Goal: Task Accomplishment & Management: Manage account settings

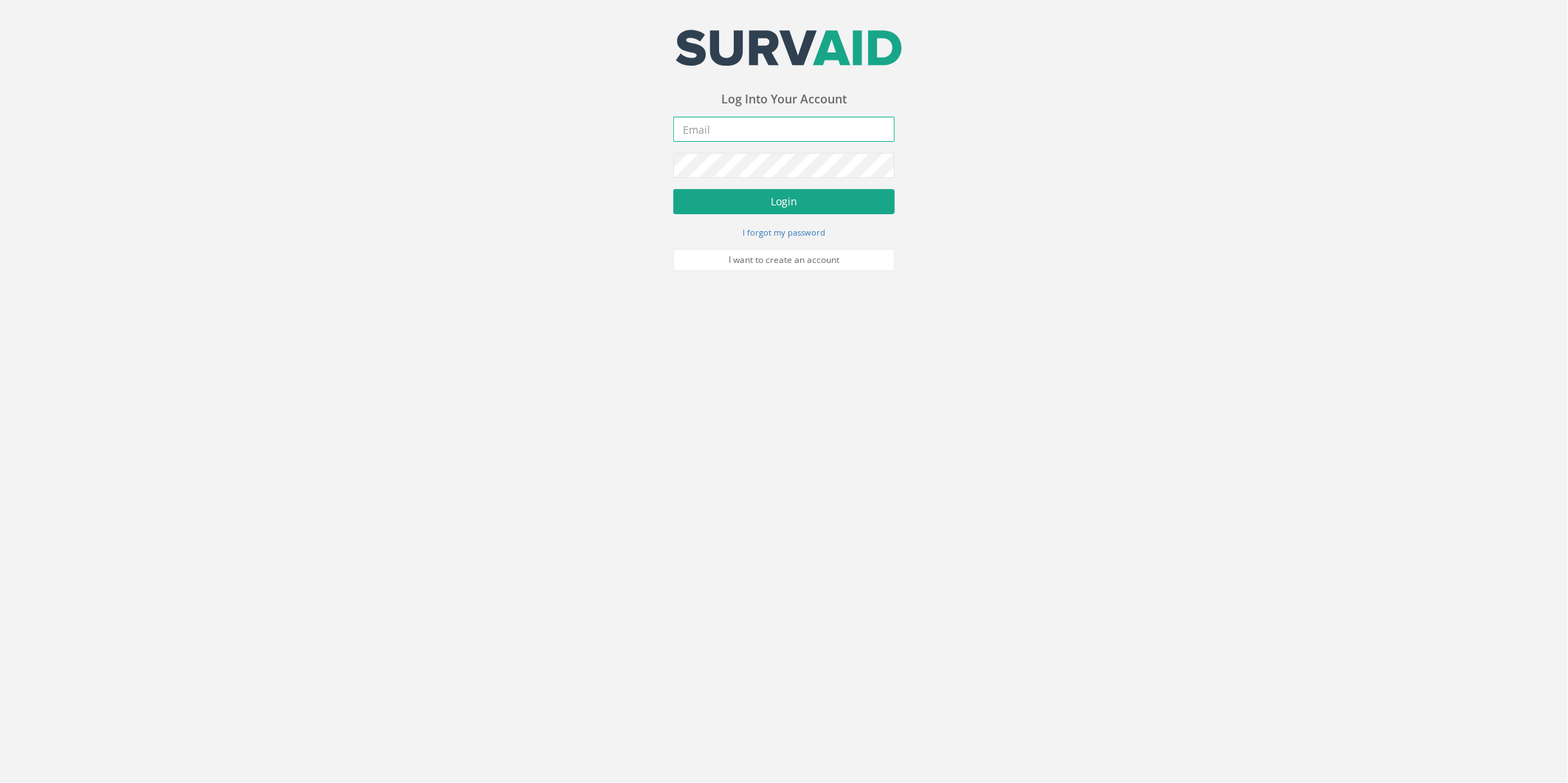
type input "[PERSON_NAME][EMAIL_ADDRESS][DOMAIN_NAME]"
click at [755, 204] on button "Login" at bounding box center [784, 201] width 222 height 25
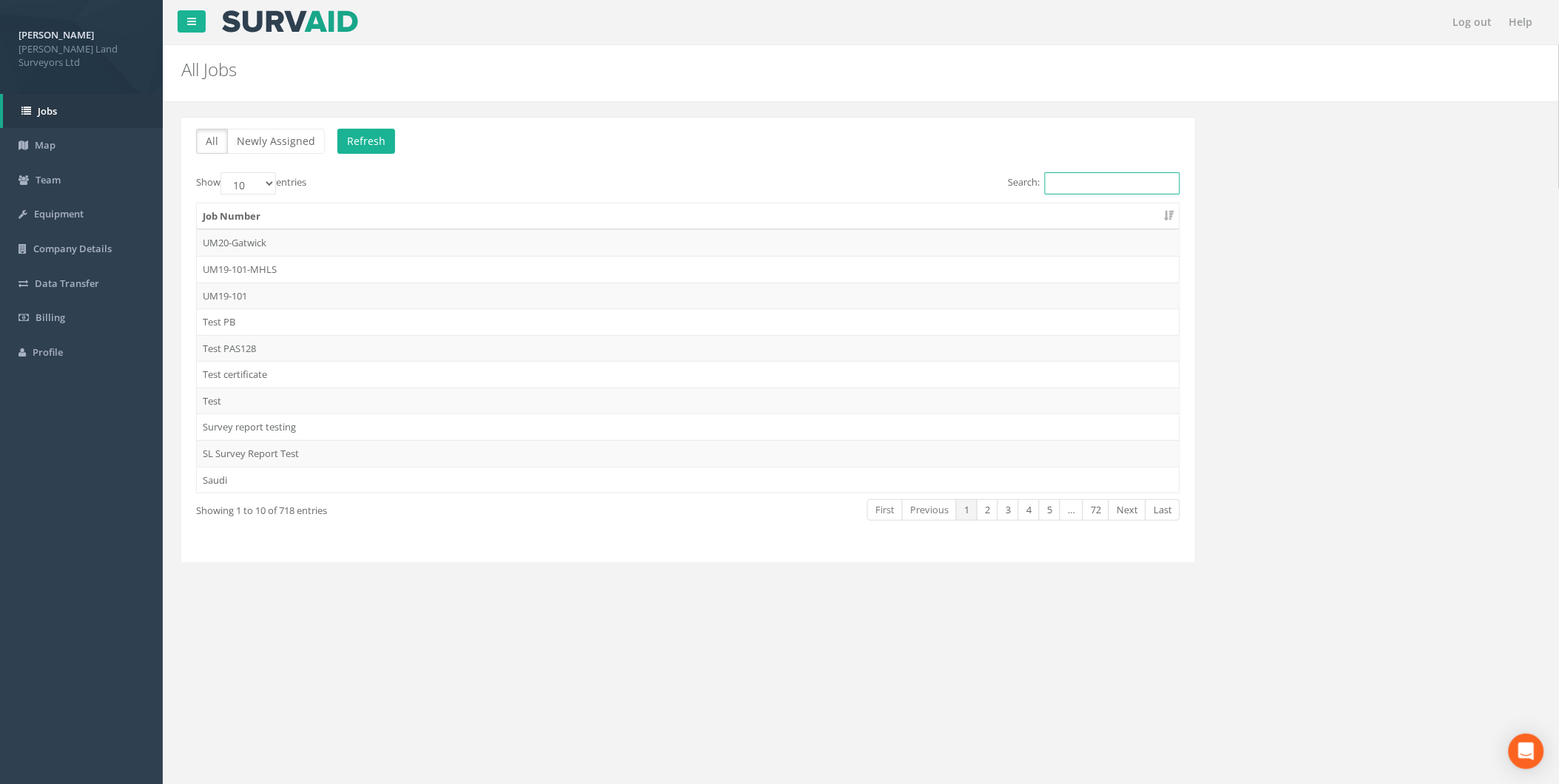
click at [1062, 188] on input "Search:" at bounding box center [1112, 183] width 135 height 22
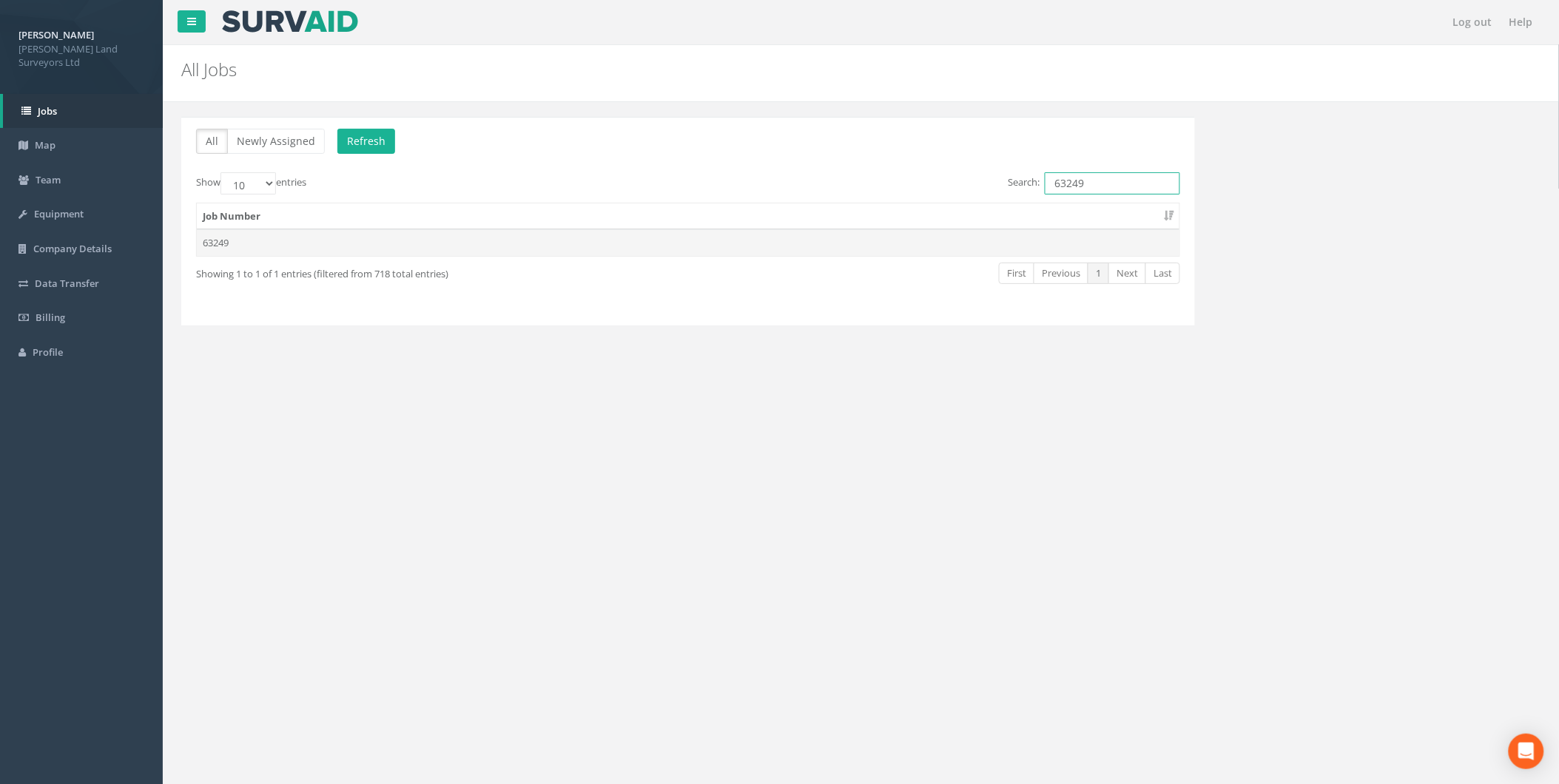
type input "63249"
click at [265, 239] on td "63249" at bounding box center [688, 243] width 983 height 27
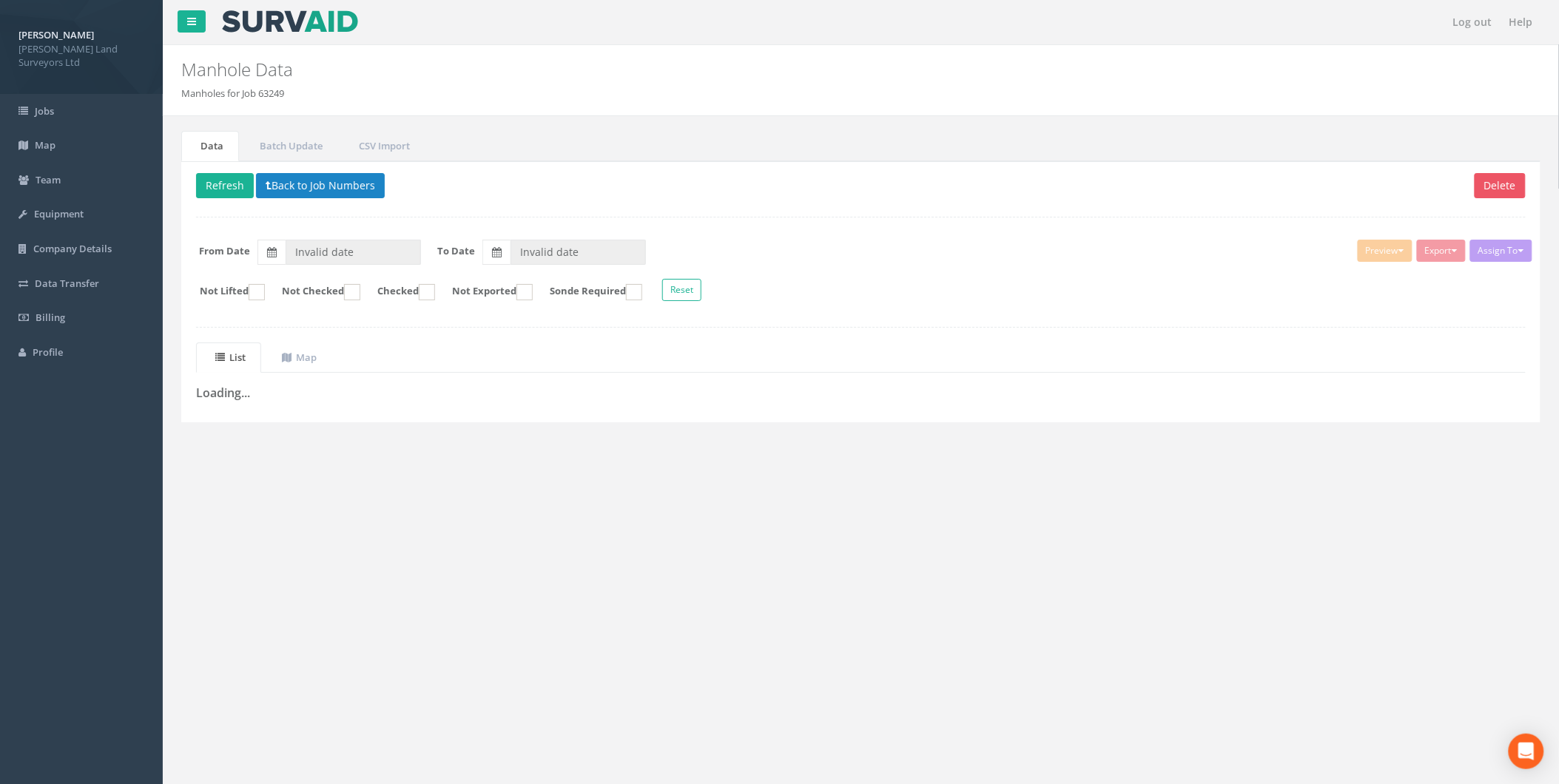
type input "[DATE]"
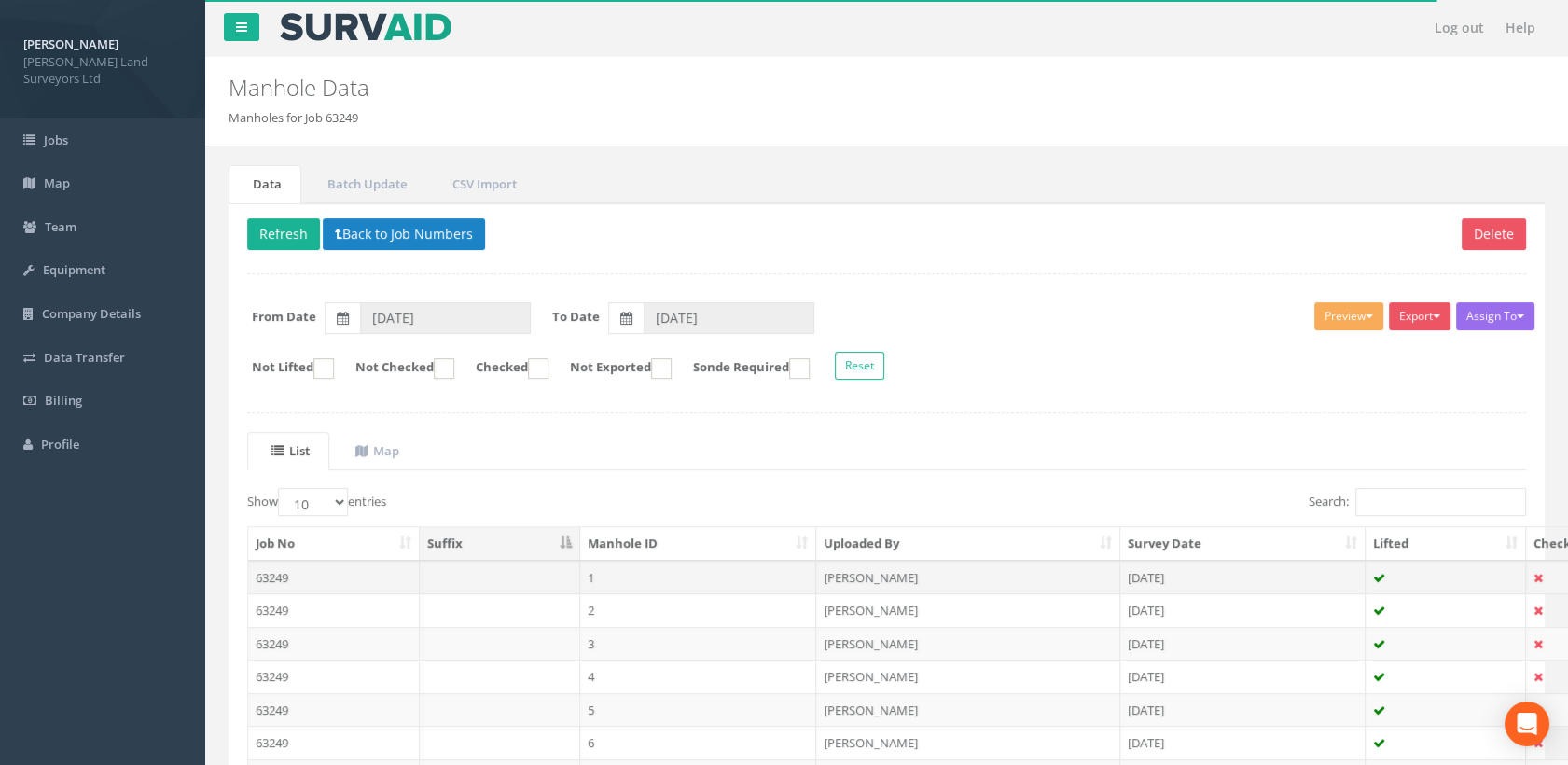
click at [674, 574] on td "1" at bounding box center [698, 577] width 237 height 34
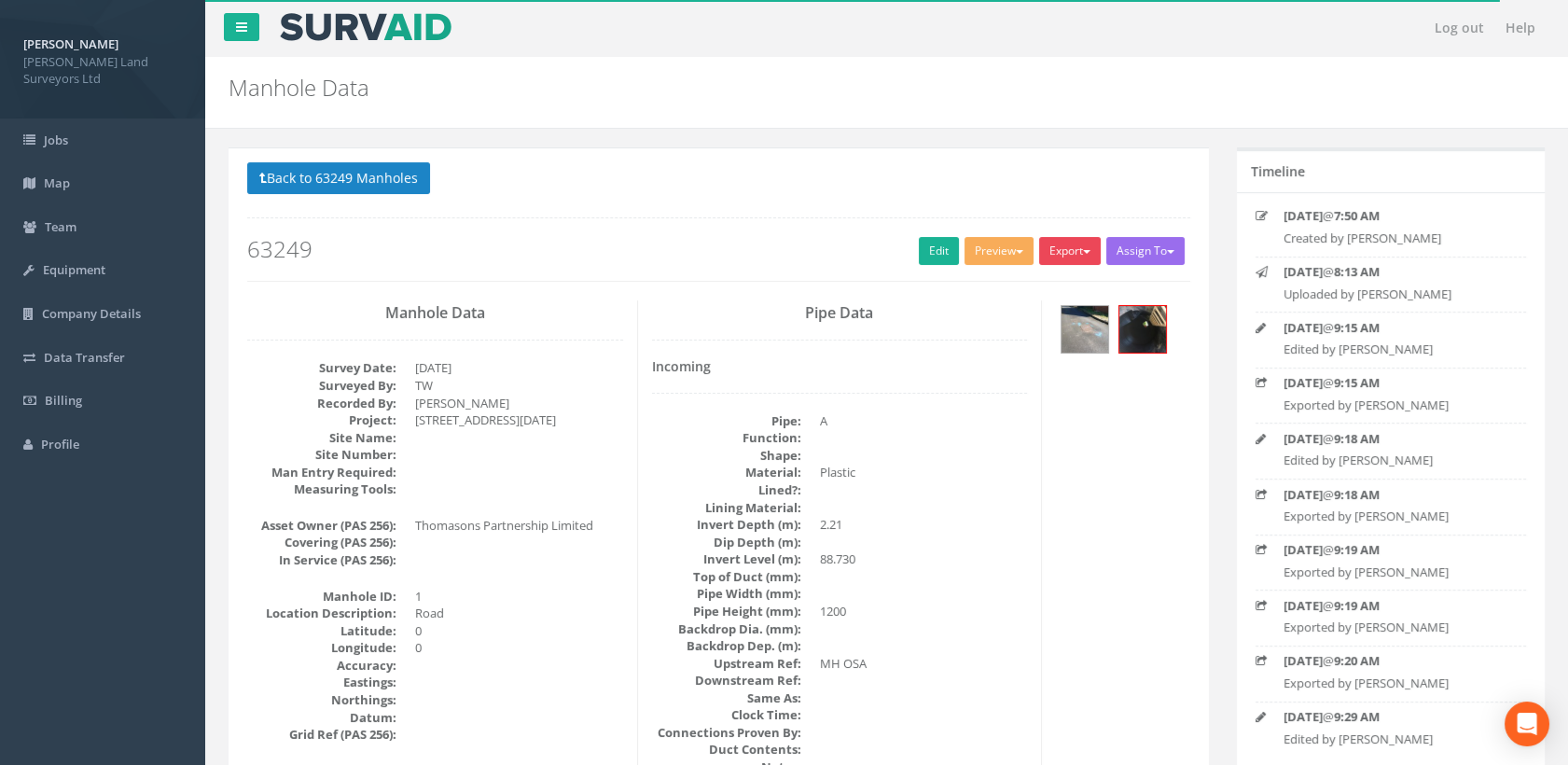
click at [1072, 258] on button "Export" at bounding box center [1070, 250] width 62 height 28
click at [1021, 204] on div "Back to 63249 Manholes Back to Map Assign To Utility Mapping No Companies Added…" at bounding box center [719, 221] width 943 height 118
click at [1023, 253] on button "Preview" at bounding box center [999, 250] width 69 height 28
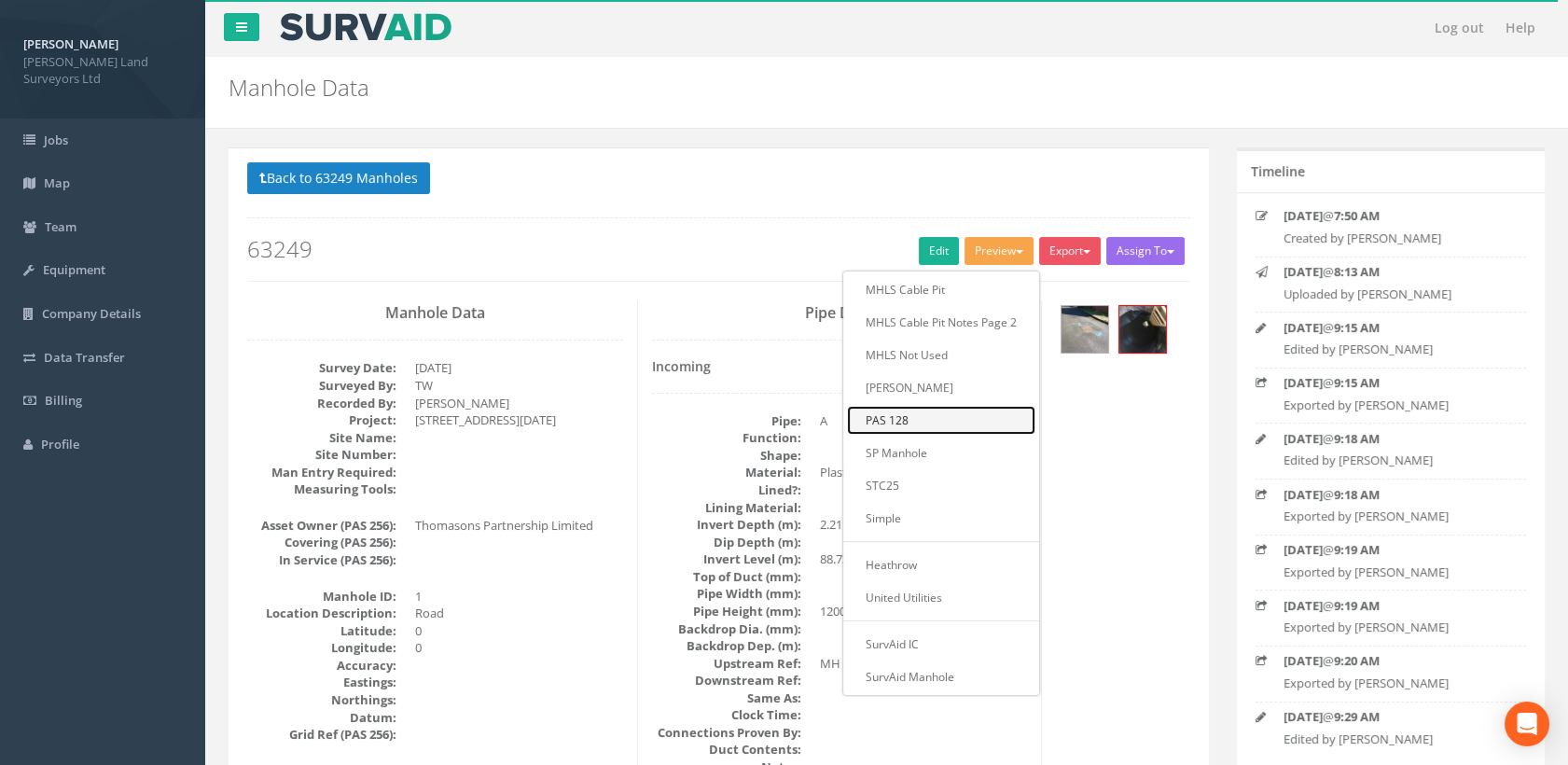
click at [900, 418] on link "PAS 128" at bounding box center [941, 421] width 189 height 29
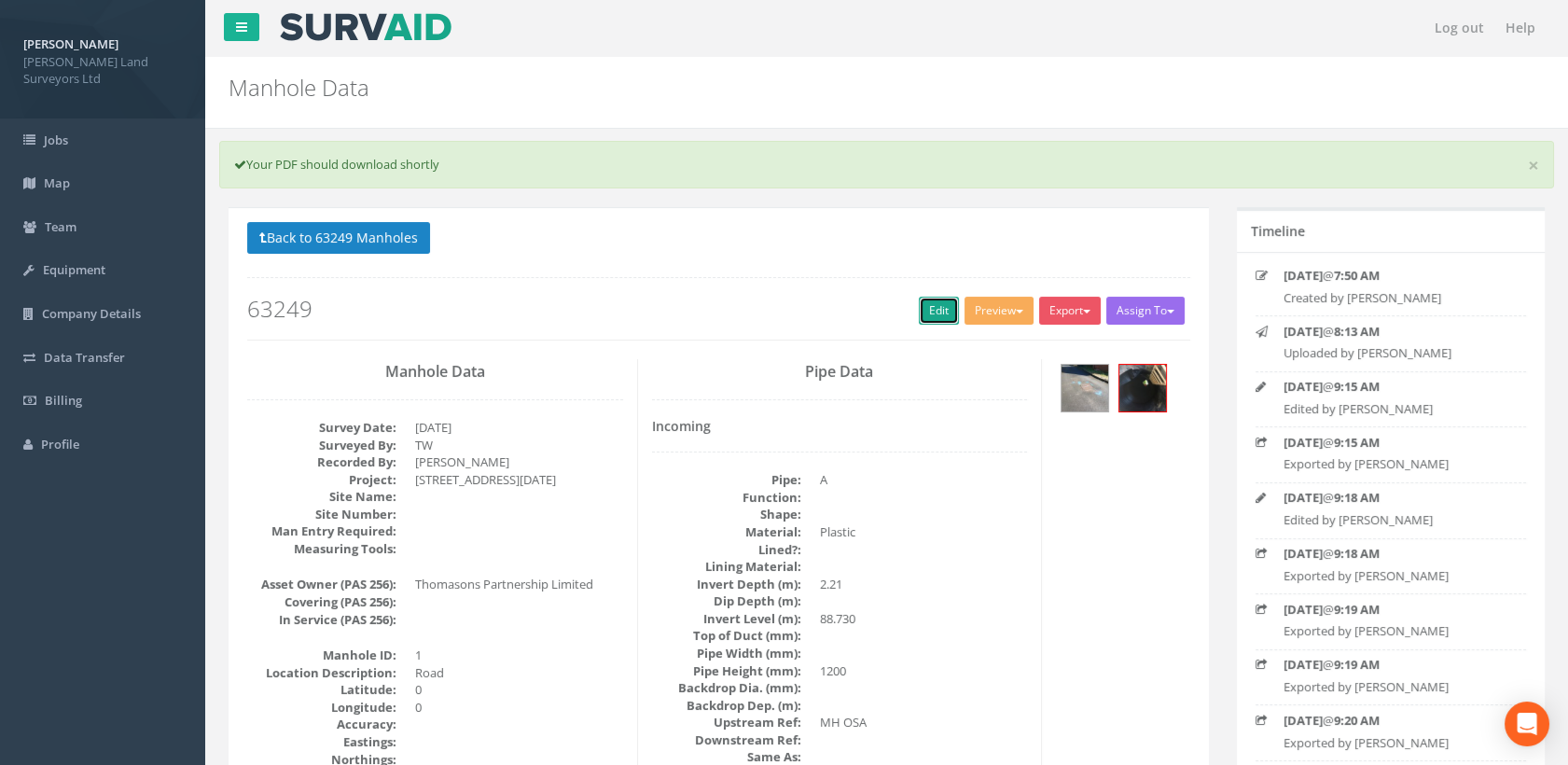
drag, startPoint x: 936, startPoint y: 306, endPoint x: 882, endPoint y: 191, distance: 127.0
click at [936, 306] on link "Edit" at bounding box center [939, 310] width 40 height 28
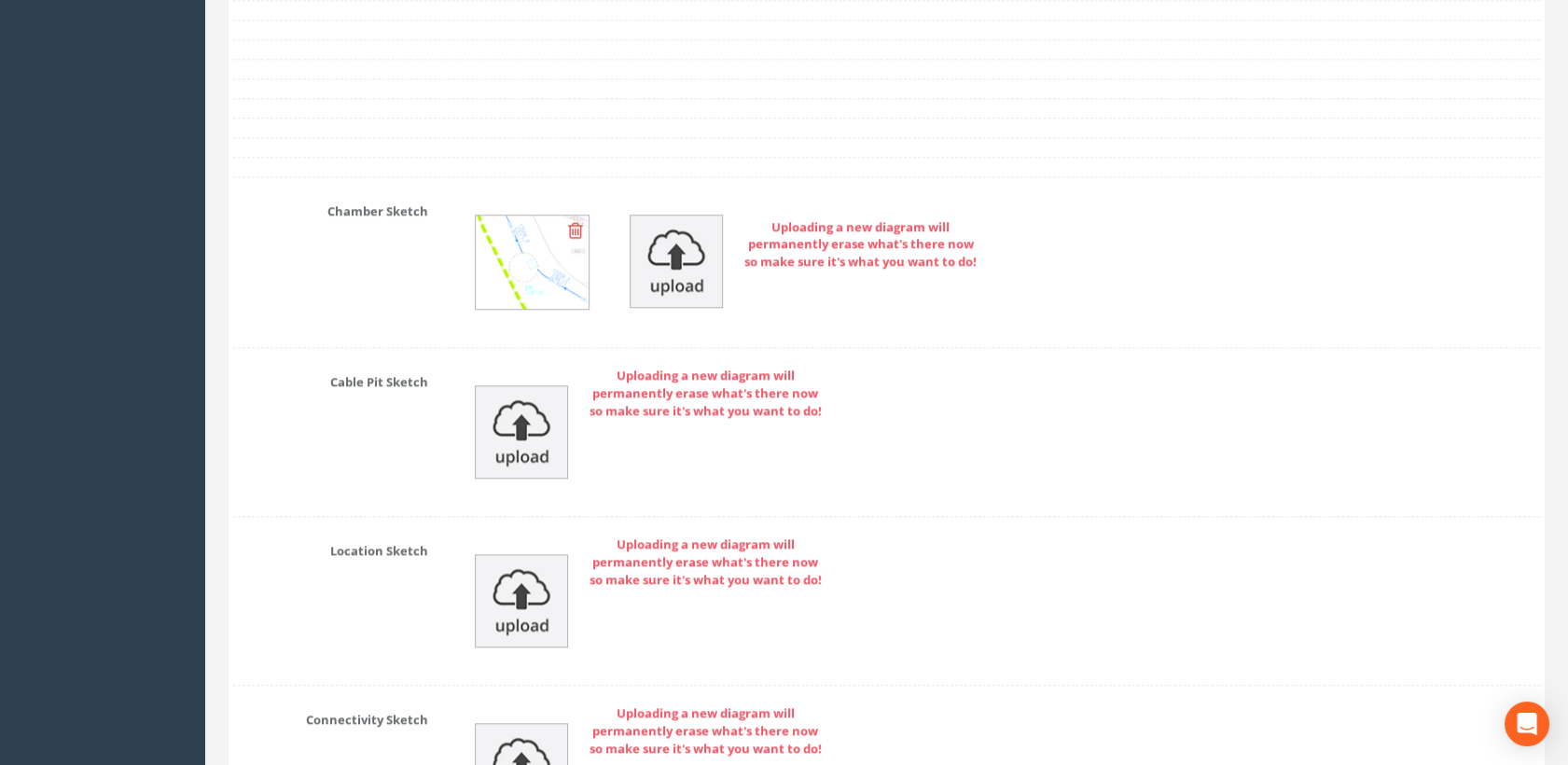
scroll to position [3420, 0]
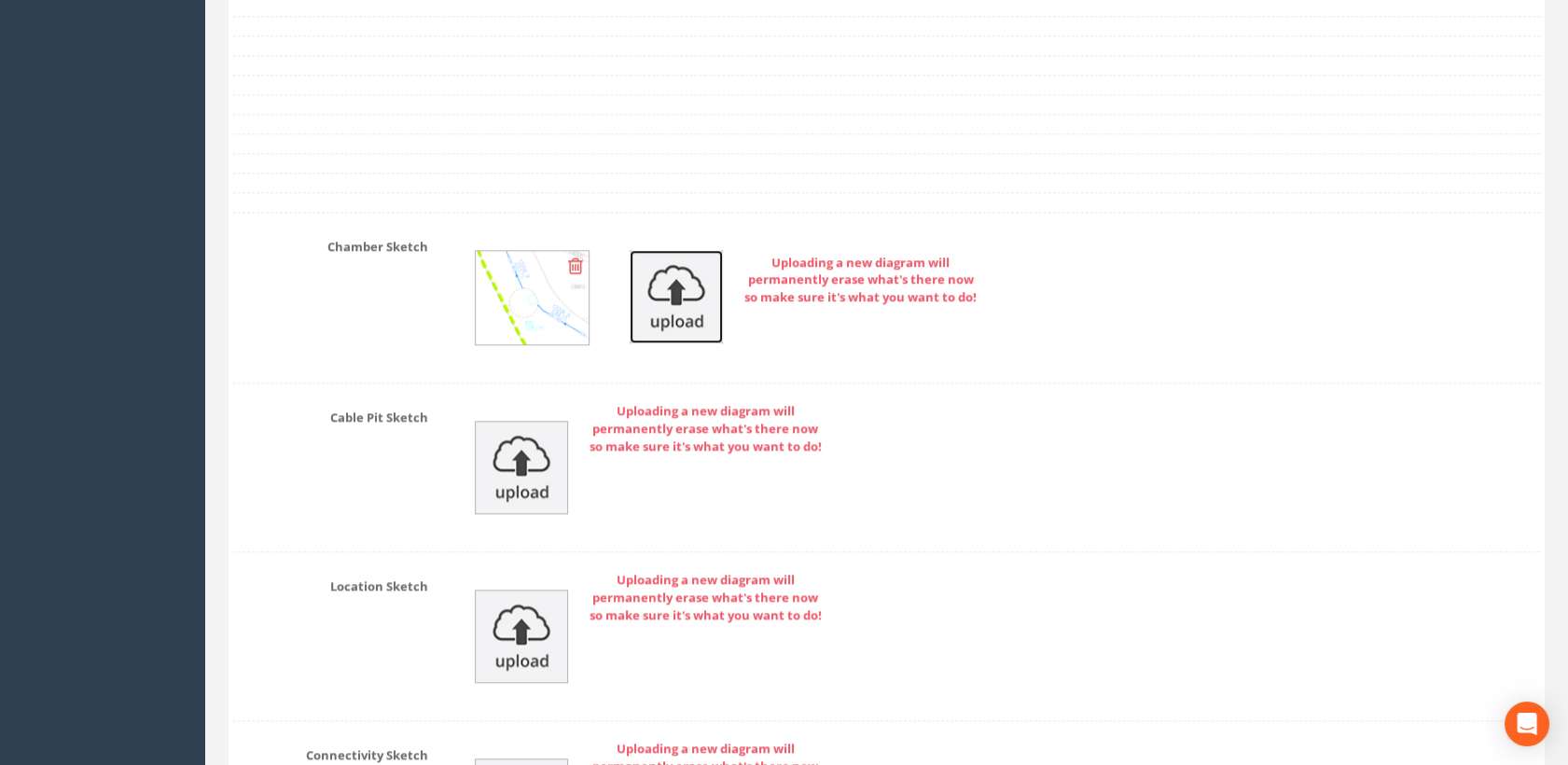
click at [662, 313] on img at bounding box center [675, 296] width 93 height 93
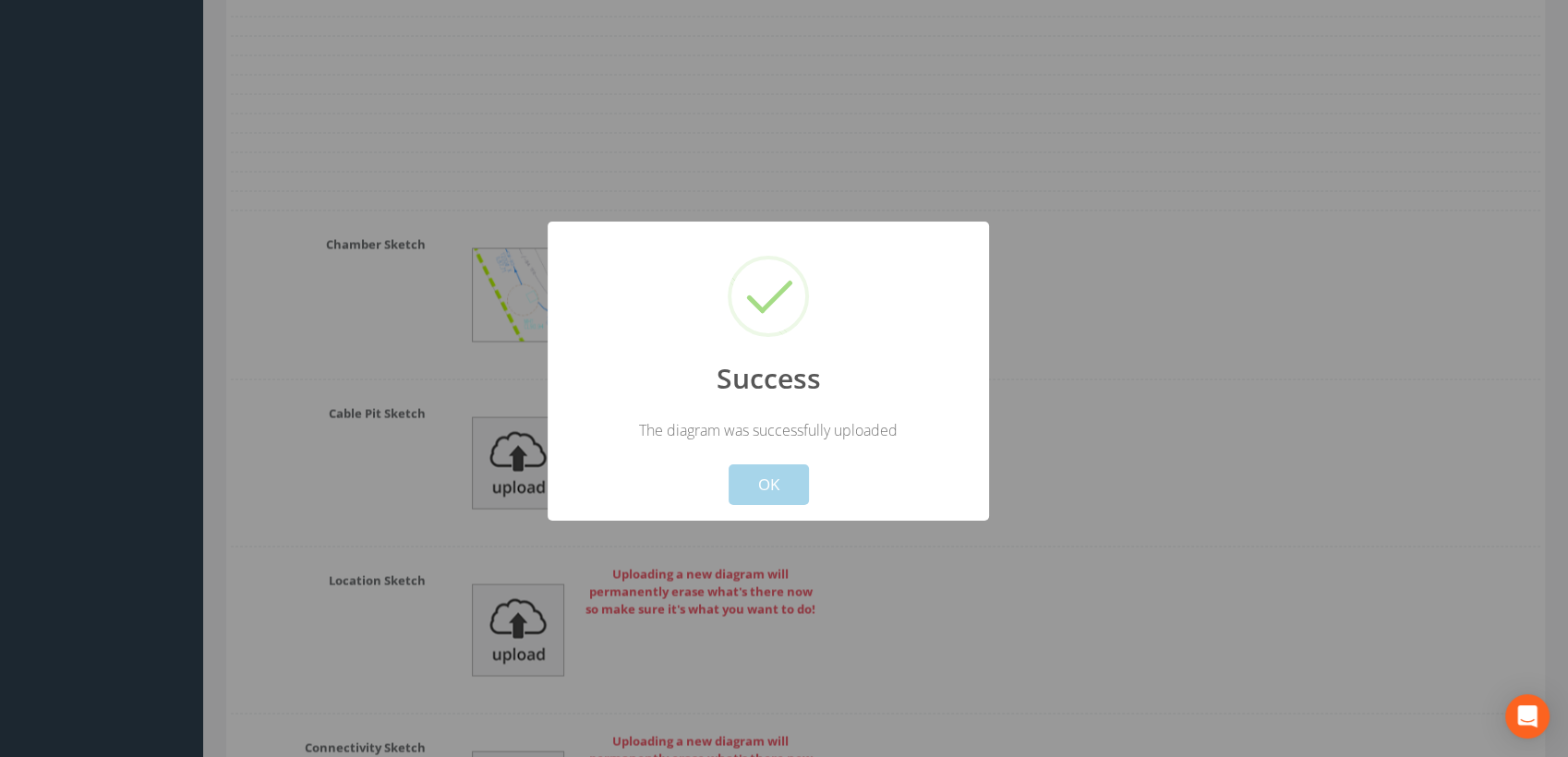
click at [773, 482] on button "OK" at bounding box center [769, 485] width 80 height 41
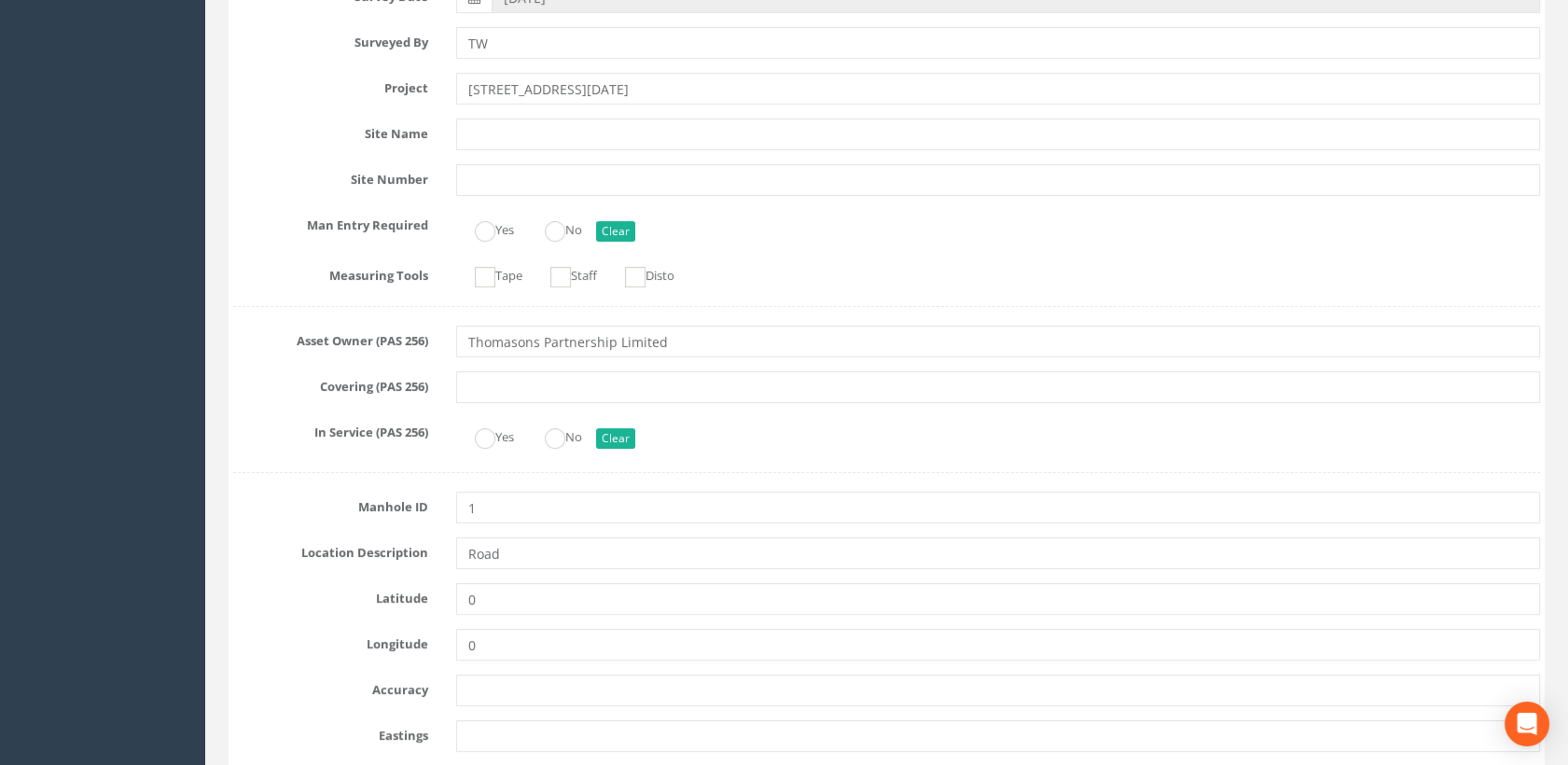
scroll to position [0, 0]
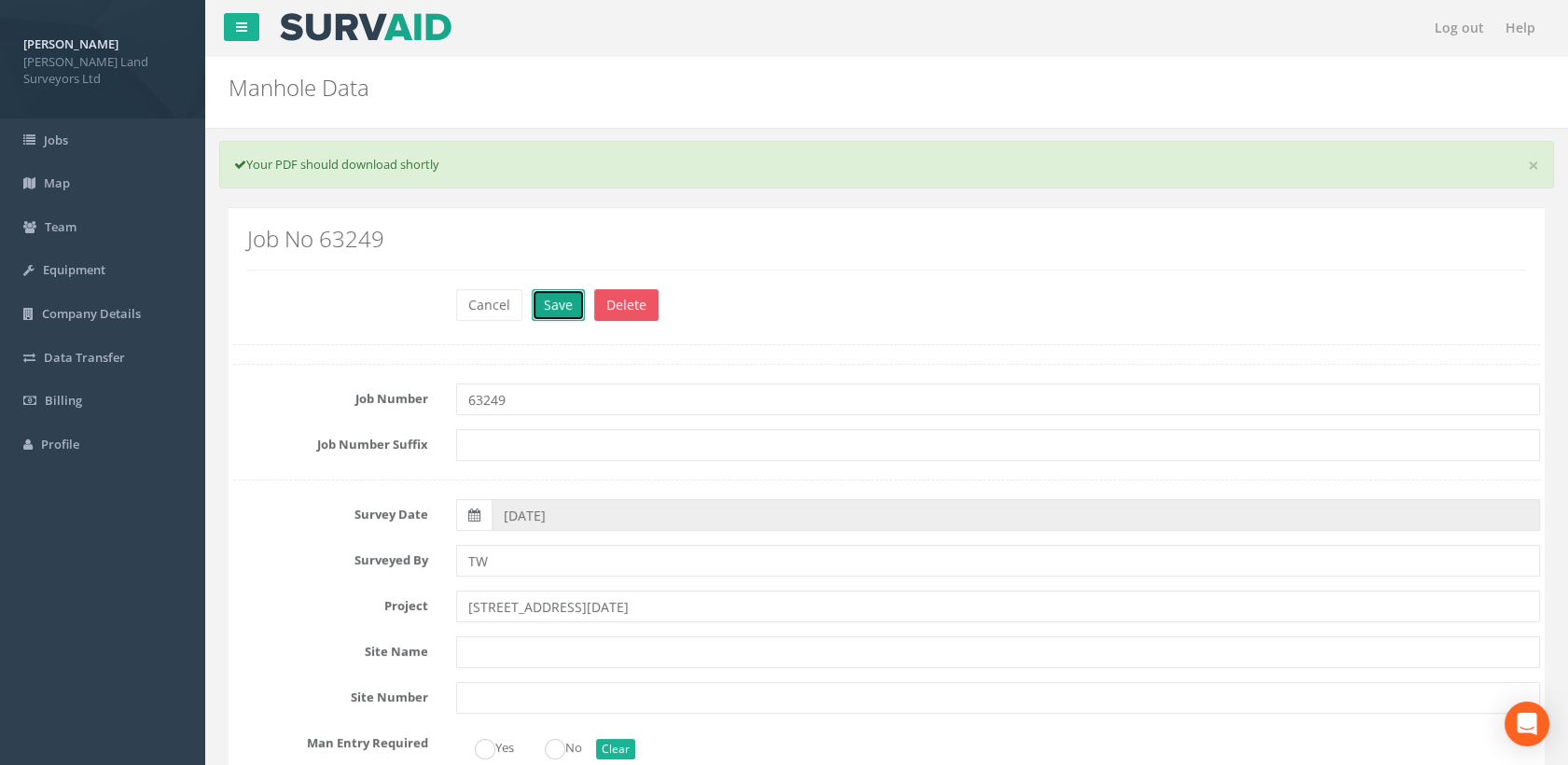
click at [543, 304] on button "Save" at bounding box center [558, 305] width 53 height 32
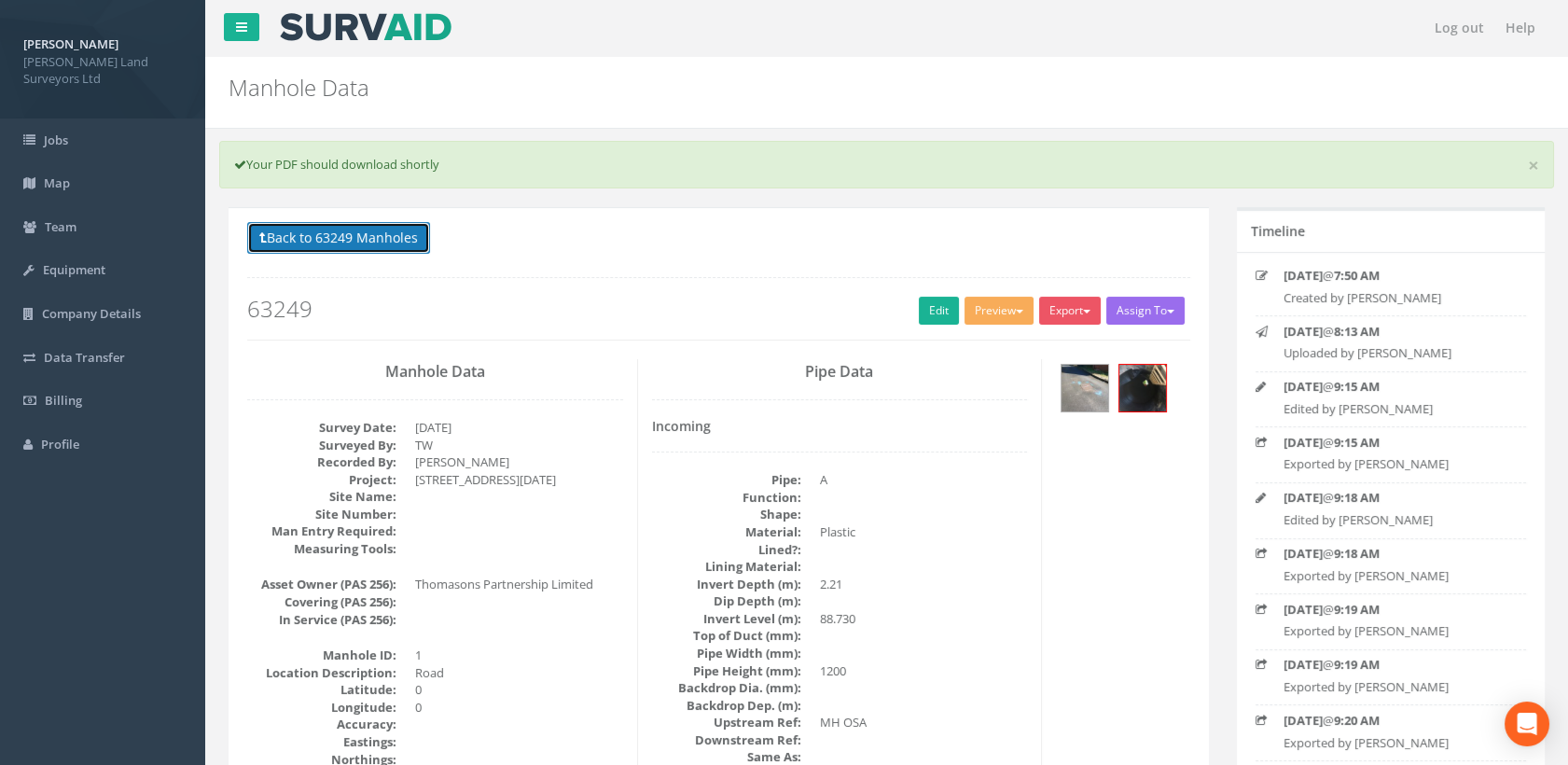
click at [382, 242] on button "Back to 63249 Manholes" at bounding box center [339, 238] width 183 height 32
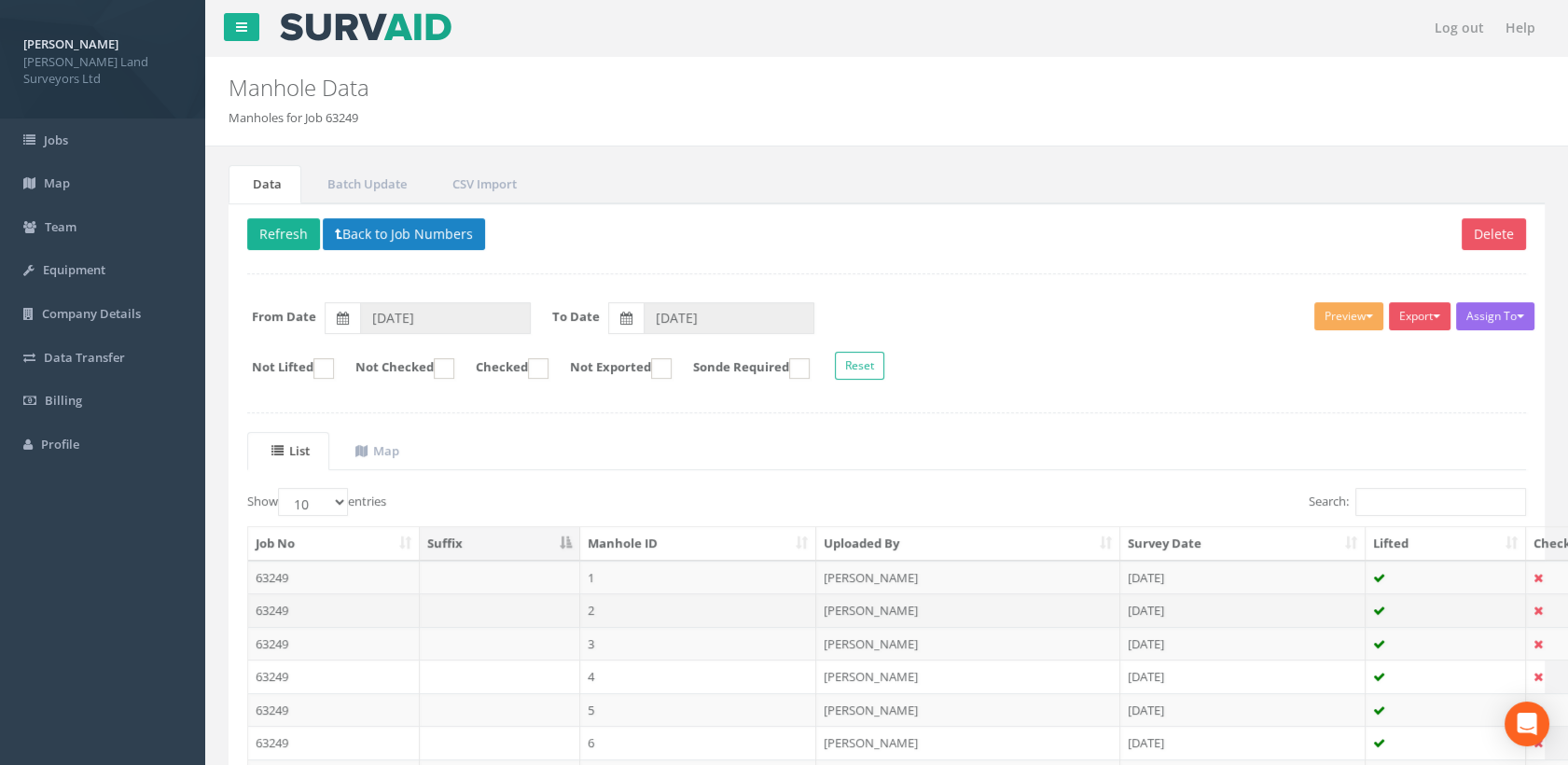
click at [879, 610] on td "[PERSON_NAME]" at bounding box center [968, 610] width 304 height 34
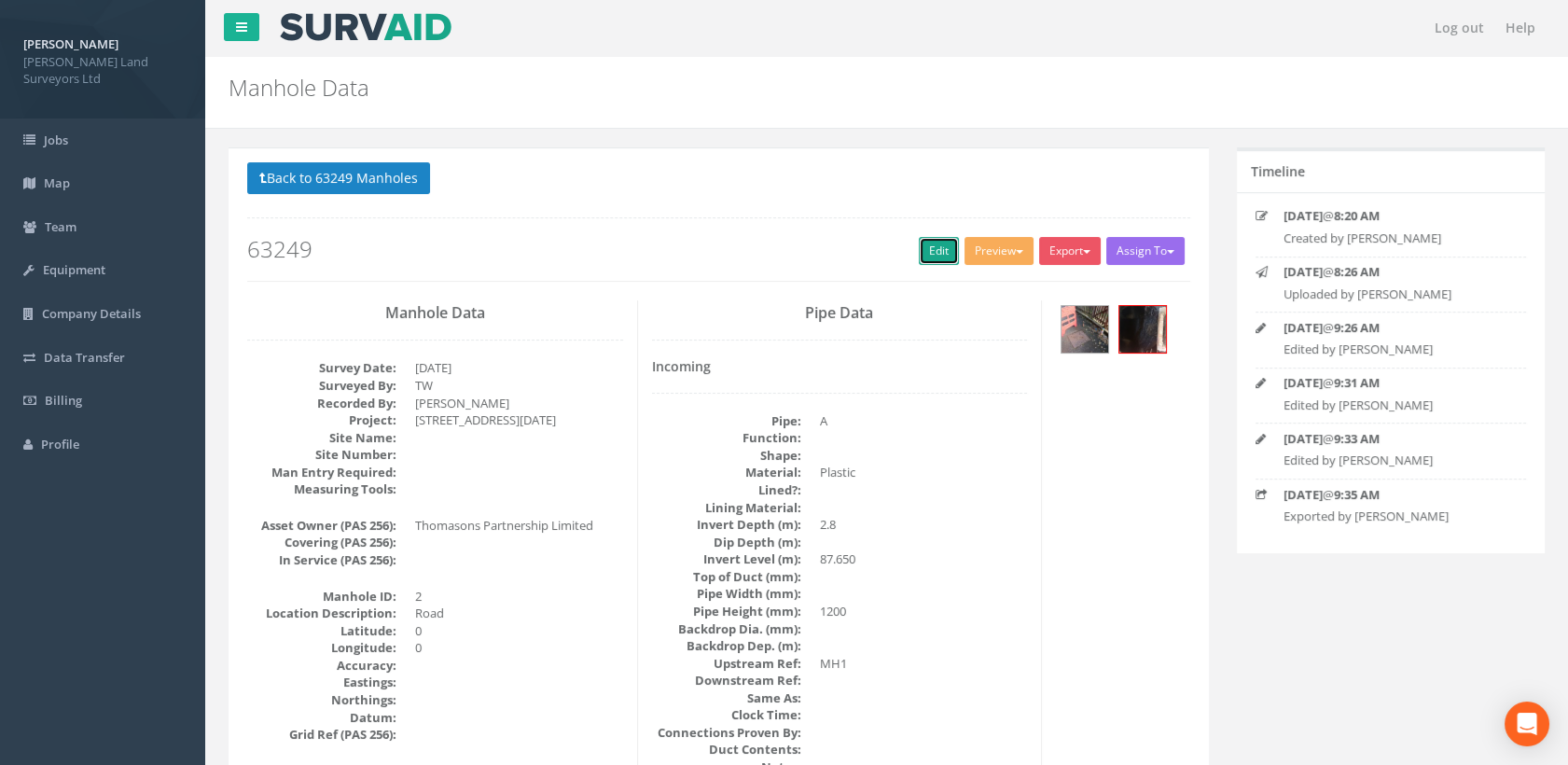
click at [934, 253] on link "Edit" at bounding box center [939, 250] width 40 height 28
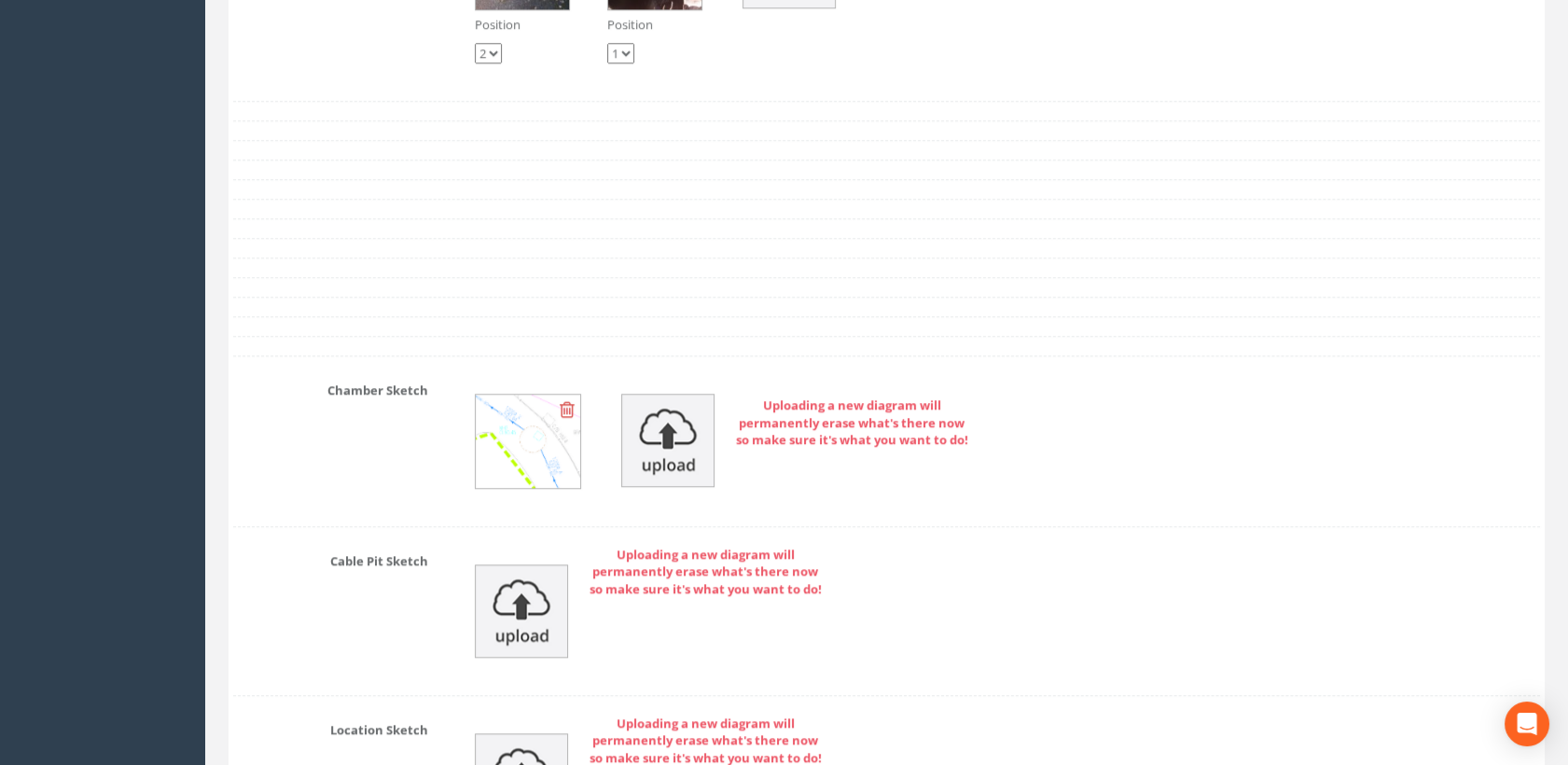
scroll to position [3317, 0]
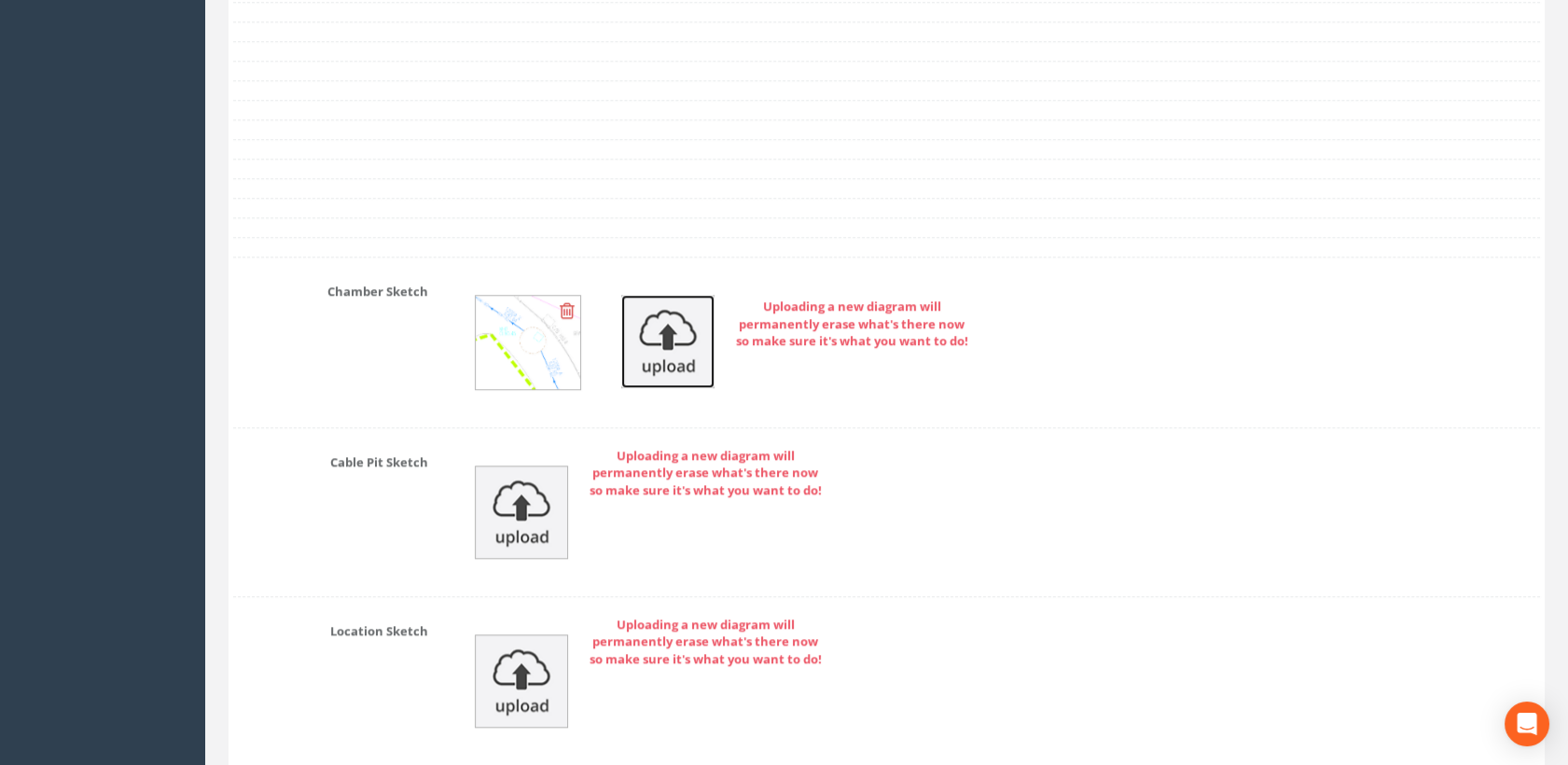
click at [674, 344] on img at bounding box center [668, 341] width 93 height 93
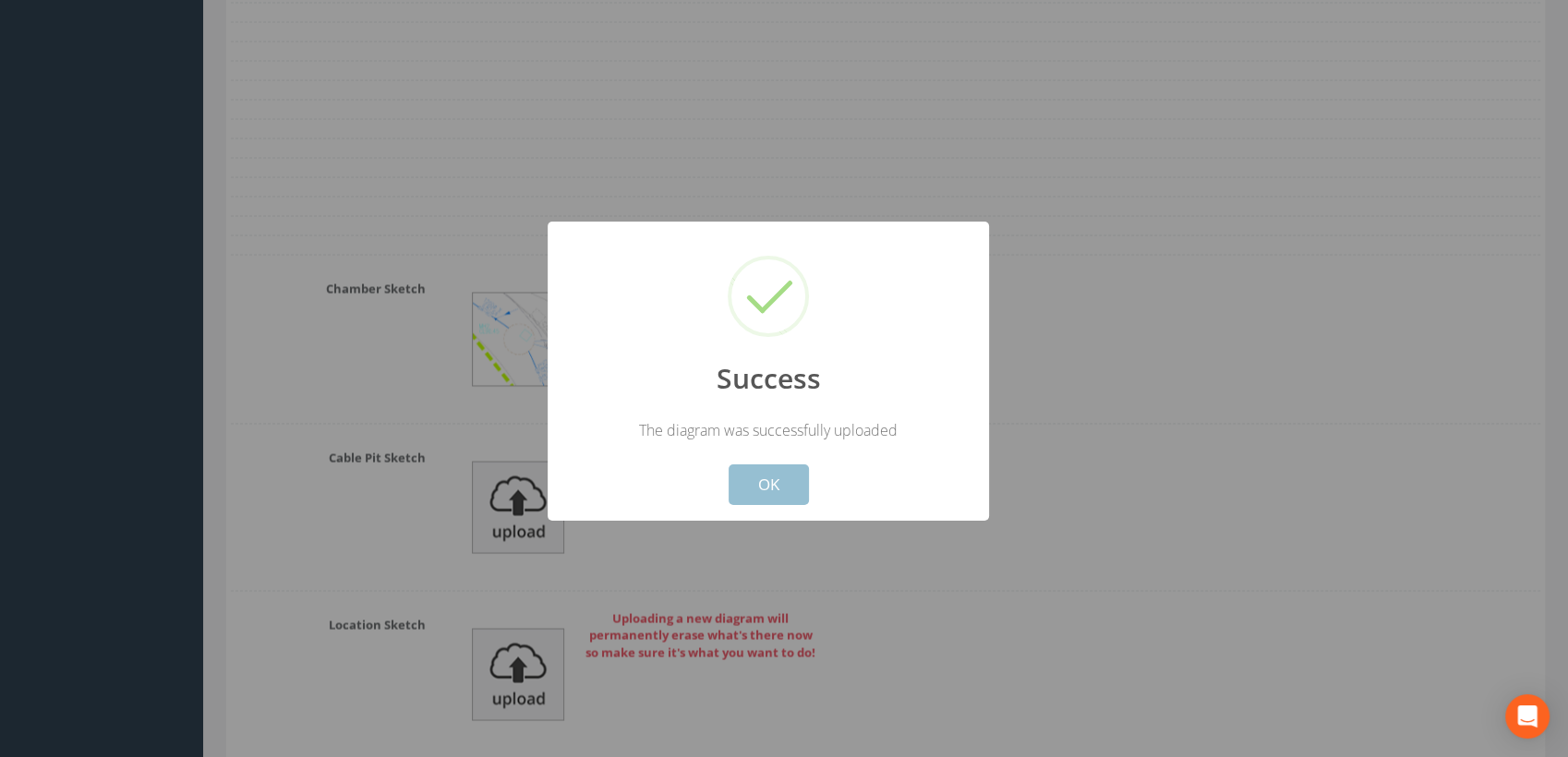
click at [746, 496] on button "OK" at bounding box center [769, 485] width 80 height 41
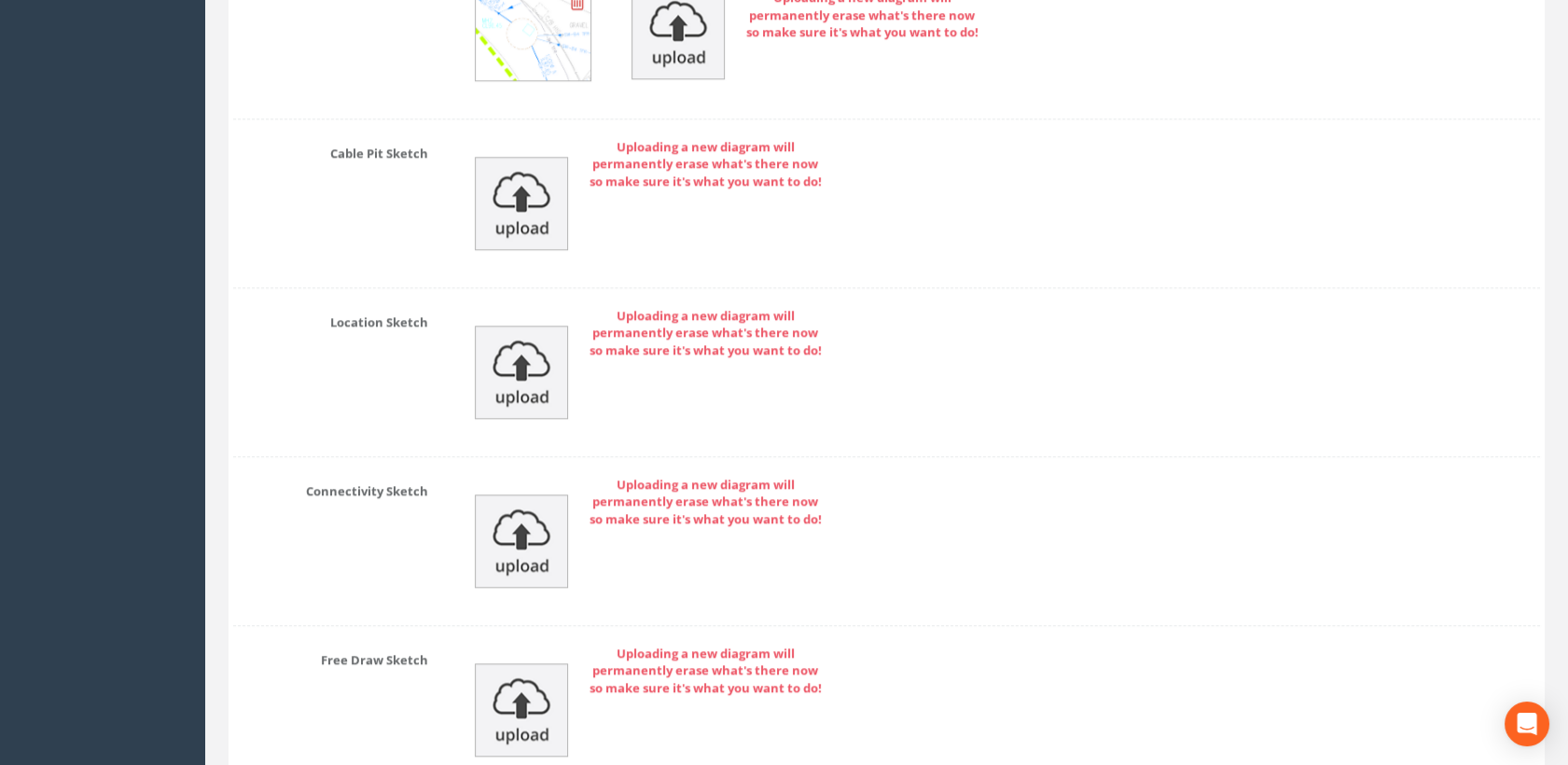
scroll to position [3797, 0]
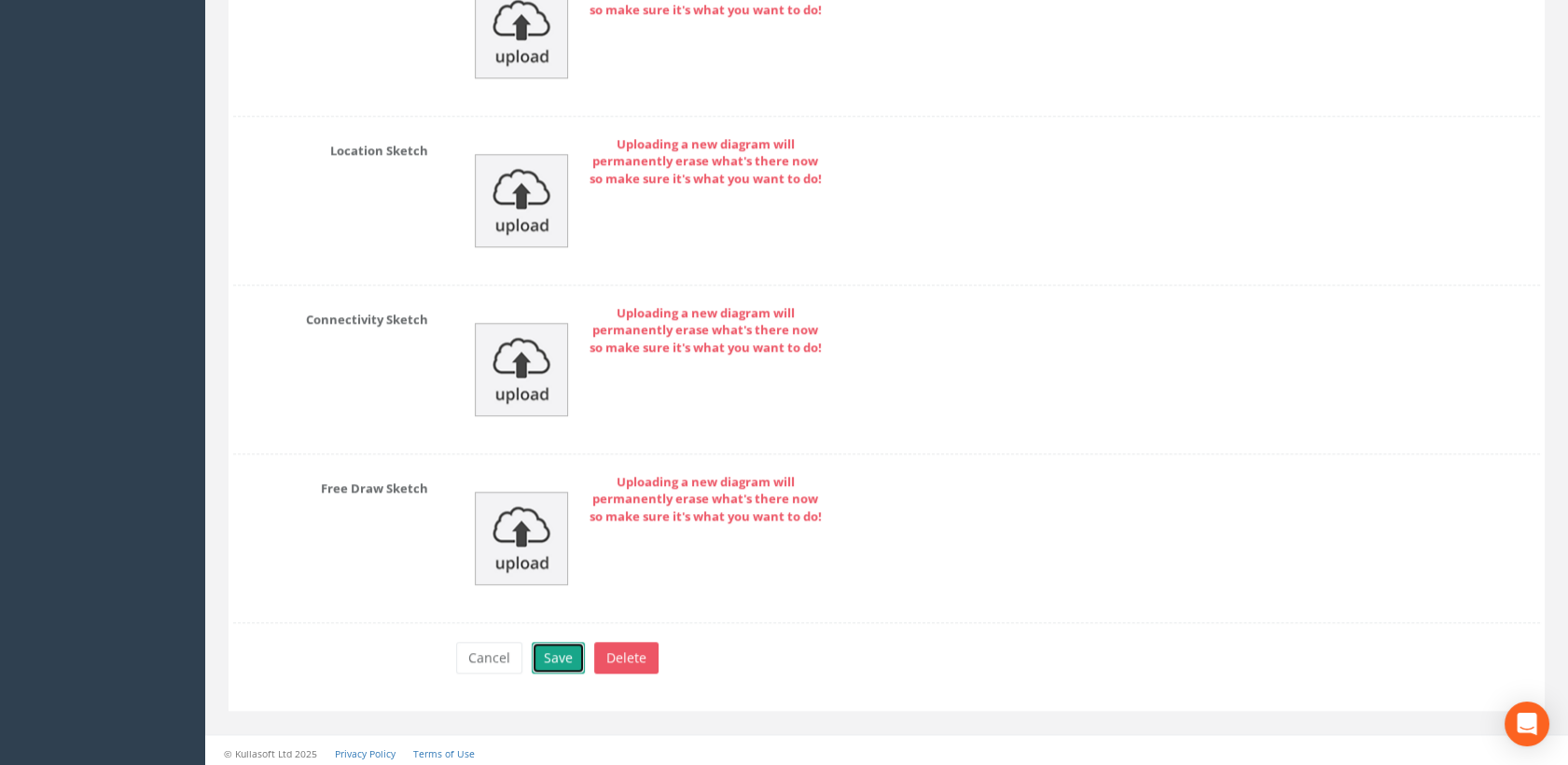
click at [566, 651] on button "Save" at bounding box center [558, 657] width 53 height 32
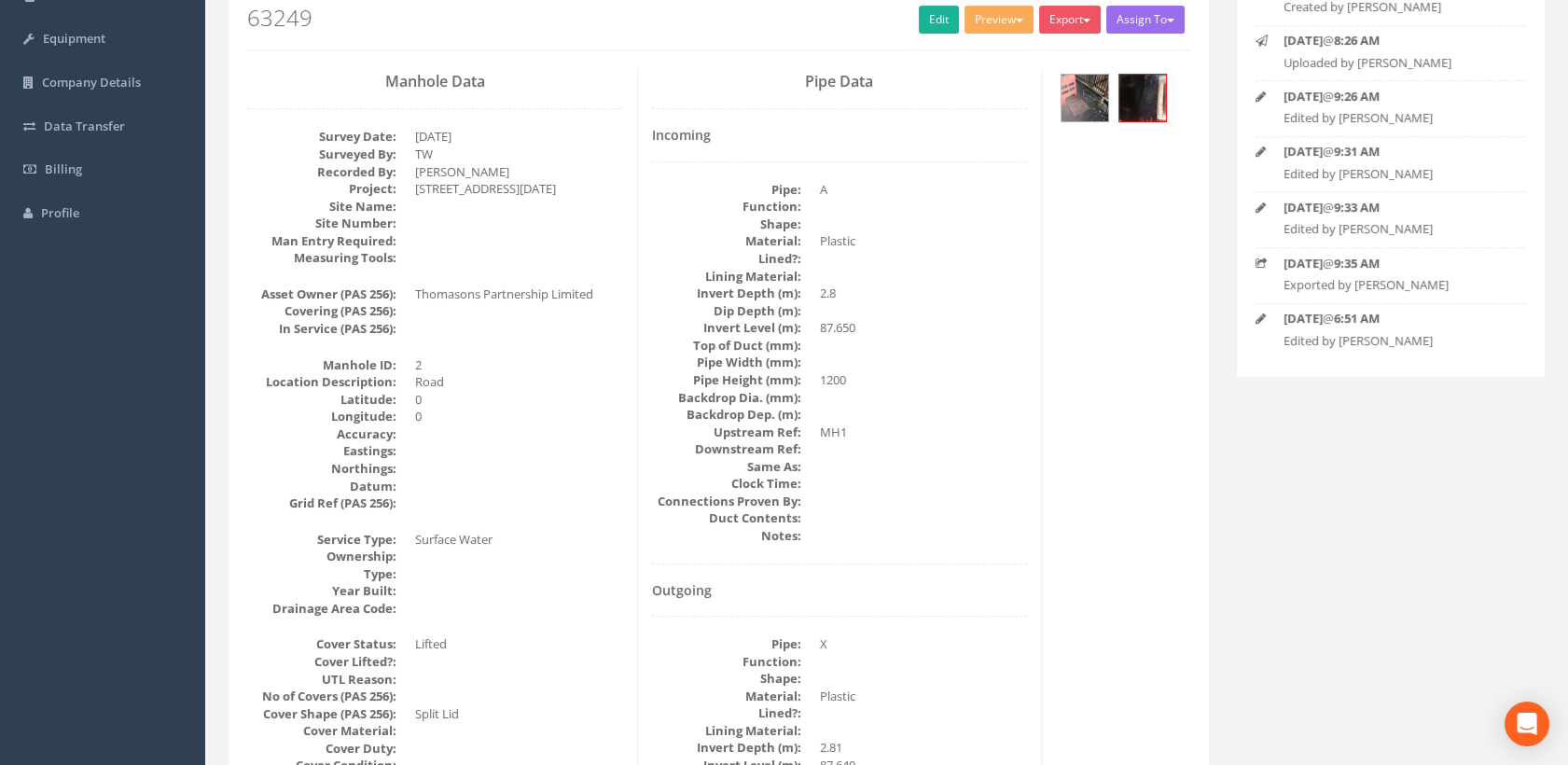
scroll to position [0, 0]
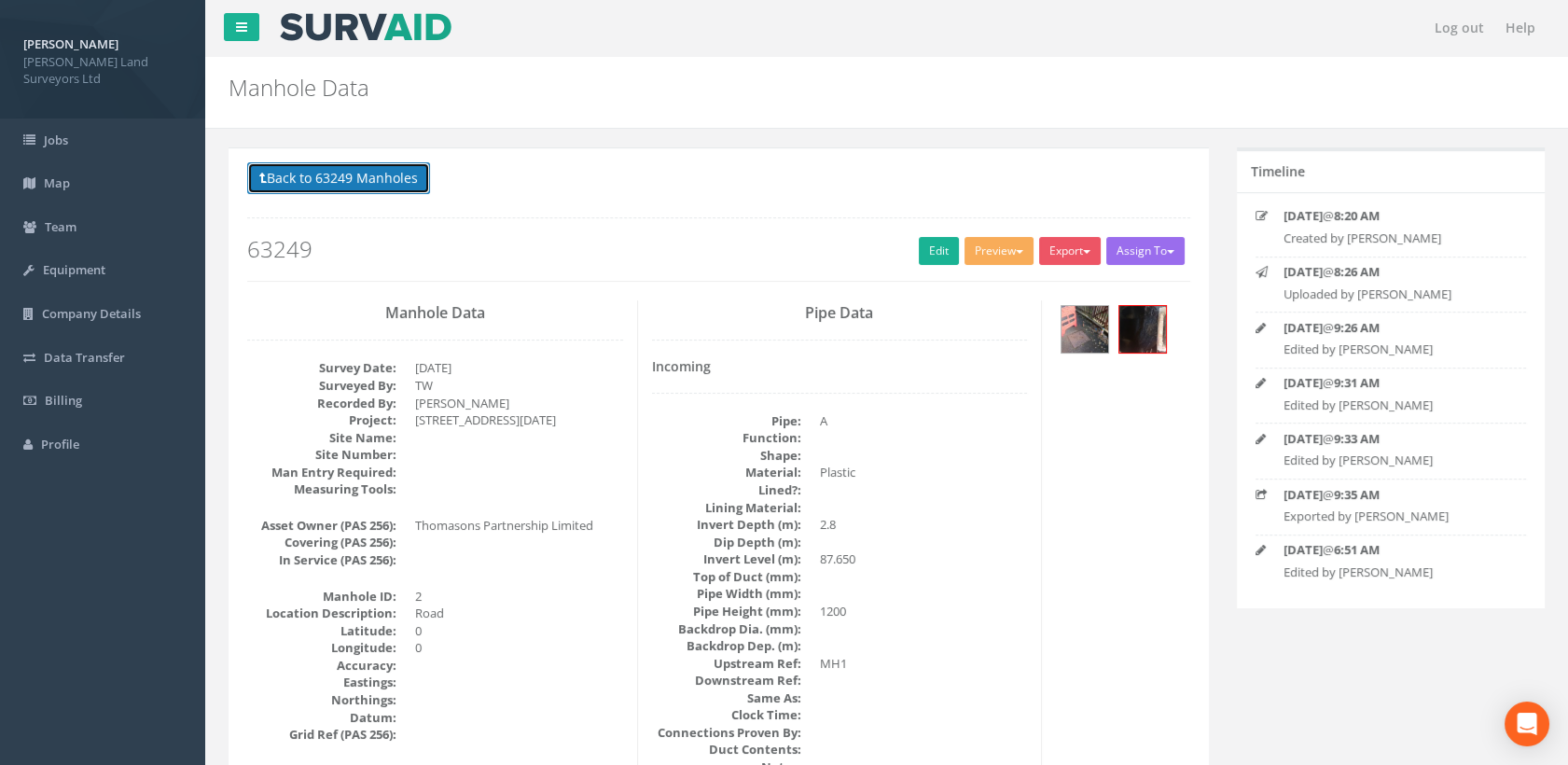
click at [373, 172] on button "Back to 63249 Manholes" at bounding box center [339, 178] width 183 height 32
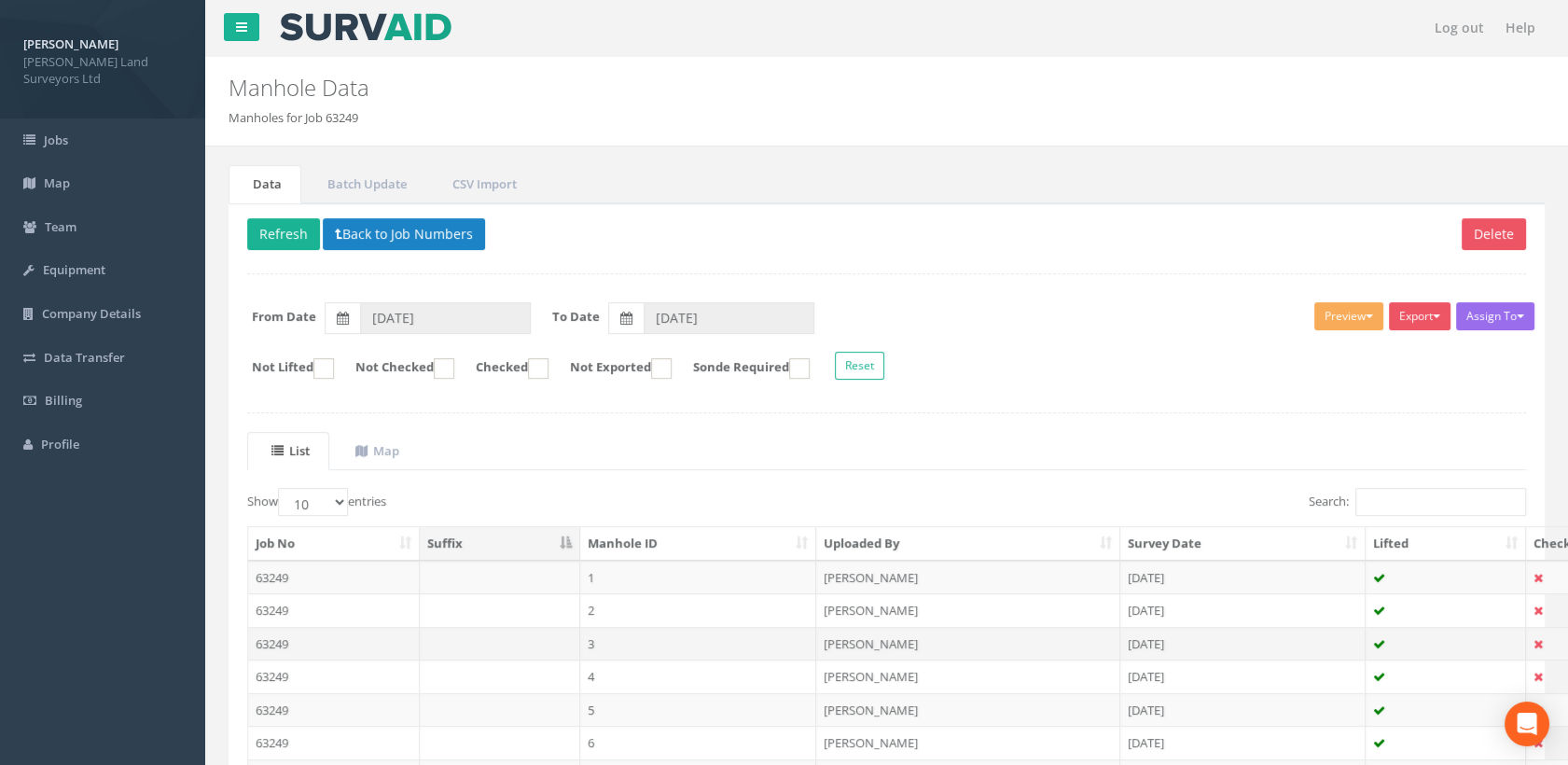
click at [635, 640] on td "3" at bounding box center [698, 644] width 237 height 34
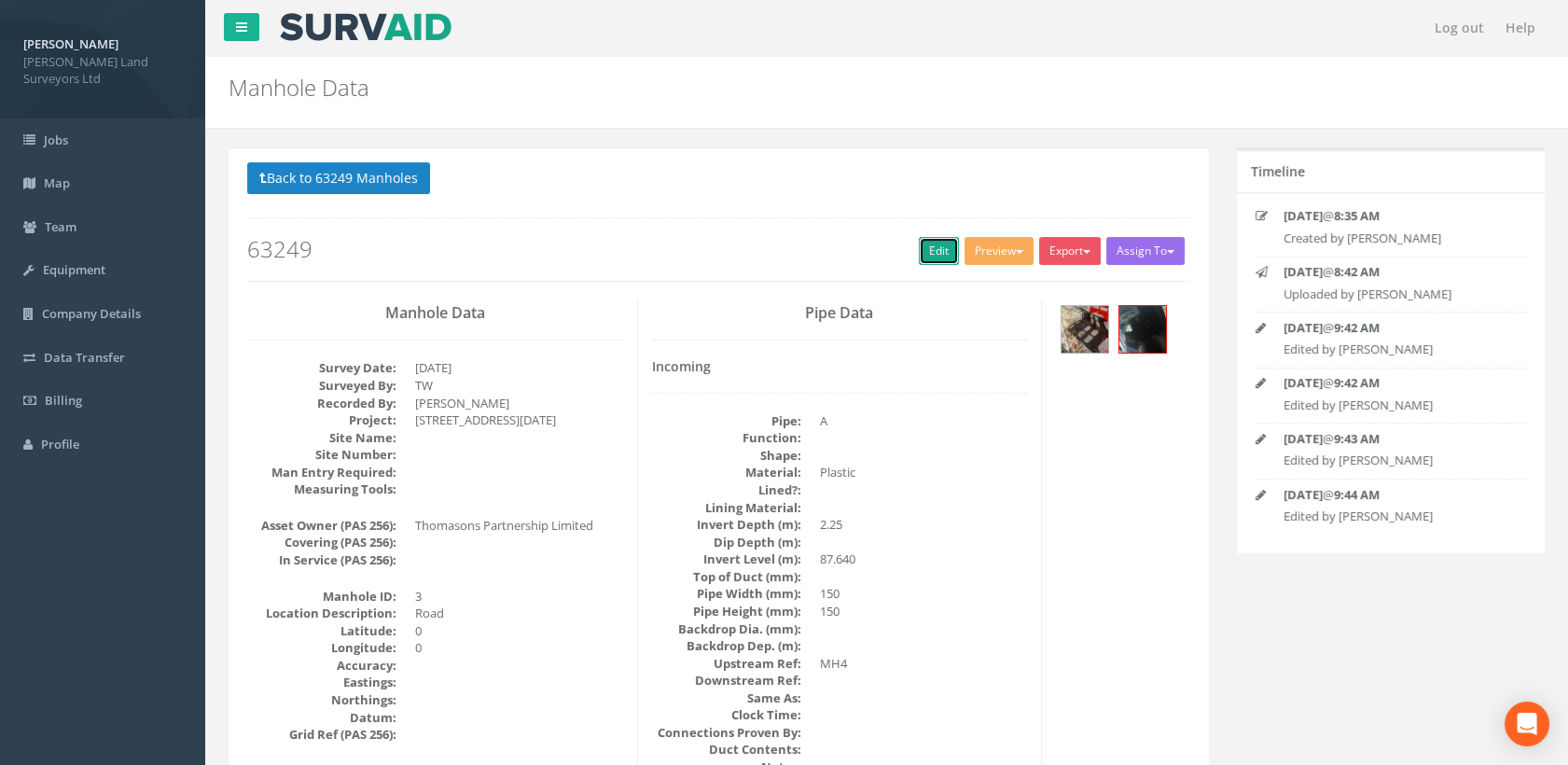
click at [933, 254] on link "Edit" at bounding box center [939, 250] width 40 height 28
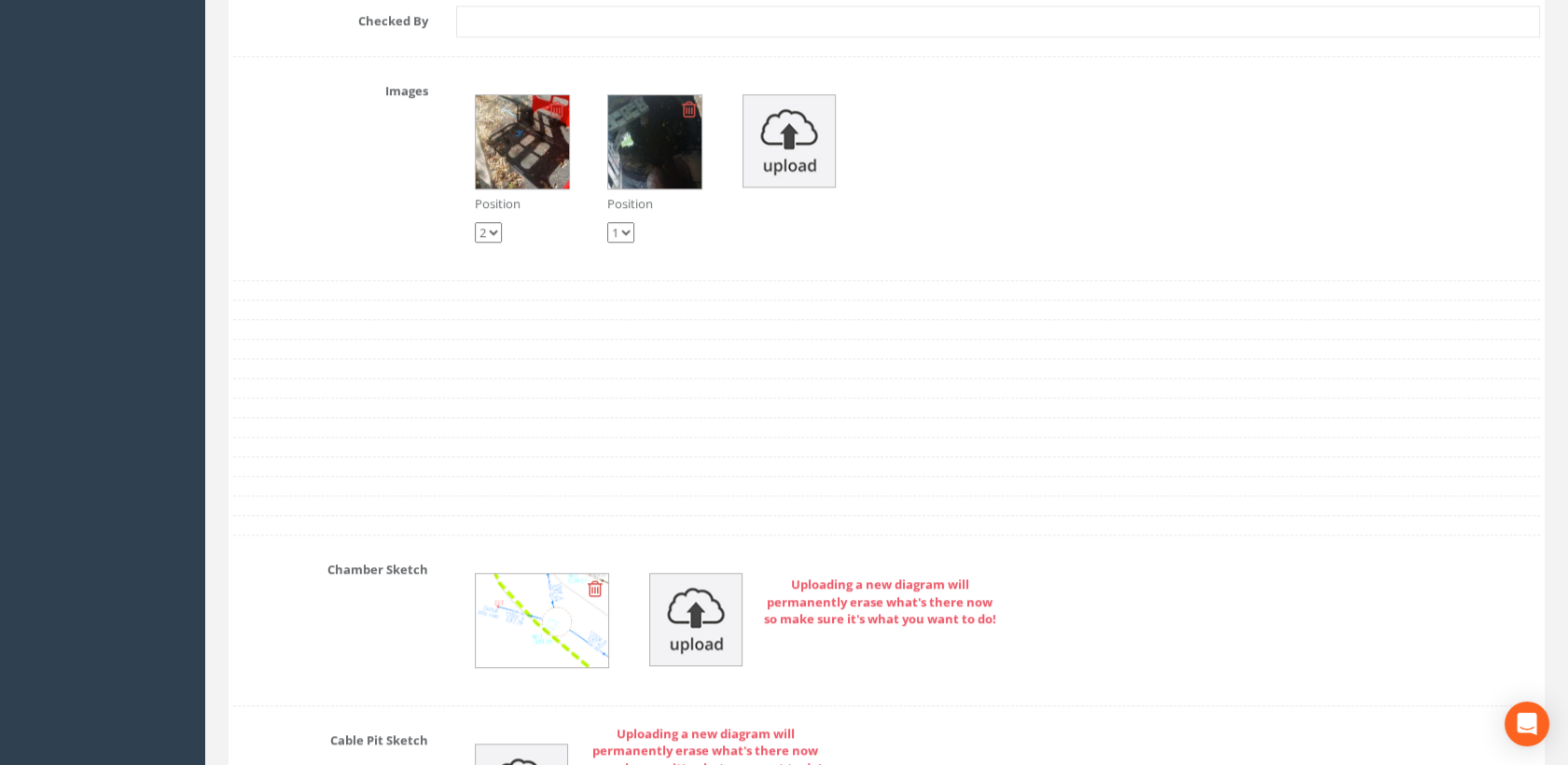
scroll to position [3317, 0]
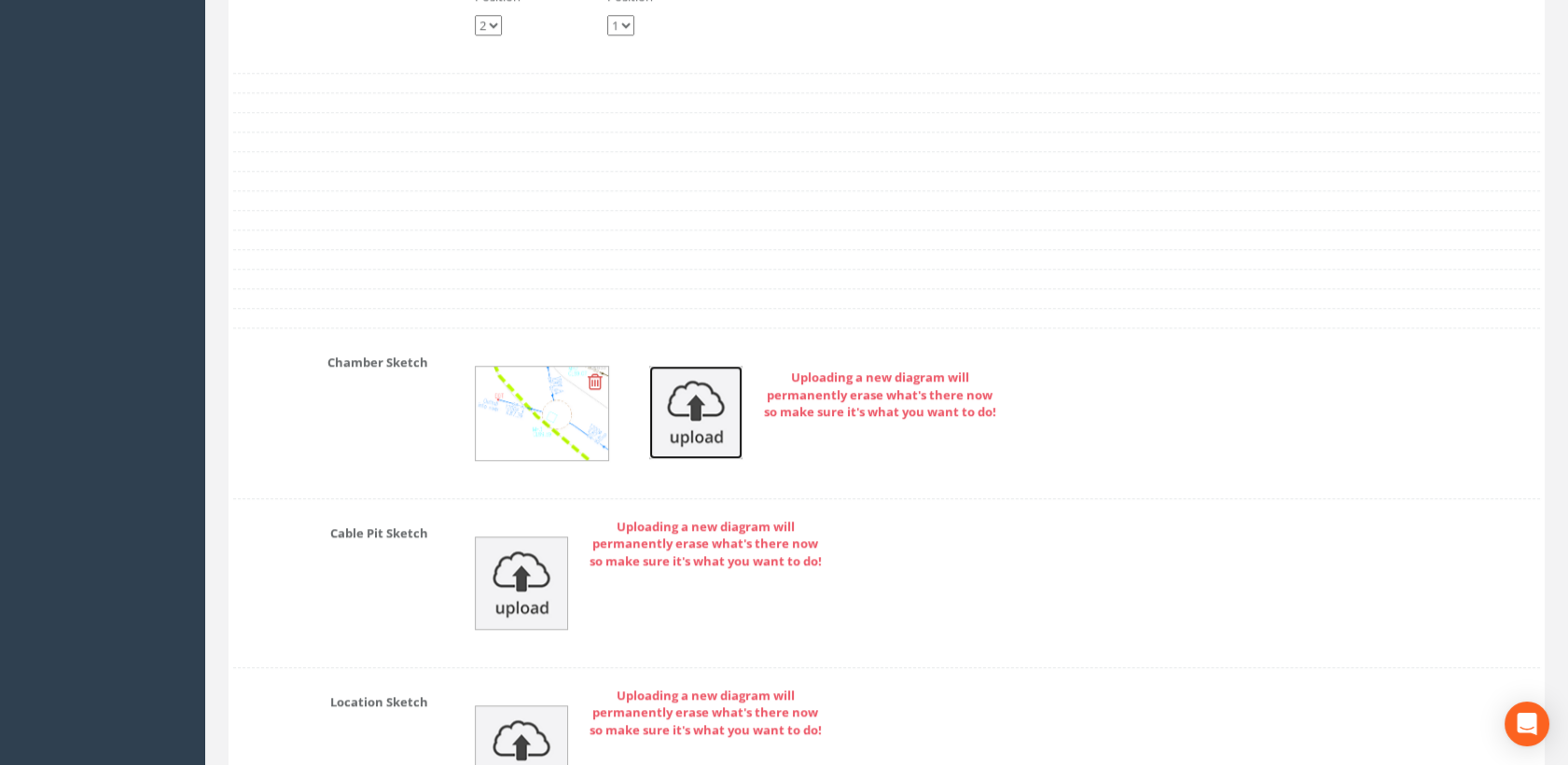
click at [670, 393] on img at bounding box center [695, 412] width 93 height 93
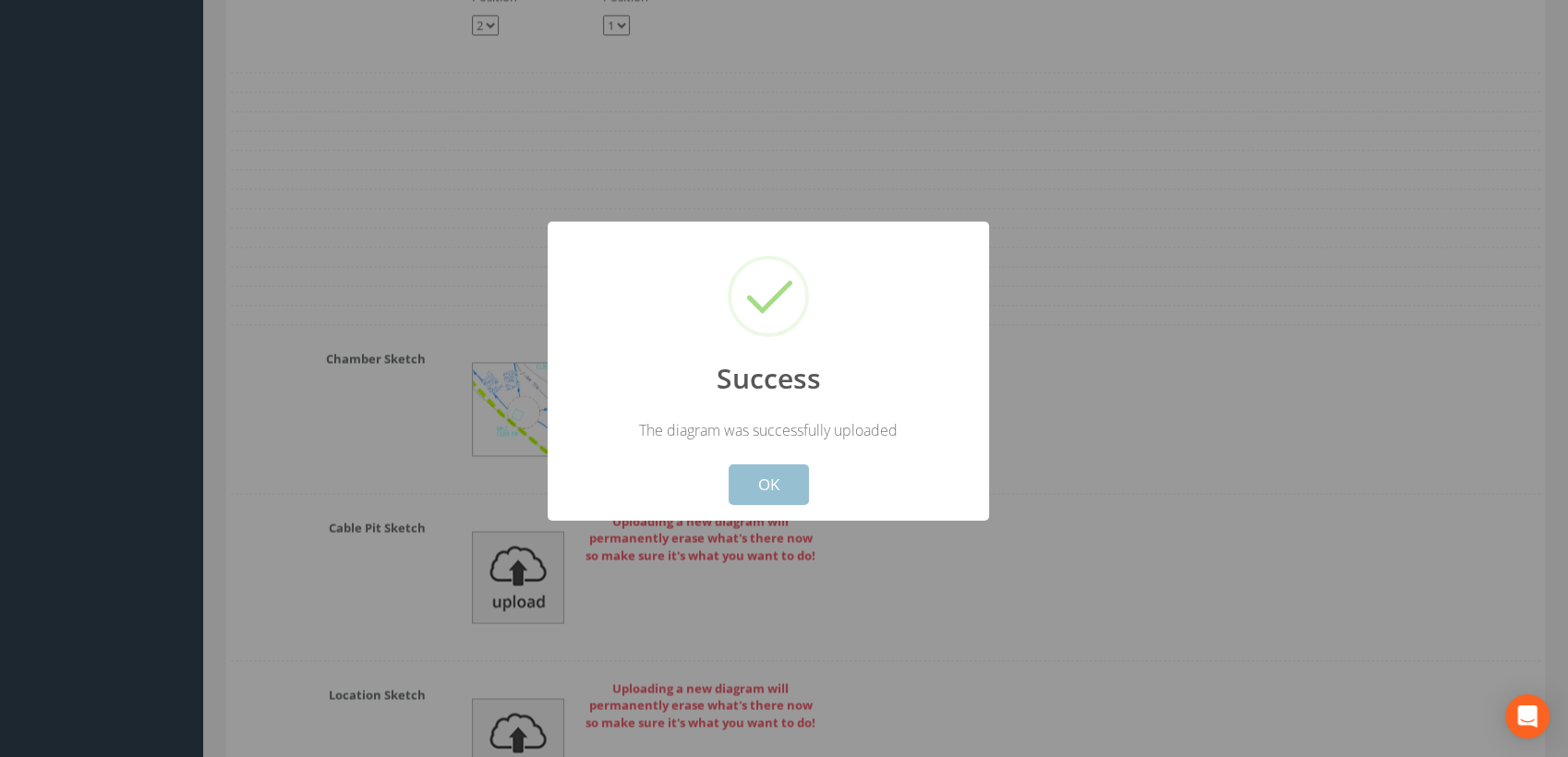
drag, startPoint x: 774, startPoint y: 483, endPoint x: 906, endPoint y: 428, distance: 143.0
click at [776, 483] on button "OK" at bounding box center [769, 485] width 80 height 41
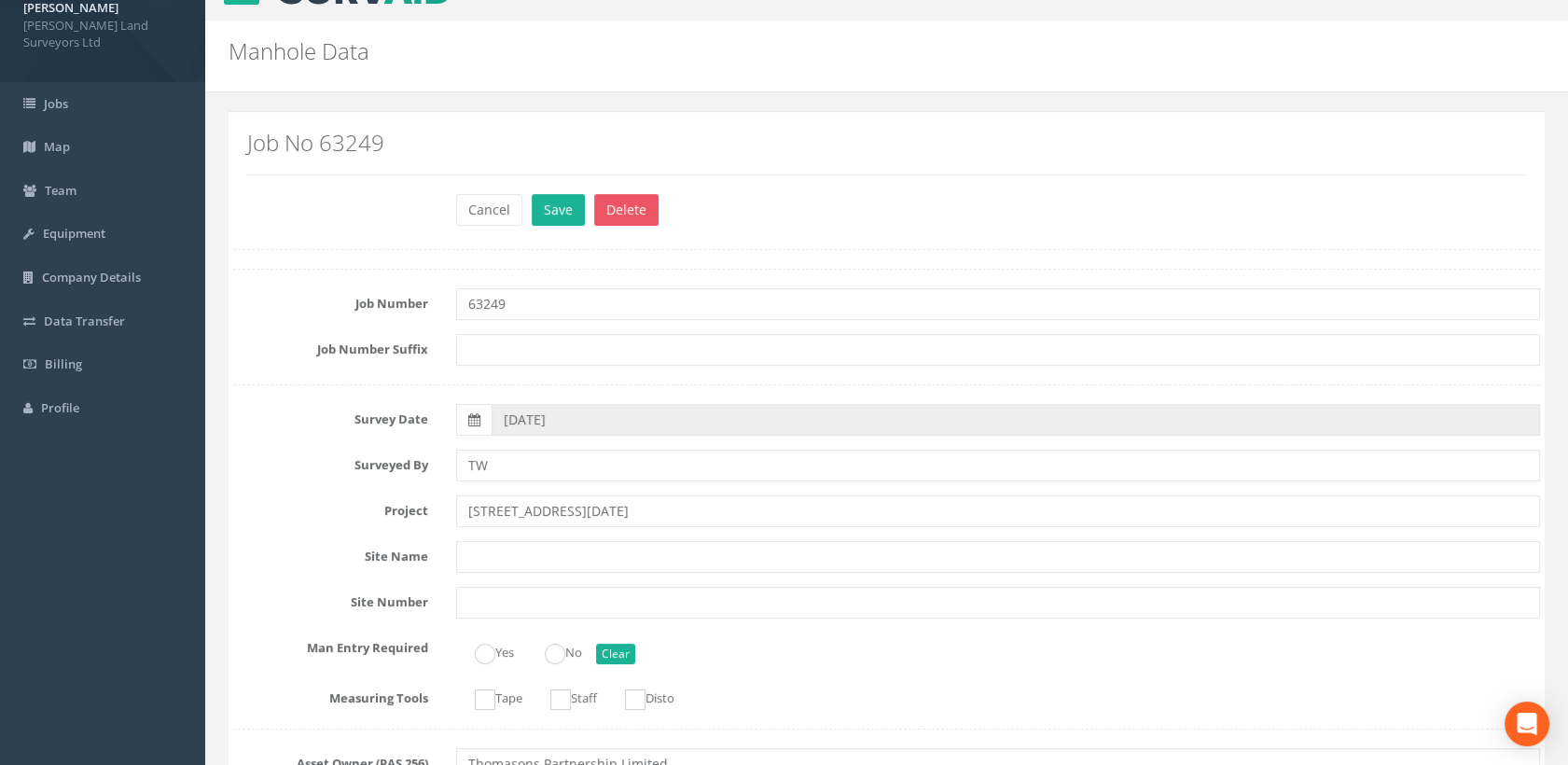
scroll to position [0, 0]
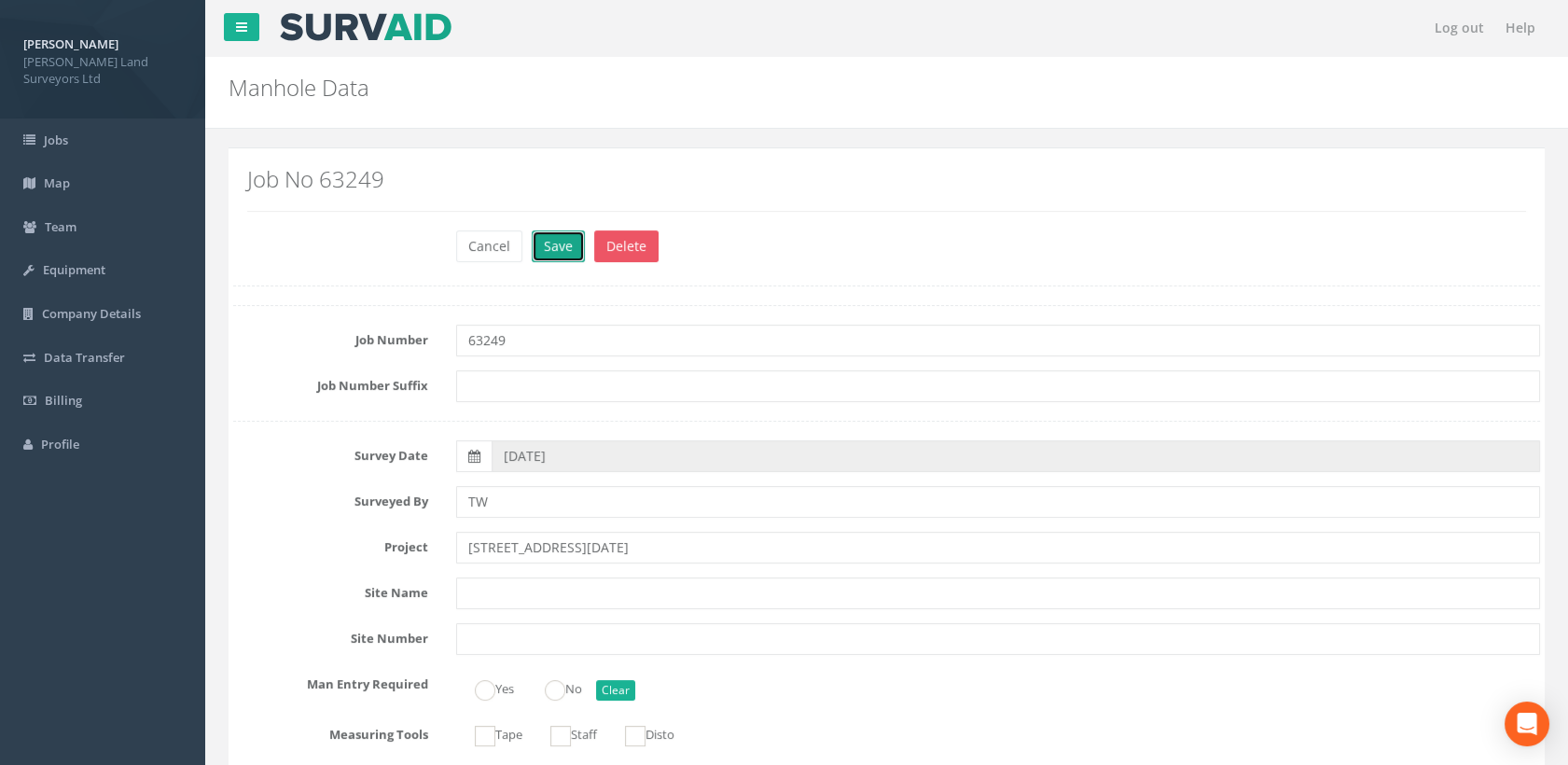
click at [574, 244] on button "Save" at bounding box center [558, 245] width 53 height 32
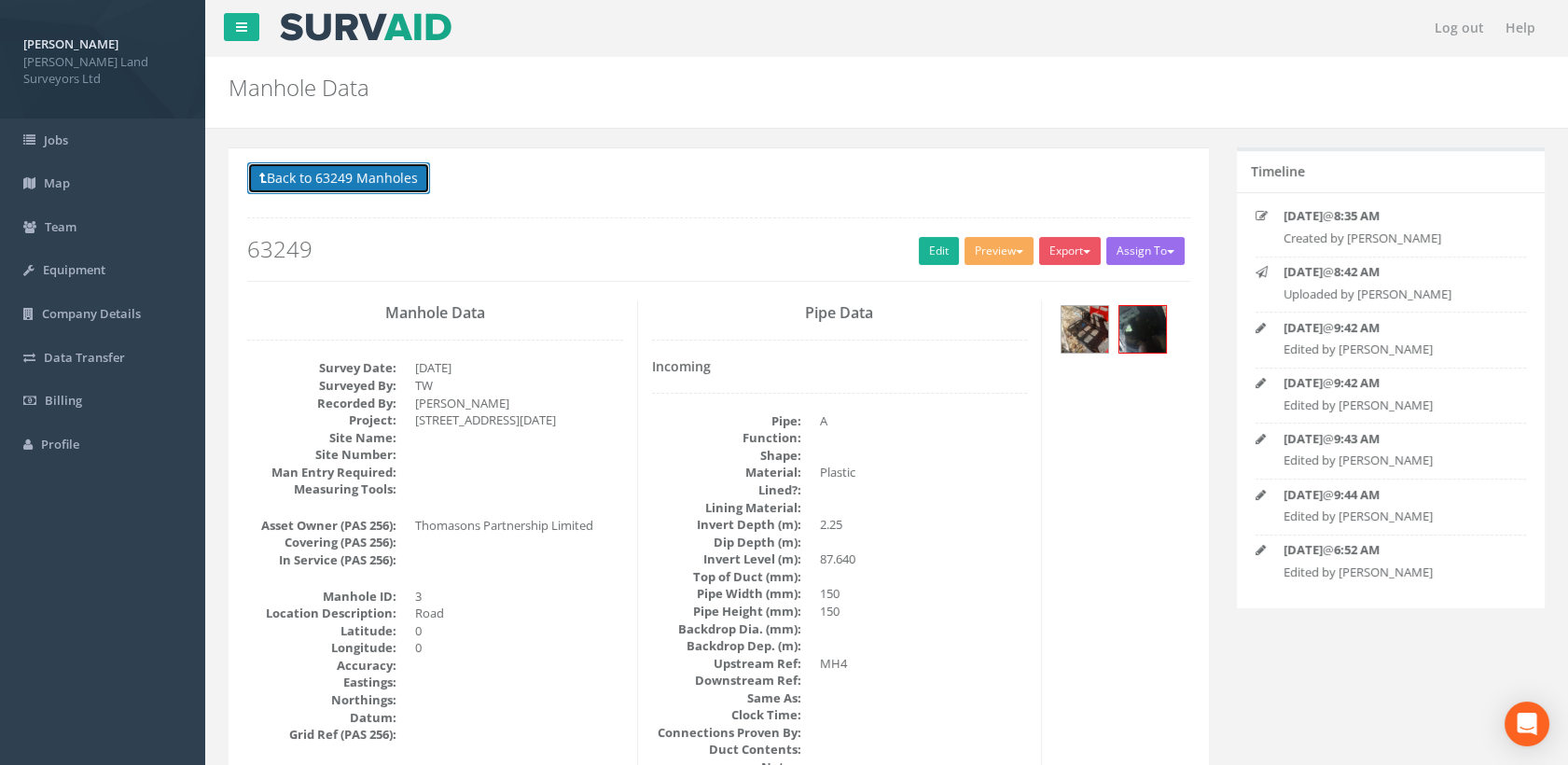
click at [381, 171] on button "Back to 63249 Manholes" at bounding box center [339, 178] width 183 height 32
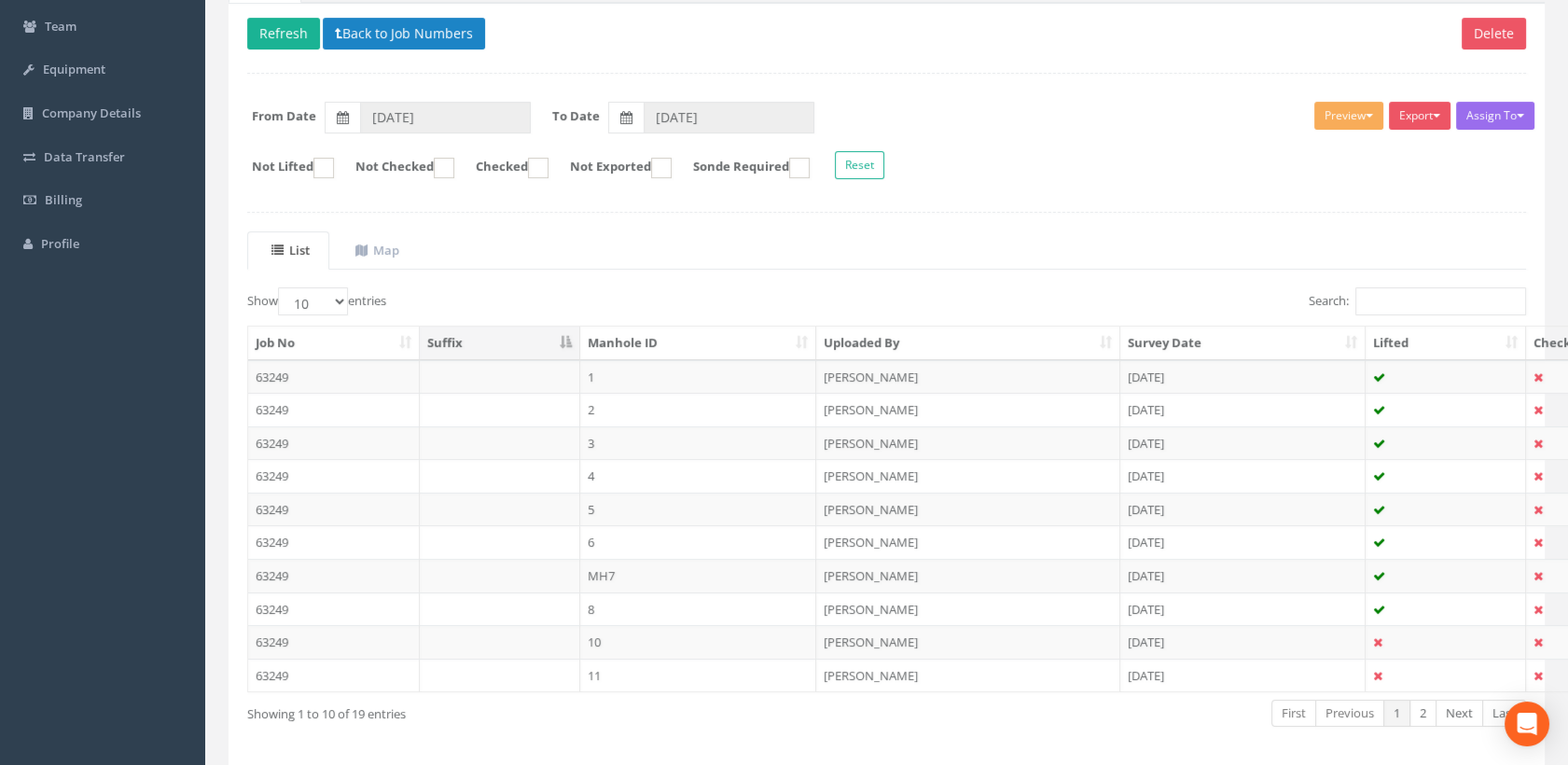
scroll to position [271, 0]
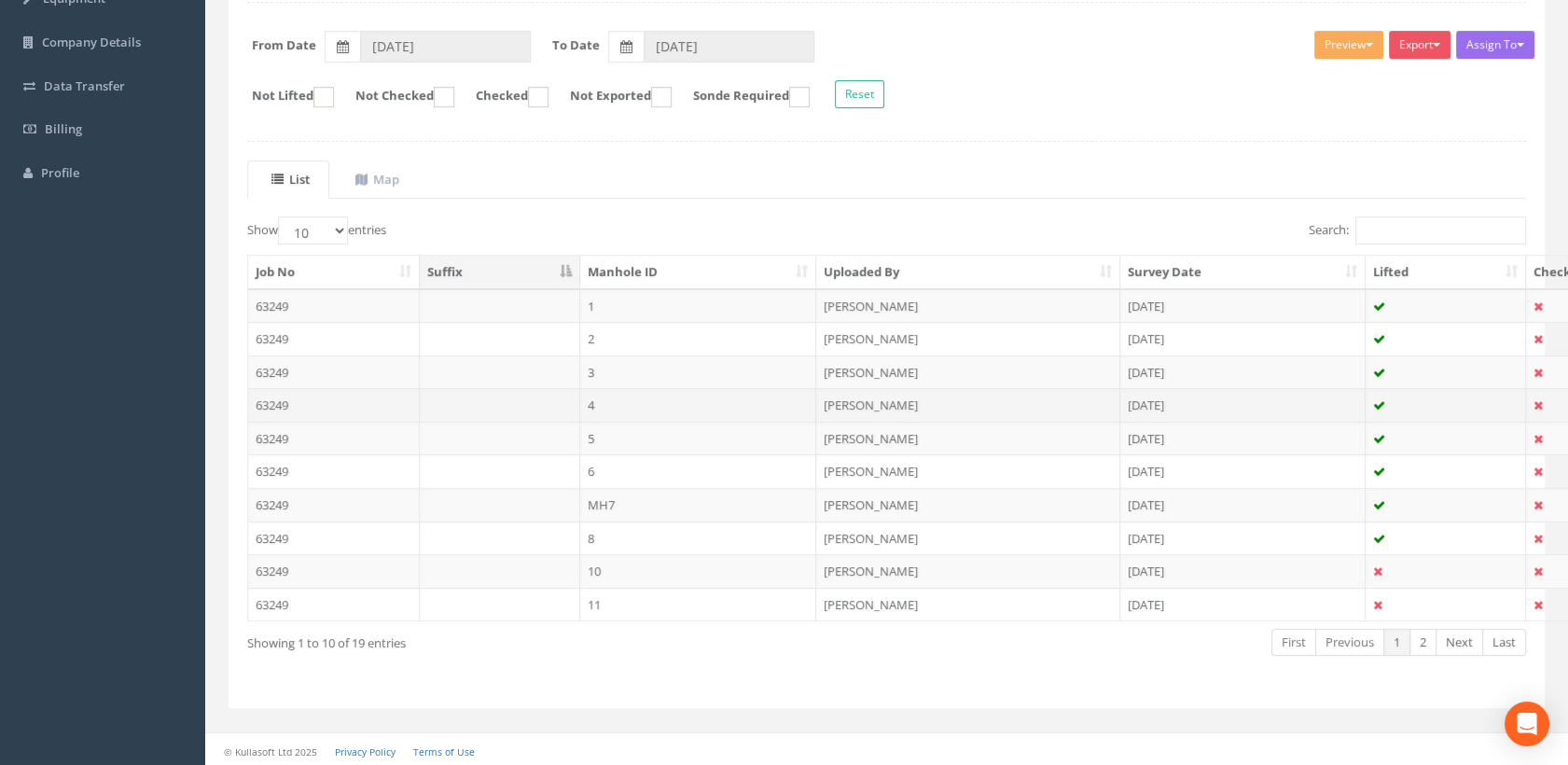
click at [594, 407] on td "4" at bounding box center [698, 404] width 237 height 34
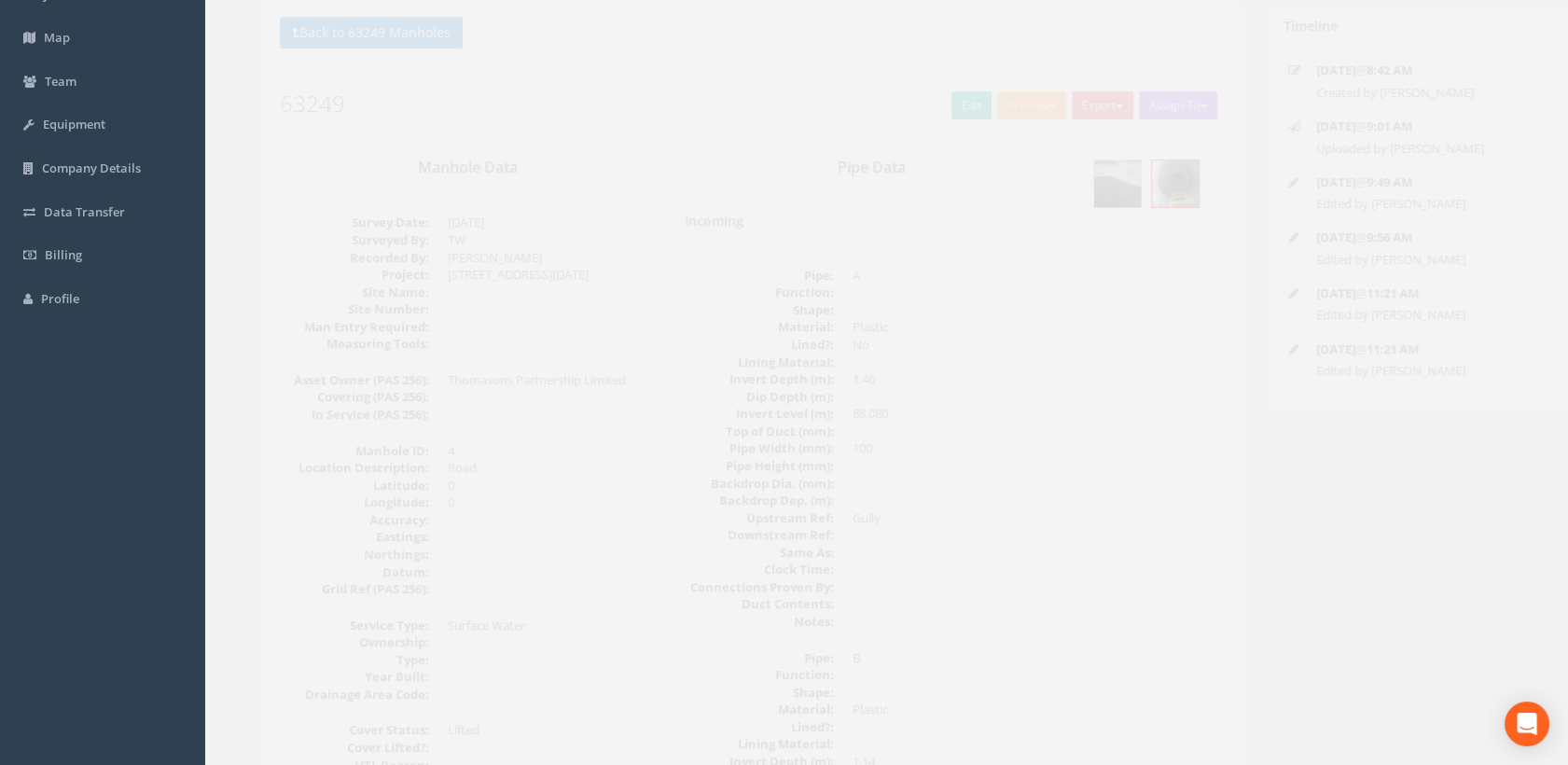
scroll to position [0, 0]
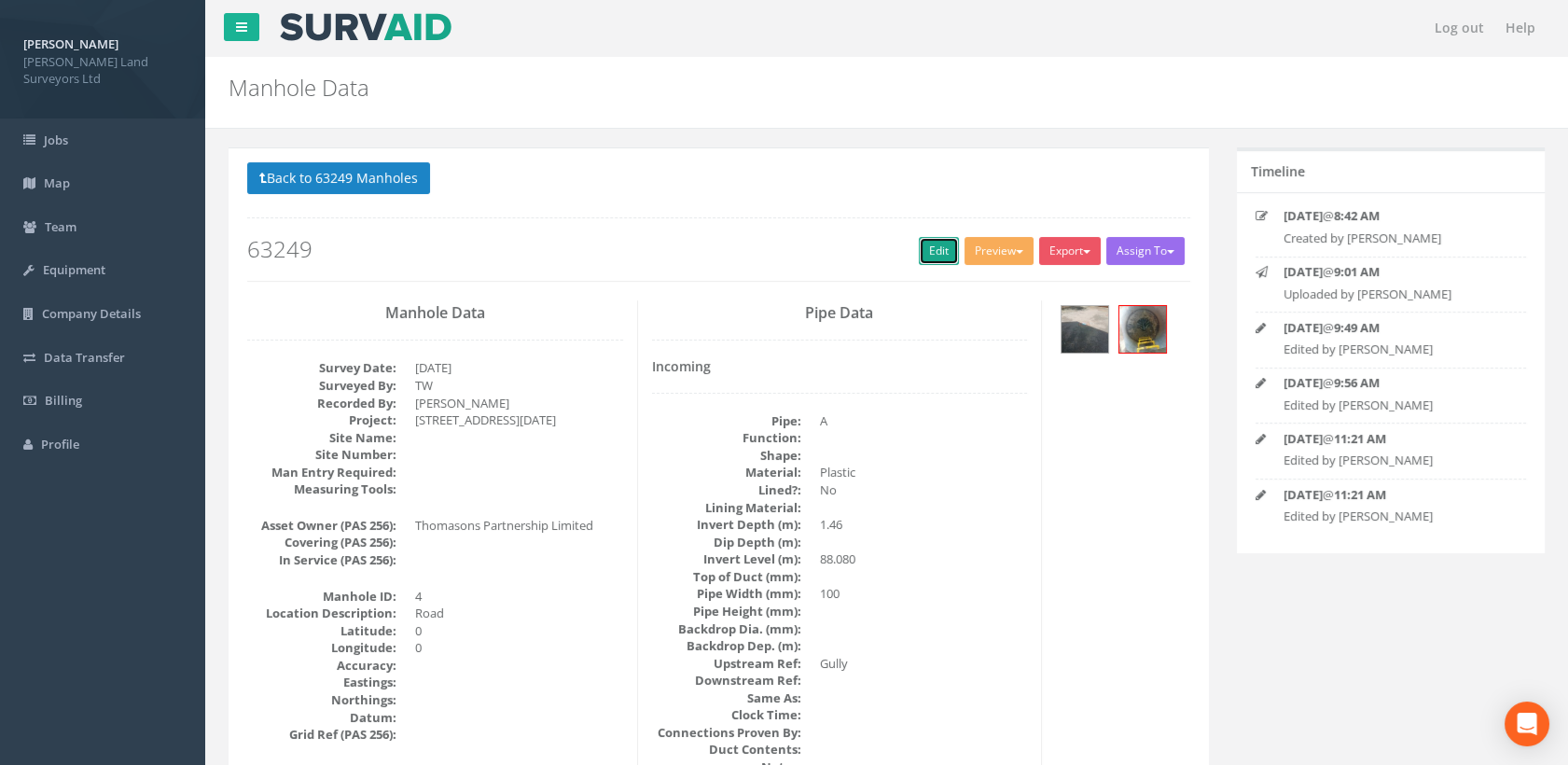
click at [933, 252] on link "Edit" at bounding box center [939, 250] width 40 height 28
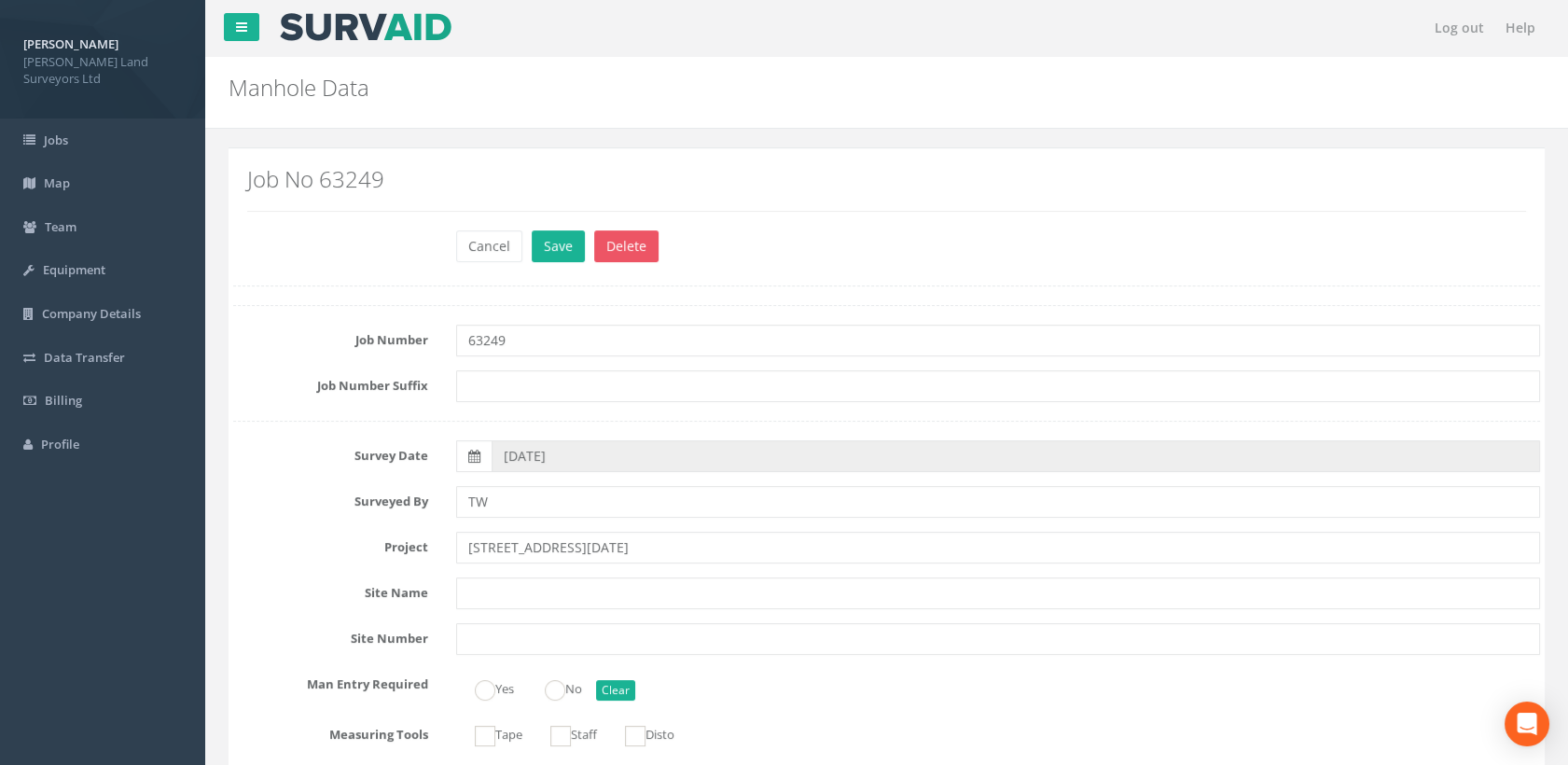
scroll to position [3420, 0]
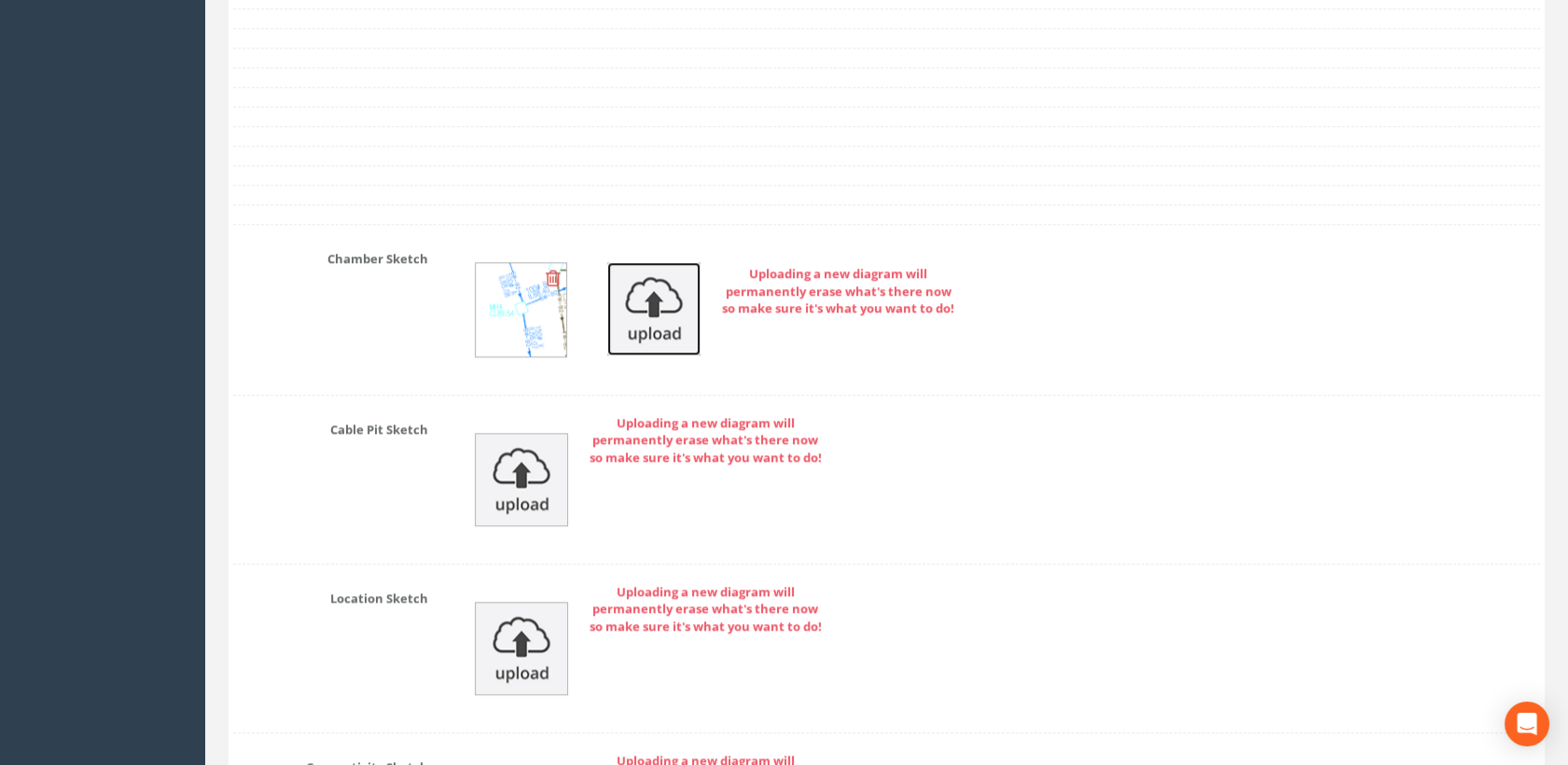
click at [634, 316] on img at bounding box center [653, 308] width 93 height 93
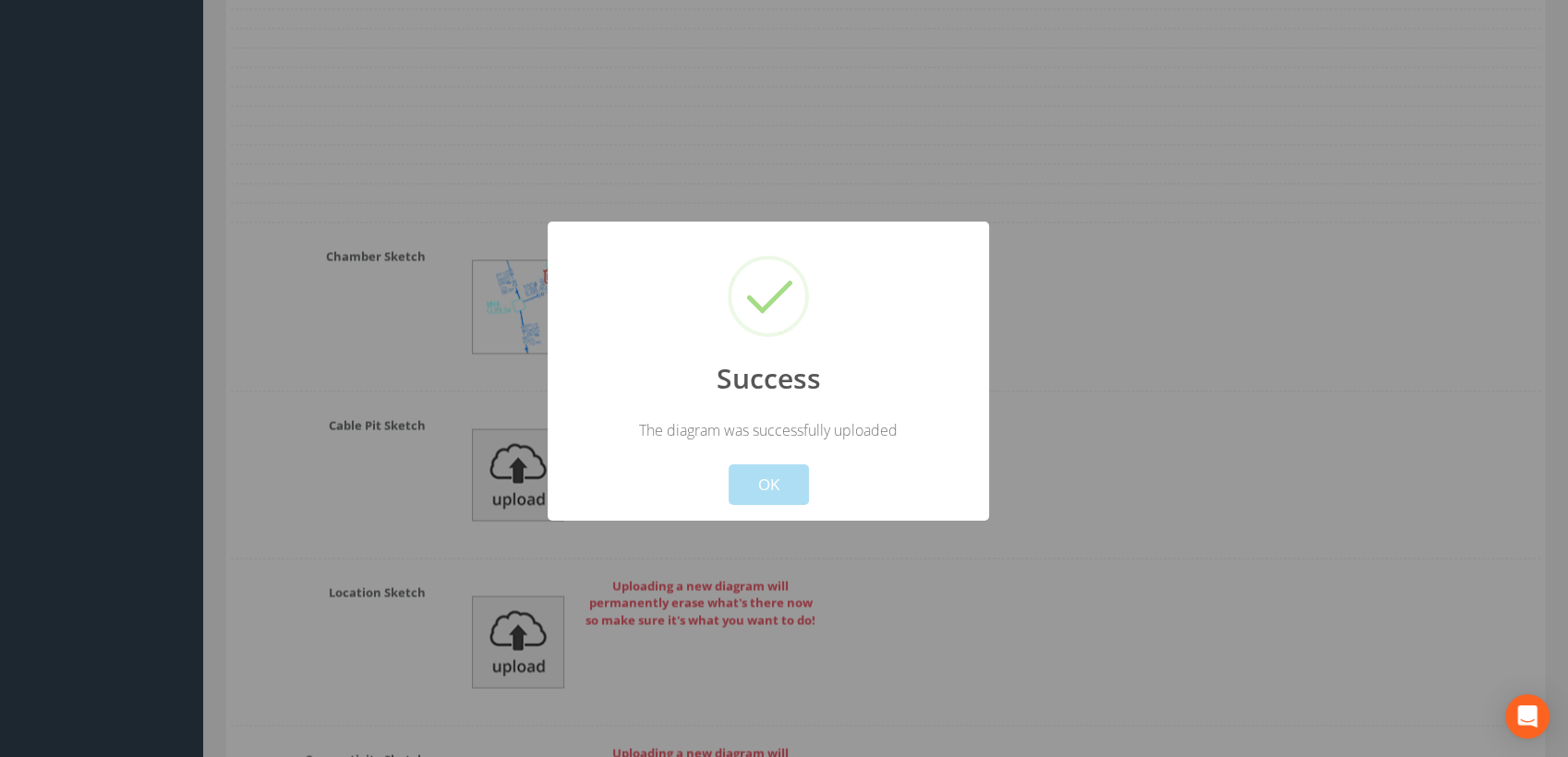
click at [798, 470] on button "OK" at bounding box center [769, 485] width 80 height 41
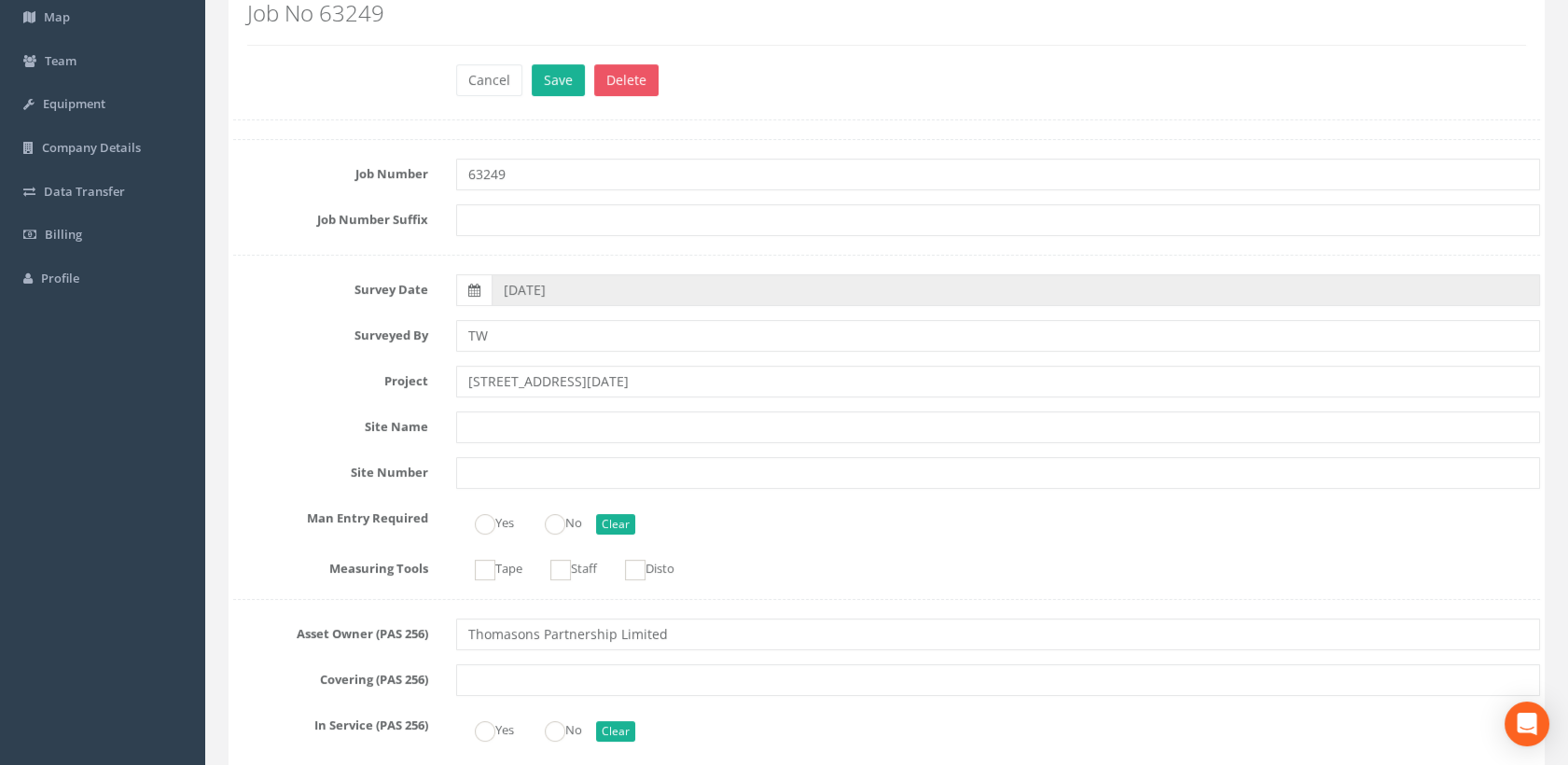
scroll to position [0, 0]
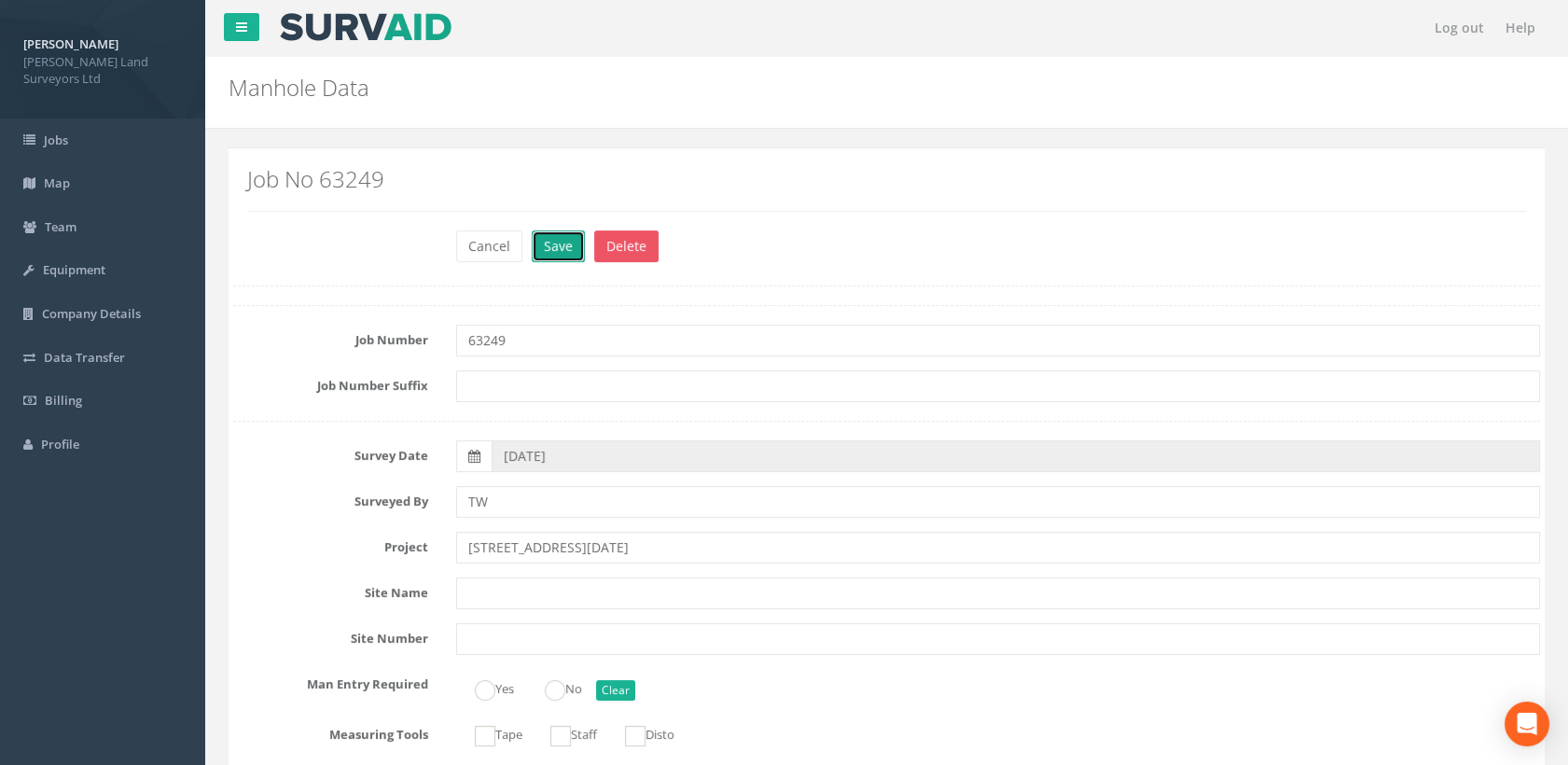
click at [565, 251] on button "Save" at bounding box center [558, 245] width 53 height 32
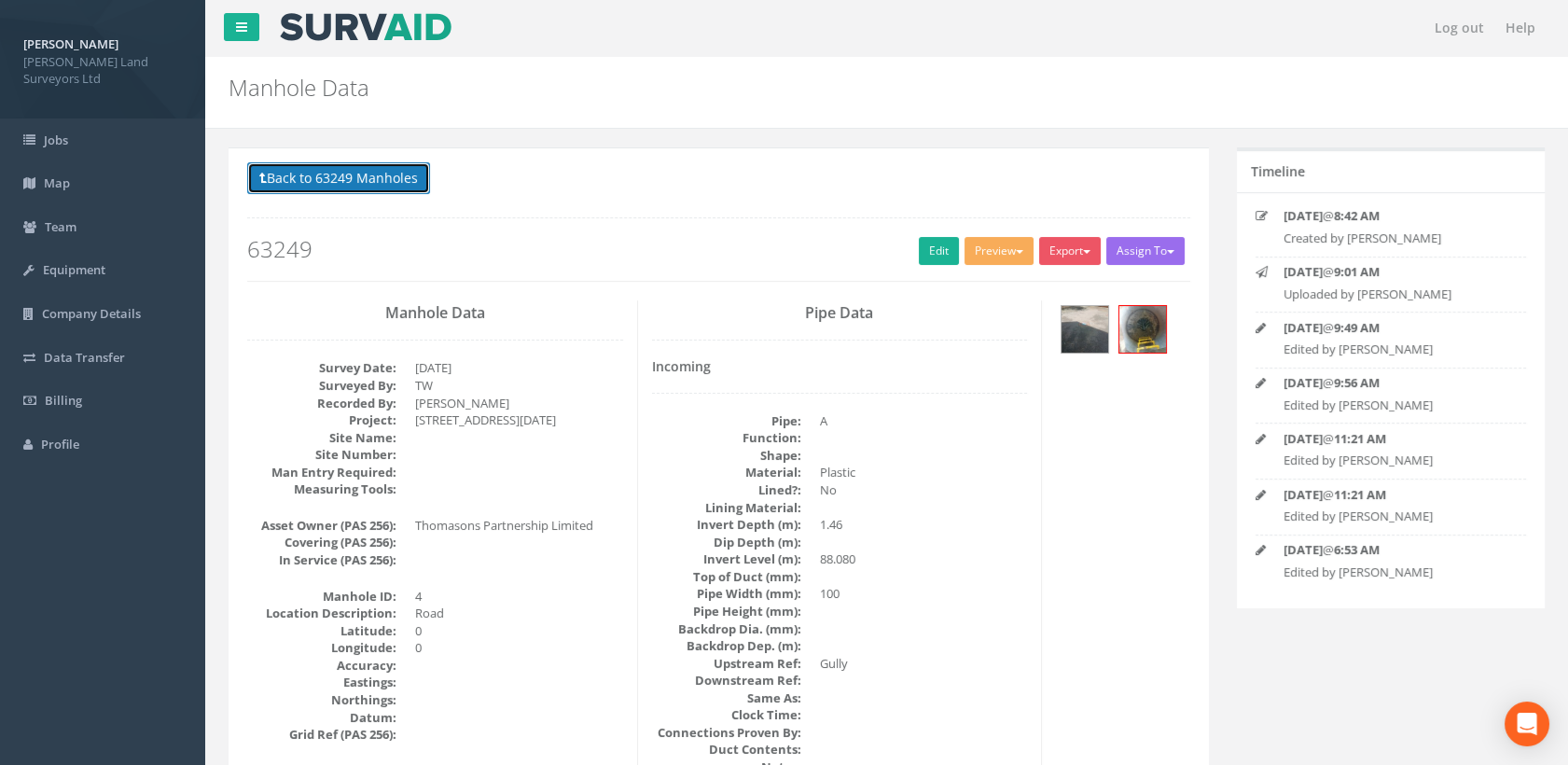
click at [381, 184] on button "Back to 63249 Manholes" at bounding box center [339, 178] width 183 height 32
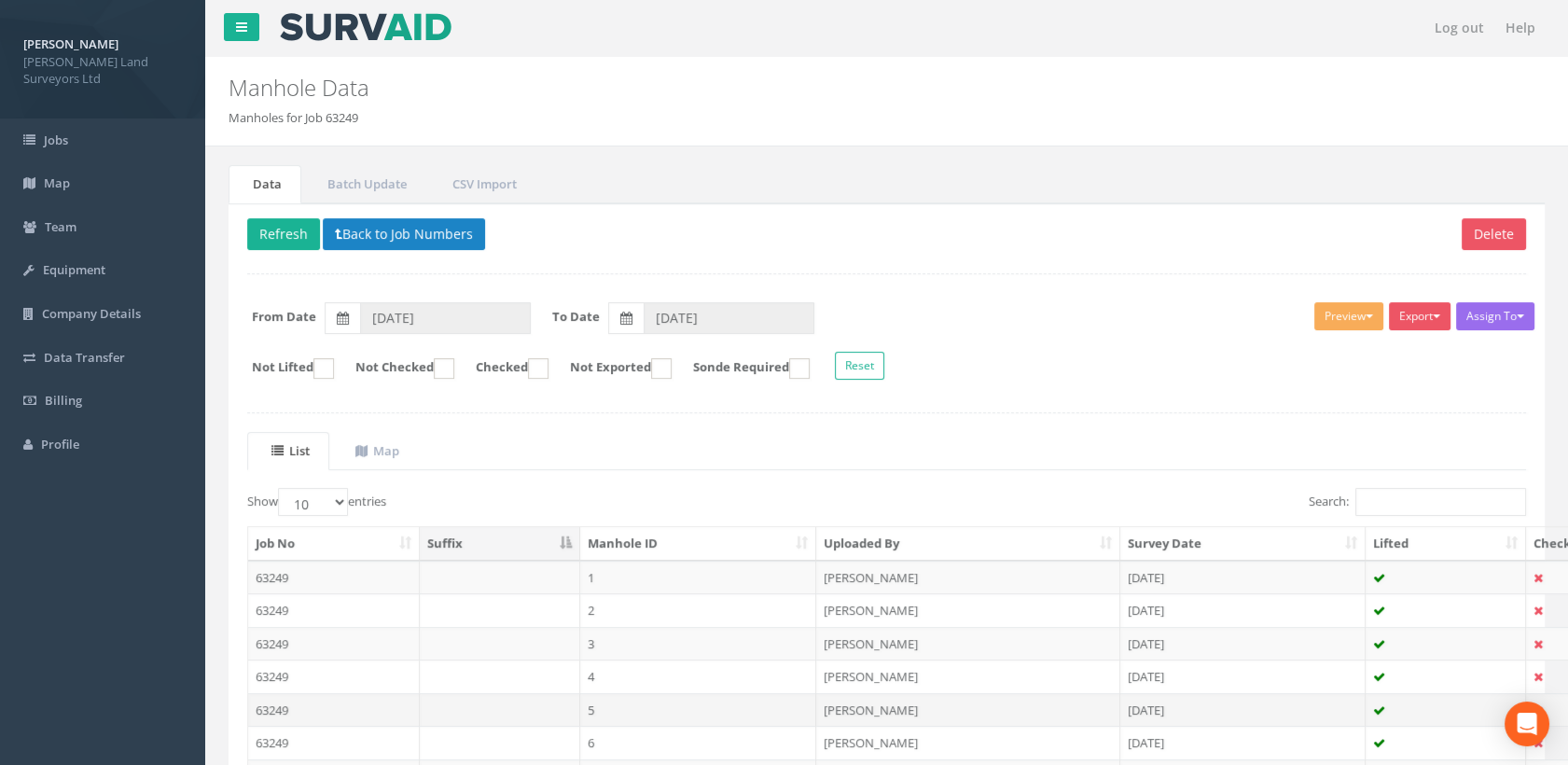
click at [609, 705] on td "5" at bounding box center [698, 709] width 237 height 34
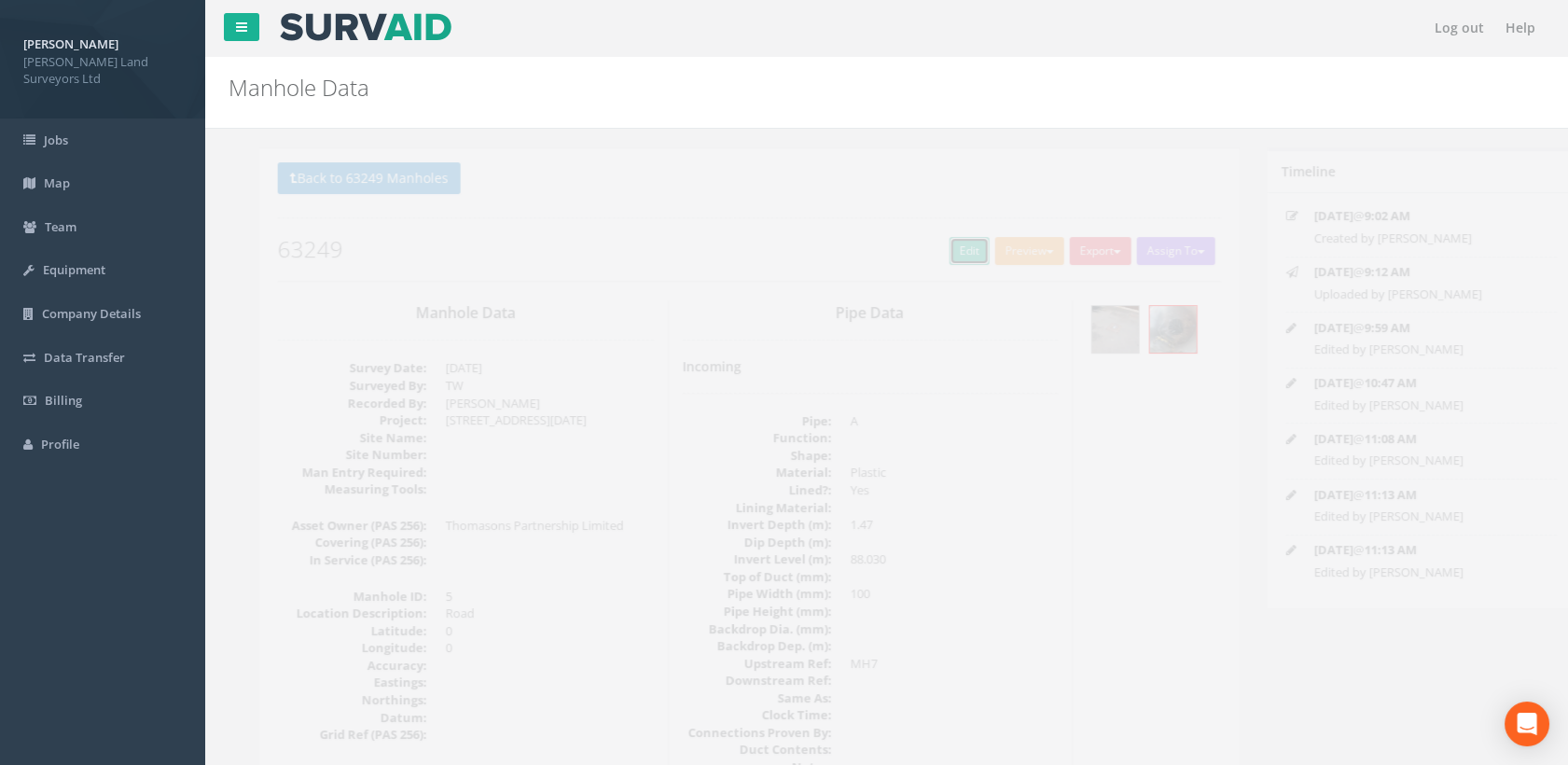
click at [933, 244] on link "Edit" at bounding box center [939, 250] width 40 height 28
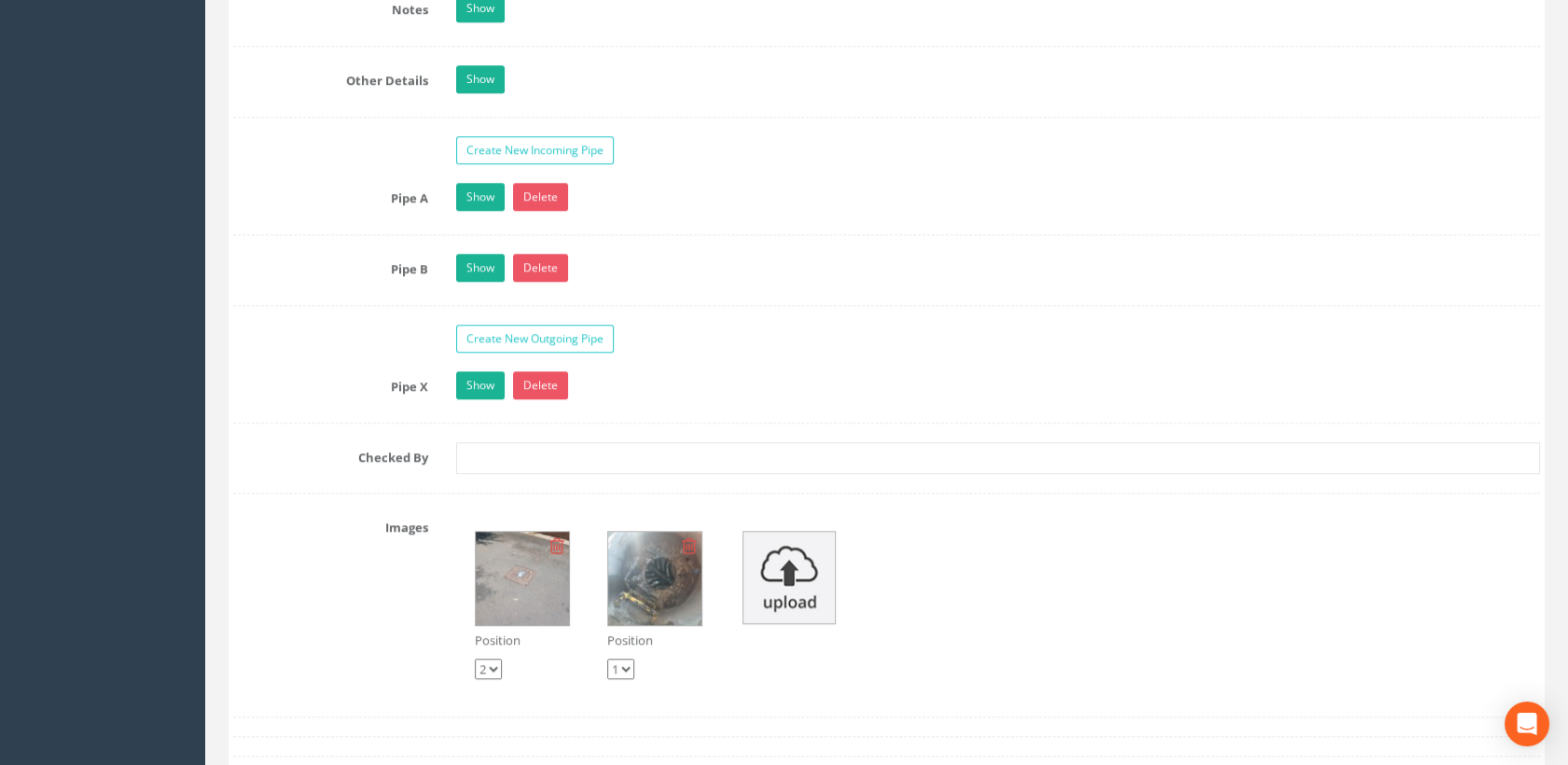
scroll to position [2694, 0]
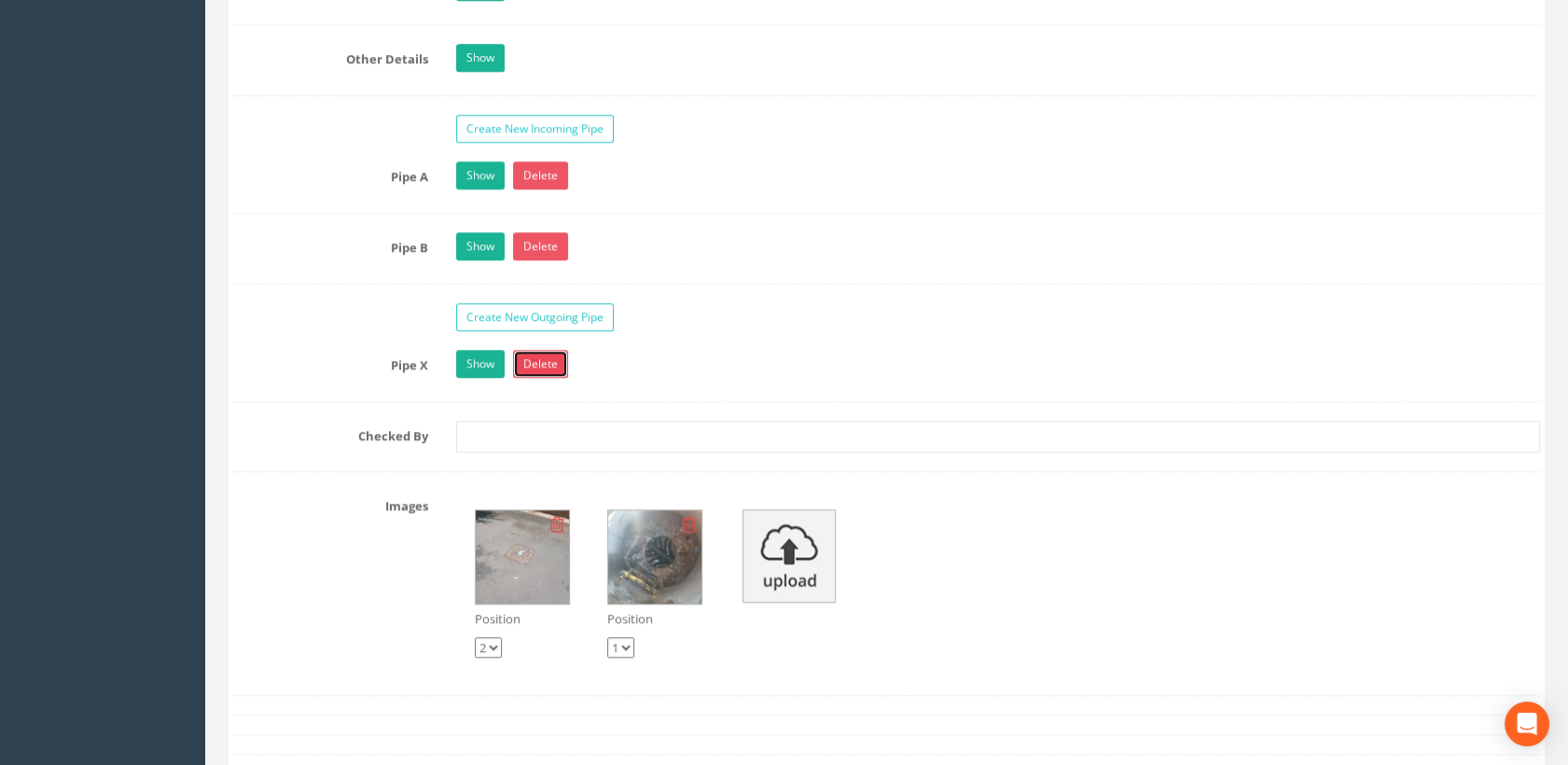
click at [530, 360] on link "Delete" at bounding box center [540, 364] width 55 height 28
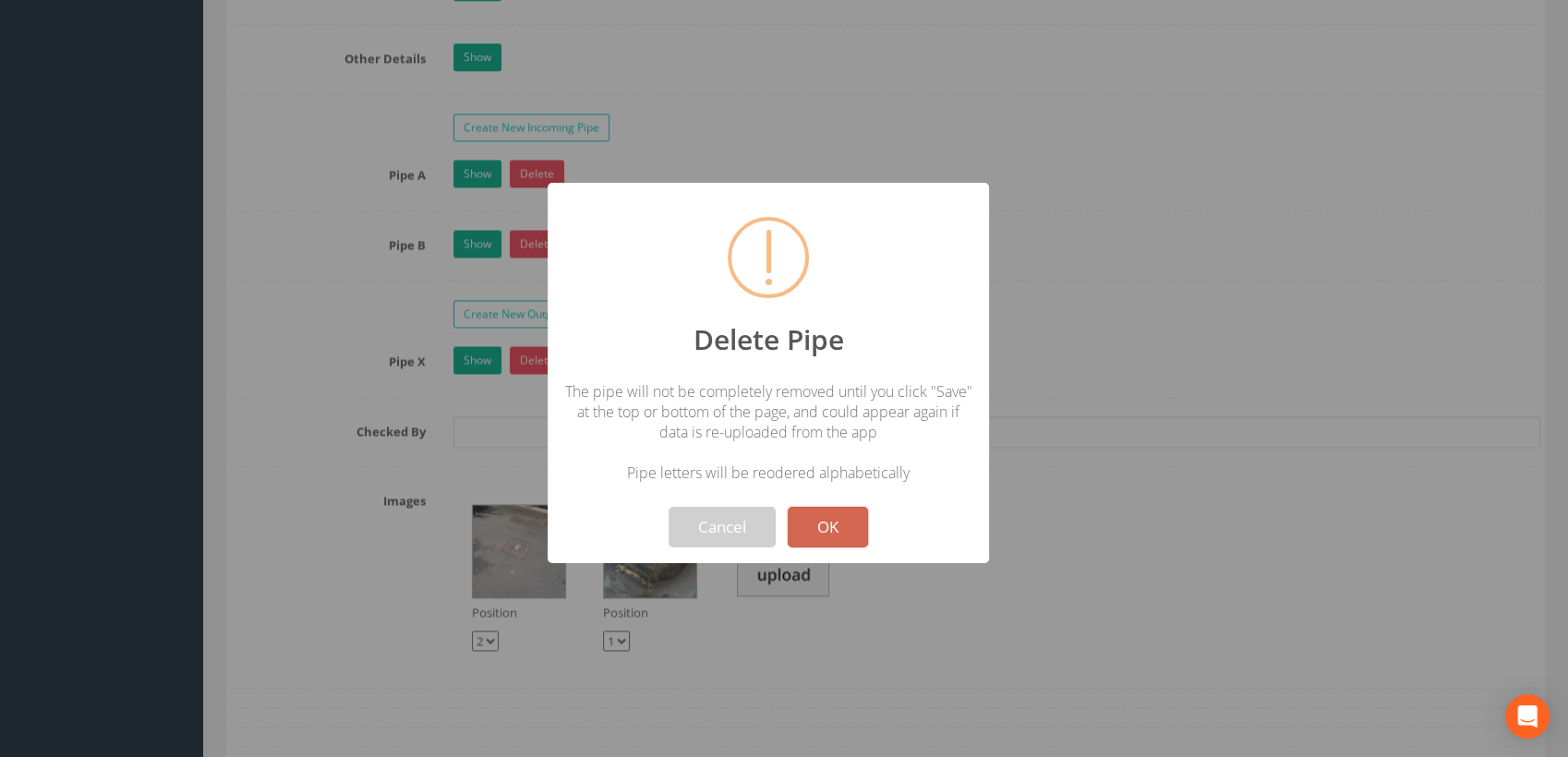
click at [816, 513] on button "OK" at bounding box center [828, 527] width 80 height 41
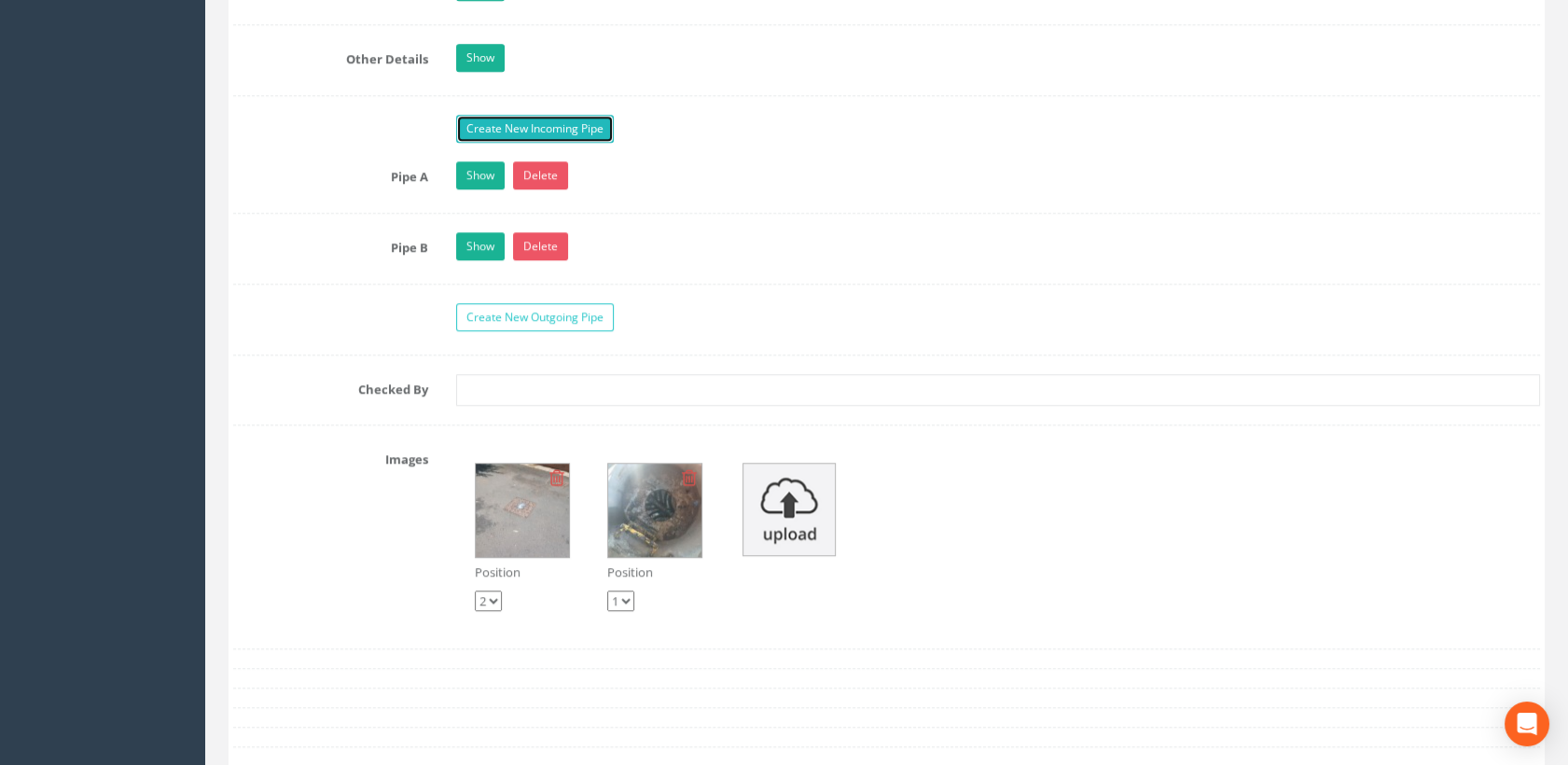
click at [504, 127] on link "Create New Incoming Pipe" at bounding box center [535, 128] width 158 height 28
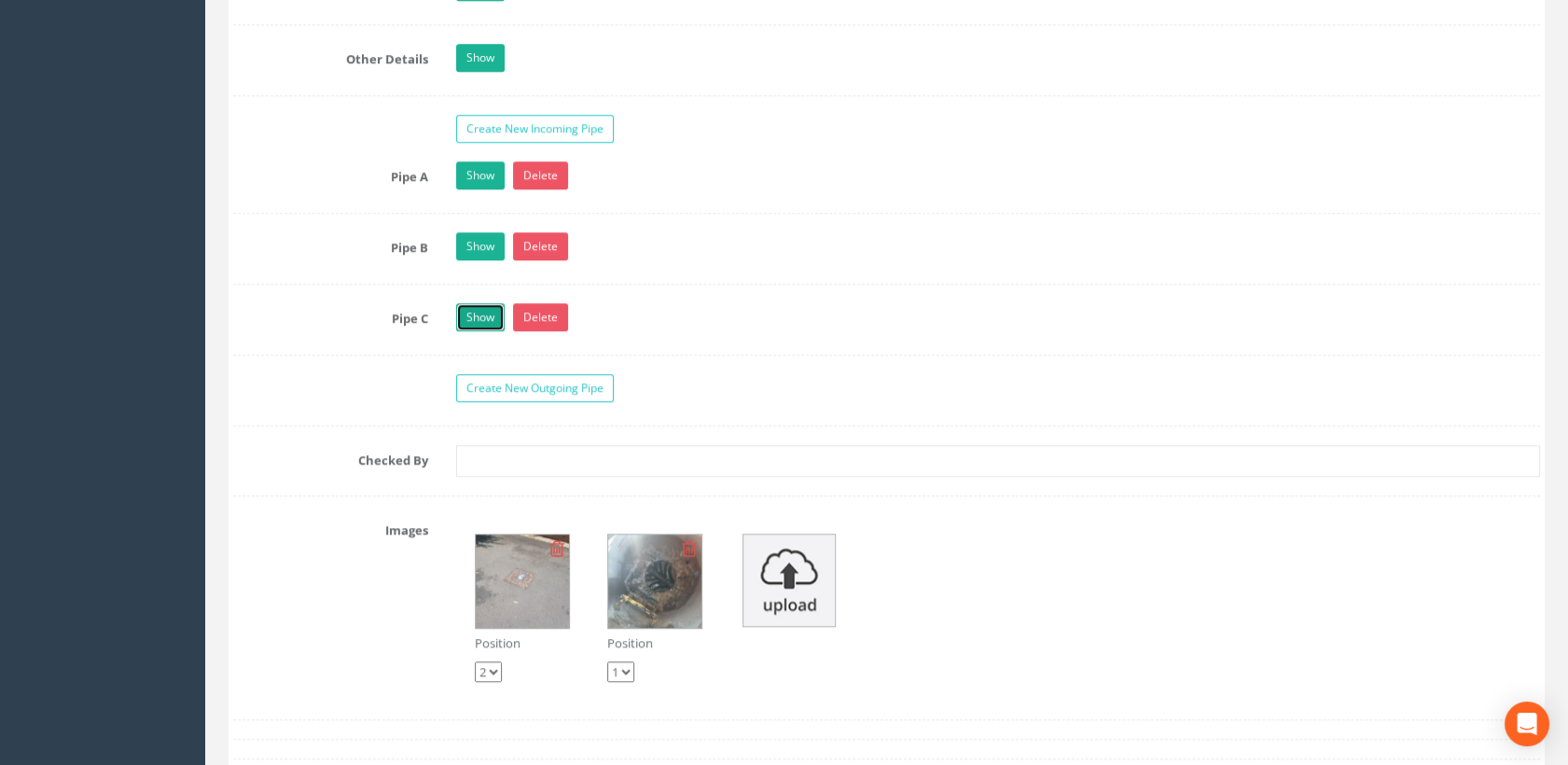
click at [490, 317] on link "Show" at bounding box center [480, 317] width 48 height 28
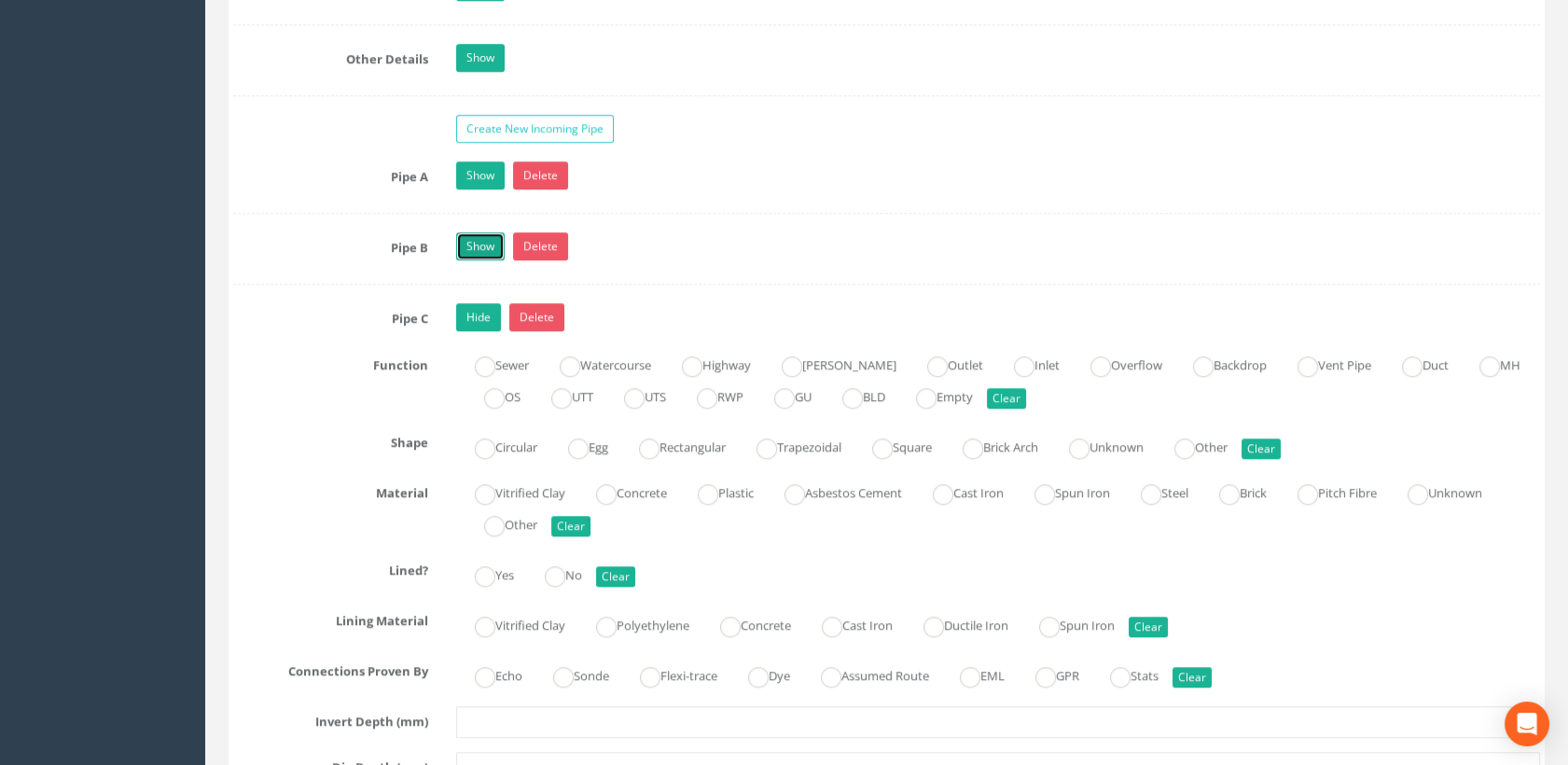
click at [480, 235] on link "Show" at bounding box center [480, 245] width 48 height 28
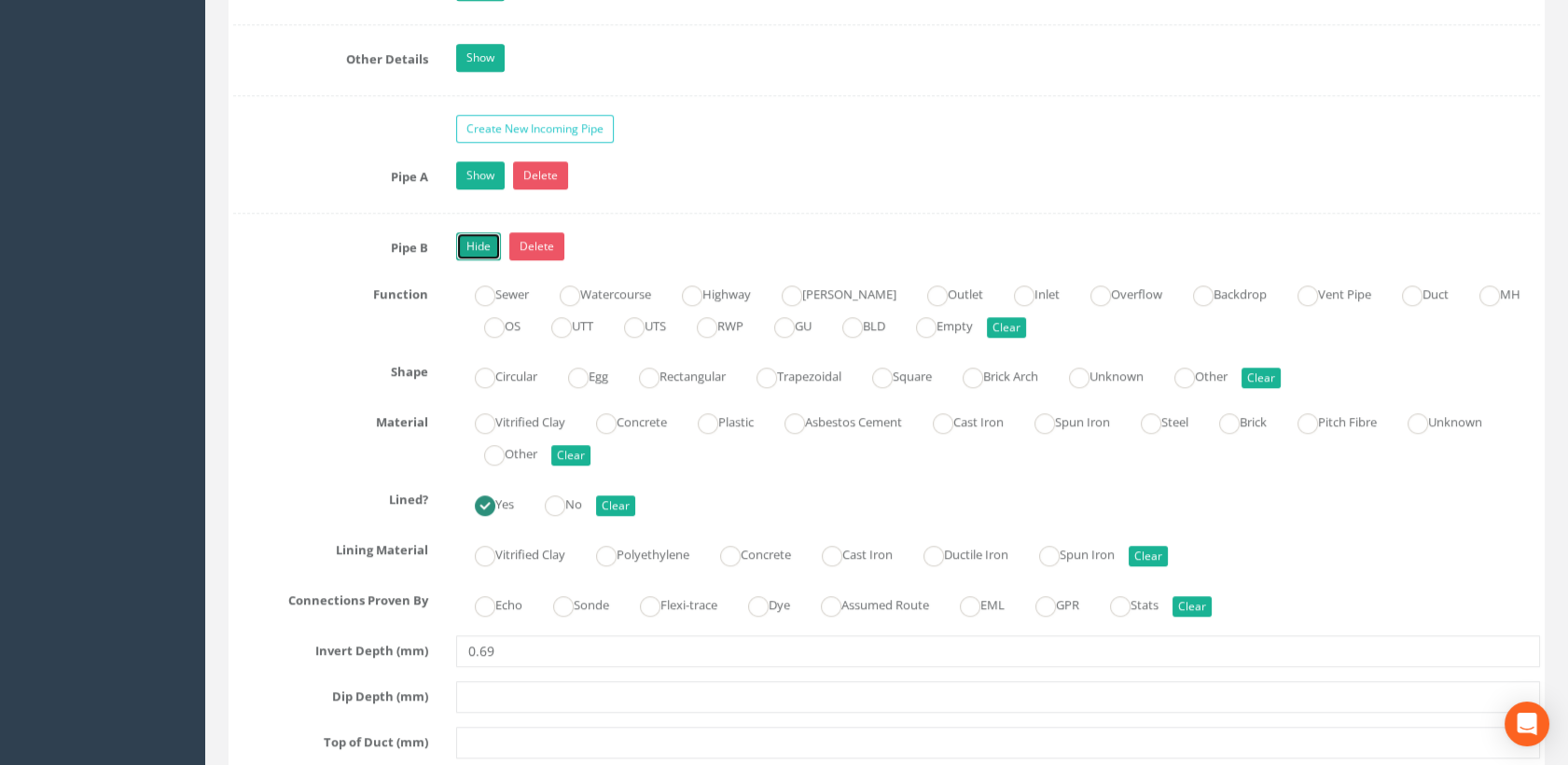
click at [480, 235] on link "Hide" at bounding box center [478, 245] width 45 height 28
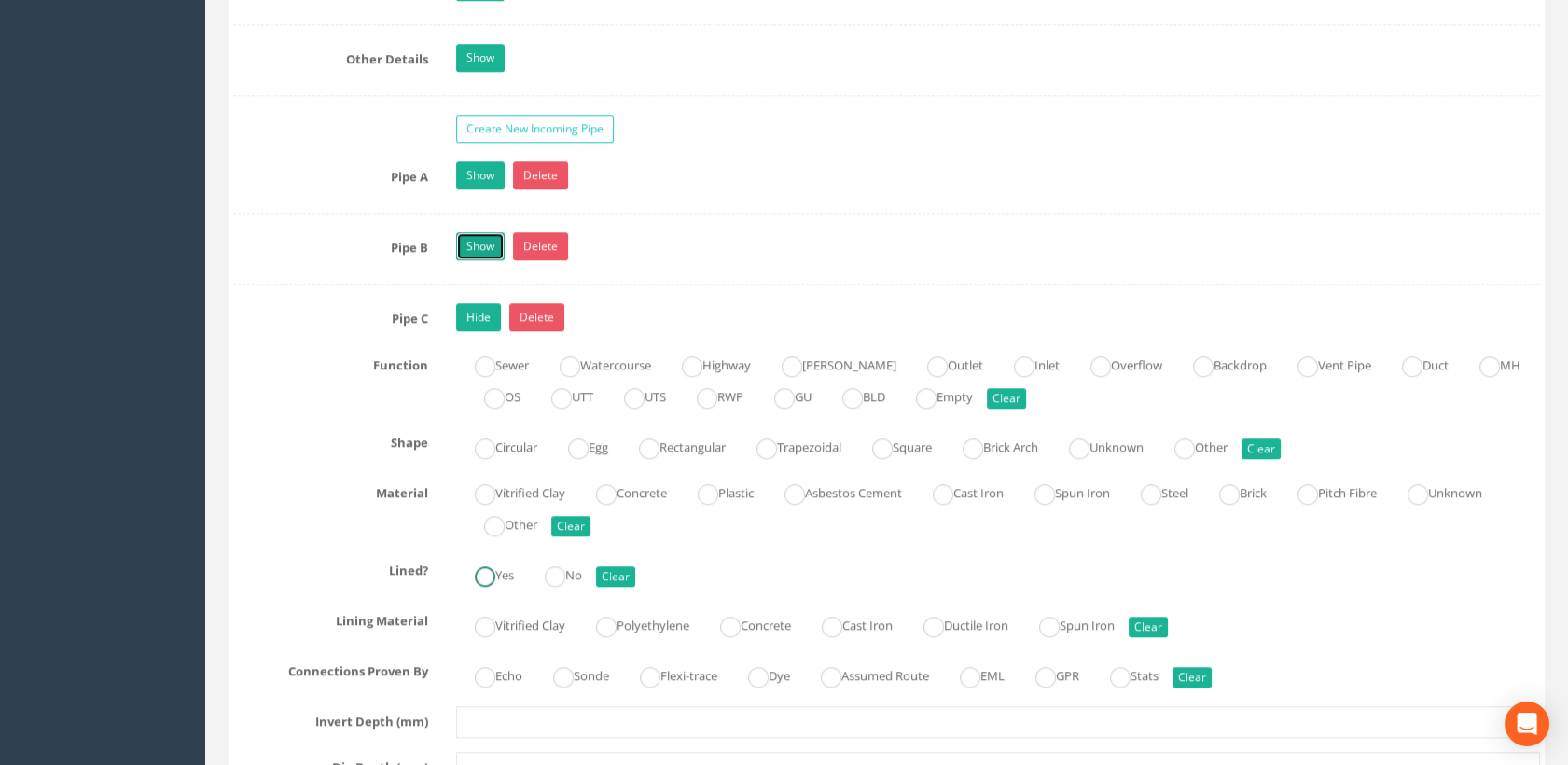
click at [493, 566] on ins at bounding box center [484, 575] width 20 height 20
radio input "true"
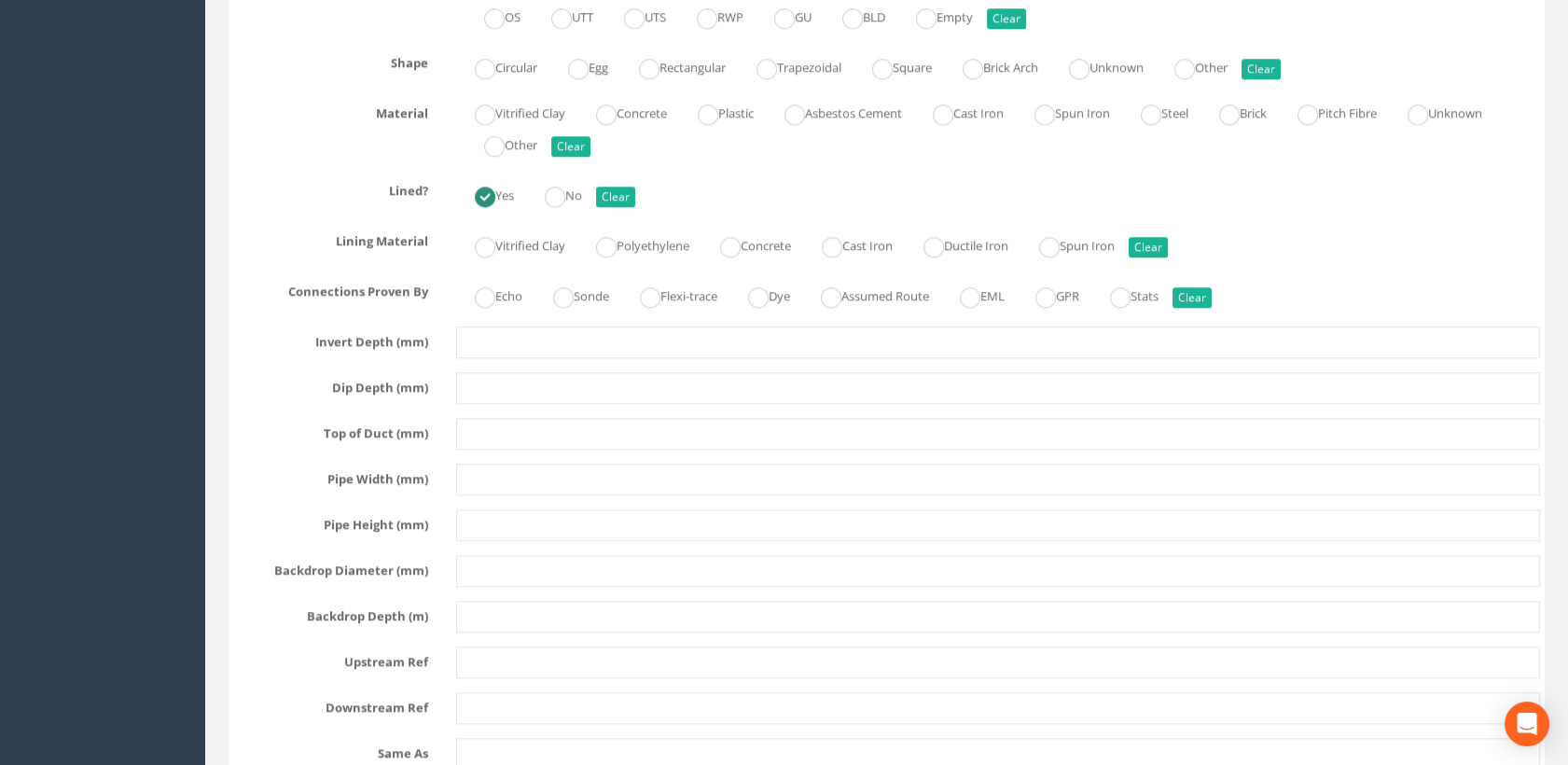
scroll to position [3109, 0]
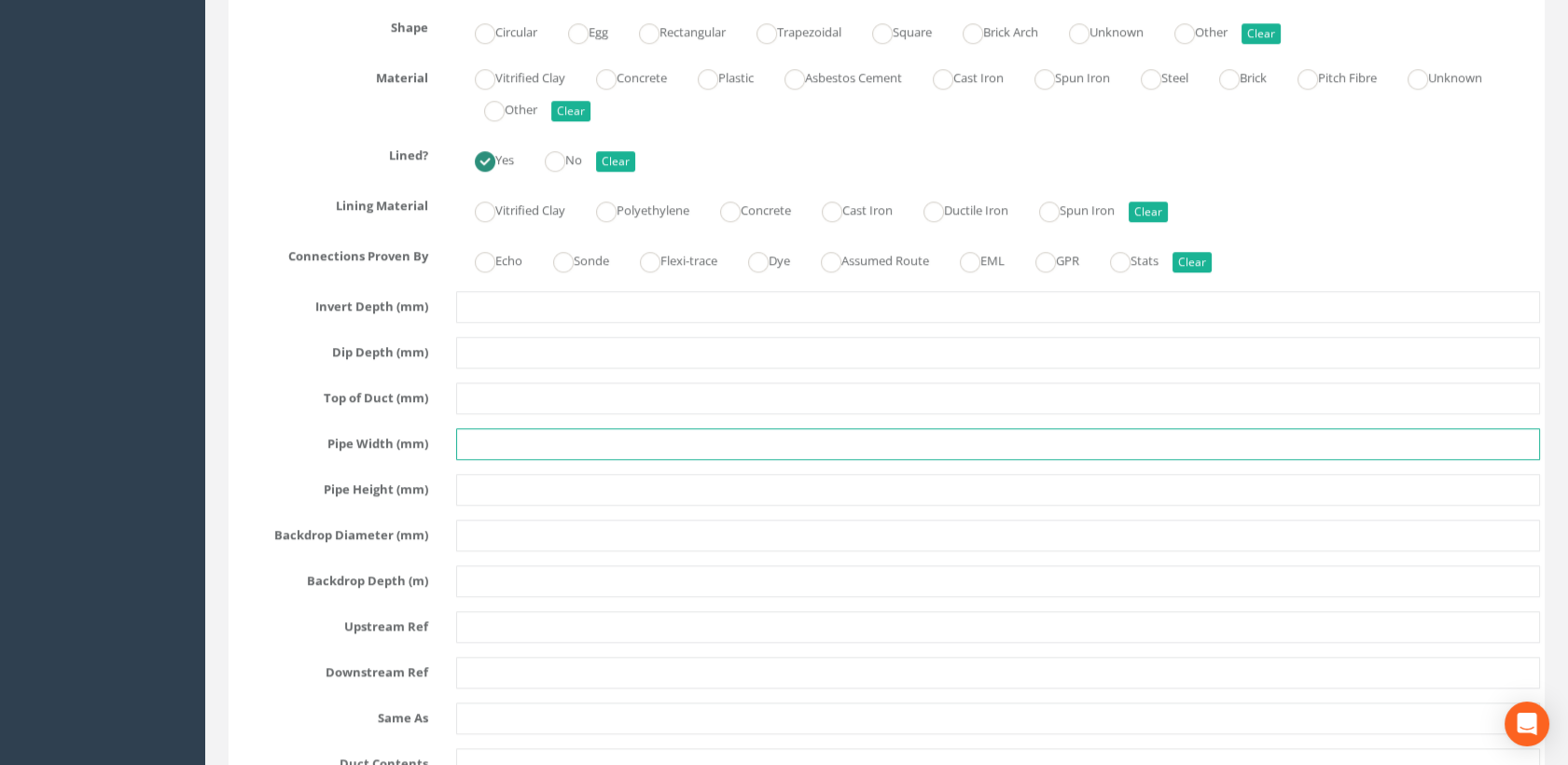
click at [510, 444] on input "text" at bounding box center [999, 444] width 1085 height 32
type input "100"
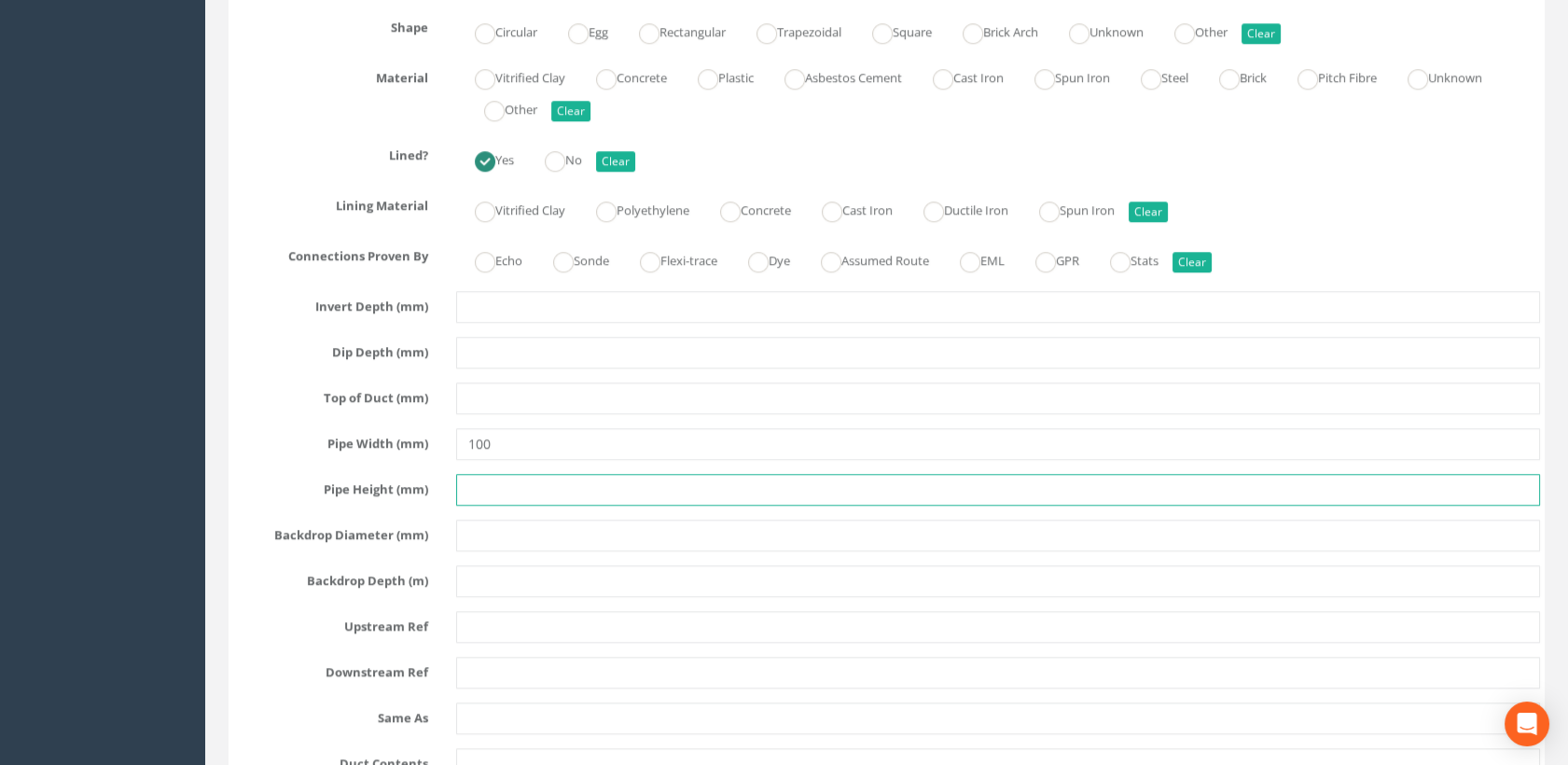
click at [517, 480] on input "text" at bounding box center [999, 490] width 1085 height 32
type input "100"
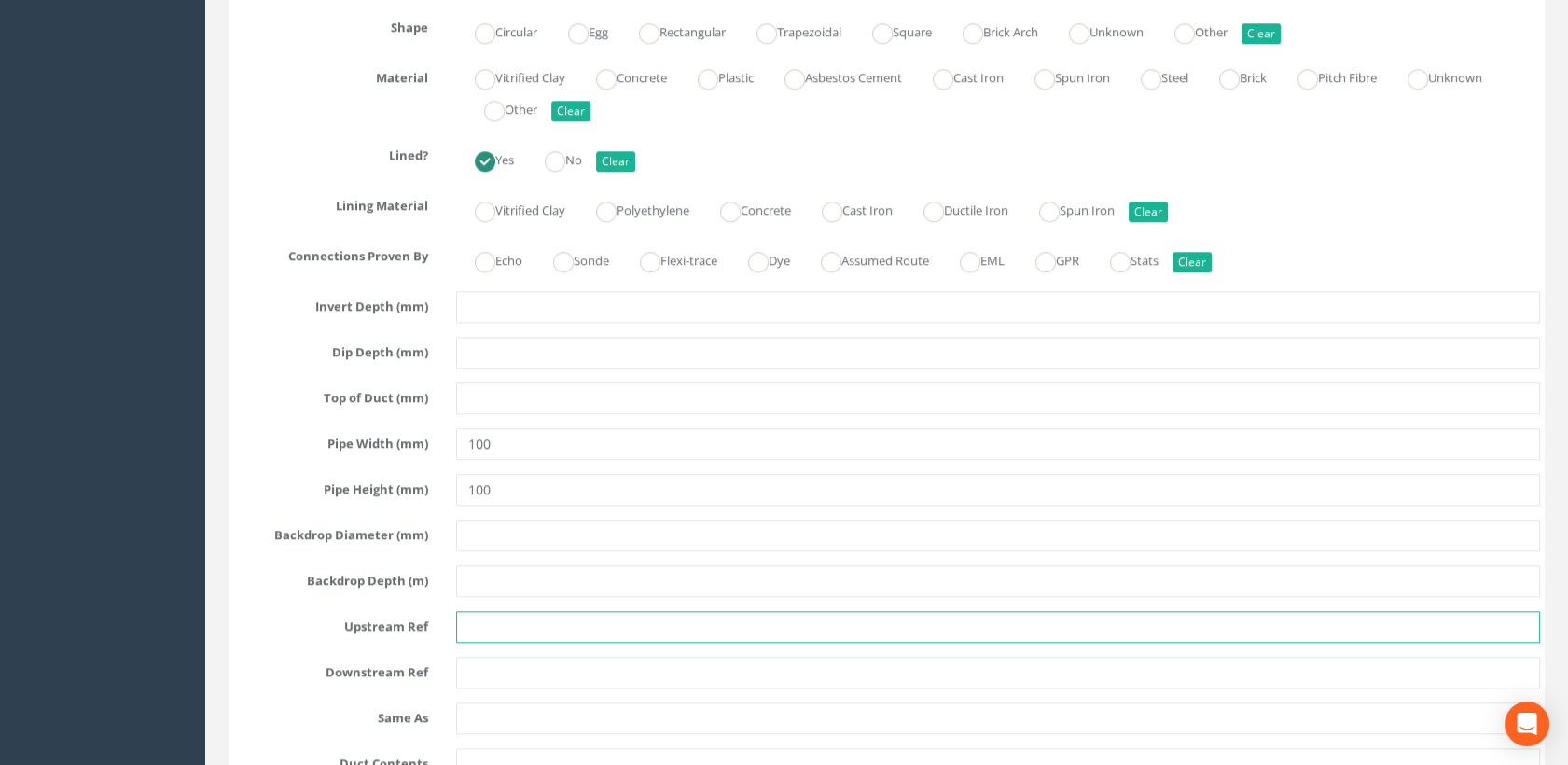
click at [498, 622] on input "text" at bounding box center [999, 626] width 1085 height 32
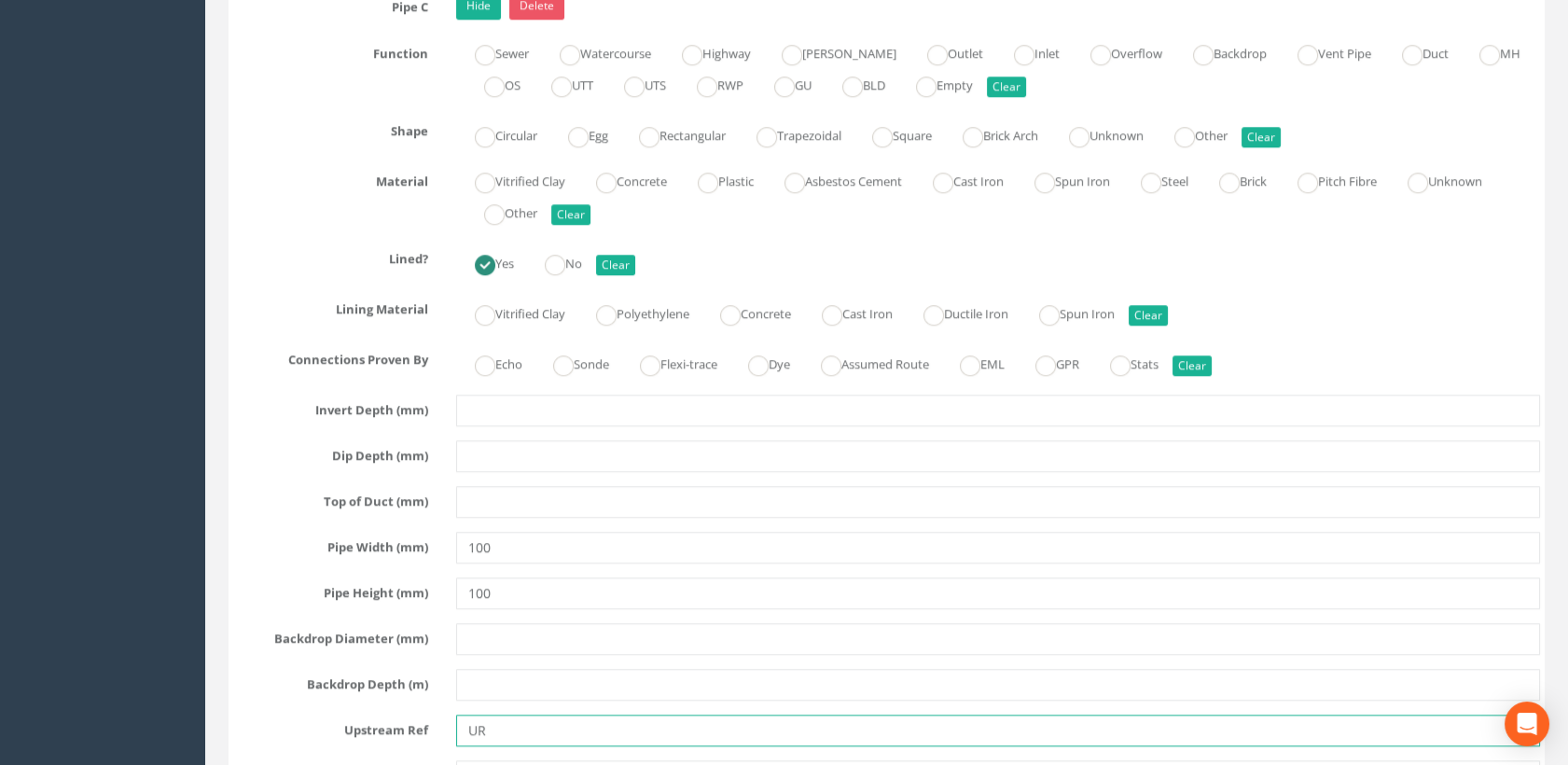
scroll to position [2799, 0]
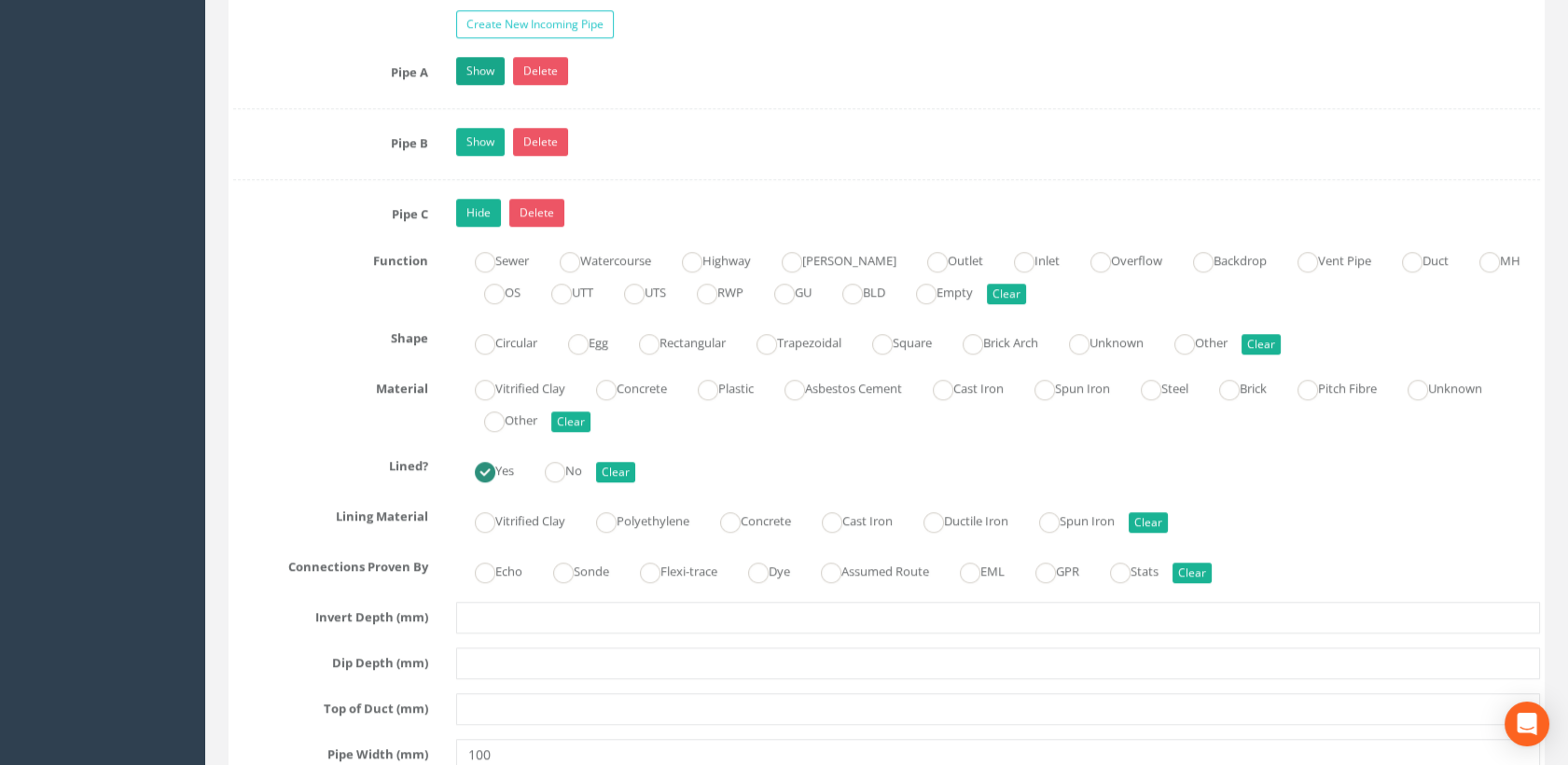
type input "UR"
click at [481, 63] on link "Show" at bounding box center [480, 70] width 48 height 28
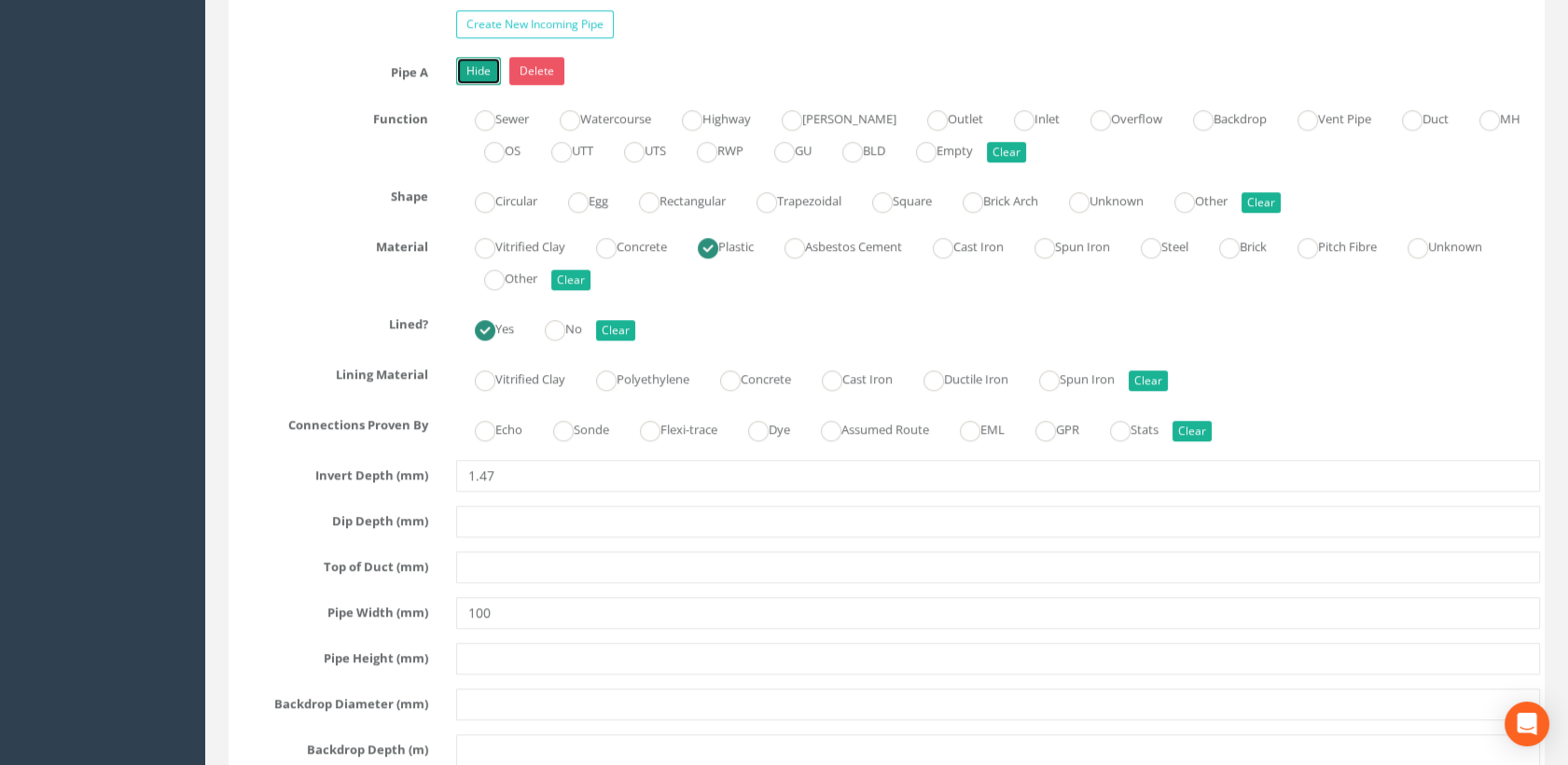
click at [481, 63] on link "Hide" at bounding box center [478, 70] width 45 height 28
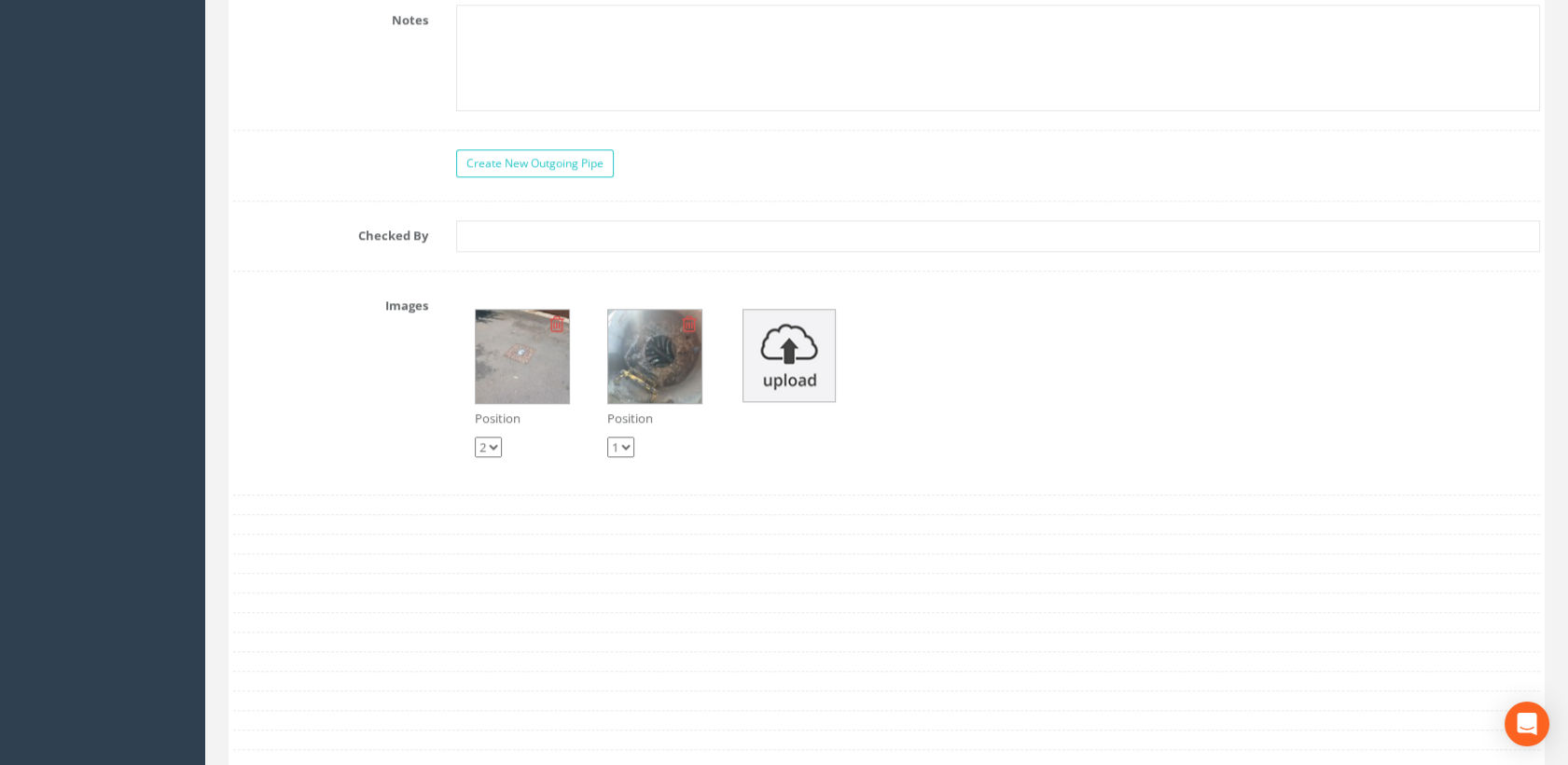
scroll to position [4456, 0]
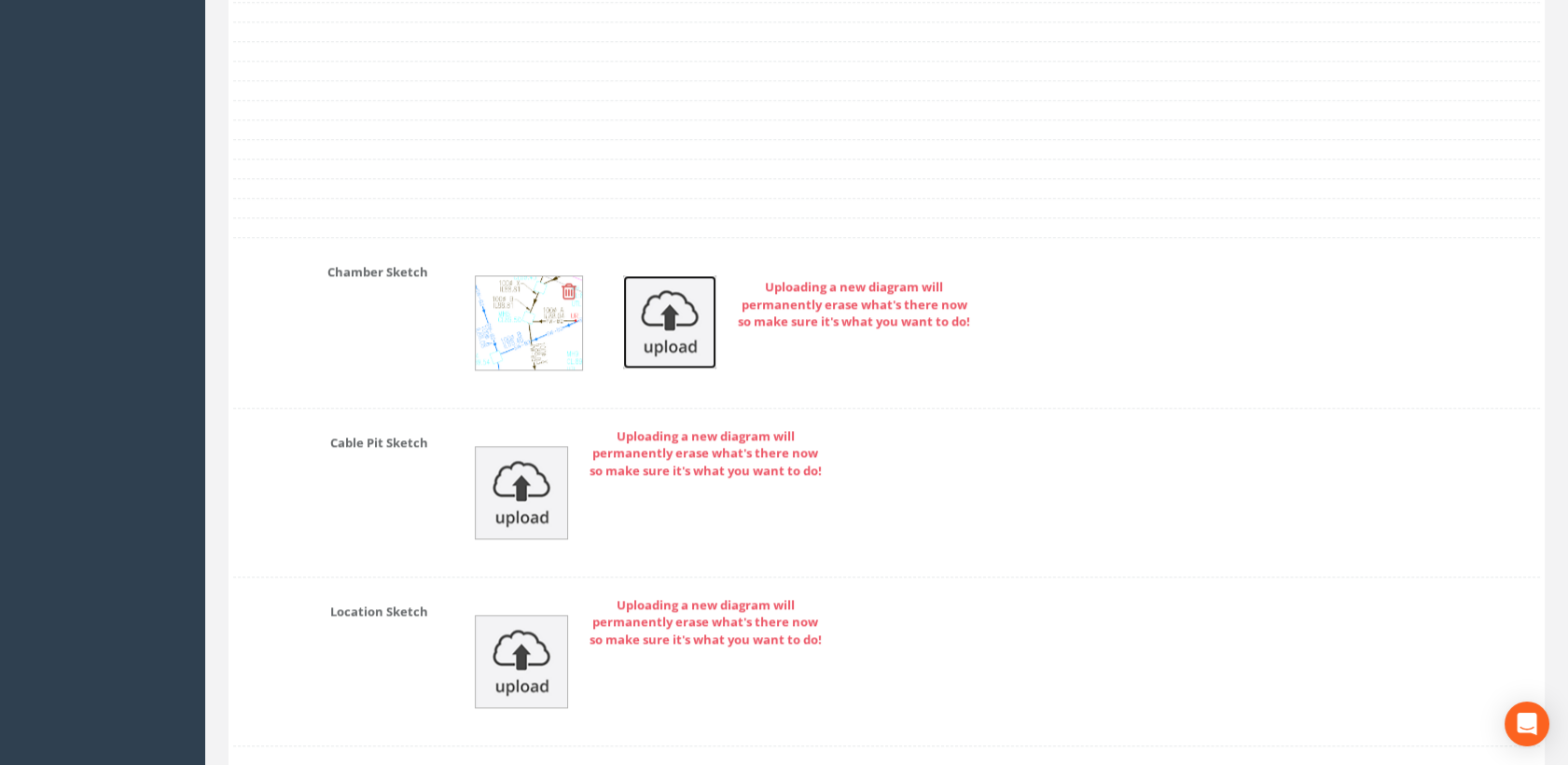
click at [668, 325] on img at bounding box center [670, 321] width 93 height 93
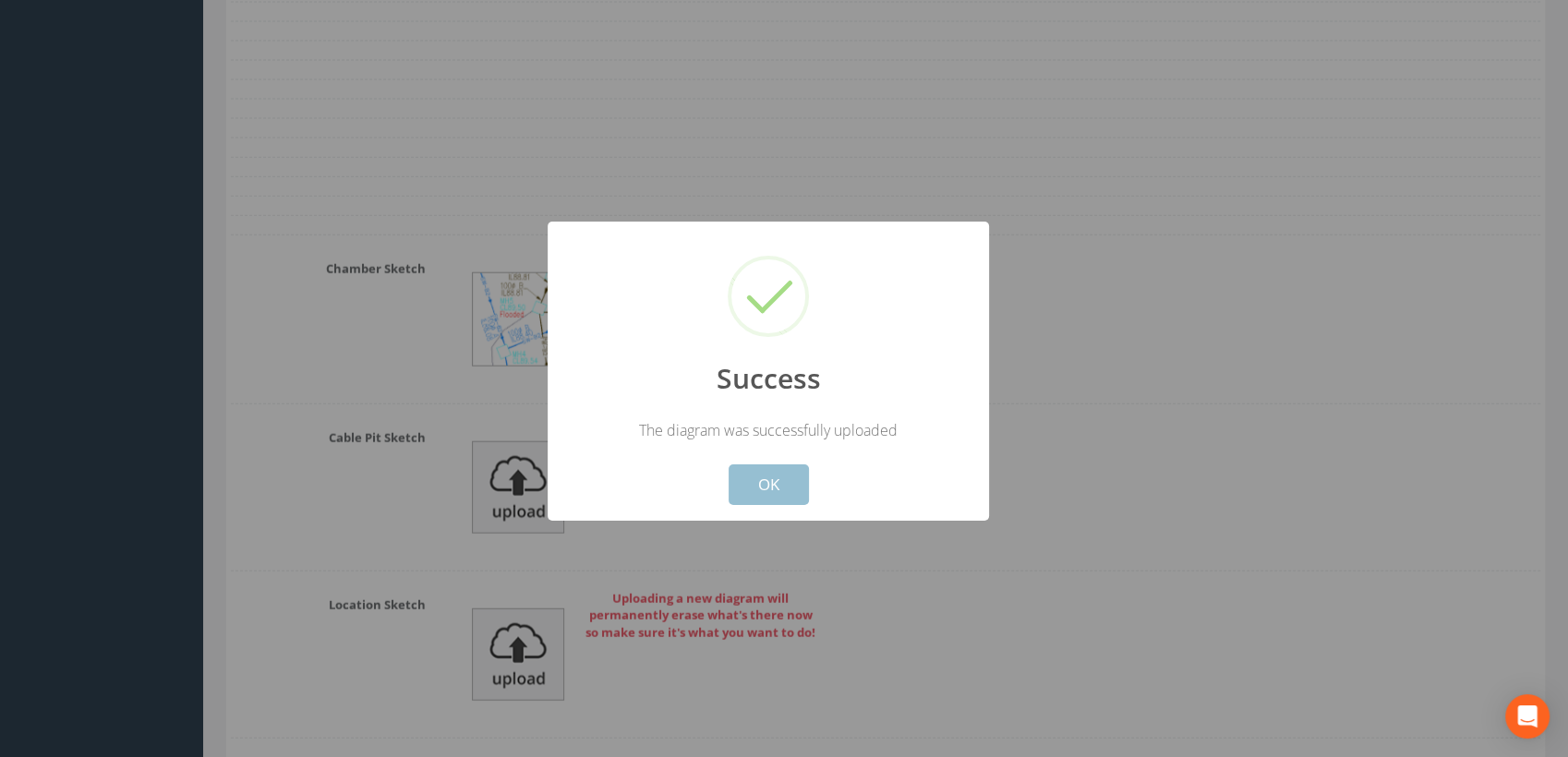
drag, startPoint x: 789, startPoint y: 484, endPoint x: 821, endPoint y: 477, distance: 32.8
click at [789, 484] on button "OK" at bounding box center [769, 485] width 80 height 41
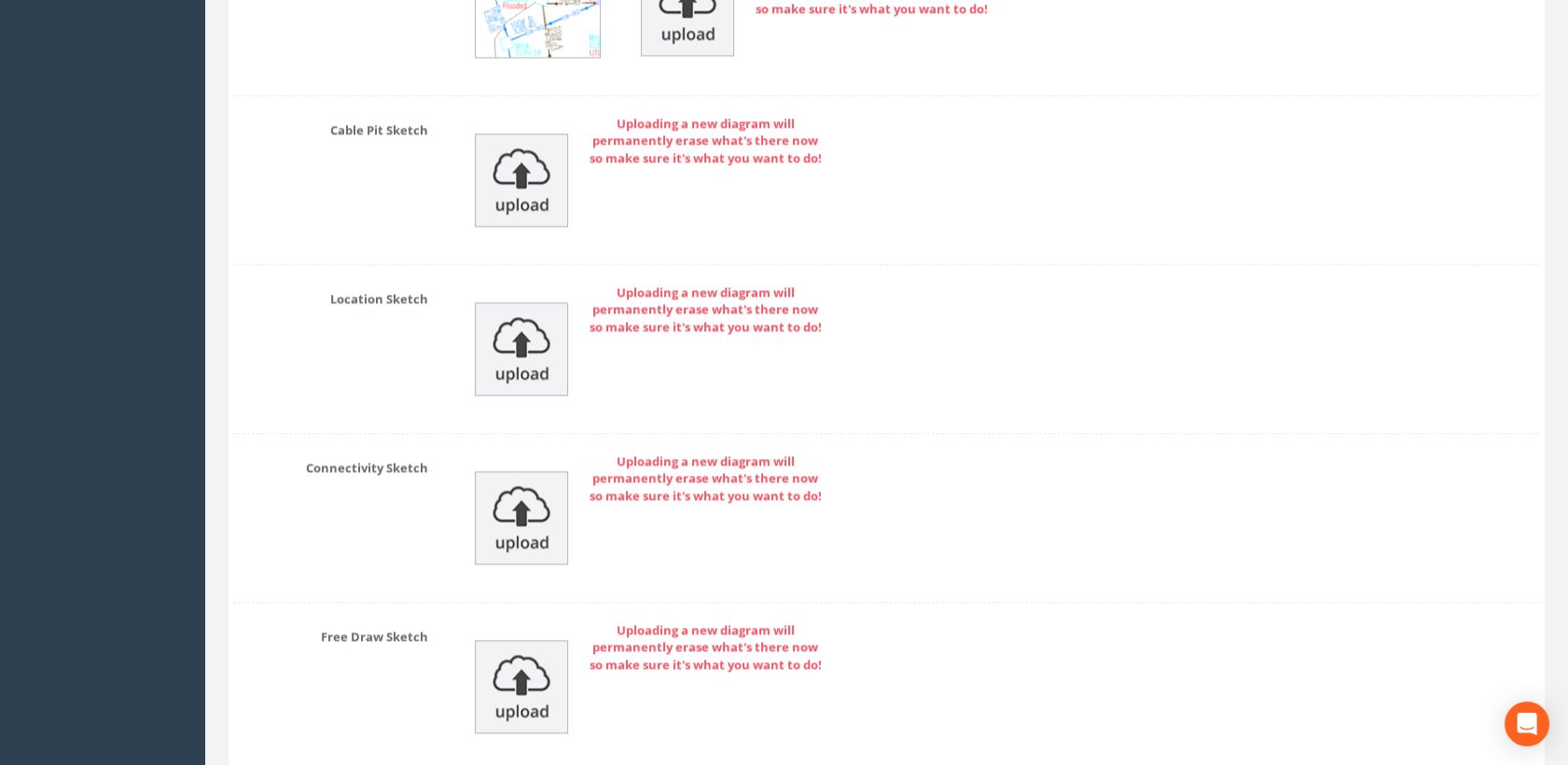
scroll to position [4915, 0]
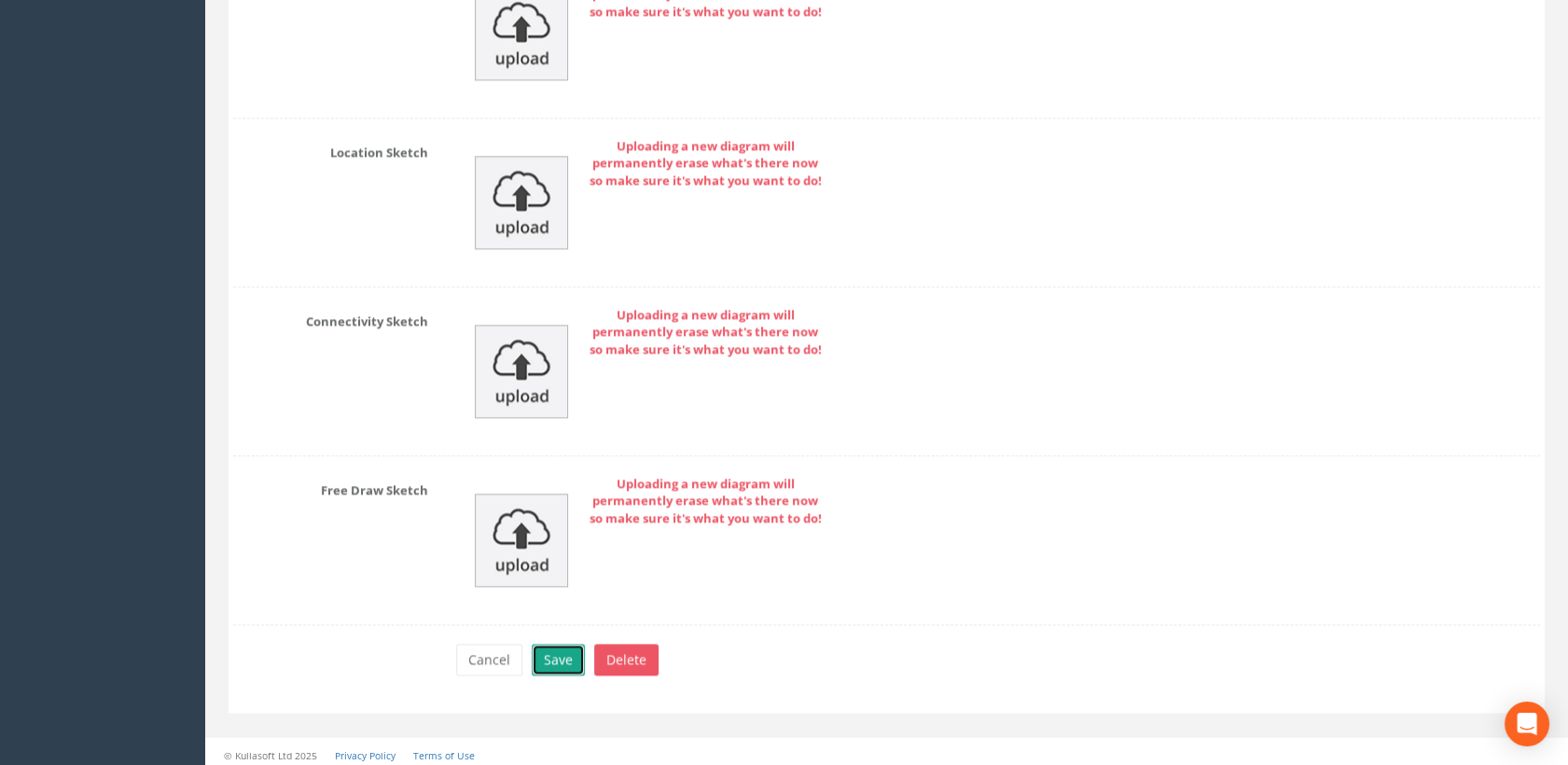
click at [560, 650] on button "Save" at bounding box center [558, 659] width 53 height 32
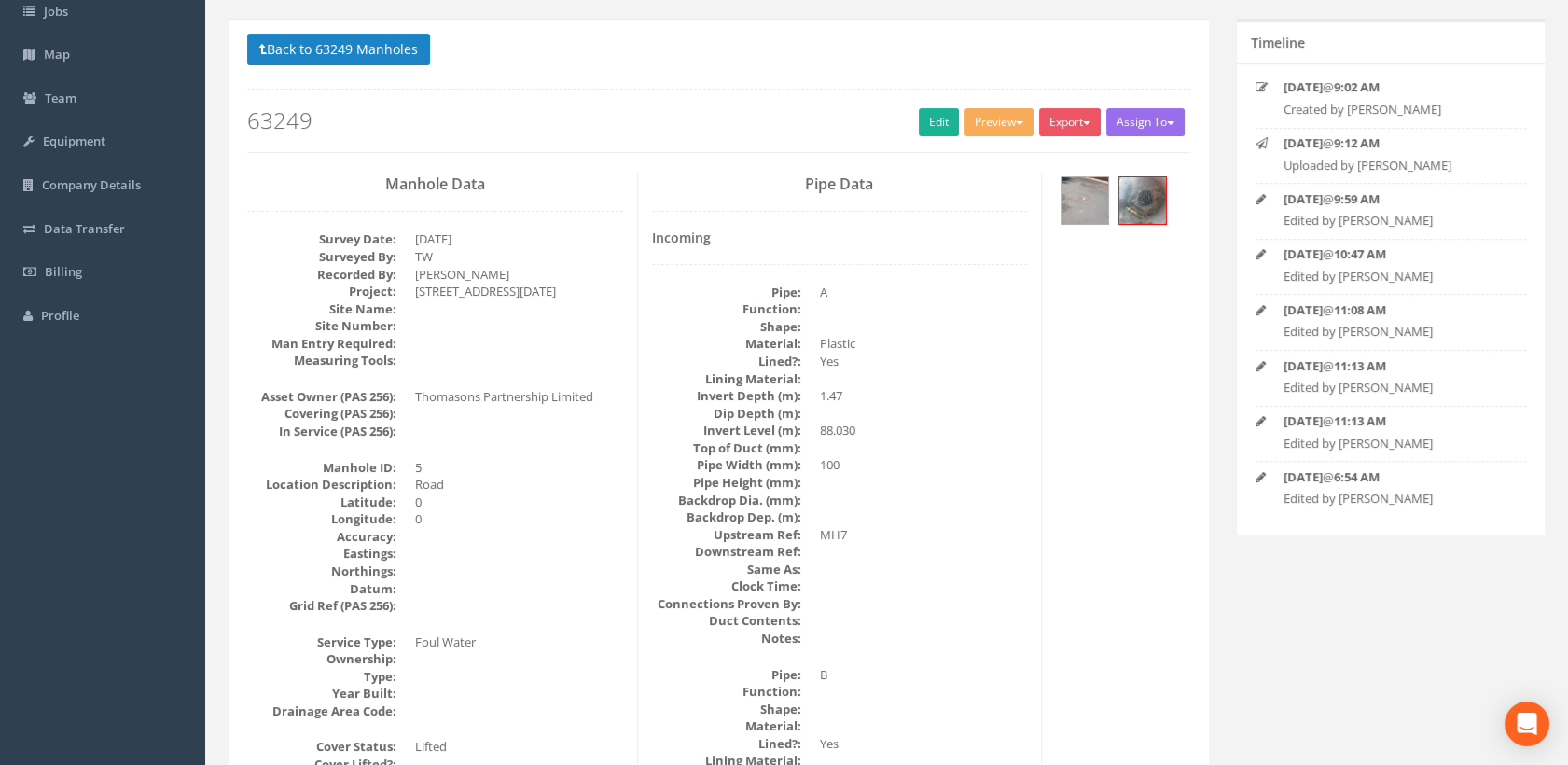
scroll to position [0, 0]
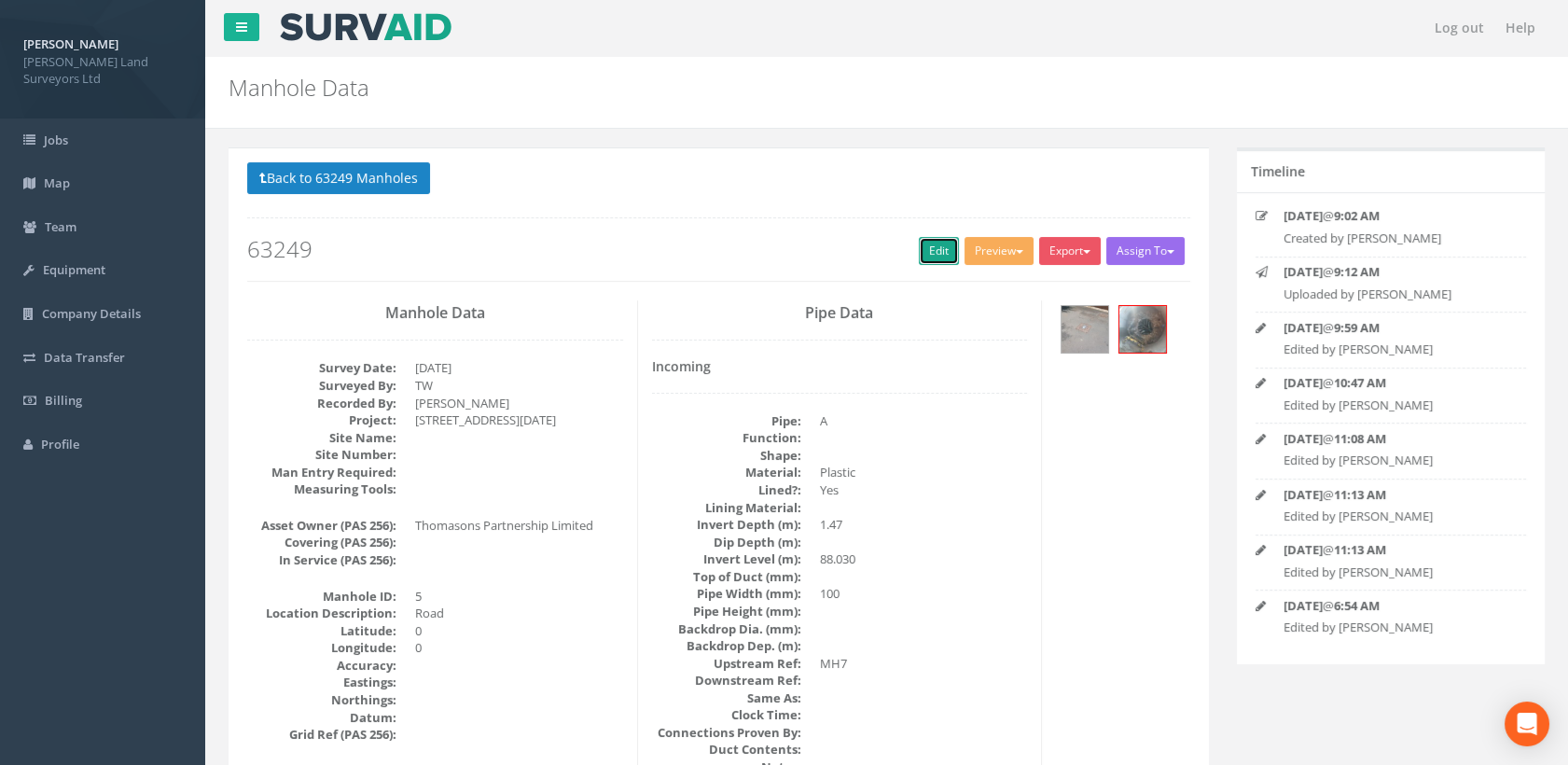
click at [922, 256] on link "Edit" at bounding box center [939, 250] width 40 height 28
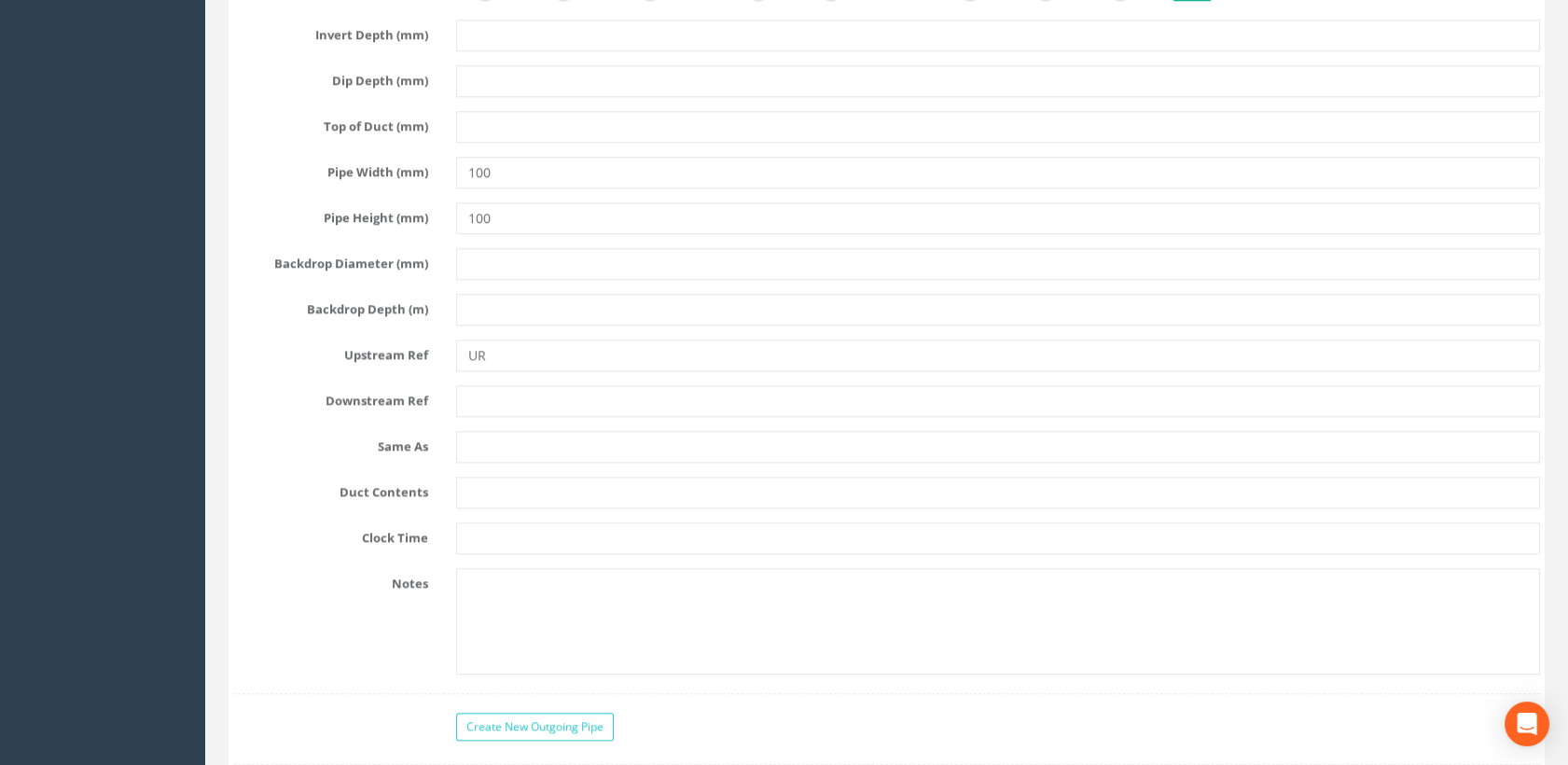
scroll to position [2966, 0]
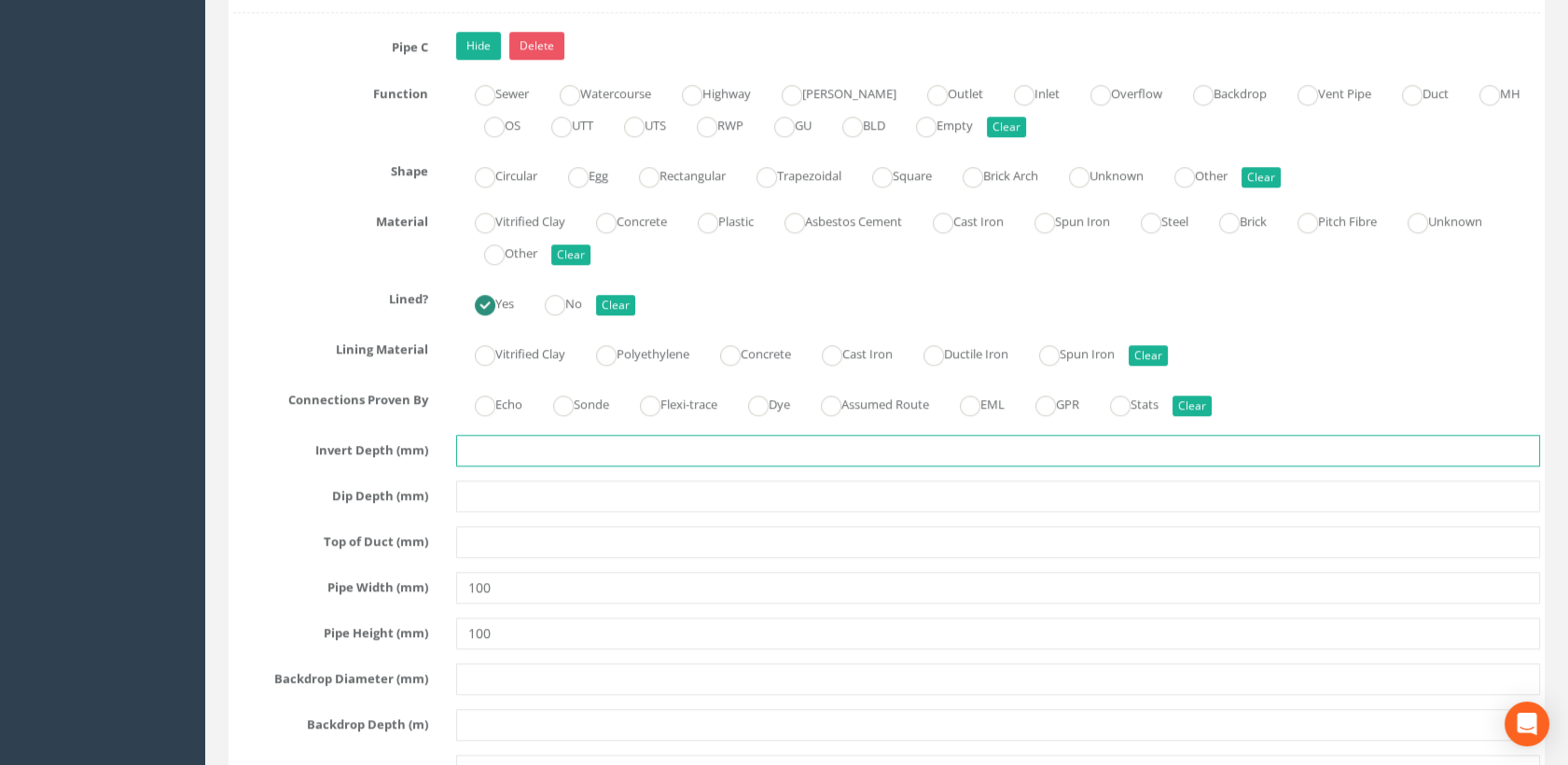
click at [497, 444] on input "text" at bounding box center [999, 450] width 1085 height 32
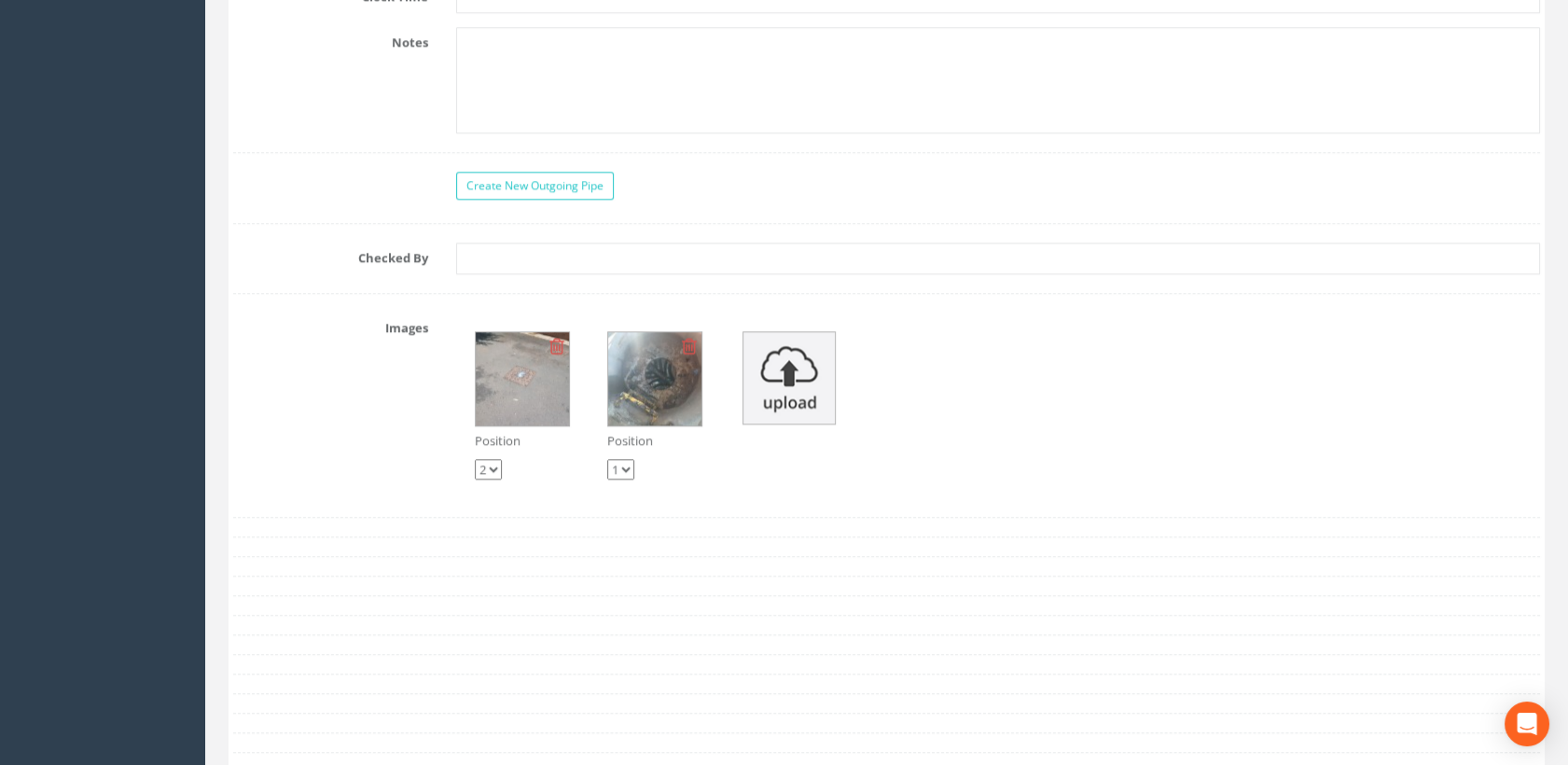
scroll to position [4209, 0]
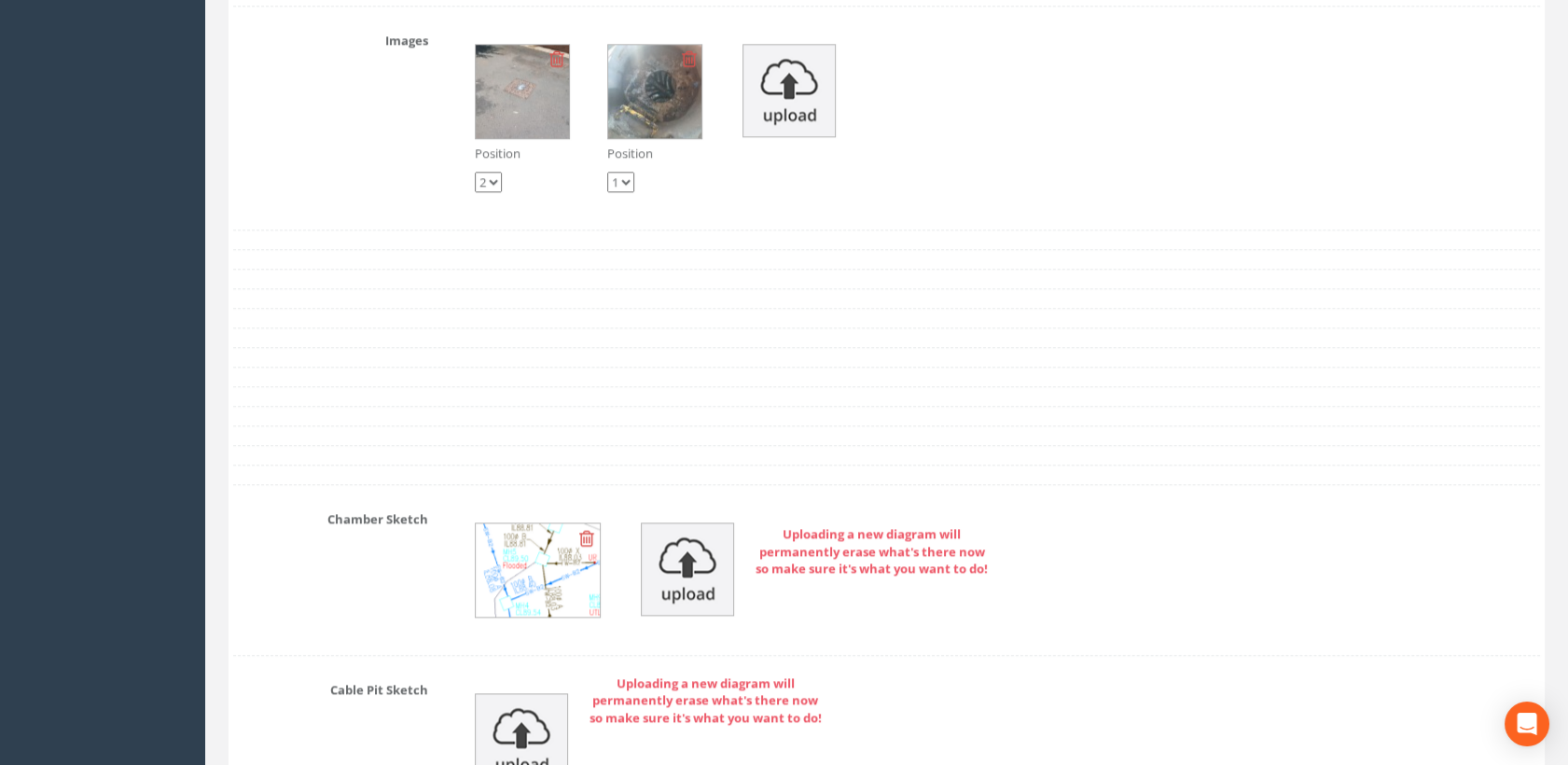
type input "1.47"
click at [701, 553] on img at bounding box center [687, 569] width 93 height 93
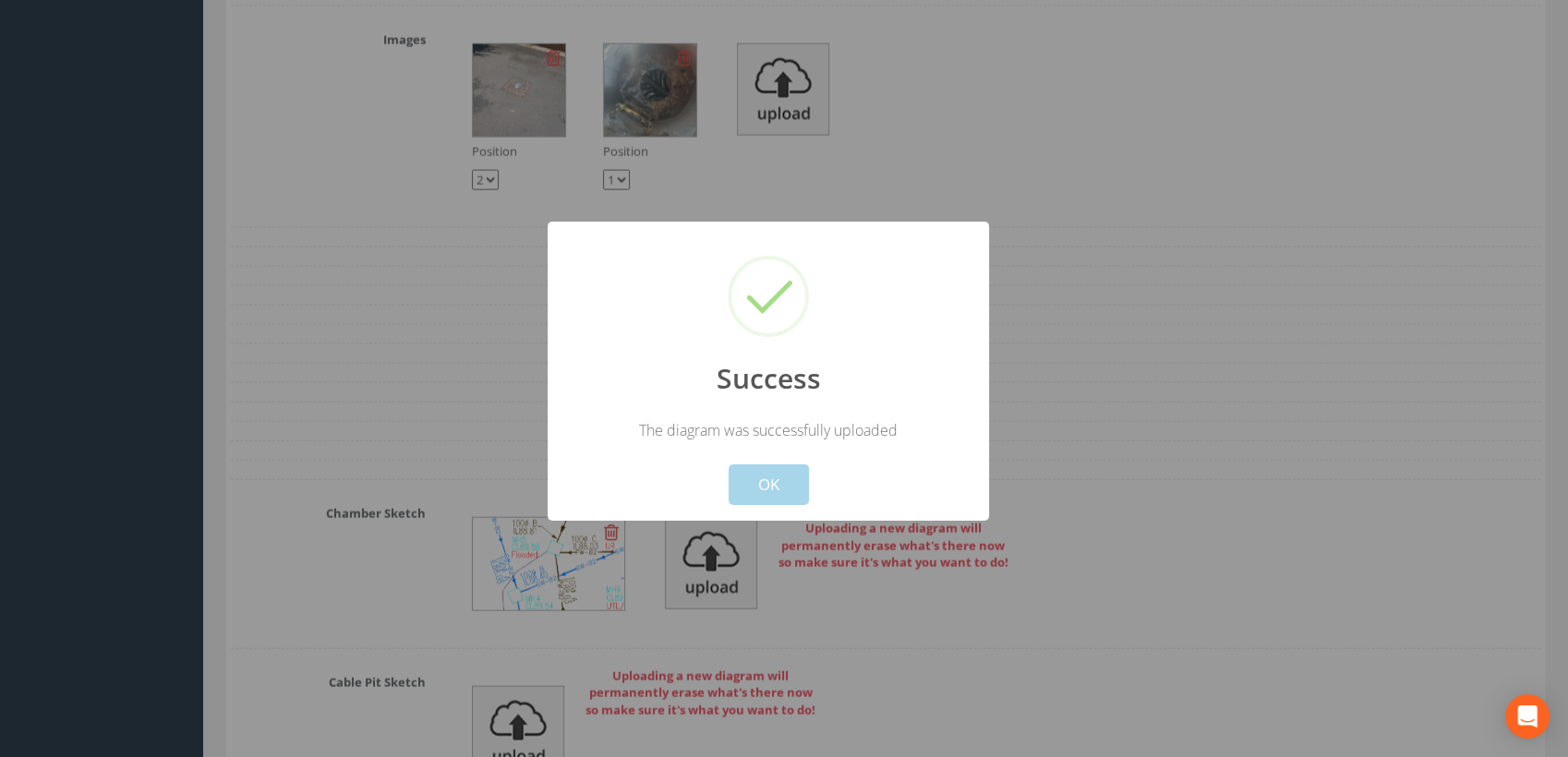
click at [780, 487] on button "OK" at bounding box center [769, 485] width 80 height 41
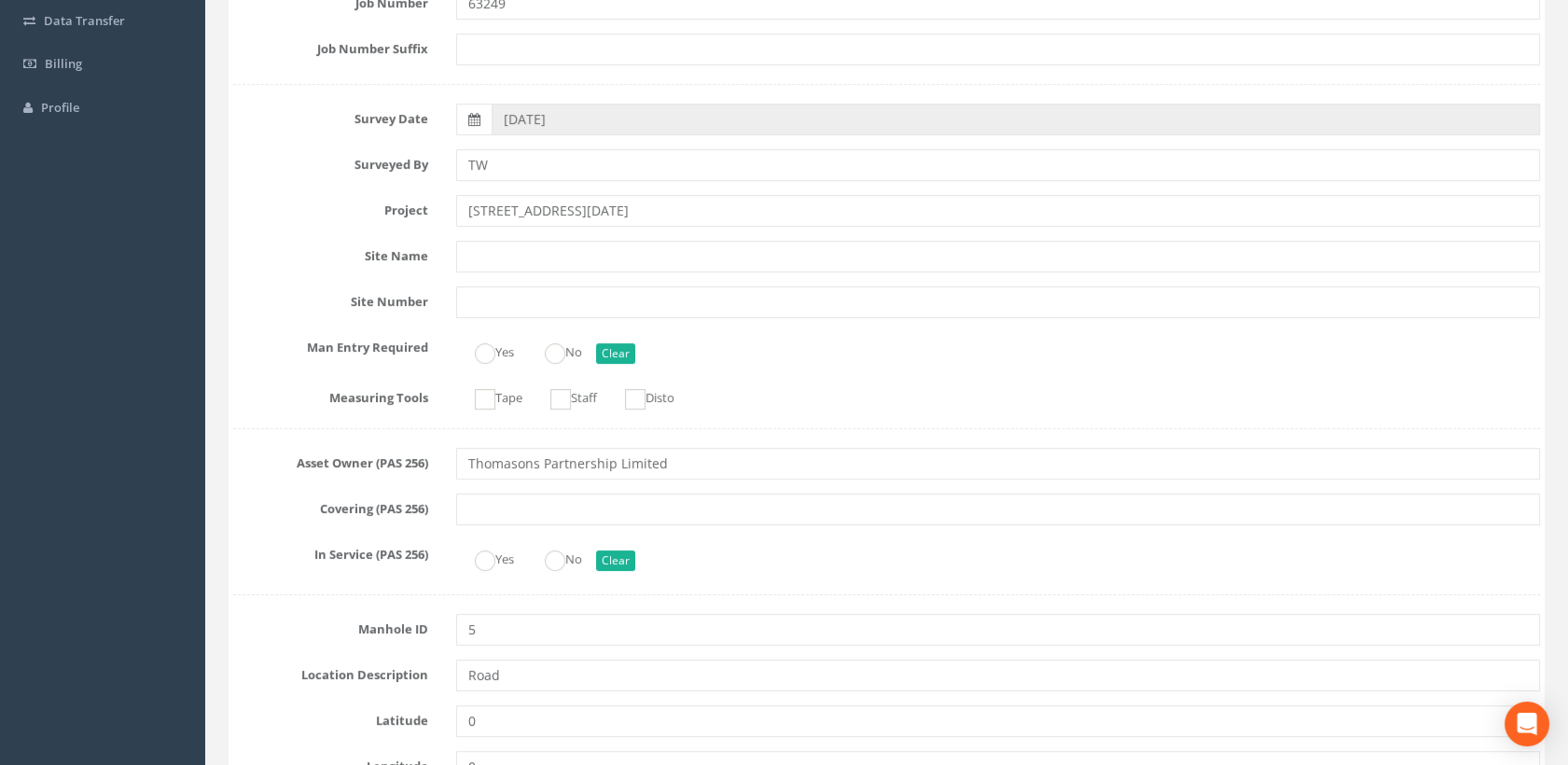
scroll to position [0, 0]
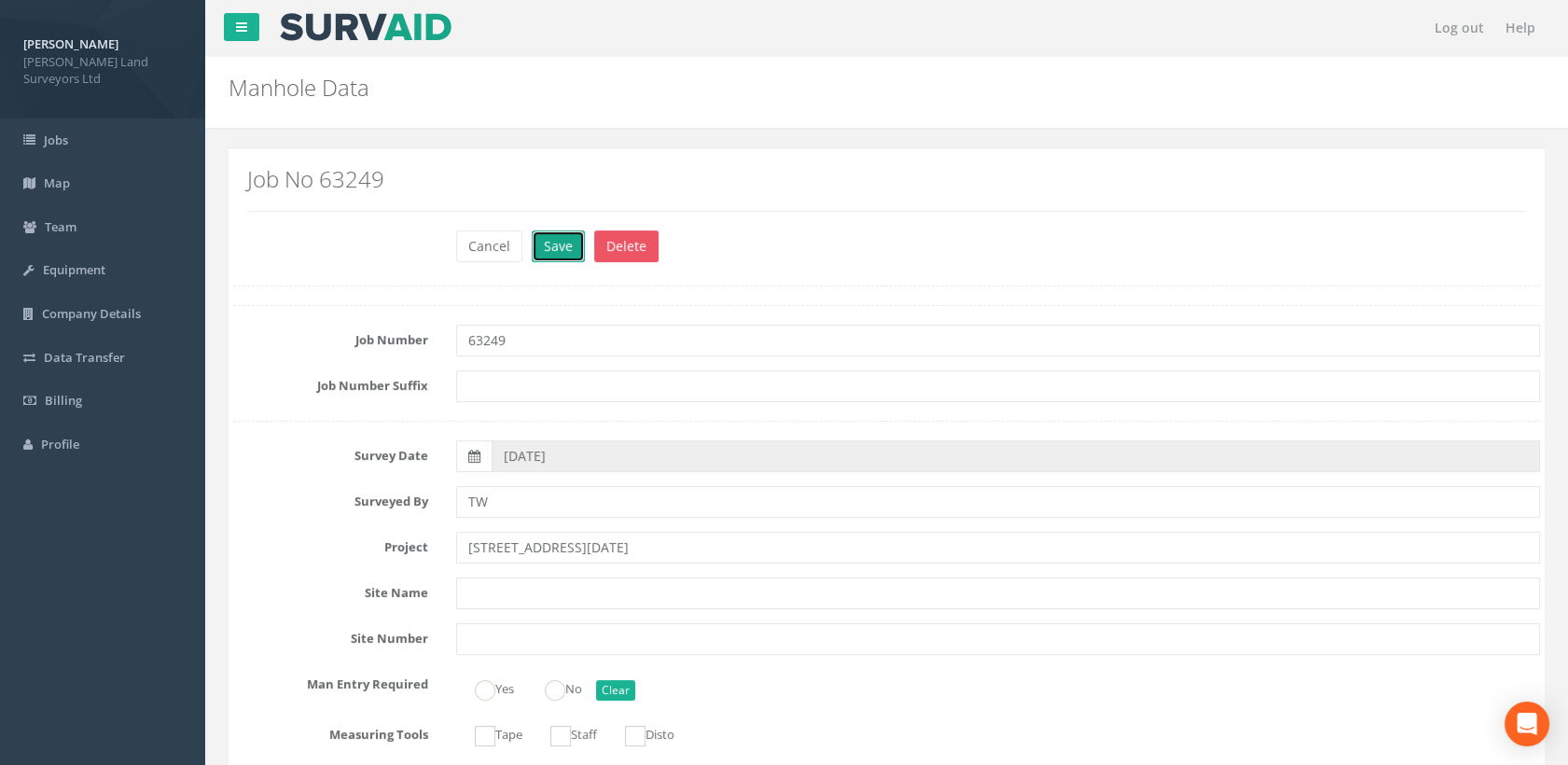
click at [572, 243] on button "Save" at bounding box center [558, 245] width 53 height 32
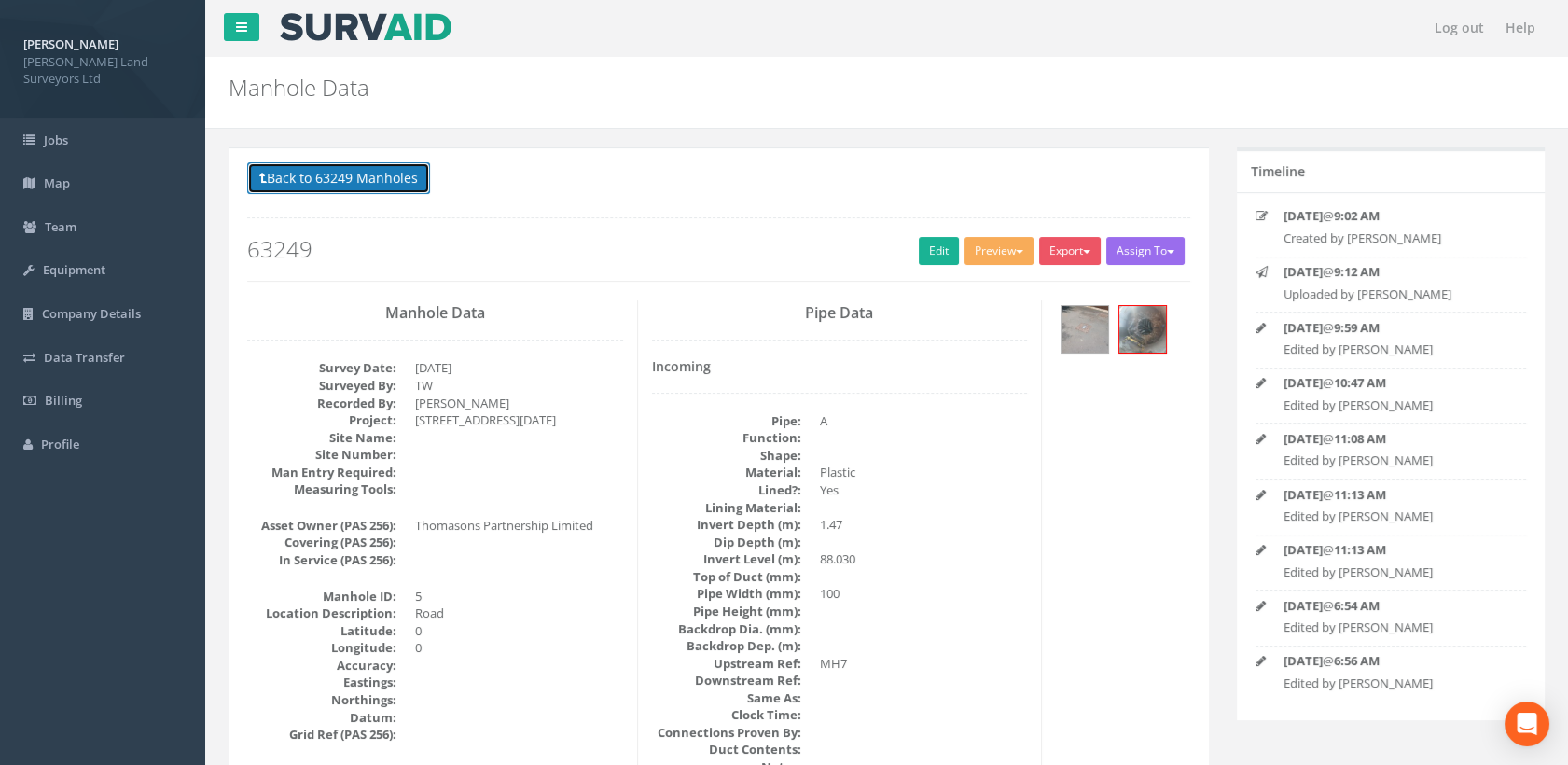
click at [369, 181] on button "Back to 63249 Manholes" at bounding box center [339, 178] width 183 height 32
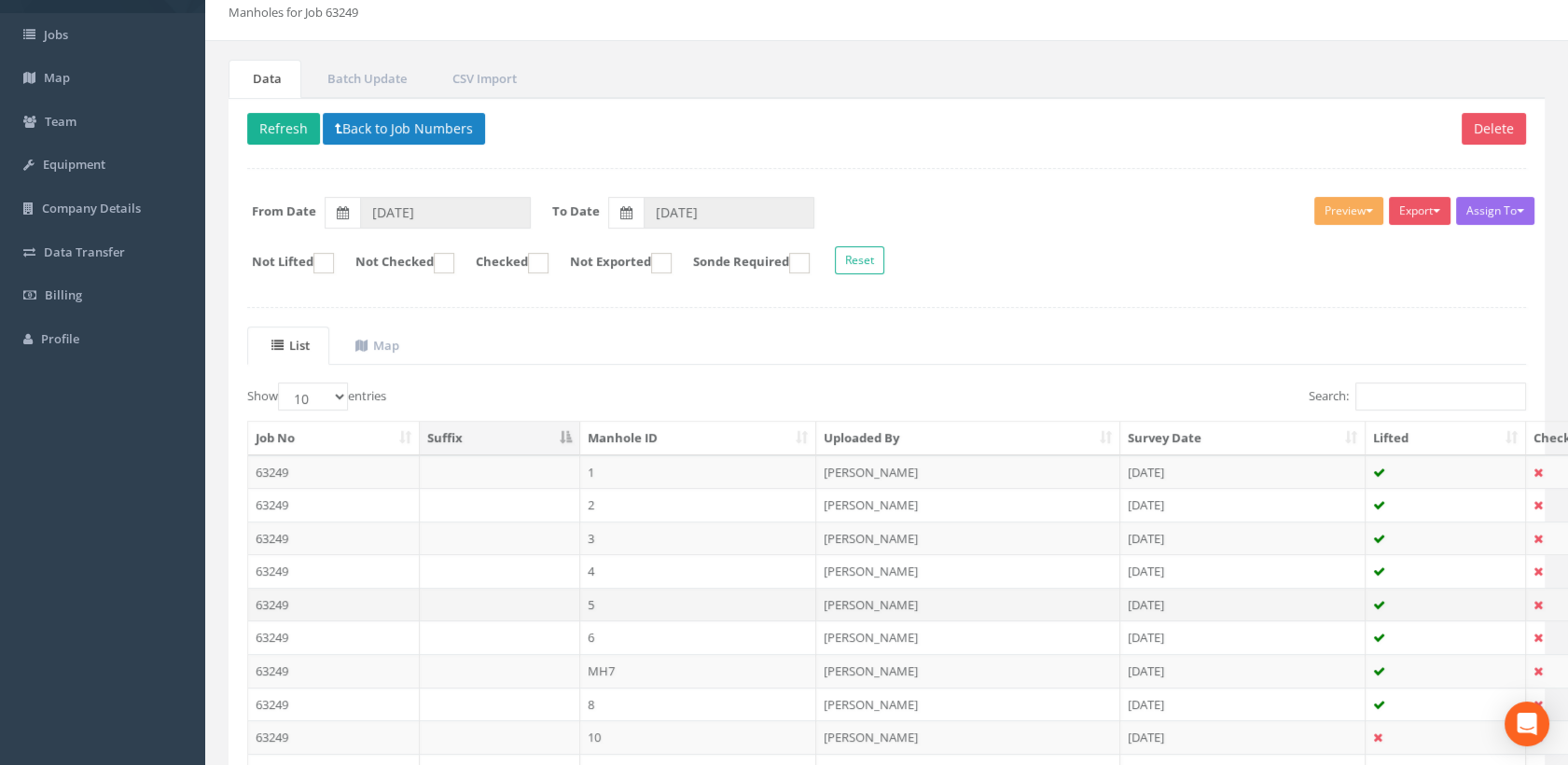
scroll to position [207, 0]
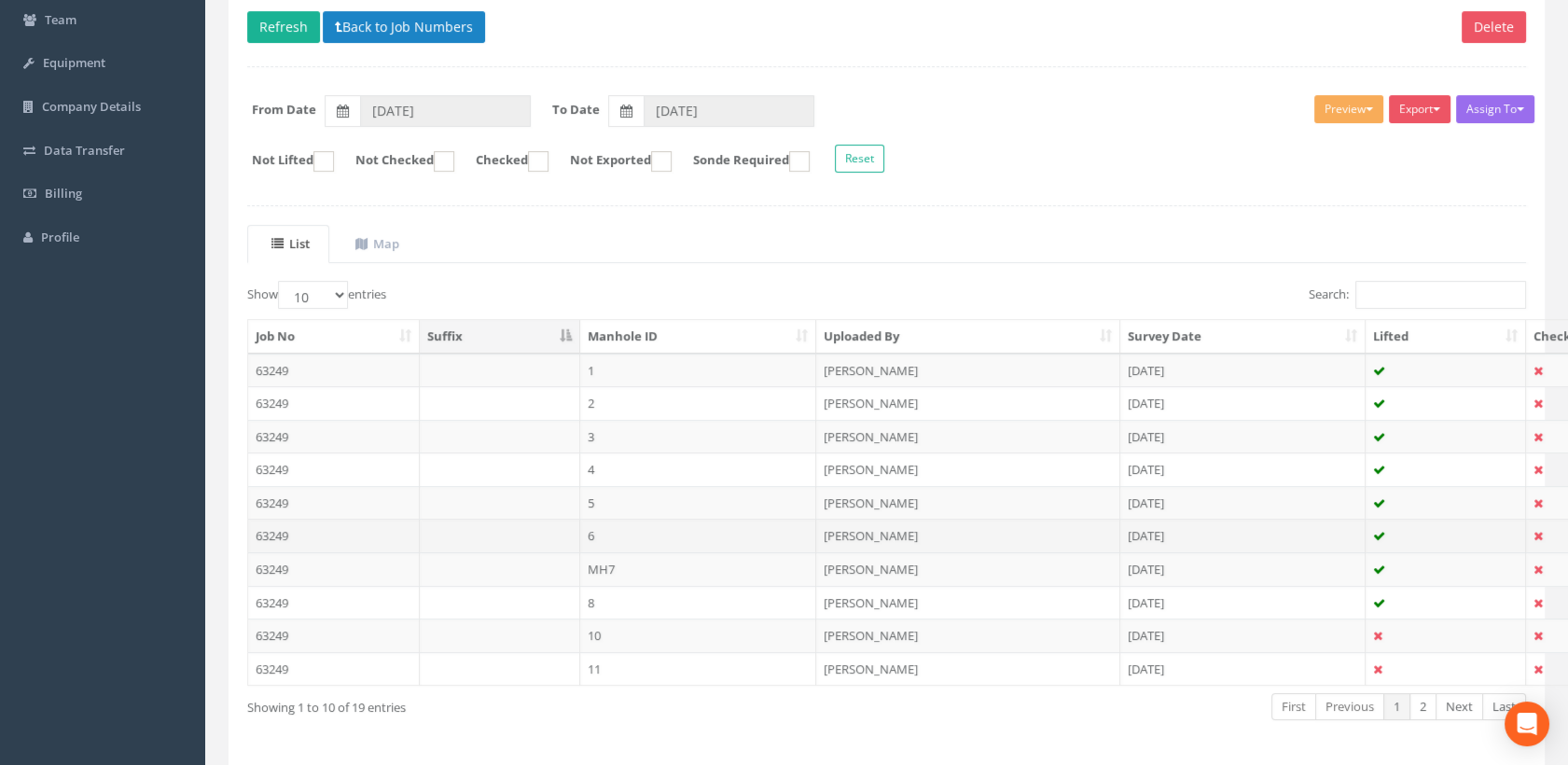
click at [602, 533] on td "6" at bounding box center [698, 535] width 237 height 34
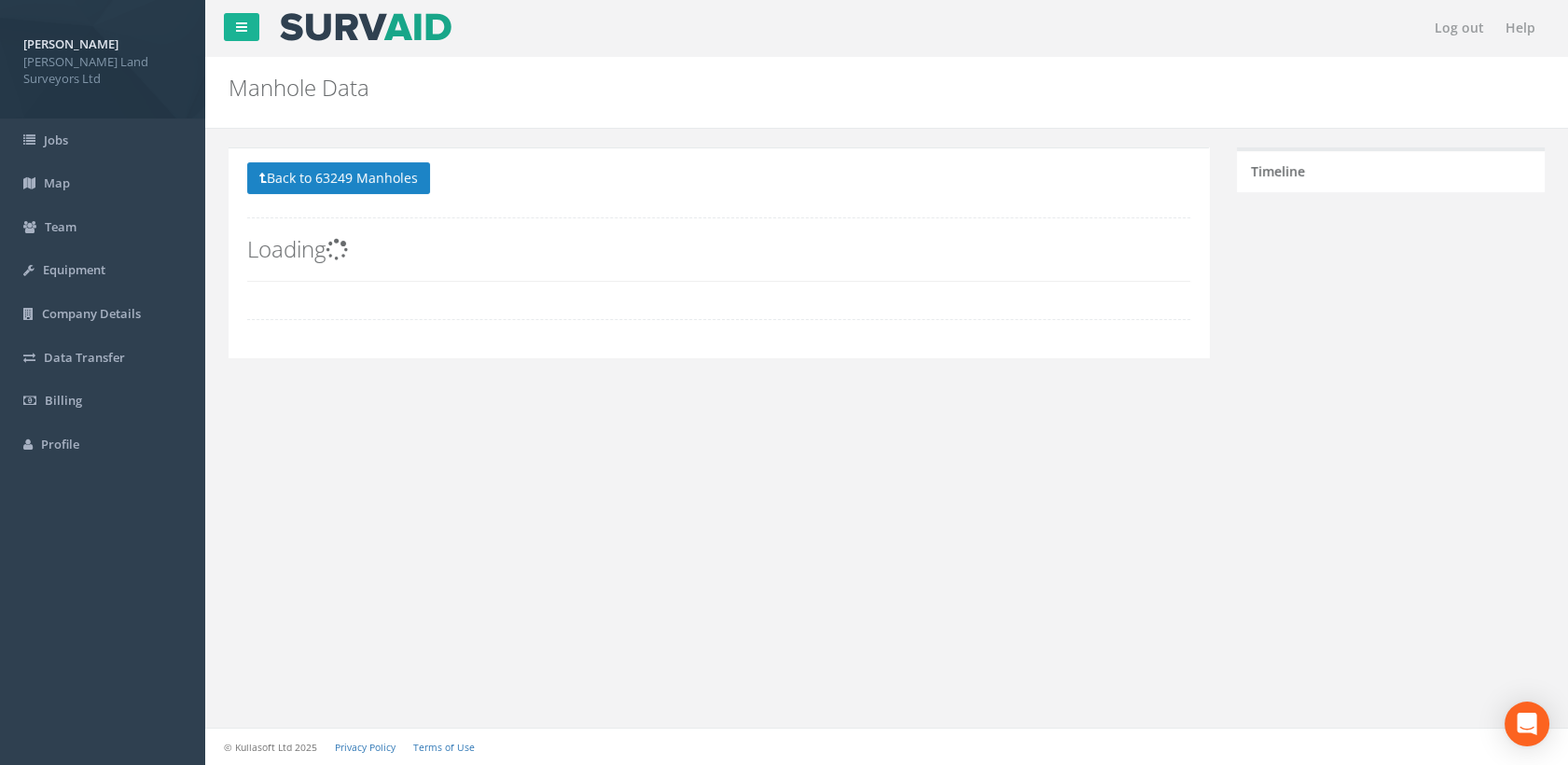
scroll to position [0, 0]
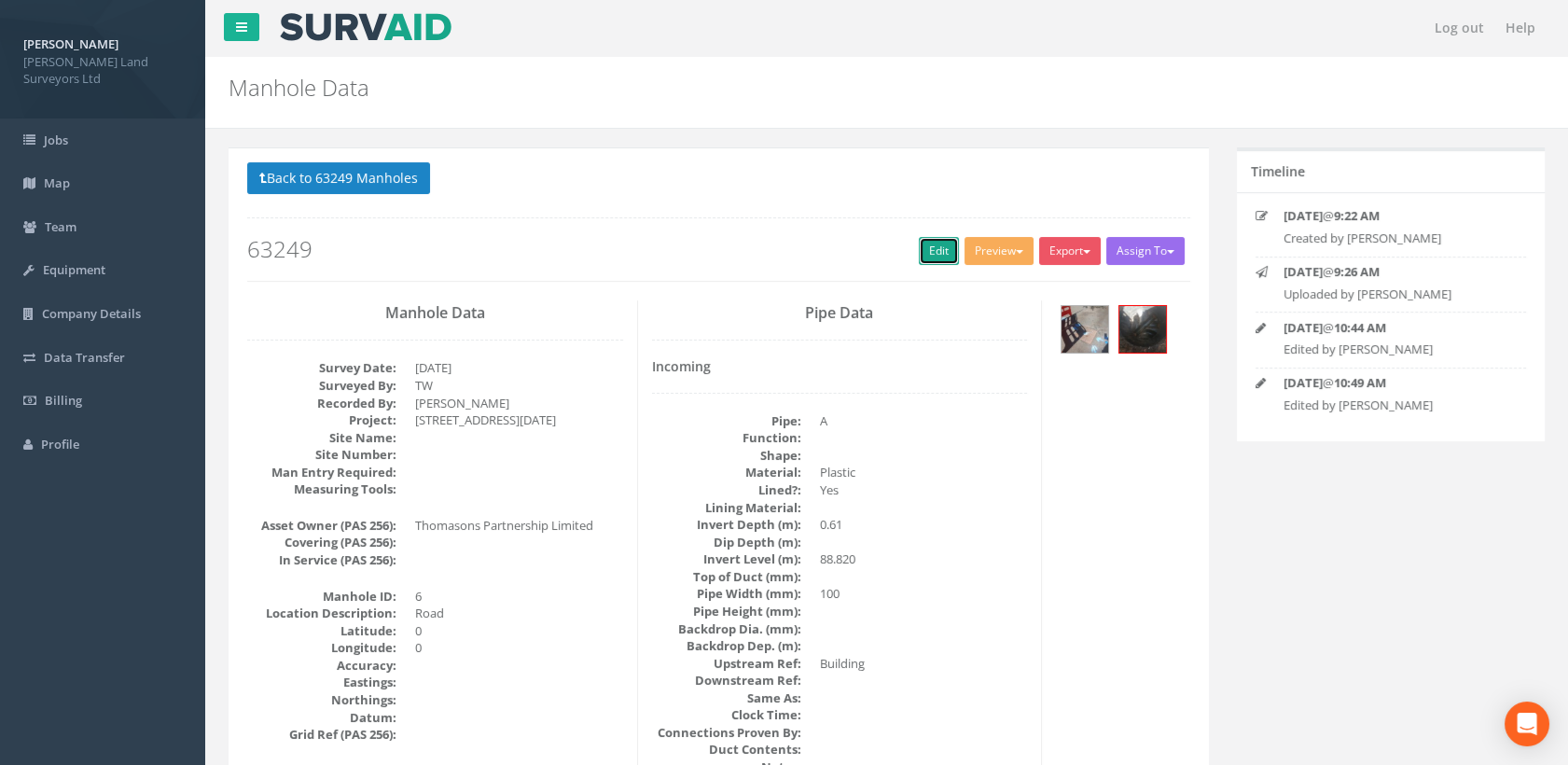
click at [942, 246] on link "Edit" at bounding box center [939, 250] width 40 height 28
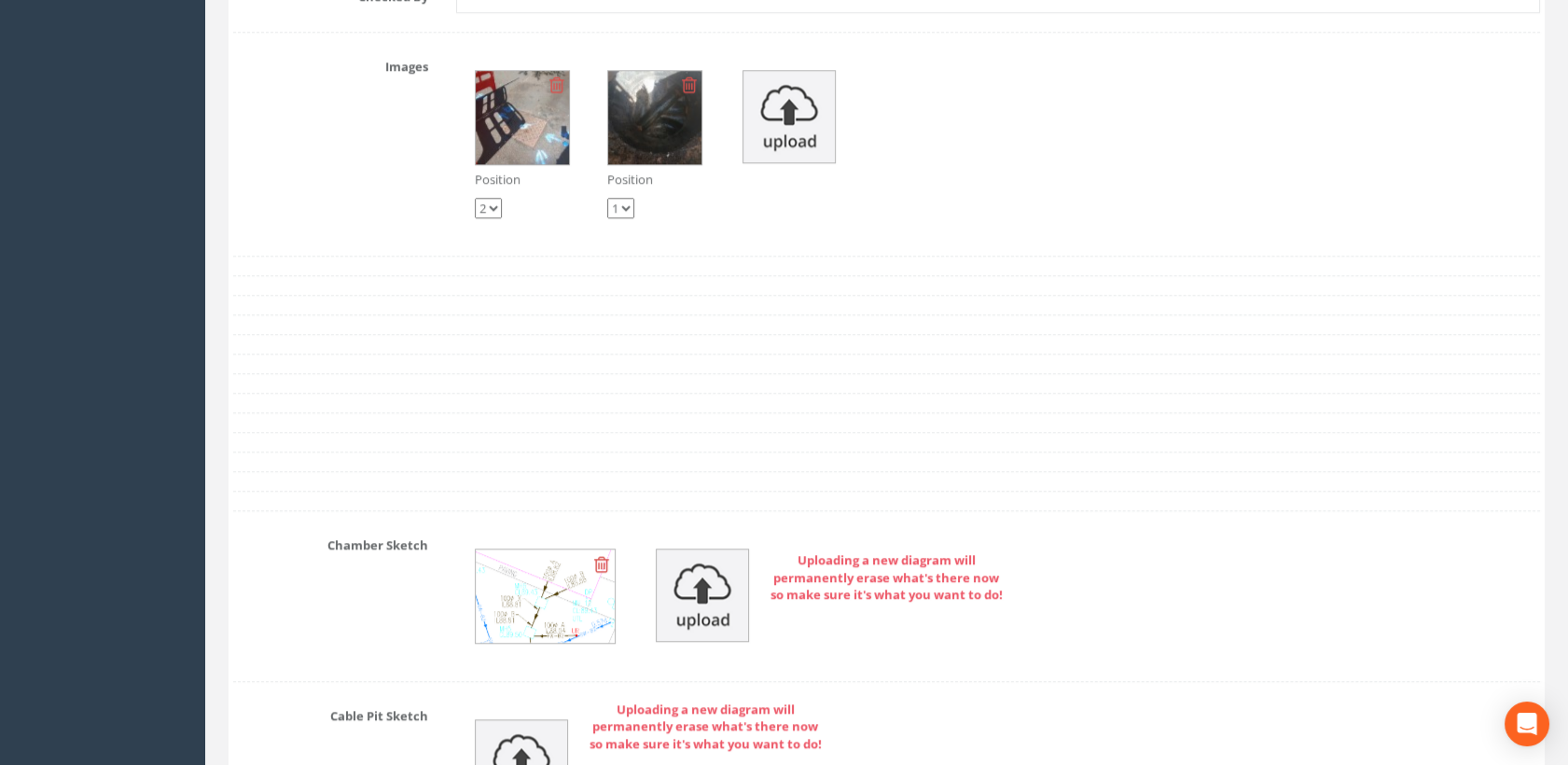
scroll to position [3420, 0]
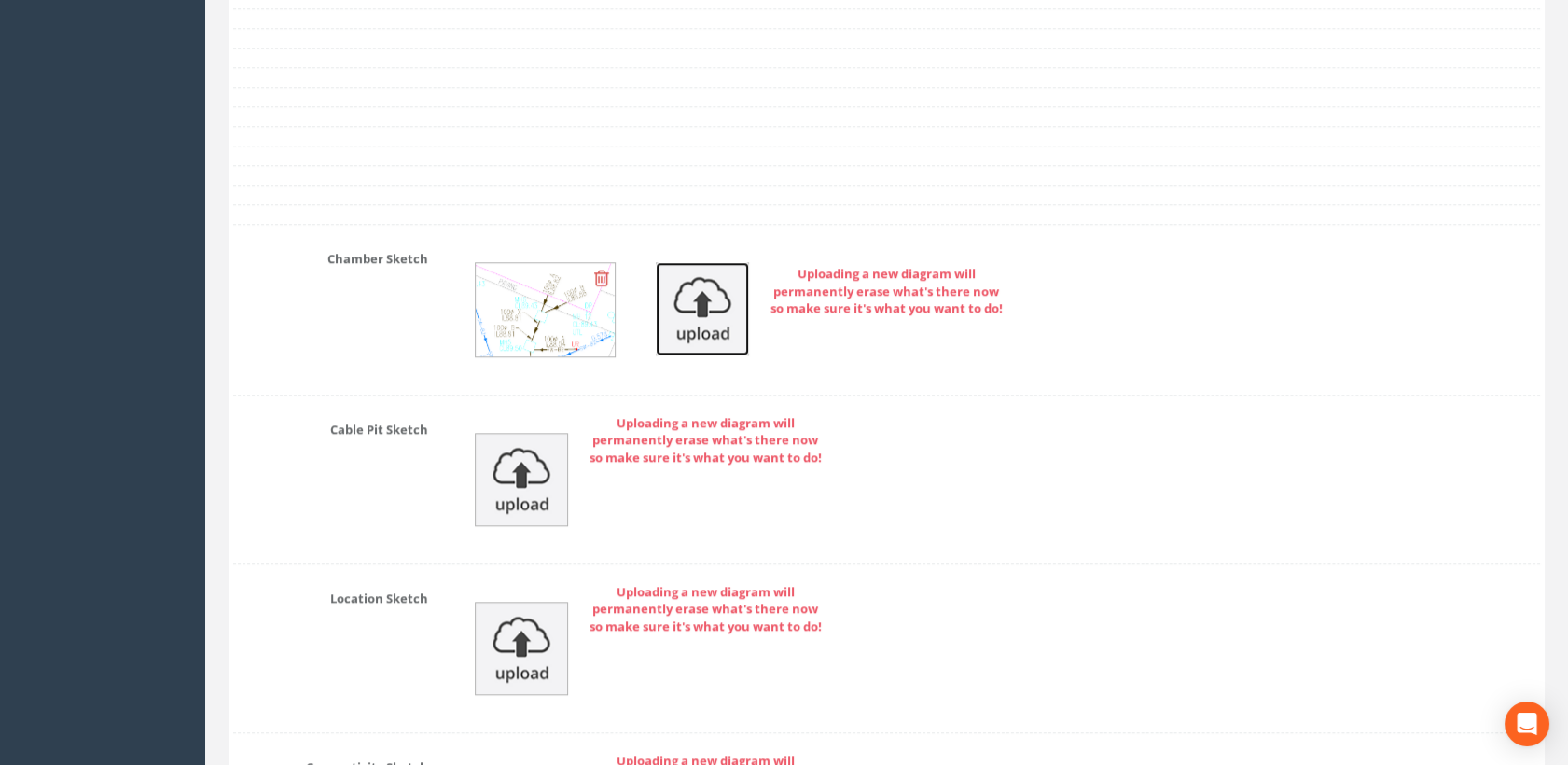
click at [702, 291] on img at bounding box center [702, 308] width 93 height 93
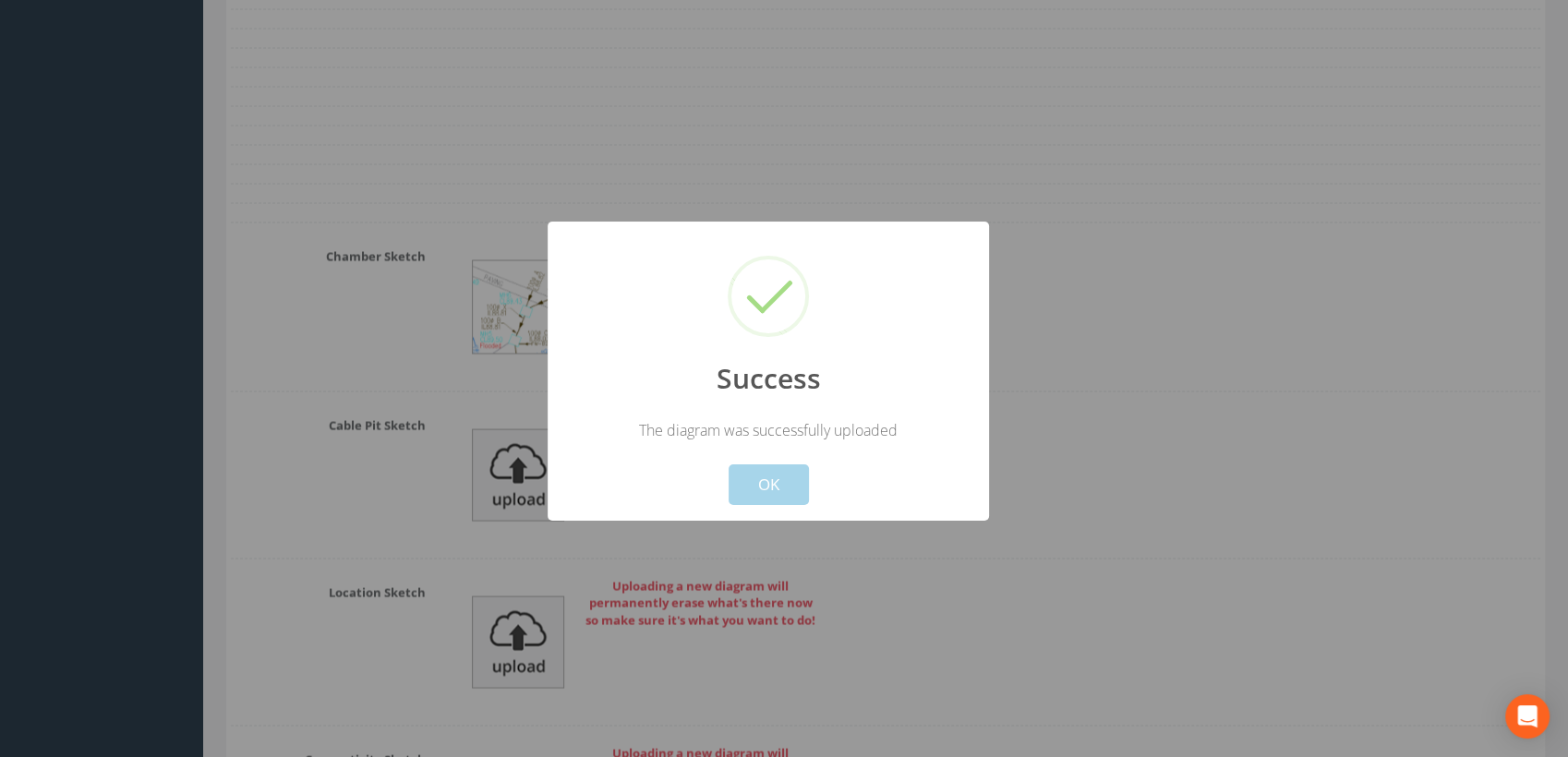
click at [758, 489] on button "OK" at bounding box center [769, 485] width 80 height 41
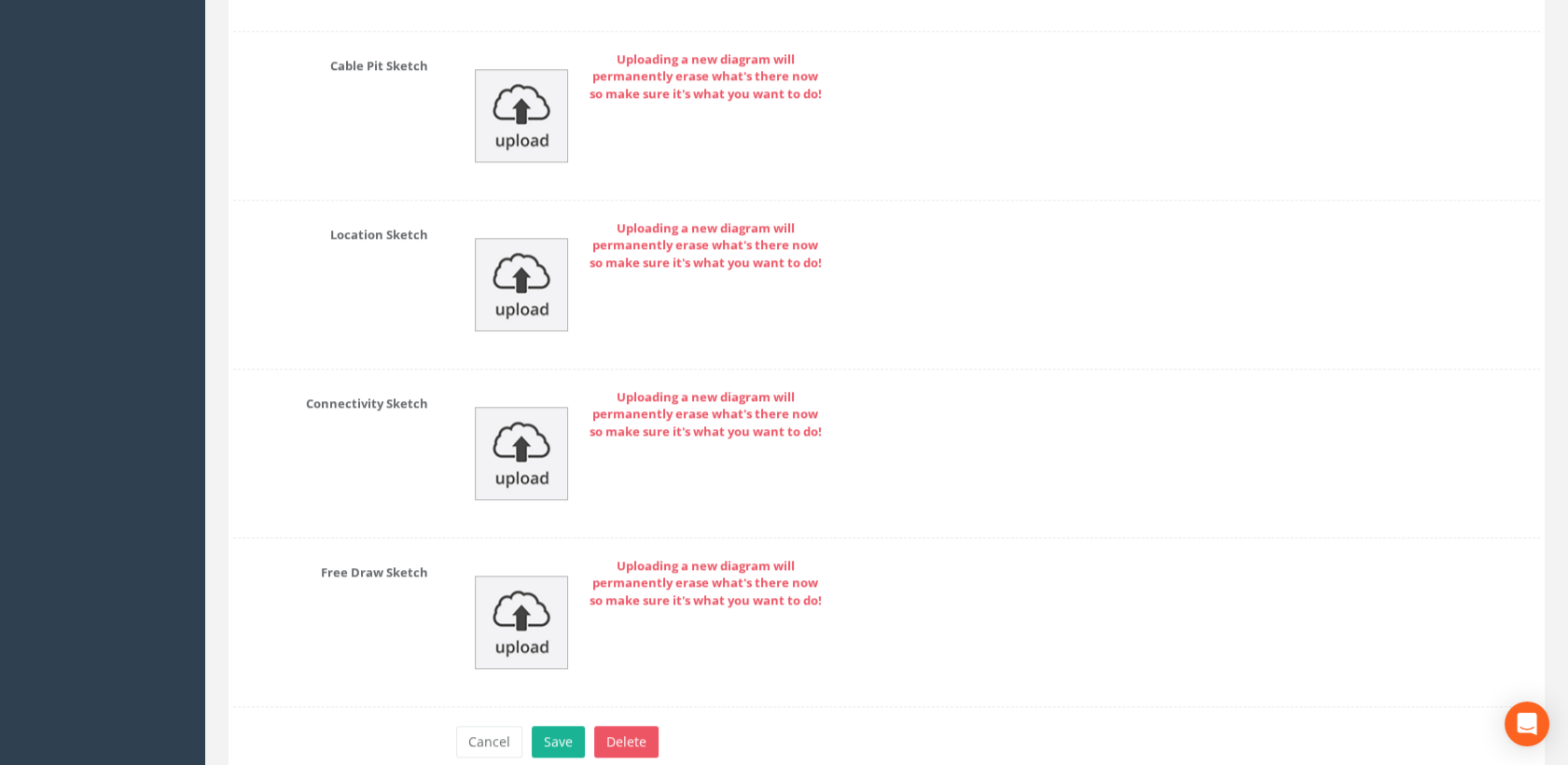
scroll to position [3867, 0]
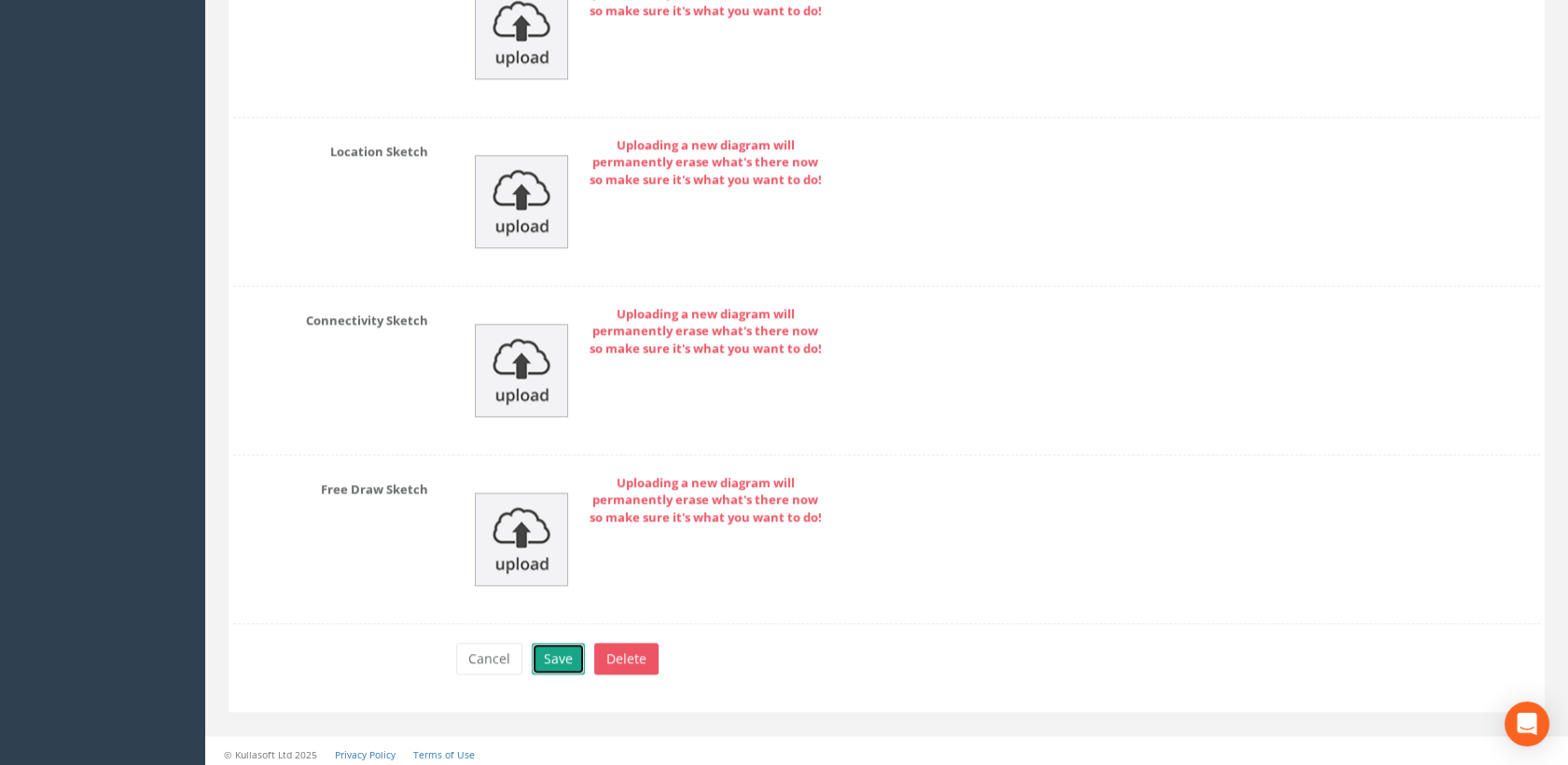
click at [557, 646] on button "Save" at bounding box center [558, 658] width 53 height 32
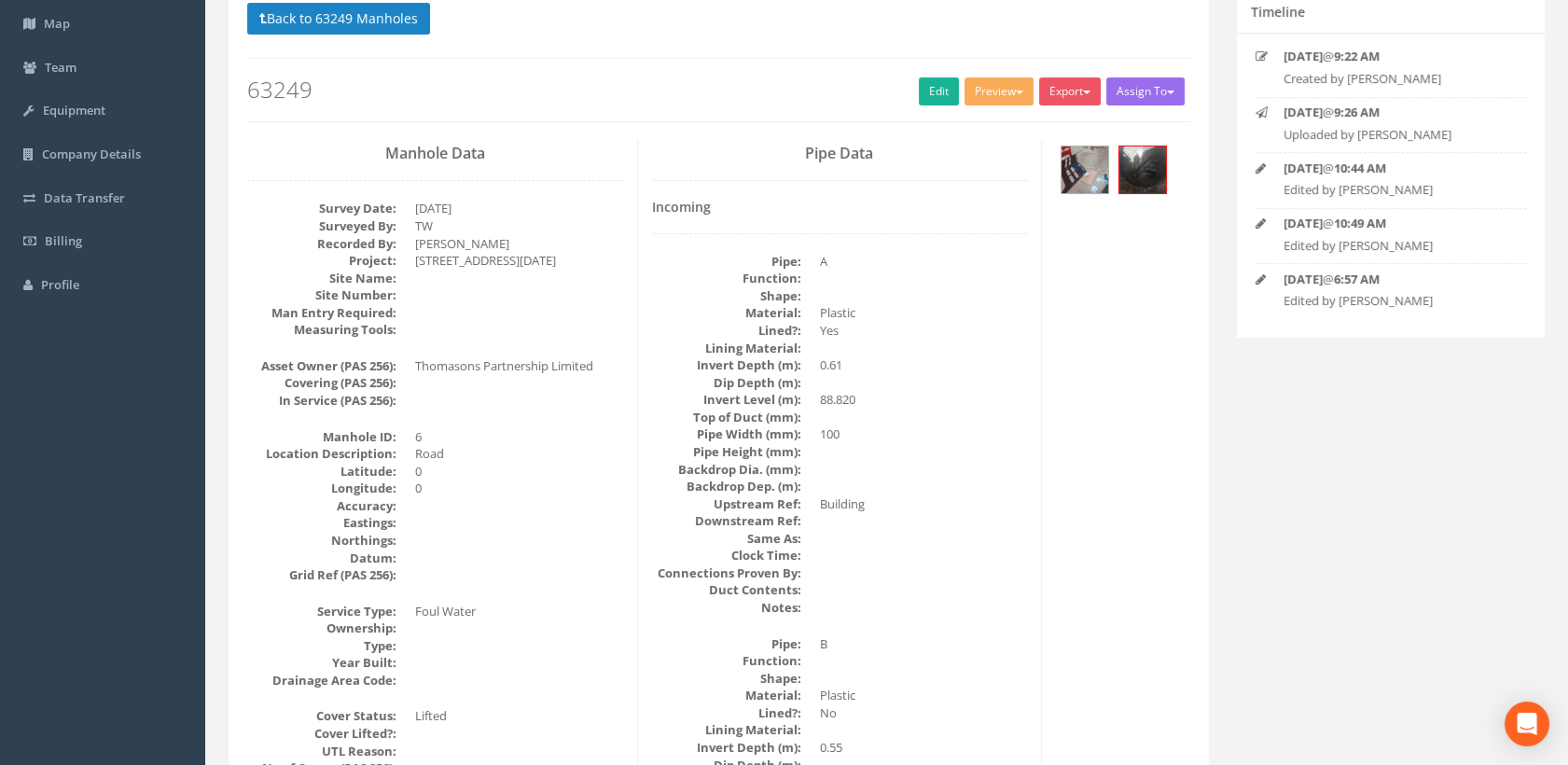
scroll to position [0, 0]
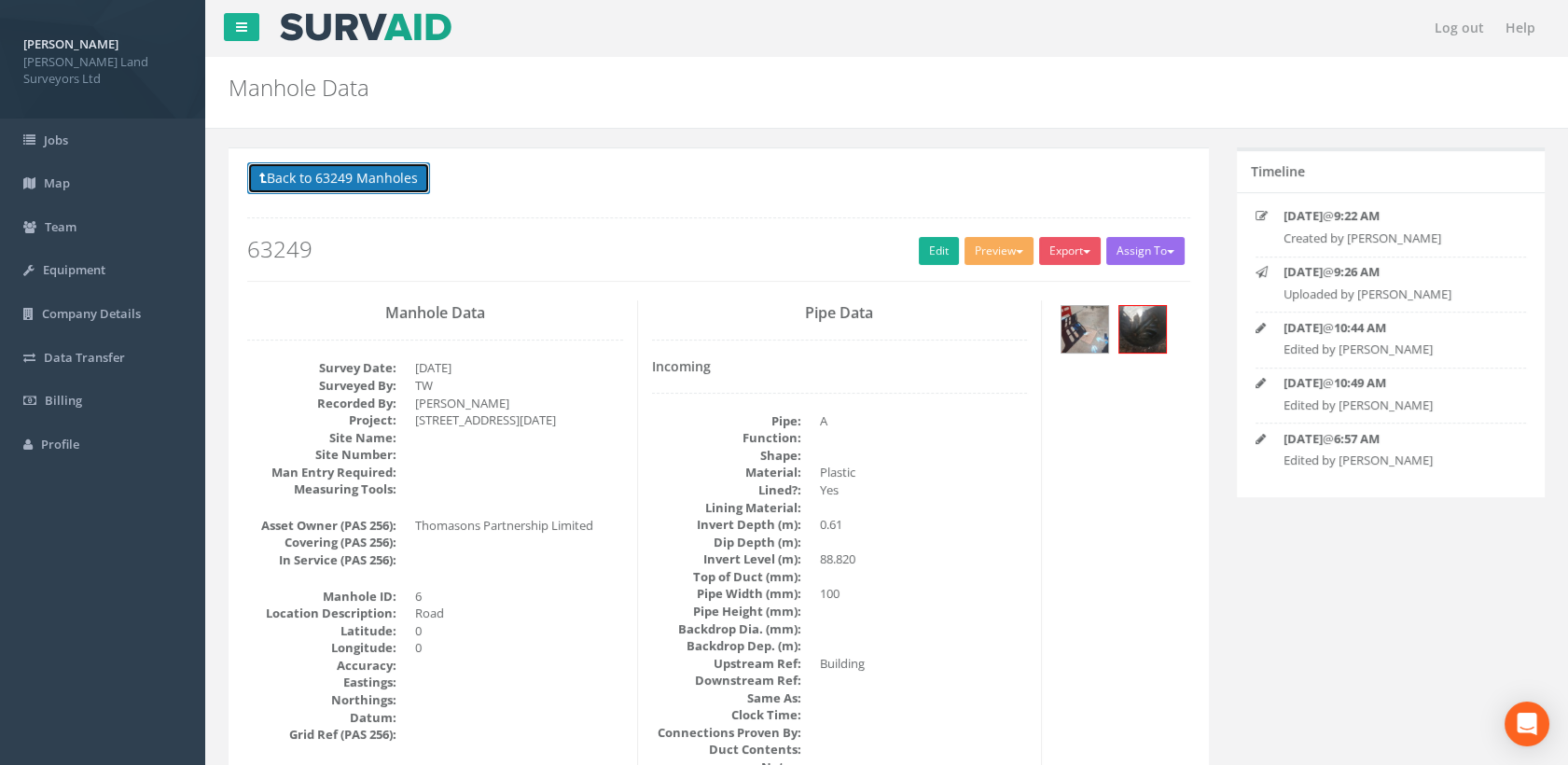
click at [383, 184] on button "Back to 63249 Manholes" at bounding box center [339, 178] width 183 height 32
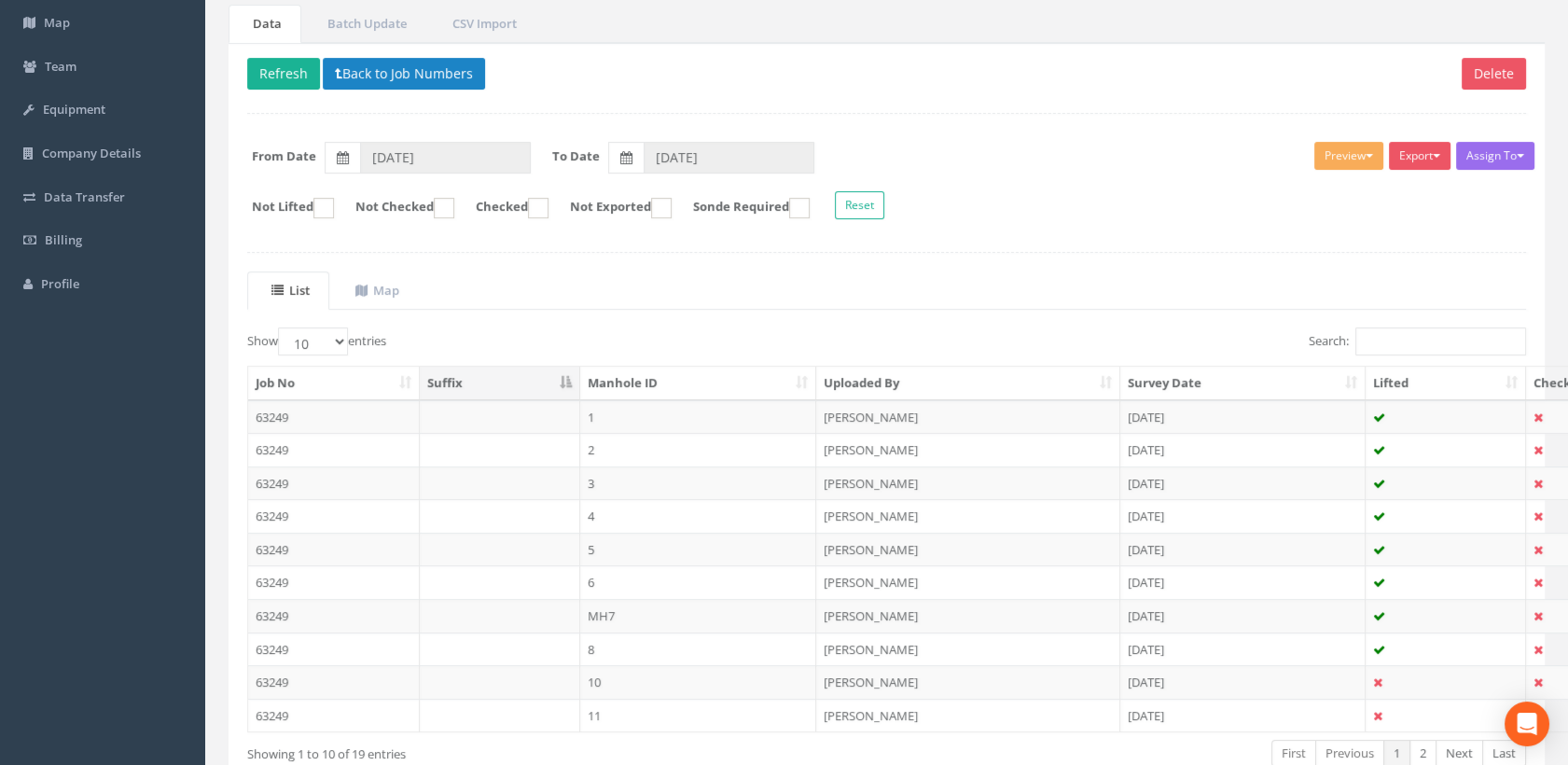
scroll to position [271, 0]
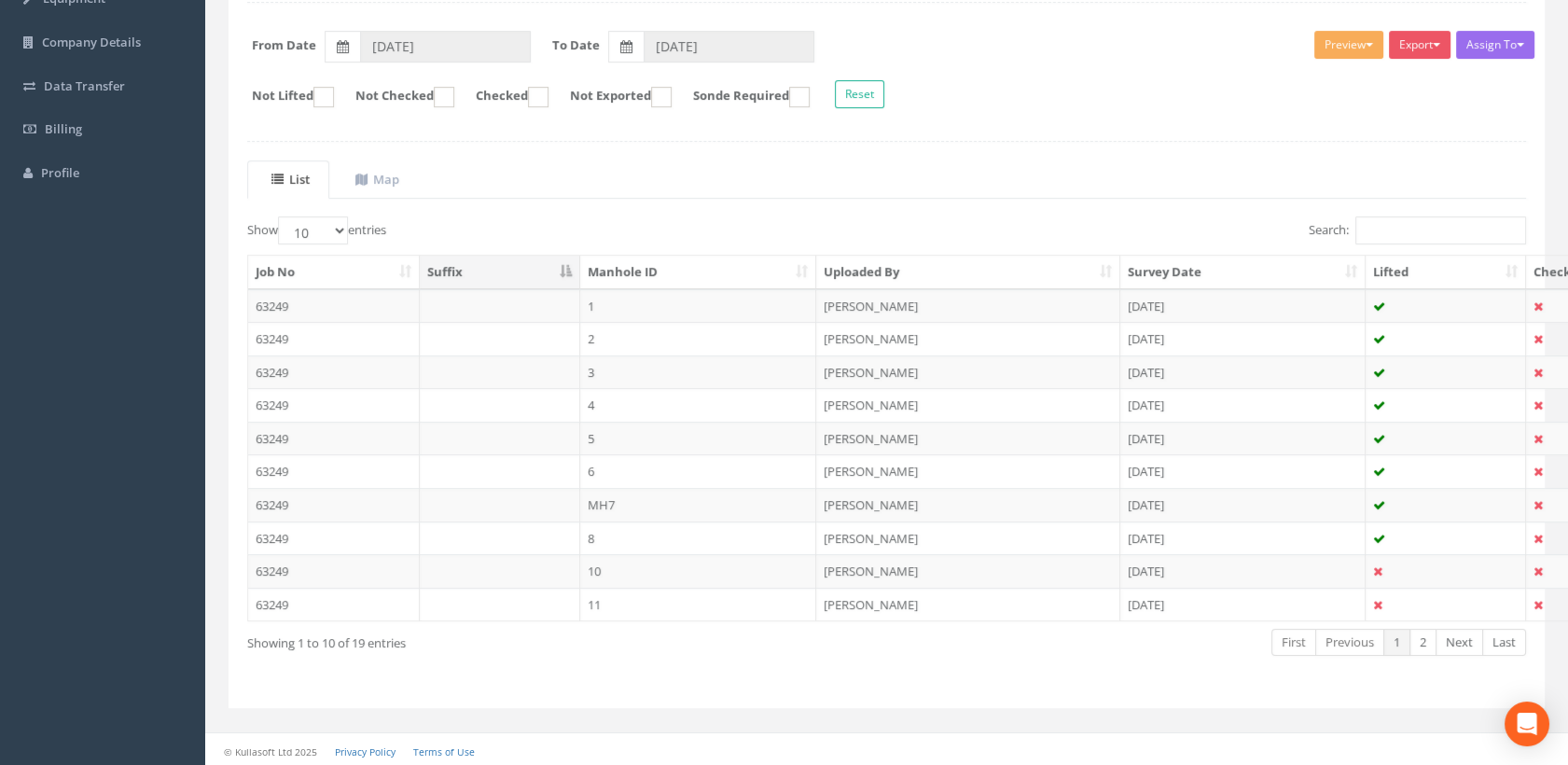
drag, startPoint x: 630, startPoint y: 503, endPoint x: 741, endPoint y: 501, distance: 111.0
click at [629, 503] on td "MH7" at bounding box center [698, 504] width 237 height 34
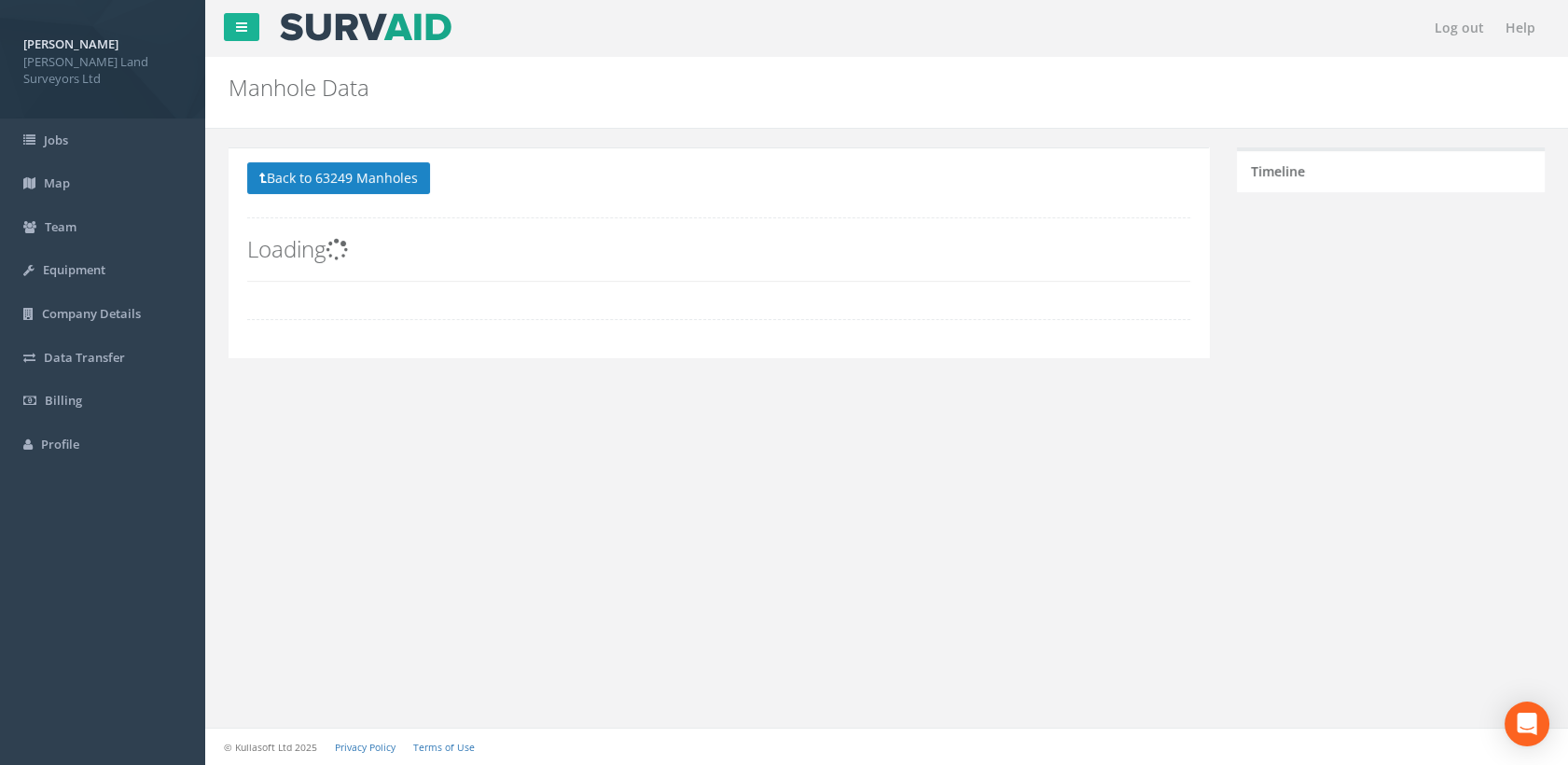
scroll to position [0, 0]
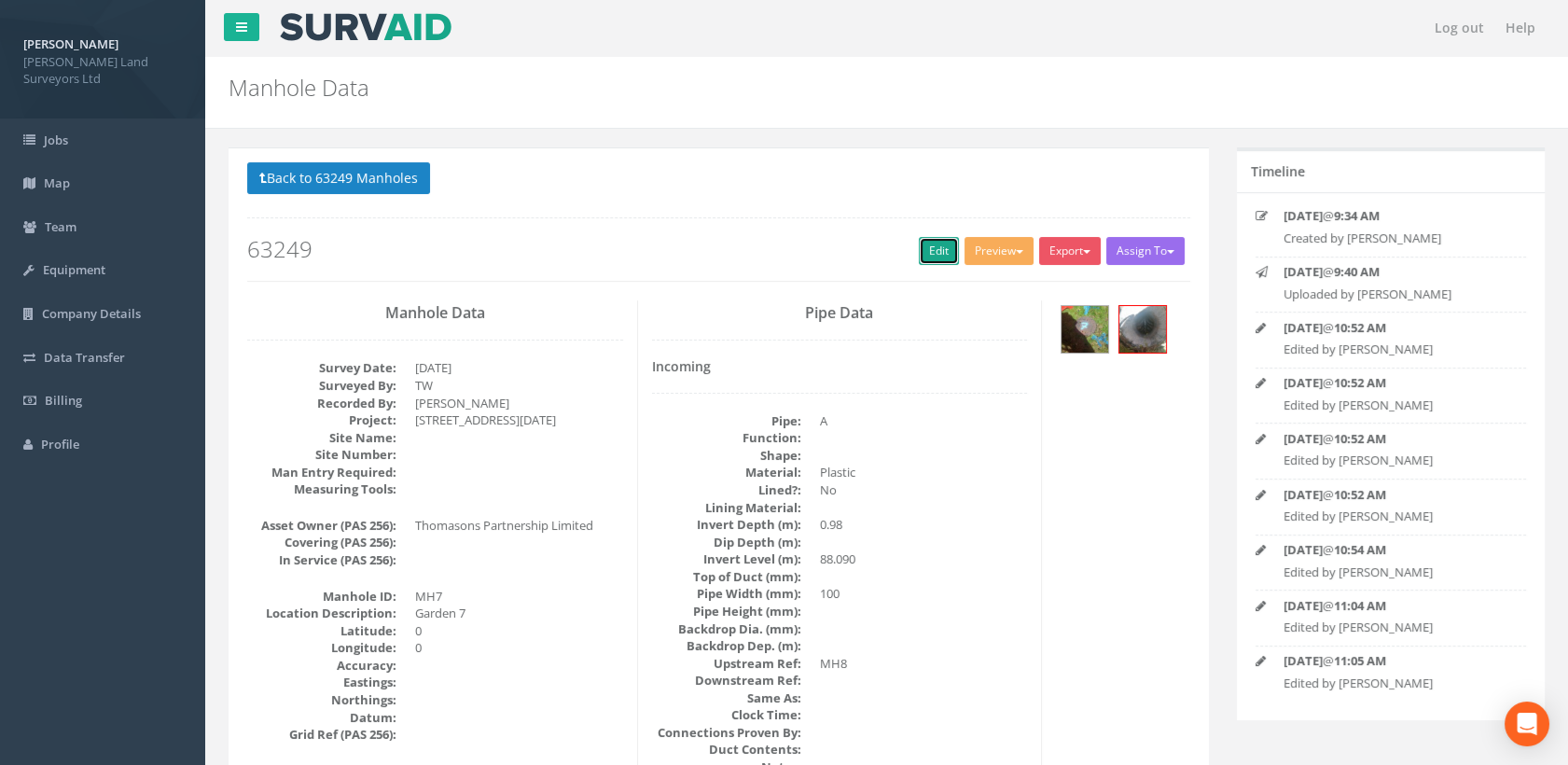
click at [940, 250] on link "Edit" at bounding box center [939, 250] width 40 height 28
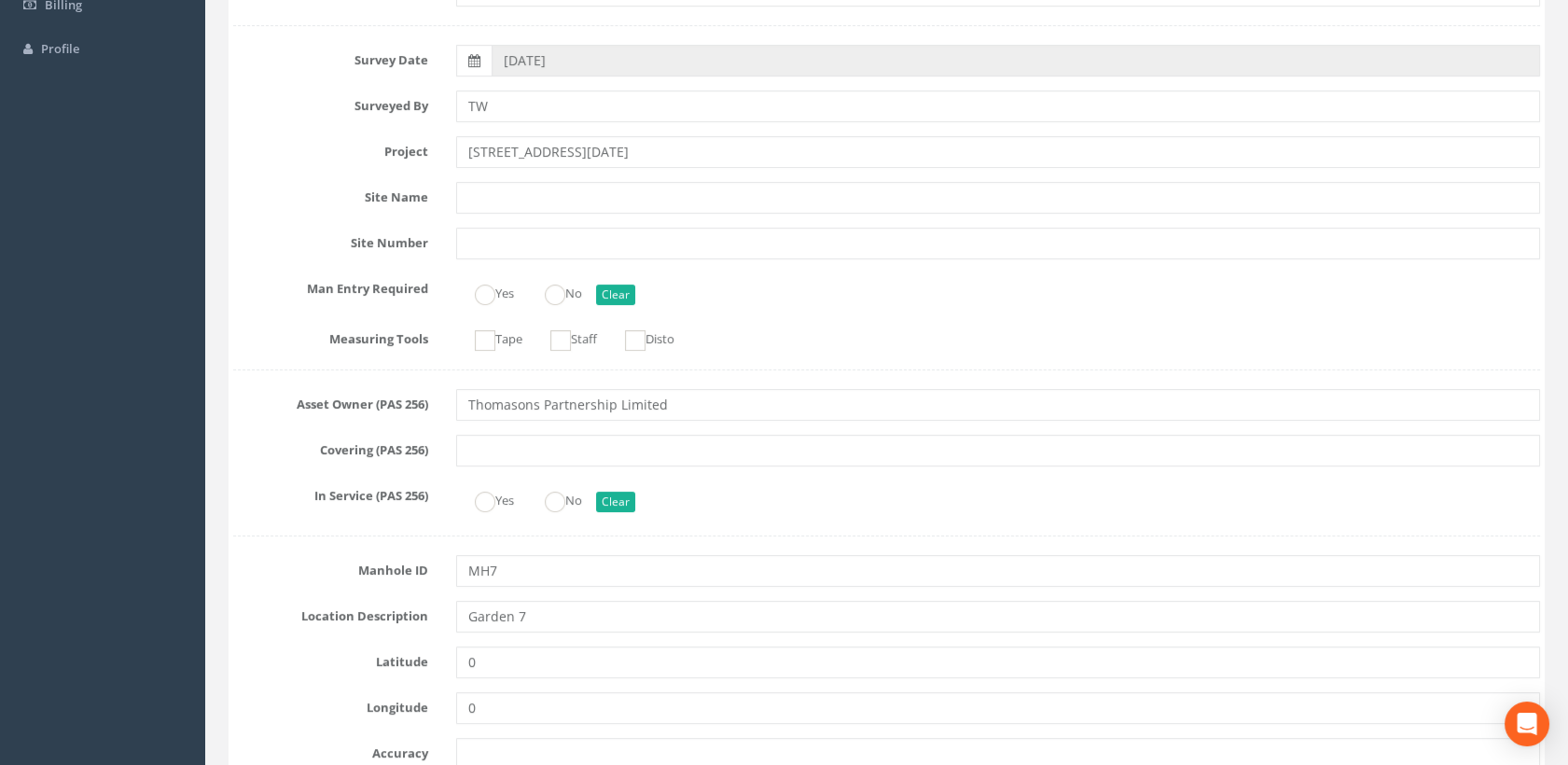
scroll to position [414, 0]
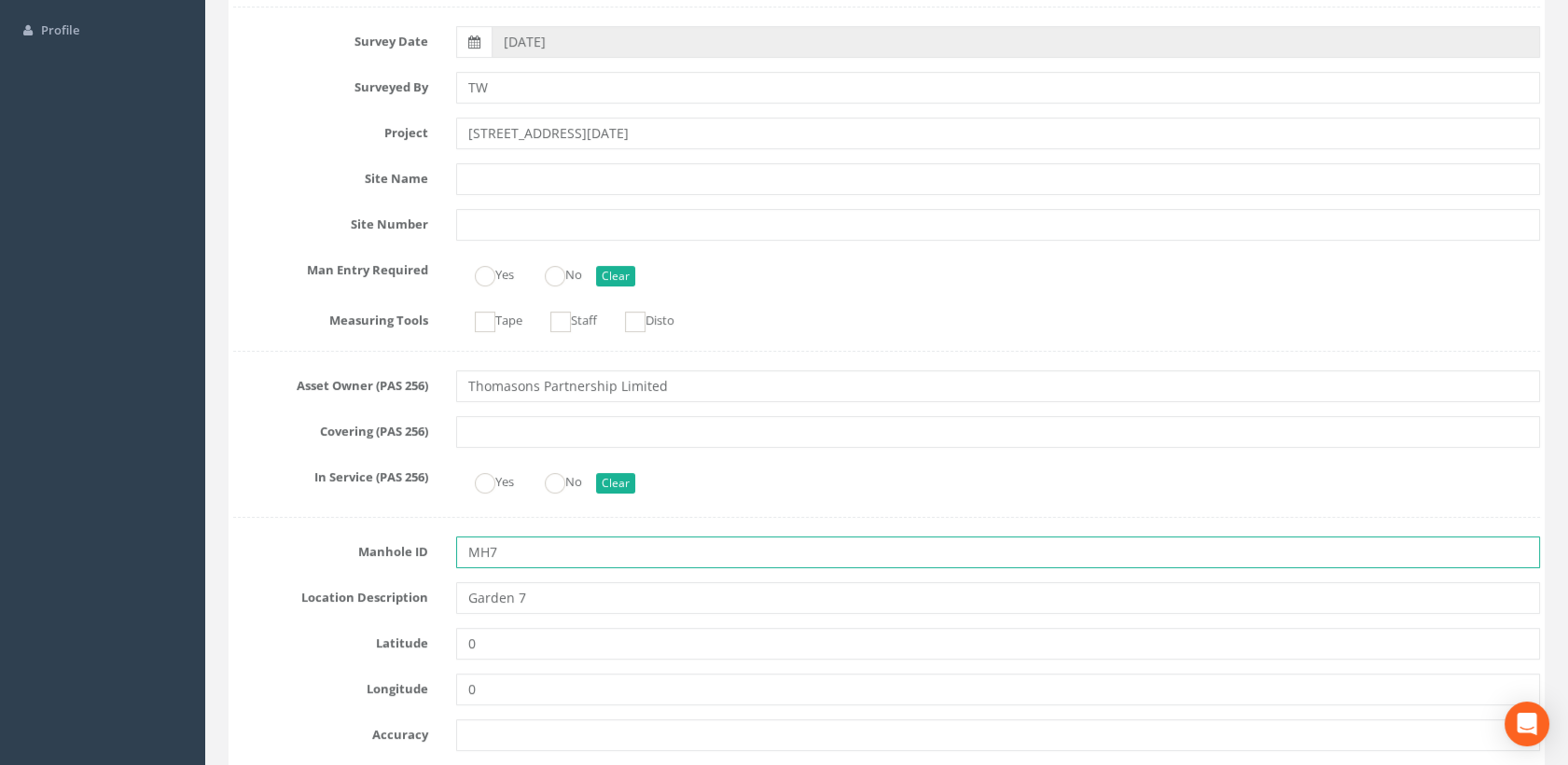
drag, startPoint x: 488, startPoint y: 549, endPoint x: 448, endPoint y: 546, distance: 40.1
click at [448, 546] on div "MH7" at bounding box center [999, 551] width 1113 height 32
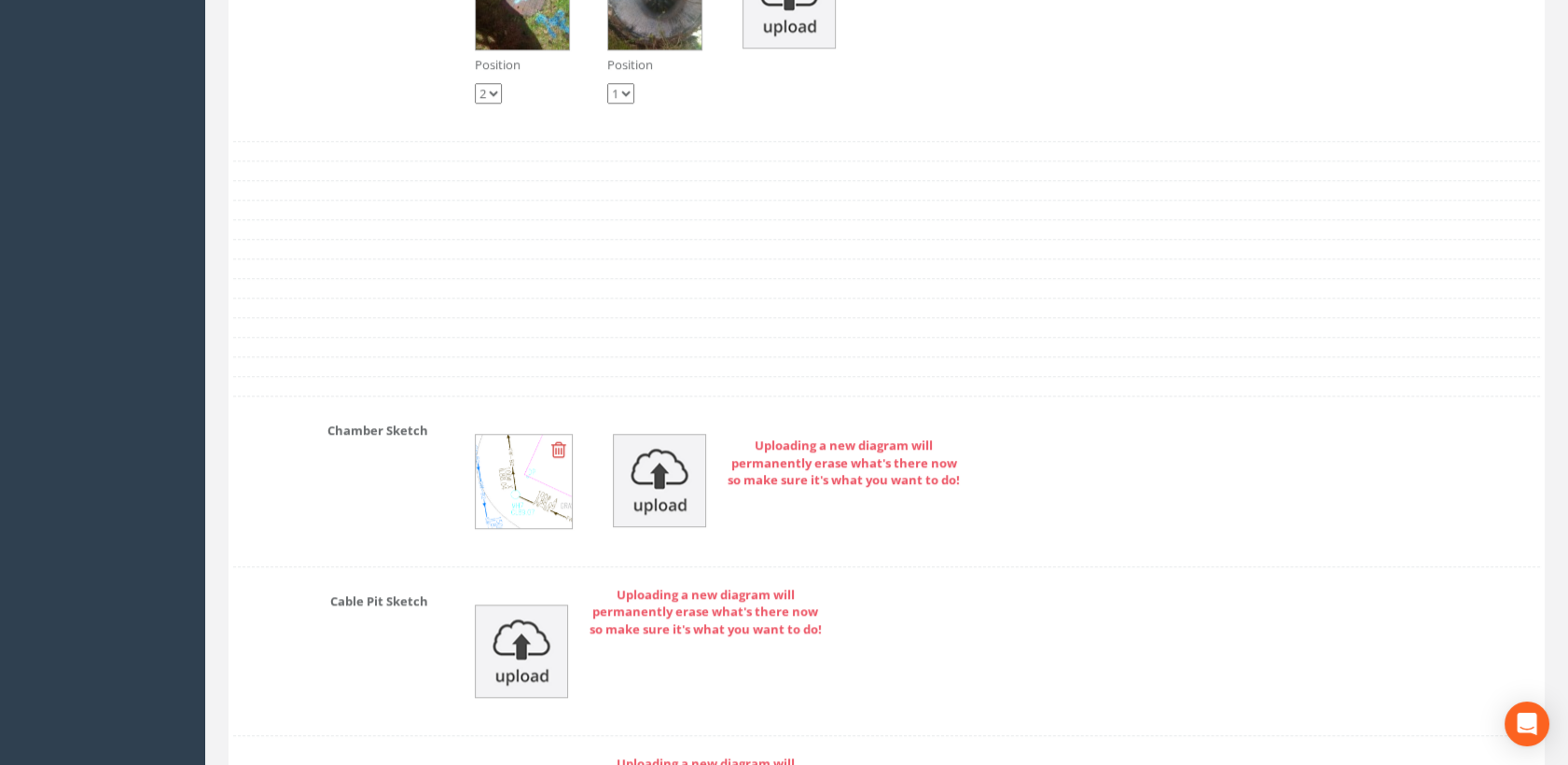
scroll to position [3213, 0]
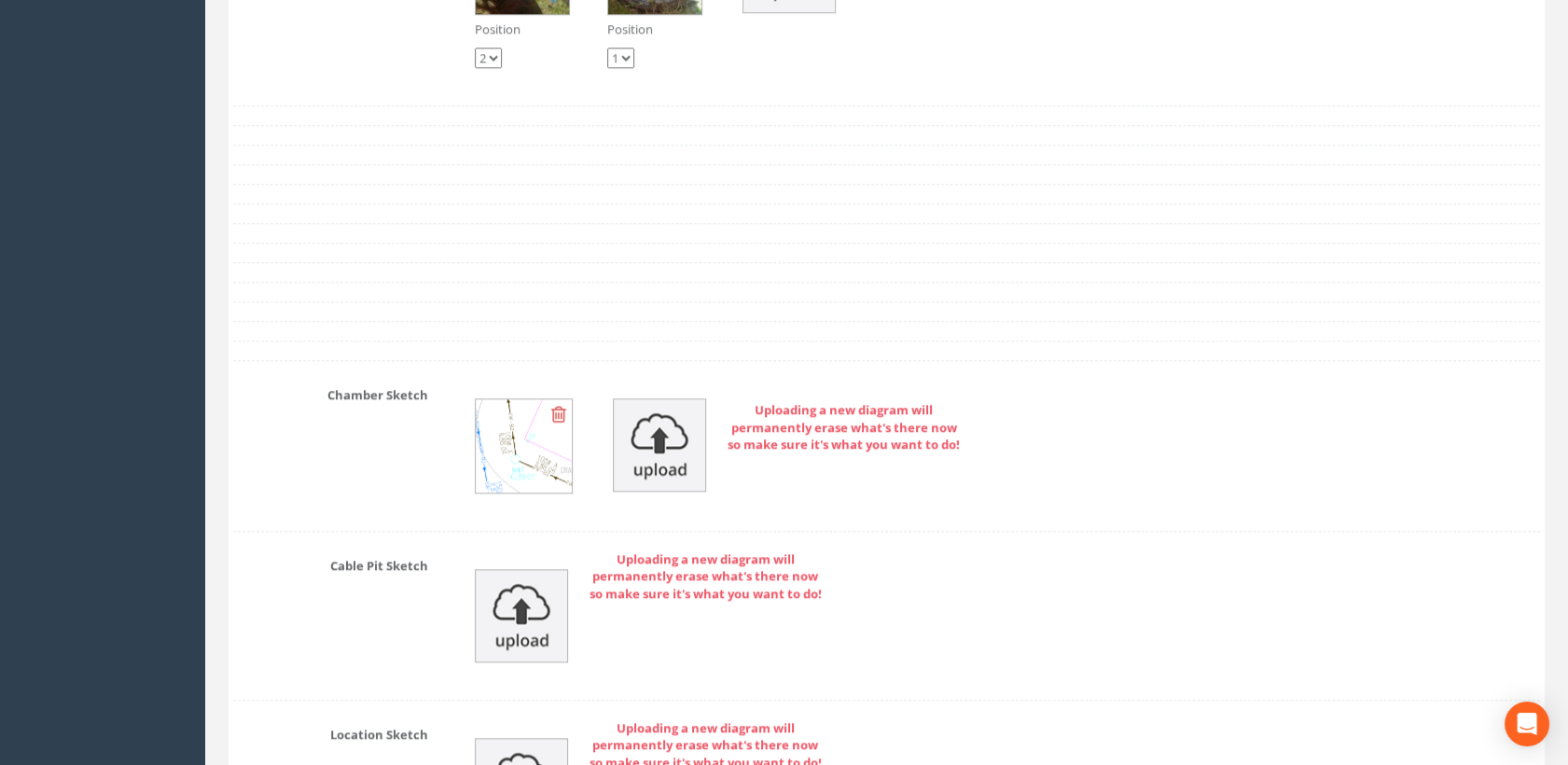
type input "7"
click at [665, 443] on img at bounding box center [659, 445] width 93 height 93
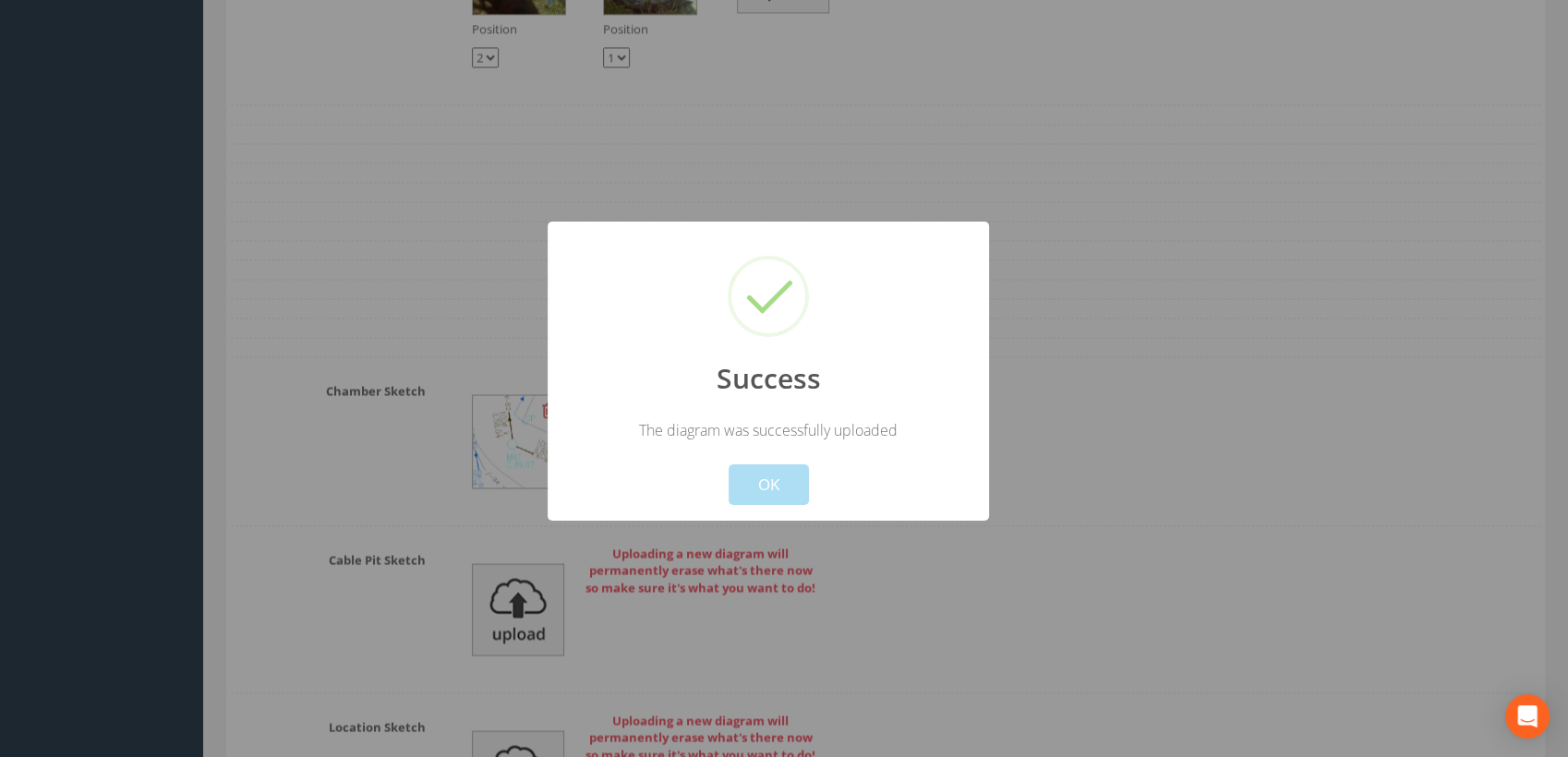
click at [782, 477] on button "OK" at bounding box center [769, 485] width 80 height 41
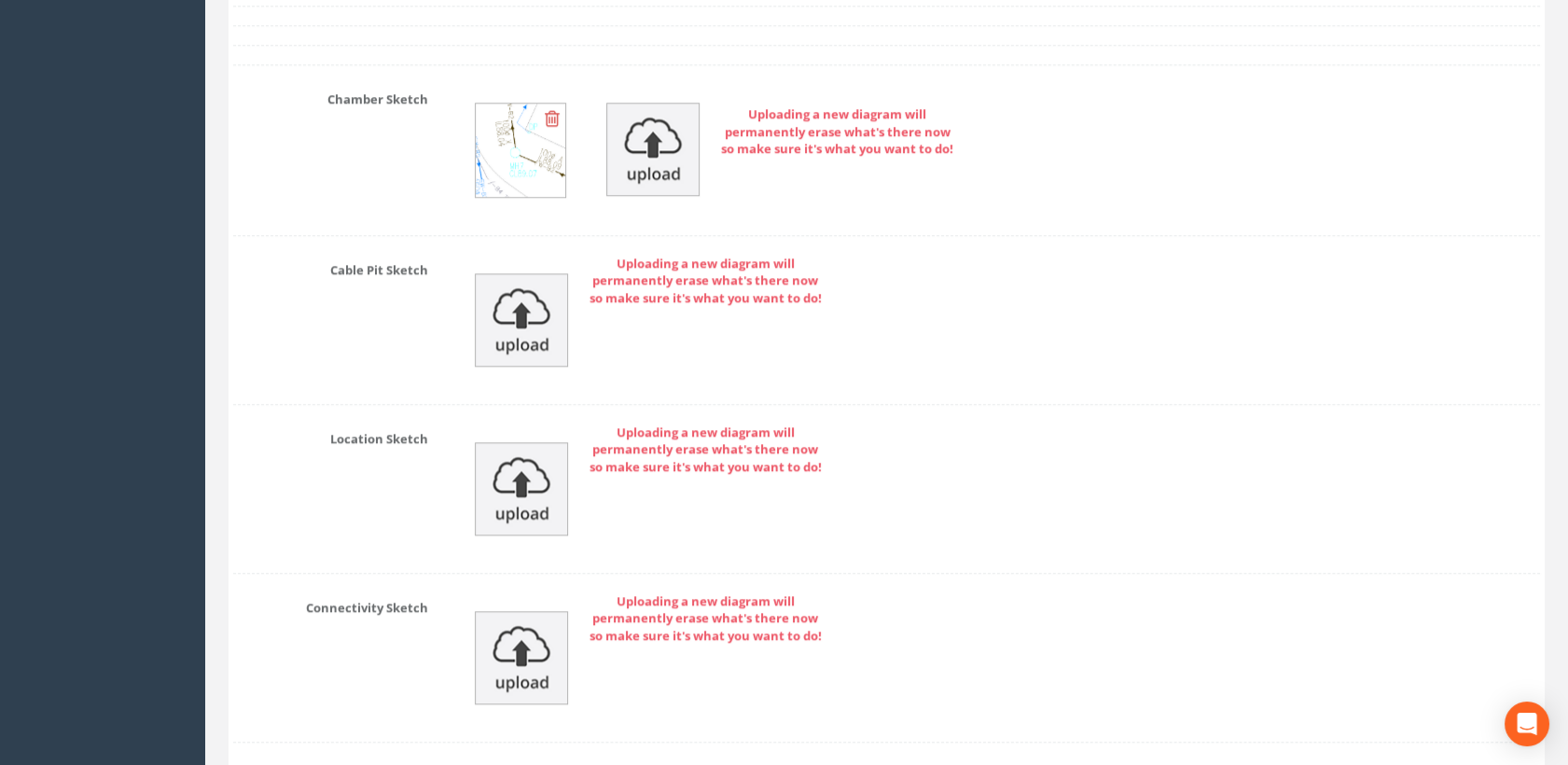
scroll to position [3797, 0]
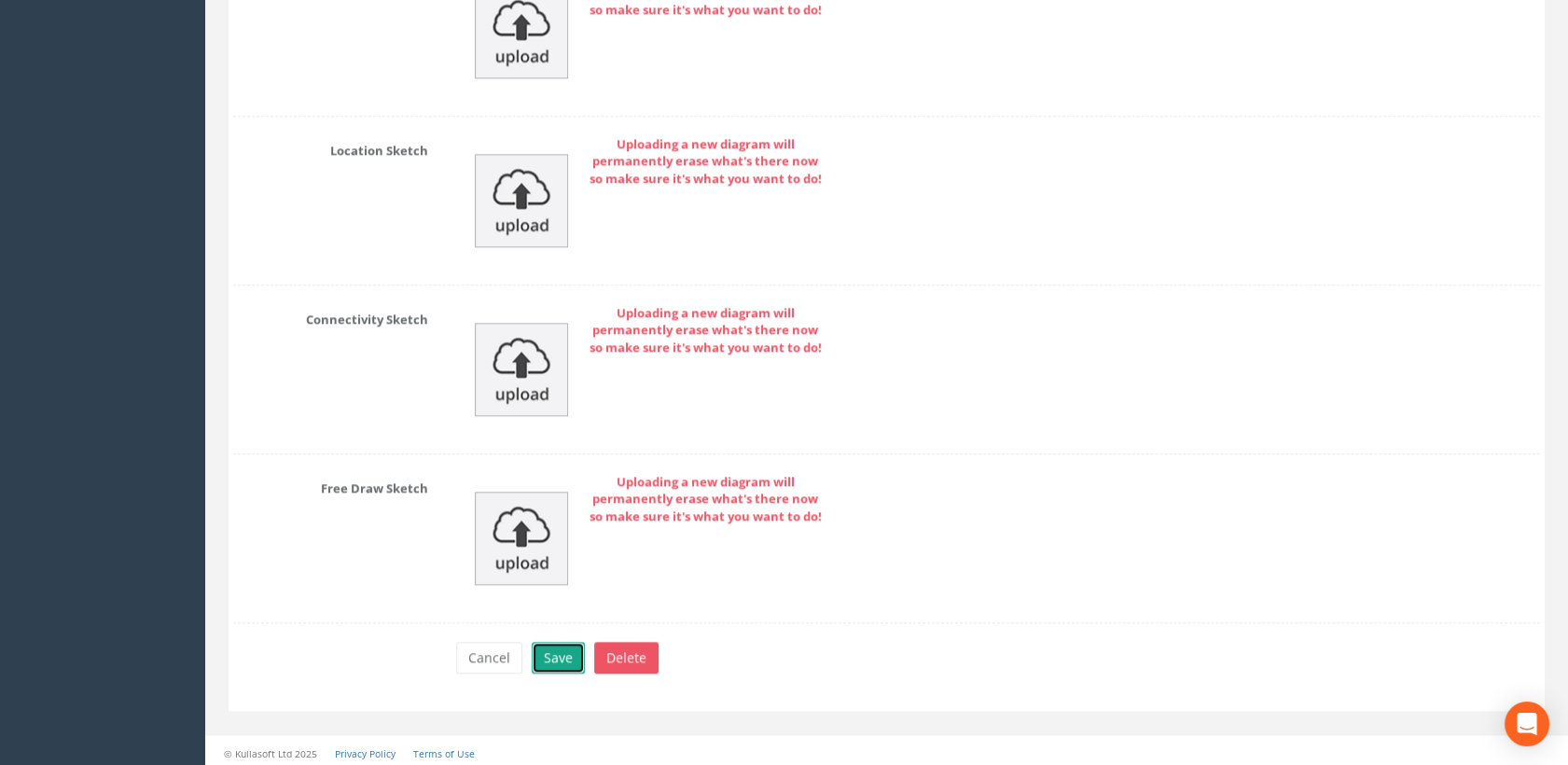
drag, startPoint x: 561, startPoint y: 659, endPoint x: 647, endPoint y: 613, distance: 97.5
click at [561, 658] on button "Save" at bounding box center [558, 657] width 53 height 32
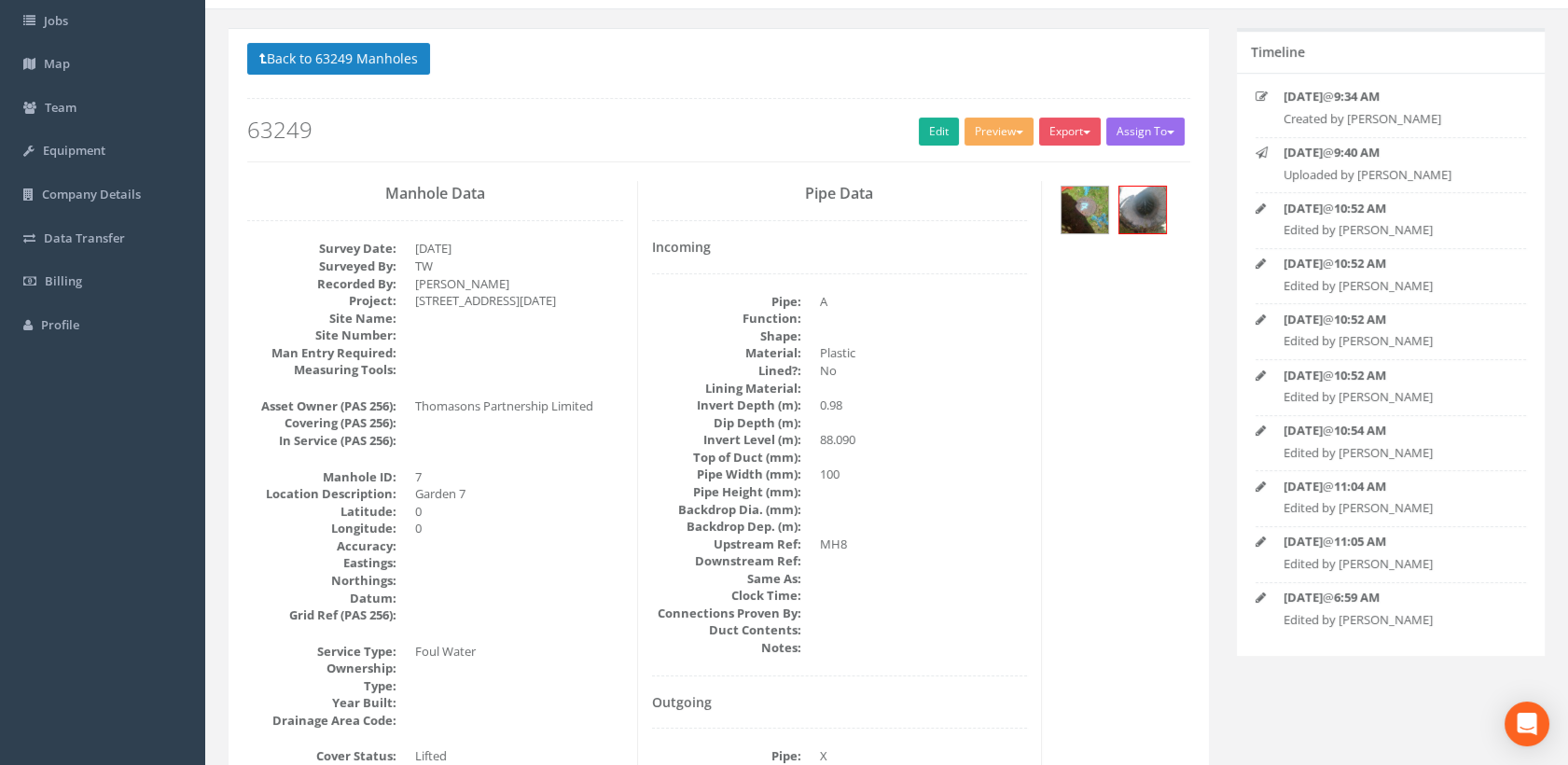
scroll to position [0, 0]
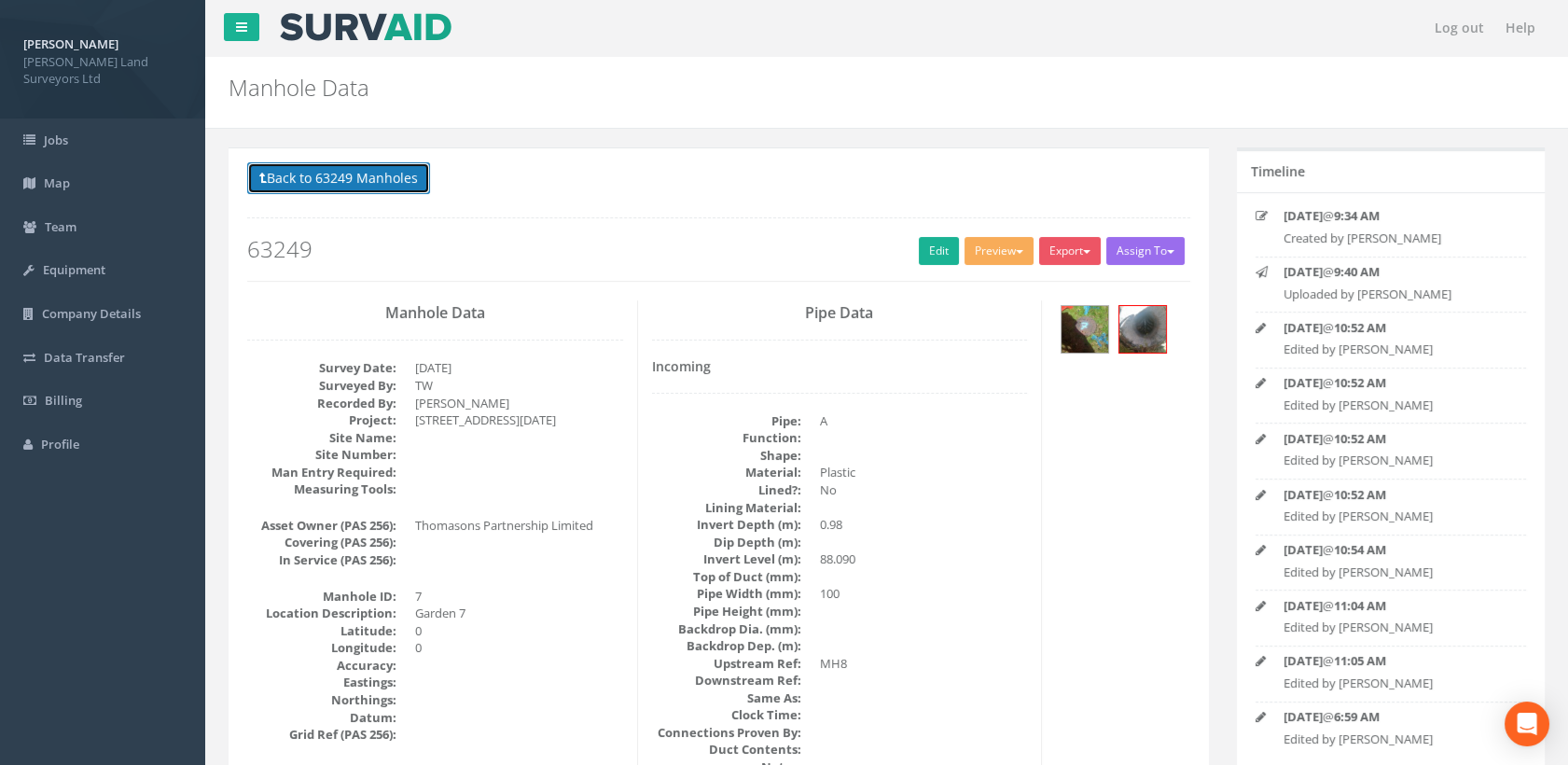
click at [385, 179] on button "Back to 63249 Manholes" at bounding box center [339, 178] width 183 height 32
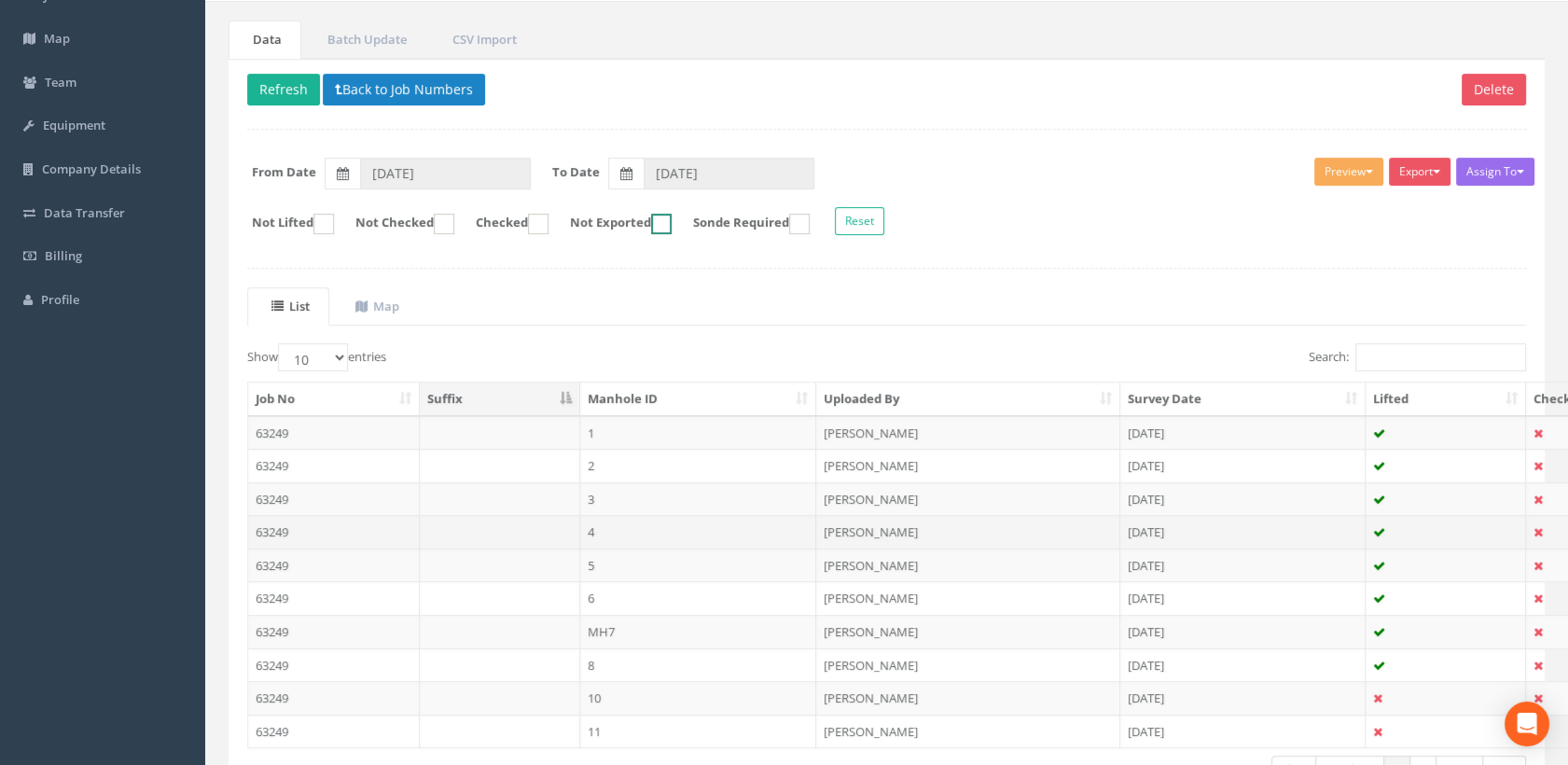
scroll to position [271, 0]
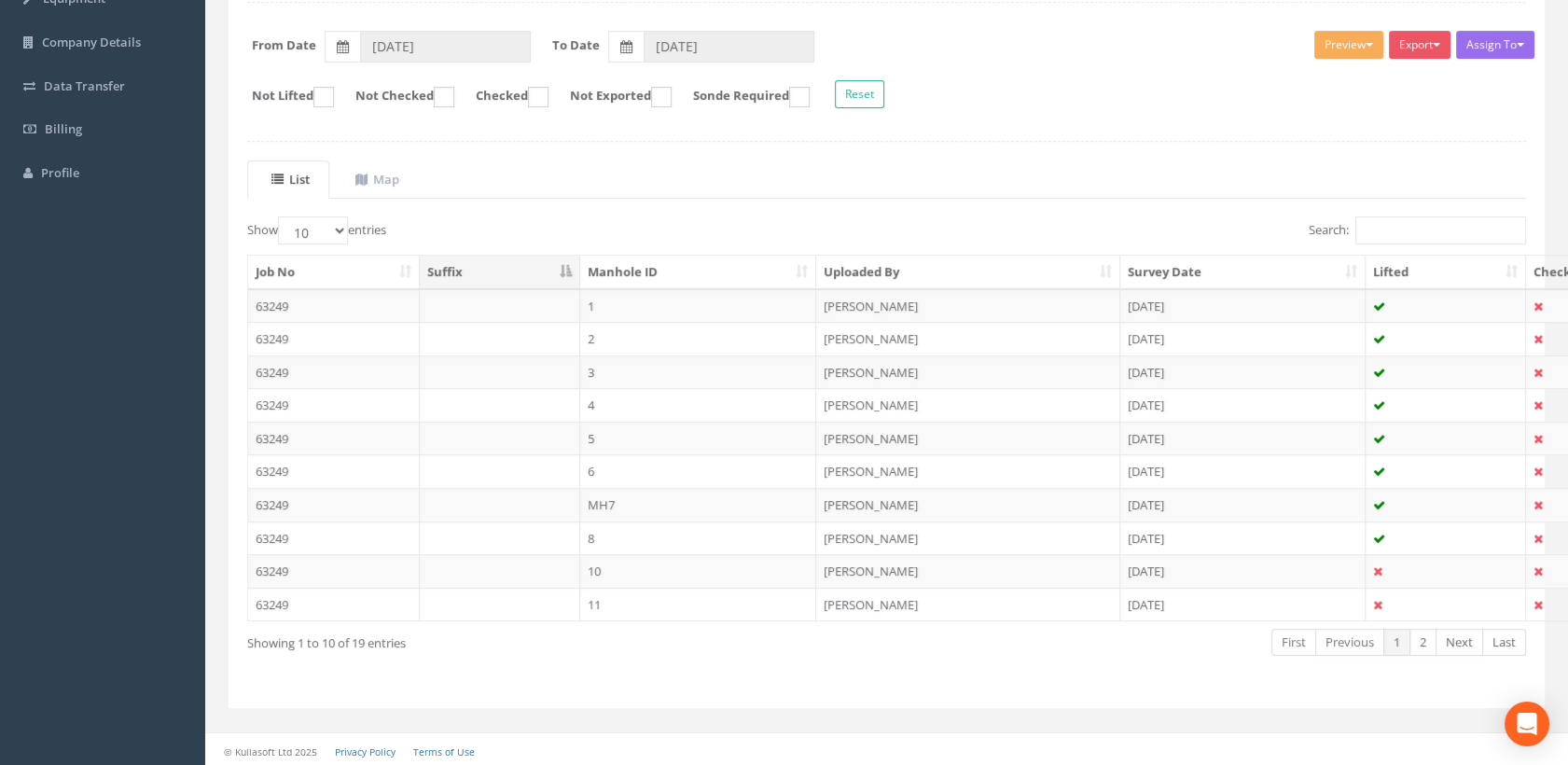
drag, startPoint x: 658, startPoint y: 534, endPoint x: 671, endPoint y: 533, distance: 13.0
click at [658, 534] on td "8" at bounding box center [698, 538] width 237 height 34
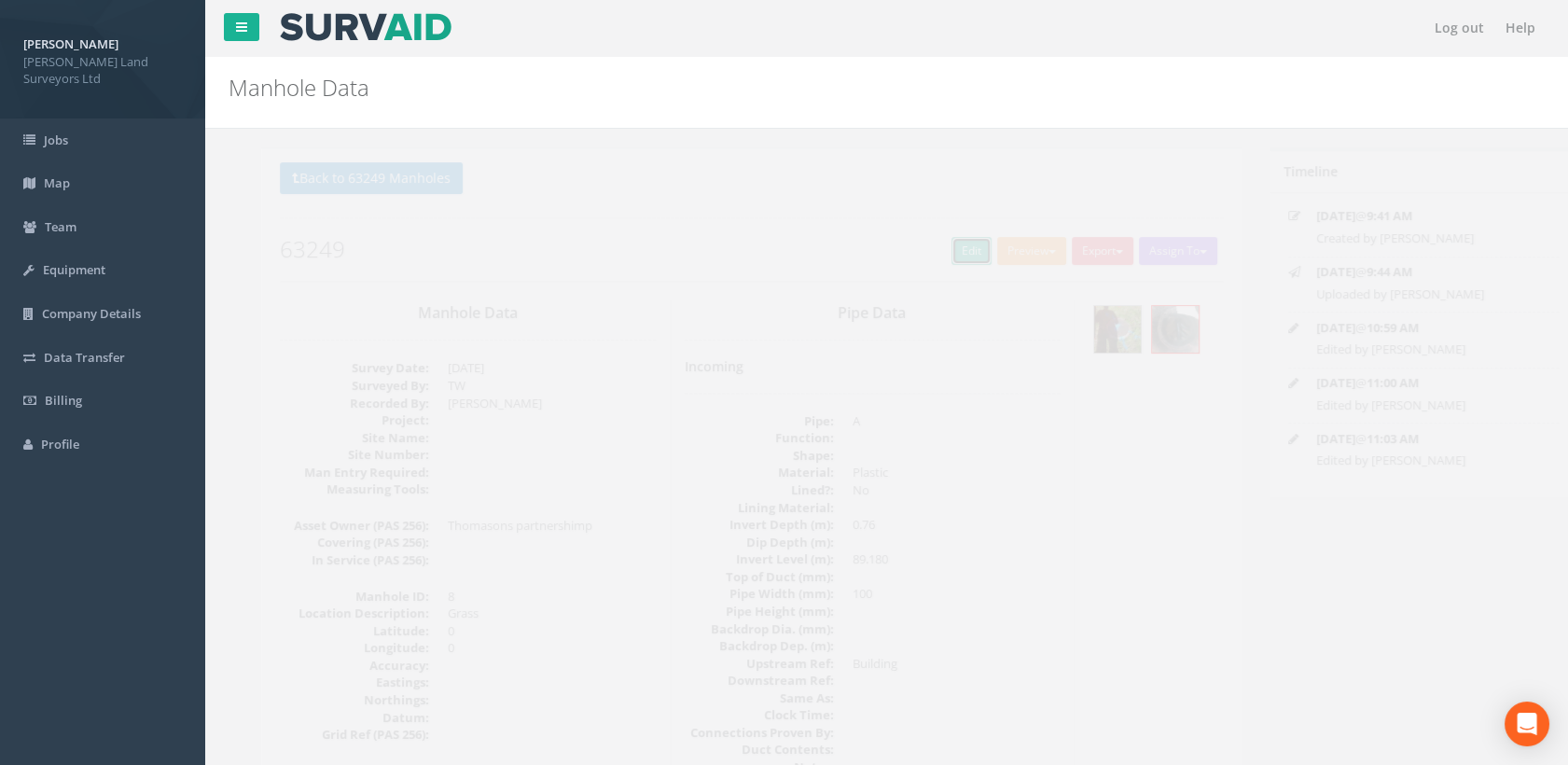
click at [936, 251] on link "Edit" at bounding box center [939, 250] width 40 height 28
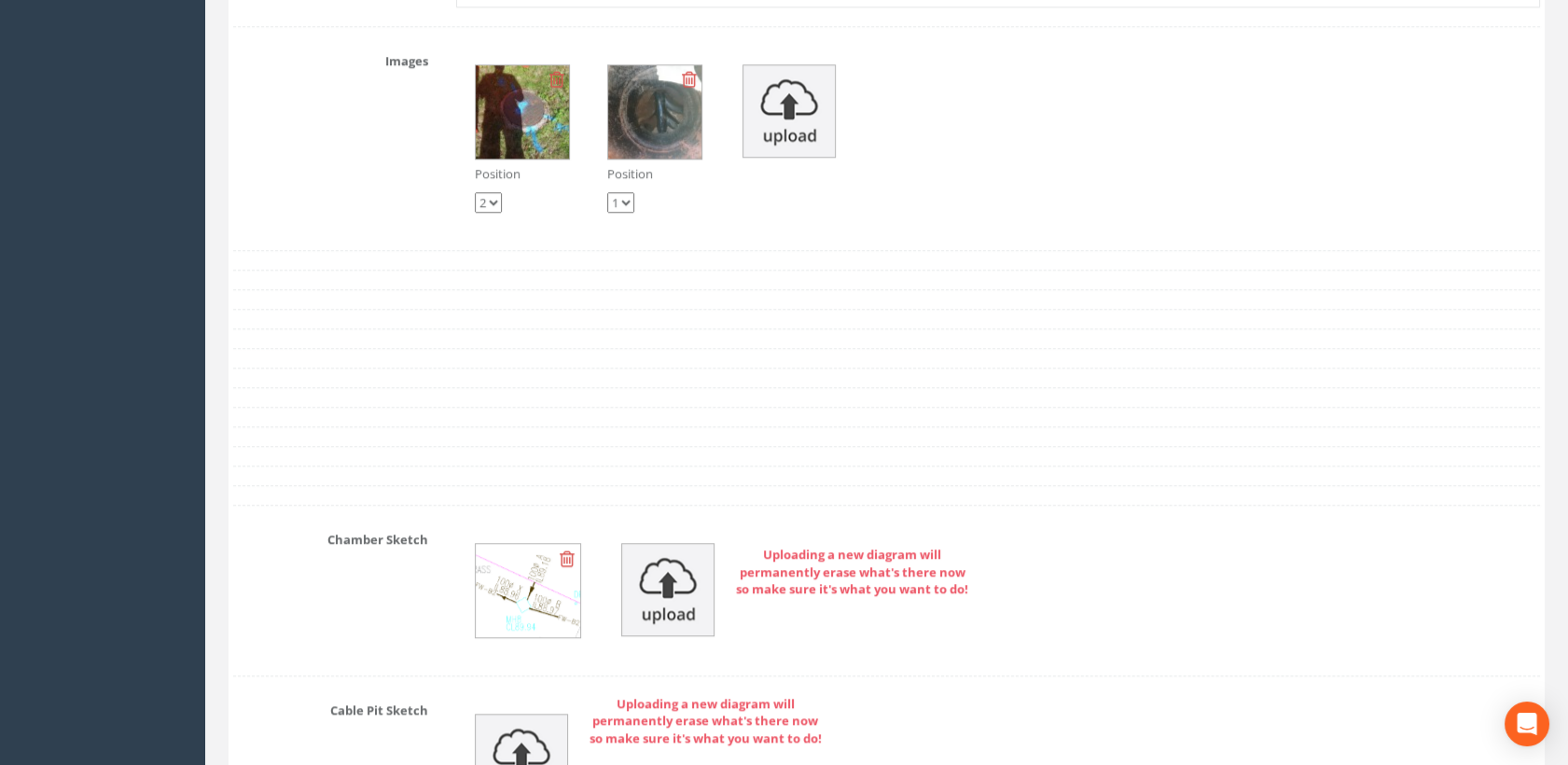
scroll to position [3420, 0]
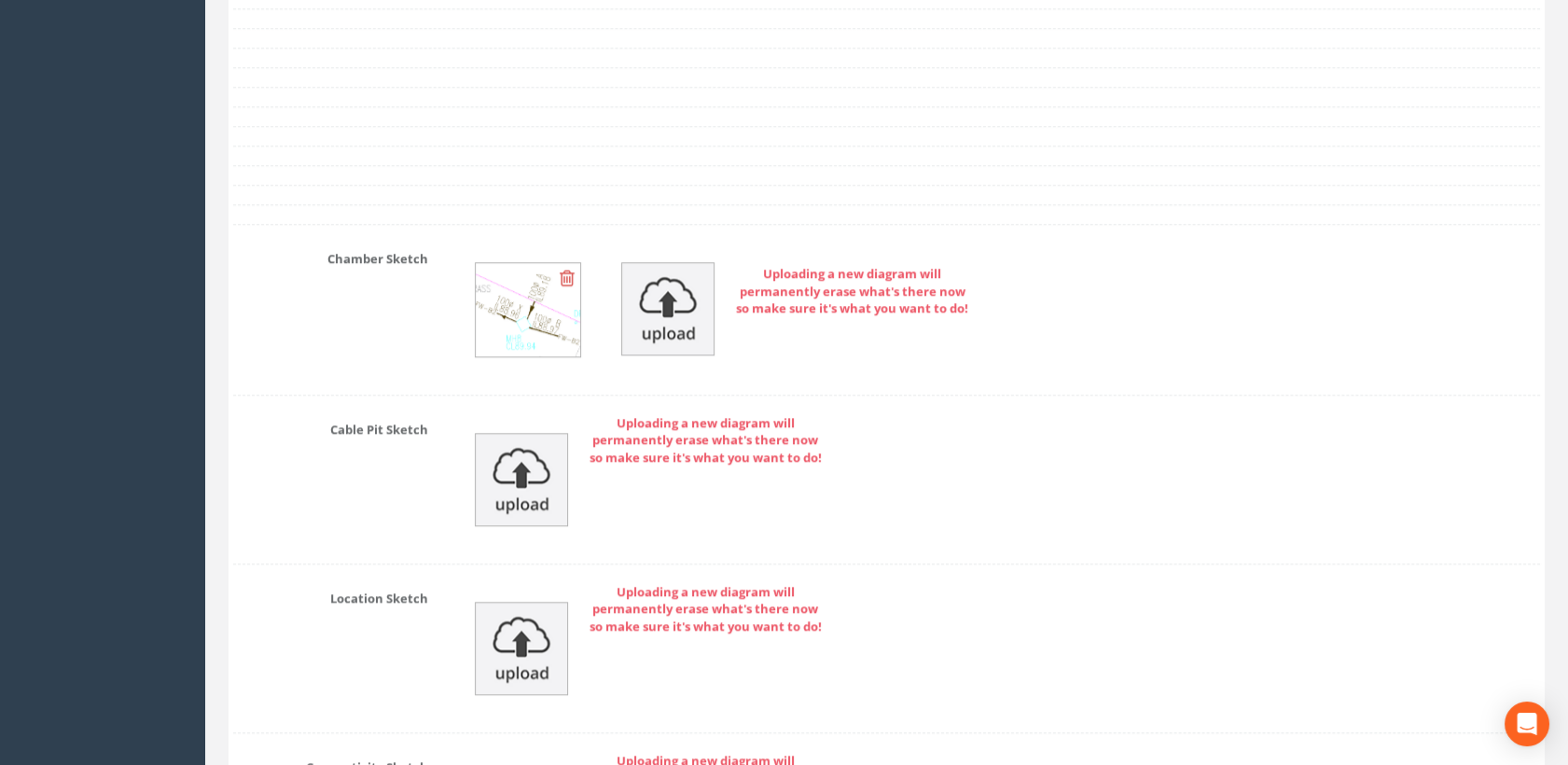
click at [550, 292] on img at bounding box center [528, 309] width 106 height 93
click at [693, 294] on img at bounding box center [668, 308] width 93 height 93
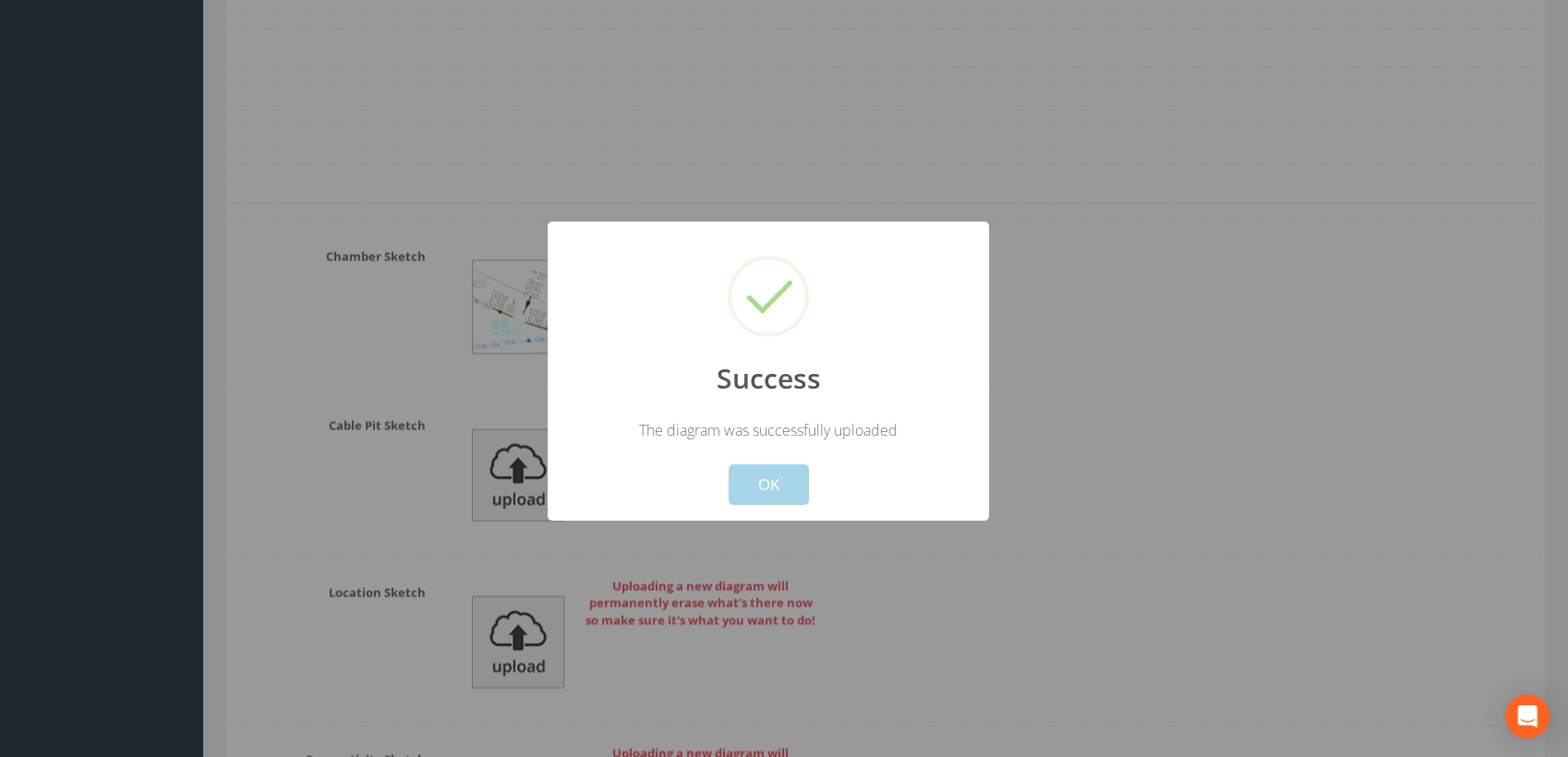
drag, startPoint x: 776, startPoint y: 484, endPoint x: 810, endPoint y: 477, distance: 34.7
click at [790, 484] on button "OK" at bounding box center [769, 485] width 80 height 41
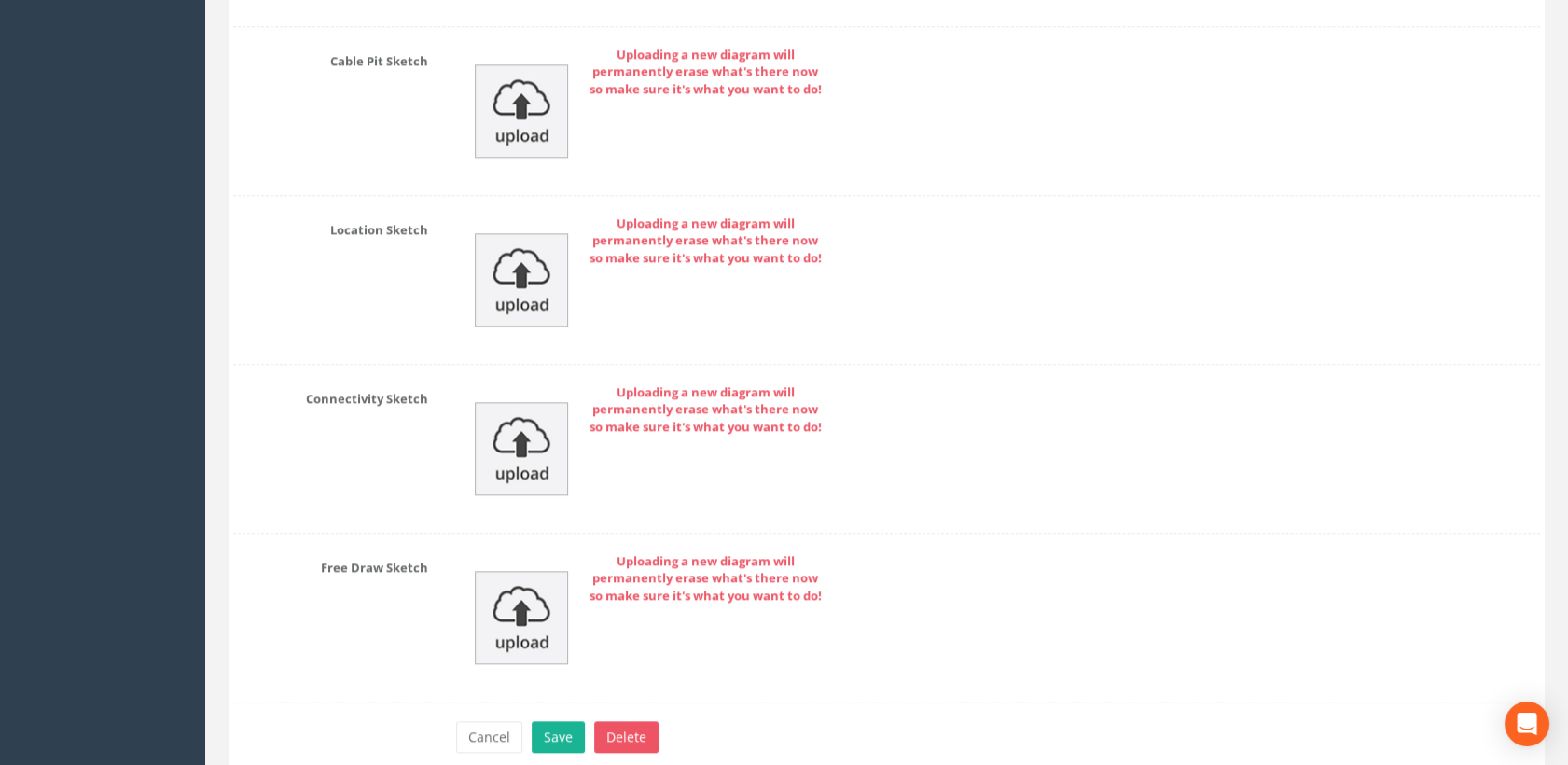
scroll to position [3867, 0]
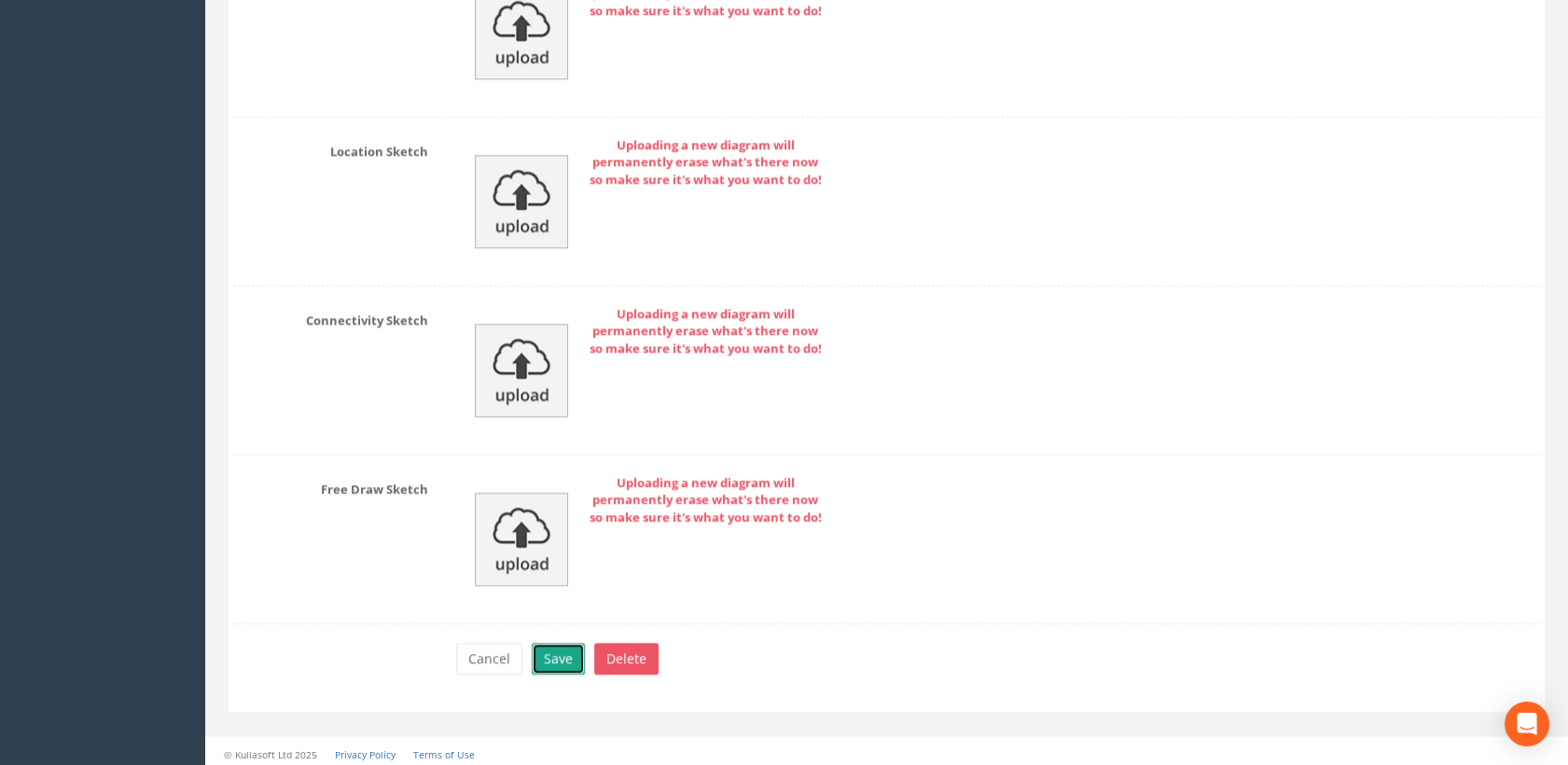
click at [565, 648] on button "Save" at bounding box center [558, 658] width 53 height 32
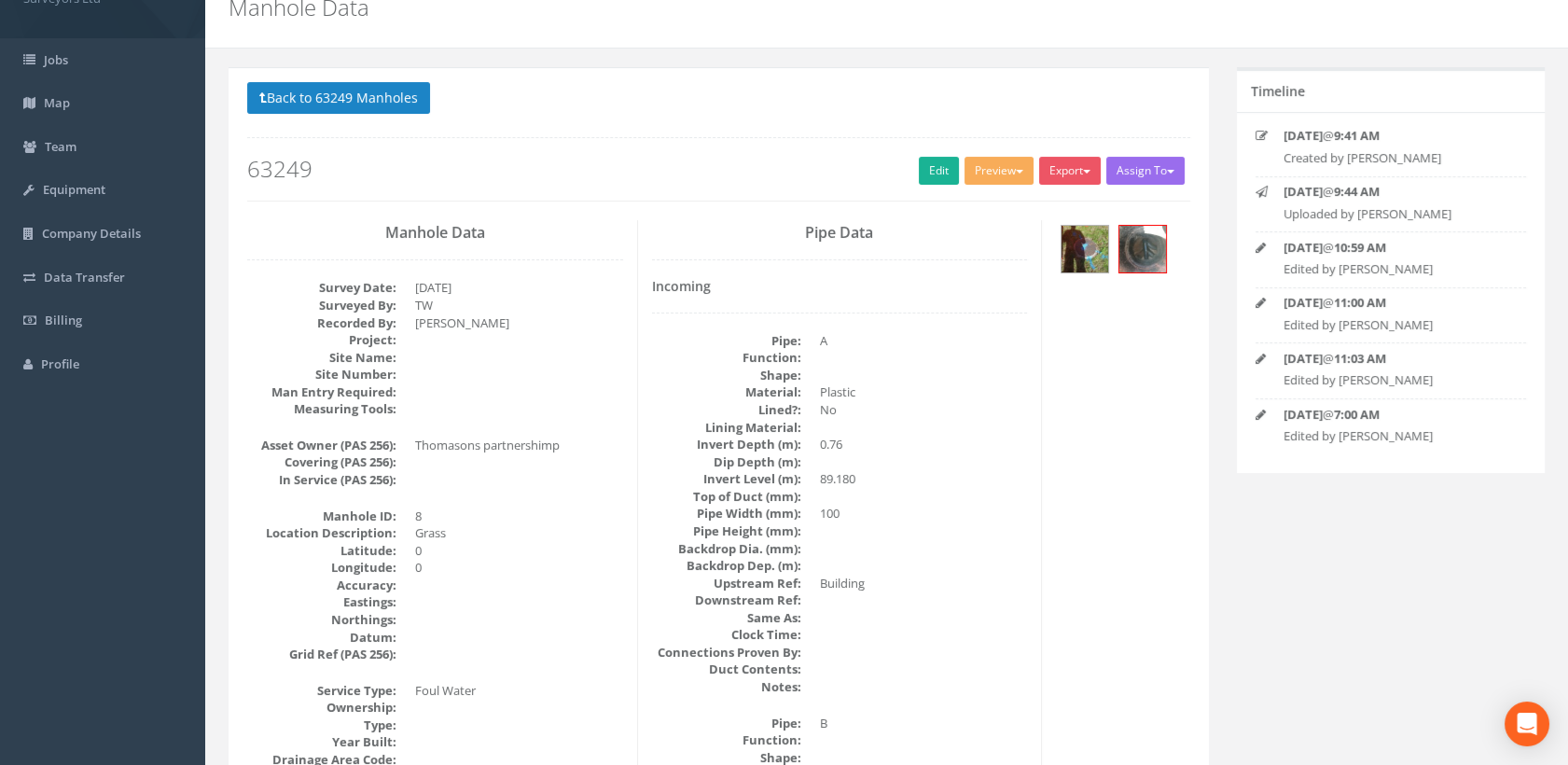
scroll to position [0, 0]
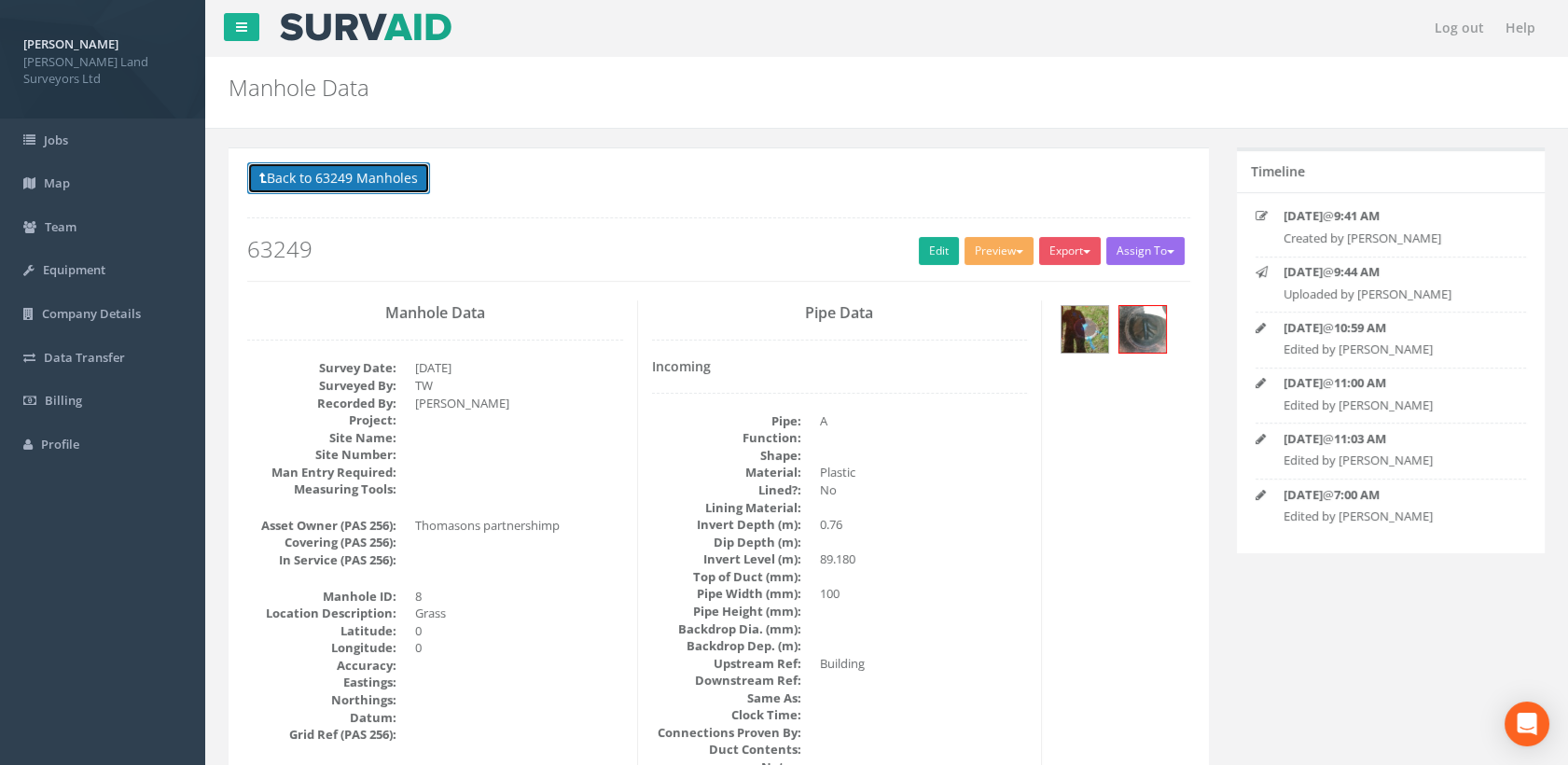
click at [368, 190] on button "Back to 63249 Manholes" at bounding box center [339, 178] width 183 height 32
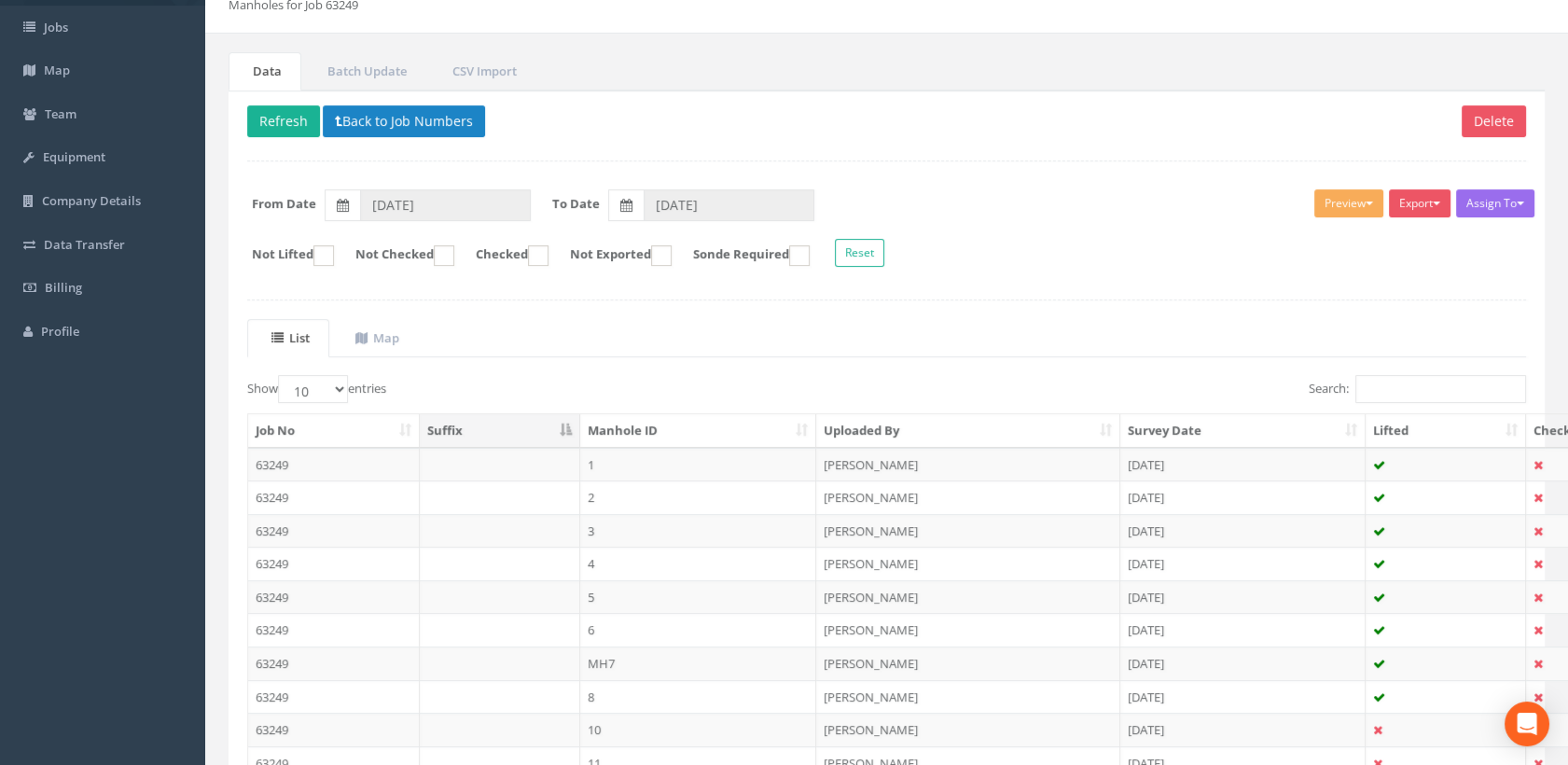
scroll to position [271, 0]
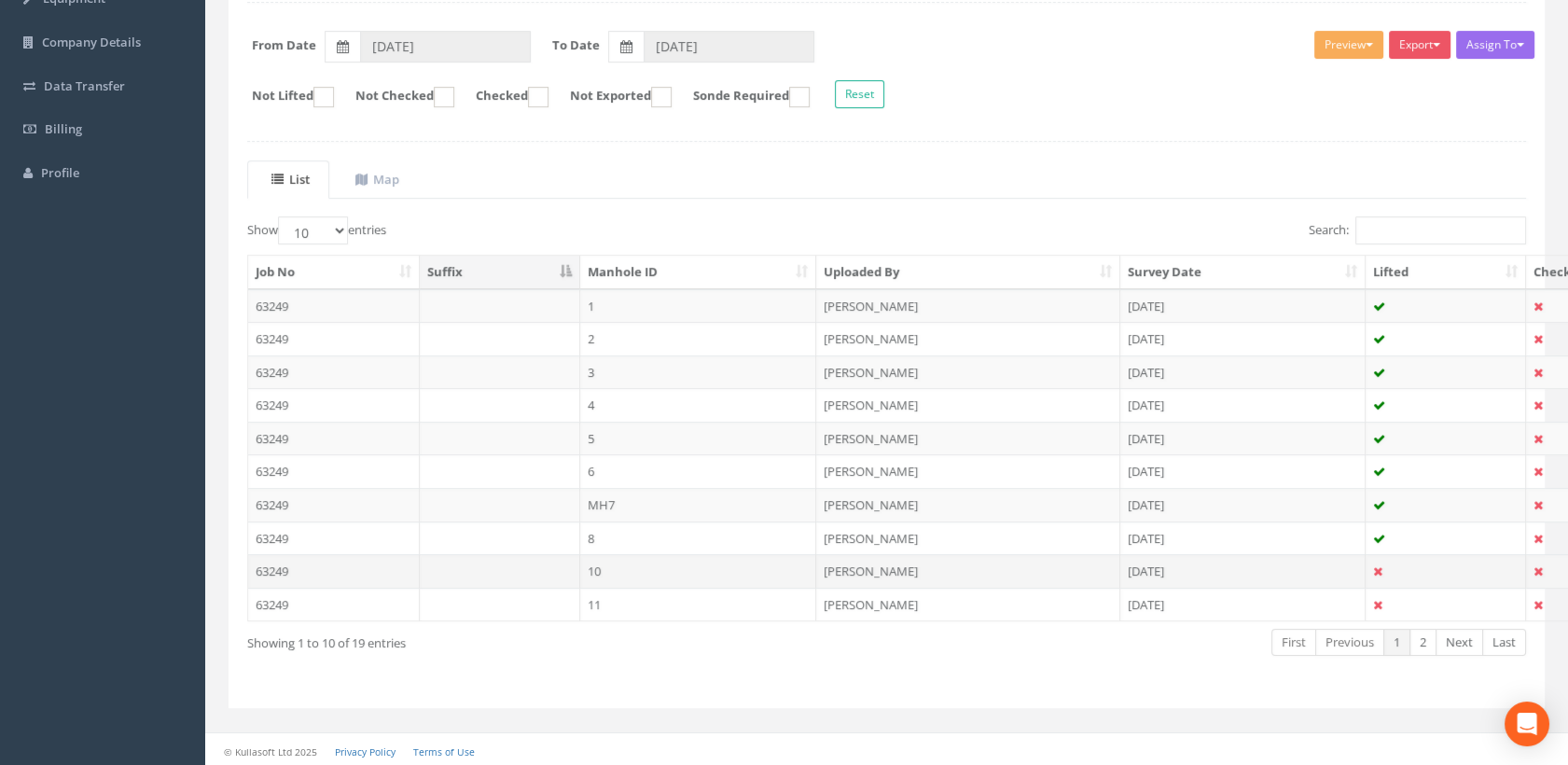
click at [622, 564] on td "10" at bounding box center [698, 571] width 237 height 34
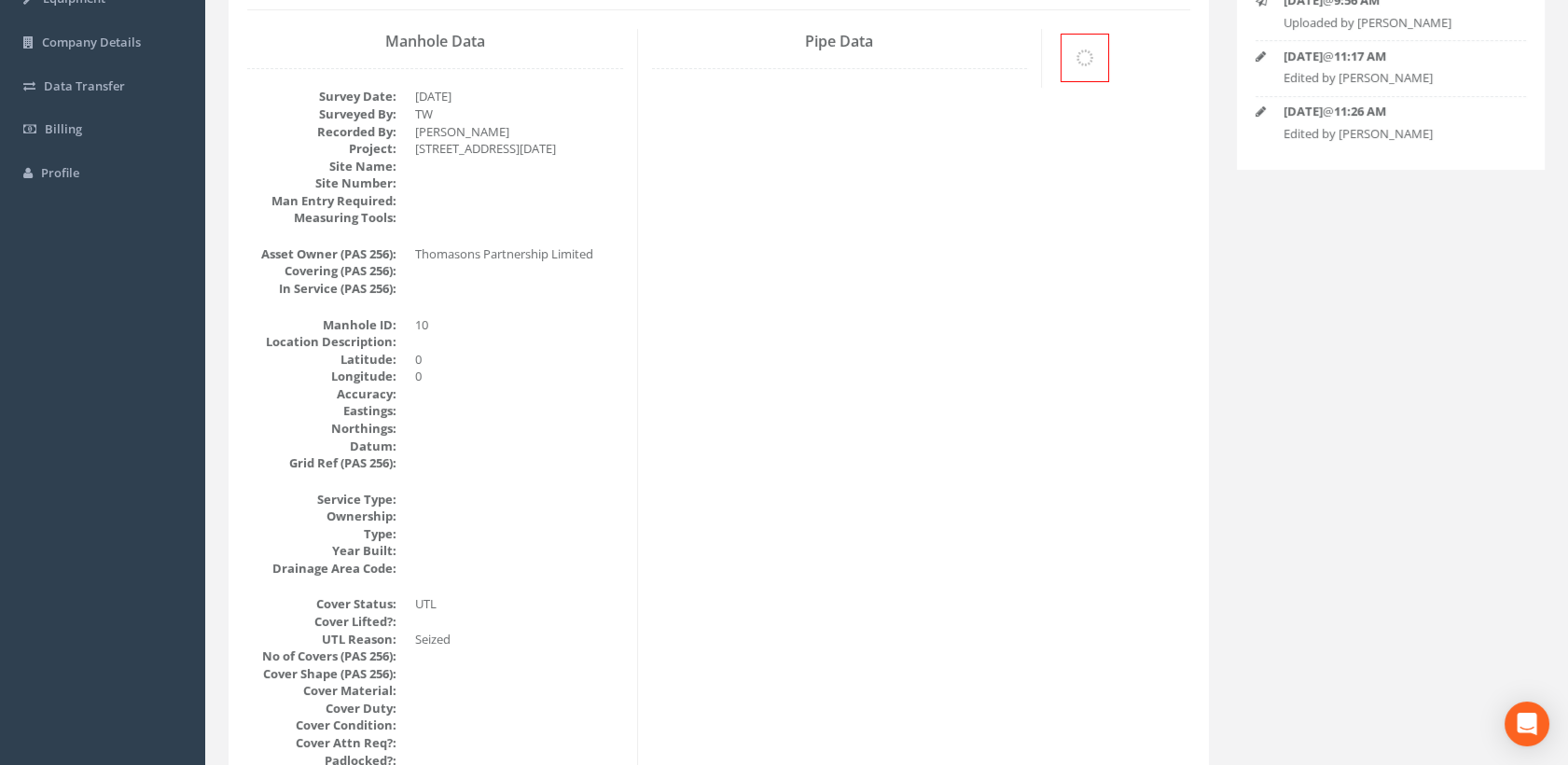
scroll to position [0, 0]
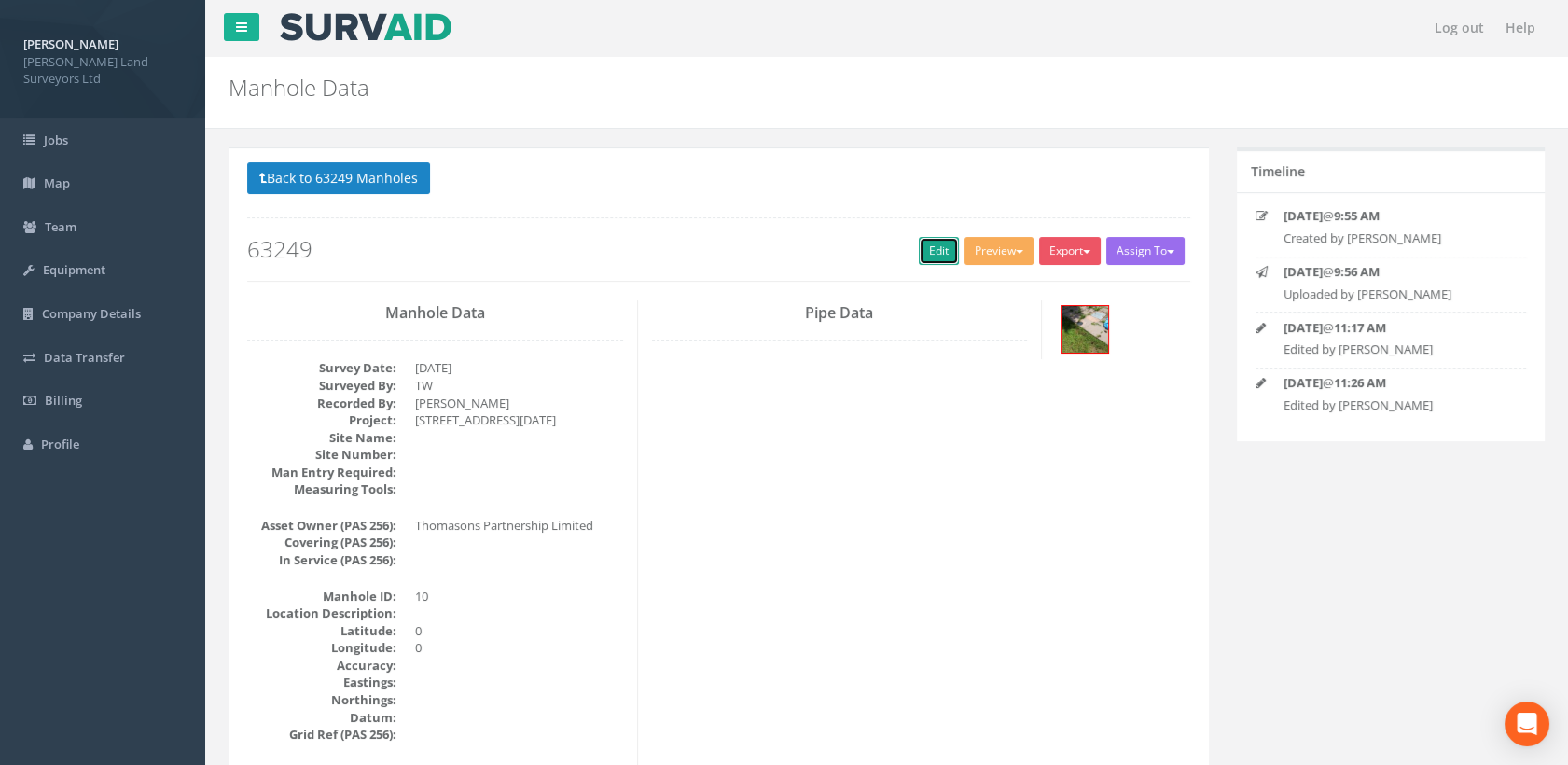
click at [938, 244] on link "Edit" at bounding box center [939, 250] width 40 height 28
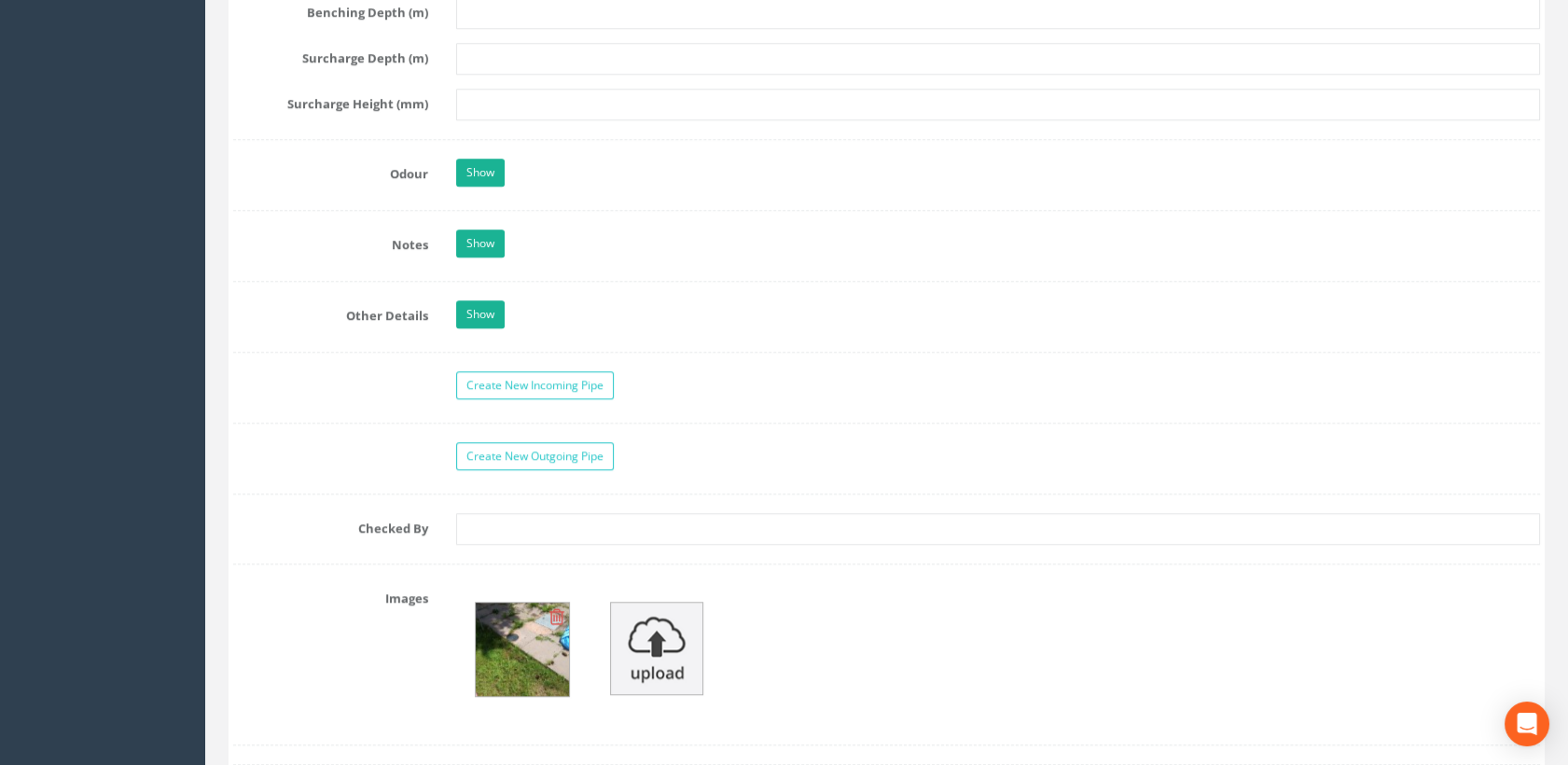
scroll to position [2902, 0]
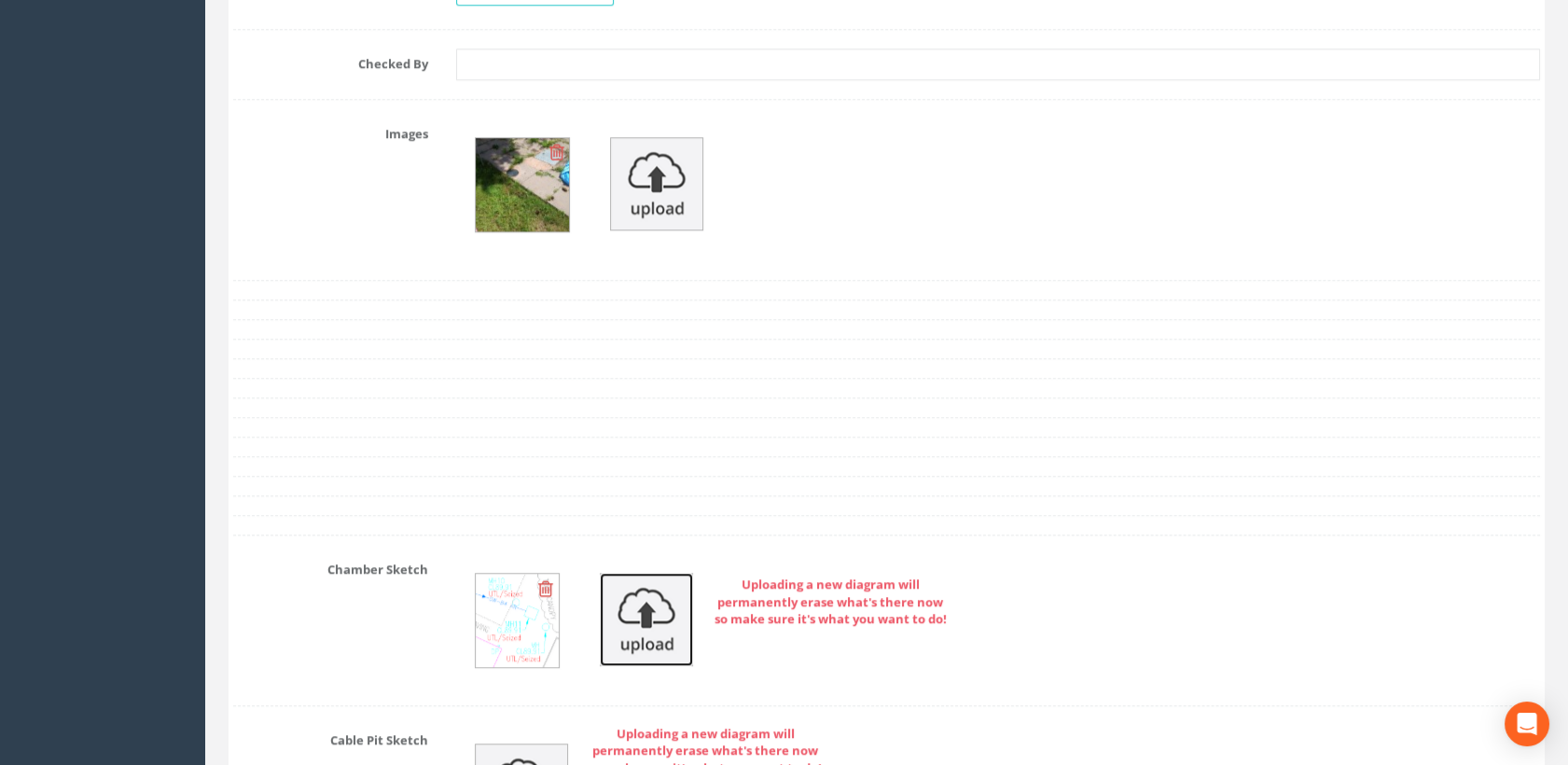
click at [650, 617] on img at bounding box center [645, 619] width 93 height 93
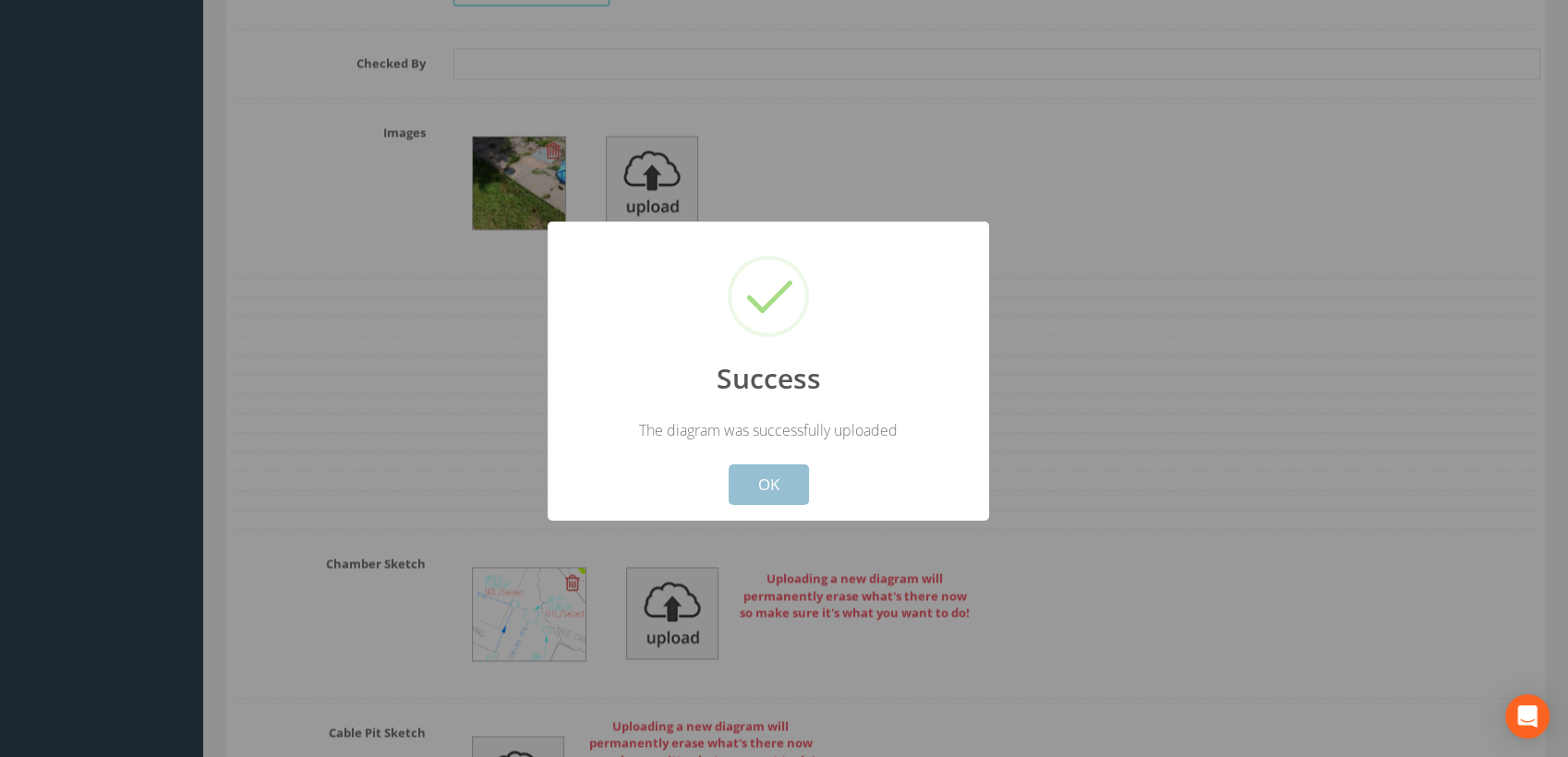
click at [781, 484] on button "OK" at bounding box center [769, 485] width 80 height 41
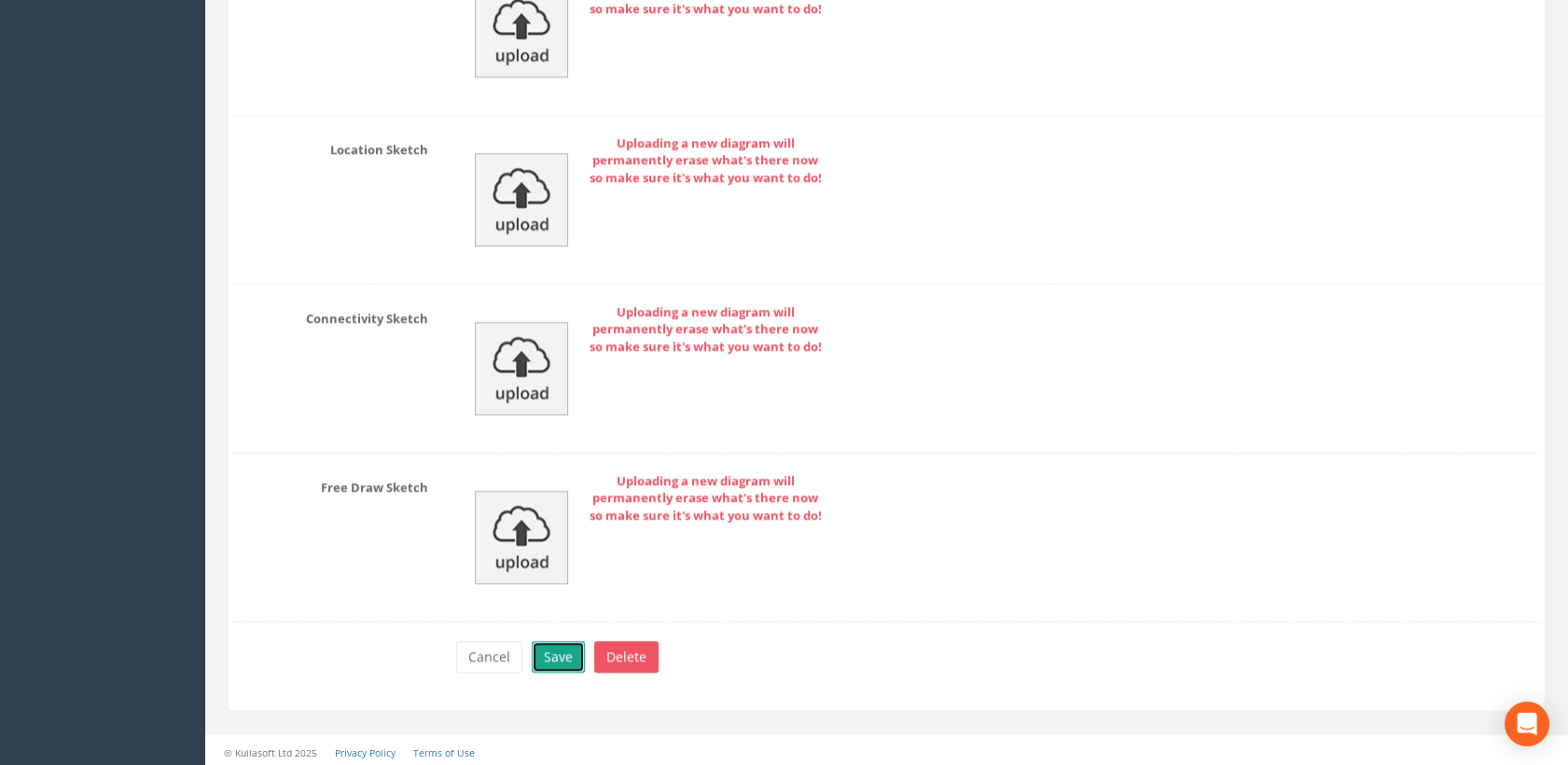
click at [555, 655] on button "Save" at bounding box center [558, 656] width 53 height 32
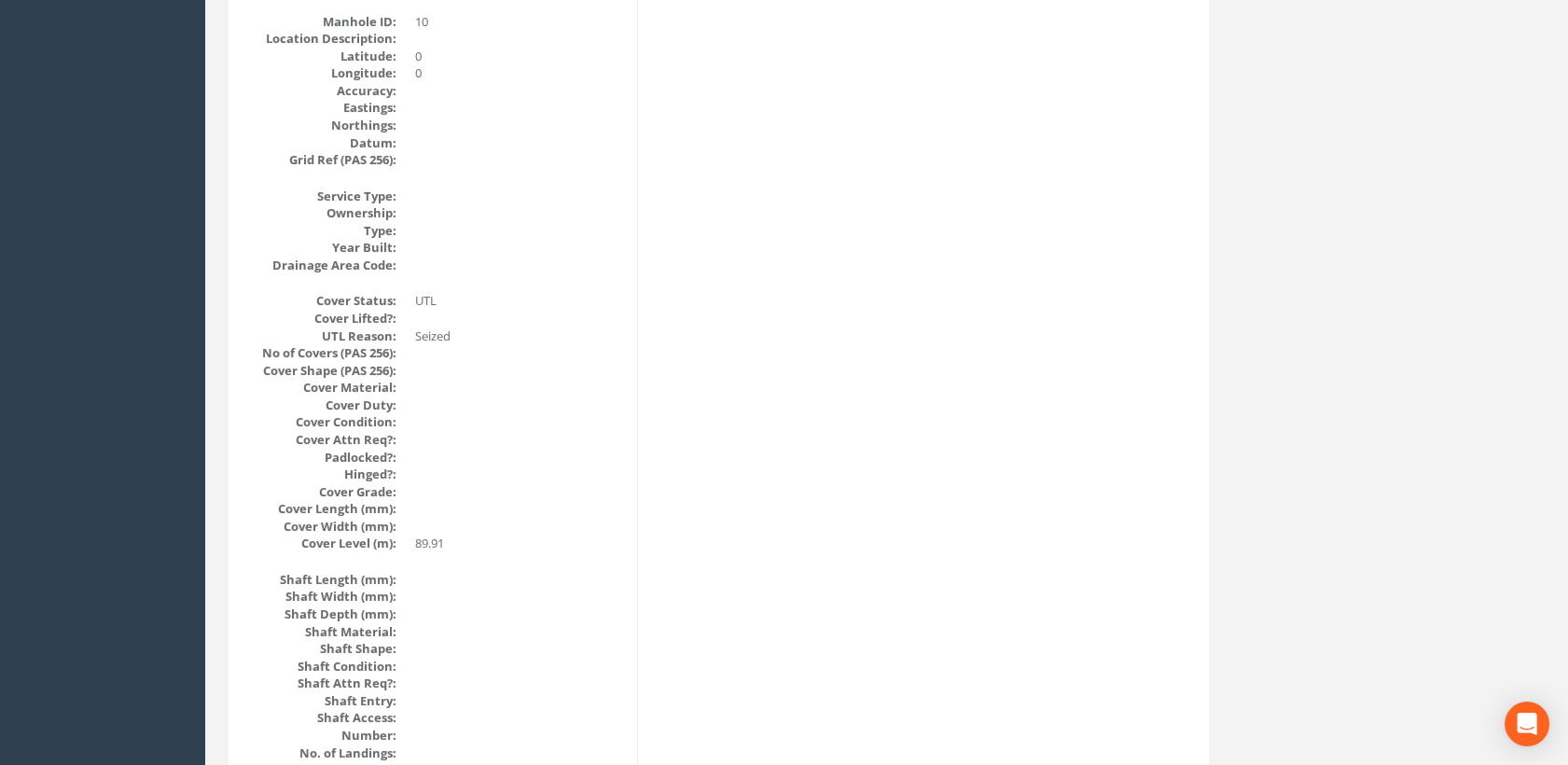
scroll to position [0, 0]
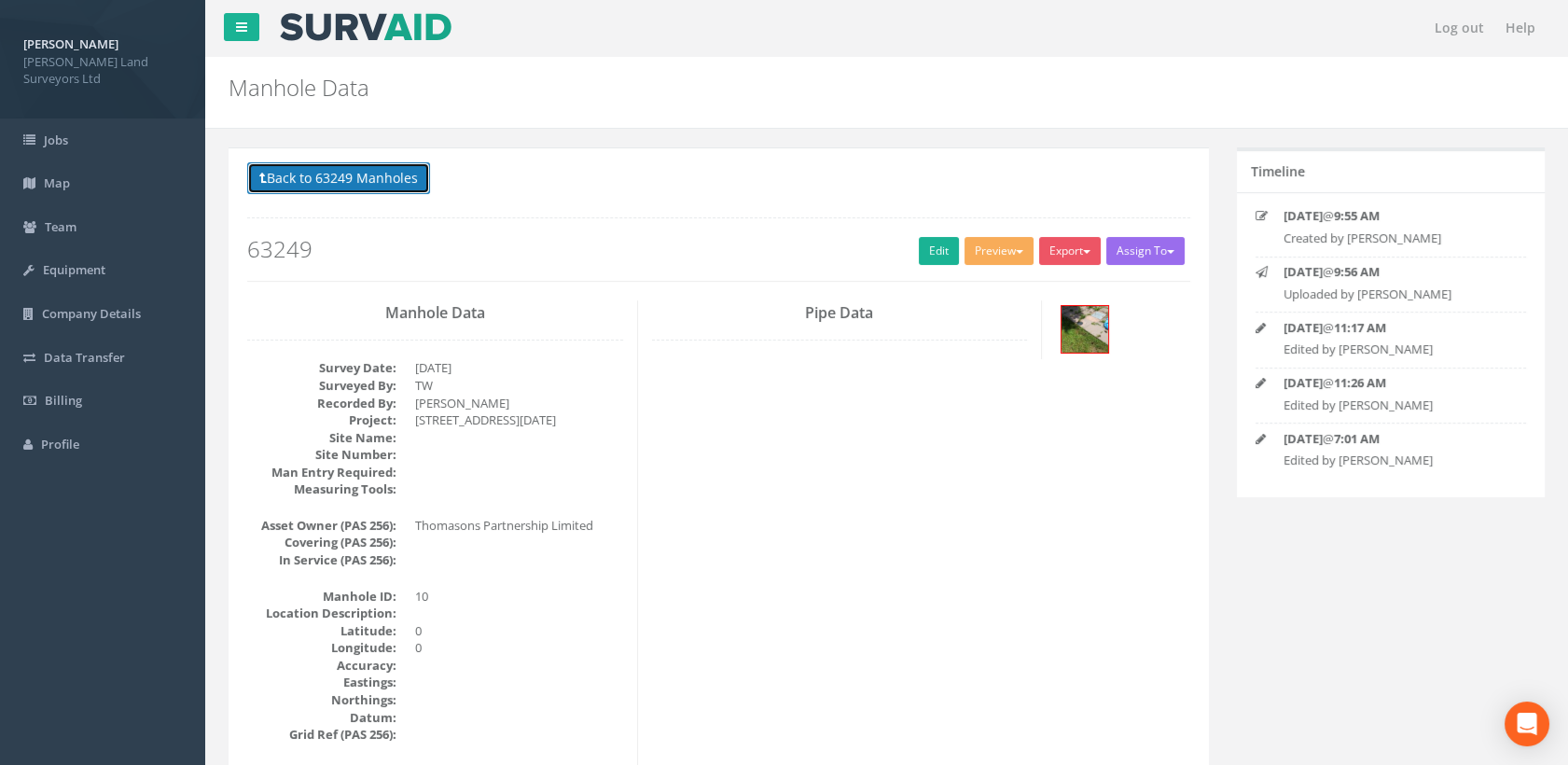
click at [344, 184] on button "Back to 63249 Manholes" at bounding box center [339, 178] width 183 height 32
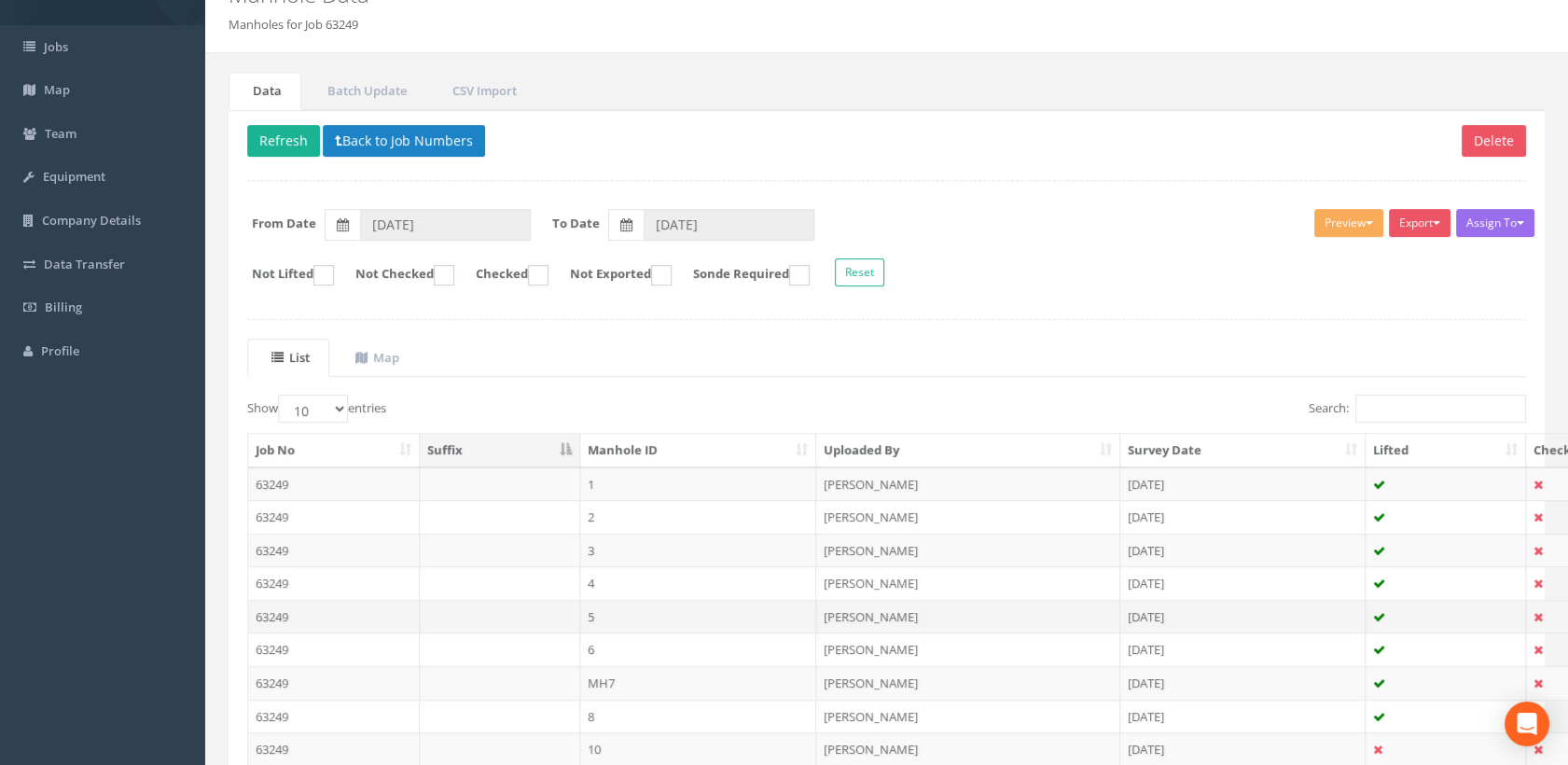
scroll to position [271, 0]
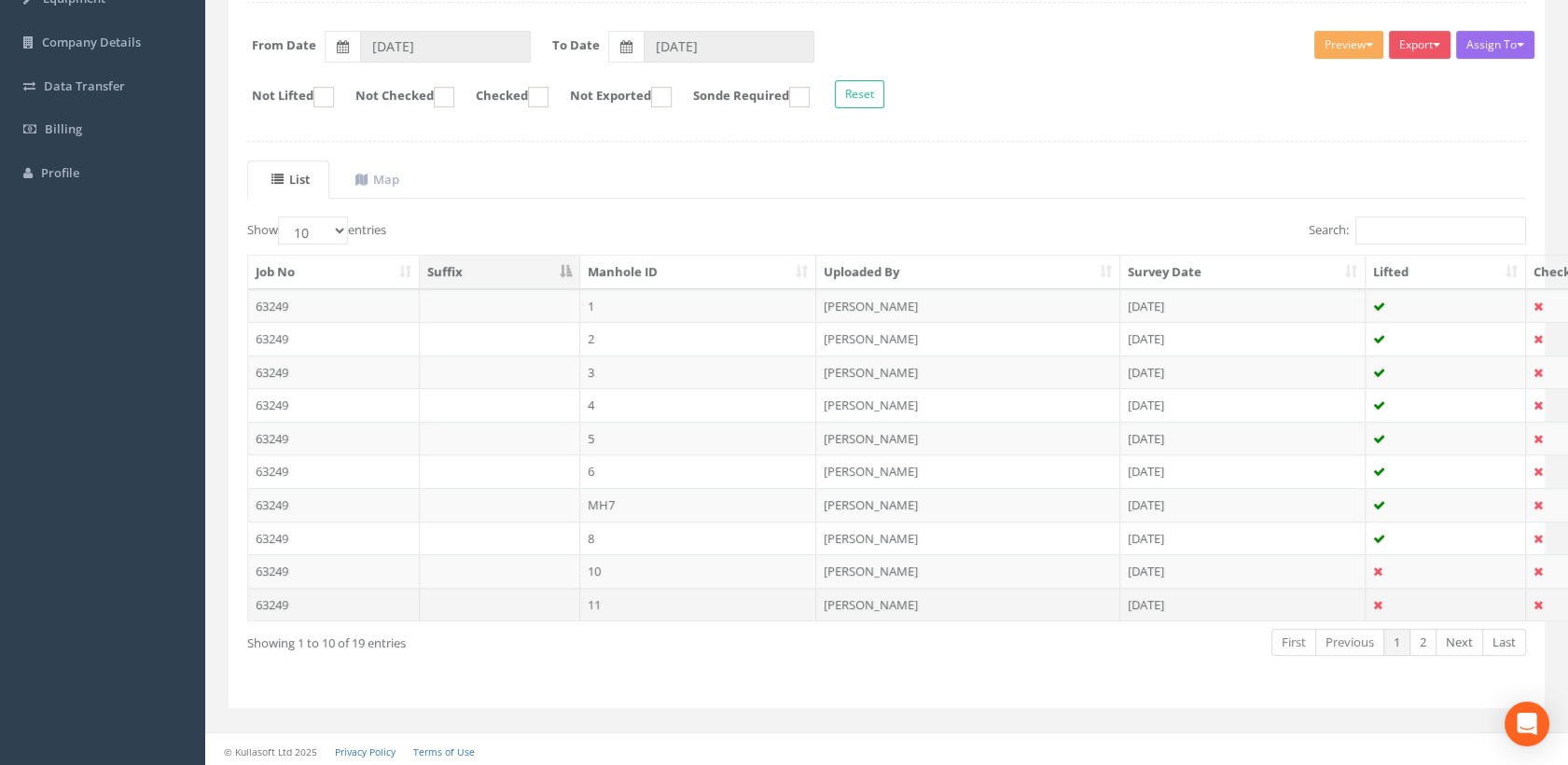
click at [639, 599] on td "11" at bounding box center [698, 604] width 237 height 34
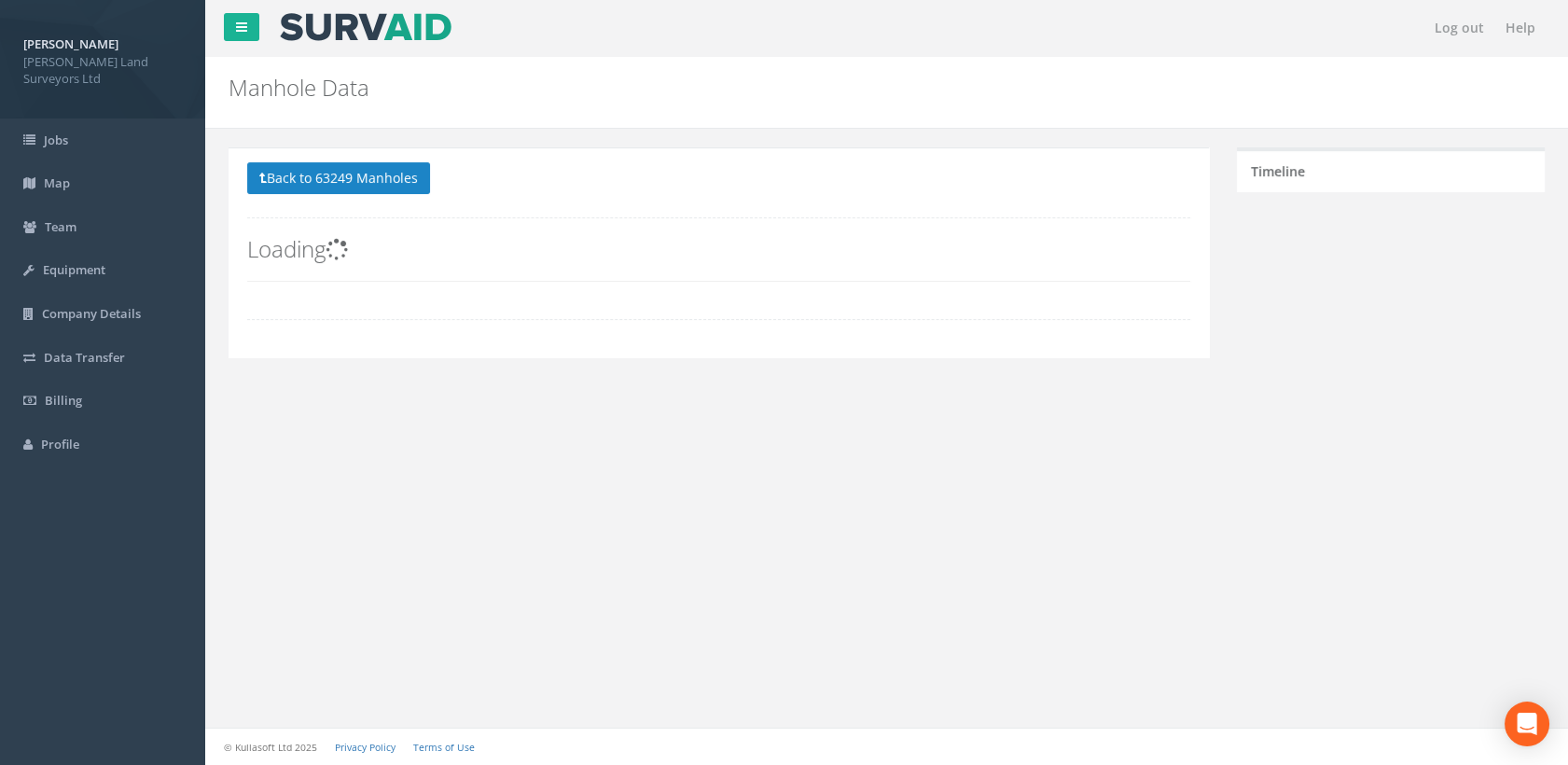
scroll to position [0, 0]
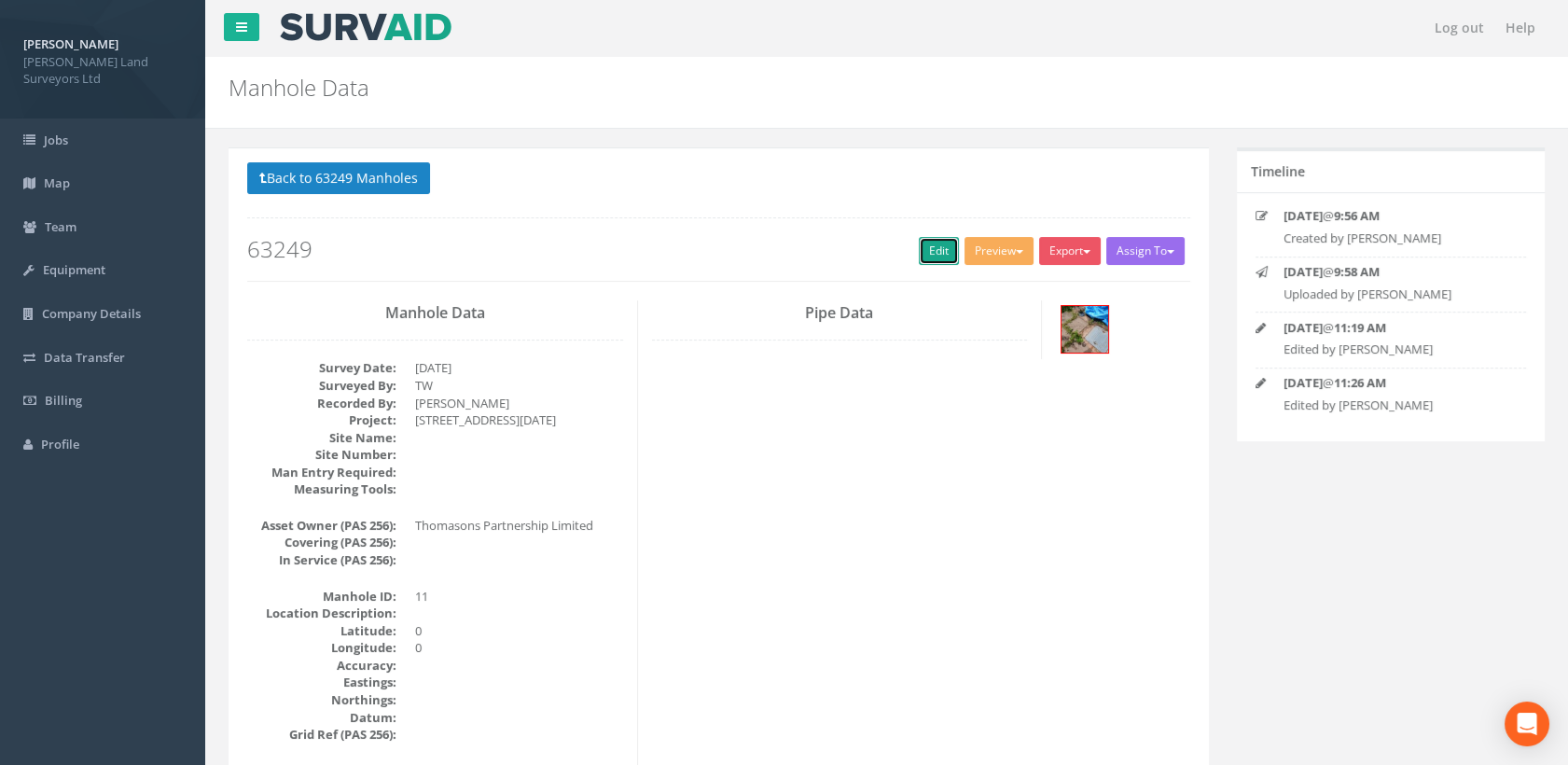
click at [923, 260] on link "Edit" at bounding box center [939, 250] width 40 height 28
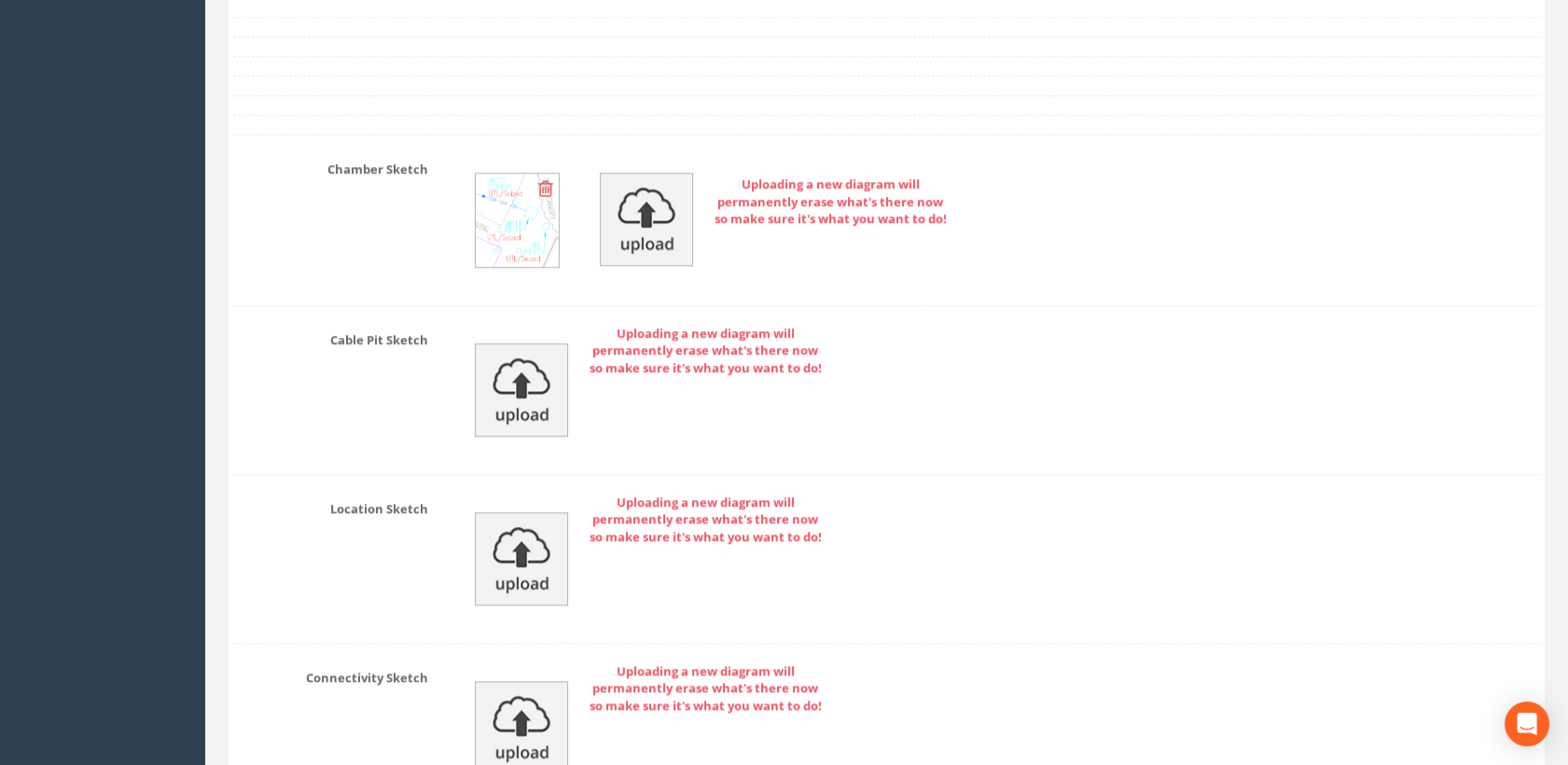
scroll to position [3109, 0]
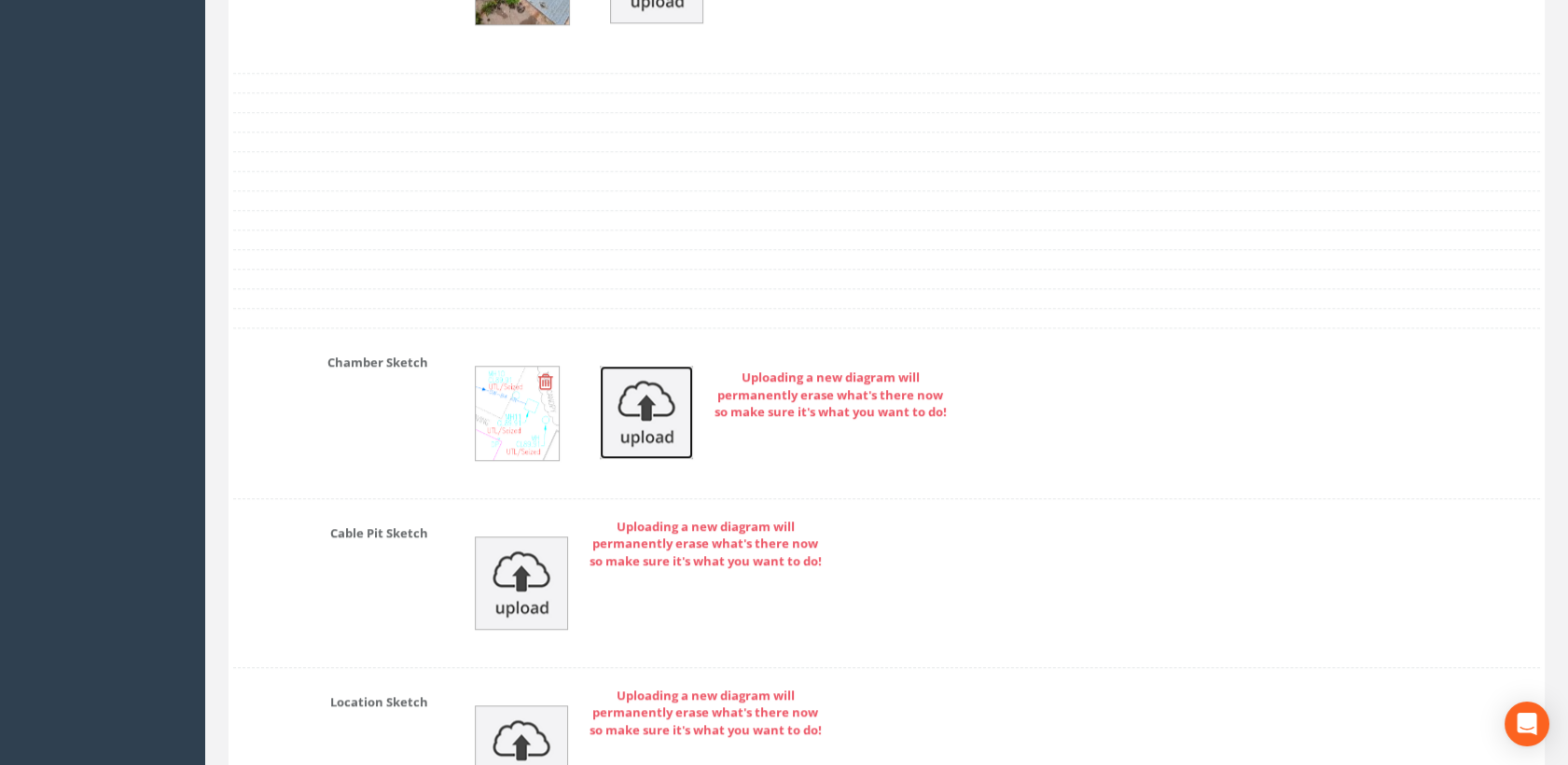
click at [640, 407] on img at bounding box center [645, 412] width 93 height 93
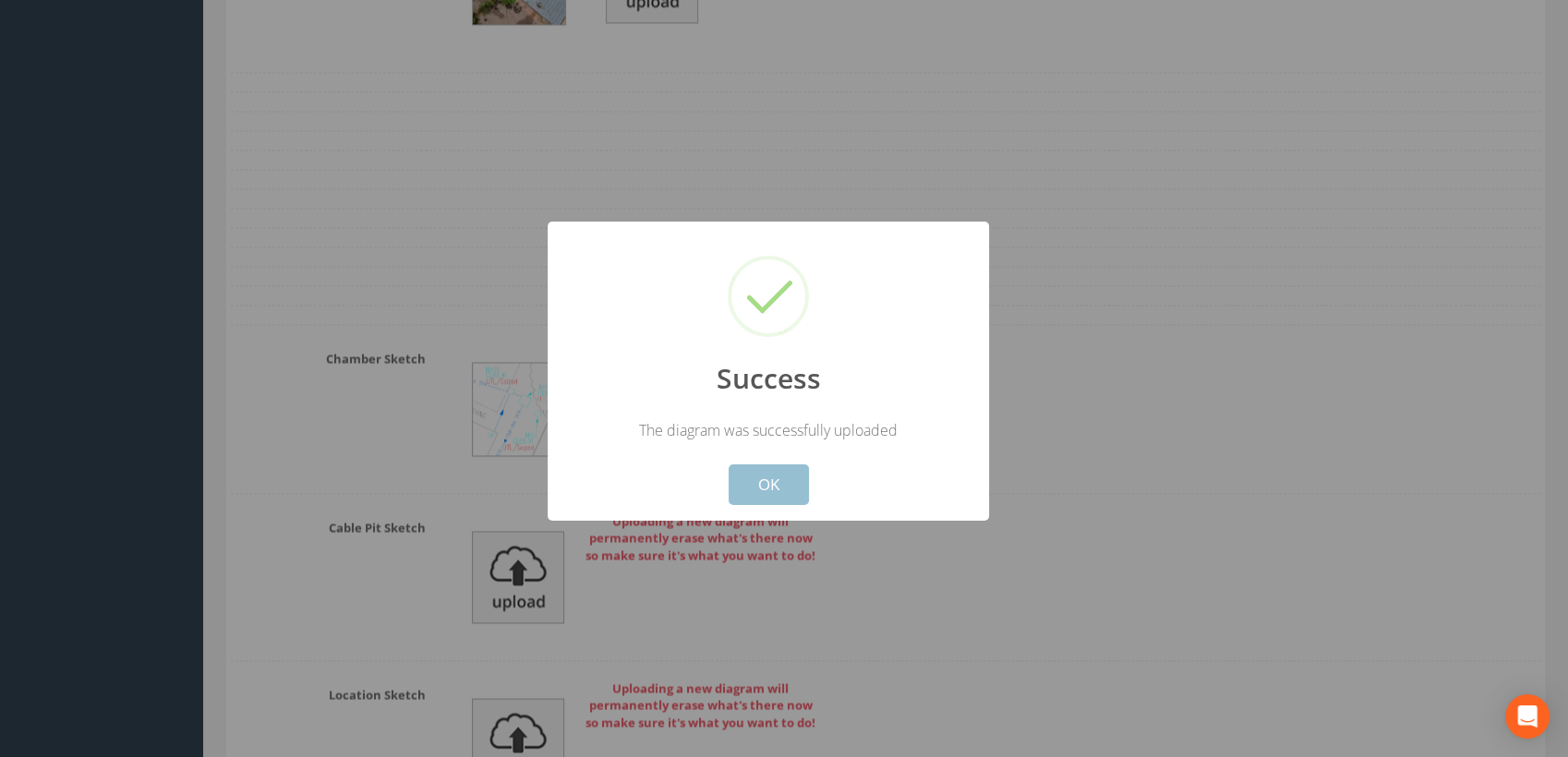
drag, startPoint x: 773, startPoint y: 489, endPoint x: 820, endPoint y: 460, distance: 55.2
click at [778, 484] on button "OK" at bounding box center [769, 485] width 80 height 41
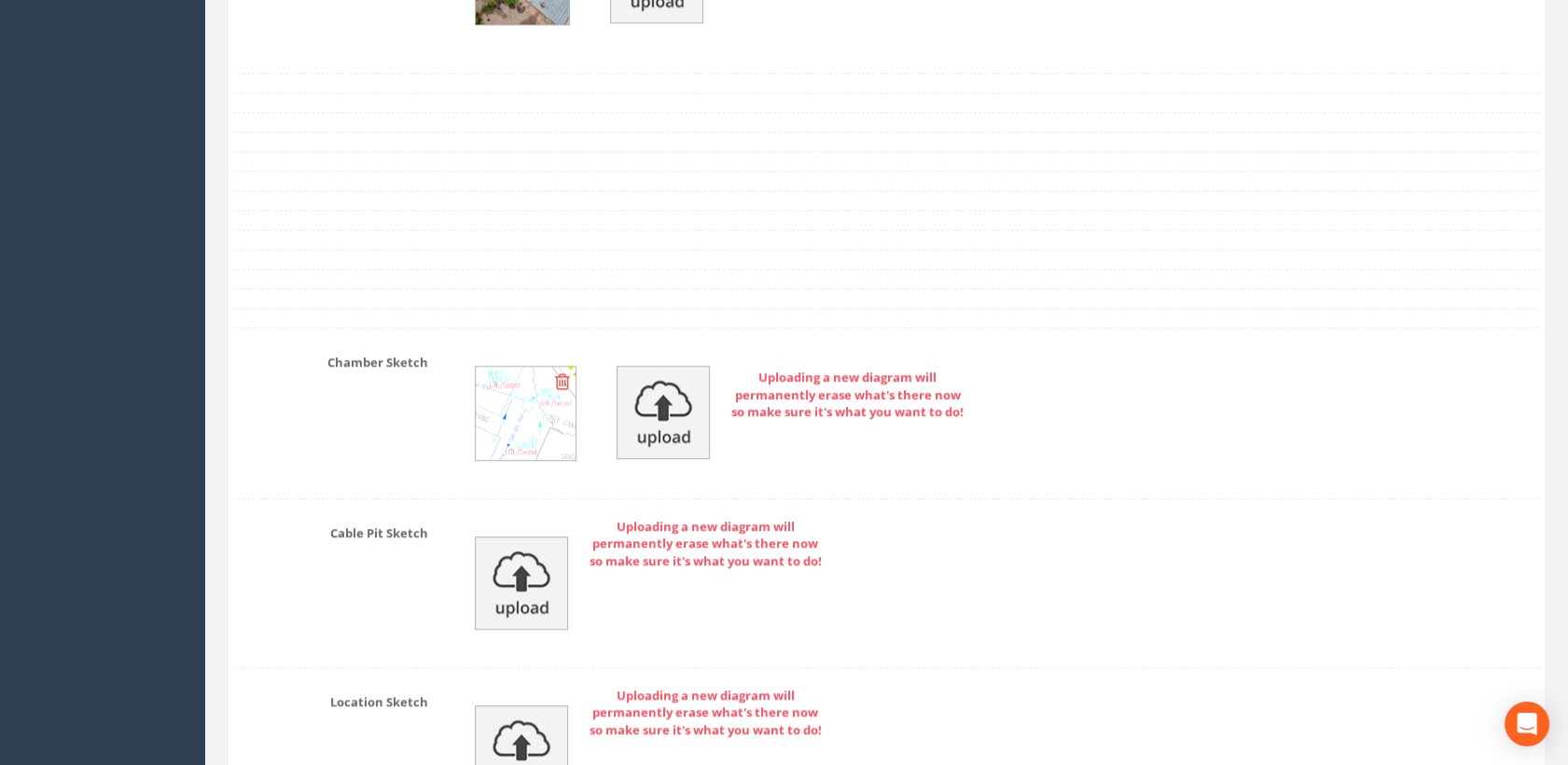
scroll to position [3661, 0]
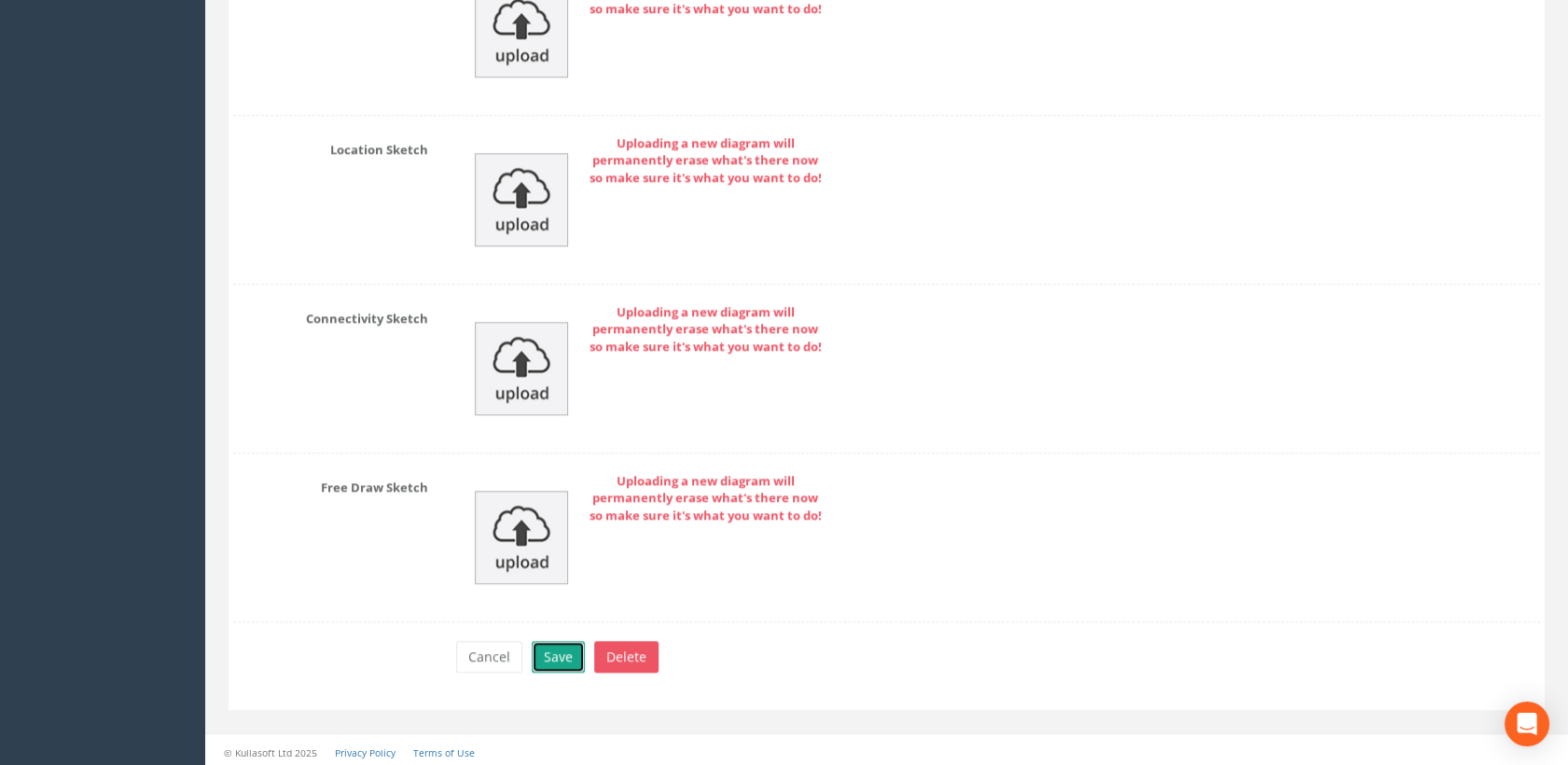
drag, startPoint x: 564, startPoint y: 649, endPoint x: 566, endPoint y: 637, distance: 12.2
click at [564, 648] on button "Save" at bounding box center [558, 656] width 53 height 32
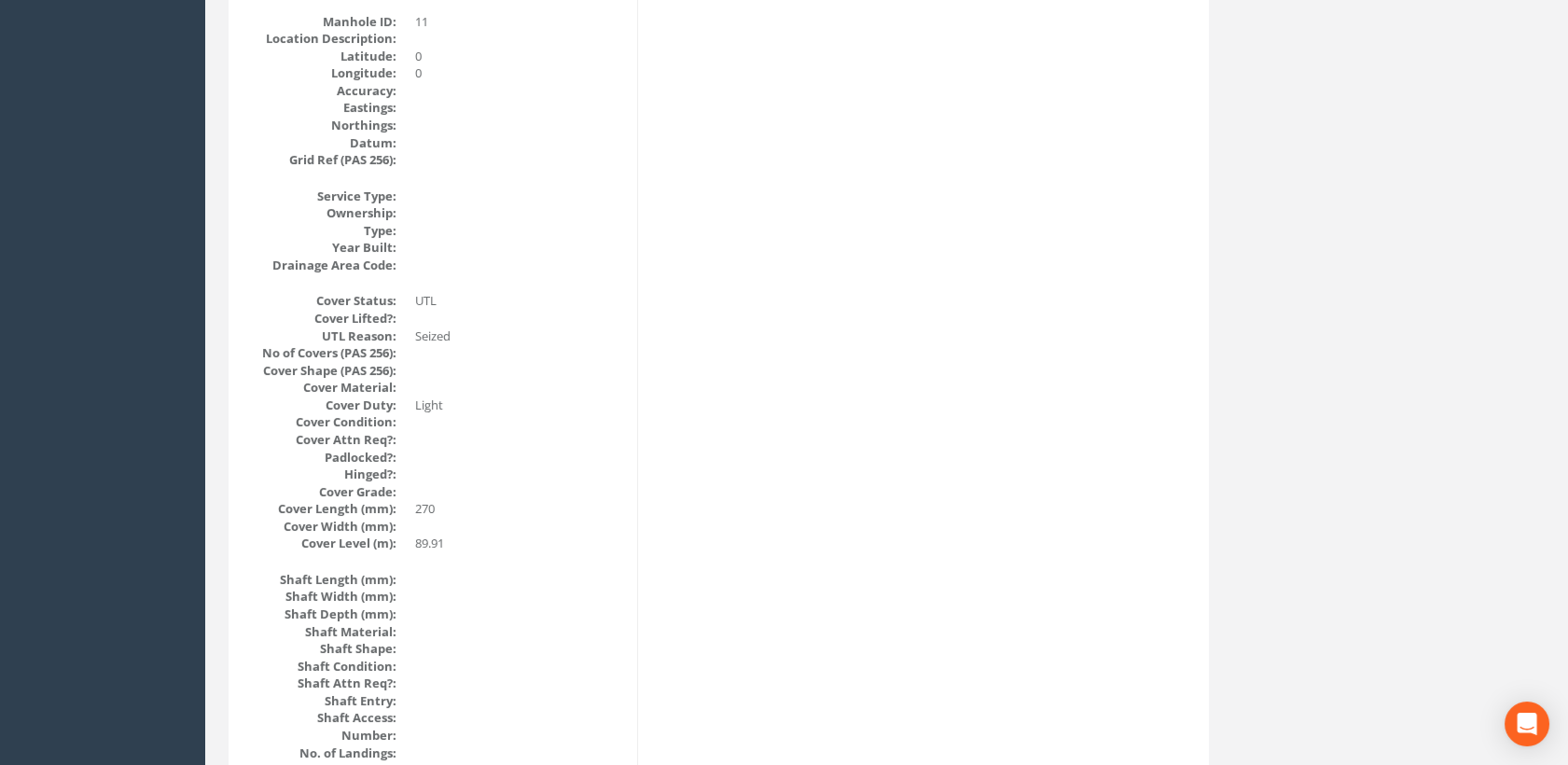
scroll to position [0, 0]
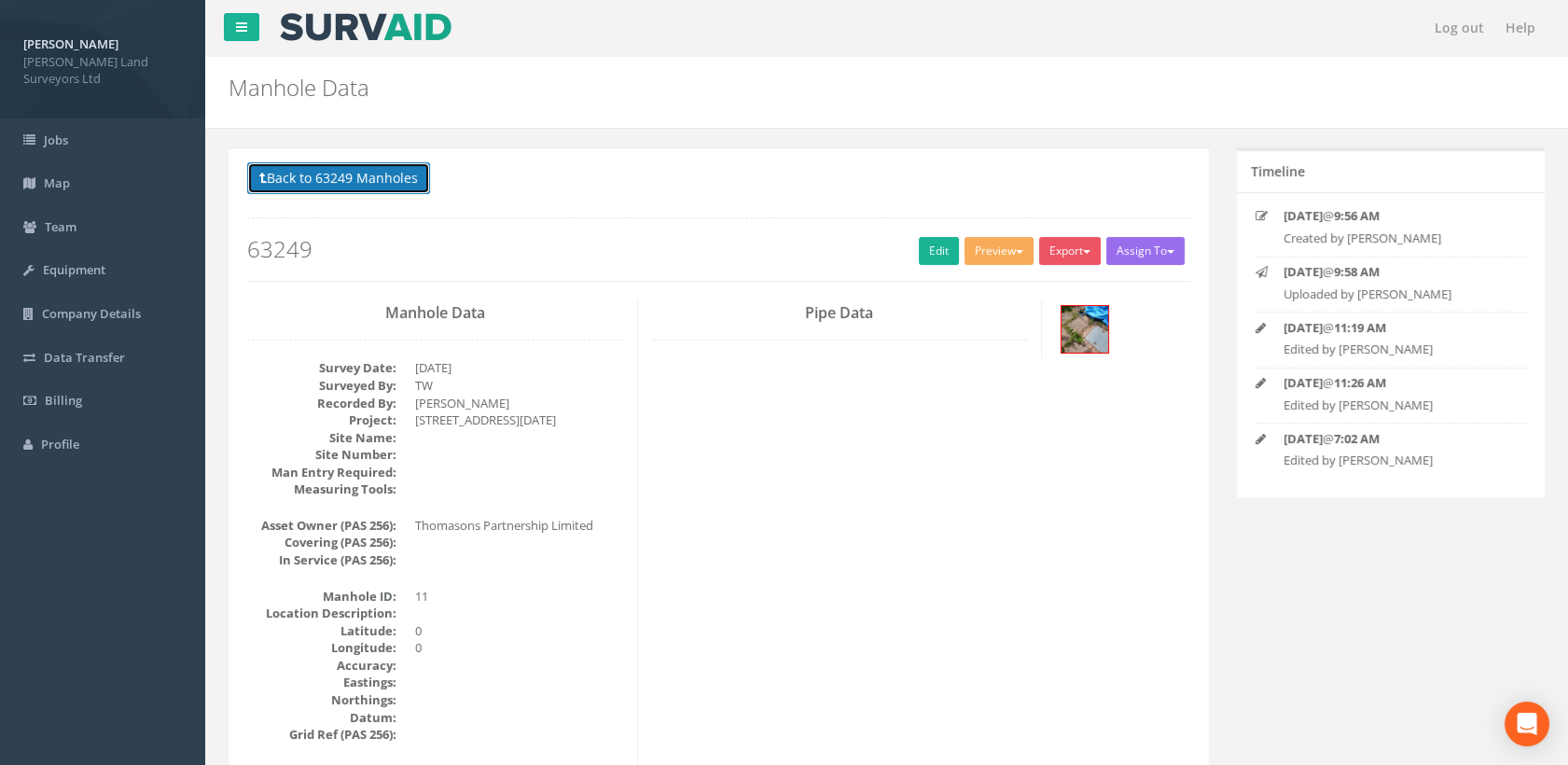
click at [408, 180] on button "Back to 63249 Manholes" at bounding box center [339, 178] width 183 height 32
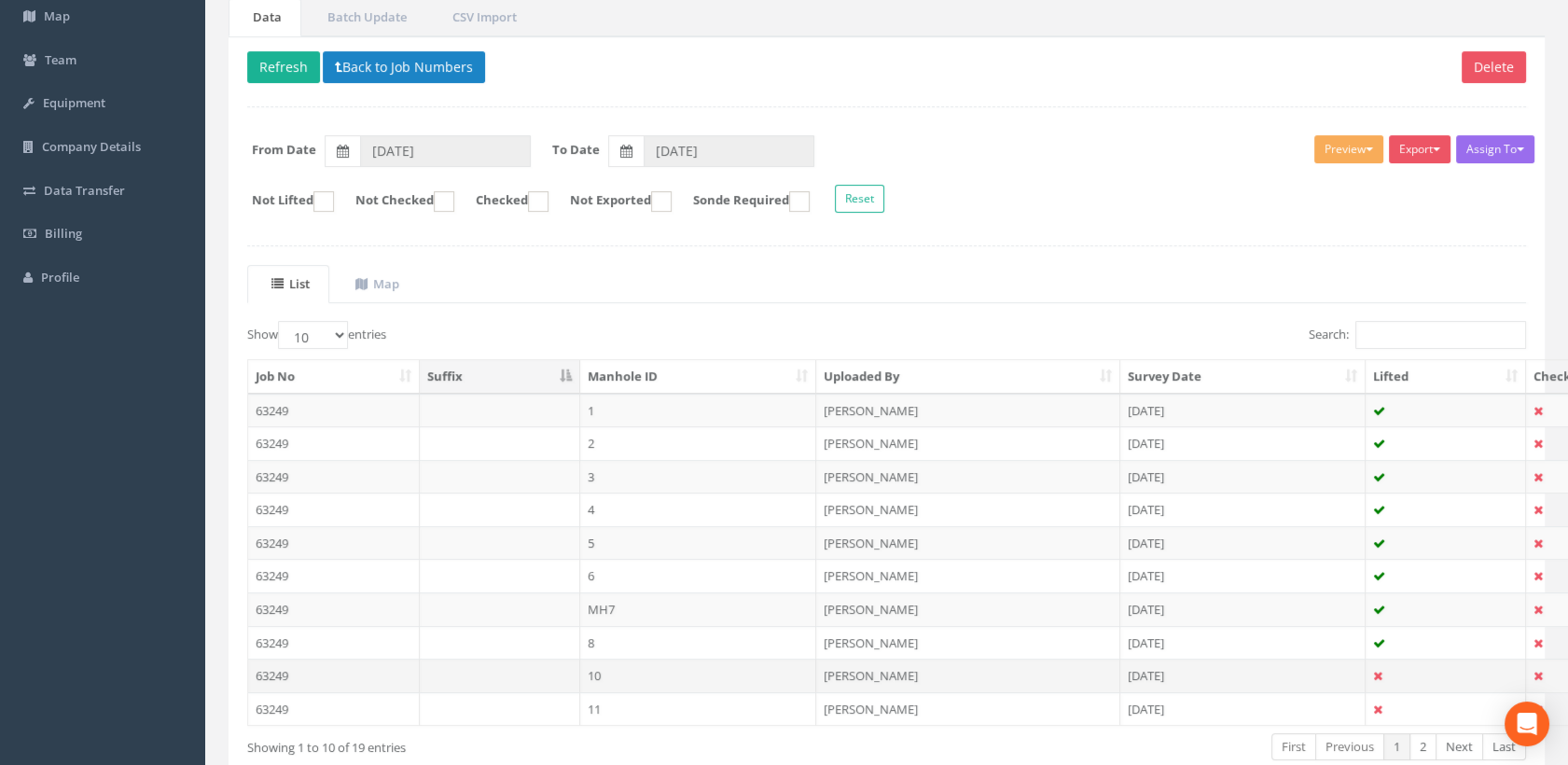
scroll to position [271, 0]
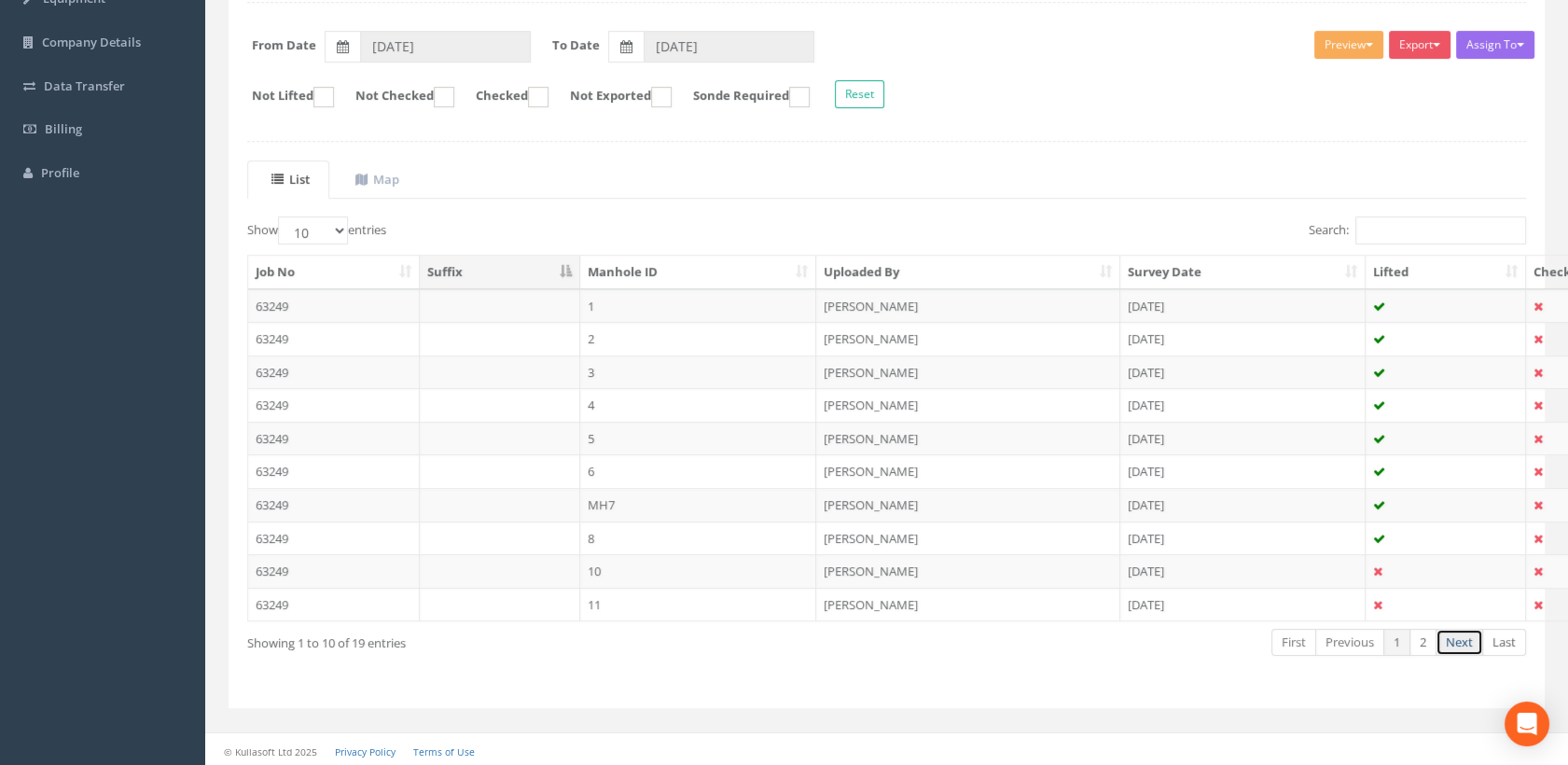
click at [1468, 644] on link "Next" at bounding box center [1458, 642] width 47 height 27
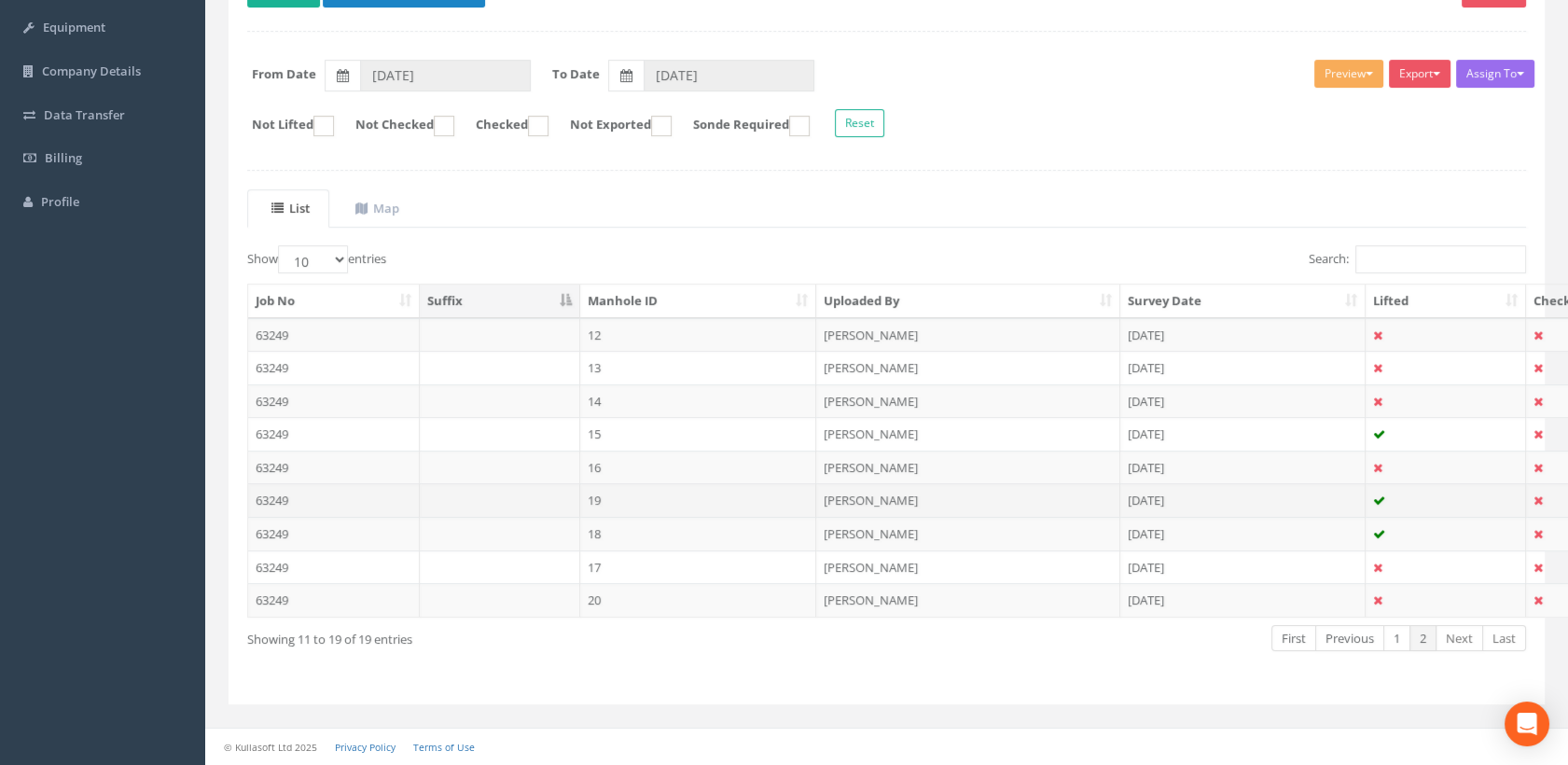
scroll to position [239, 0]
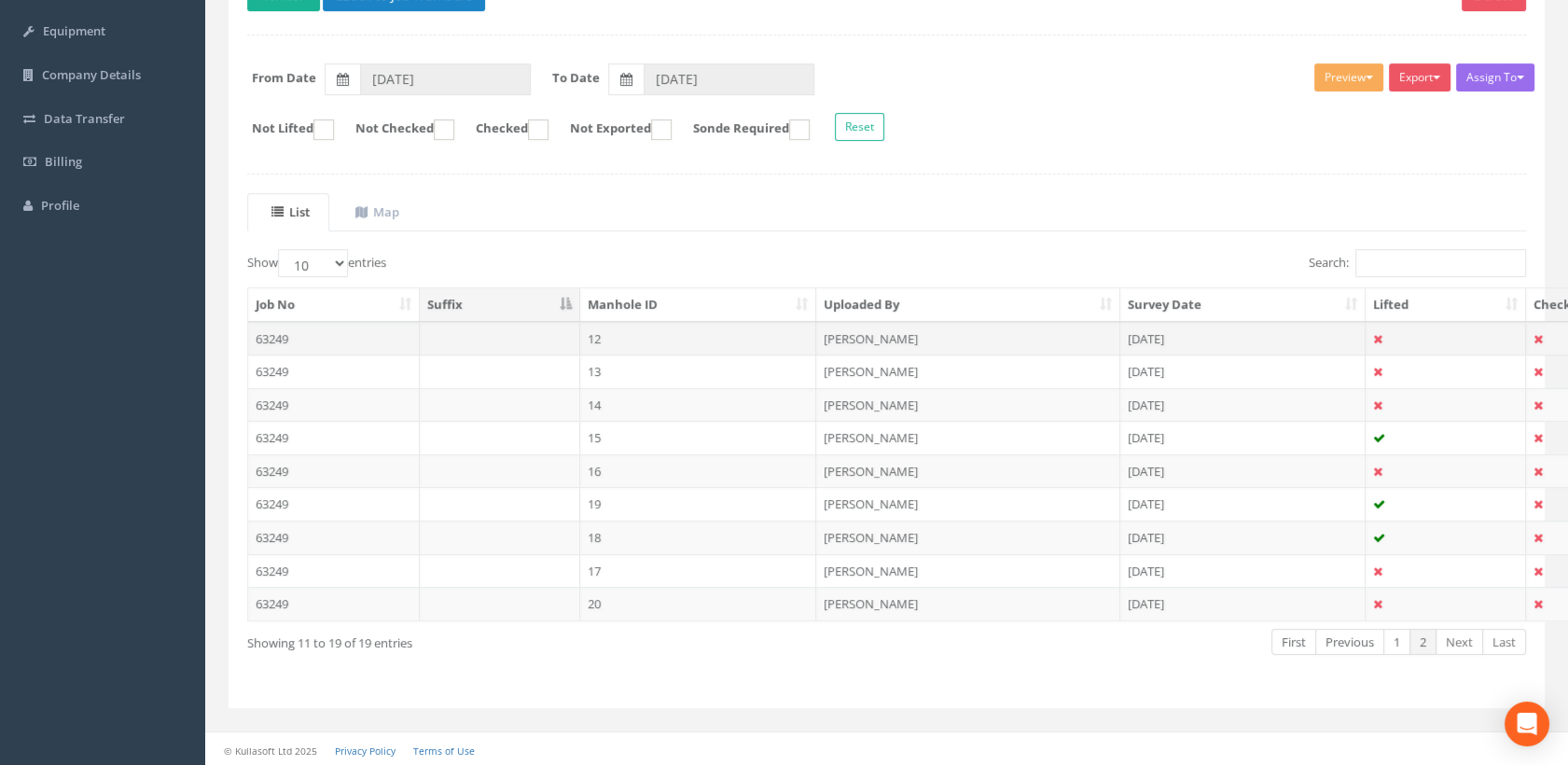
click at [634, 336] on td "12" at bounding box center [698, 338] width 237 height 34
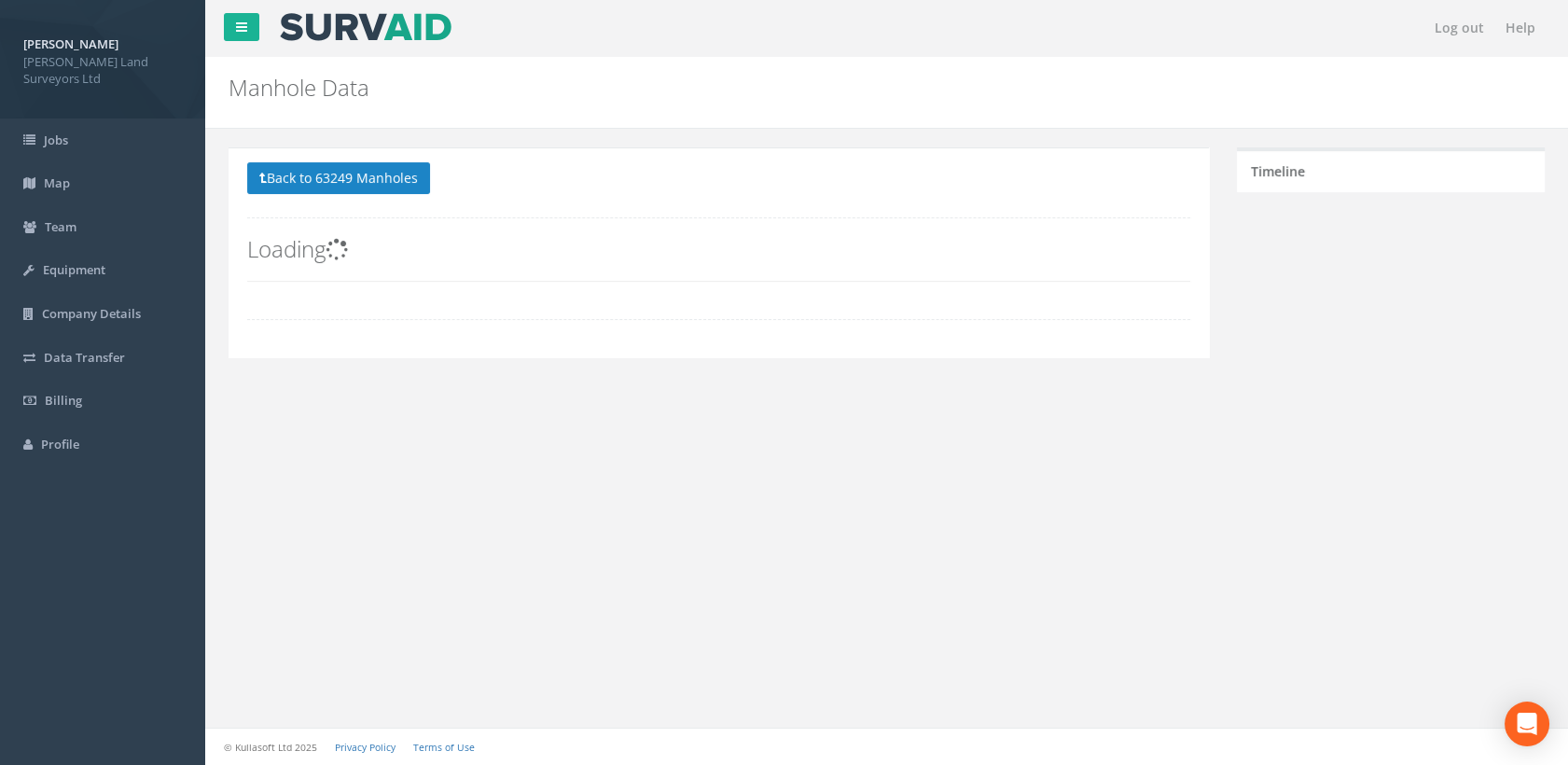
scroll to position [0, 0]
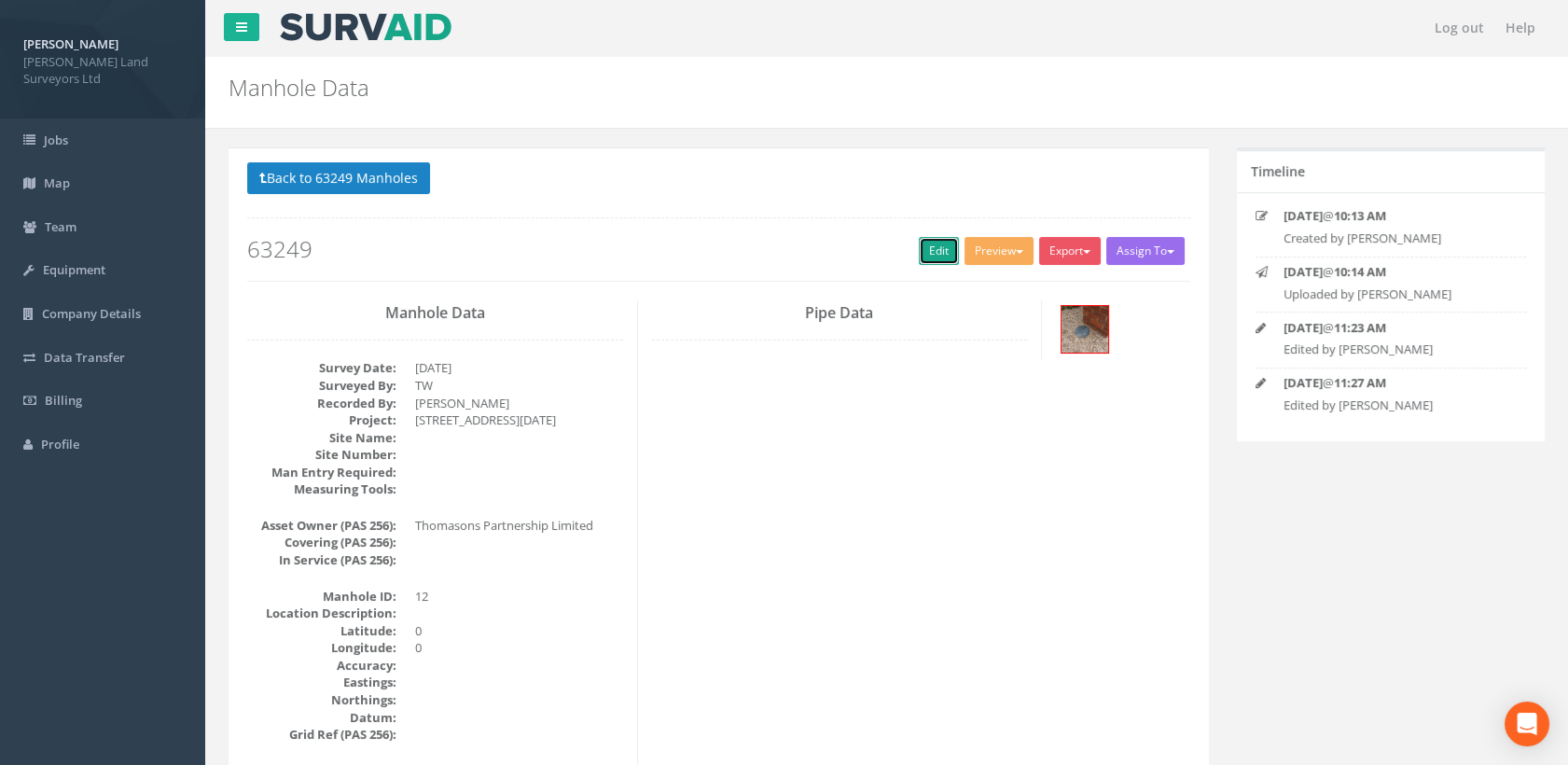
click at [931, 250] on link "Edit" at bounding box center [939, 250] width 40 height 28
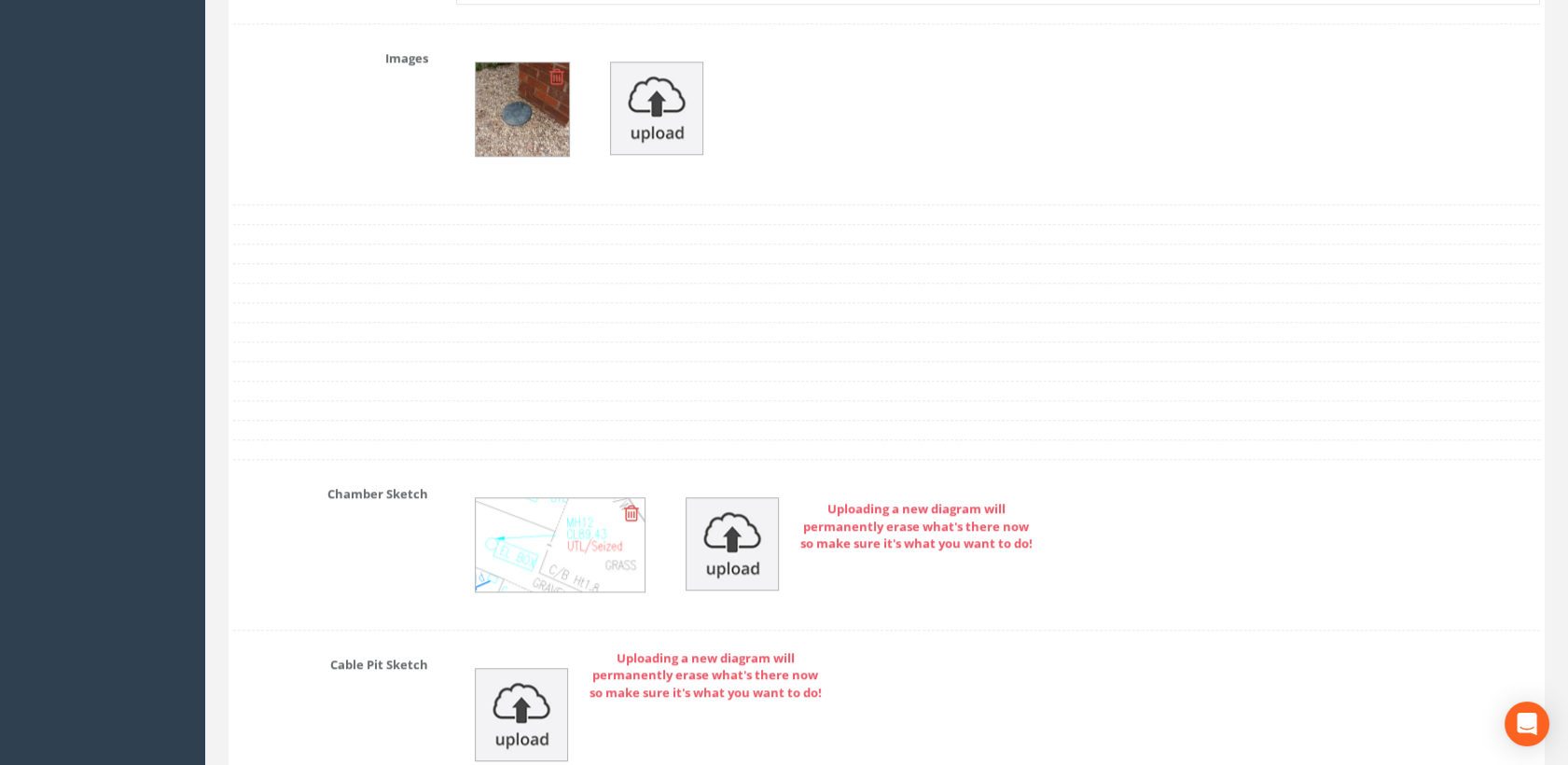
scroll to position [3006, 0]
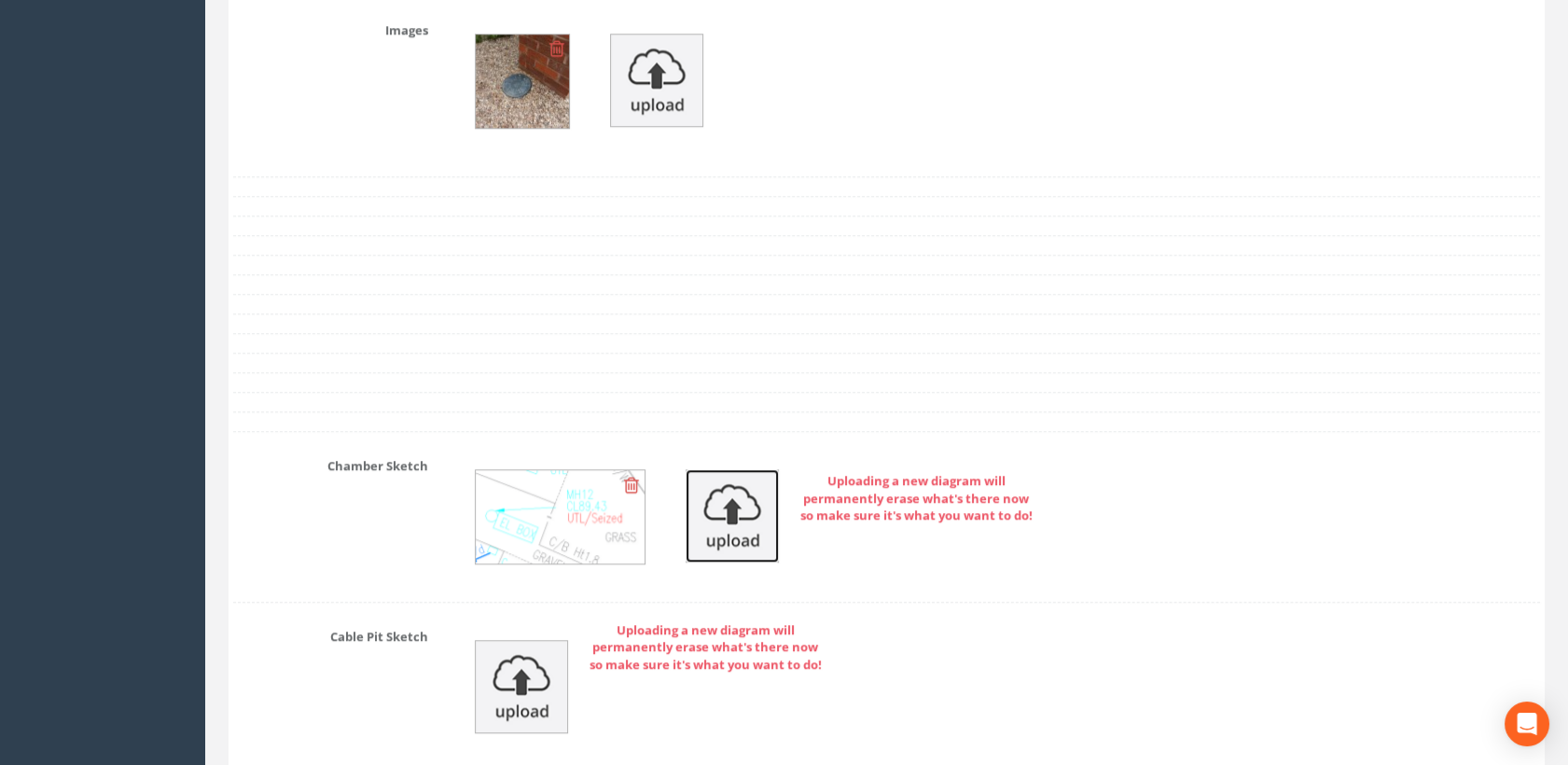
click at [723, 525] on img at bounding box center [732, 516] width 93 height 93
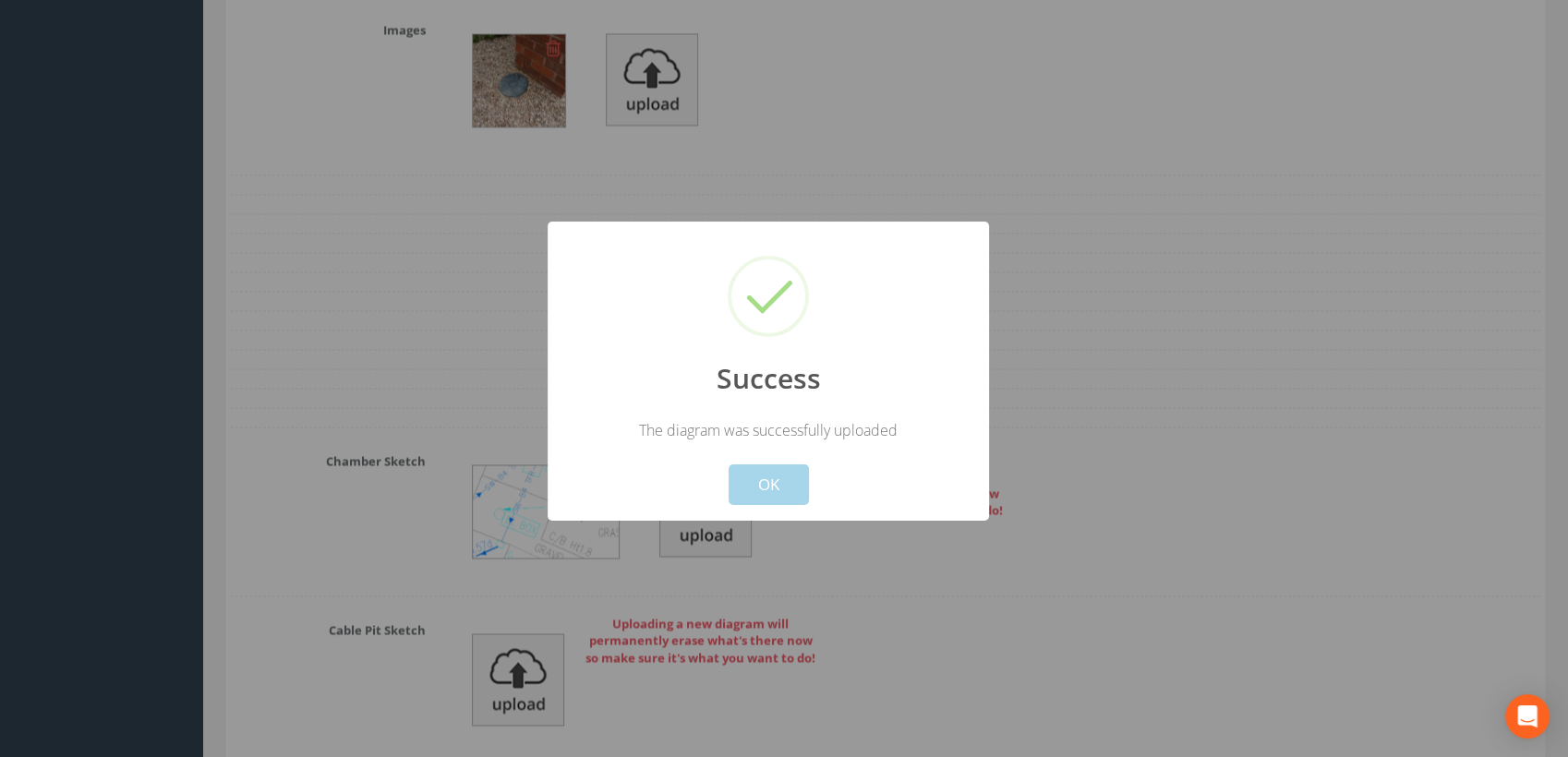
drag, startPoint x: 773, startPoint y: 481, endPoint x: 830, endPoint y: 456, distance: 62.2
click at [775, 480] on button "OK" at bounding box center [769, 485] width 80 height 41
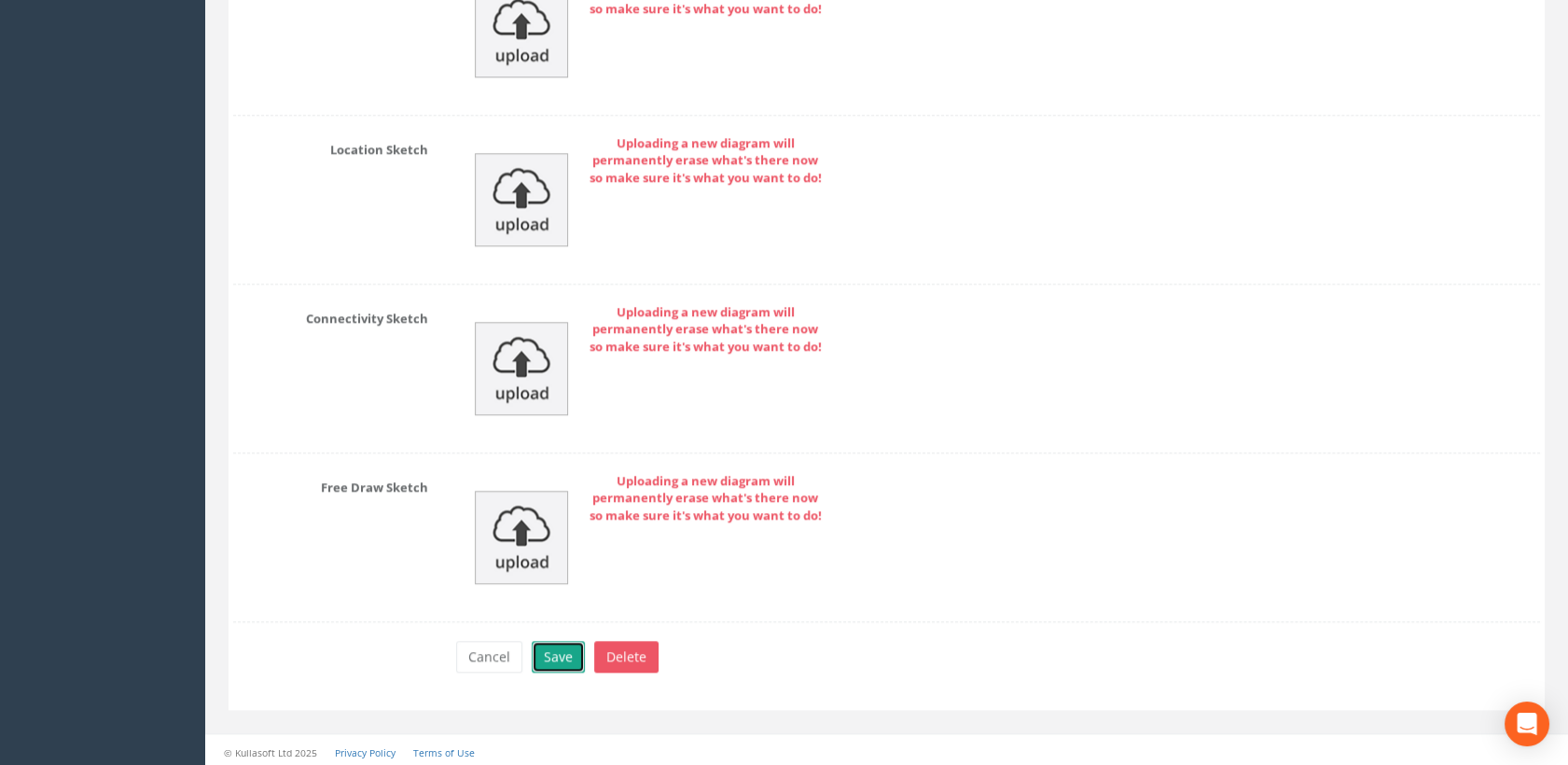
click at [560, 644] on button "Save" at bounding box center [558, 656] width 53 height 32
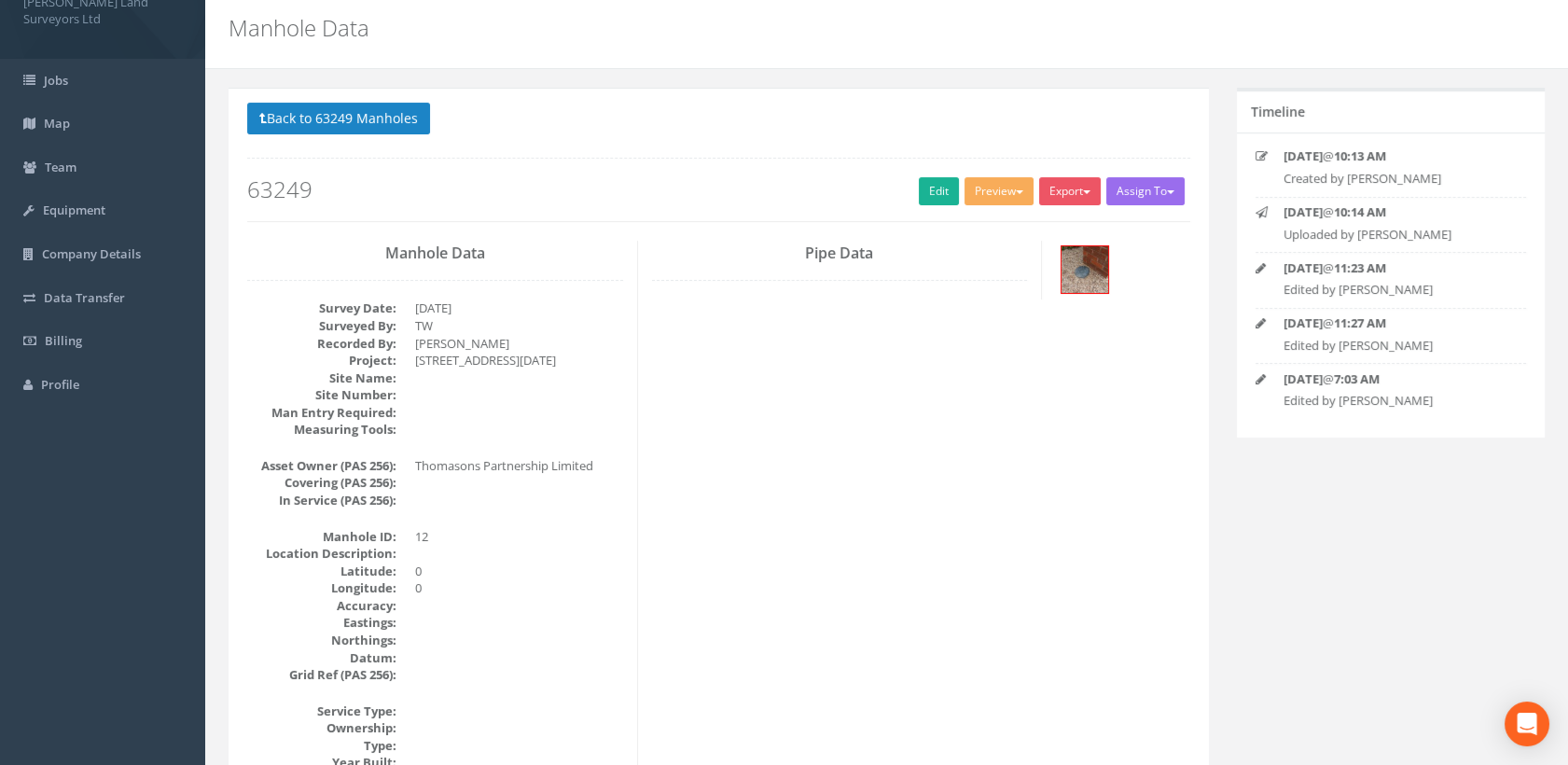
scroll to position [0, 0]
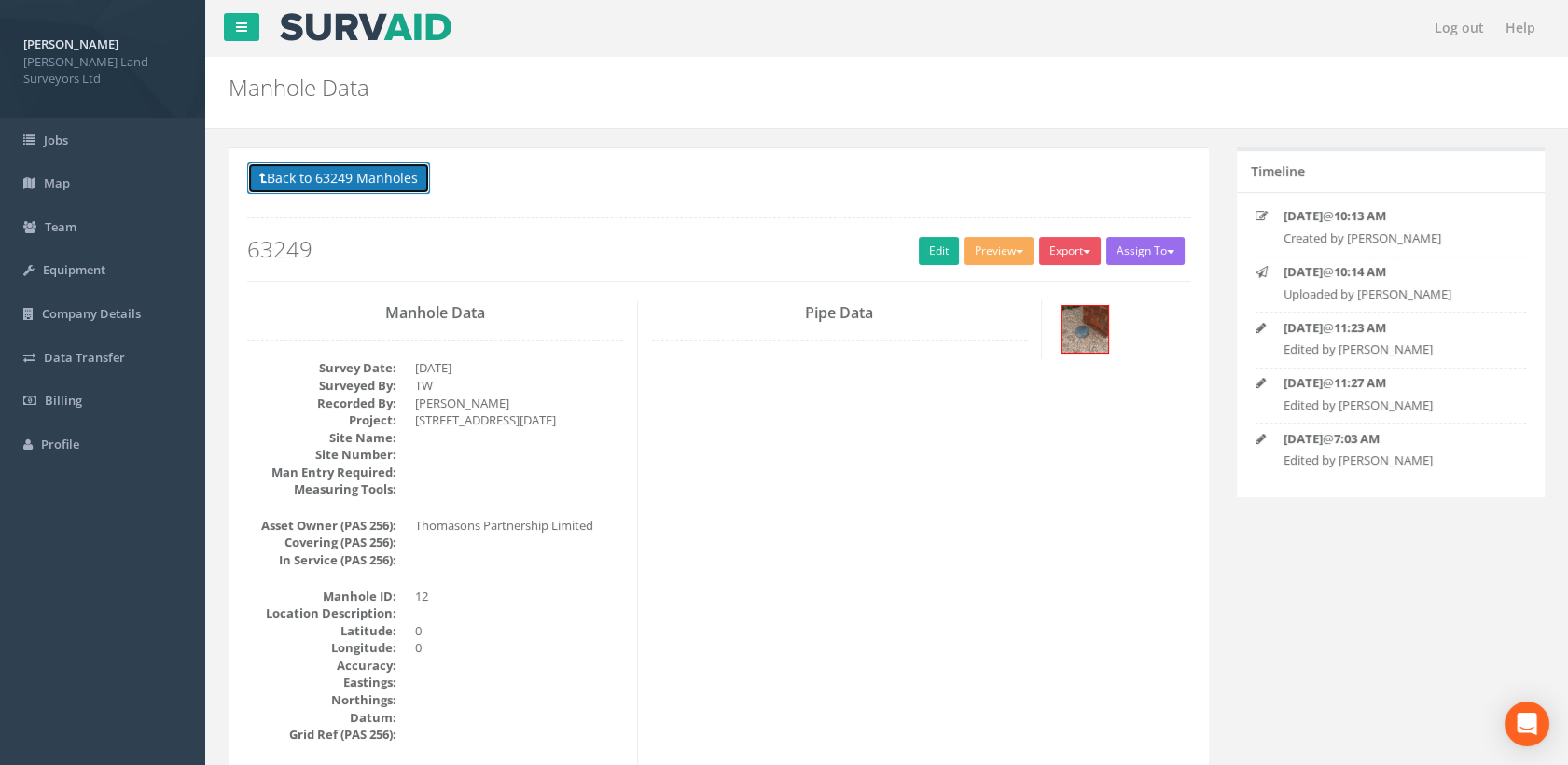
click at [349, 178] on button "Back to 63249 Manholes" at bounding box center [339, 178] width 183 height 32
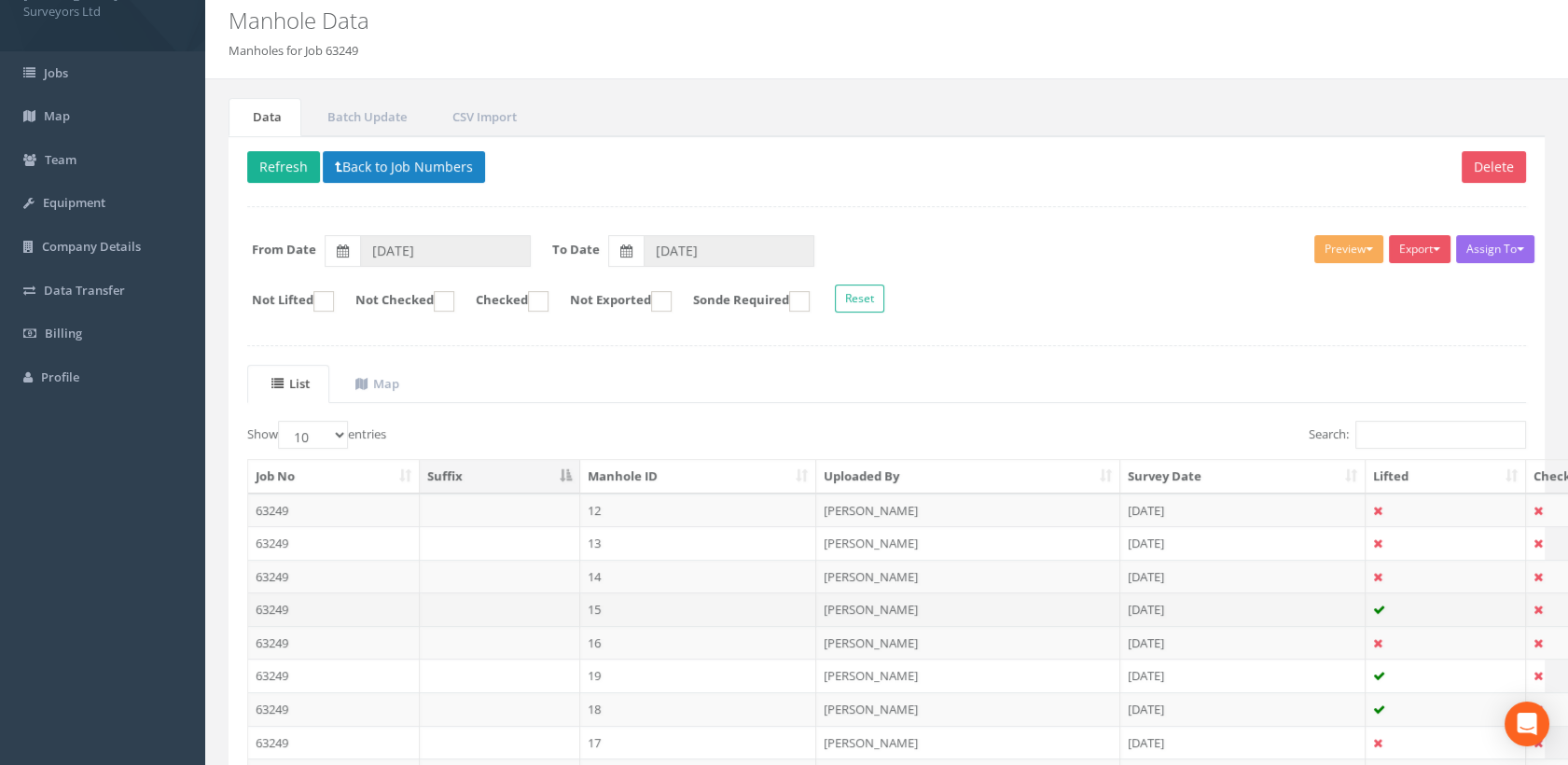
scroll to position [104, 0]
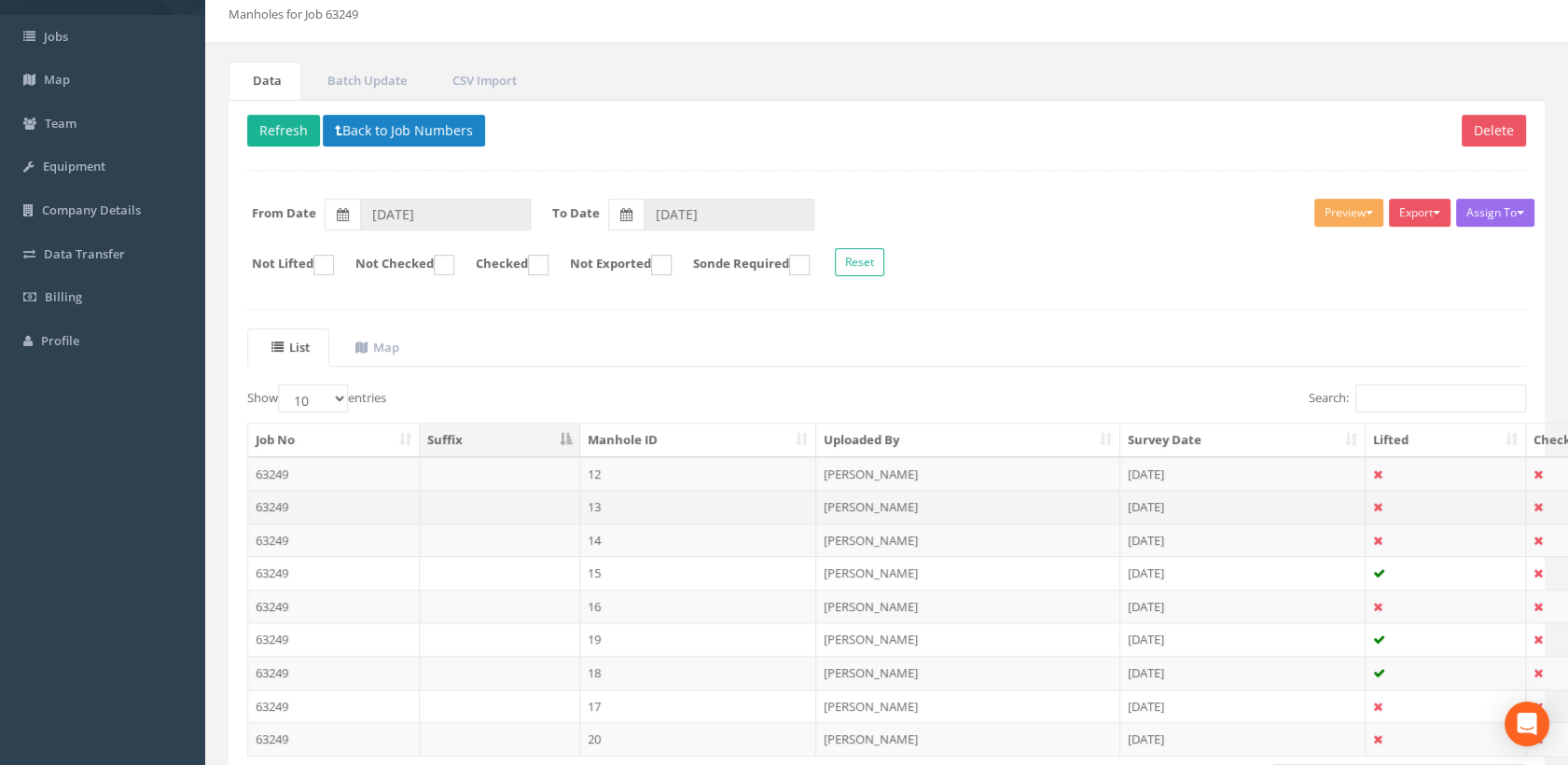
click at [620, 507] on td "13" at bounding box center [698, 506] width 237 height 34
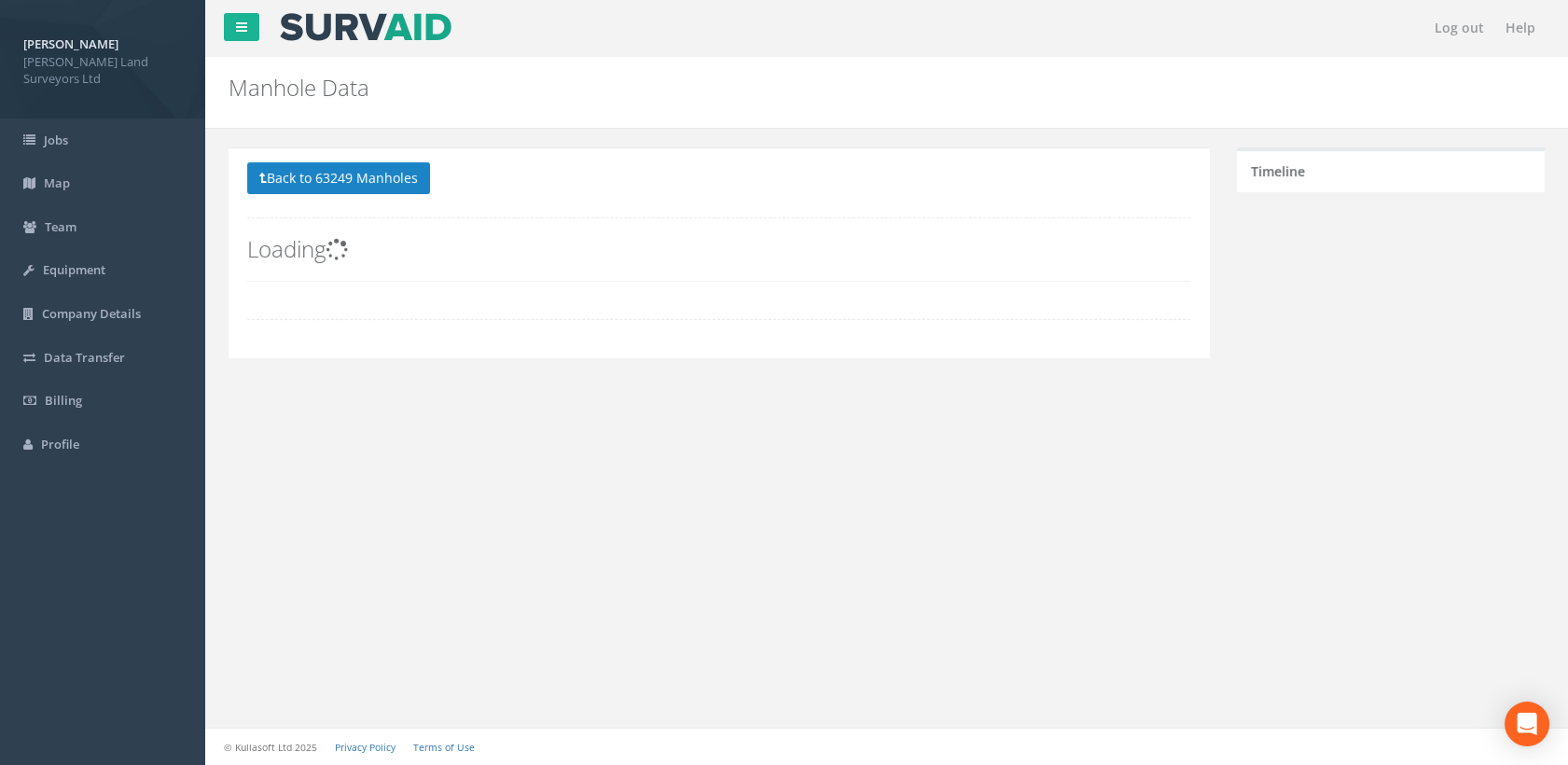
scroll to position [0, 0]
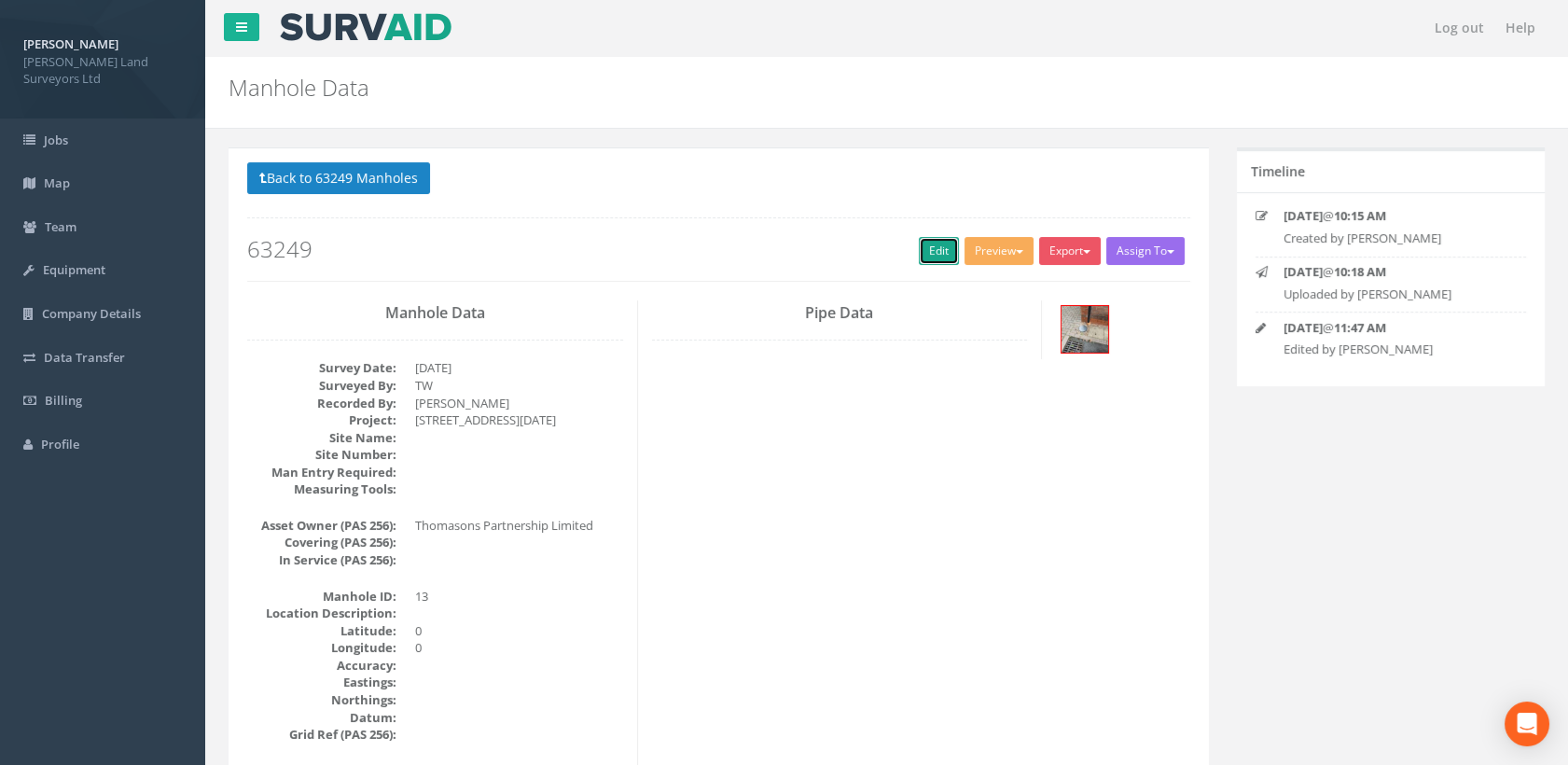
click at [929, 242] on link "Edit" at bounding box center [939, 250] width 40 height 28
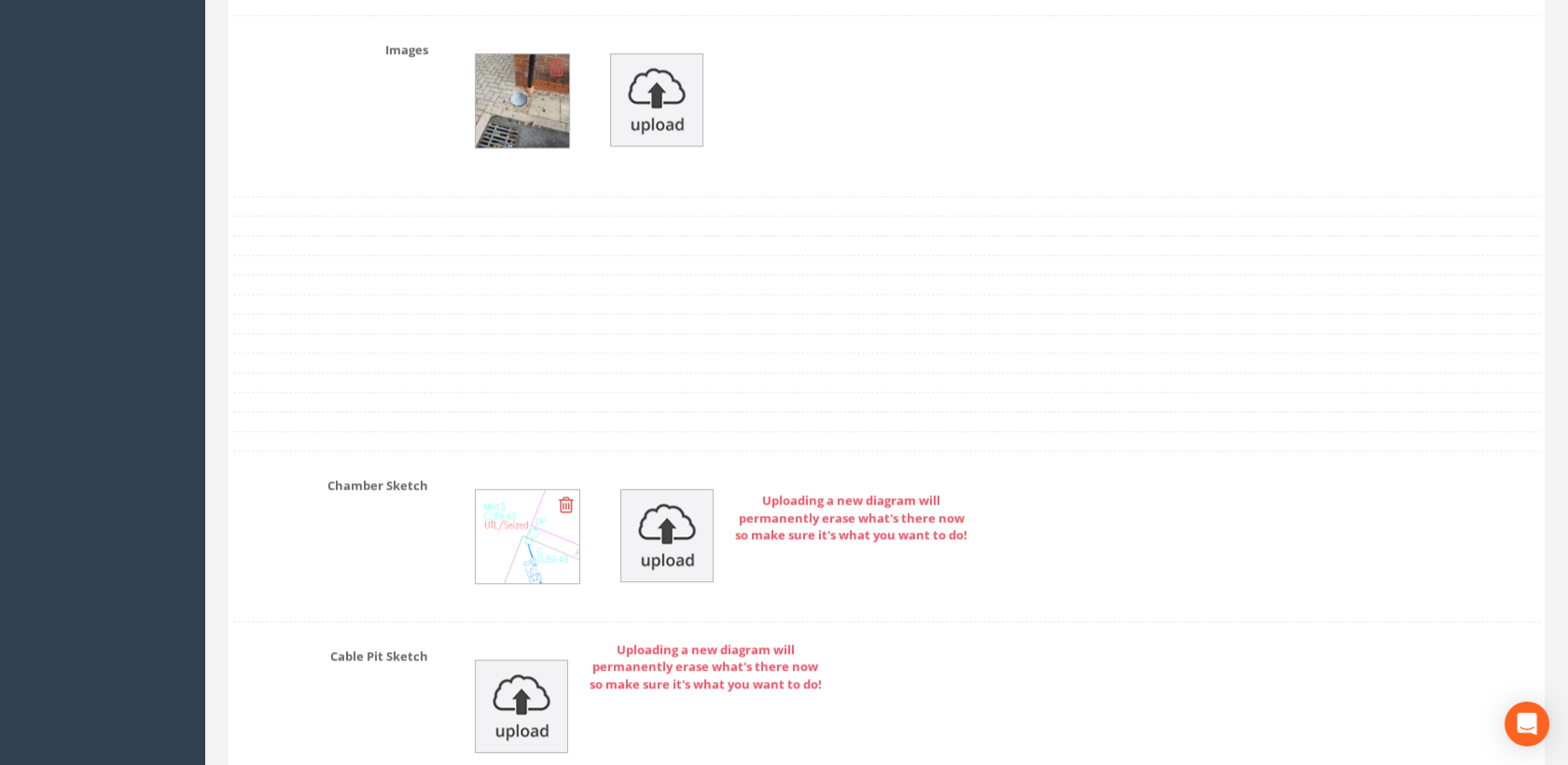
scroll to position [3006, 0]
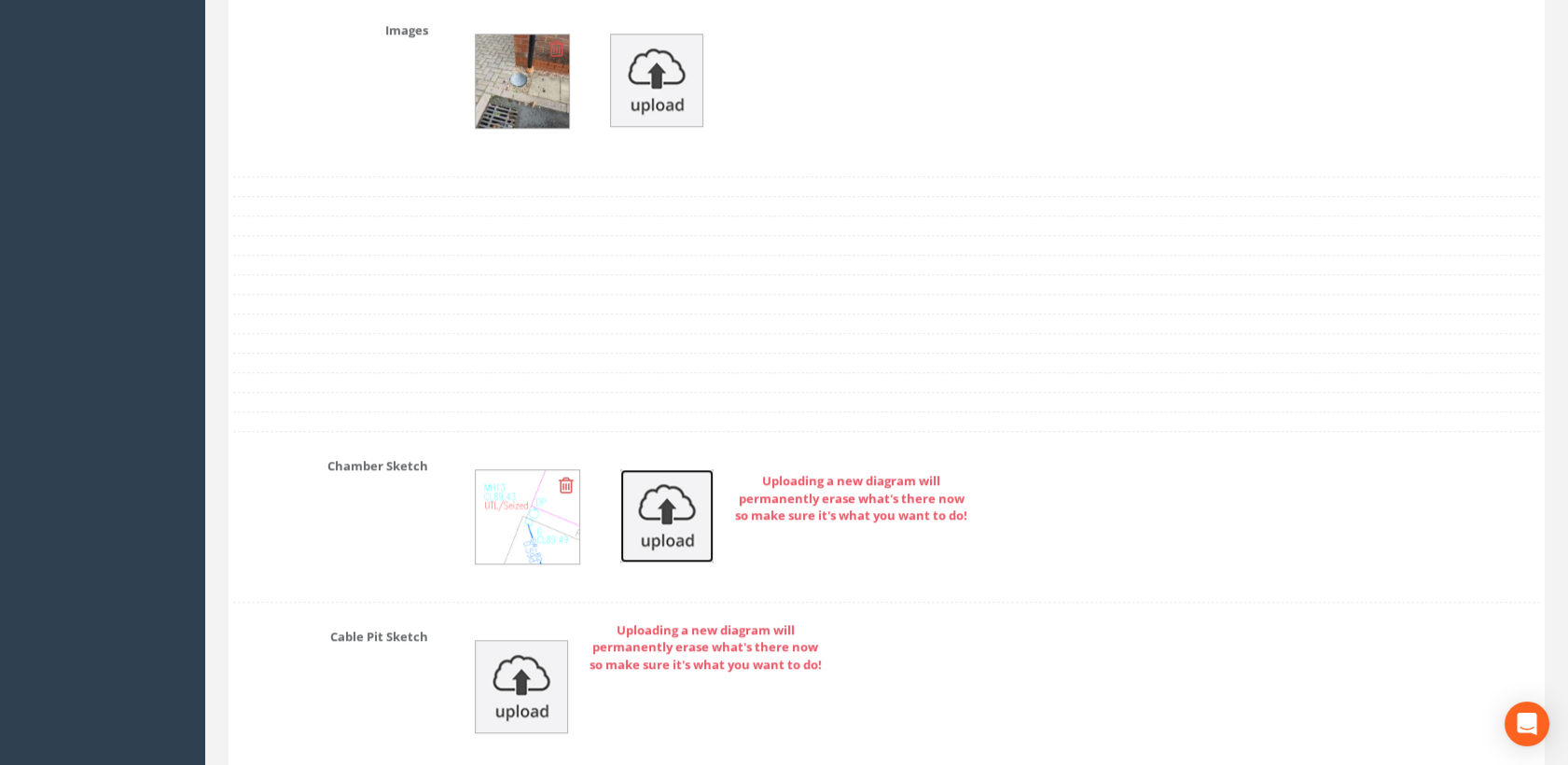
click at [661, 530] on img at bounding box center [667, 516] width 93 height 93
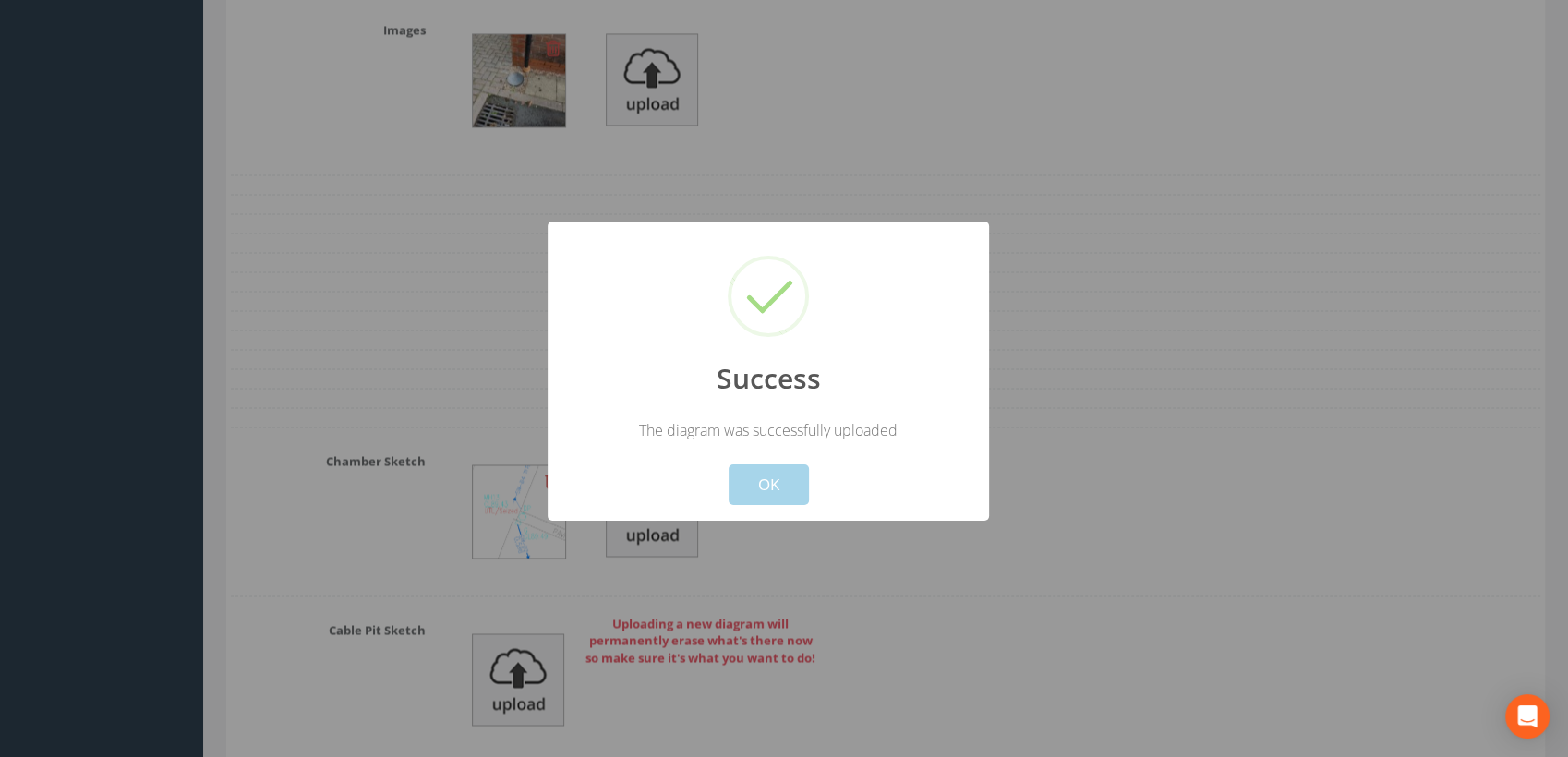
drag, startPoint x: 769, startPoint y: 480, endPoint x: 794, endPoint y: 452, distance: 37.5
click at [773, 476] on button "OK" at bounding box center [769, 485] width 80 height 41
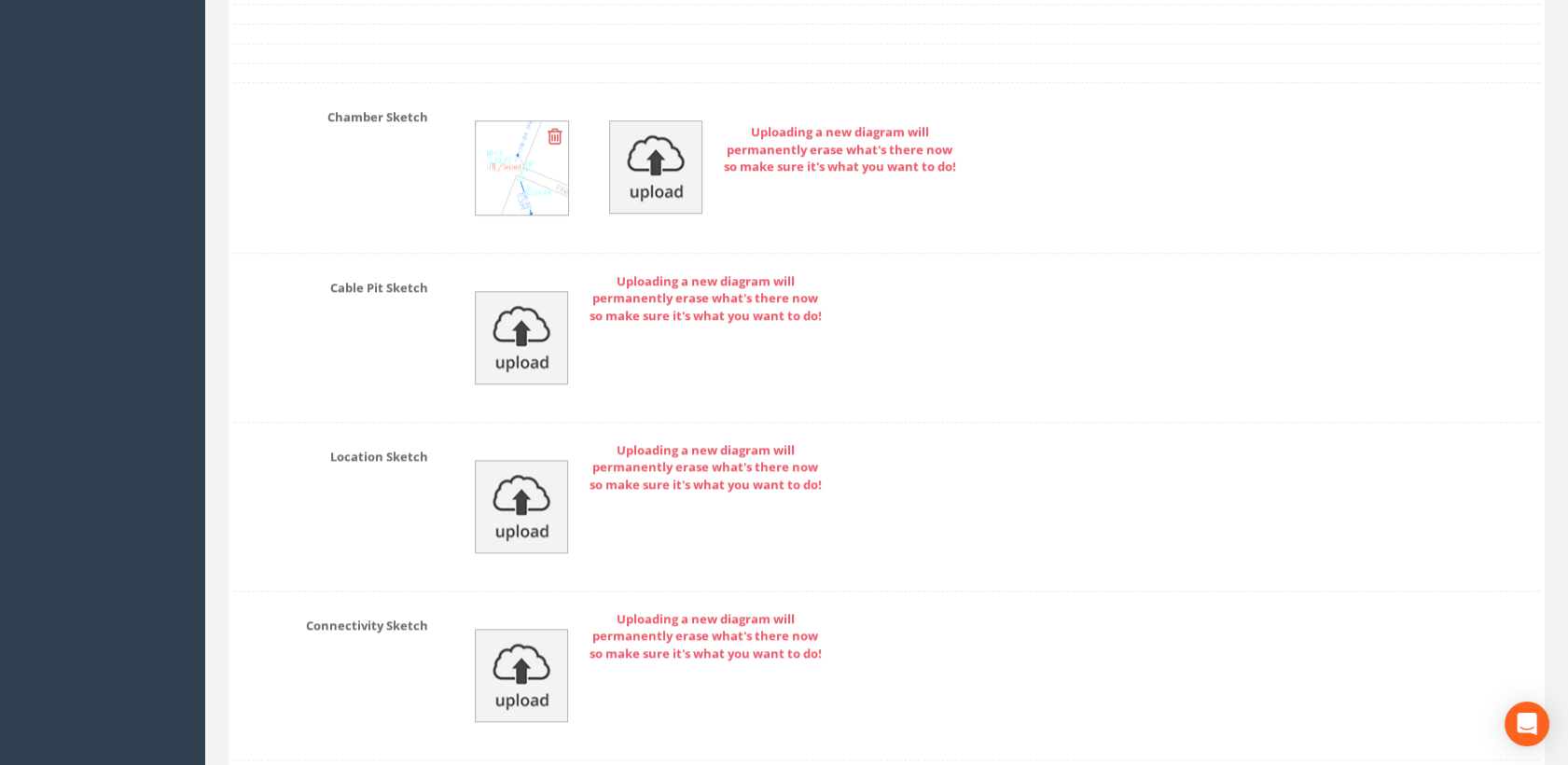
scroll to position [3661, 0]
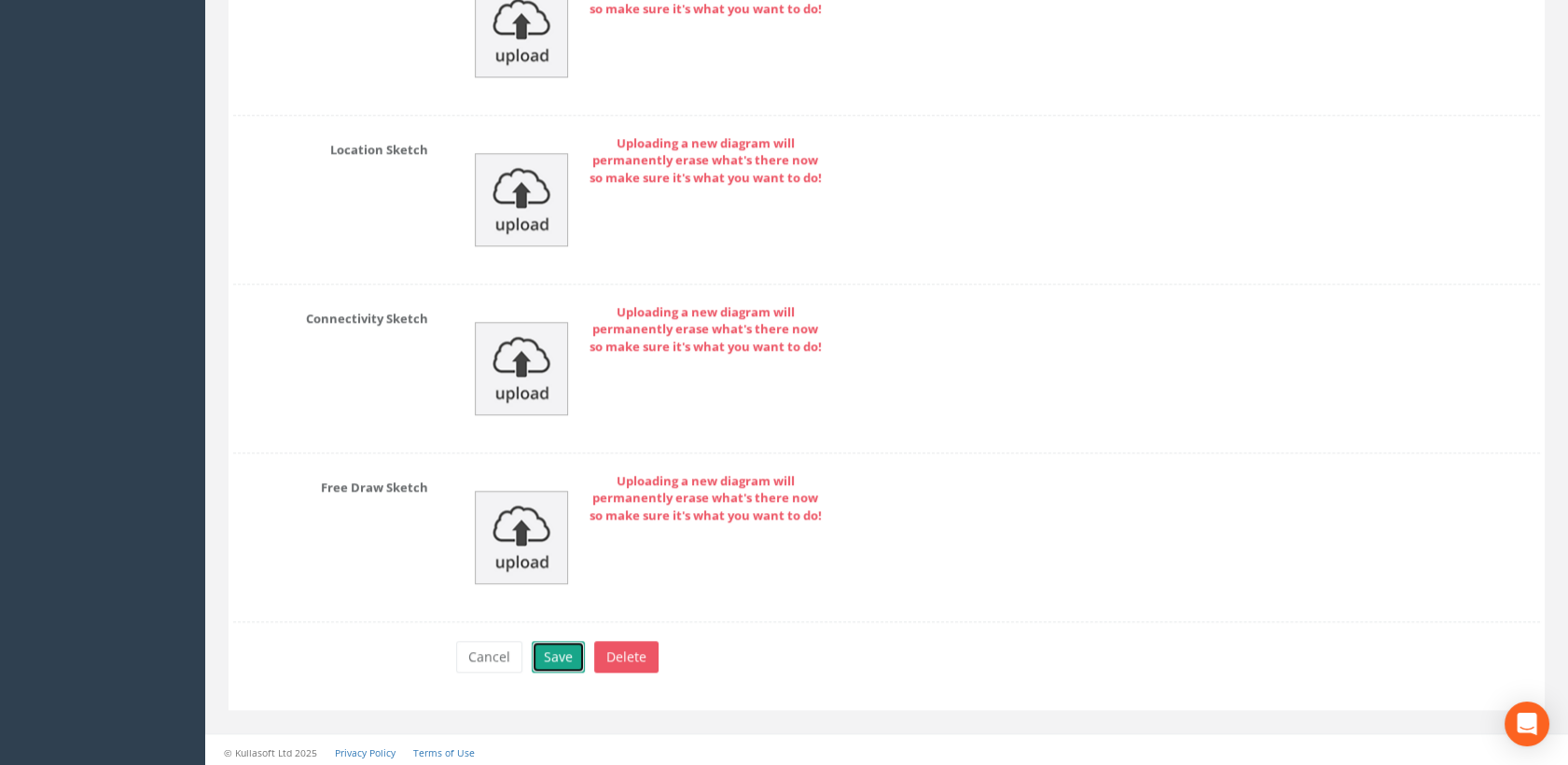
click at [560, 642] on button "Save" at bounding box center [558, 656] width 53 height 32
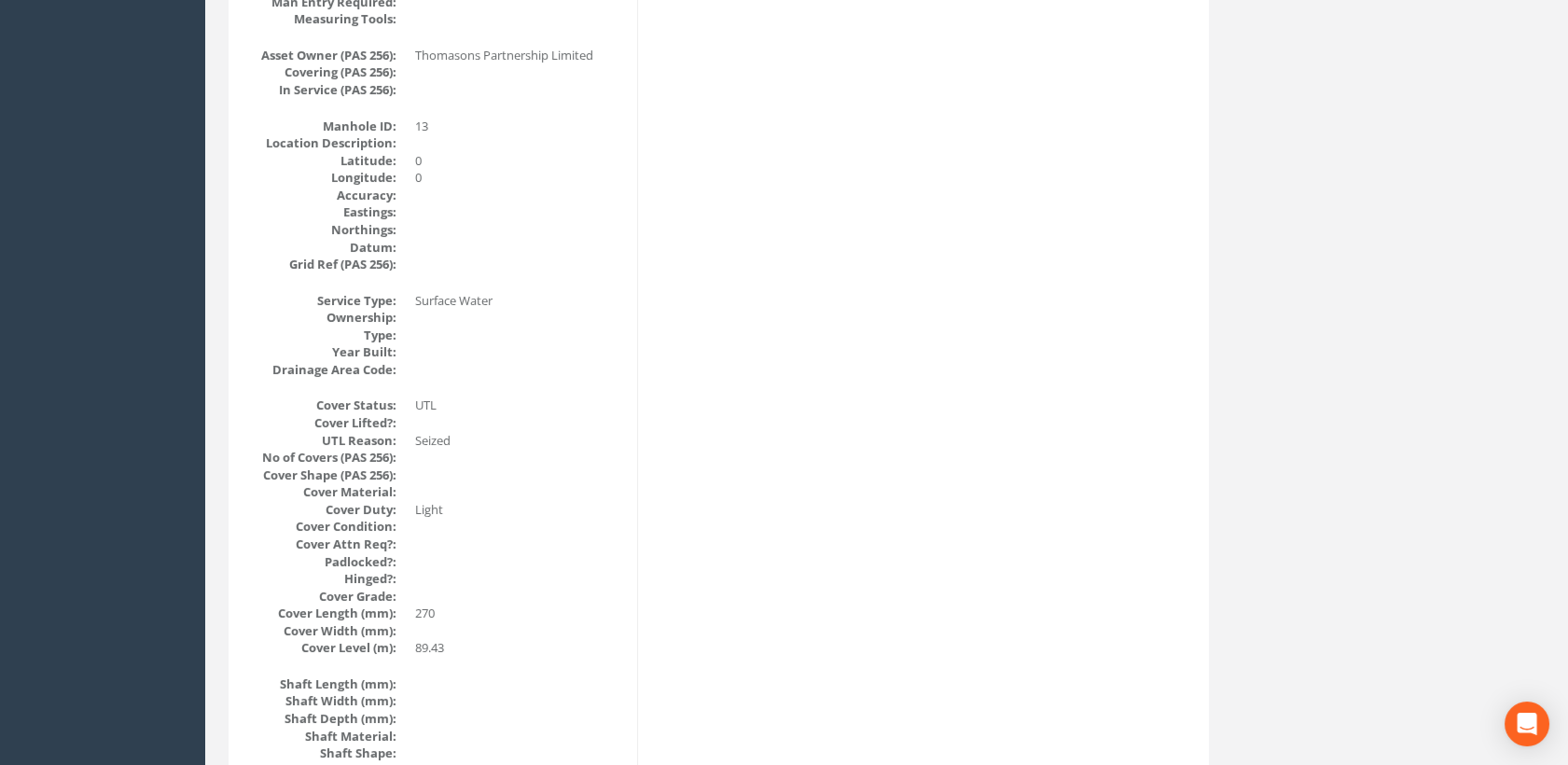
scroll to position [0, 0]
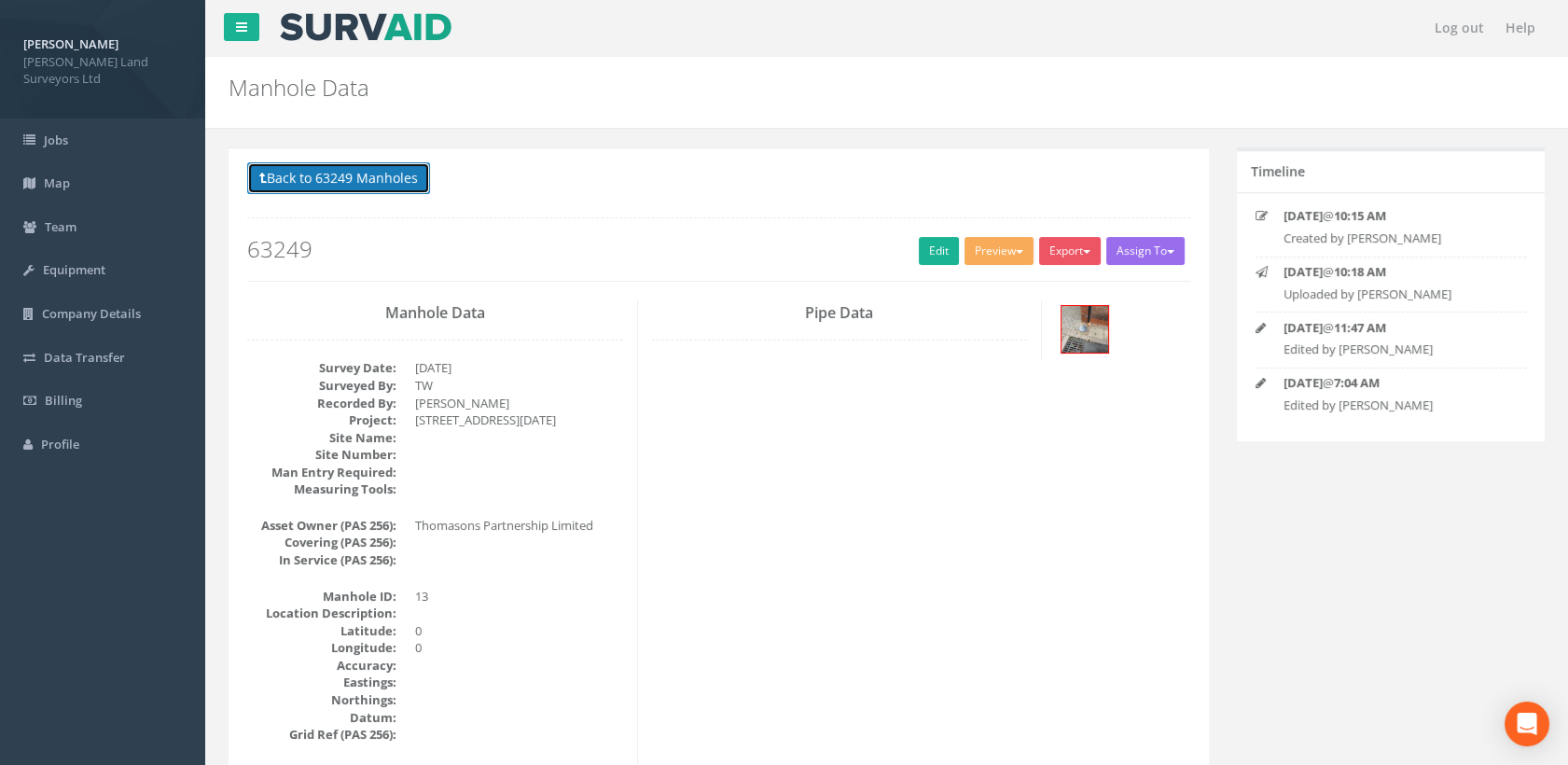
click at [403, 176] on button "Back to 63249 Manholes" at bounding box center [339, 178] width 183 height 32
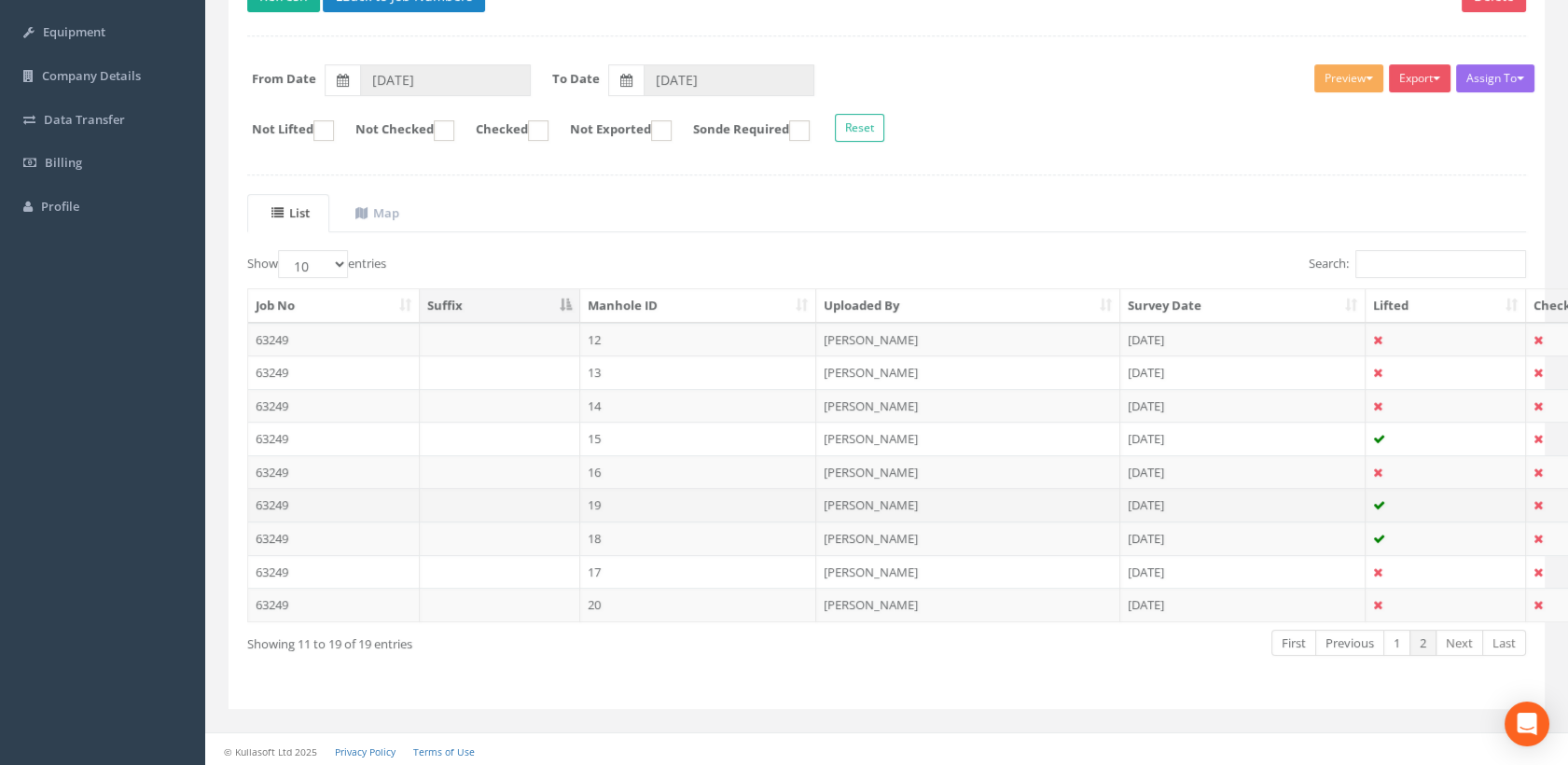
scroll to position [239, 0]
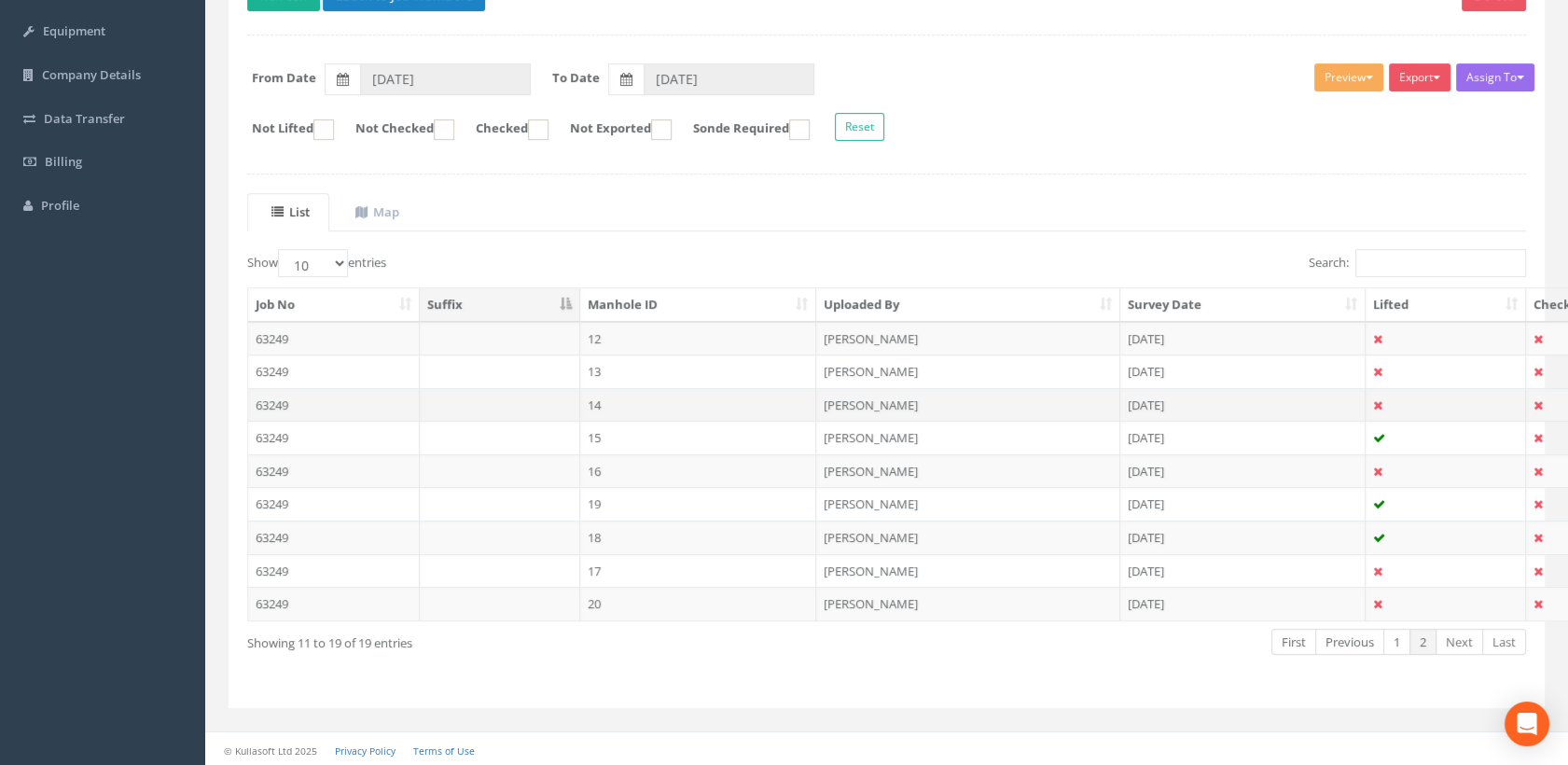
click at [624, 403] on td "14" at bounding box center [698, 404] width 237 height 34
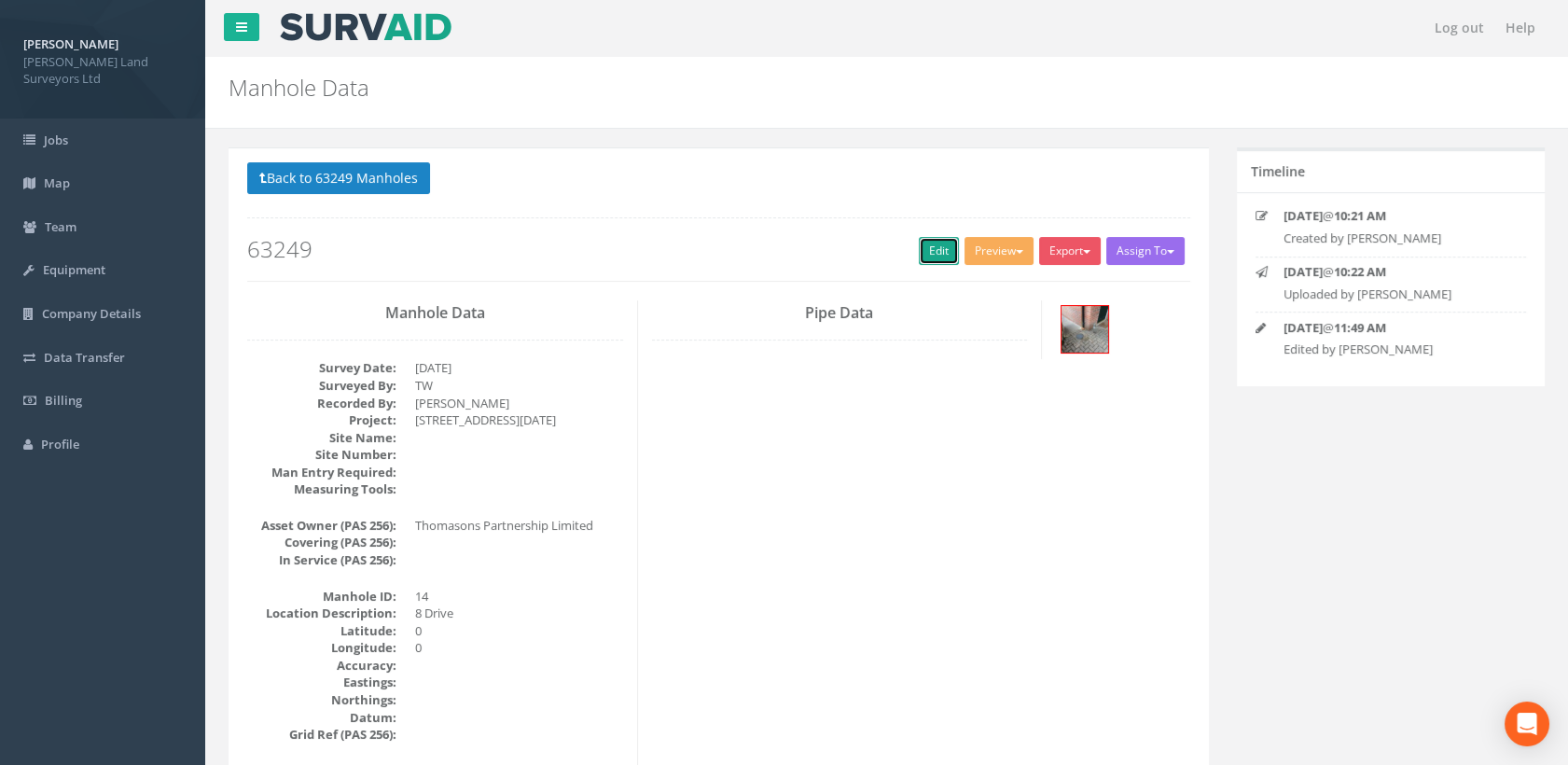
click at [938, 250] on link "Edit" at bounding box center [939, 250] width 40 height 28
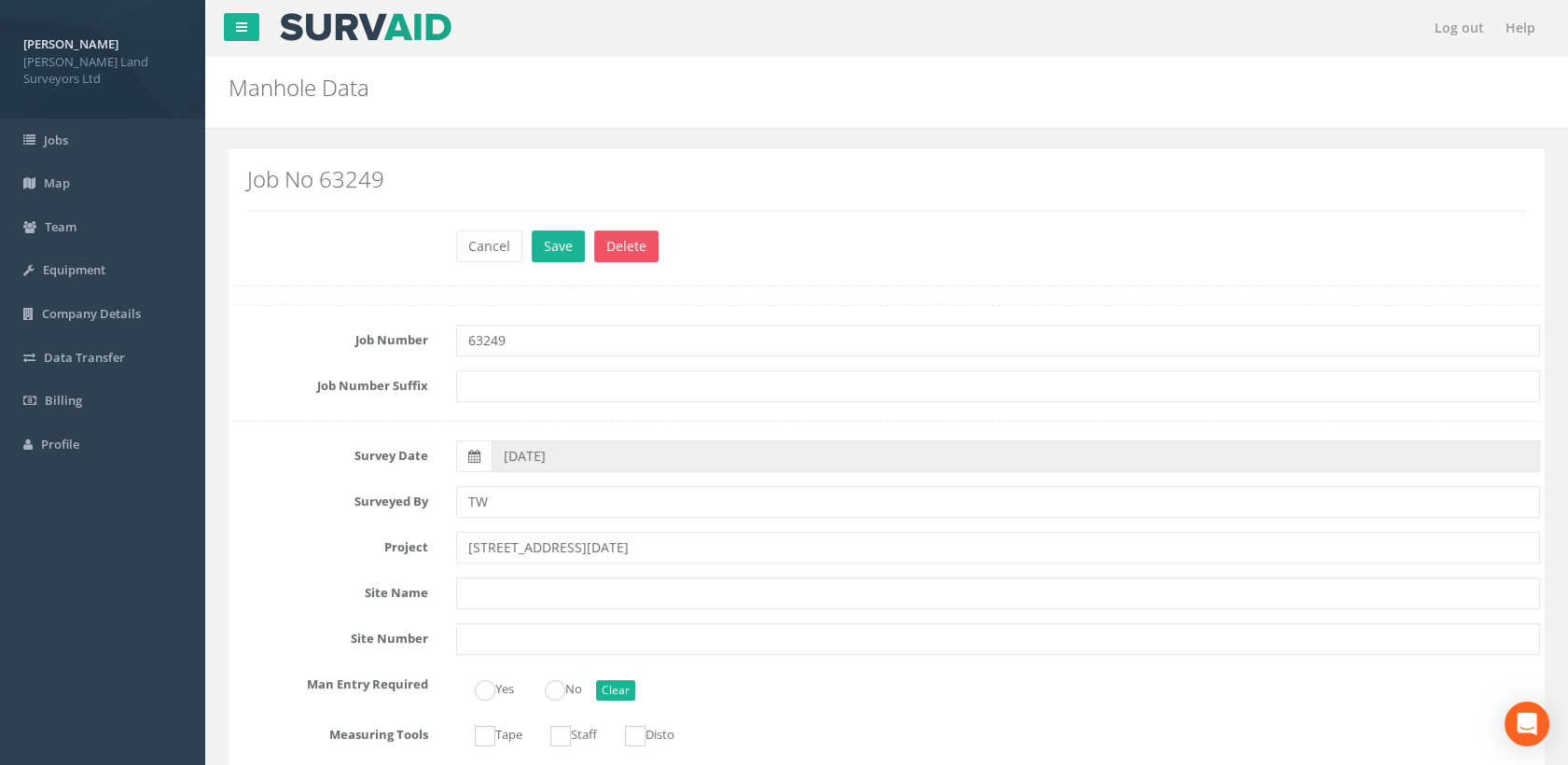
scroll to position [3006, 0]
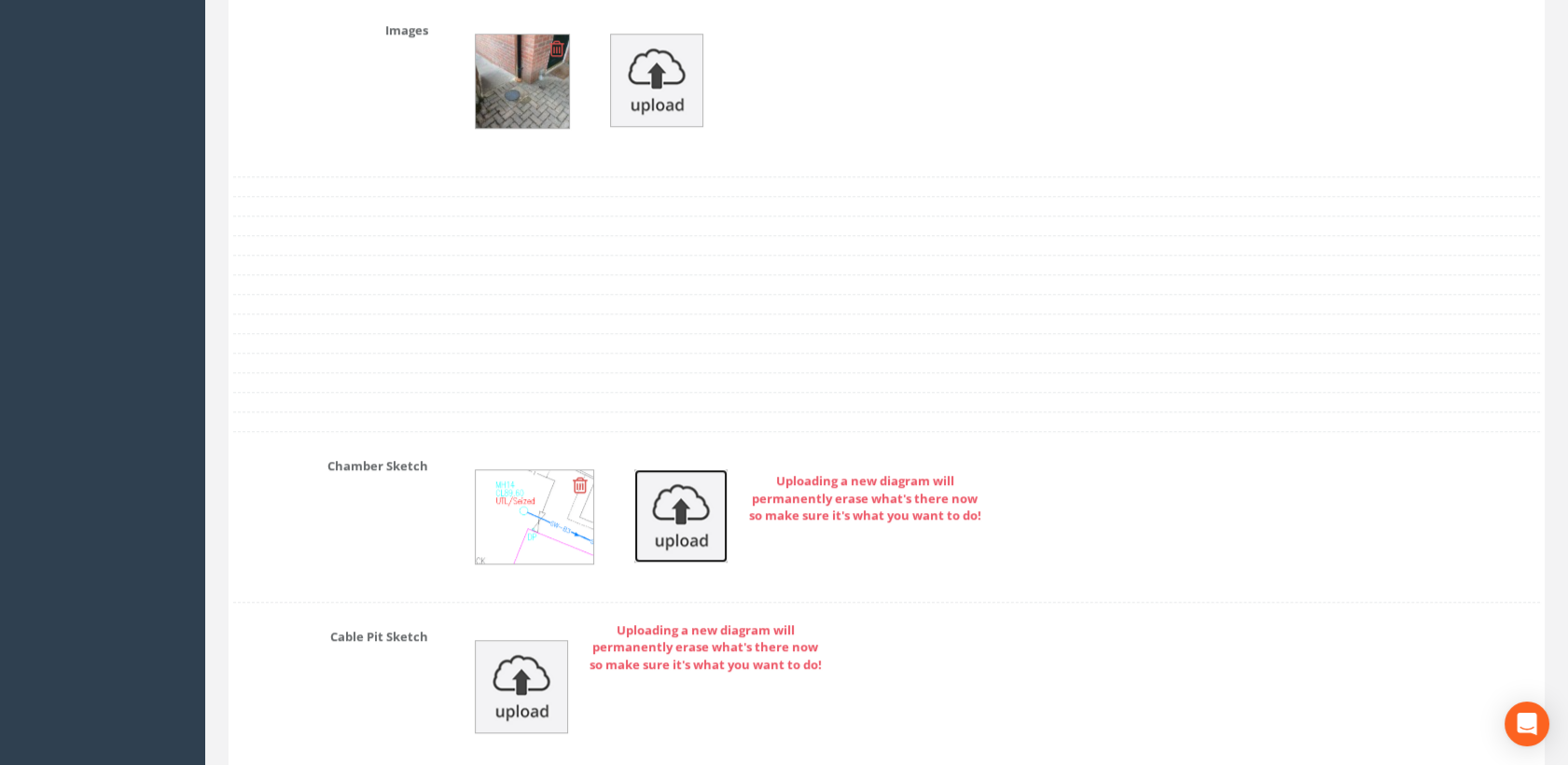
click at [698, 511] on img at bounding box center [680, 516] width 93 height 93
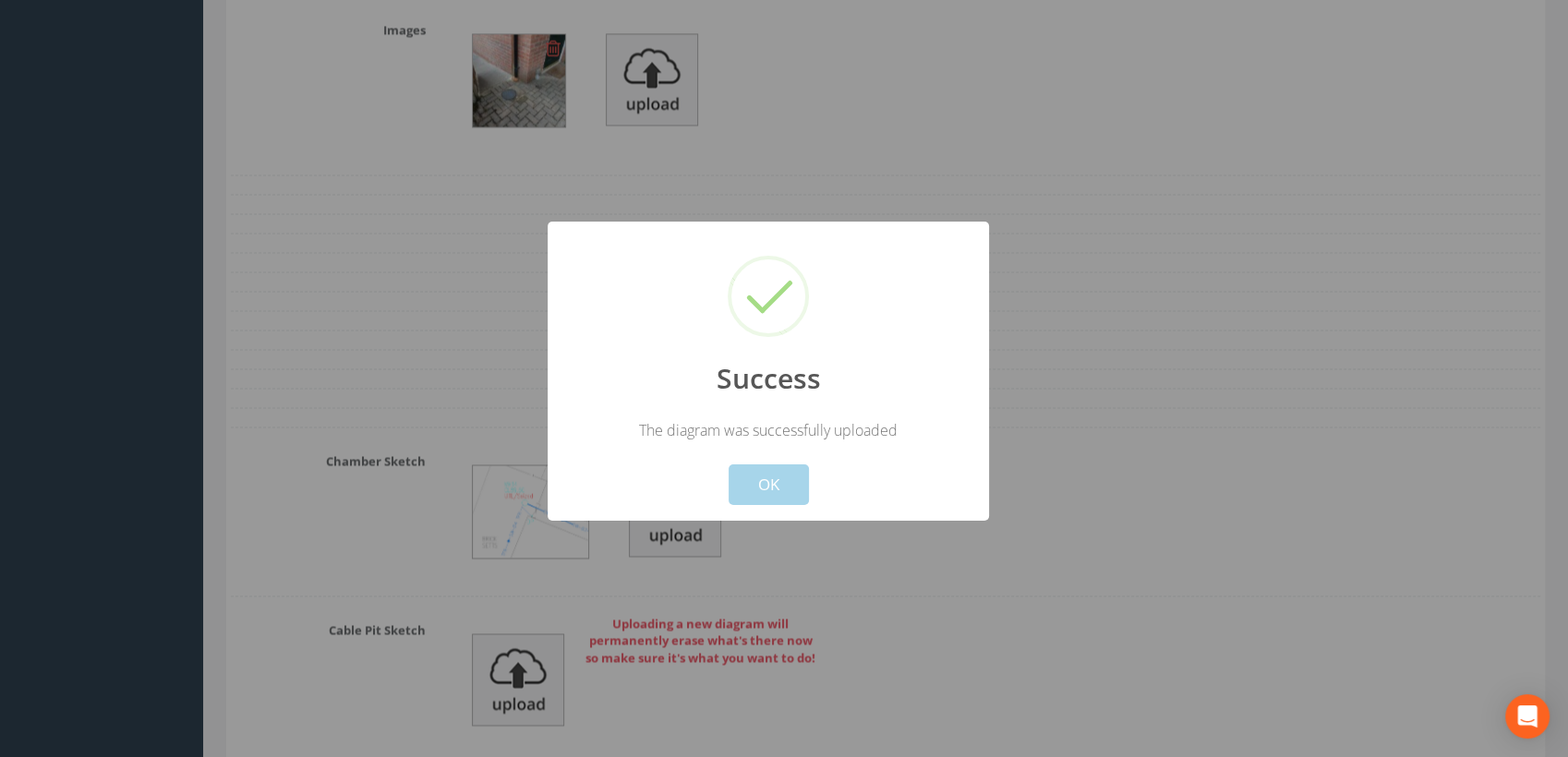
click at [785, 475] on button "OK" at bounding box center [769, 485] width 80 height 41
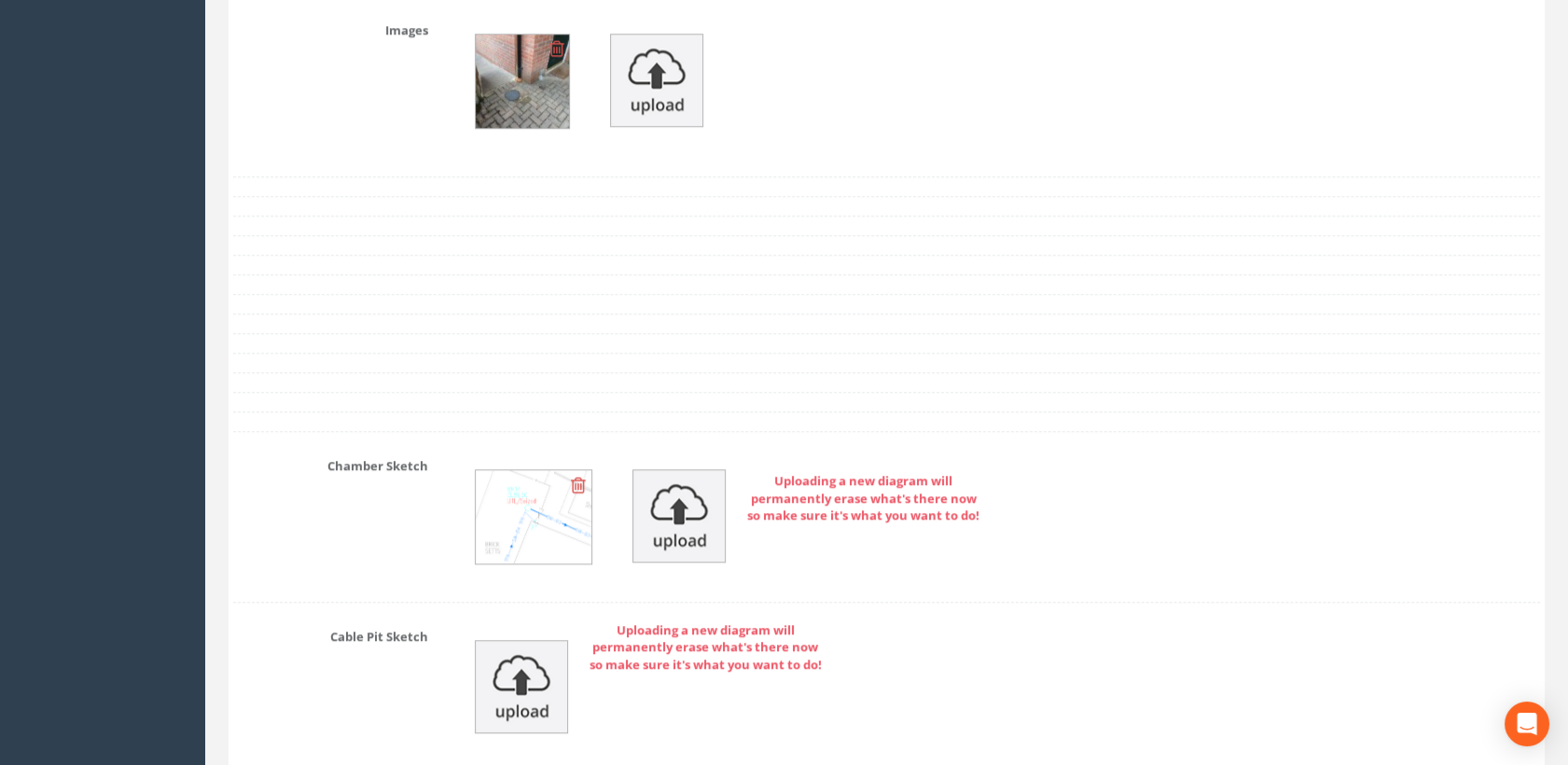
scroll to position [3661, 0]
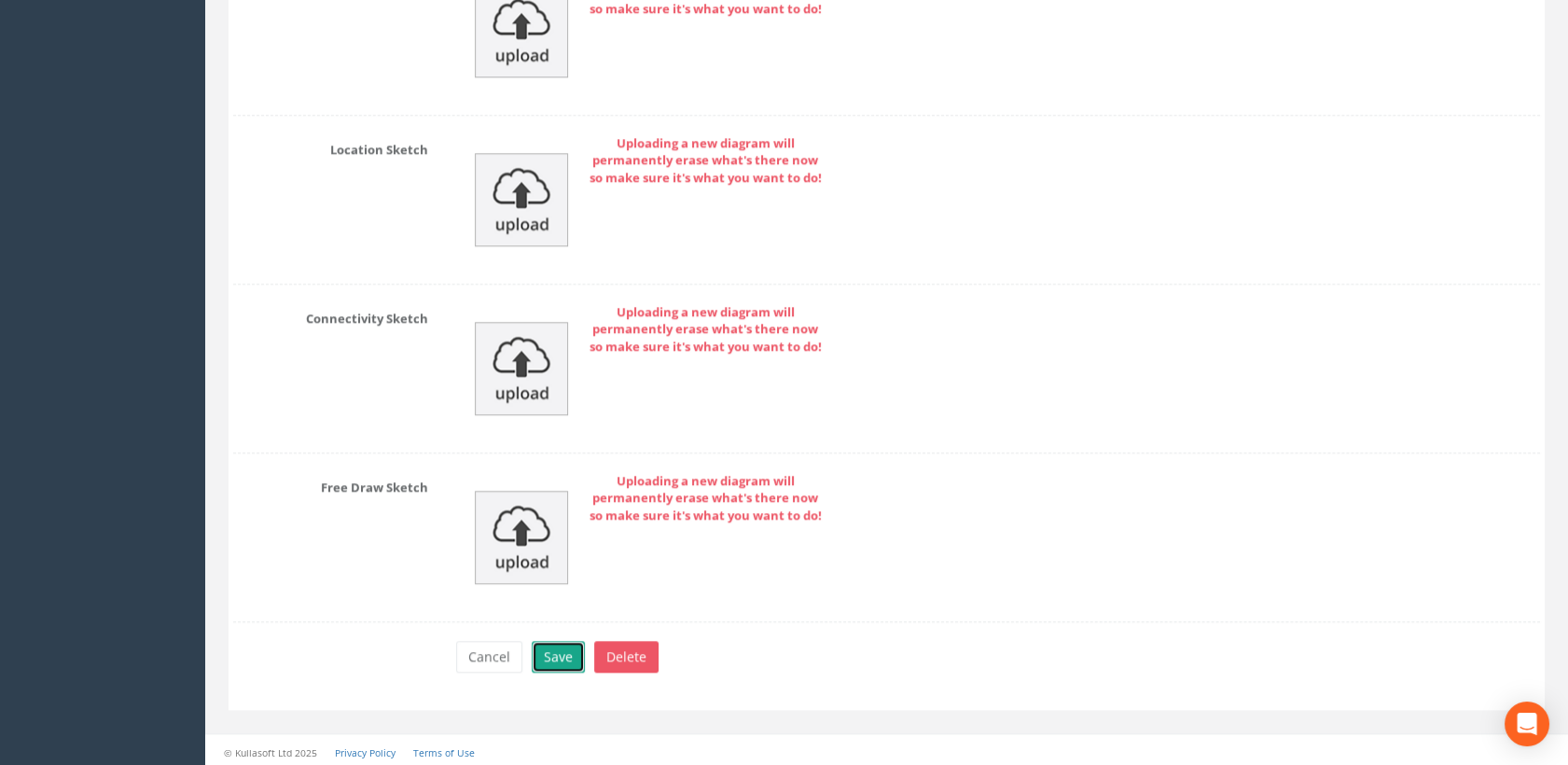
click at [555, 641] on button "Save" at bounding box center [558, 656] width 53 height 32
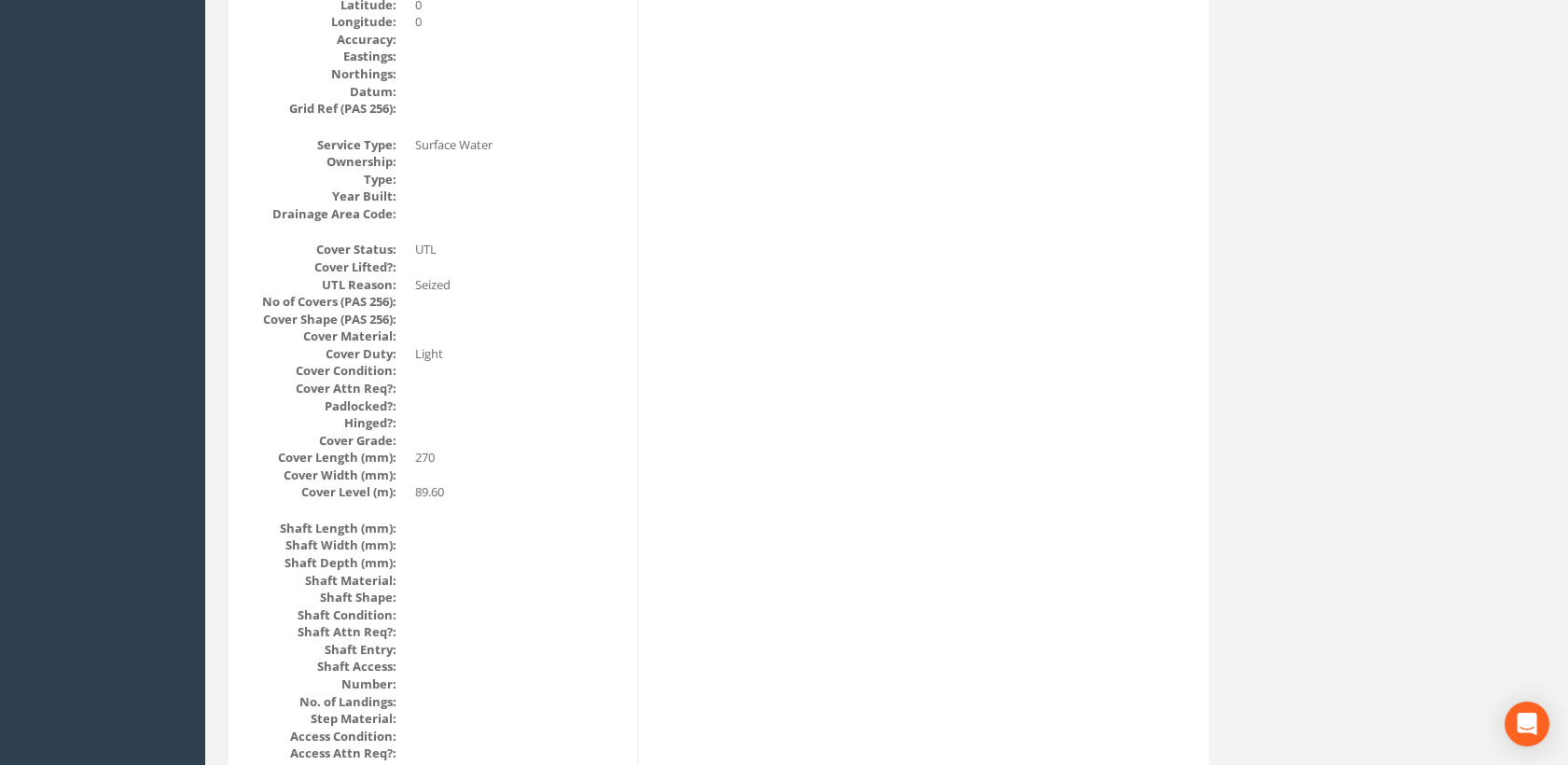
scroll to position [0, 0]
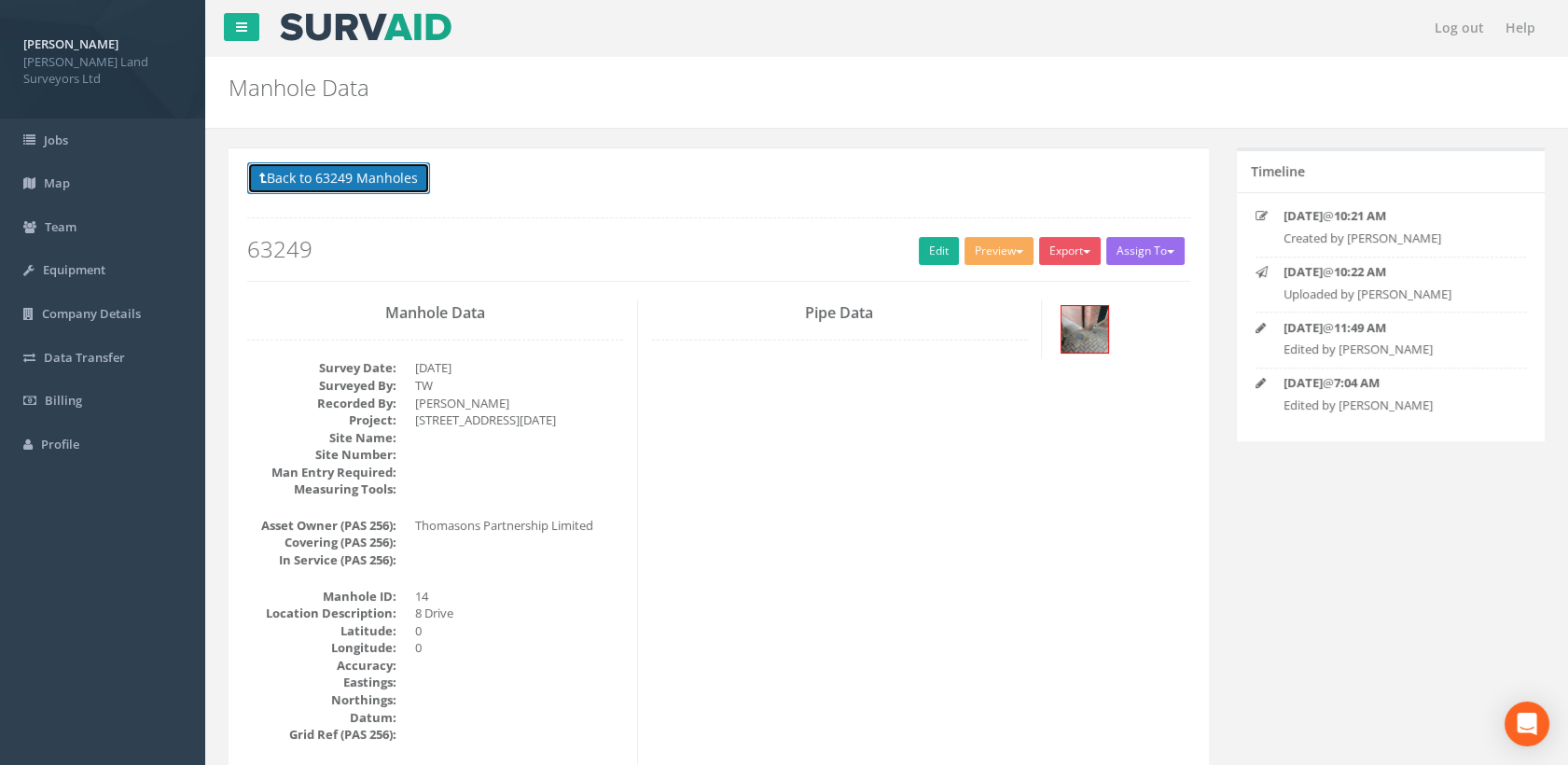
click at [378, 176] on button "Back to 63249 Manholes" at bounding box center [339, 178] width 183 height 32
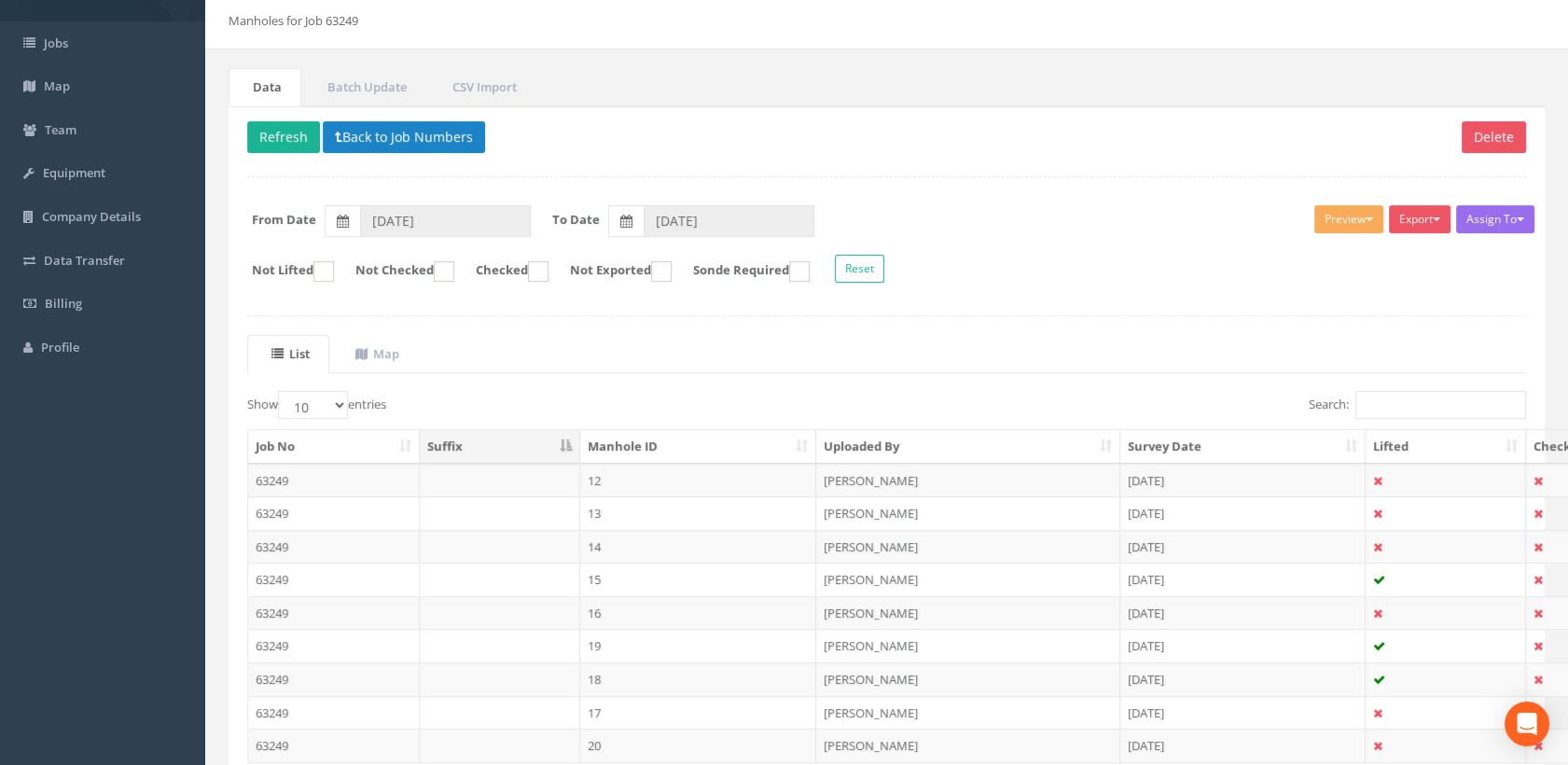
scroll to position [239, 0]
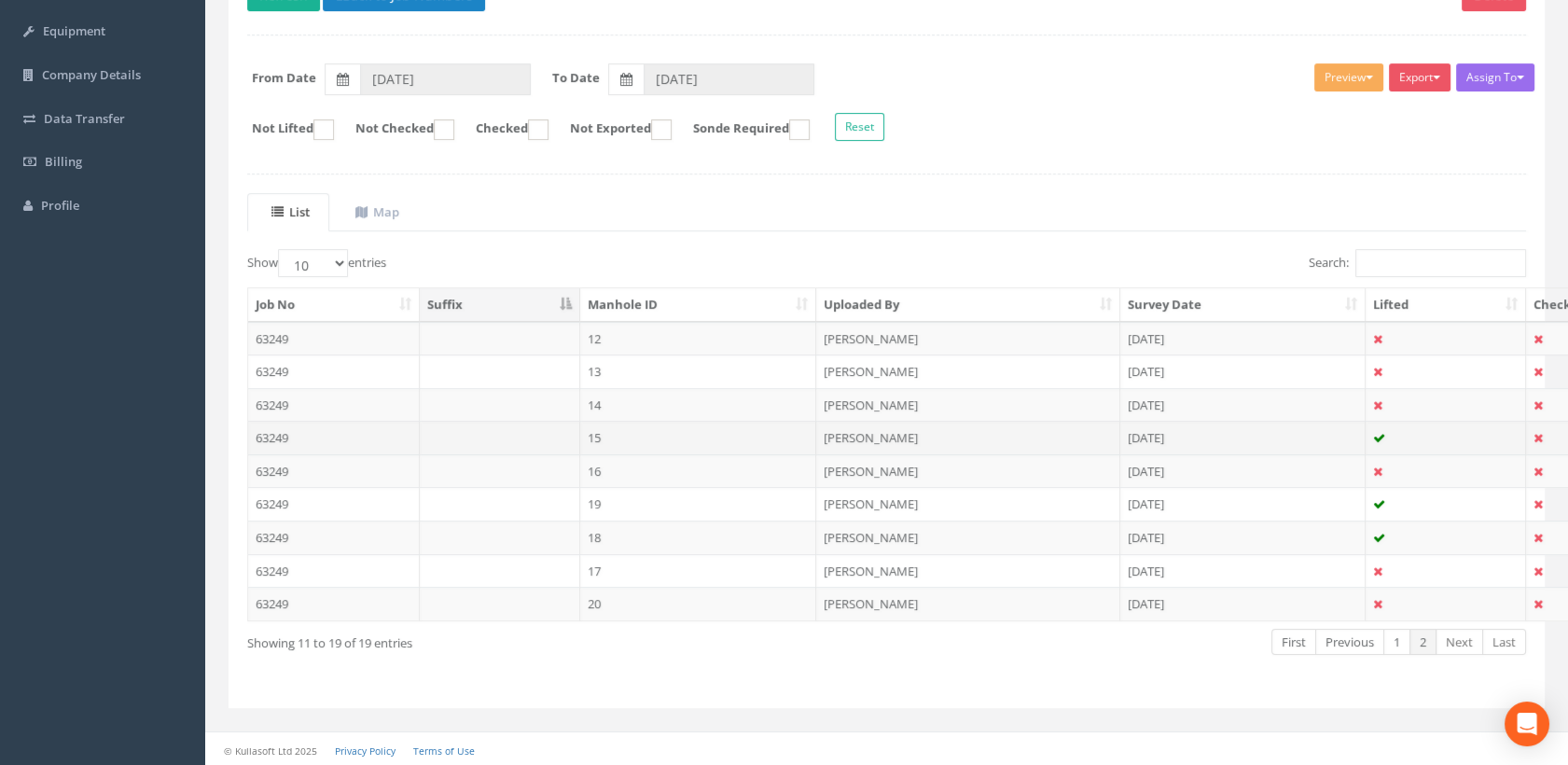
click at [613, 440] on td "15" at bounding box center [698, 437] width 237 height 34
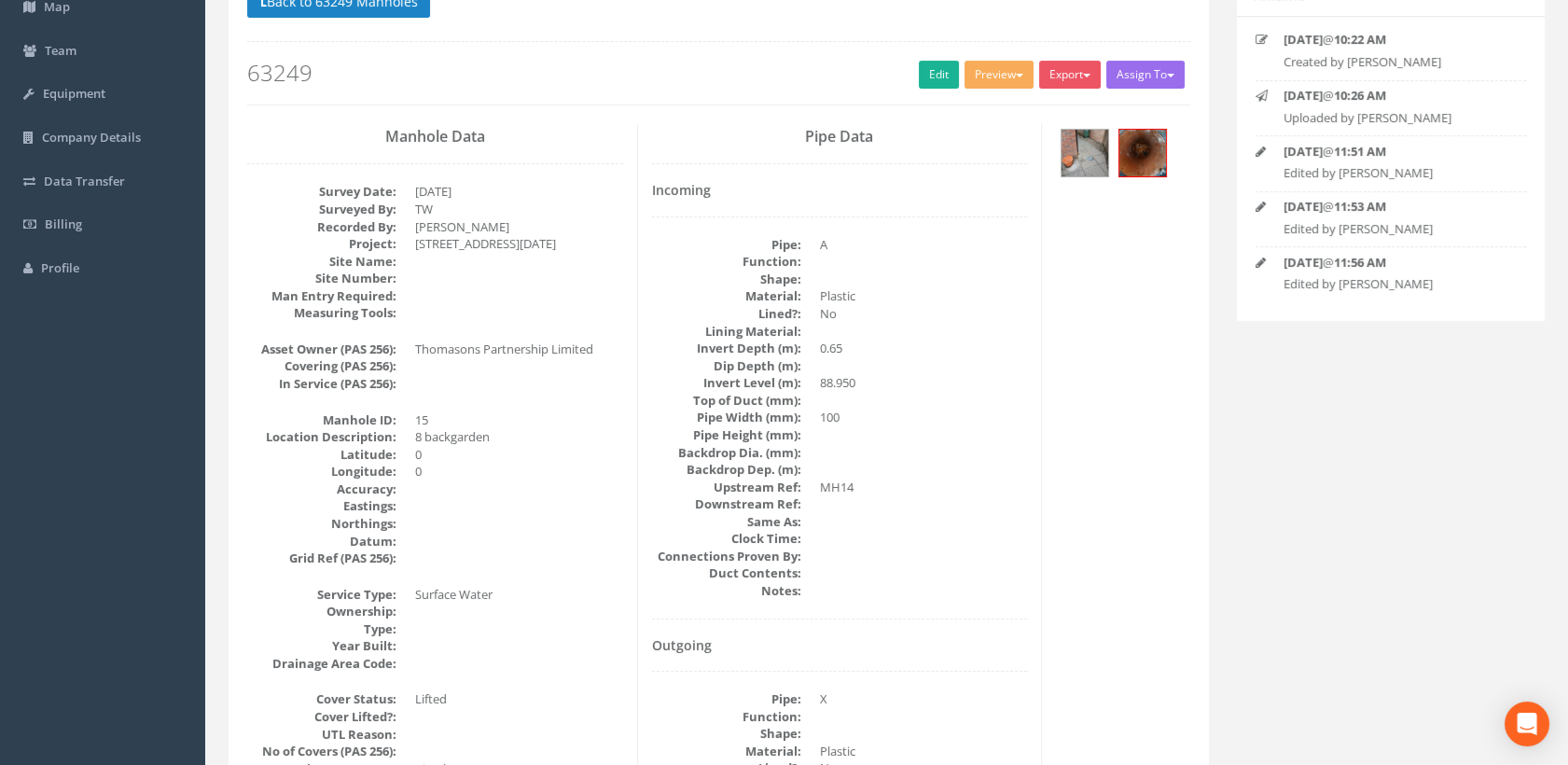
scroll to position [160, 0]
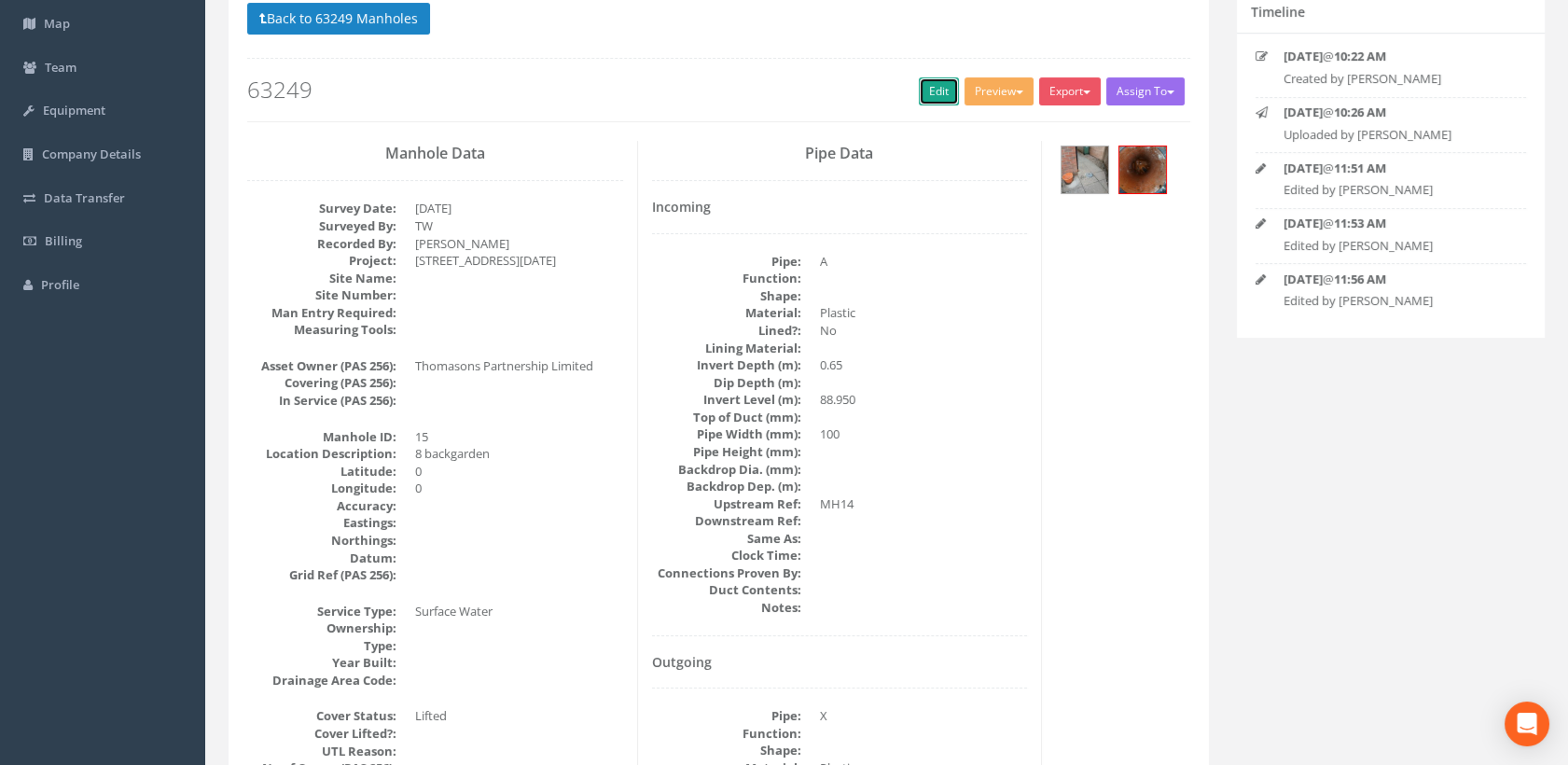
click at [951, 90] on link "Edit" at bounding box center [939, 90] width 40 height 28
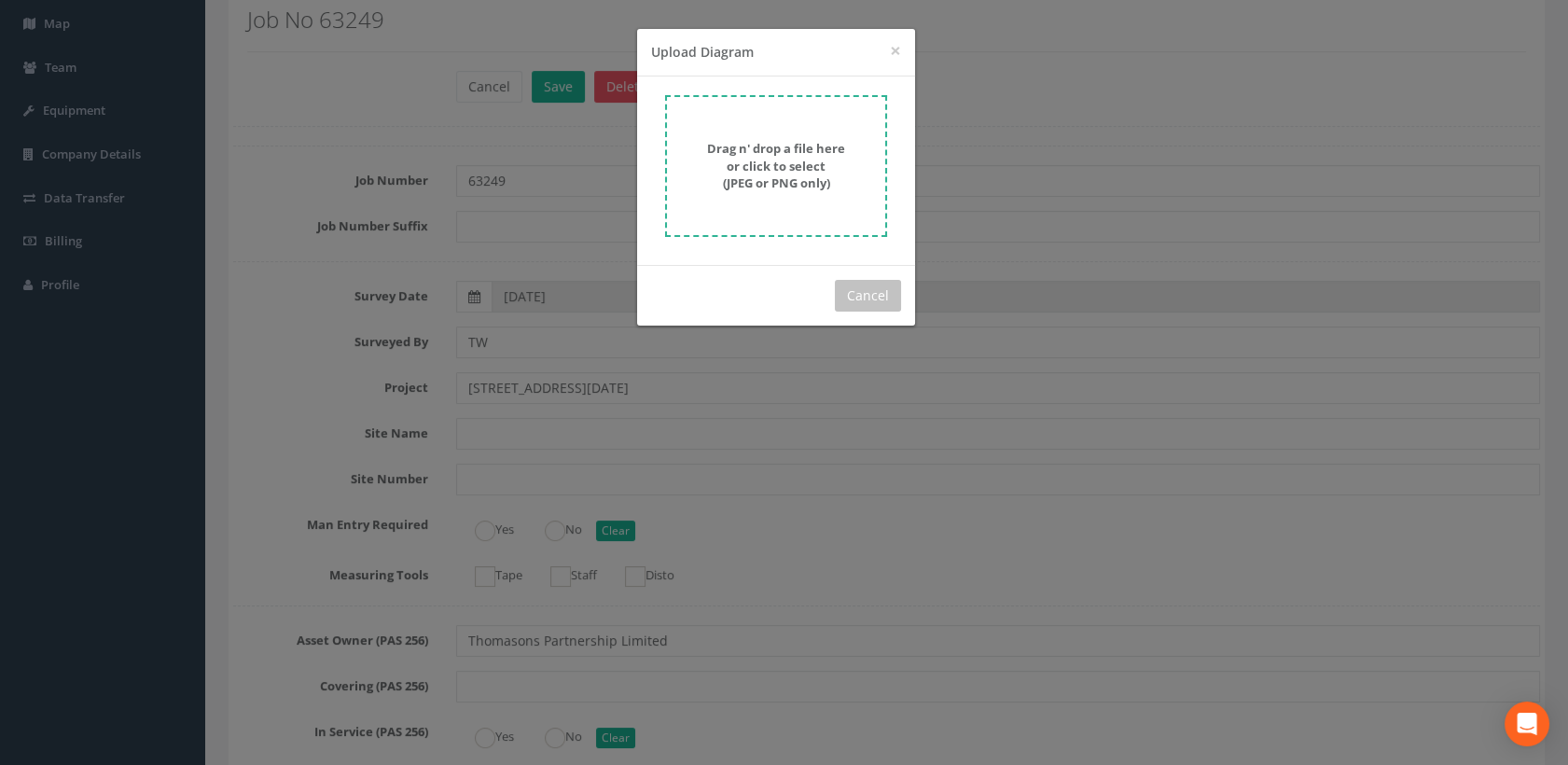
scroll to position [3166, 0]
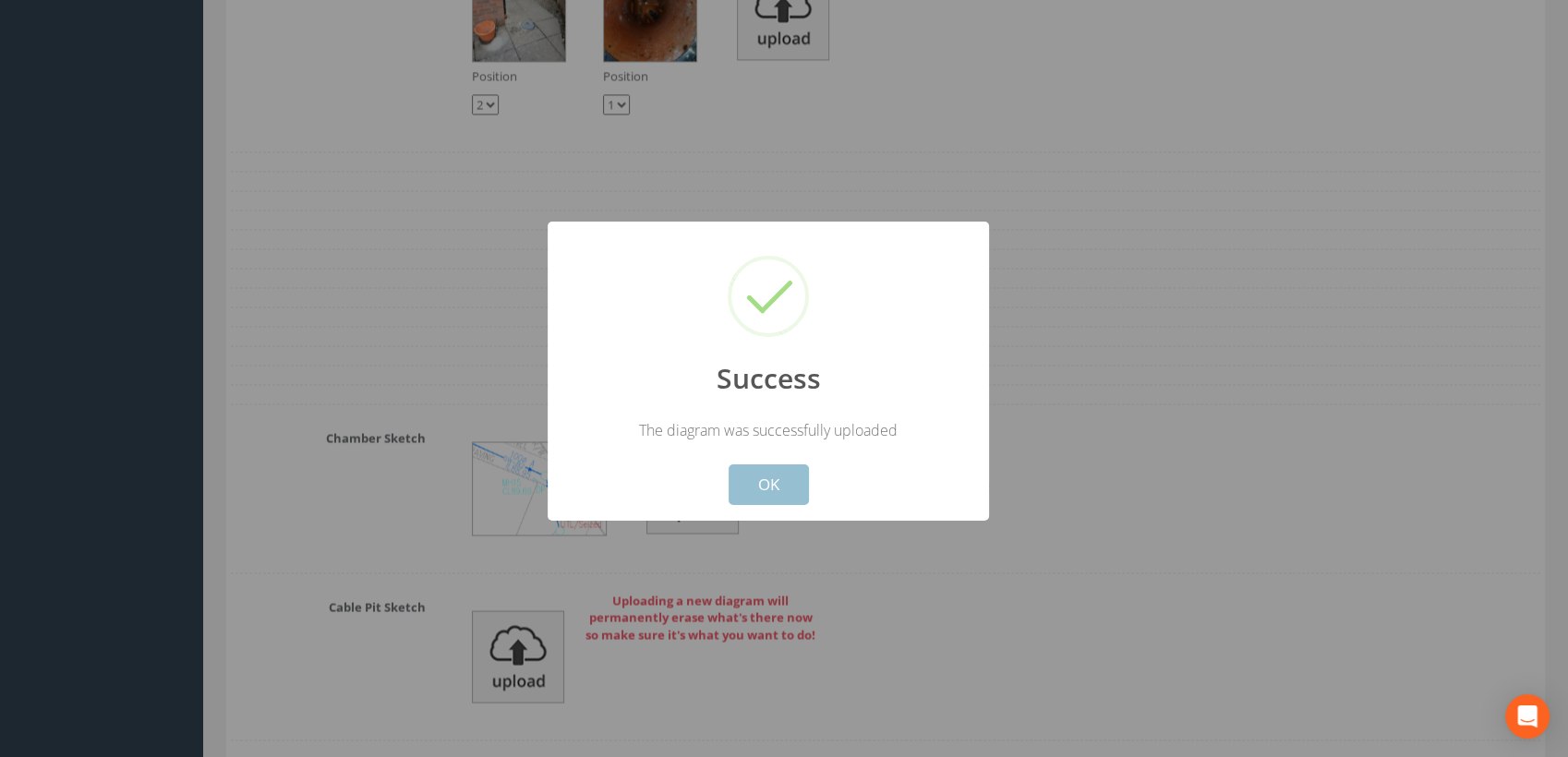
drag, startPoint x: 760, startPoint y: 478, endPoint x: 764, endPoint y: 463, distance: 15.5
click at [761, 478] on button "OK" at bounding box center [769, 485] width 80 height 41
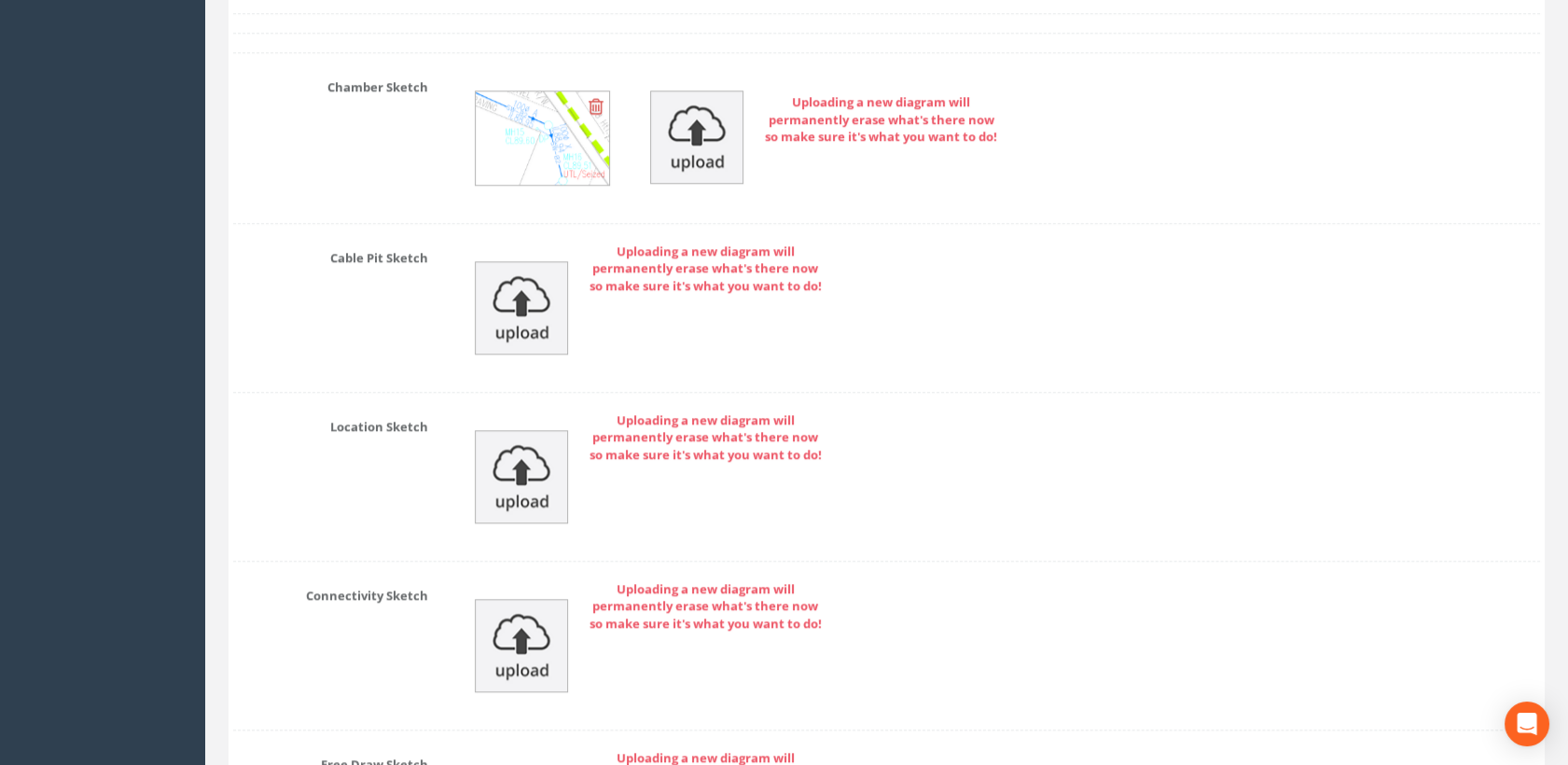
scroll to position [3797, 0]
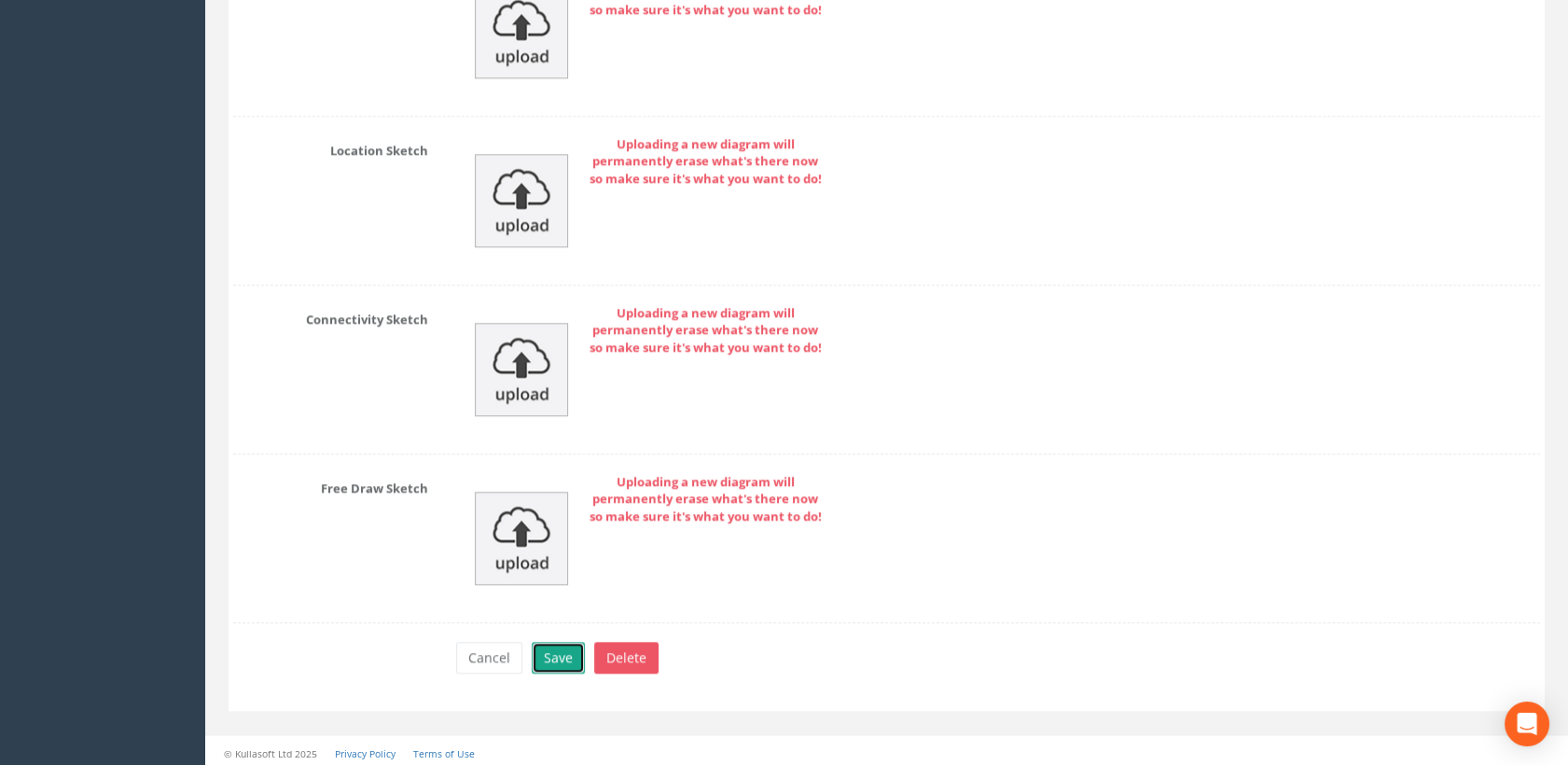
click at [555, 651] on button "Save" at bounding box center [558, 657] width 53 height 32
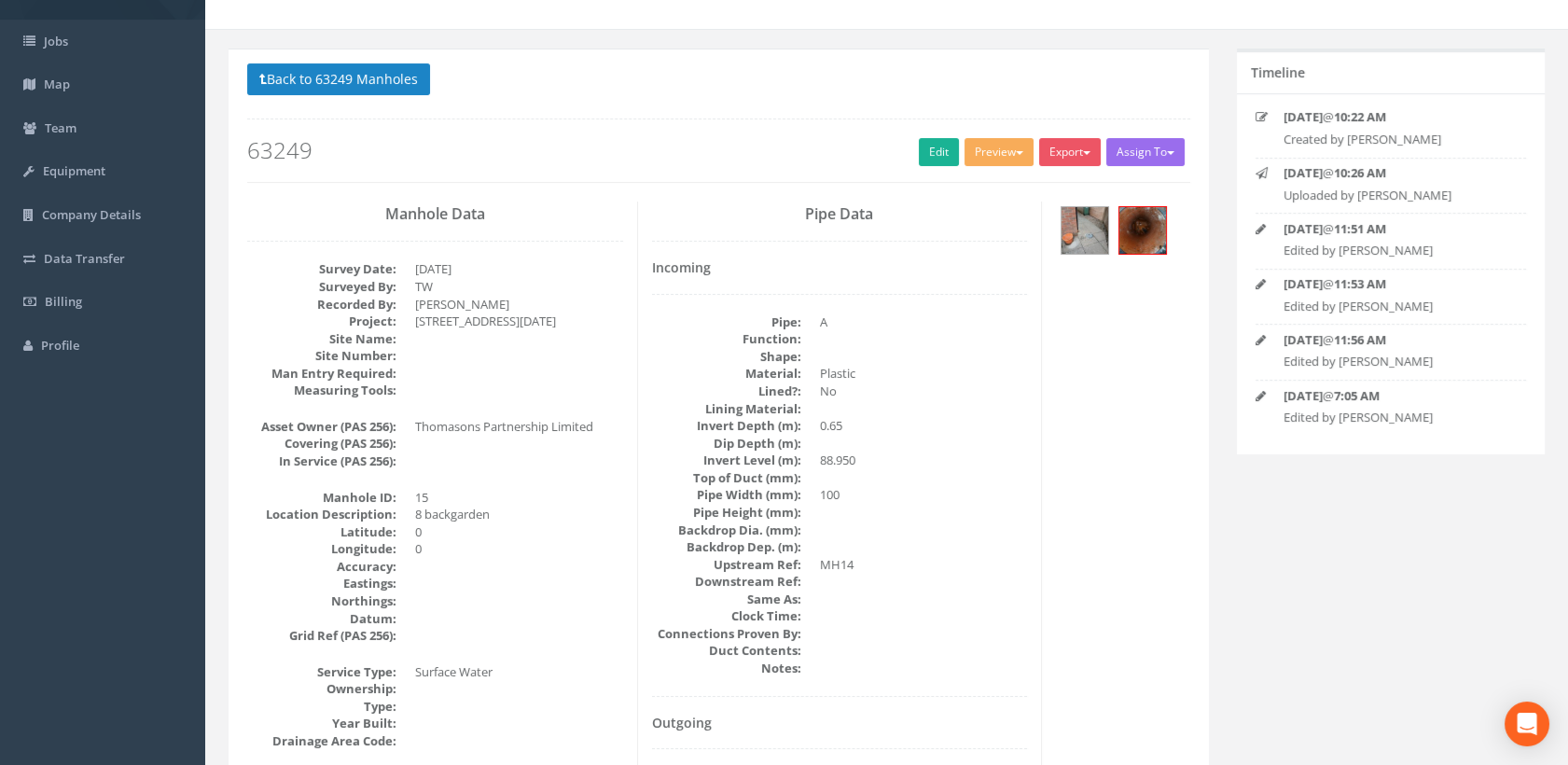
scroll to position [0, 0]
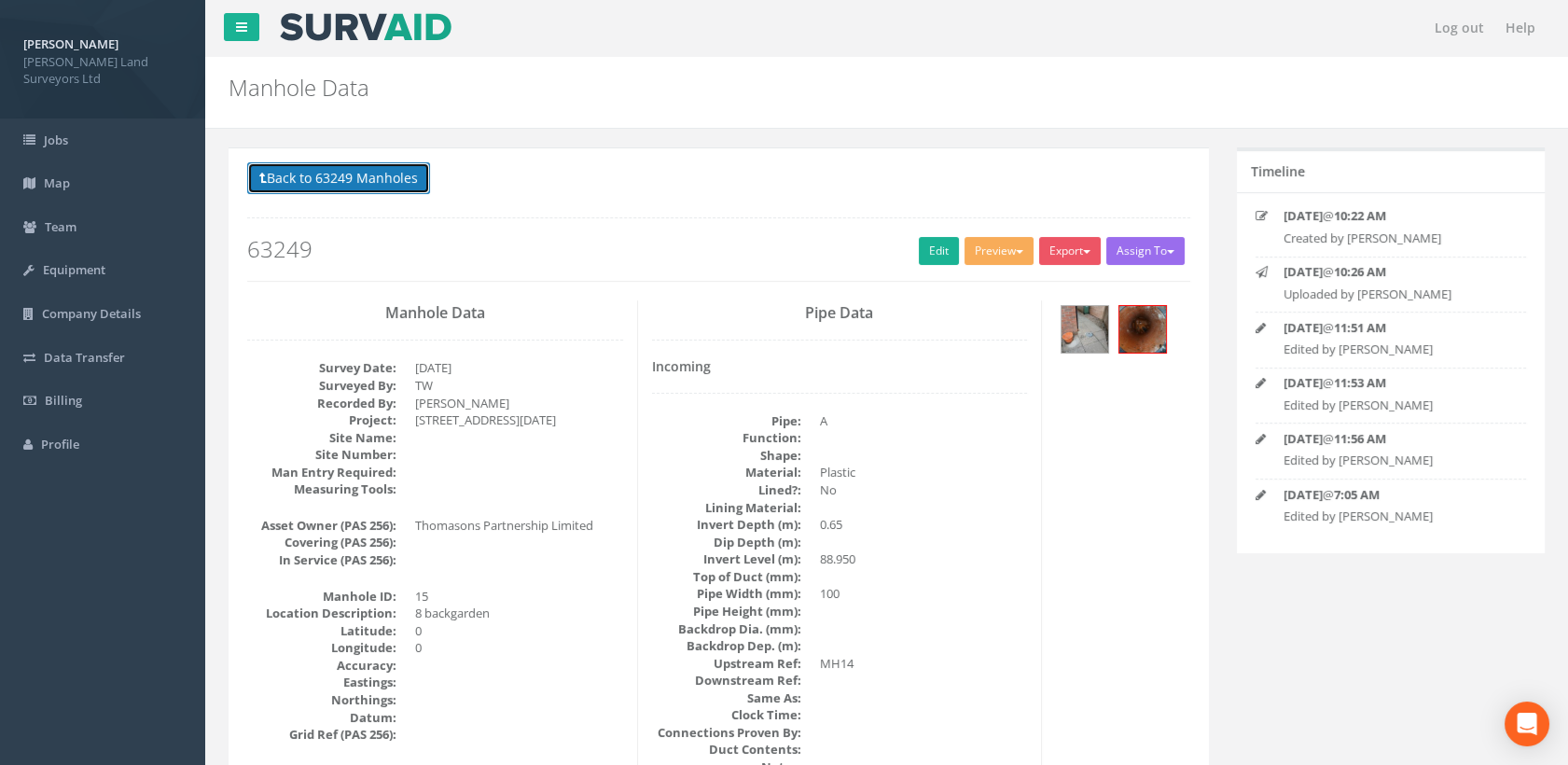
click at [358, 176] on button "Back to 63249 Manholes" at bounding box center [339, 178] width 183 height 32
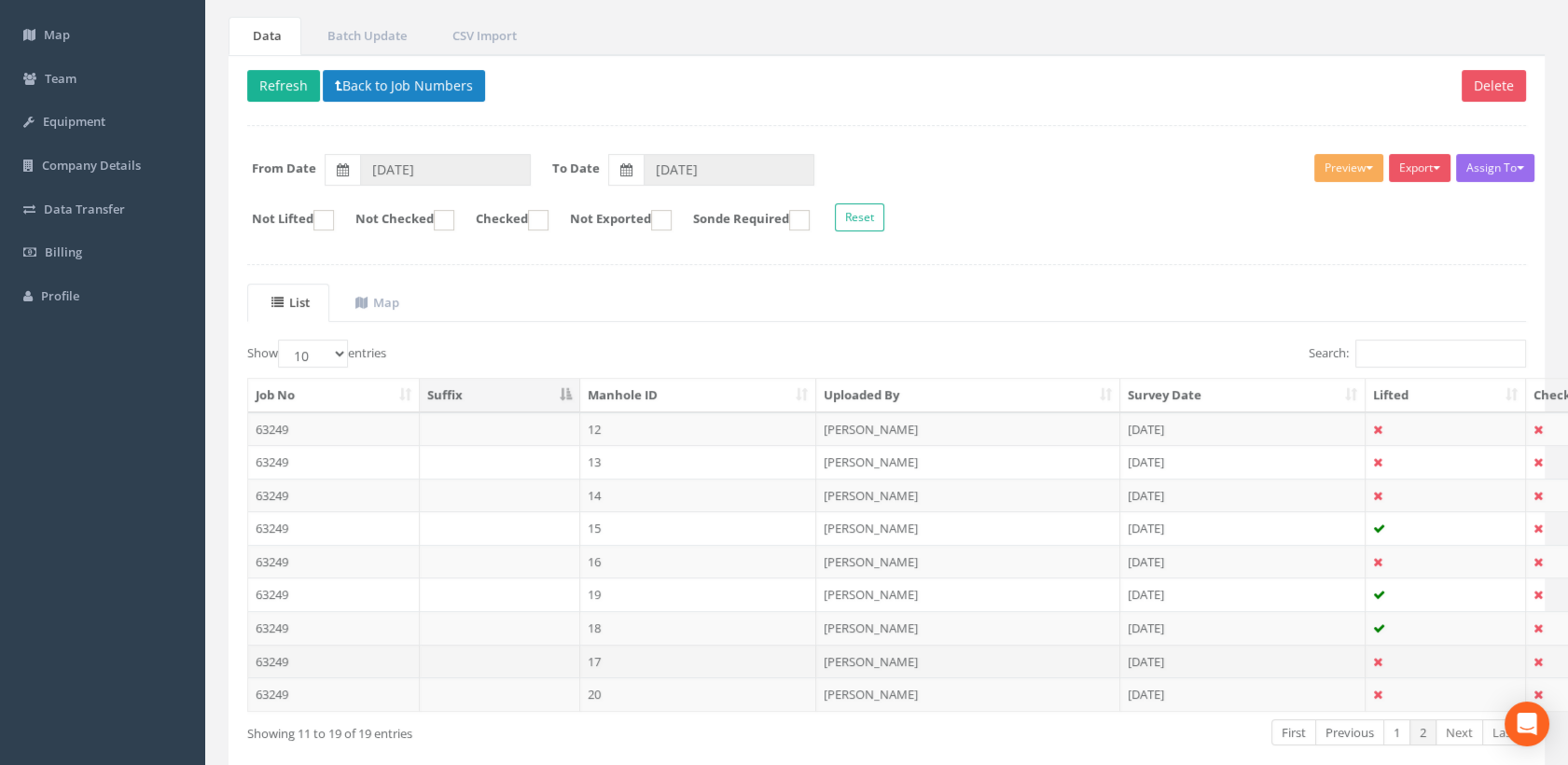
scroll to position [239, 0]
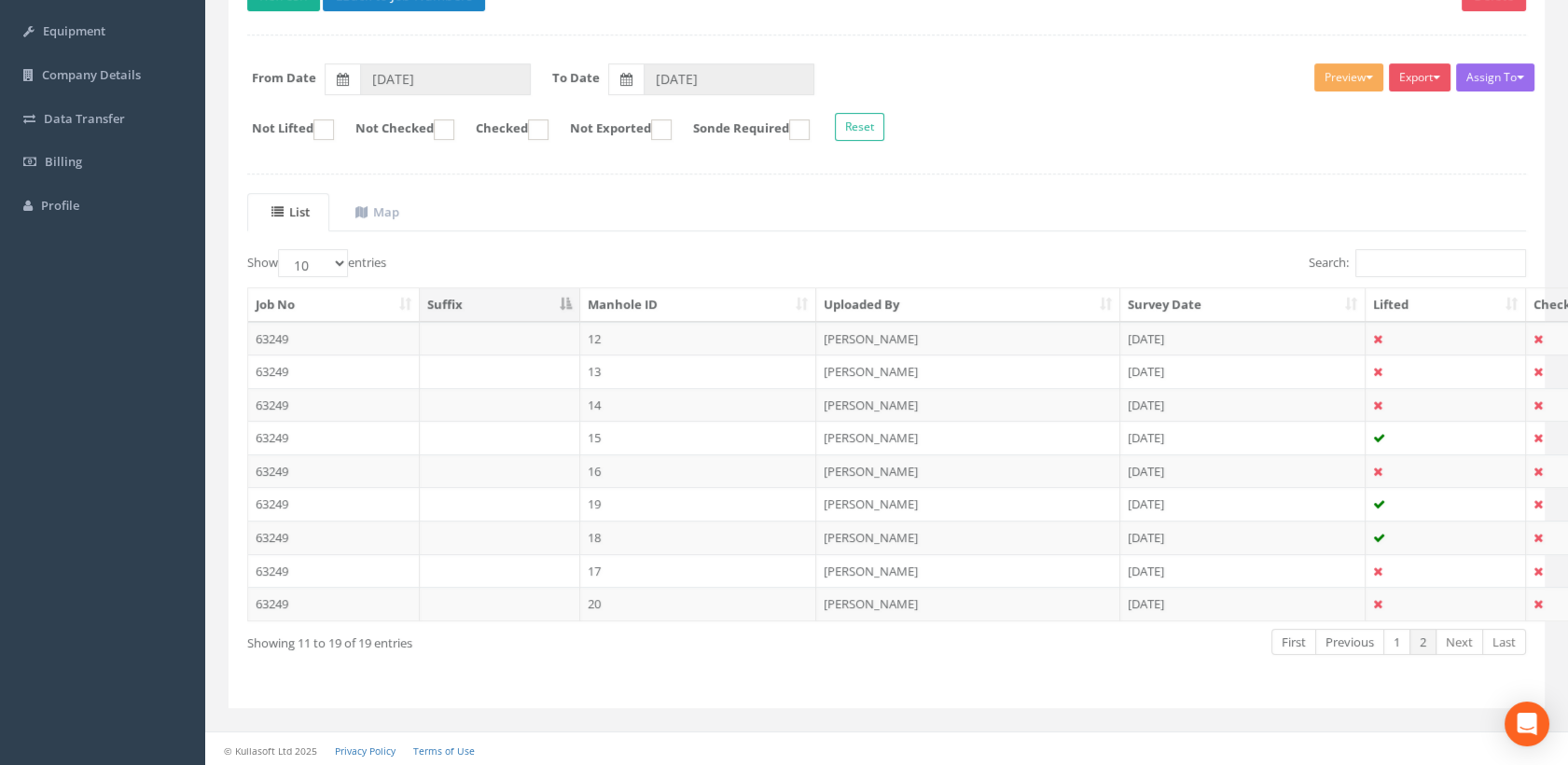
click at [619, 463] on td "16" at bounding box center [698, 471] width 237 height 34
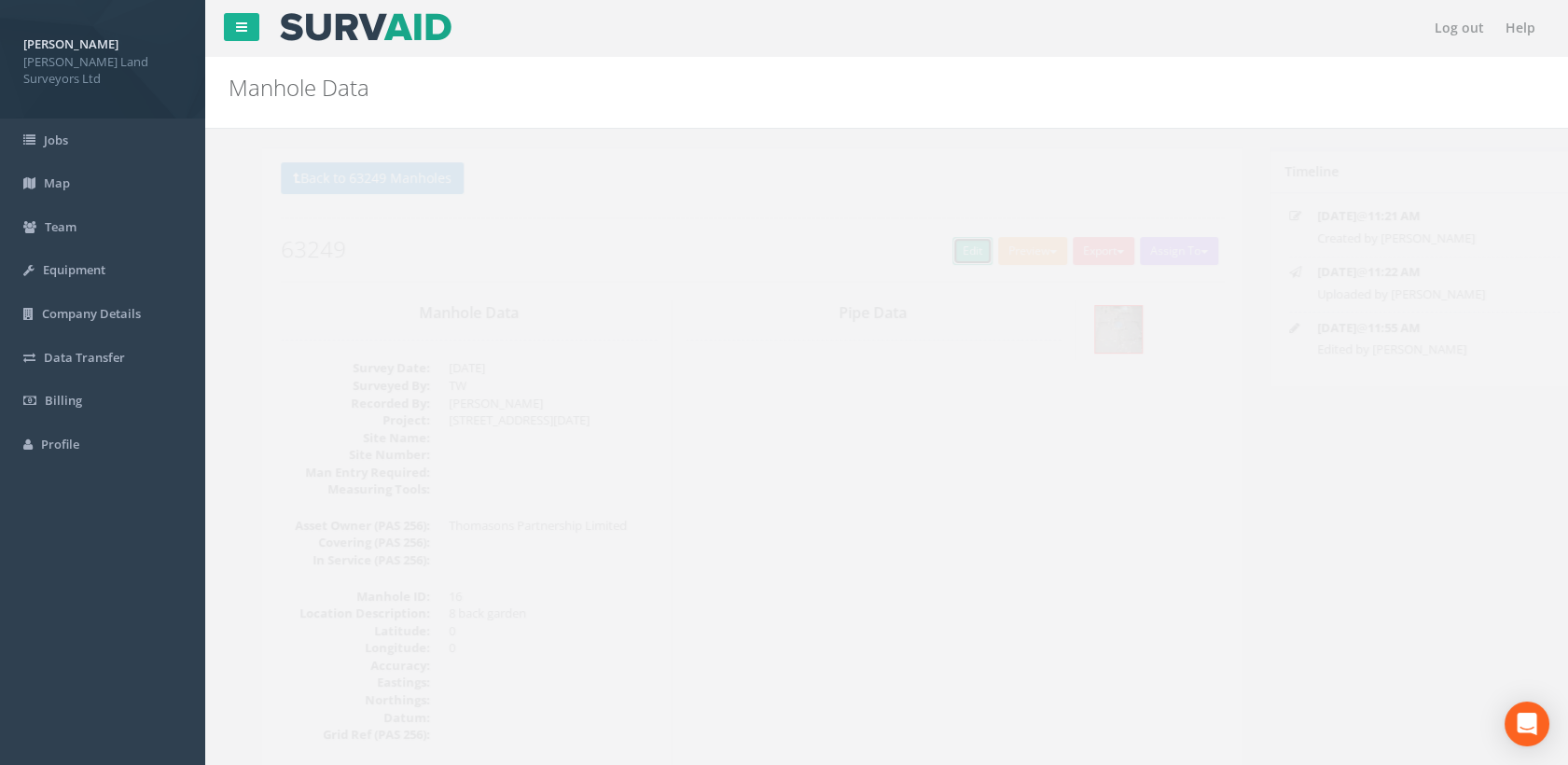
click at [933, 249] on link "Edit" at bounding box center [939, 250] width 40 height 28
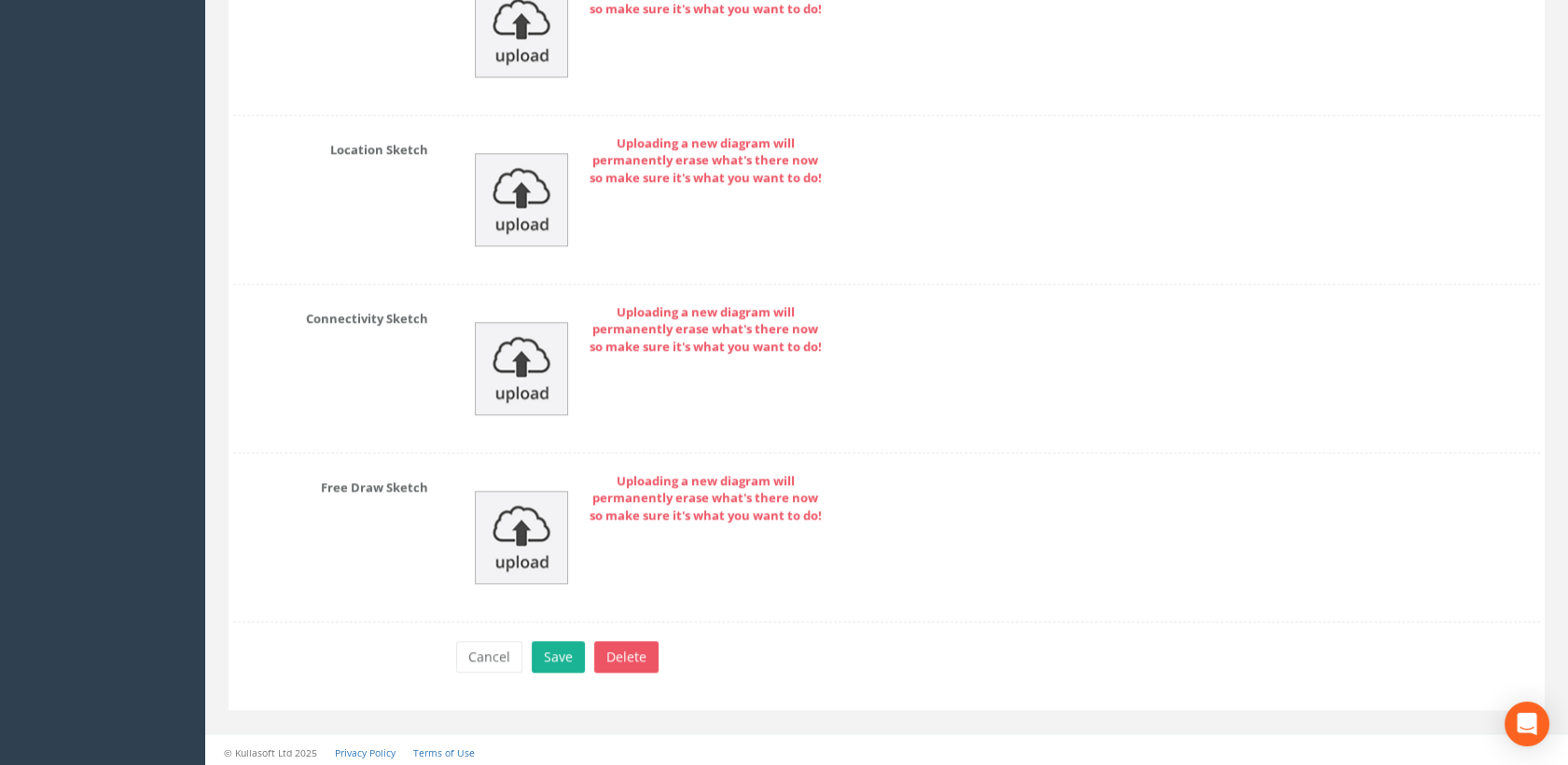
scroll to position [2936, 0]
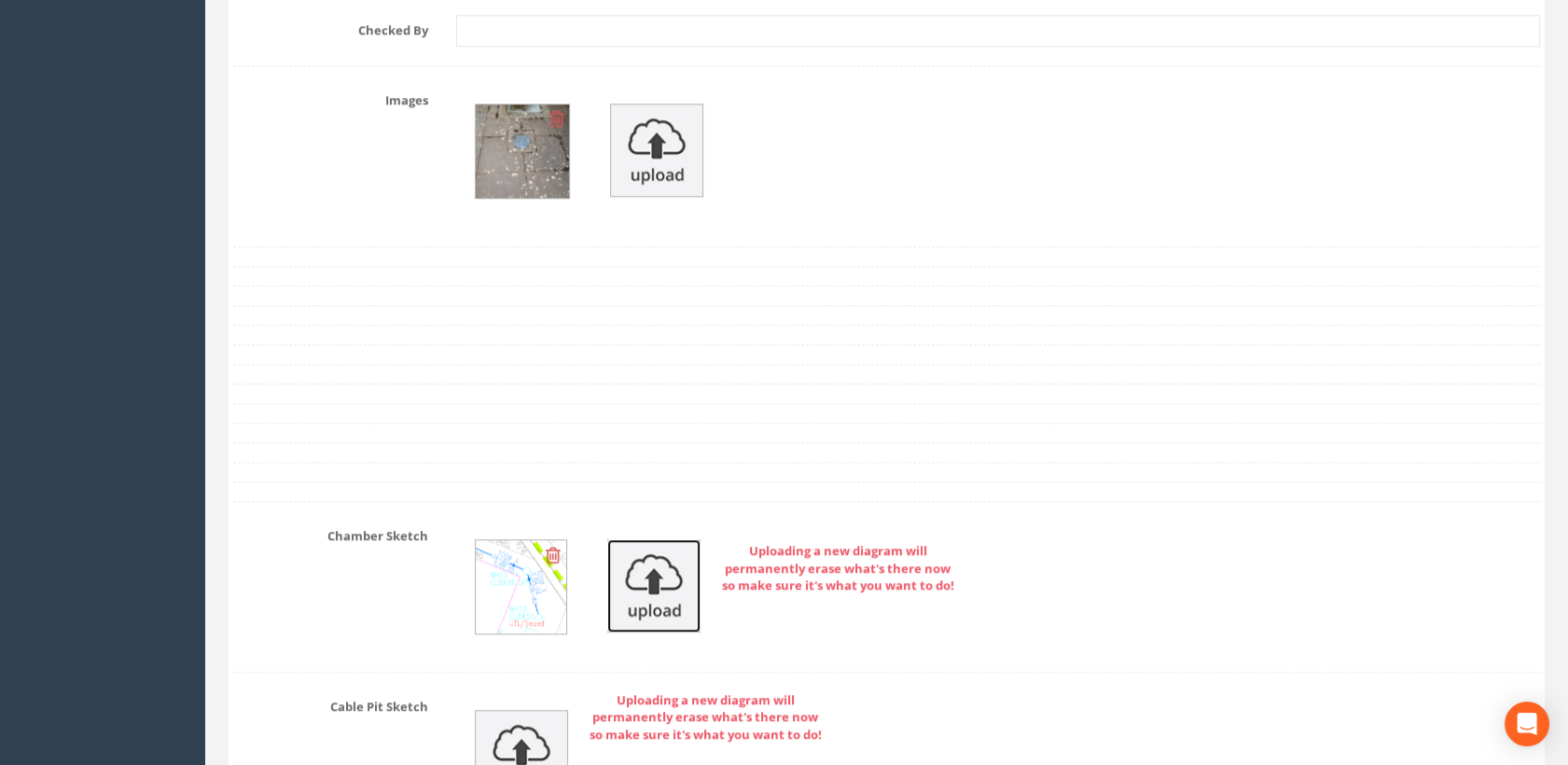
click at [664, 570] on img at bounding box center [653, 585] width 93 height 93
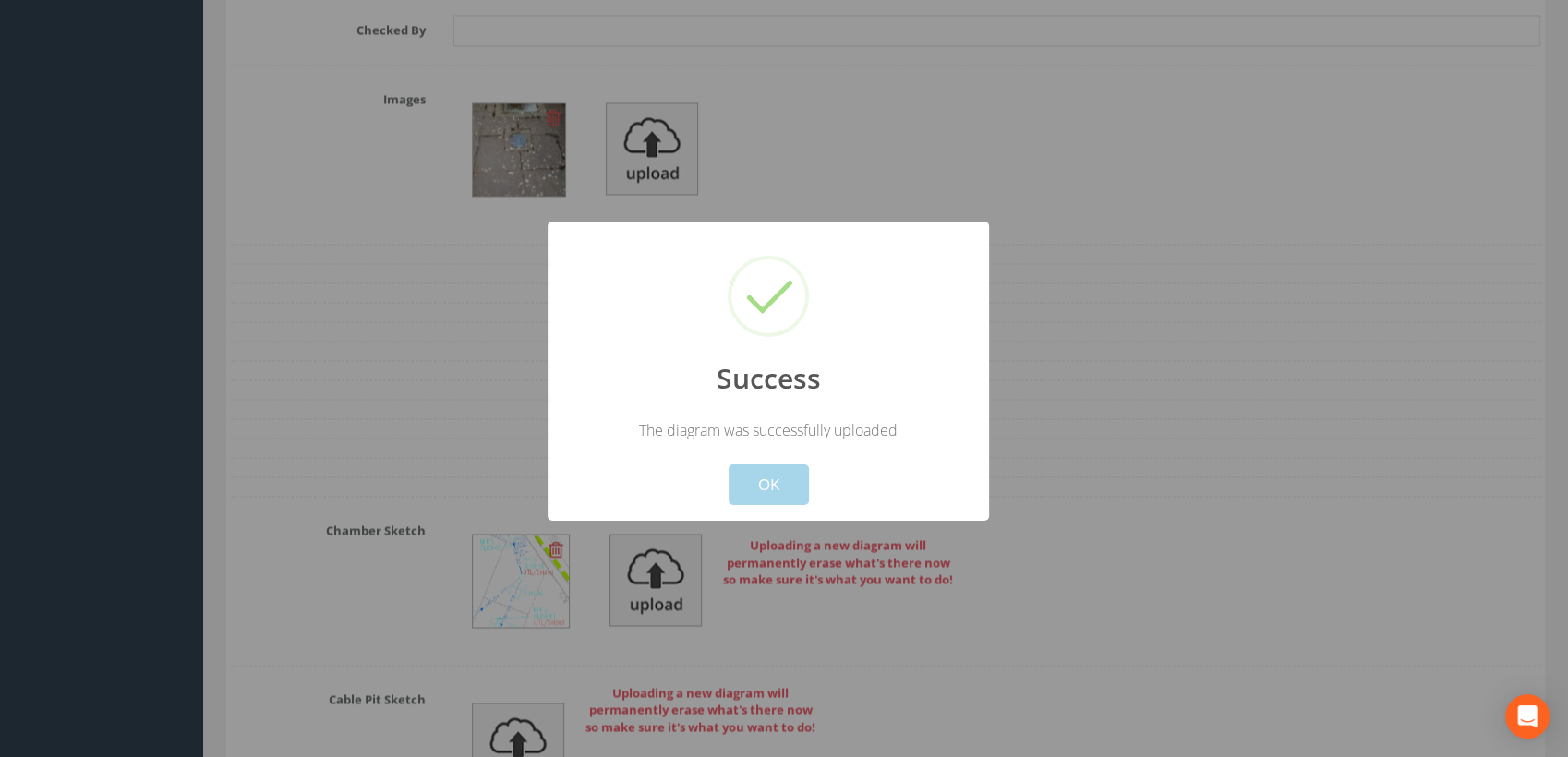
drag, startPoint x: 774, startPoint y: 479, endPoint x: 782, endPoint y: 469, distance: 12.8
click at [776, 477] on button "OK" at bounding box center [769, 485] width 80 height 41
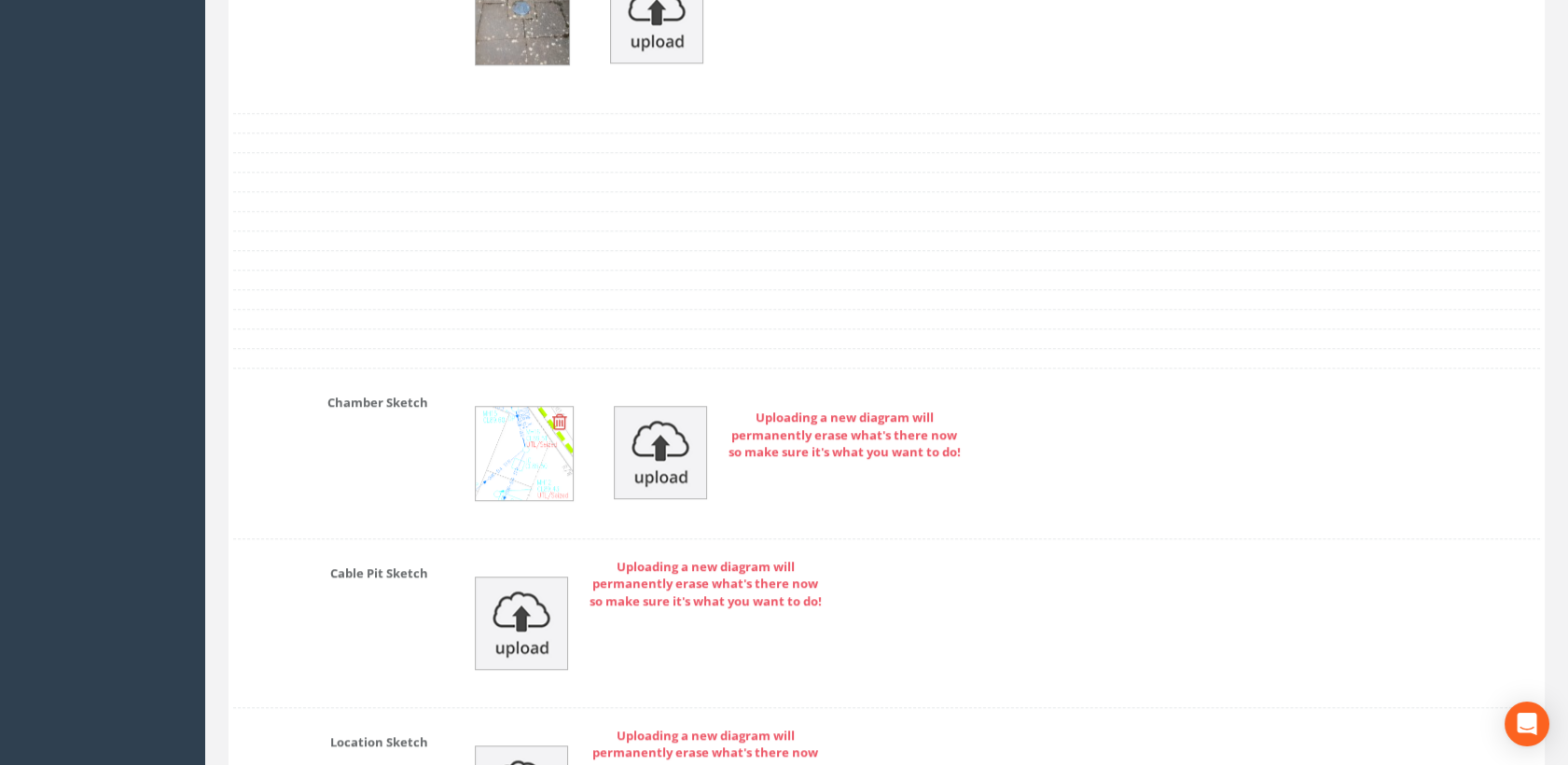
scroll to position [3661, 0]
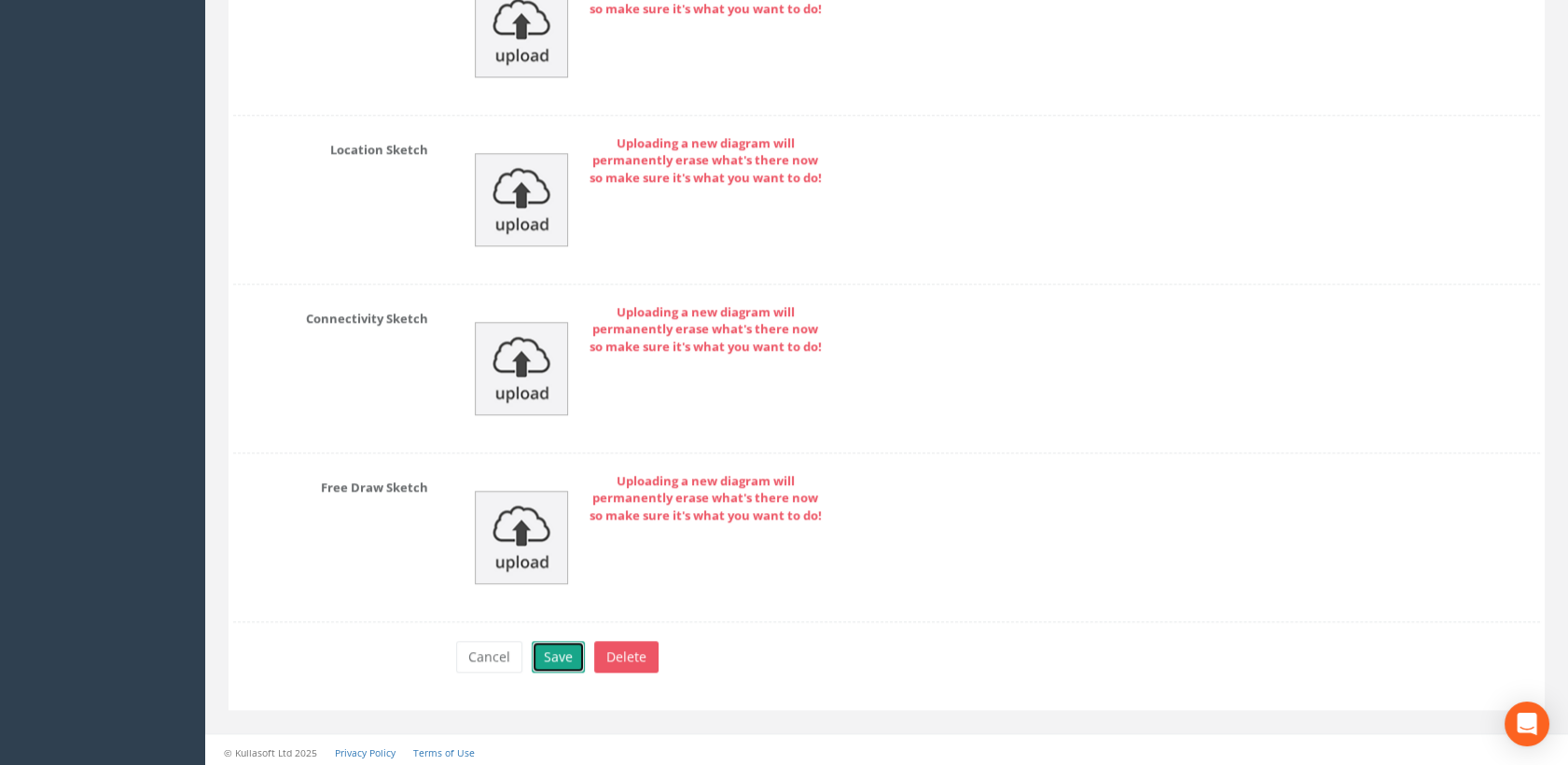
click at [561, 646] on button "Save" at bounding box center [558, 656] width 53 height 32
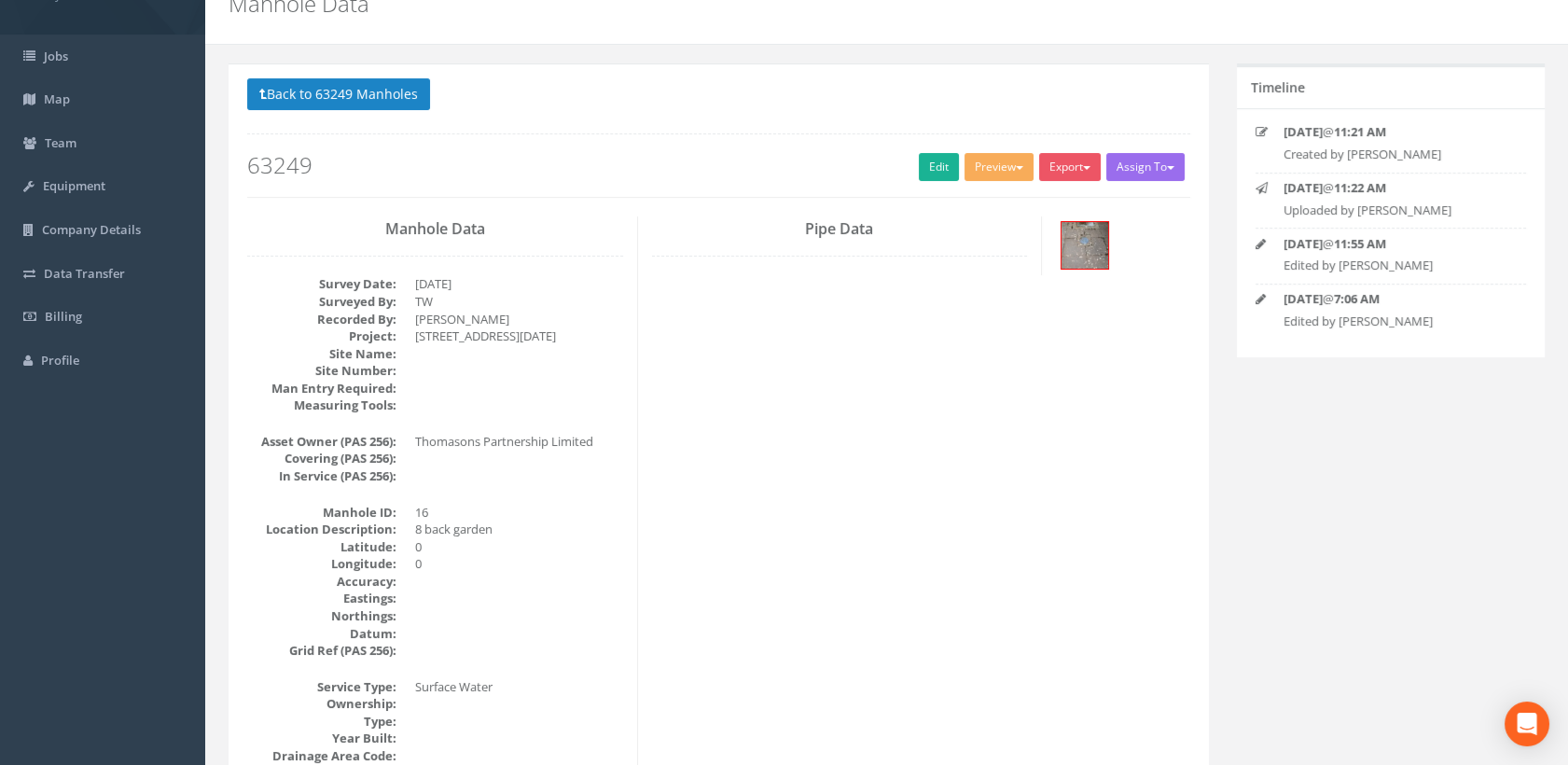
scroll to position [0, 0]
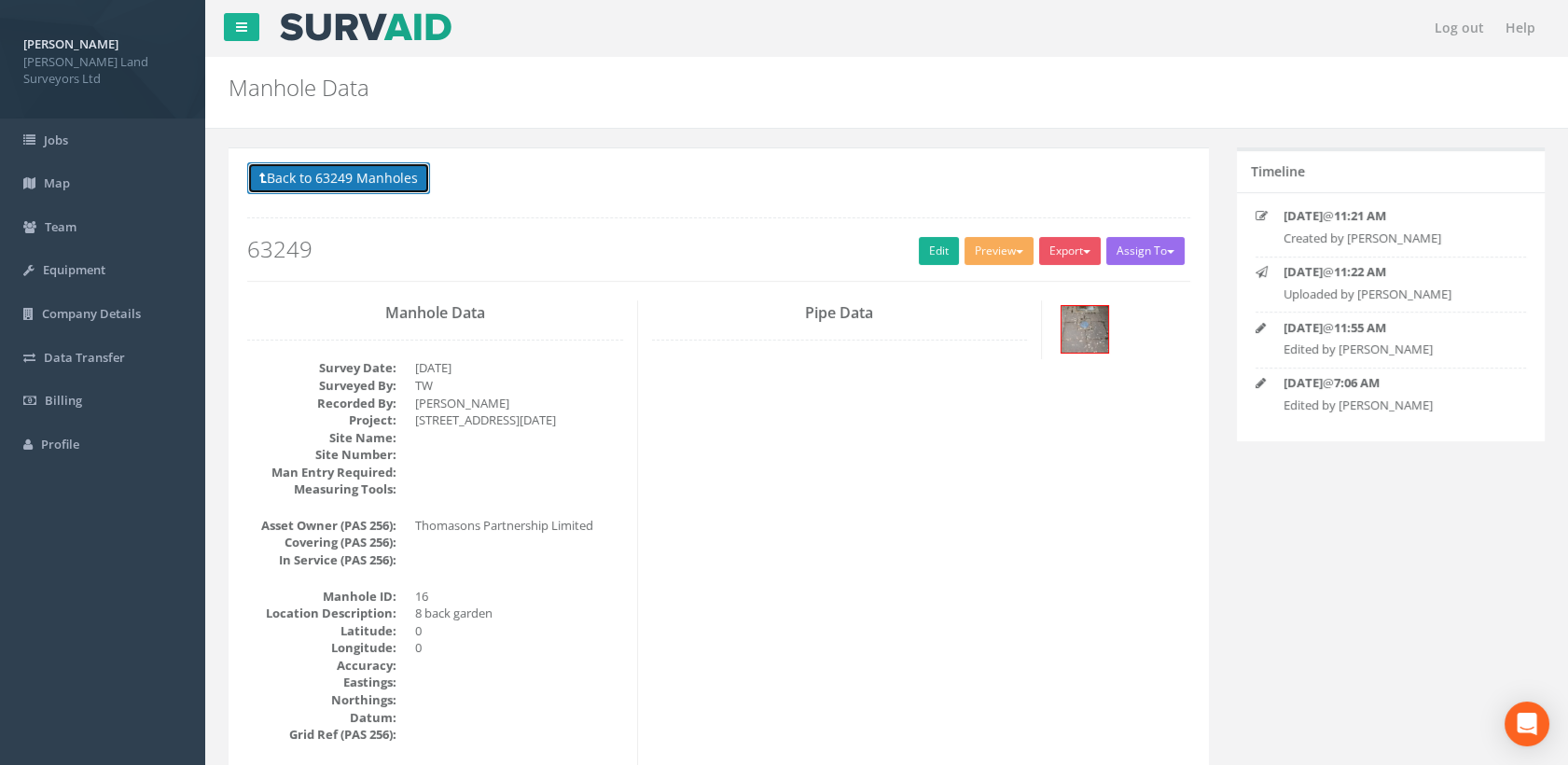
click at [406, 180] on button "Back to 63249 Manholes" at bounding box center [339, 178] width 183 height 32
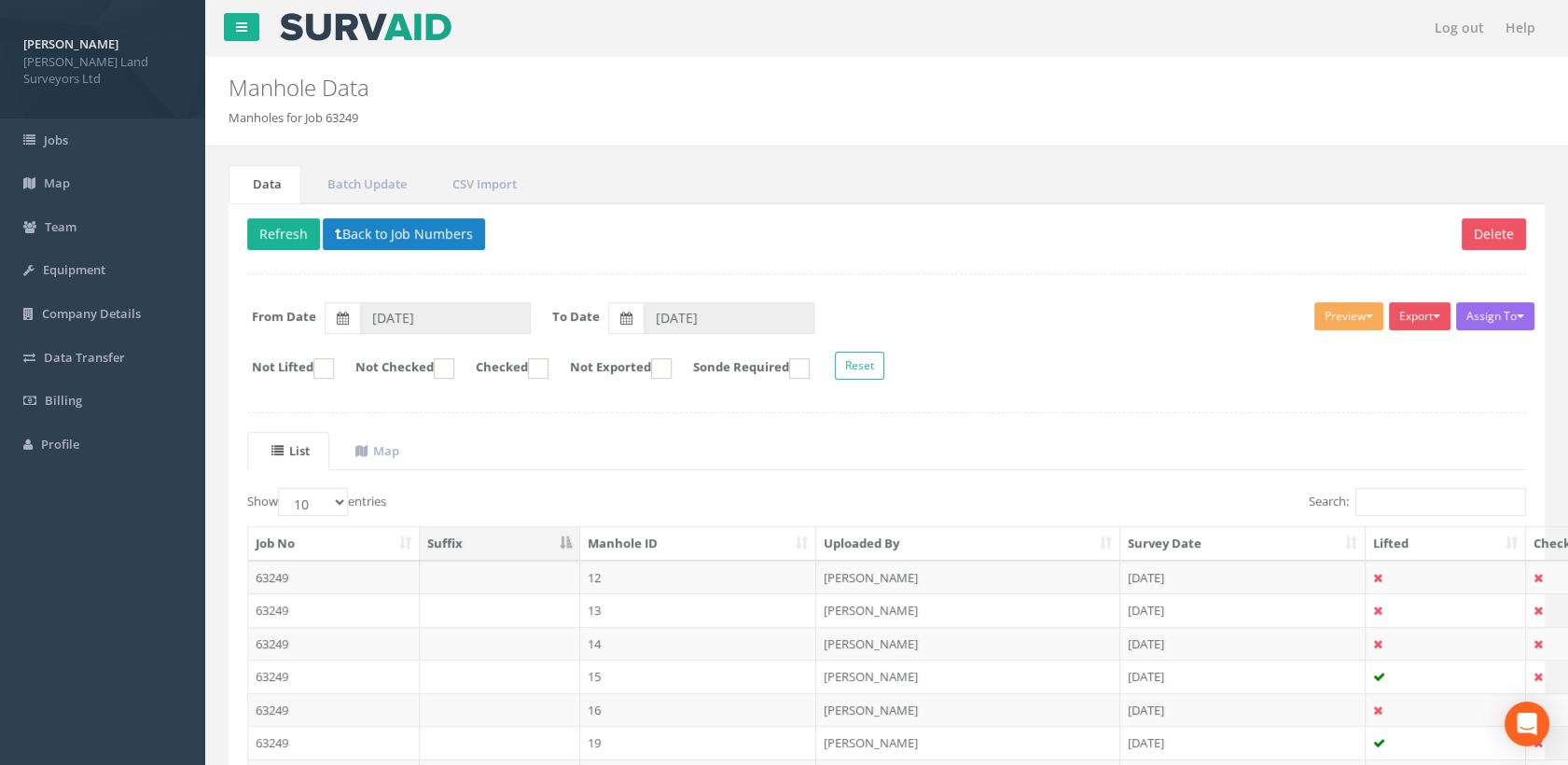
scroll to position [239, 0]
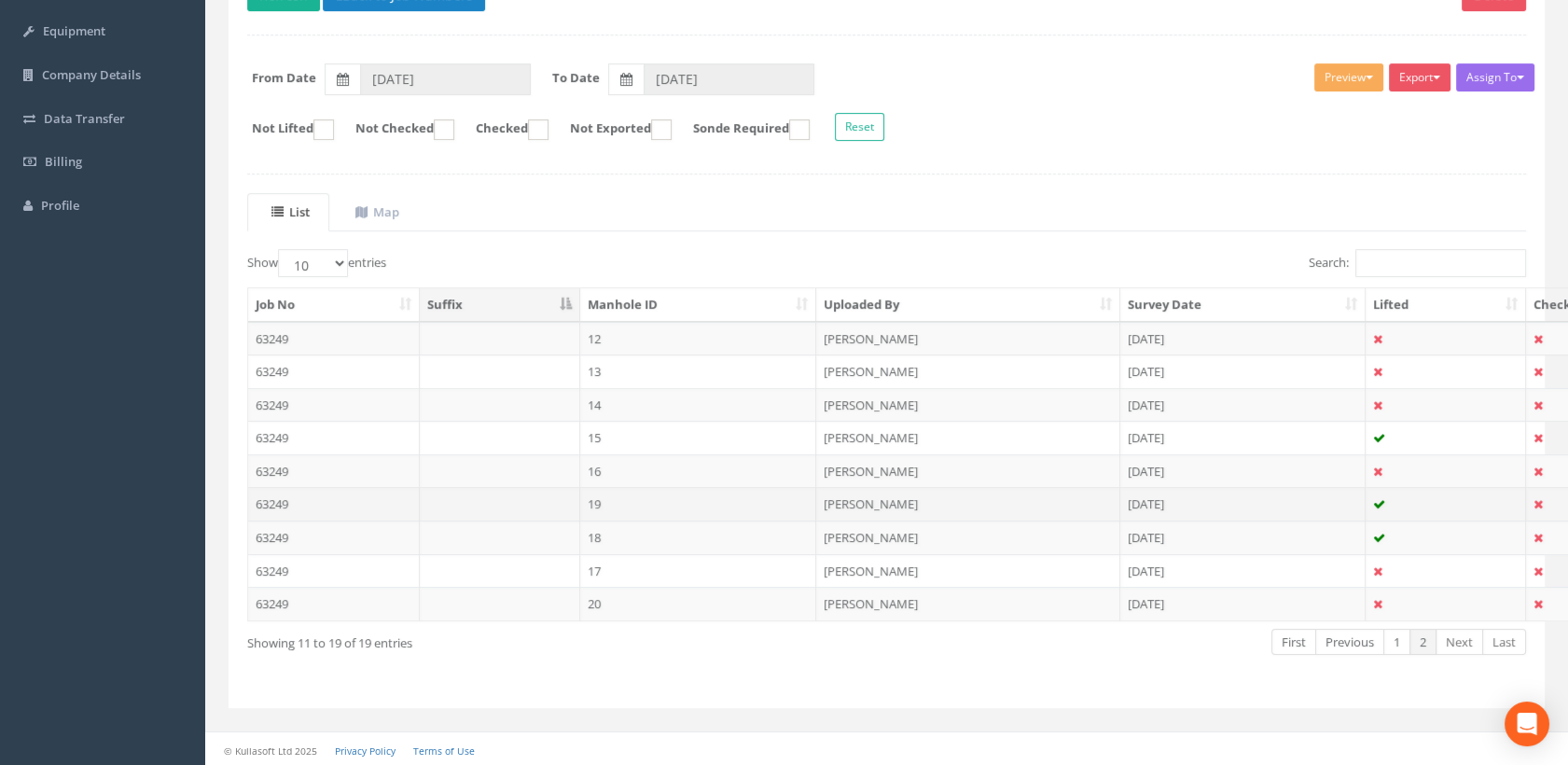
click at [619, 504] on td "19" at bounding box center [698, 503] width 237 height 34
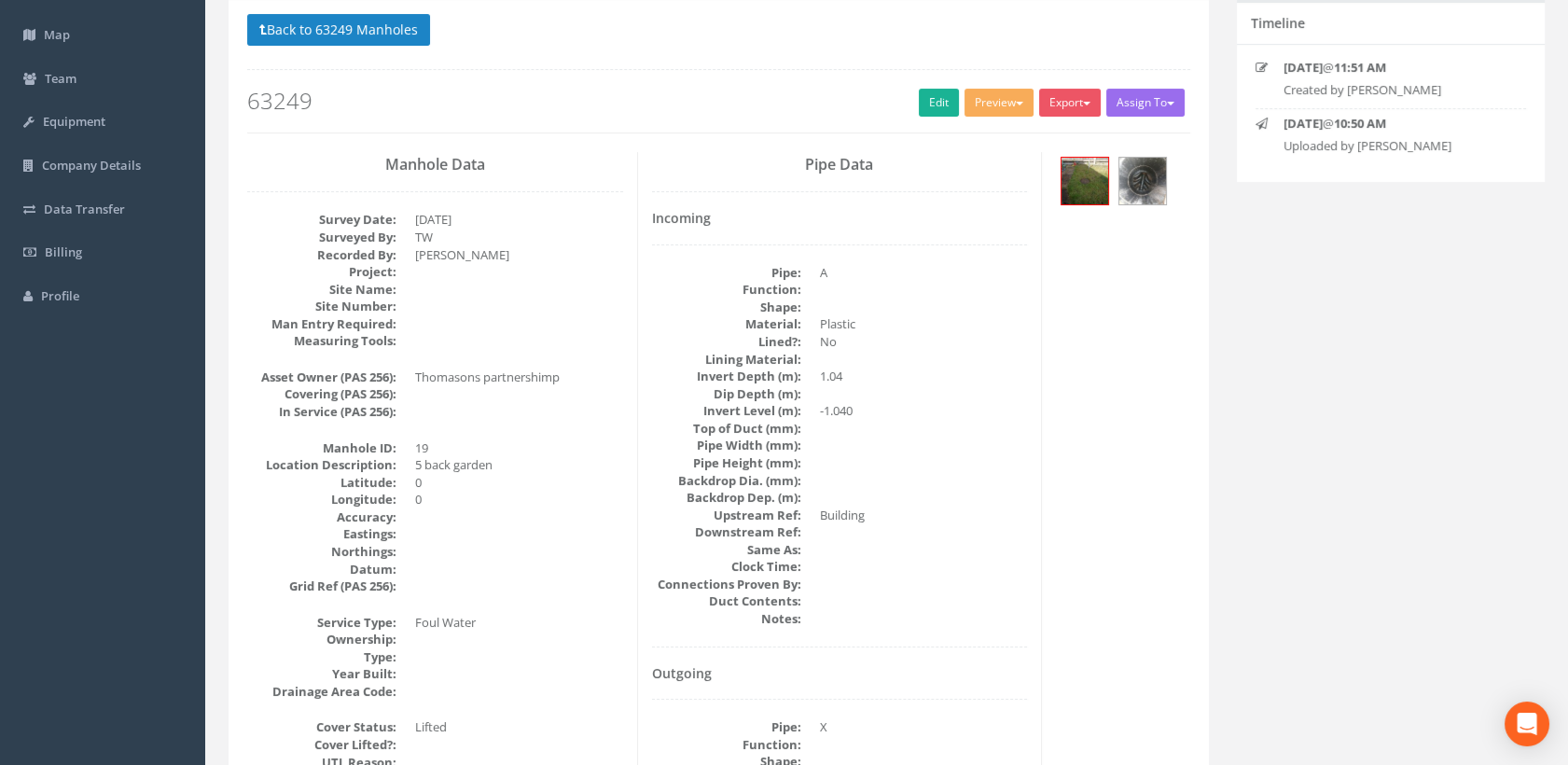
scroll to position [104, 0]
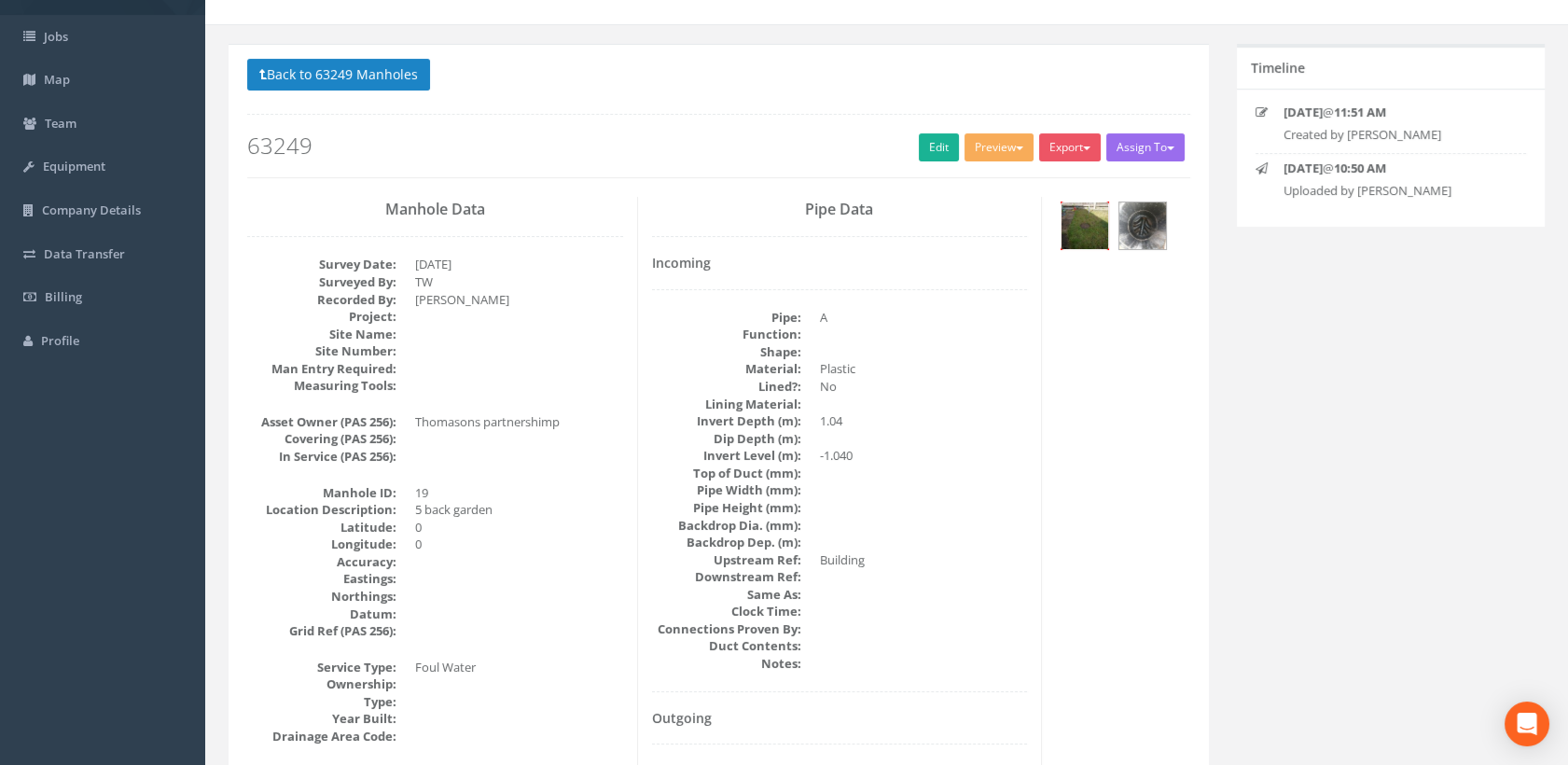
click at [1094, 230] on img at bounding box center [1084, 225] width 46 height 46
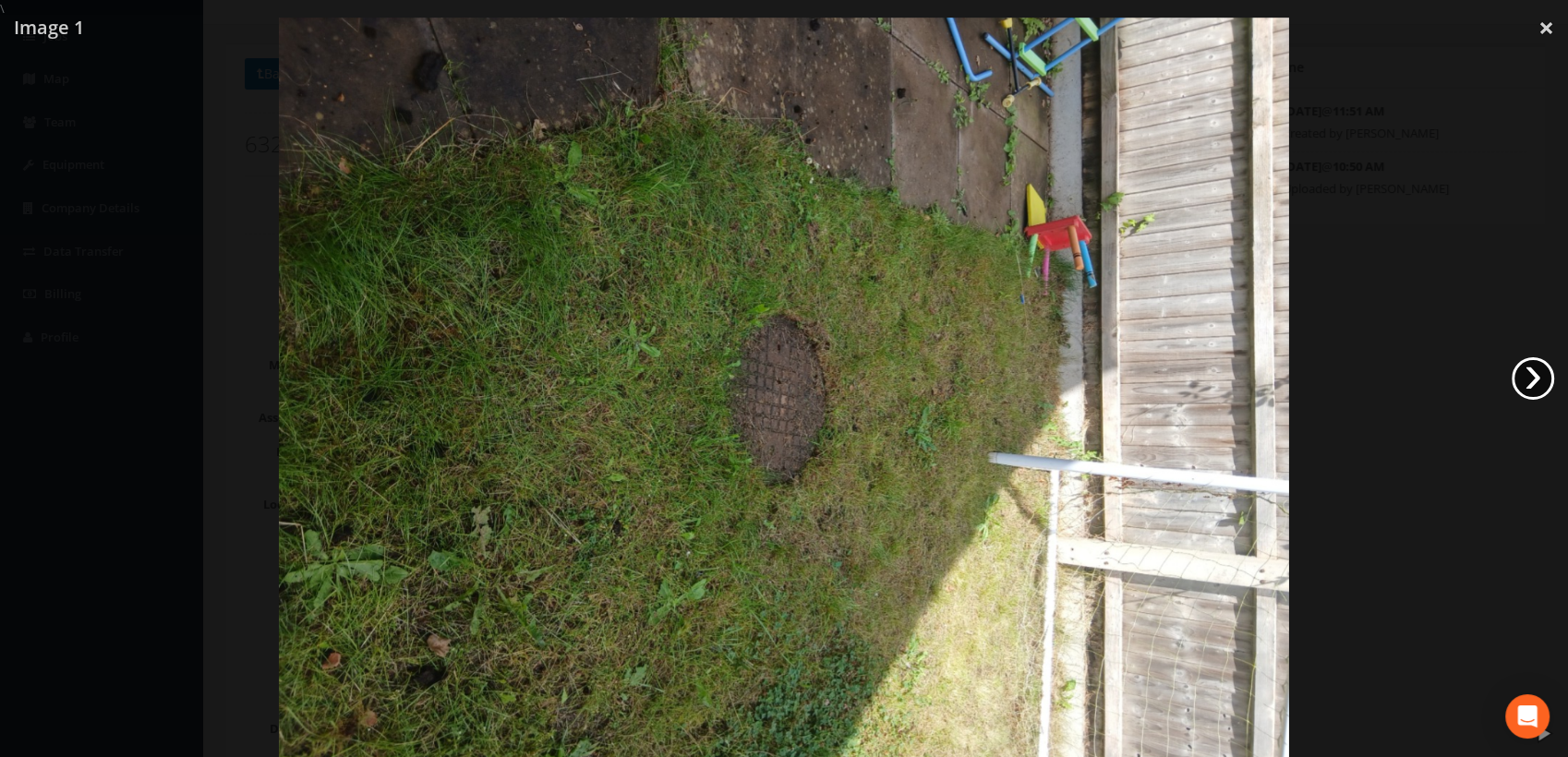
click at [1538, 379] on link "›" at bounding box center [1533, 378] width 43 height 43
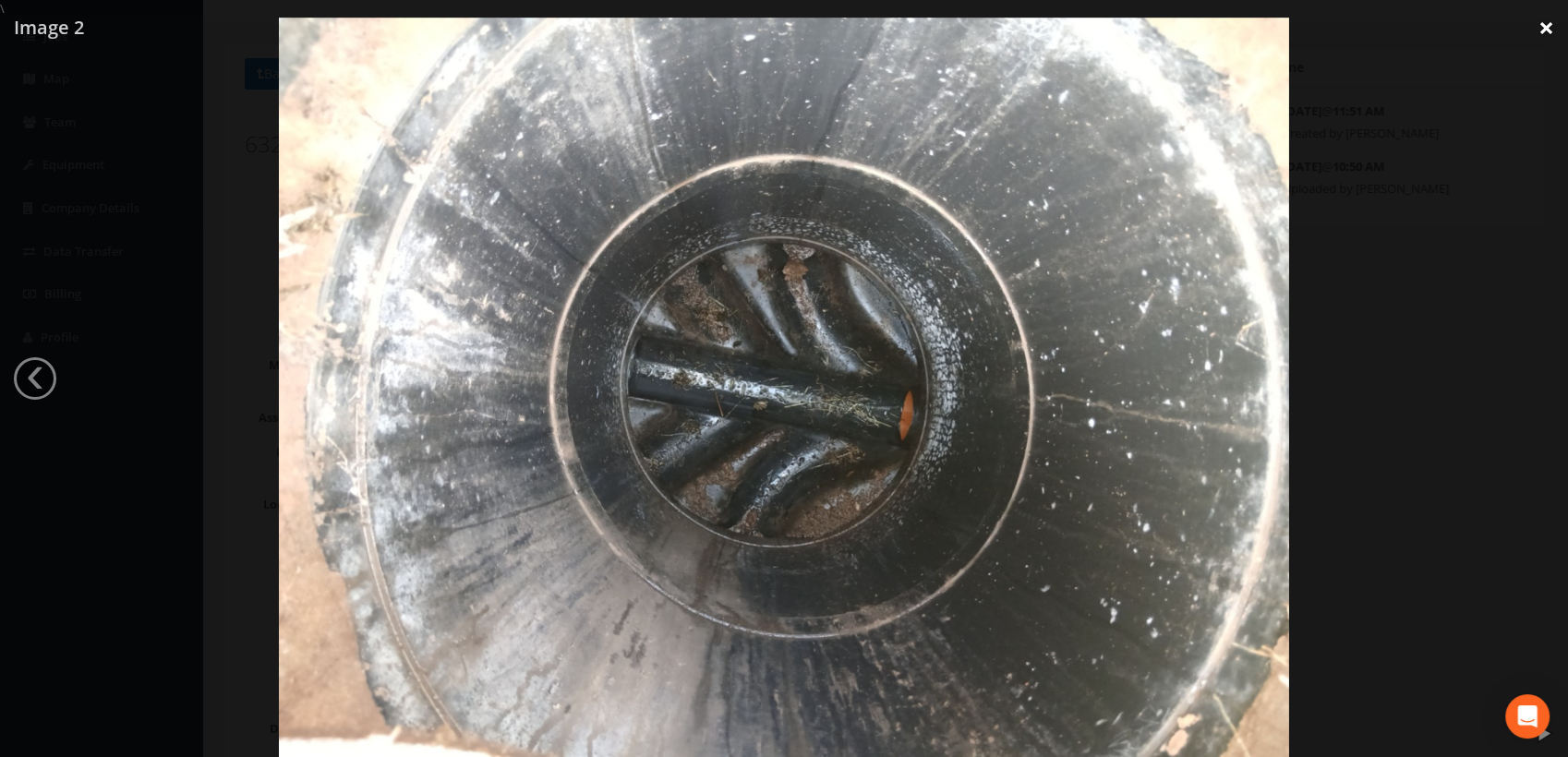
click at [1537, 29] on link "×" at bounding box center [1547, 28] width 44 height 55
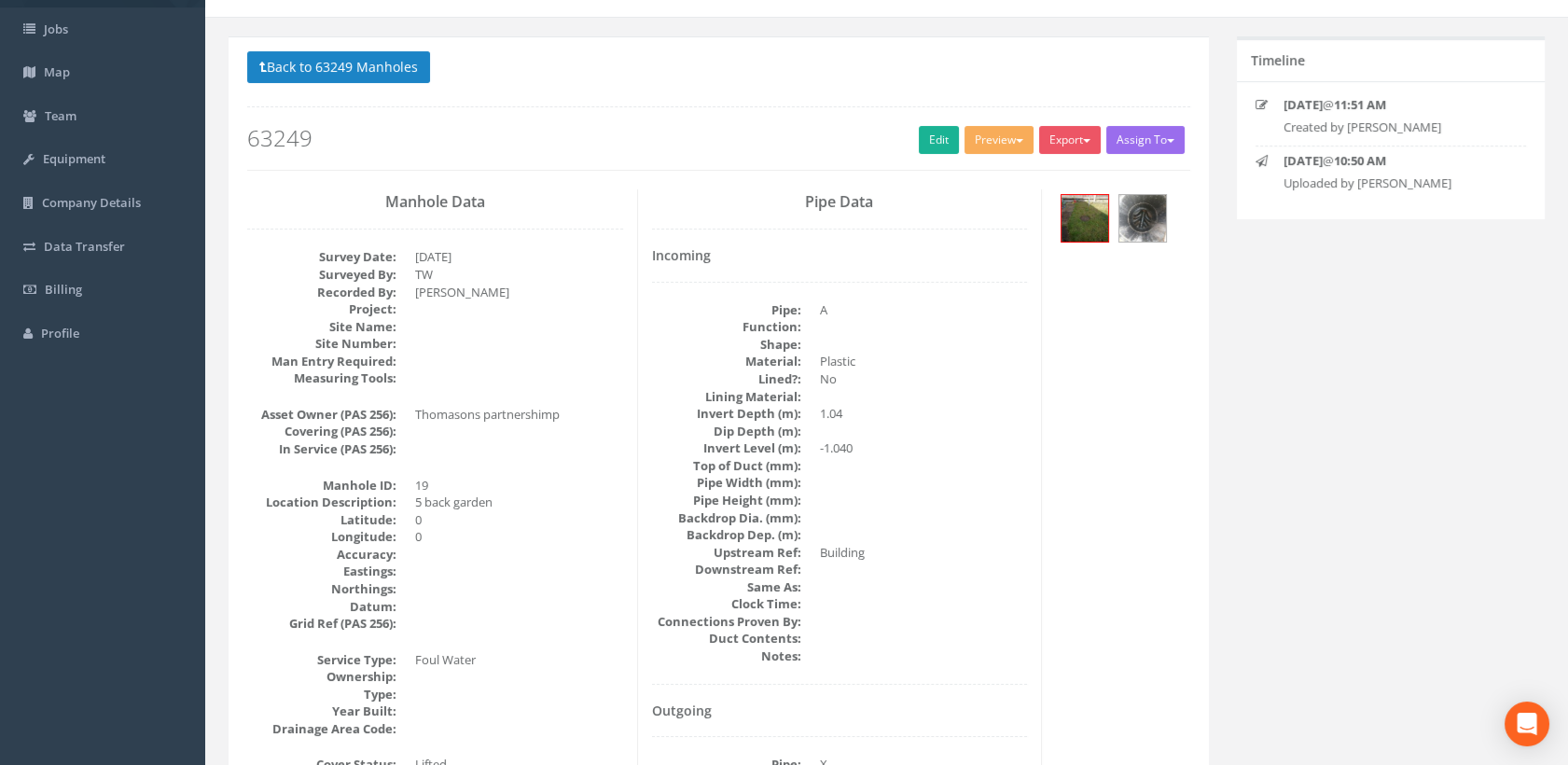
scroll to position [0, 0]
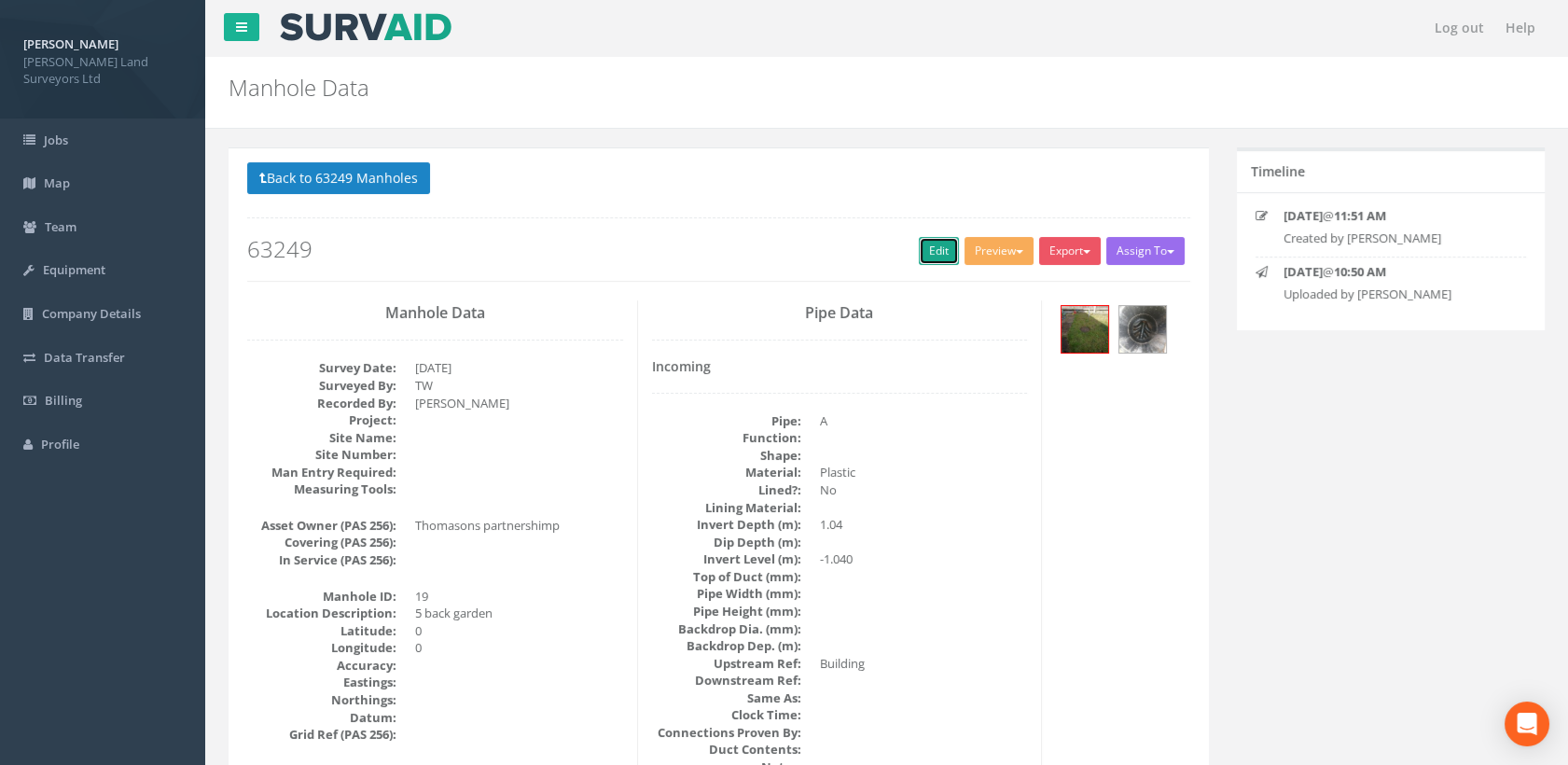
click at [935, 248] on link "Edit" at bounding box center [939, 250] width 40 height 28
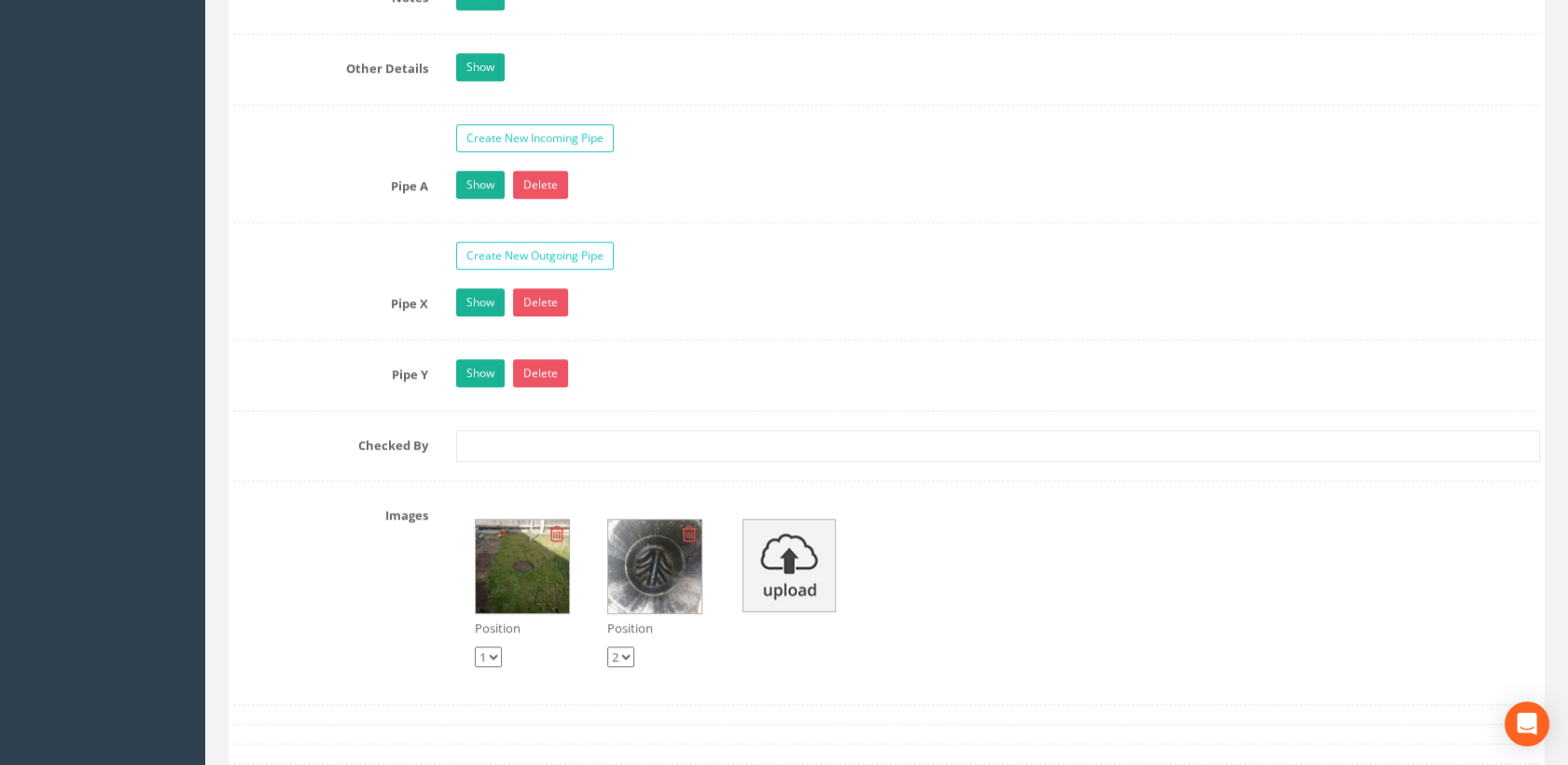
scroll to position [2694, 0]
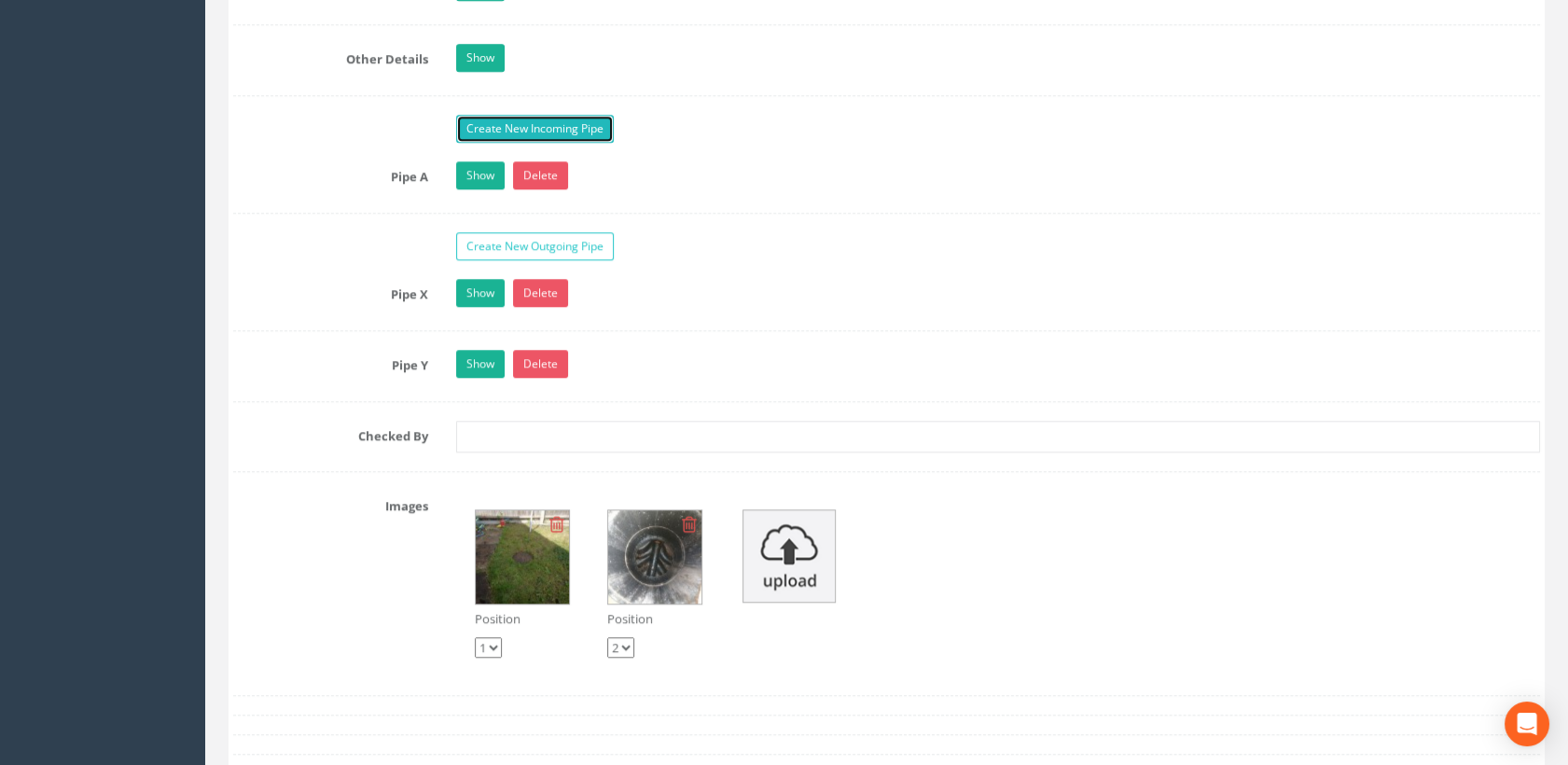
click at [526, 128] on link "Create New Incoming Pipe" at bounding box center [535, 128] width 158 height 28
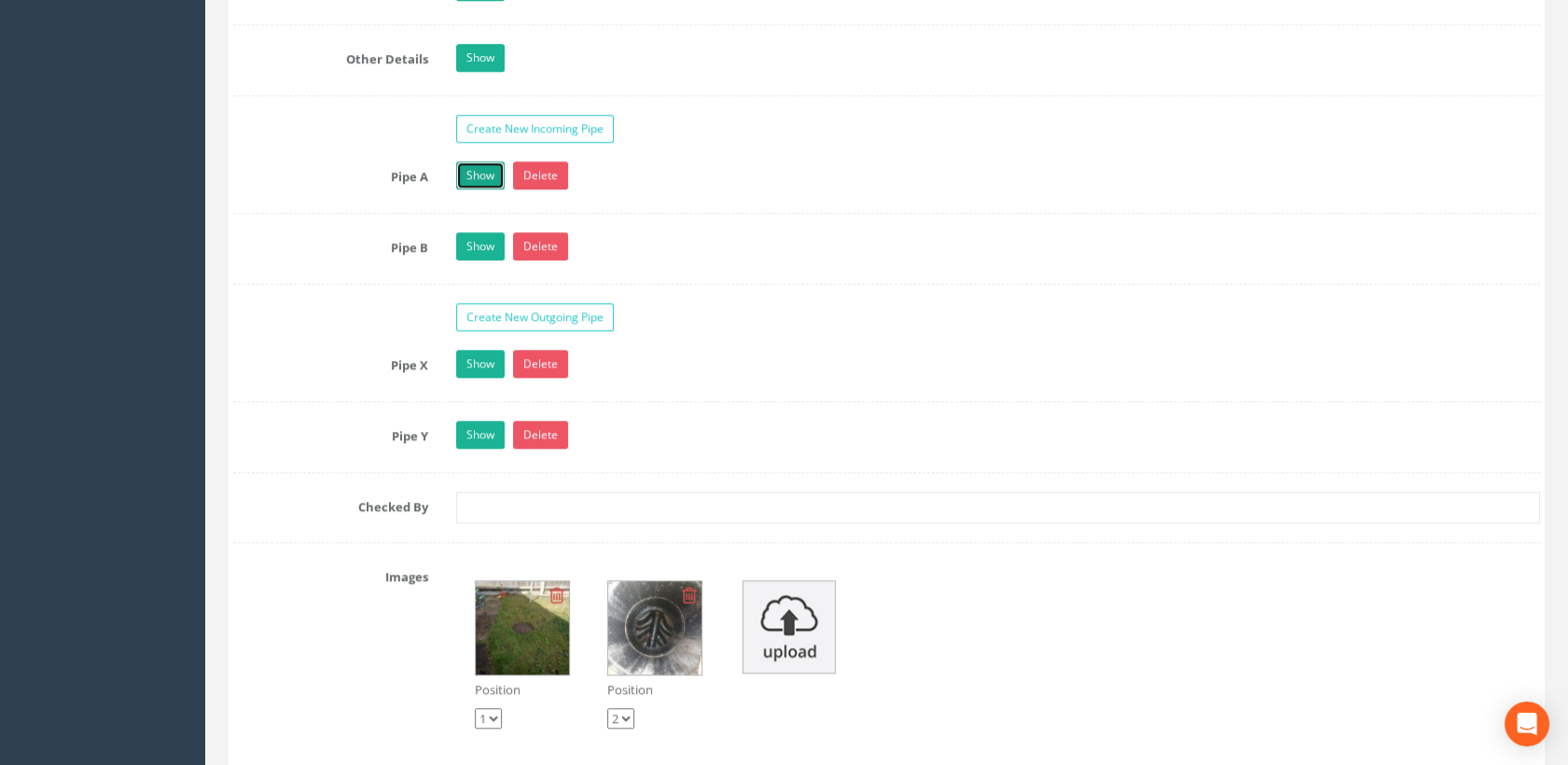
click at [482, 173] on link "Show" at bounding box center [480, 175] width 48 height 28
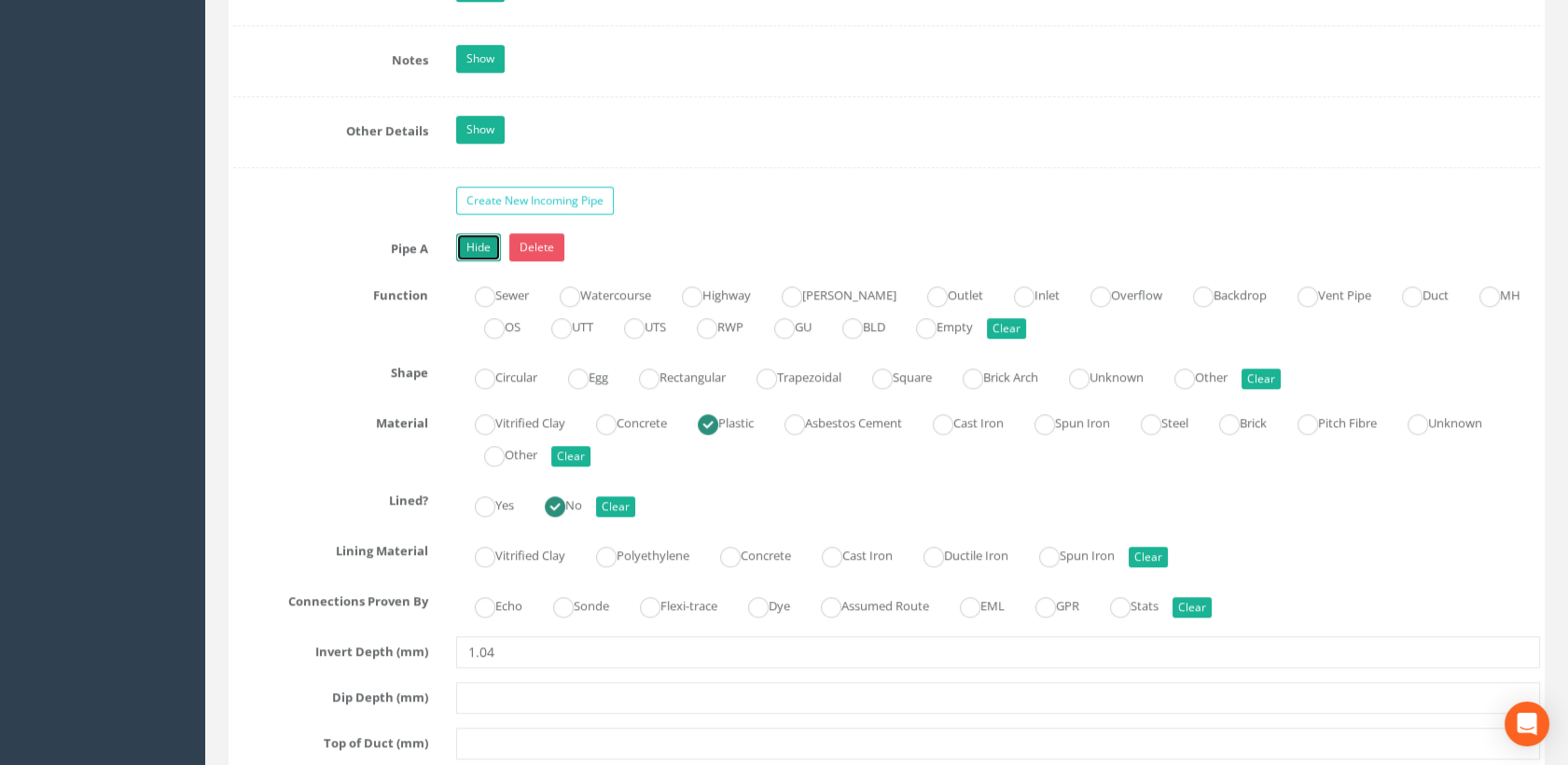
scroll to position [2590, 0]
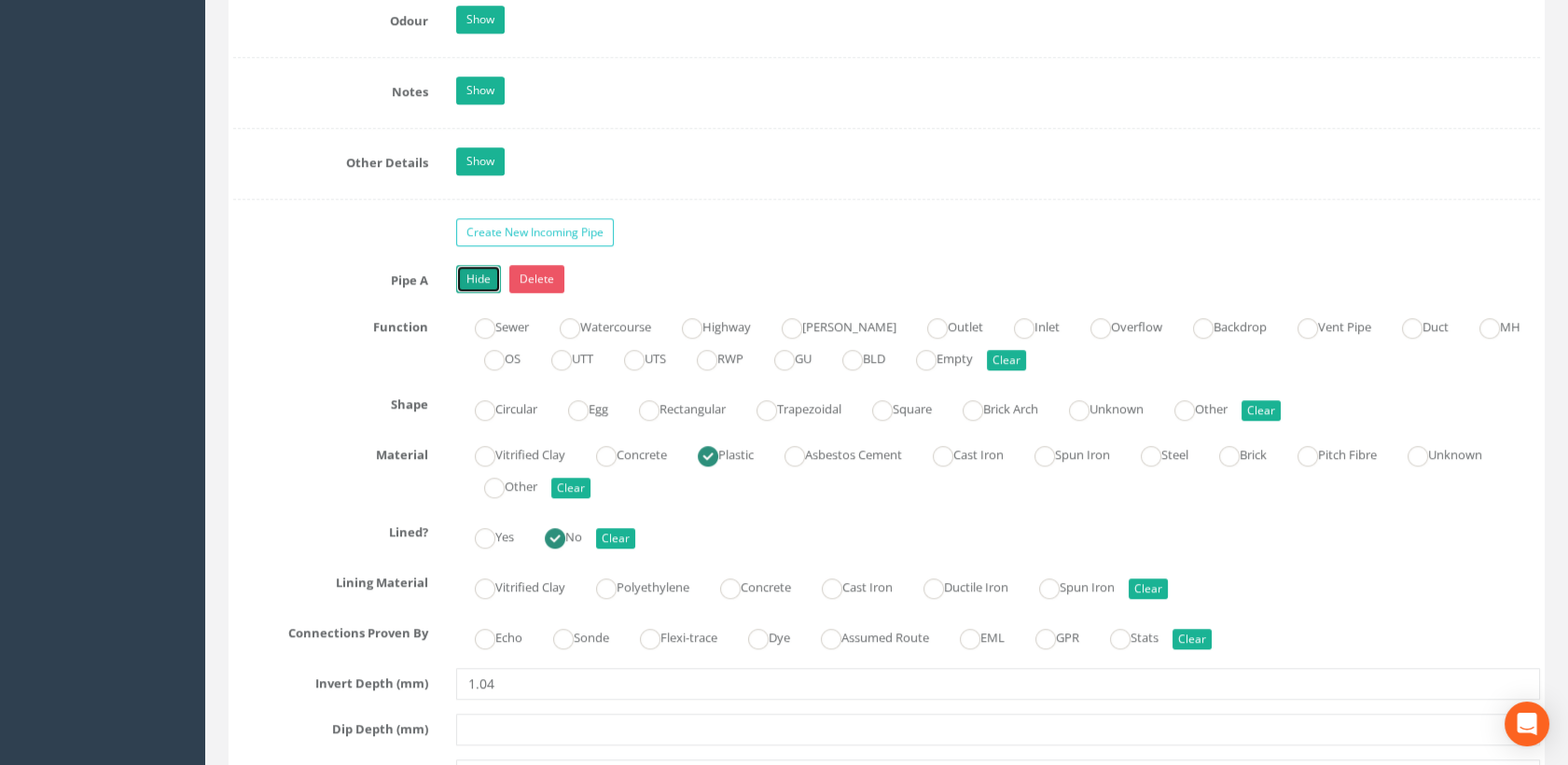
click at [490, 276] on link "Hide" at bounding box center [478, 278] width 45 height 28
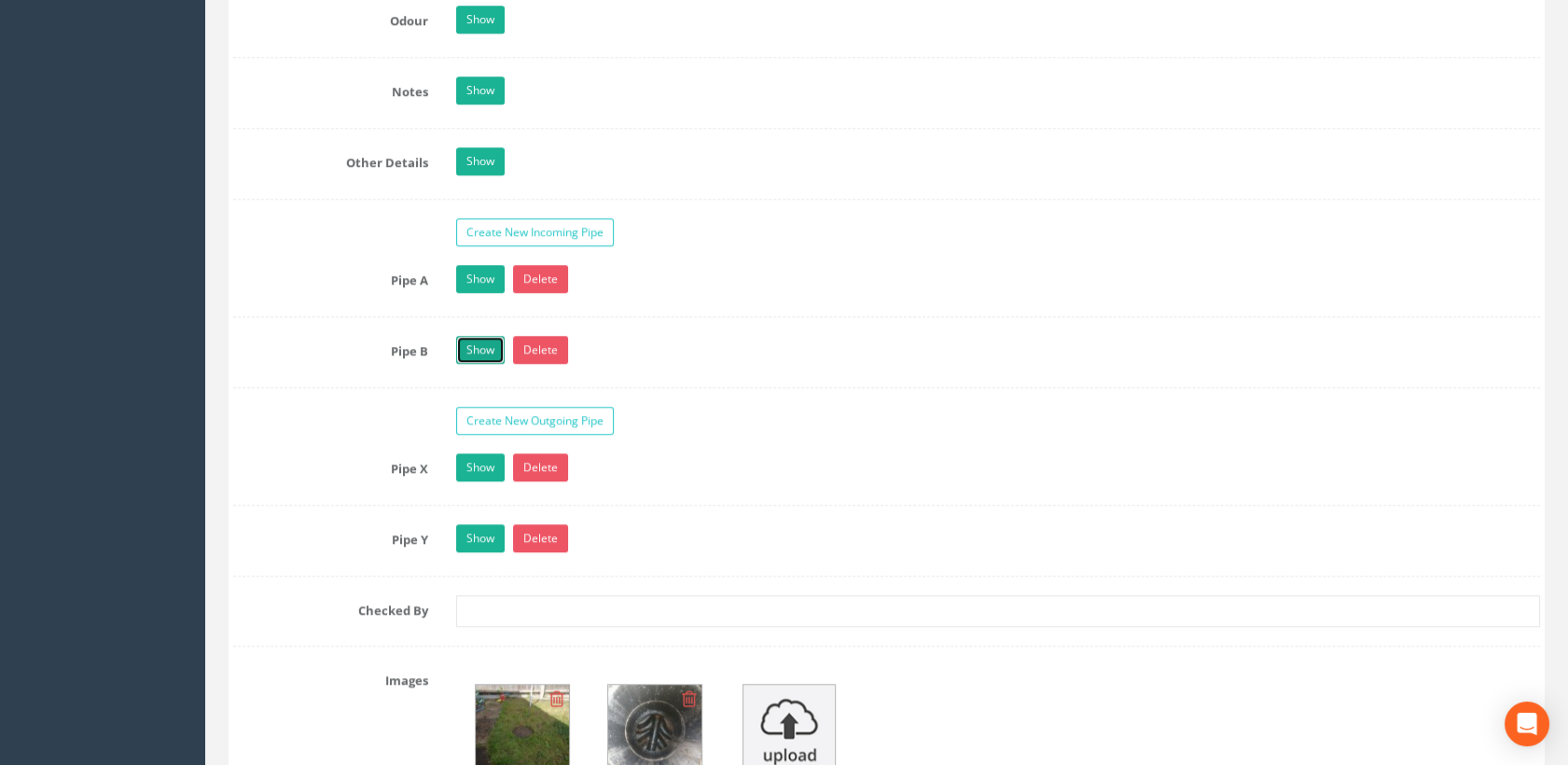
click at [486, 344] on link "Show" at bounding box center [480, 349] width 48 height 28
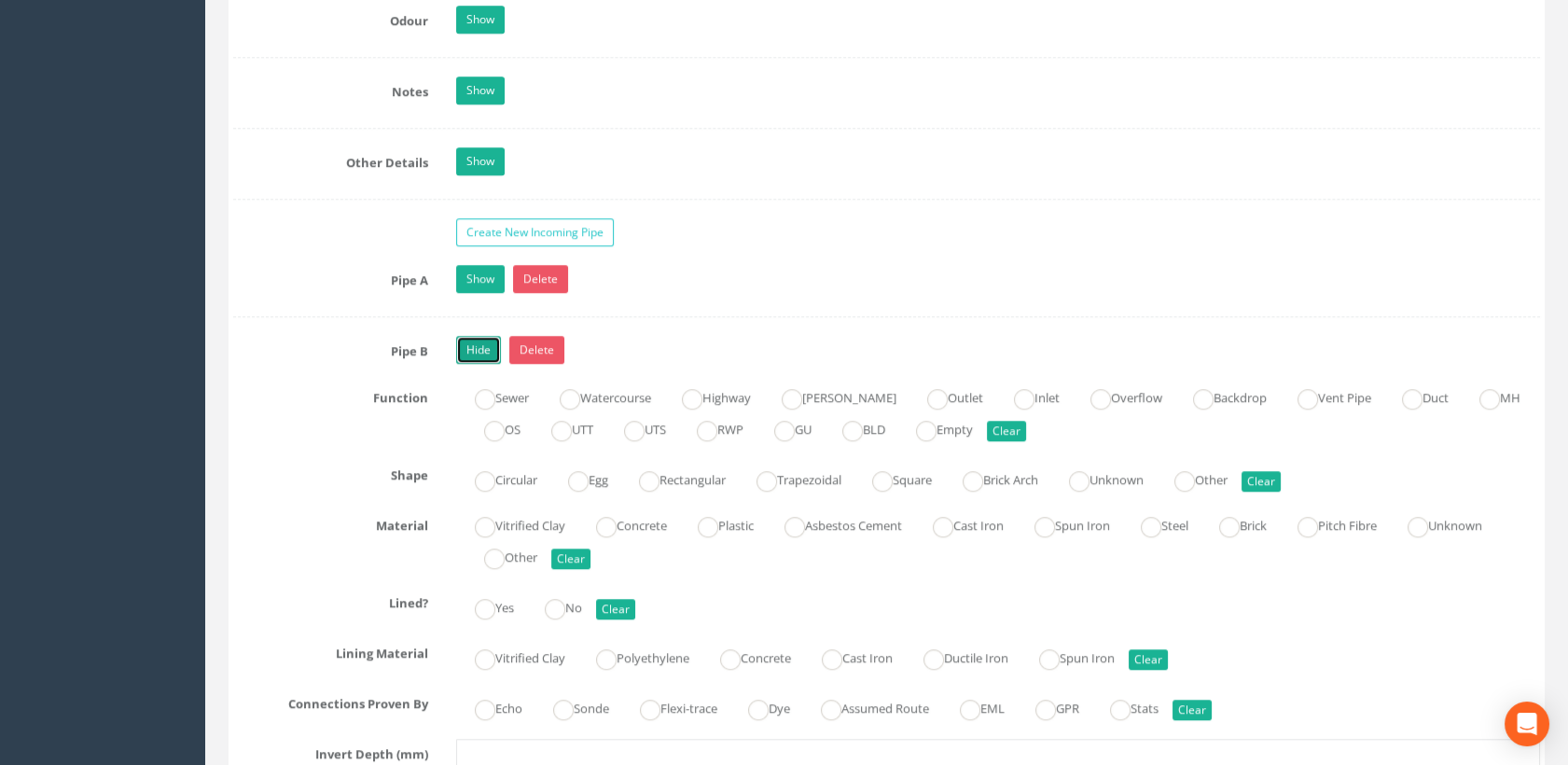
scroll to position [2799, 0]
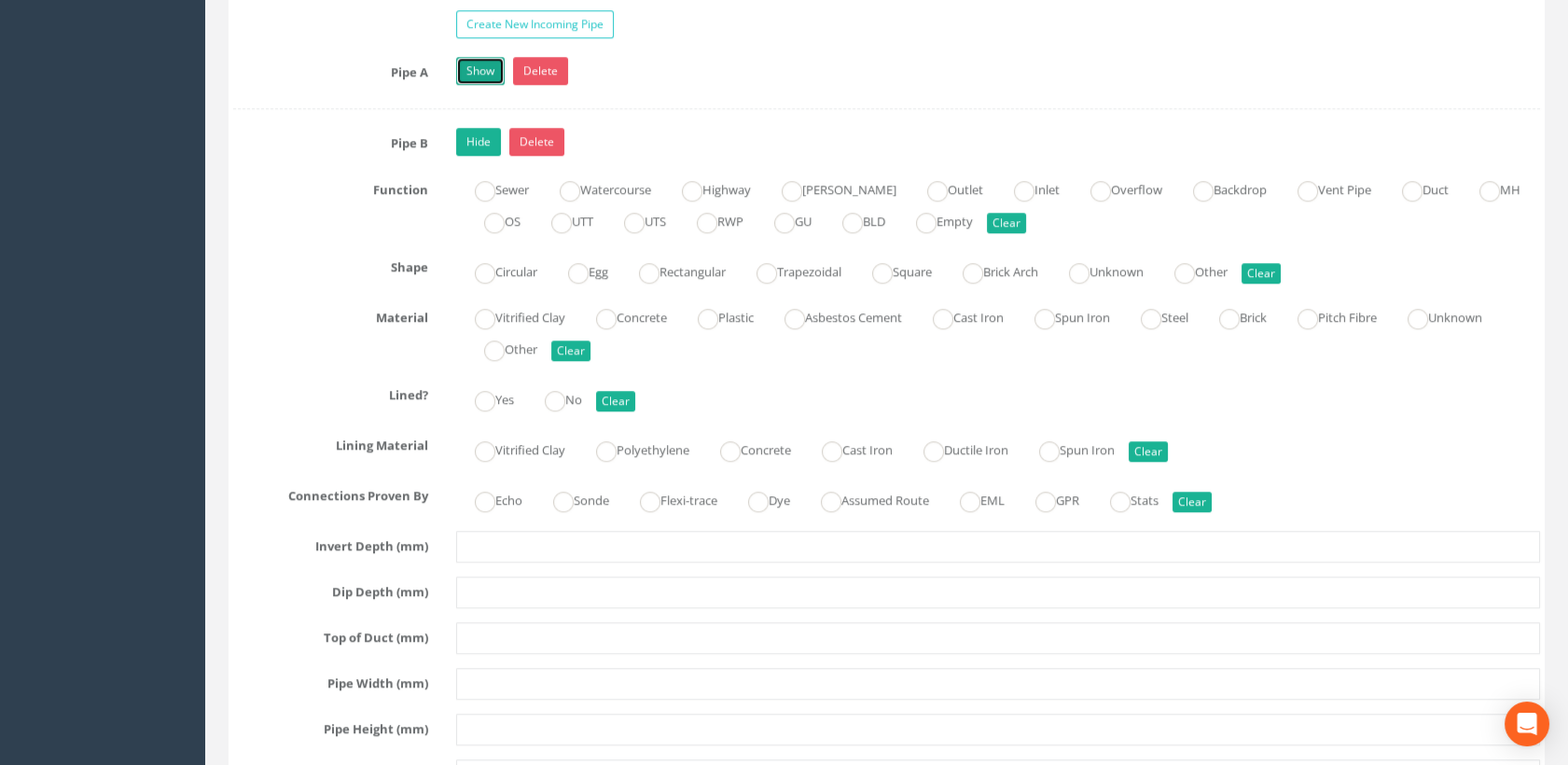
click at [482, 61] on link "Show" at bounding box center [480, 70] width 48 height 28
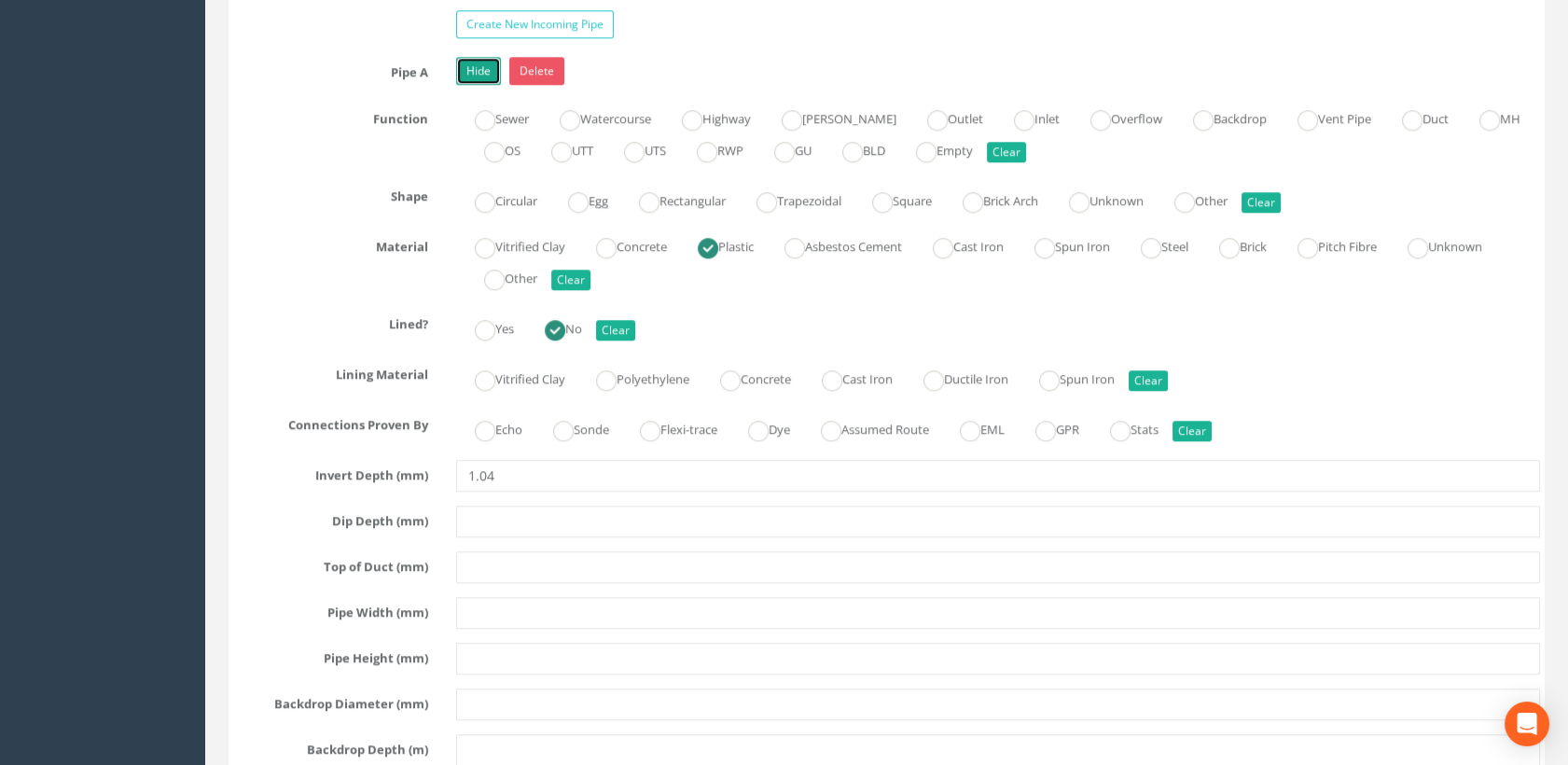
click at [478, 69] on link "Hide" at bounding box center [478, 70] width 45 height 28
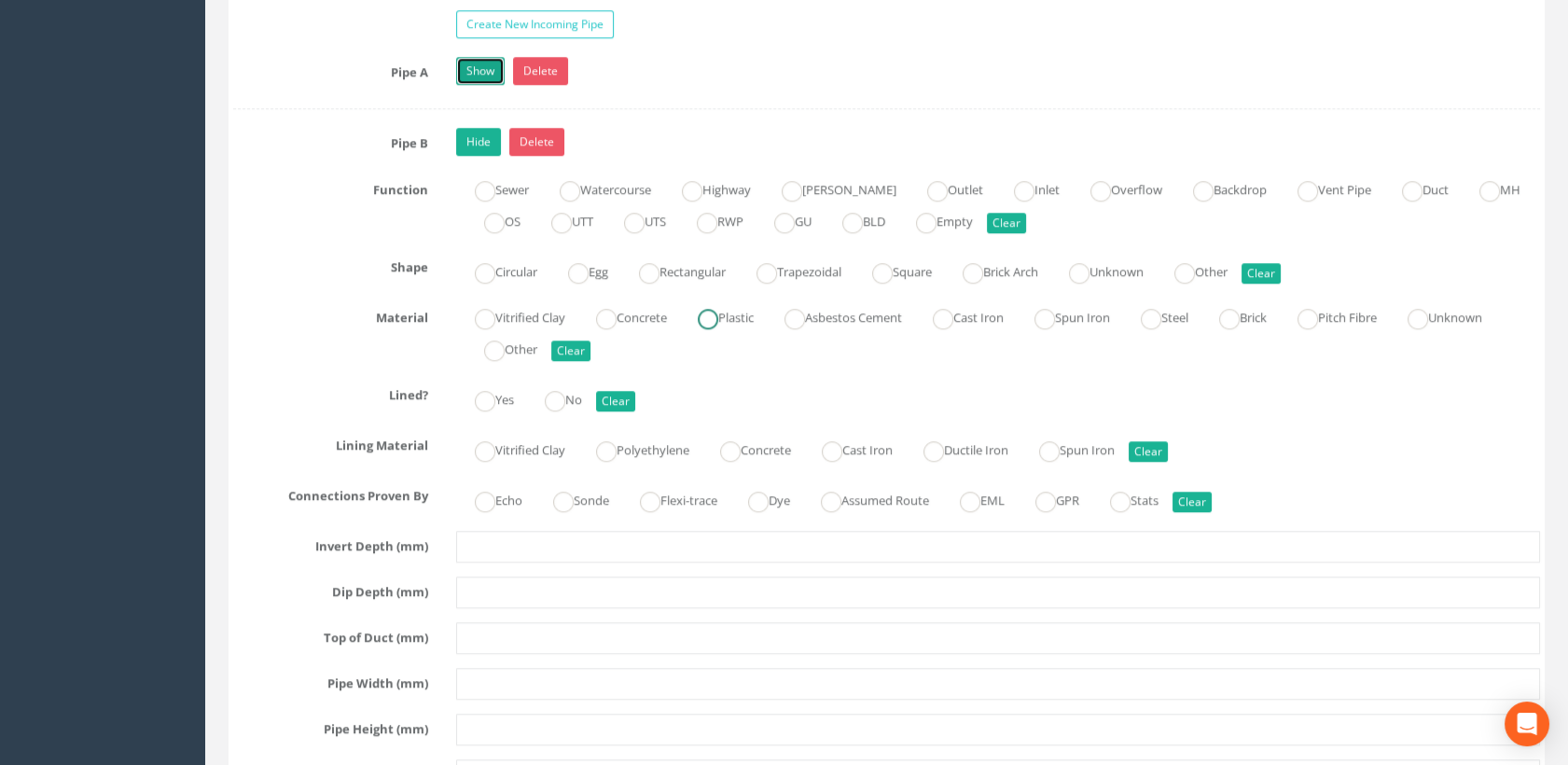
click at [718, 319] on ins at bounding box center [707, 319] width 20 height 20
radio input "true"
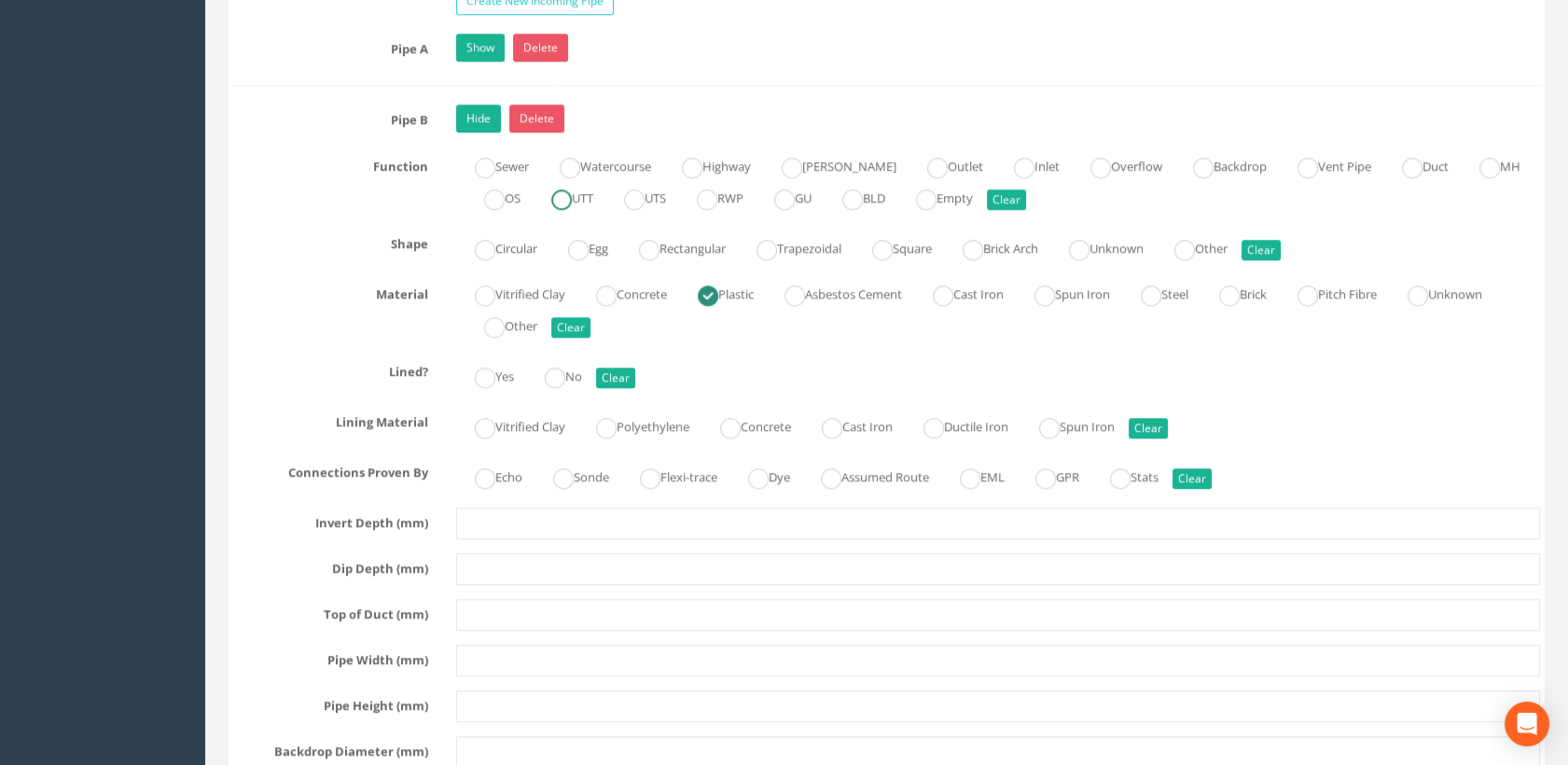
scroll to position [2694, 0]
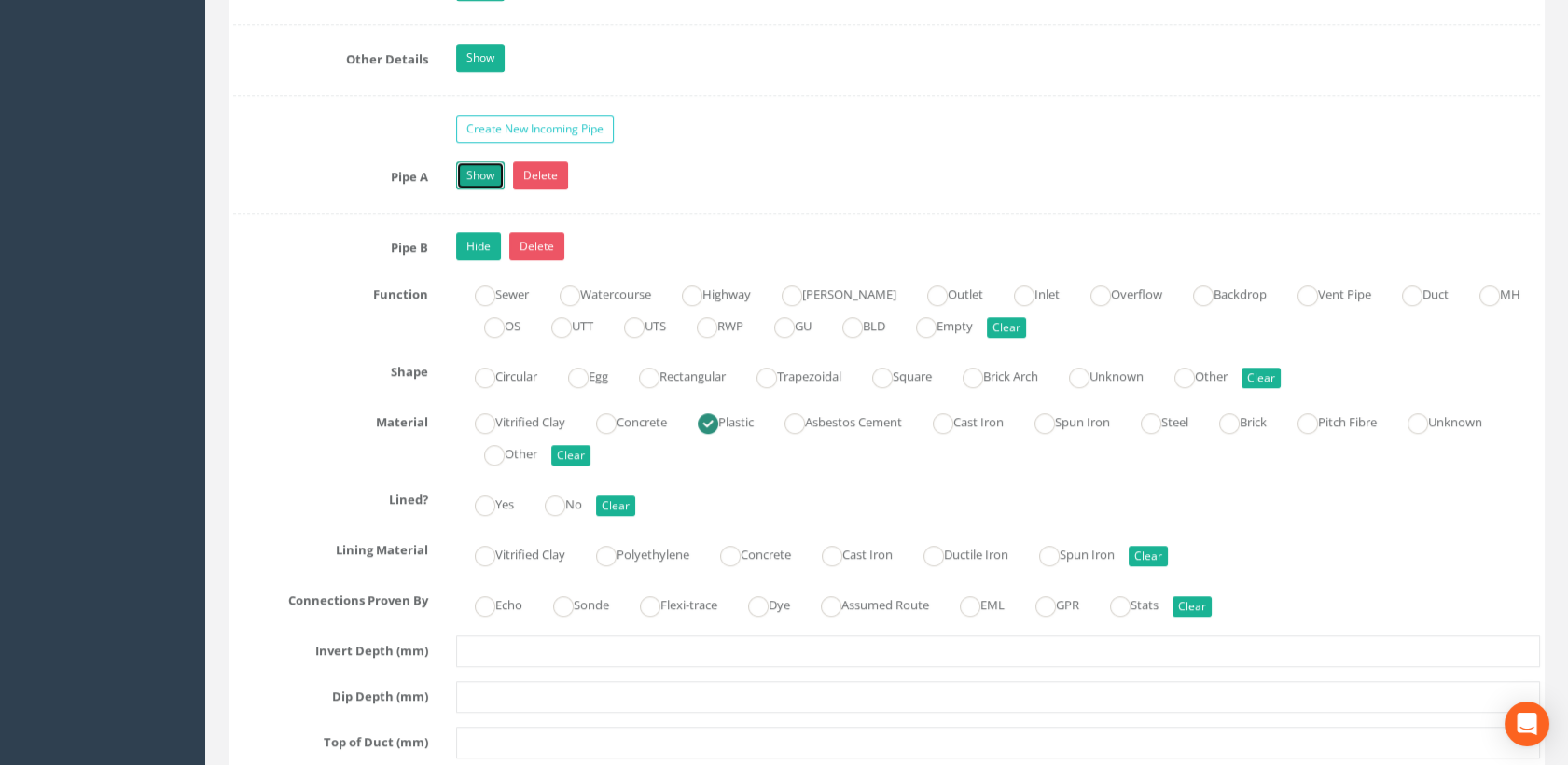
click at [482, 174] on link "Show" at bounding box center [480, 175] width 48 height 28
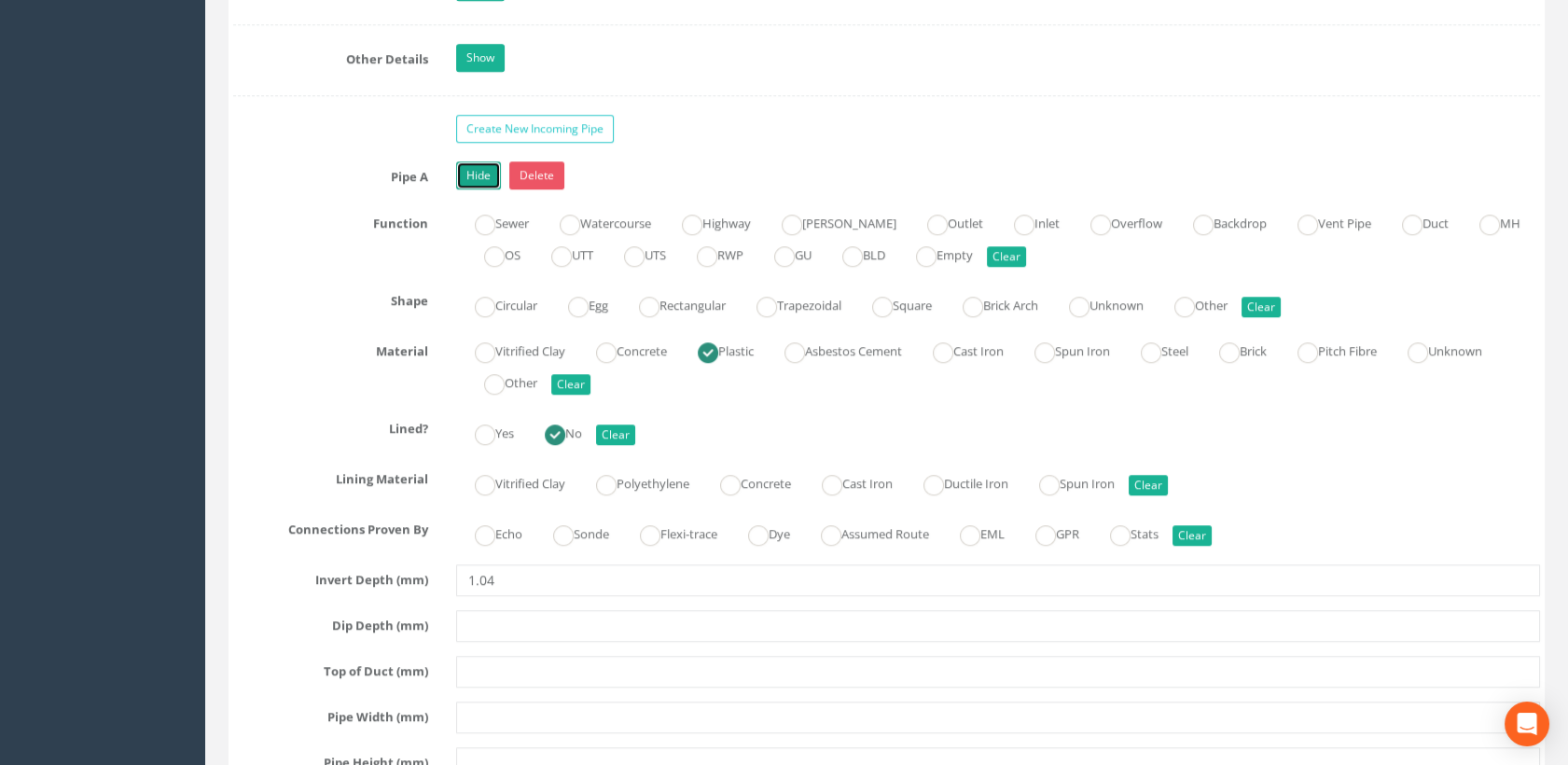
click at [482, 174] on link "Hide" at bounding box center [478, 175] width 45 height 28
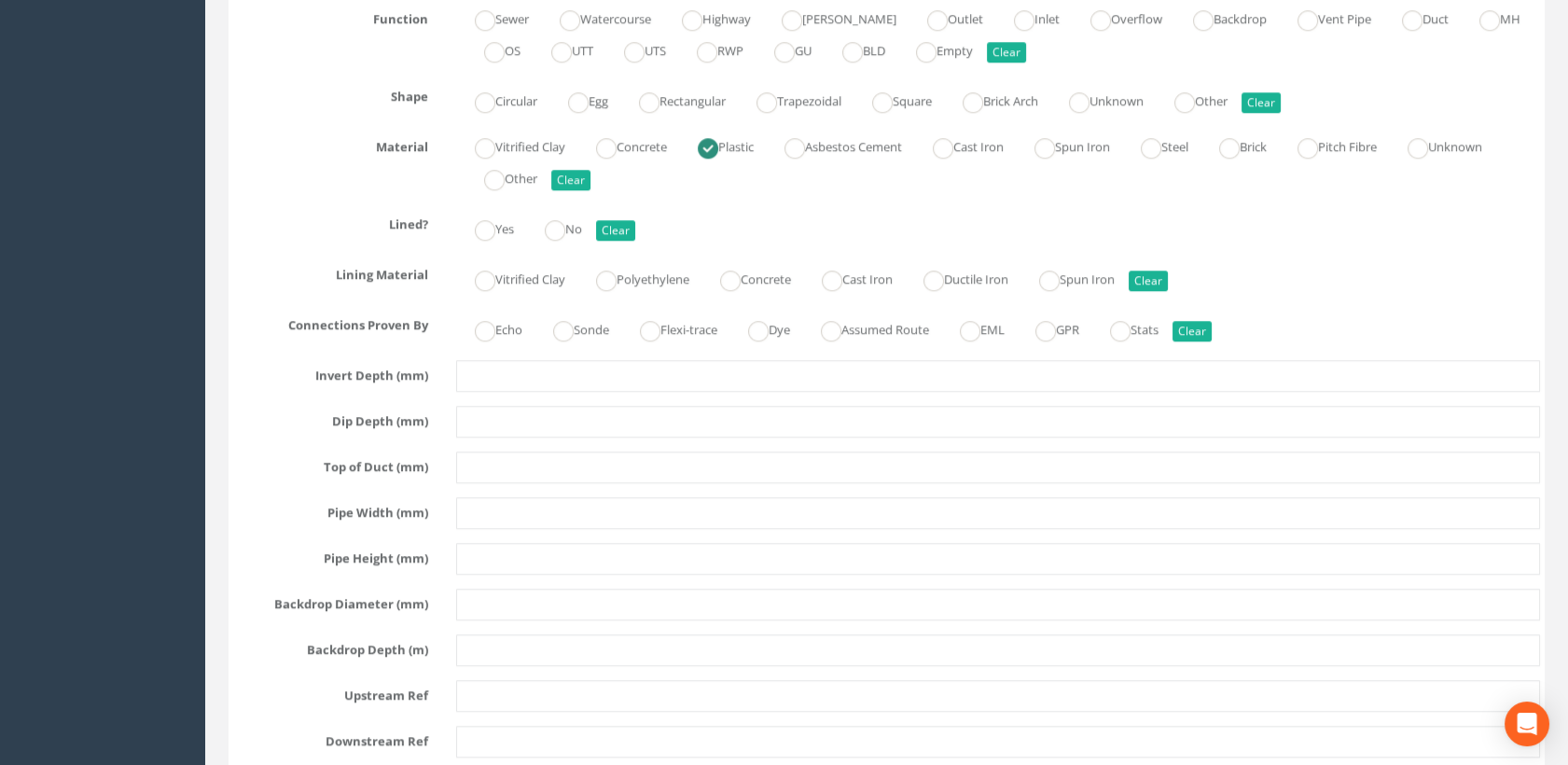
scroll to position [3006, 0]
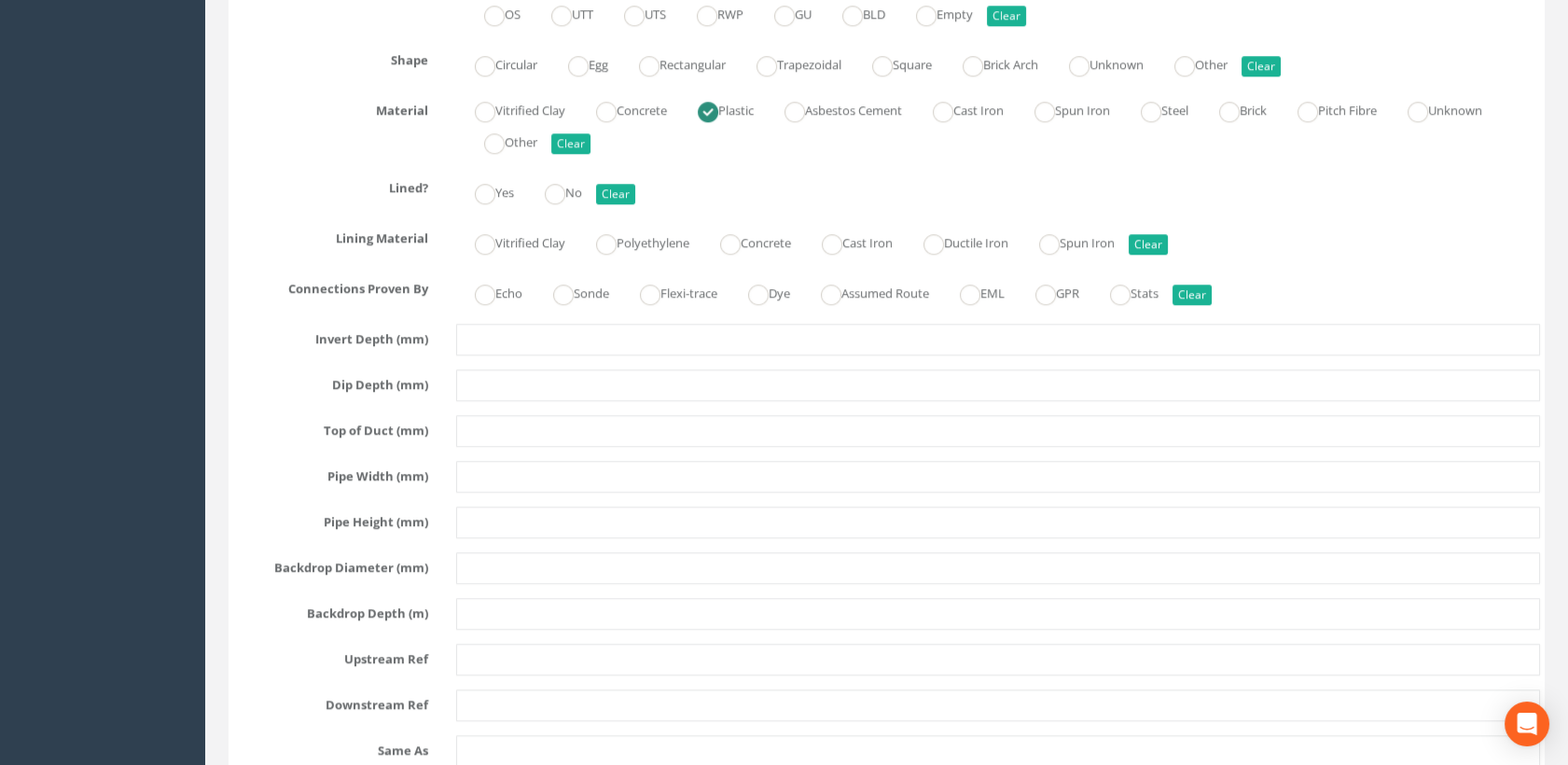
click at [454, 439] on div at bounding box center [999, 430] width 1113 height 32
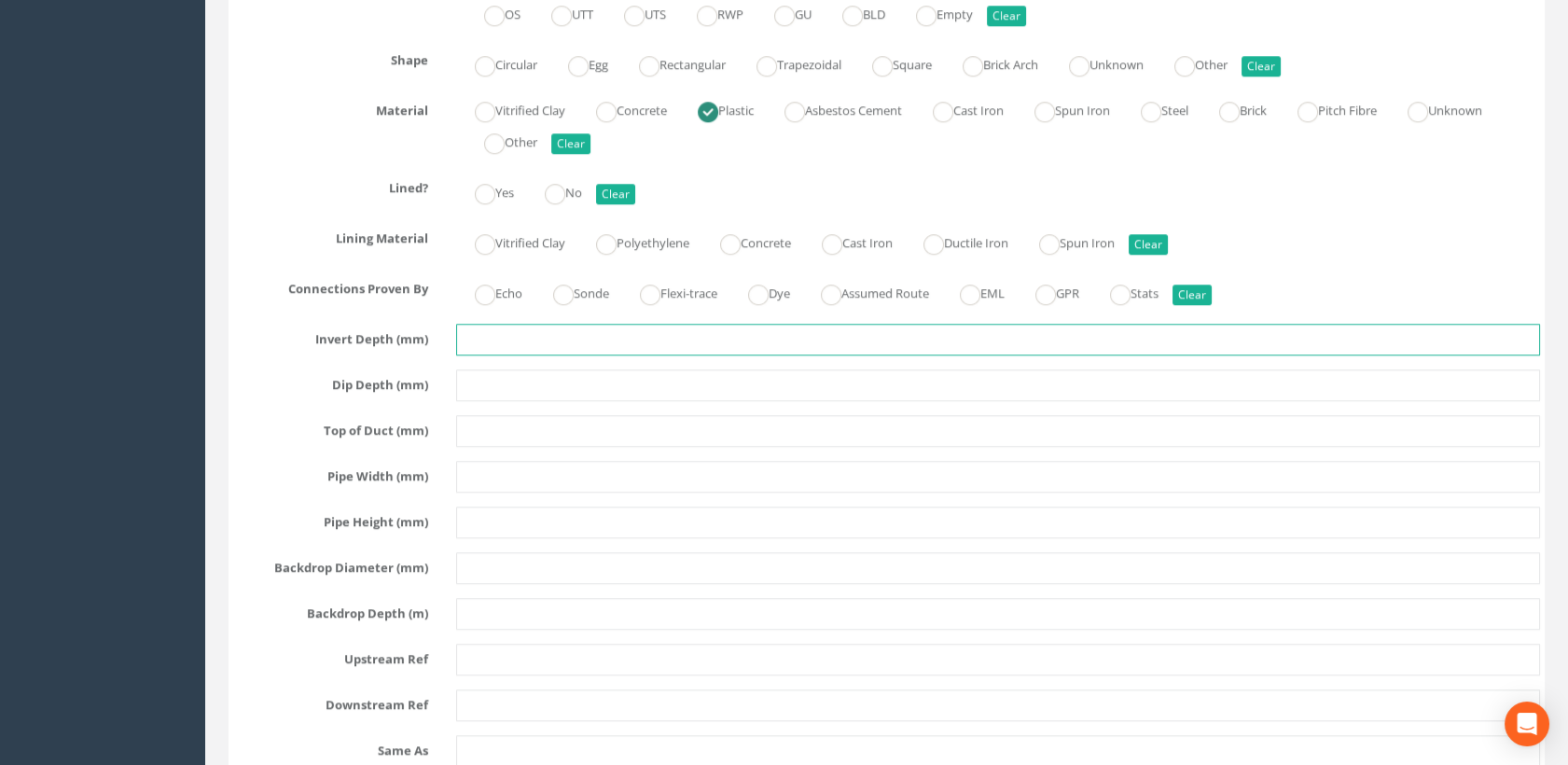
click at [465, 347] on input "text" at bounding box center [999, 339] width 1085 height 32
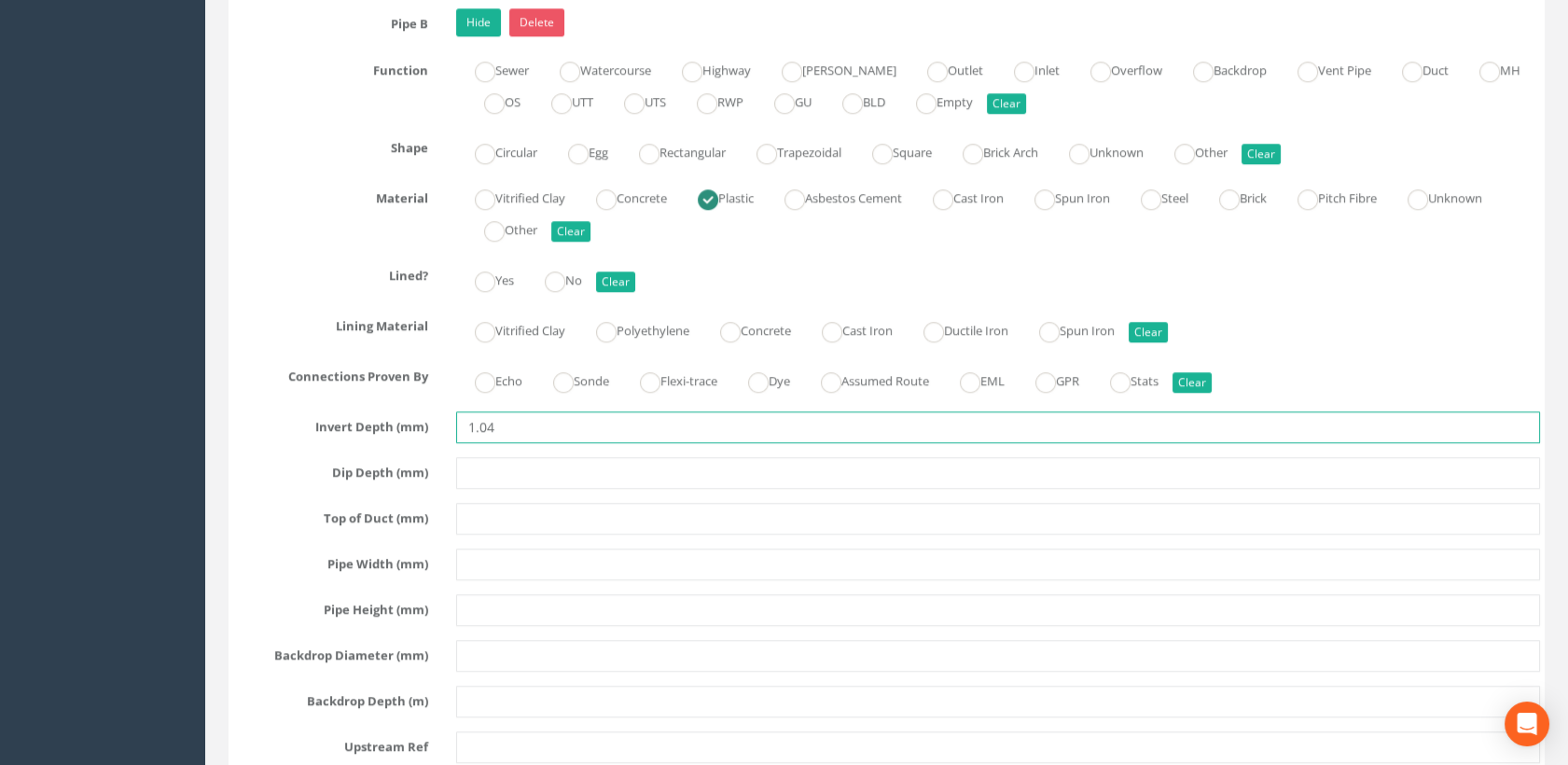
scroll to position [2590, 0]
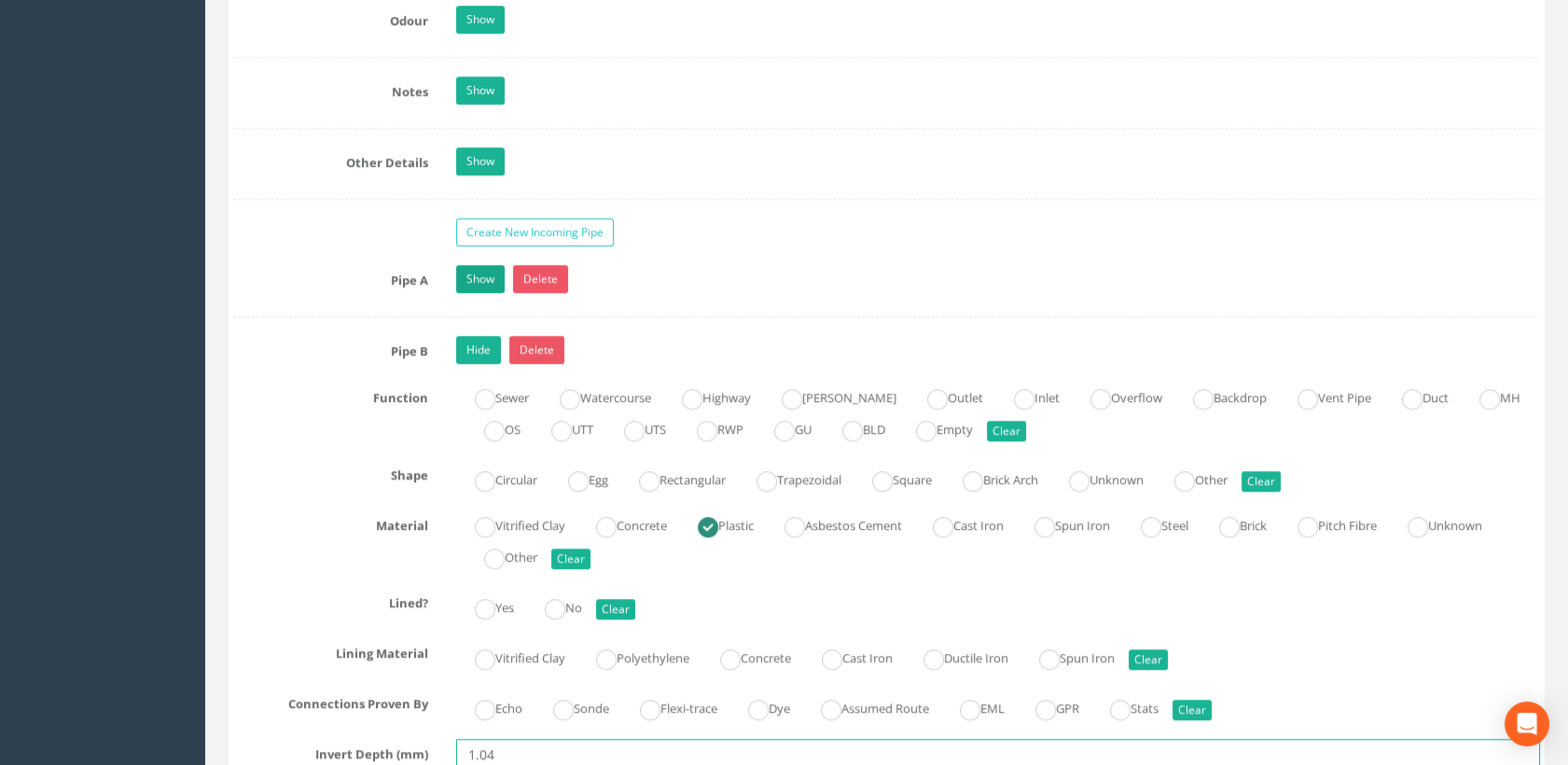
type input "1.04"
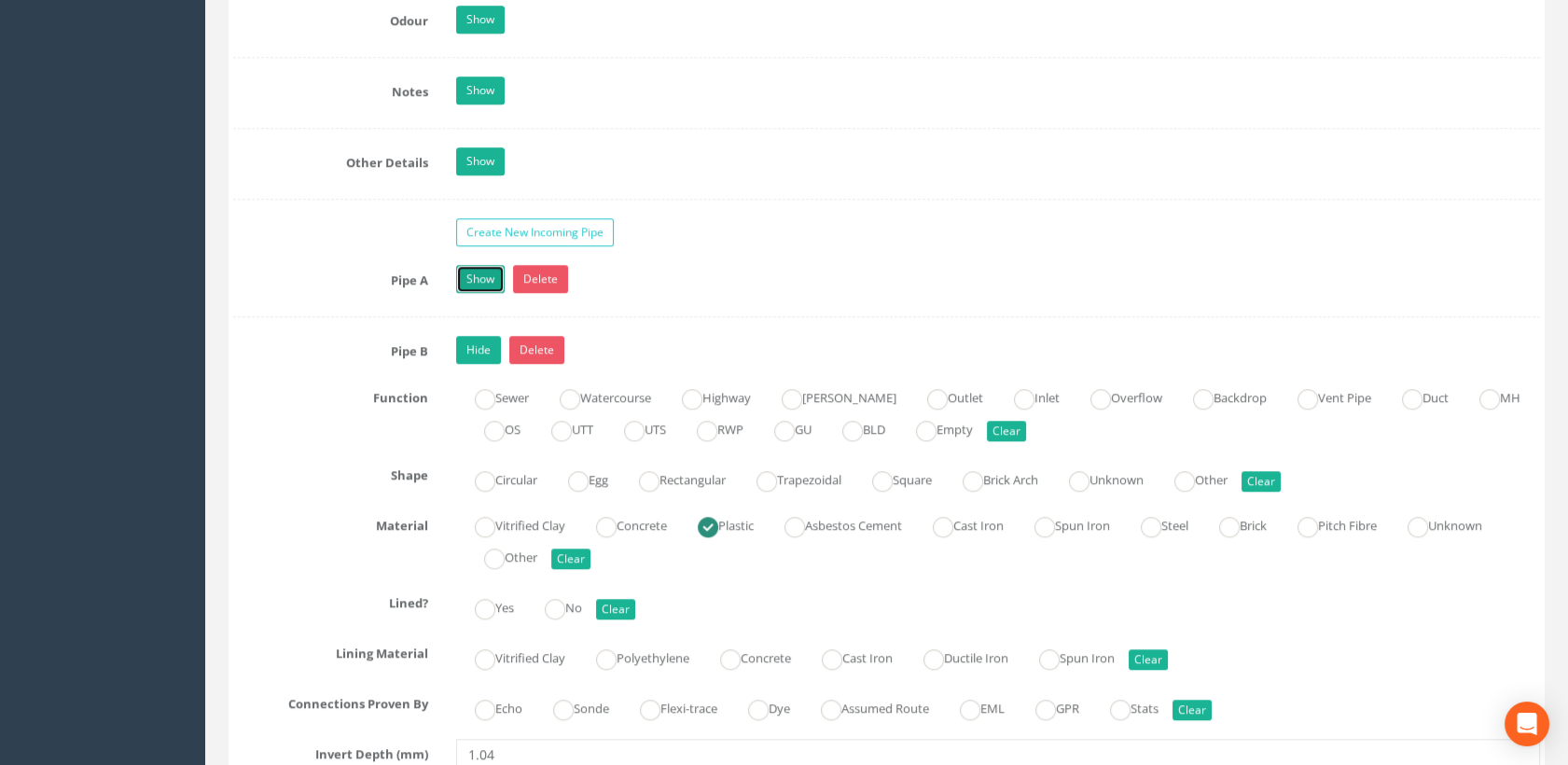
click at [477, 278] on link "Show" at bounding box center [480, 278] width 48 height 28
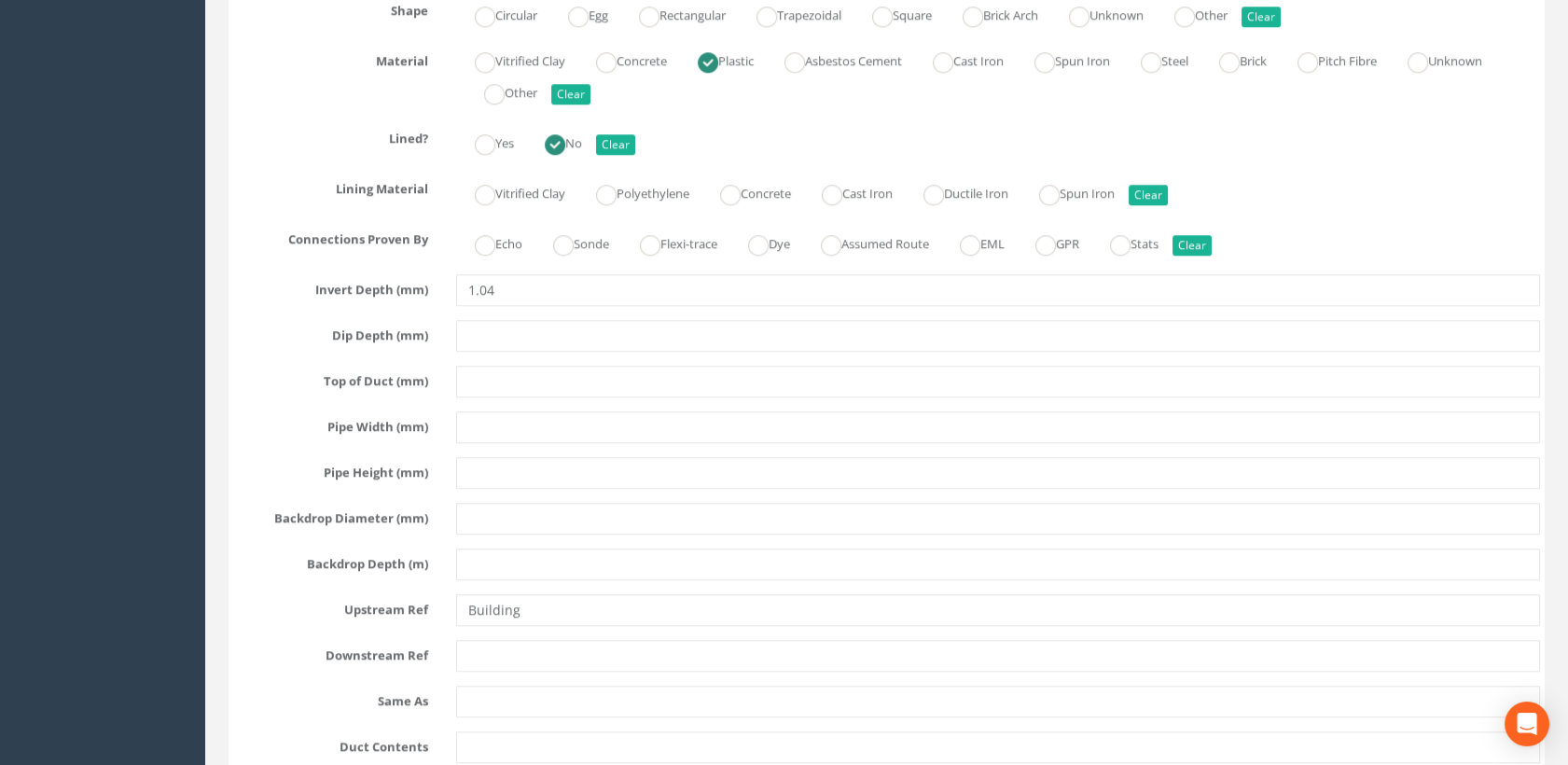
scroll to position [3006, 0]
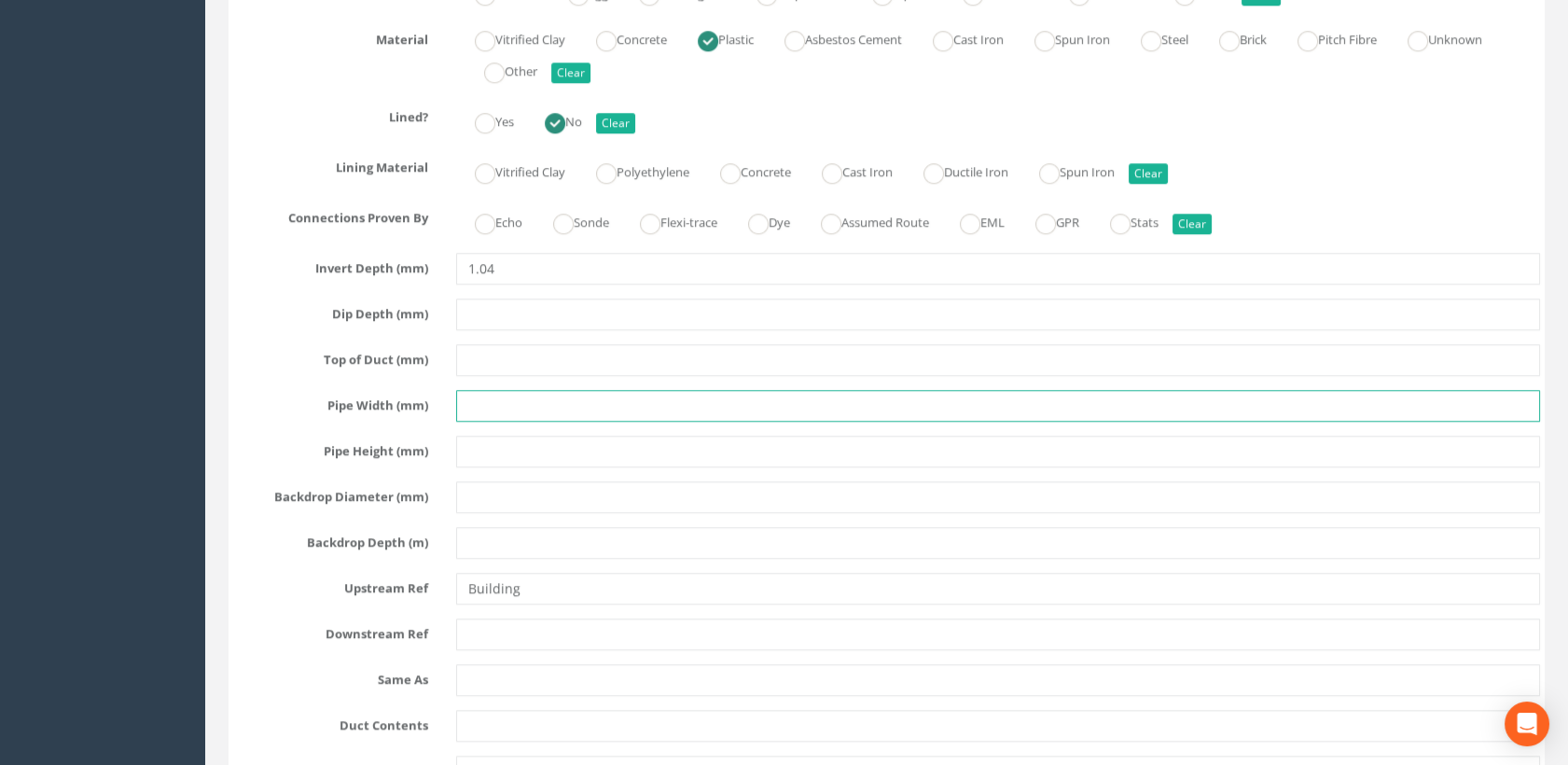
click at [500, 392] on input "text" at bounding box center [999, 405] width 1085 height 32
type input "100"
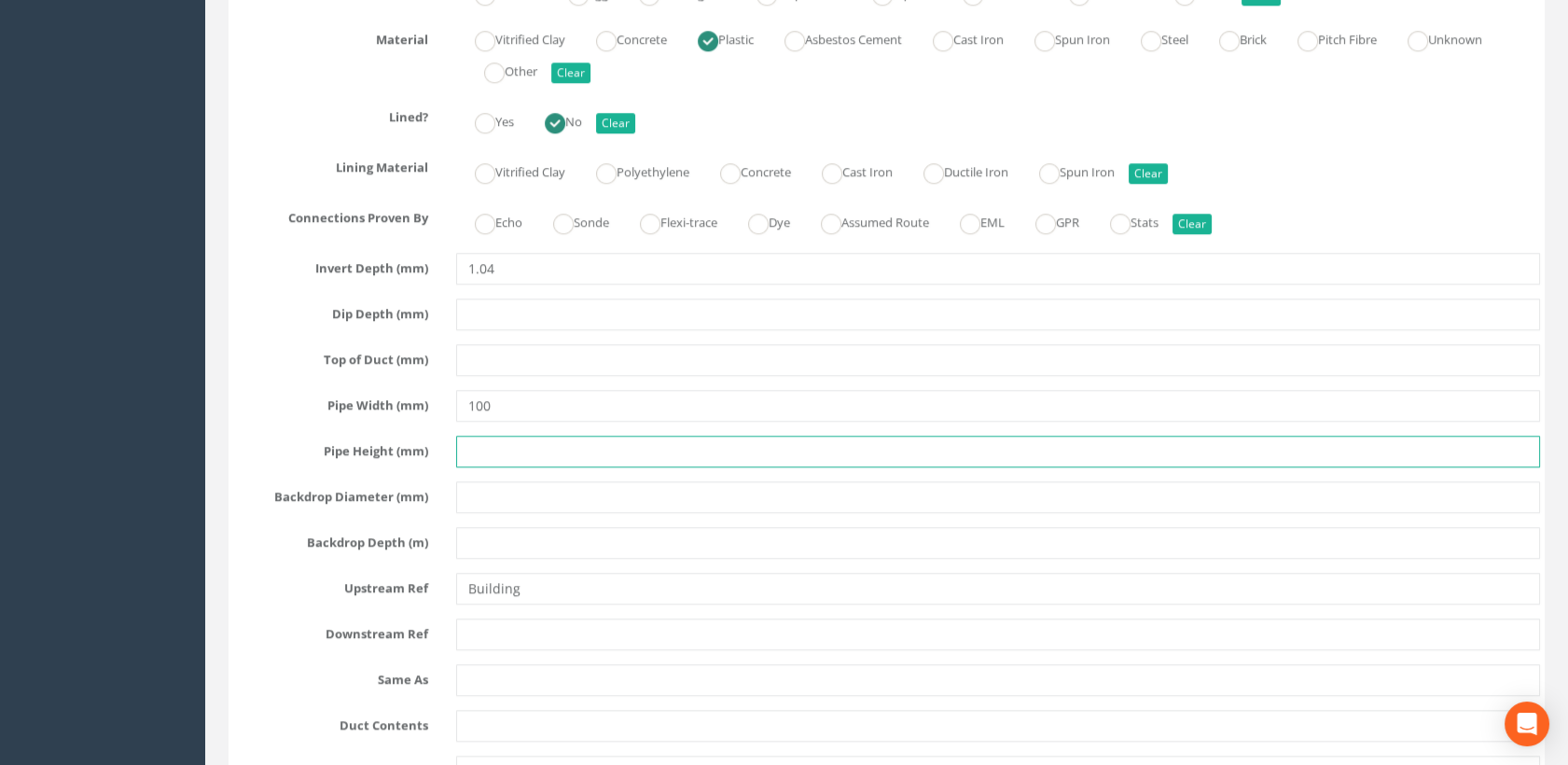
click at [493, 436] on input "text" at bounding box center [999, 451] width 1085 height 32
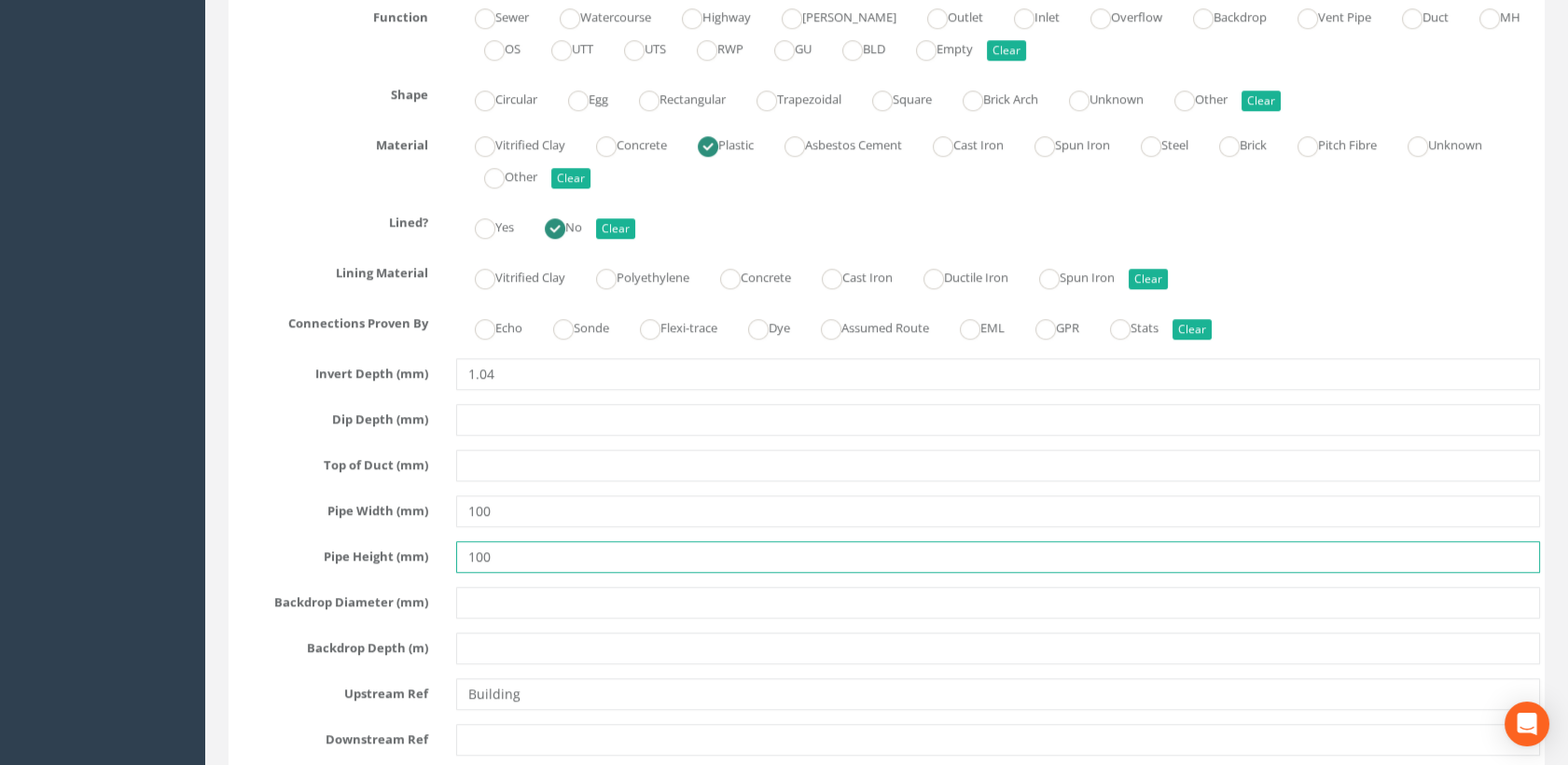
scroll to position [2799, 0]
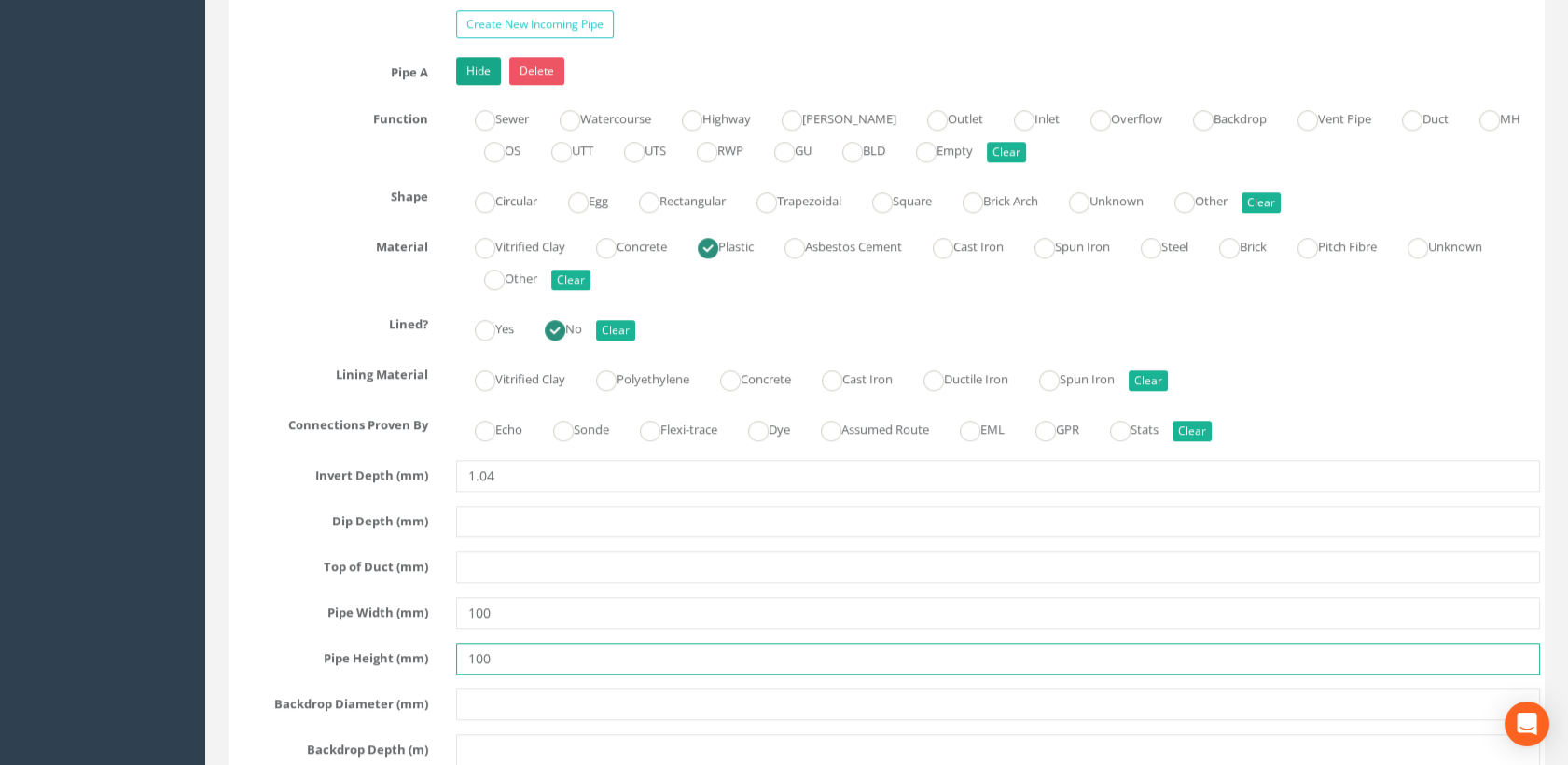
type input "100"
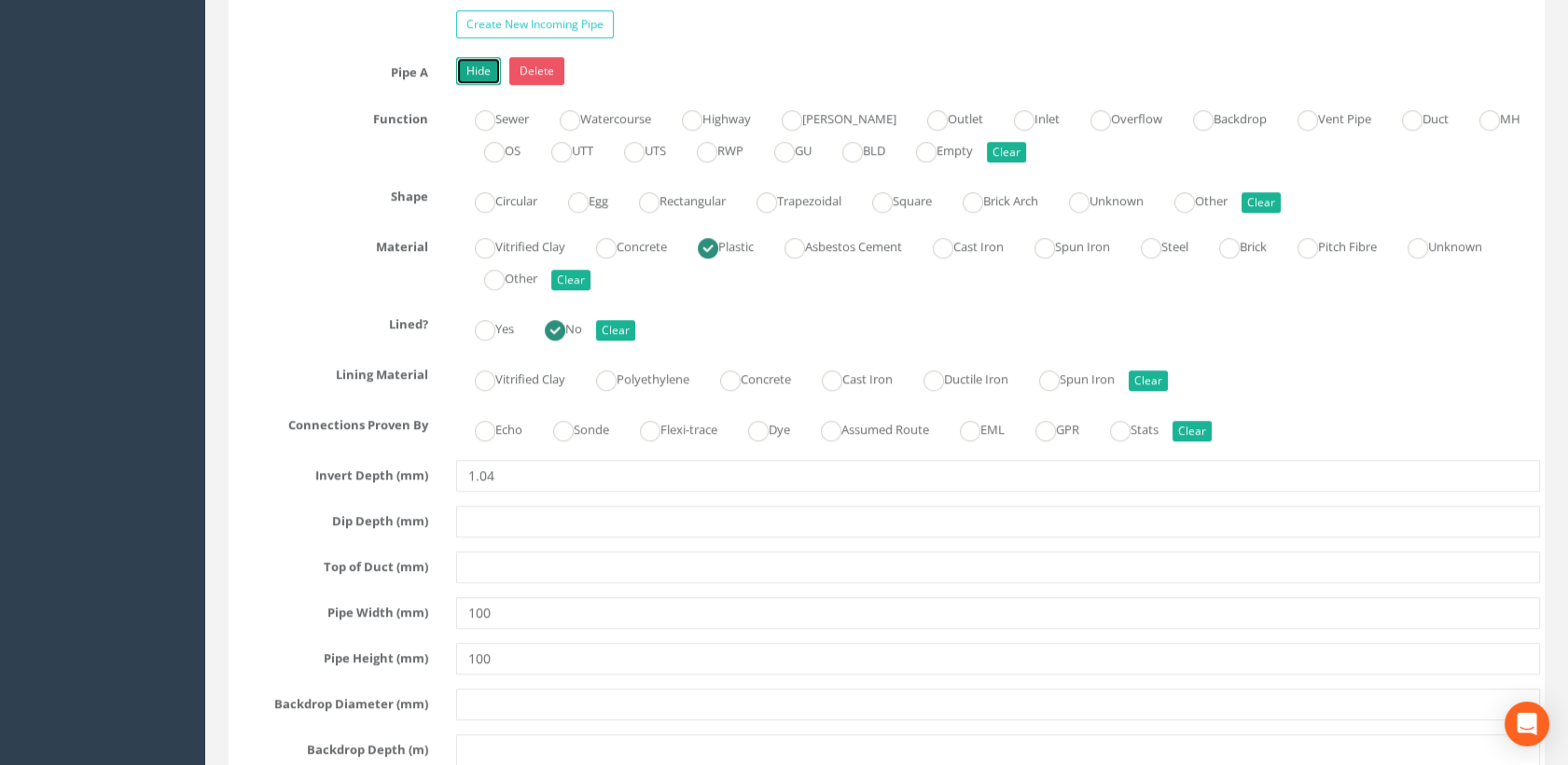
click at [487, 75] on link "Hide" at bounding box center [478, 70] width 45 height 28
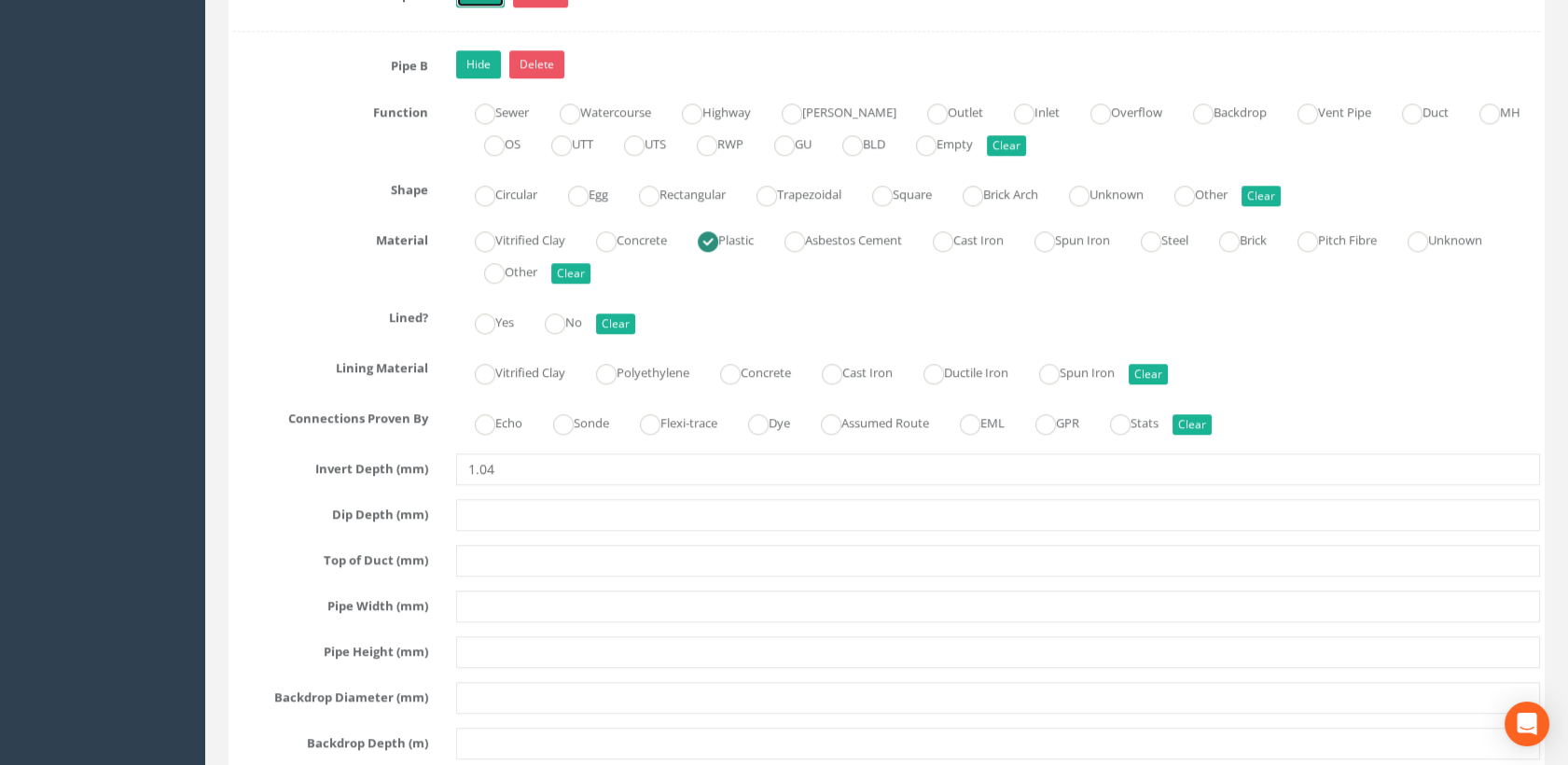
scroll to position [3006, 0]
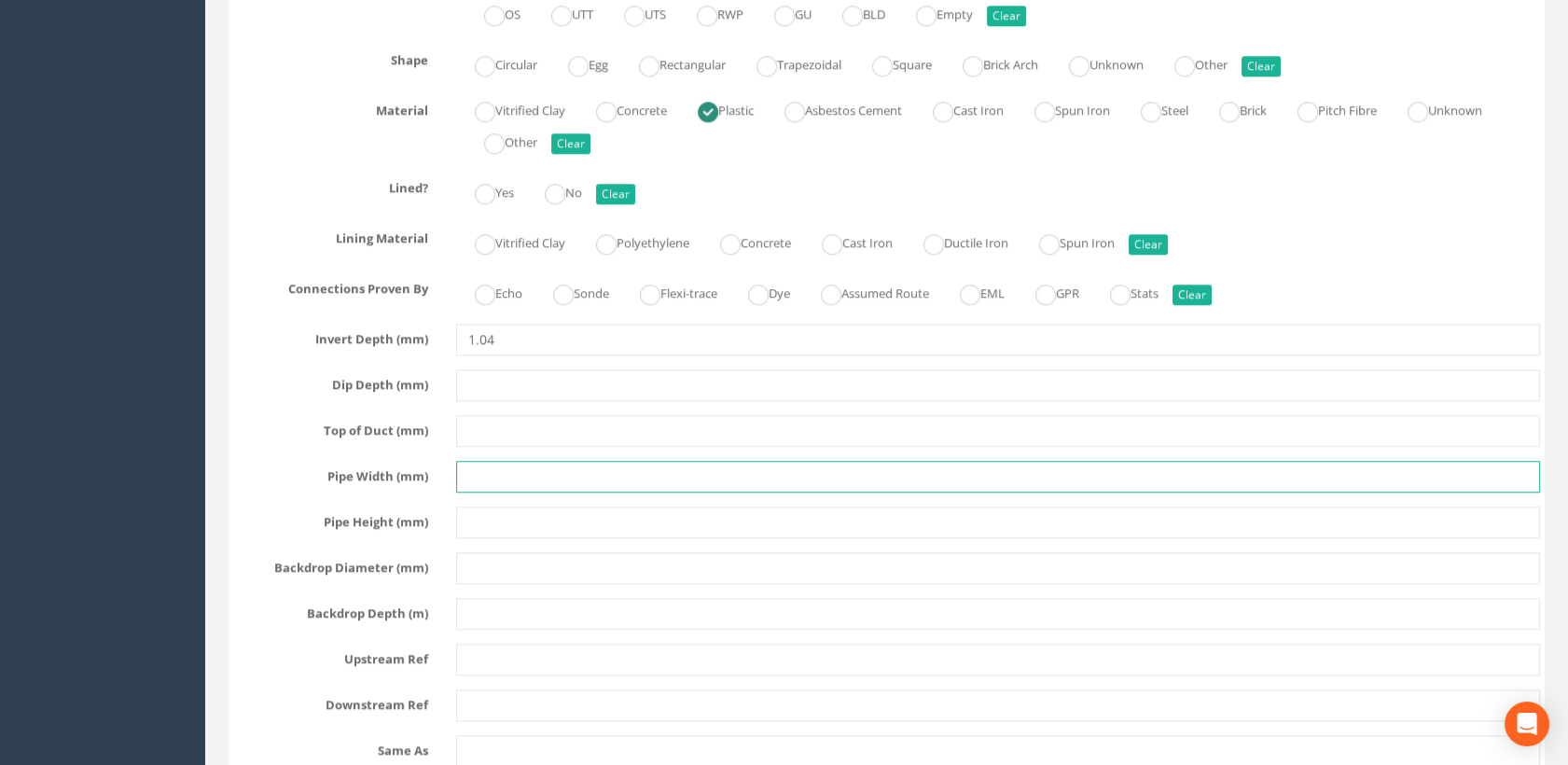
click at [486, 466] on input "text" at bounding box center [999, 476] width 1085 height 32
type input "100"
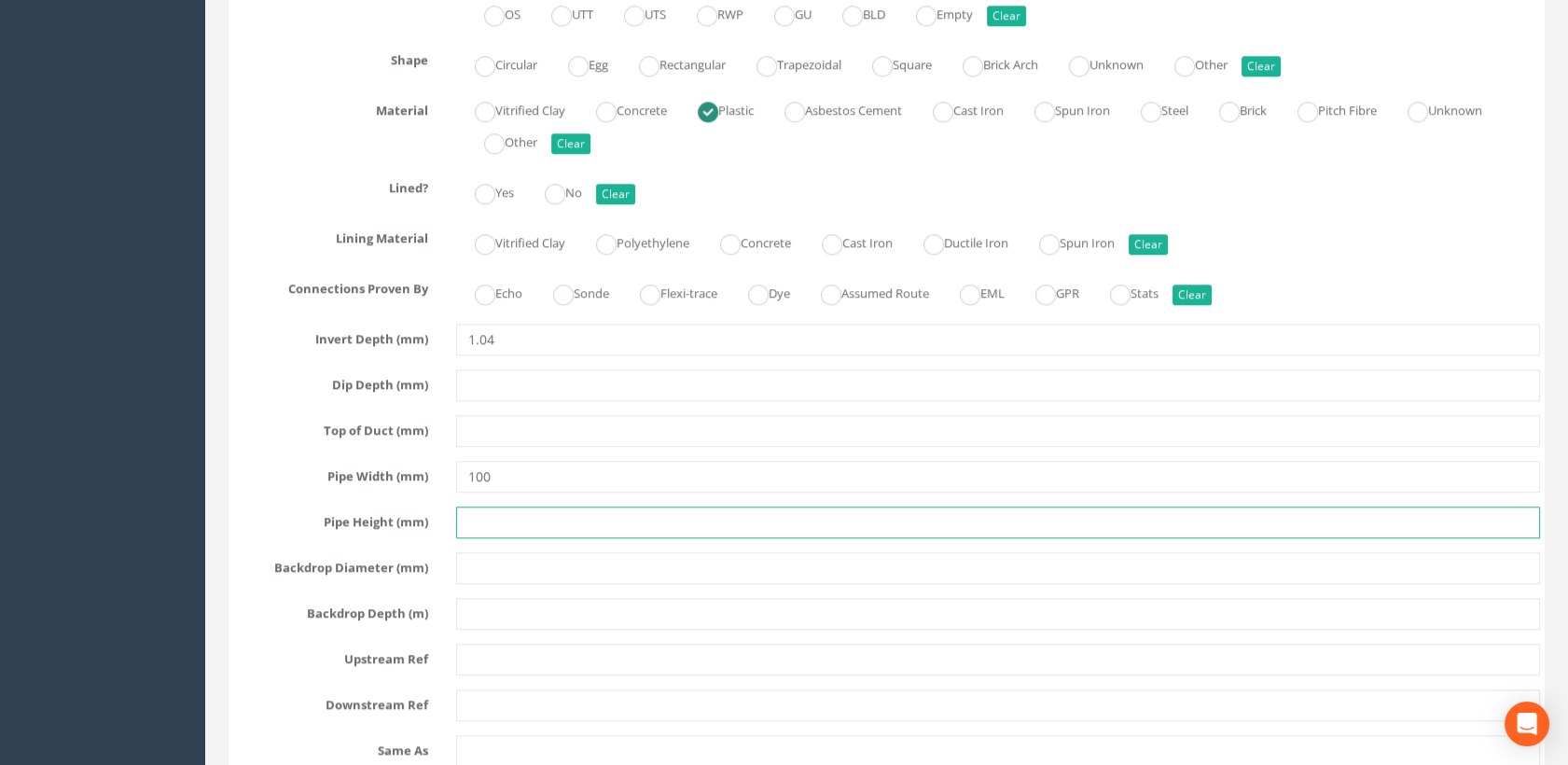
click at [499, 506] on input "text" at bounding box center [999, 522] width 1085 height 32
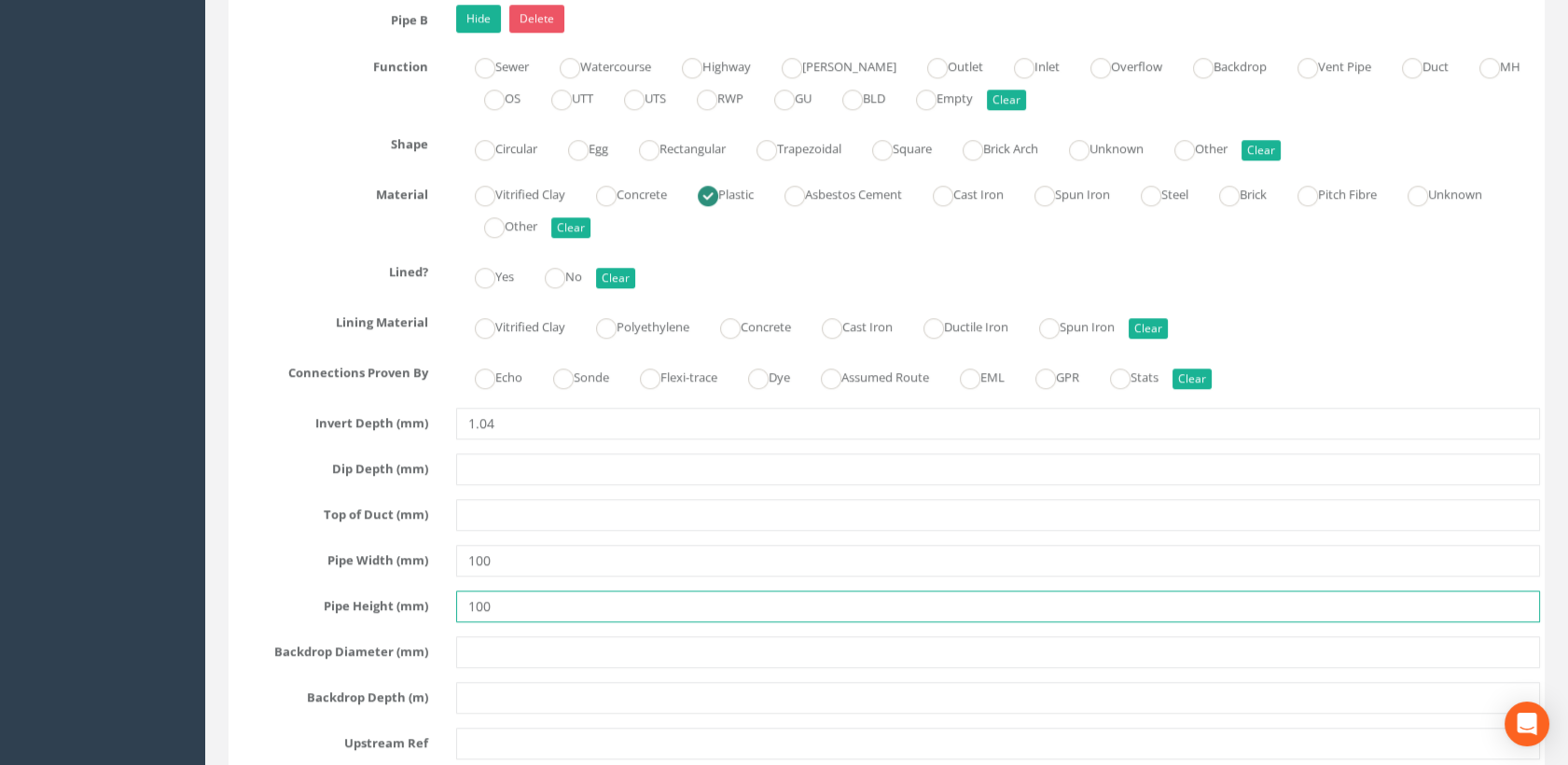
scroll to position [2799, 0]
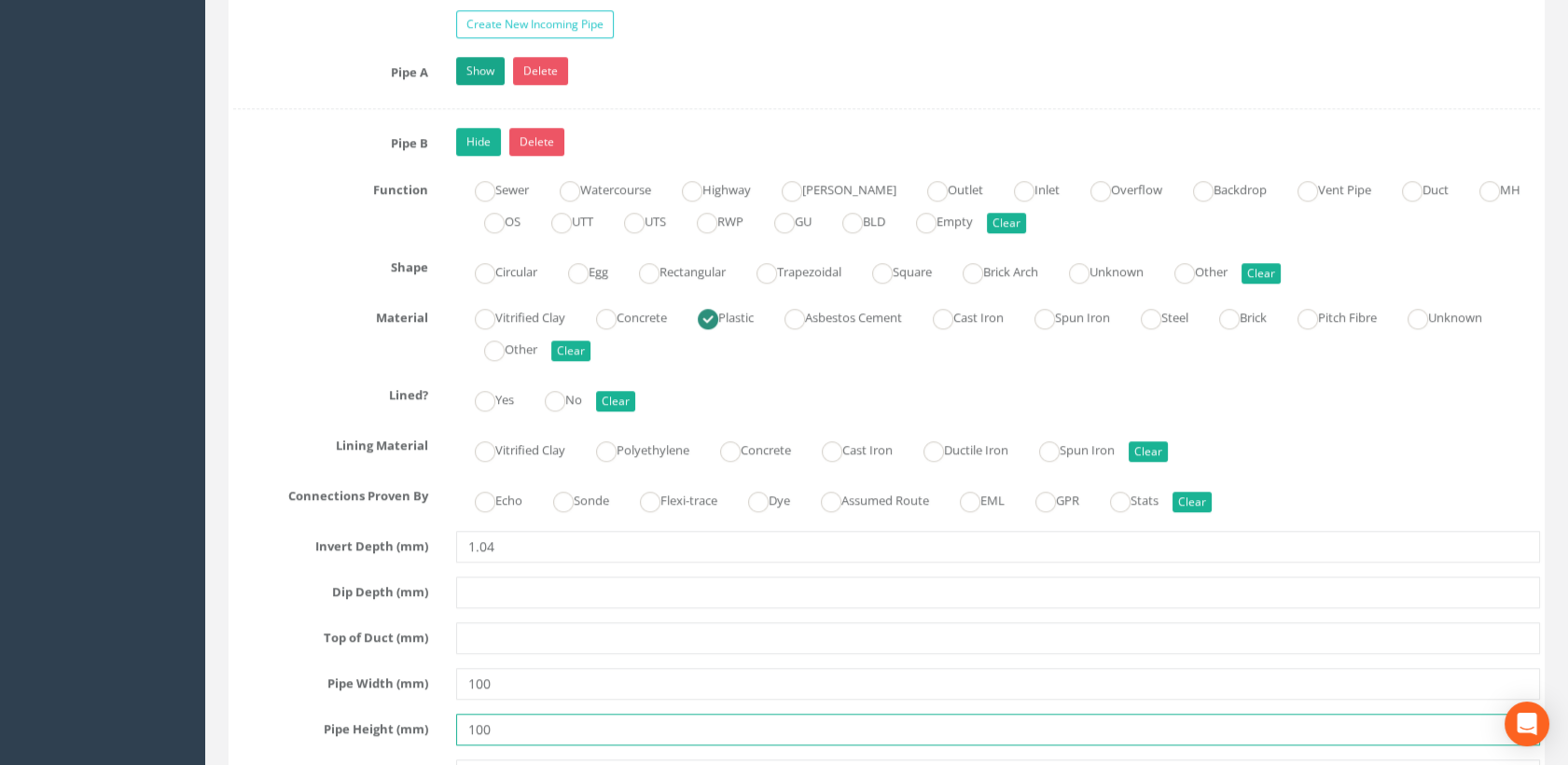
type input "100"
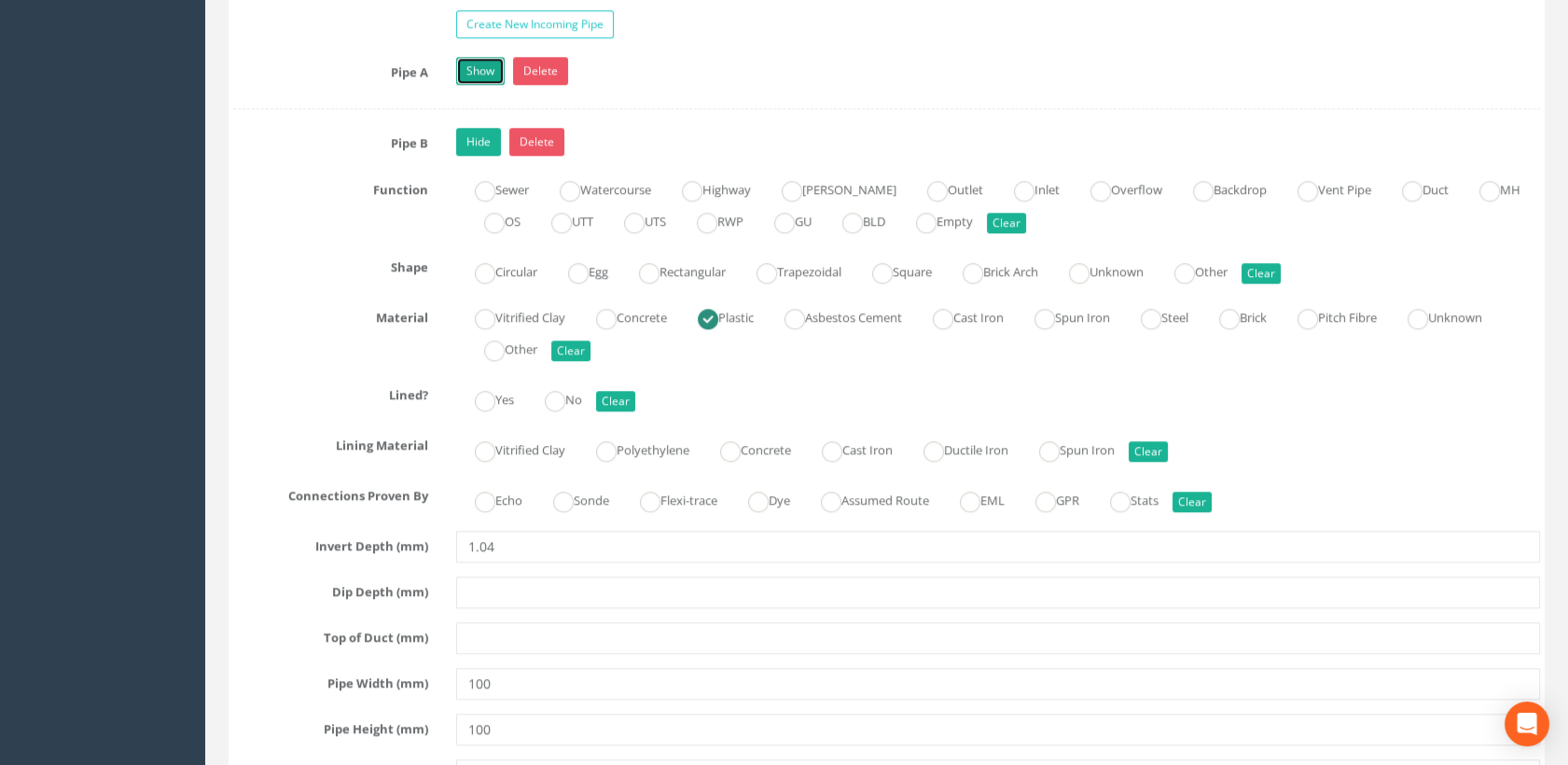
click at [483, 64] on link "Show" at bounding box center [480, 70] width 48 height 28
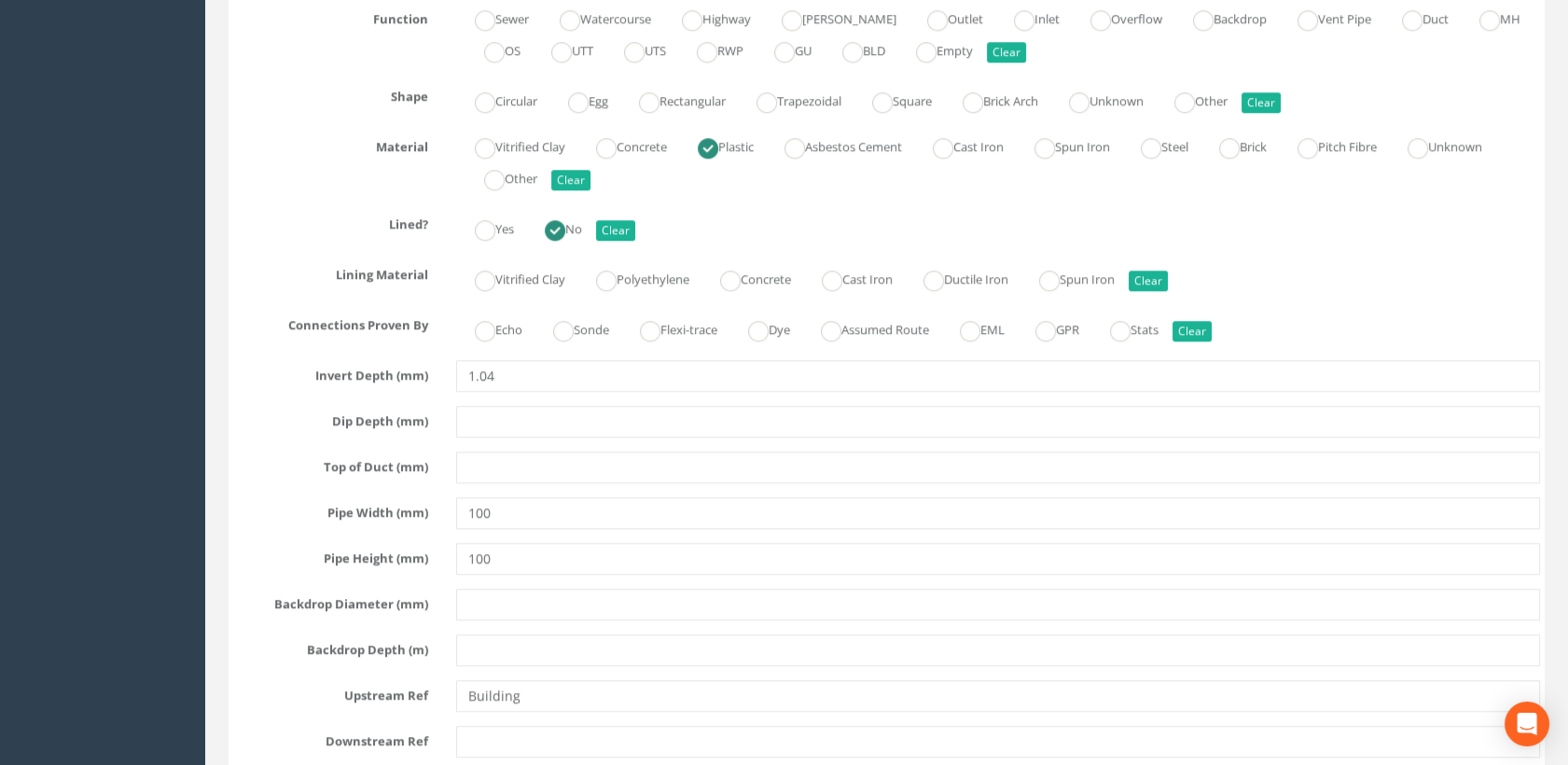
scroll to position [3006, 0]
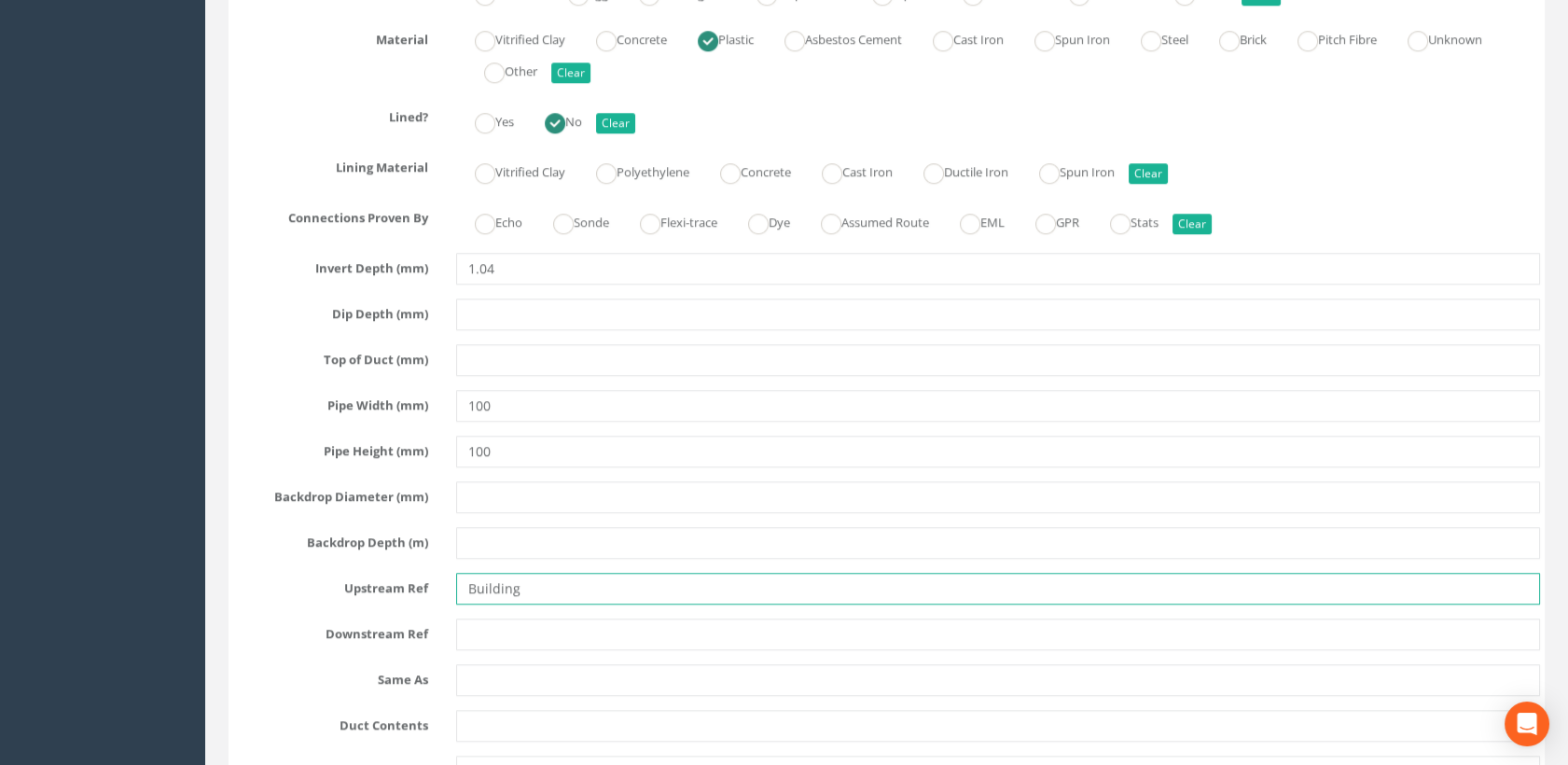
drag, startPoint x: 554, startPoint y: 572, endPoint x: 417, endPoint y: 558, distance: 137.7
click at [417, 558] on div "Pipe A Hide Delete Function Sewer Watercourse Highway [GEOGRAPHIC_DATA] Outlet …" at bounding box center [886, 389] width 1306 height 1078
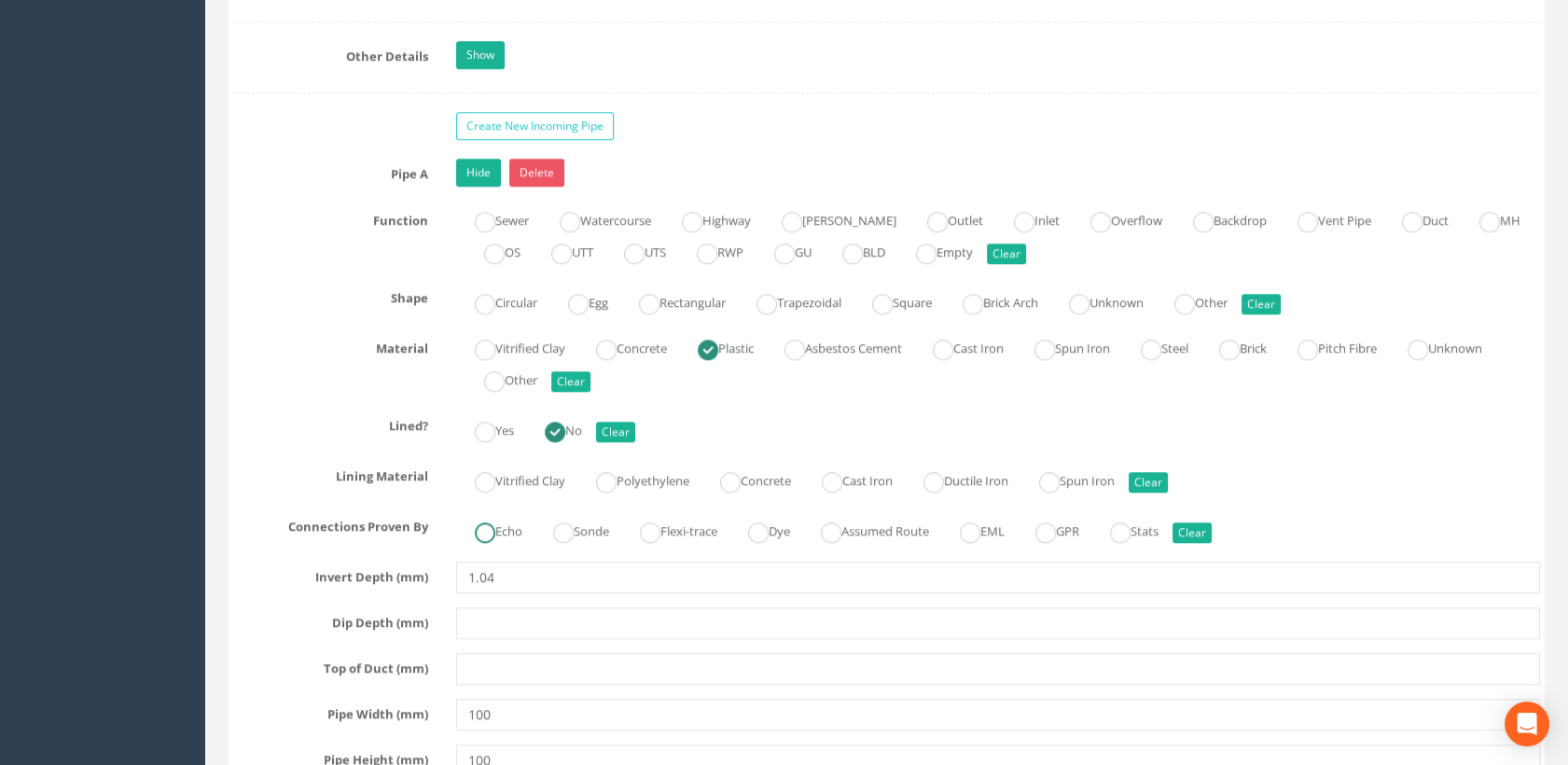
scroll to position [2694, 0]
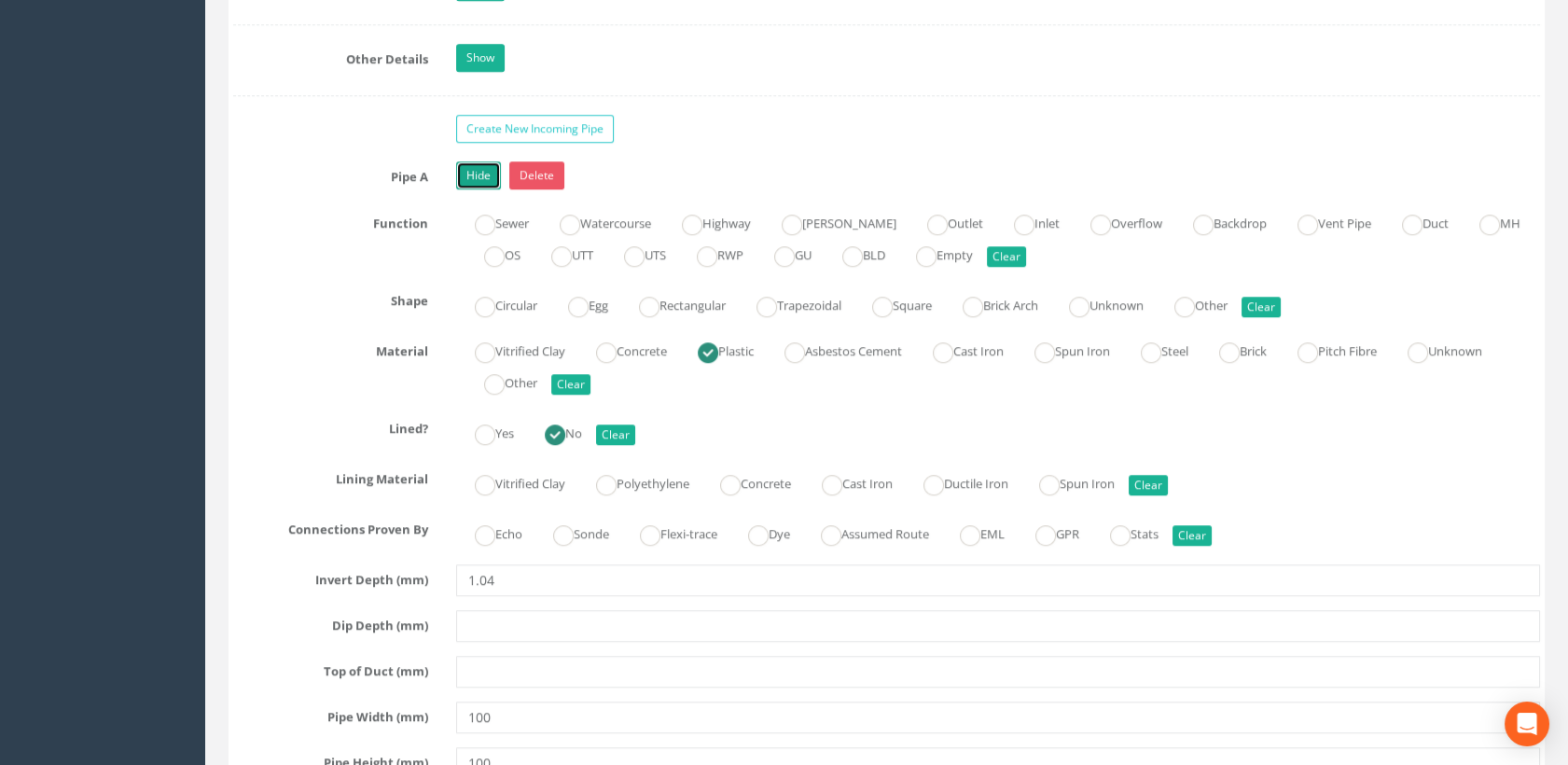
click at [484, 170] on link "Hide" at bounding box center [478, 175] width 45 height 28
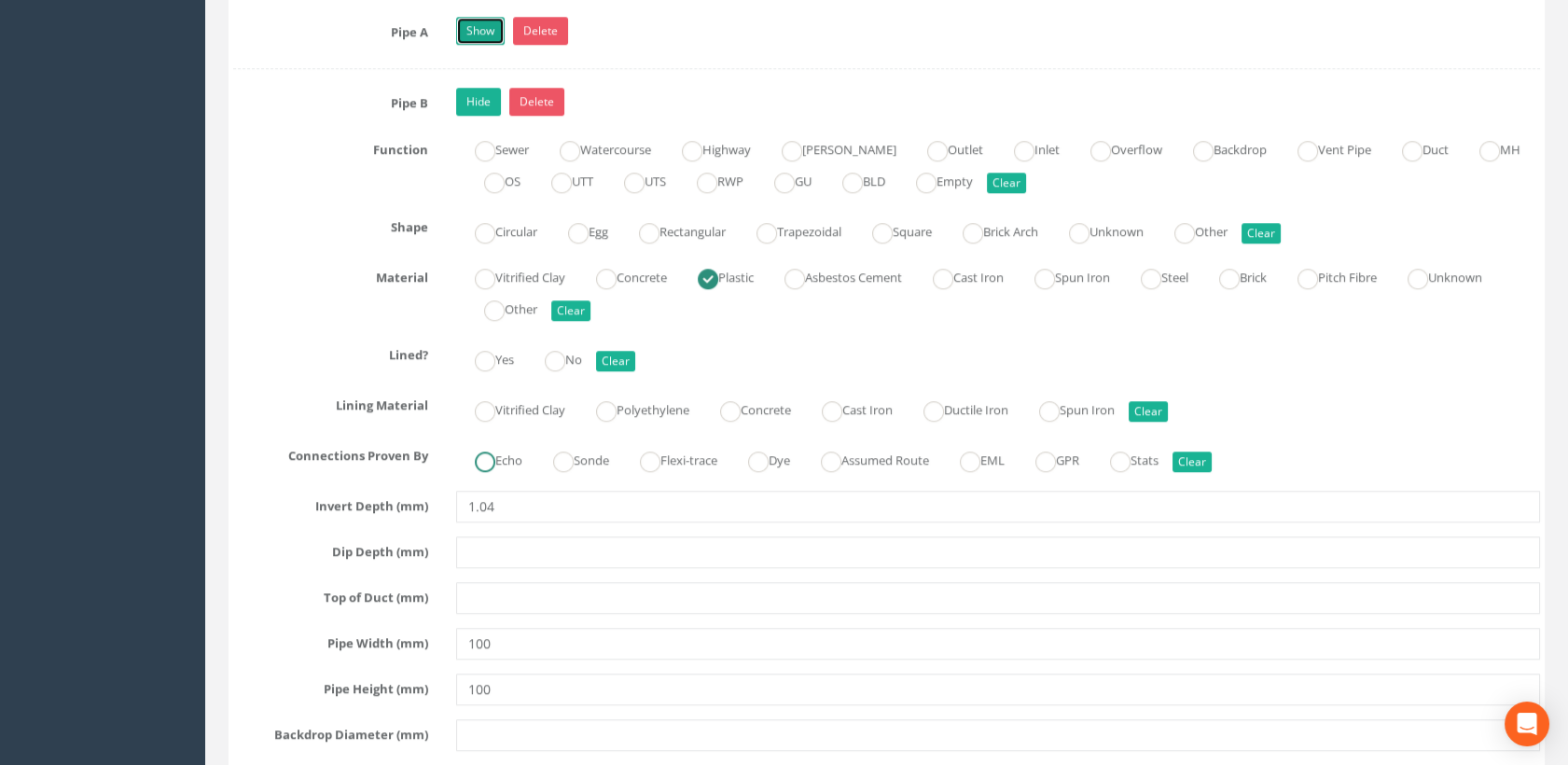
scroll to position [3006, 0]
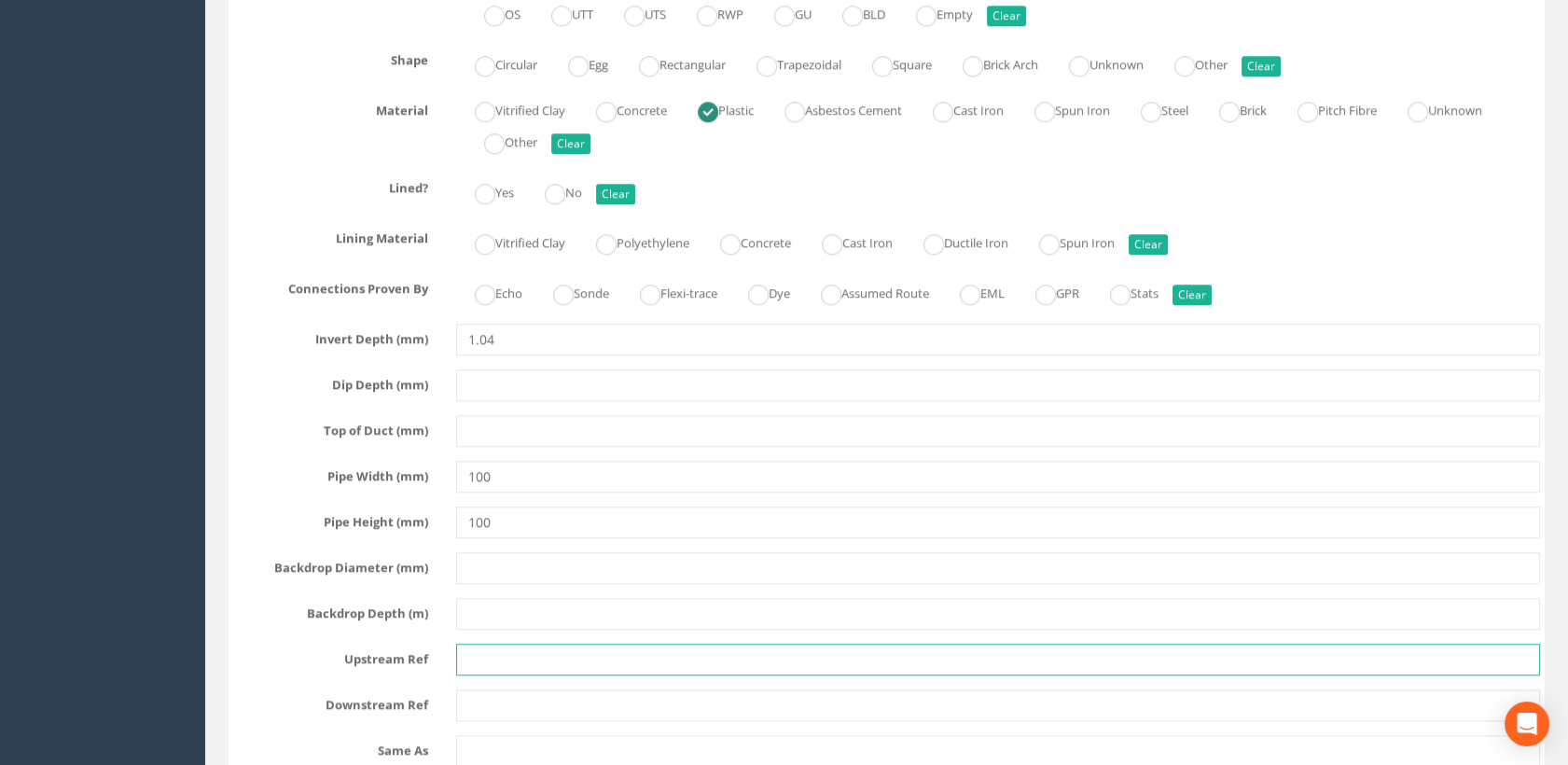
click at [492, 654] on input "text" at bounding box center [999, 659] width 1085 height 32
paste input "Building"
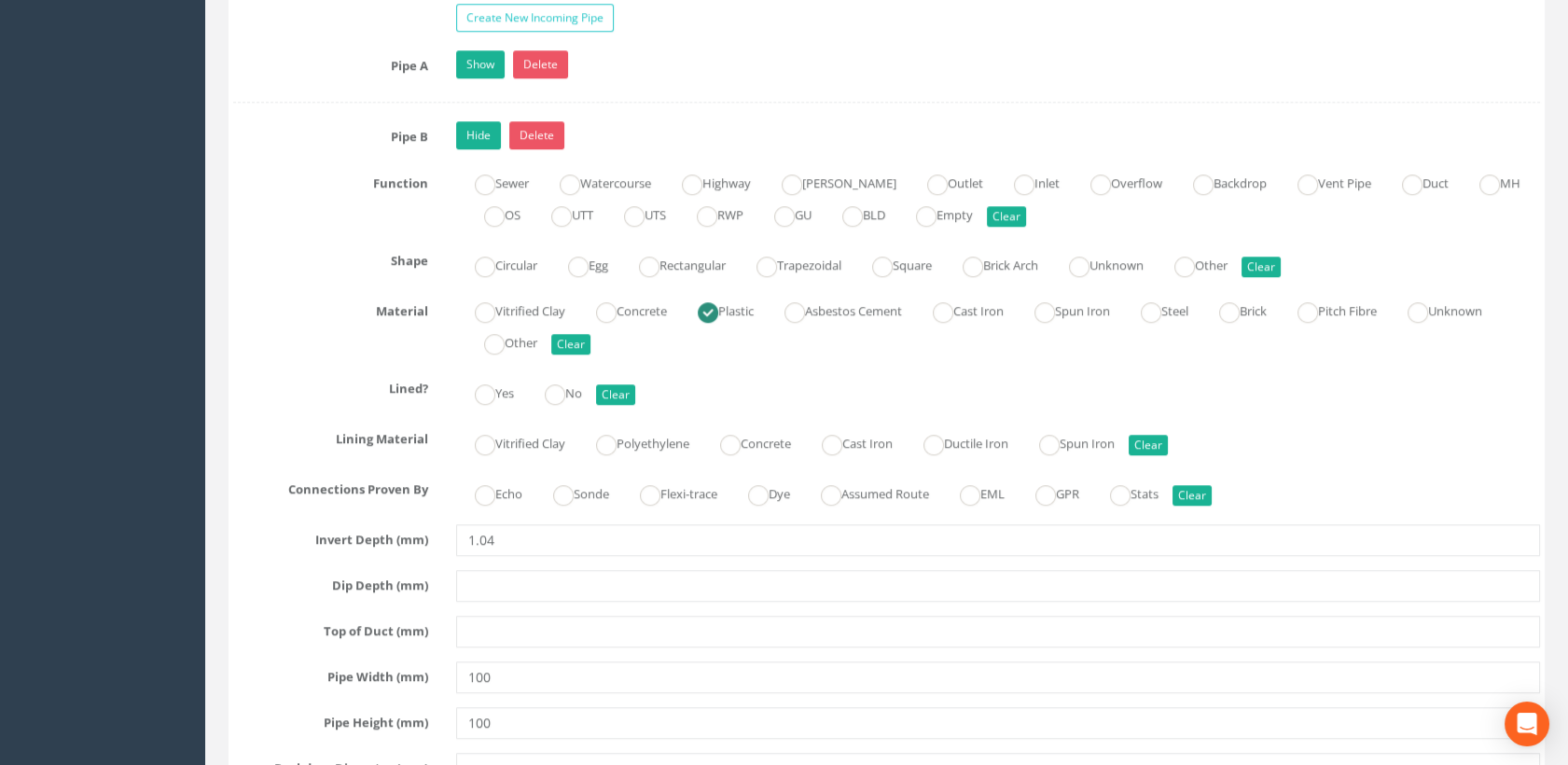
scroll to position [2694, 0]
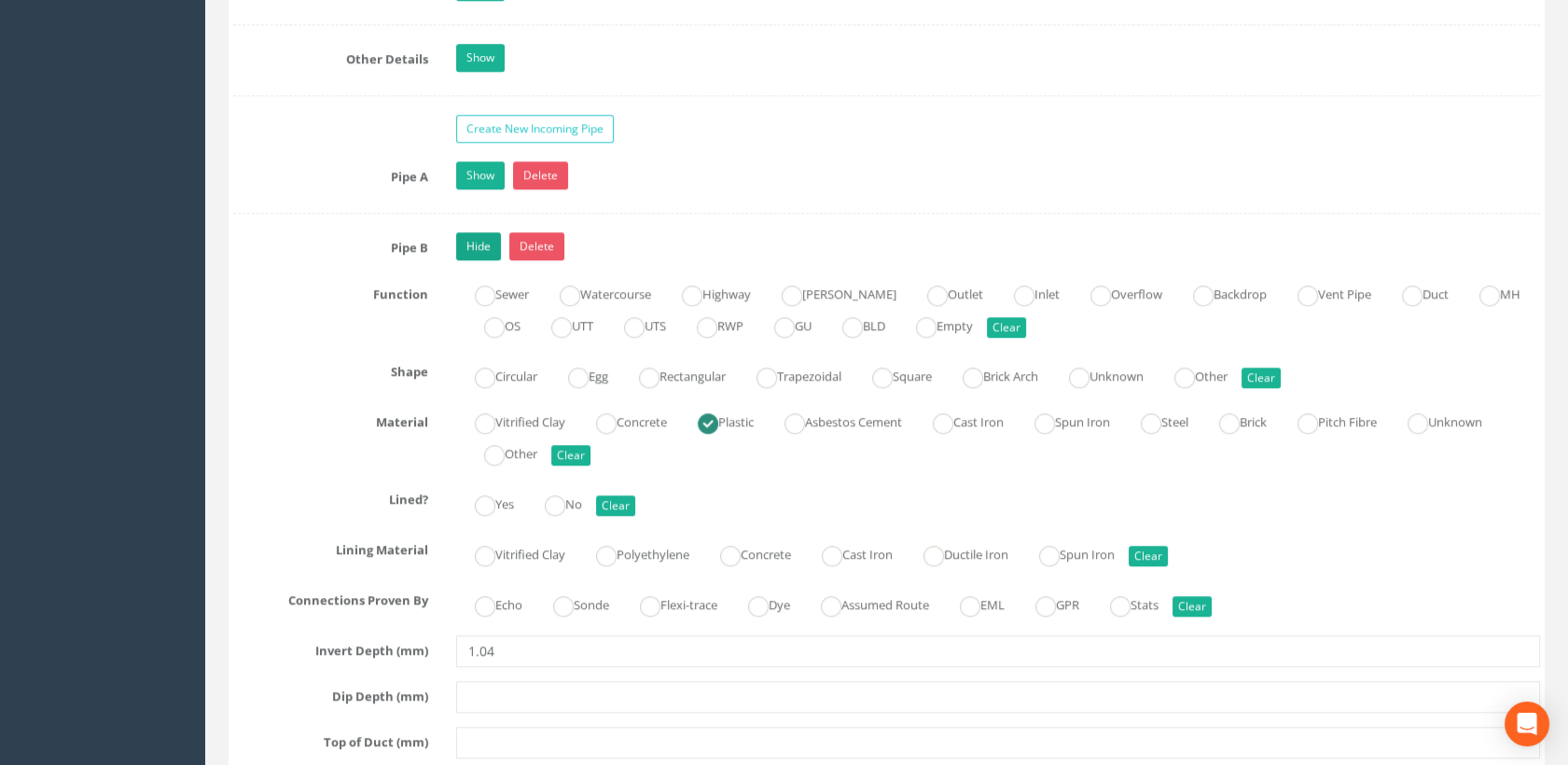
type input "Building"
click at [482, 233] on link "Hide" at bounding box center [478, 245] width 45 height 28
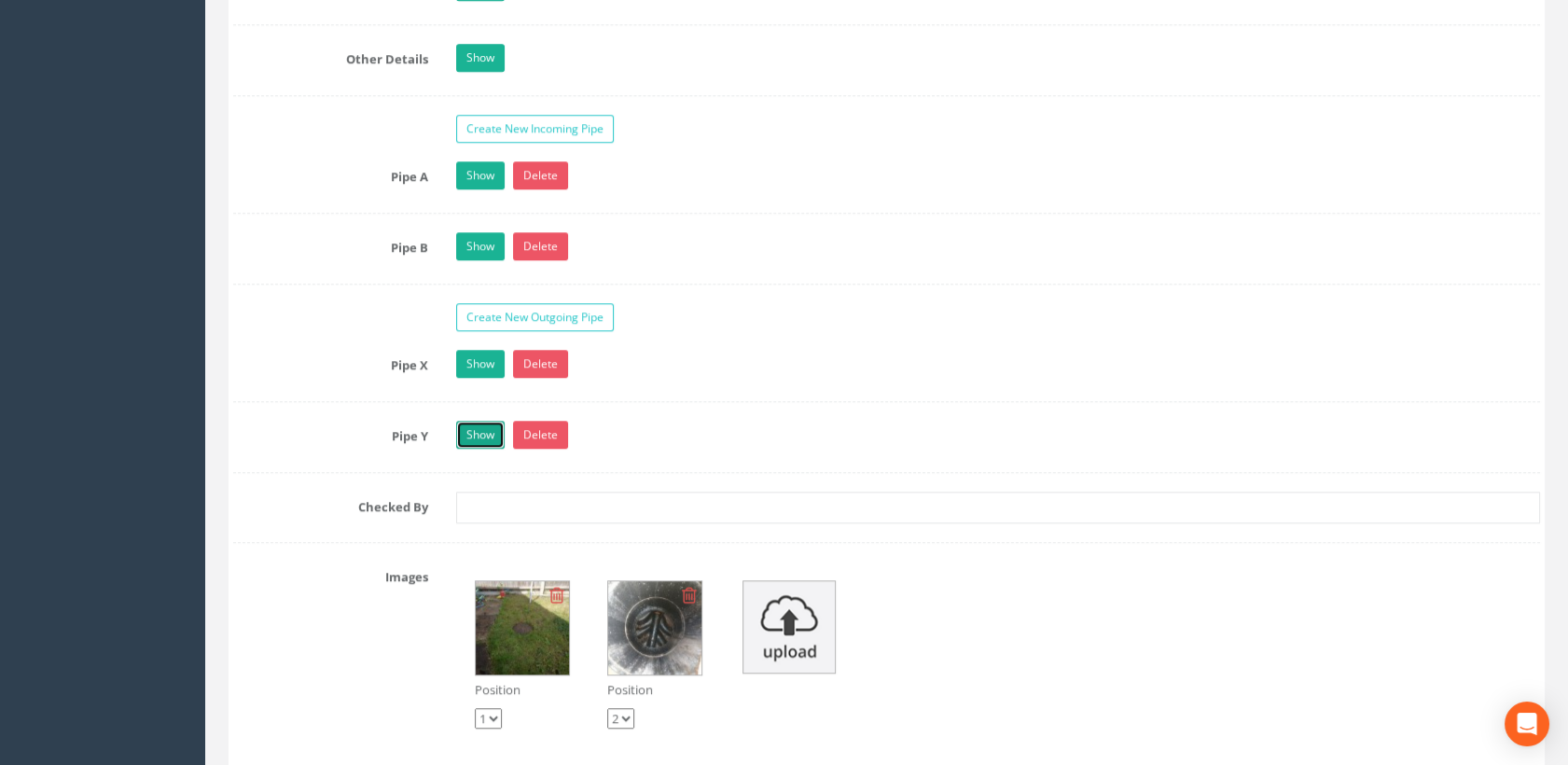
click at [498, 425] on link "Show" at bounding box center [480, 434] width 48 height 28
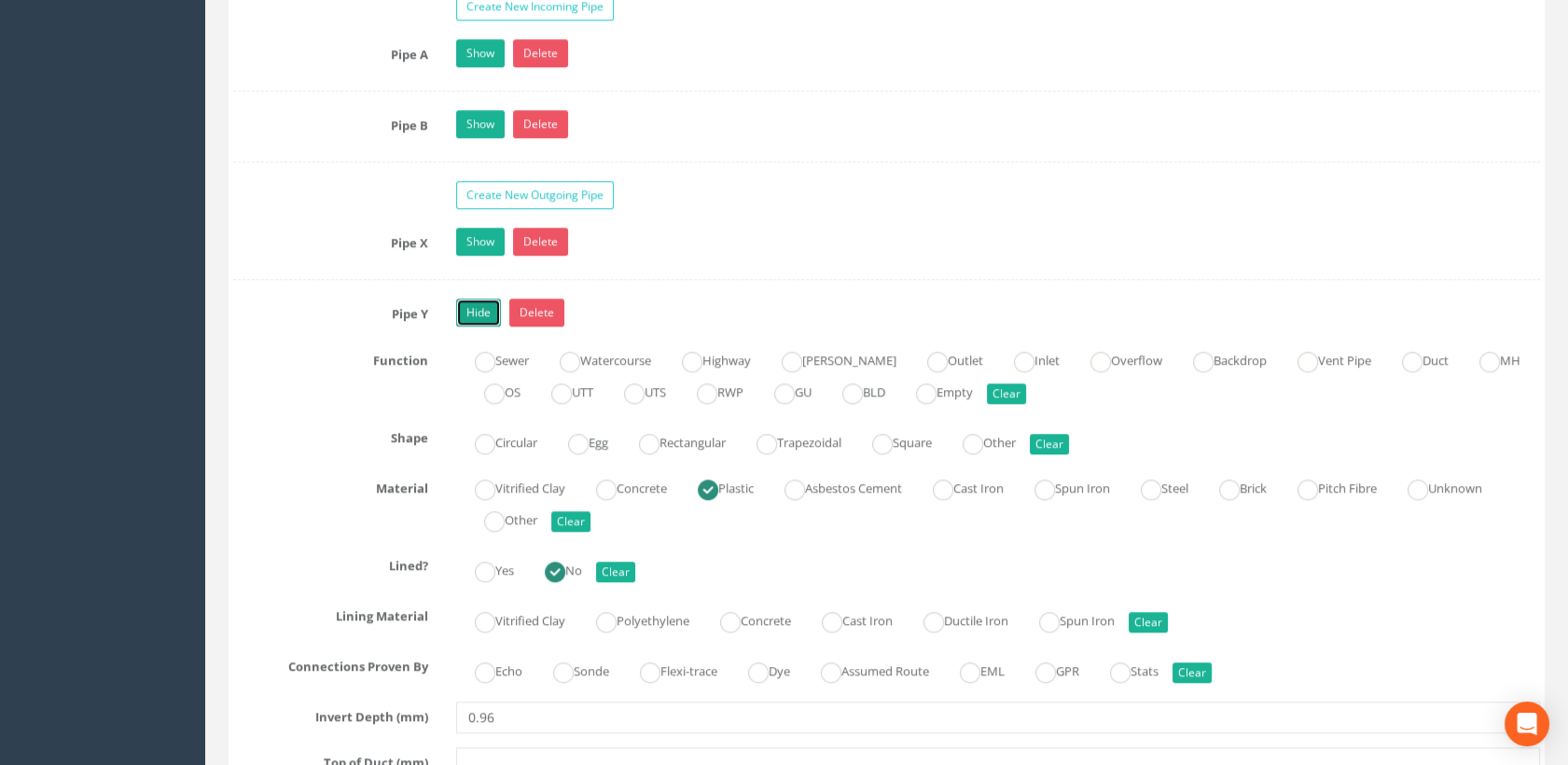
scroll to position [2799, 0]
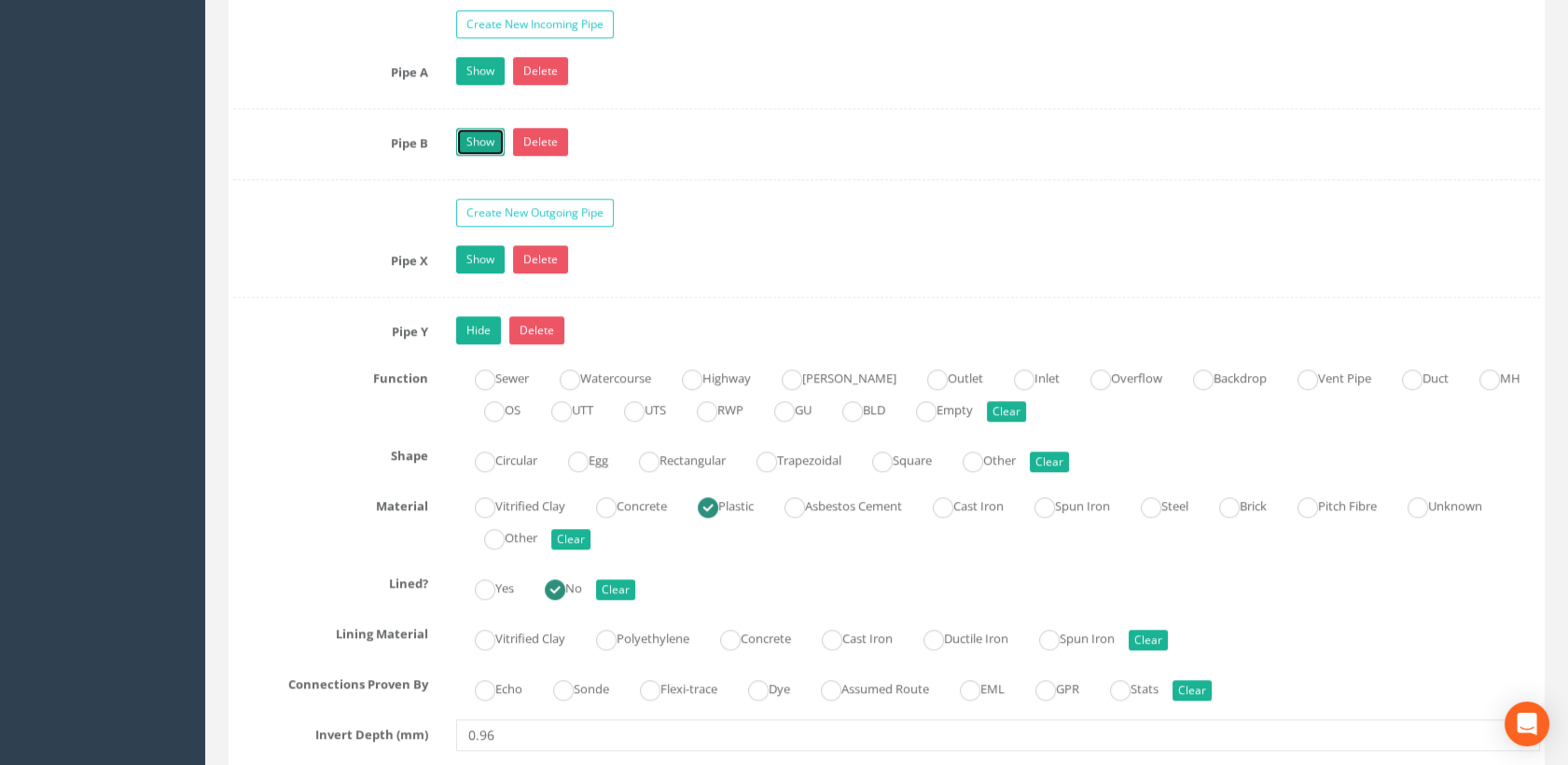
click at [473, 138] on link "Show" at bounding box center [480, 141] width 48 height 28
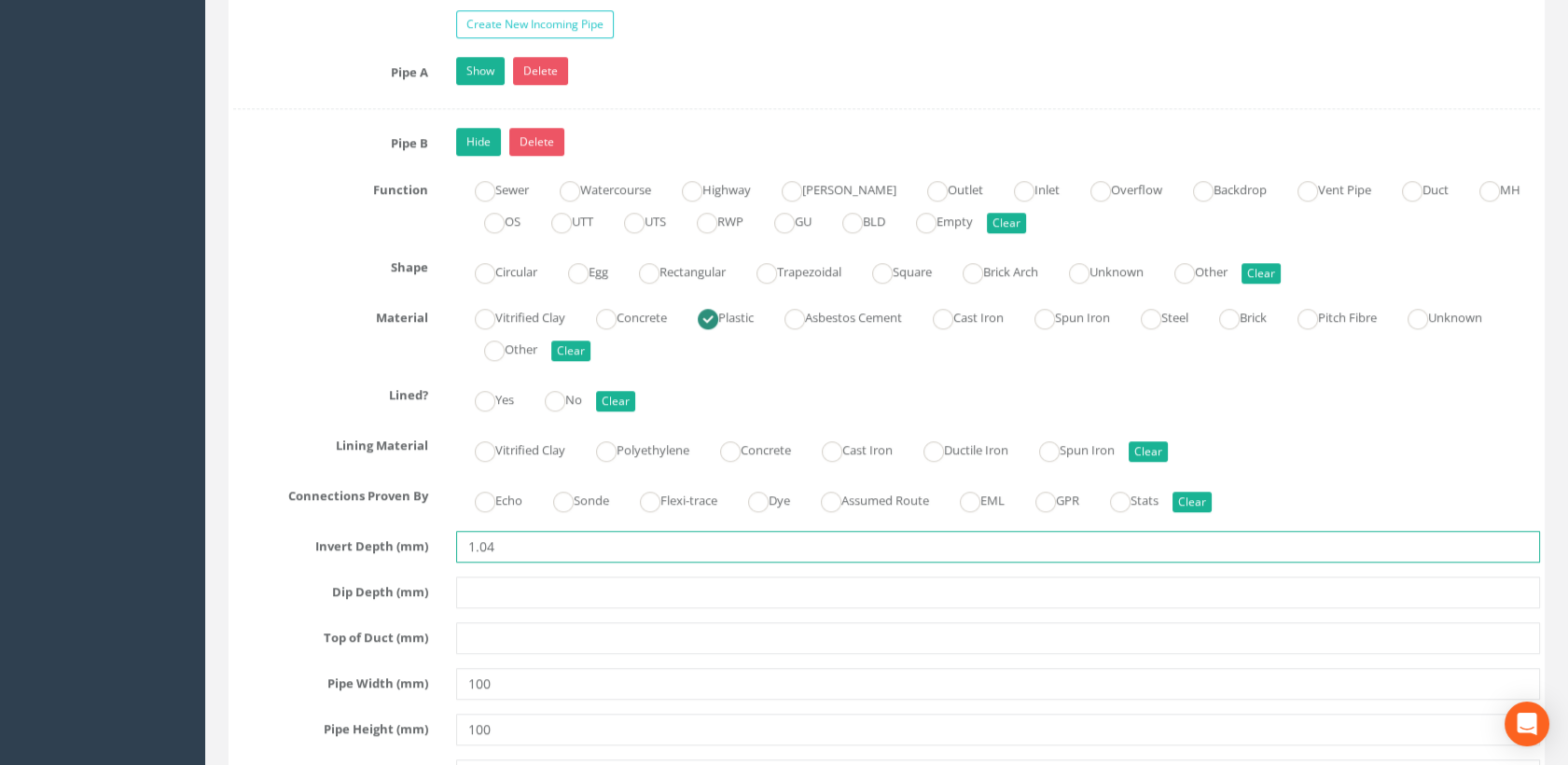
drag, startPoint x: 486, startPoint y: 541, endPoint x: 430, endPoint y: 532, distance: 56.7
click at [430, 532] on div "Invert Depth (mm) 1.04" at bounding box center [886, 547] width 1334 height 32
click at [494, 541] on input "1.04" at bounding box center [999, 547] width 1085 height 32
type input "1"
type input "0.96"
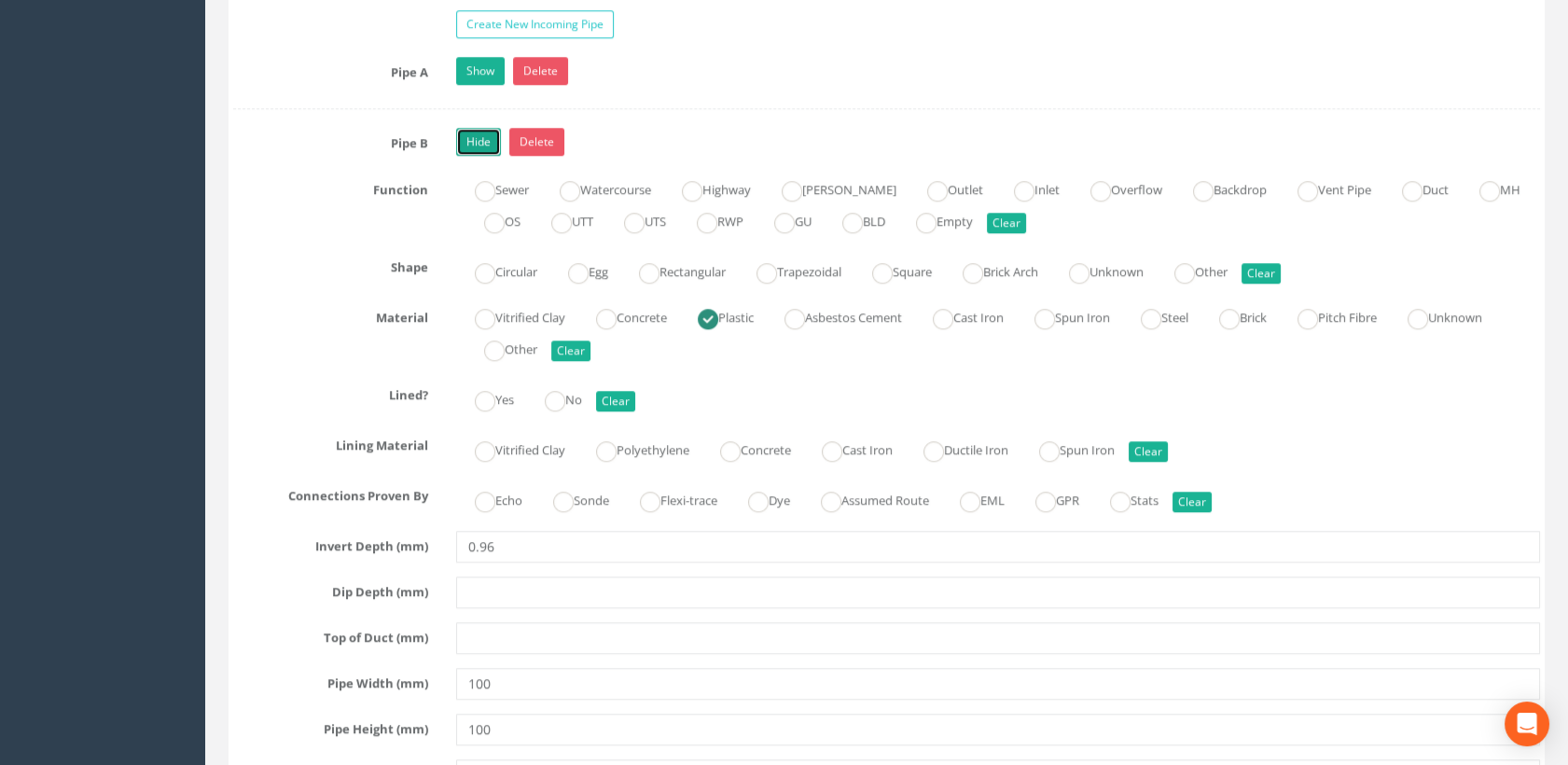
click at [483, 142] on link "Hide" at bounding box center [478, 141] width 45 height 28
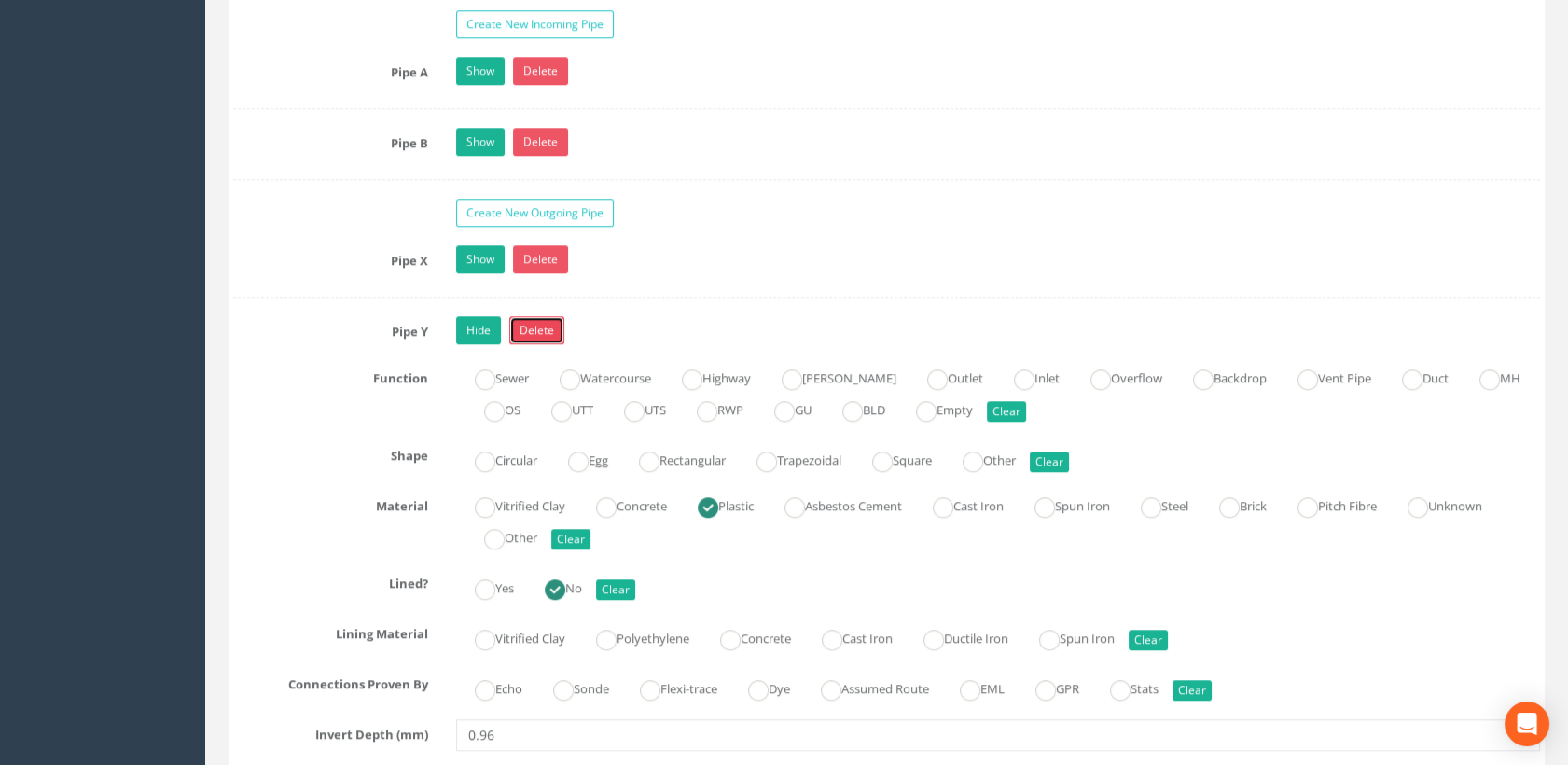
click at [537, 320] on link "Delete" at bounding box center [536, 330] width 55 height 28
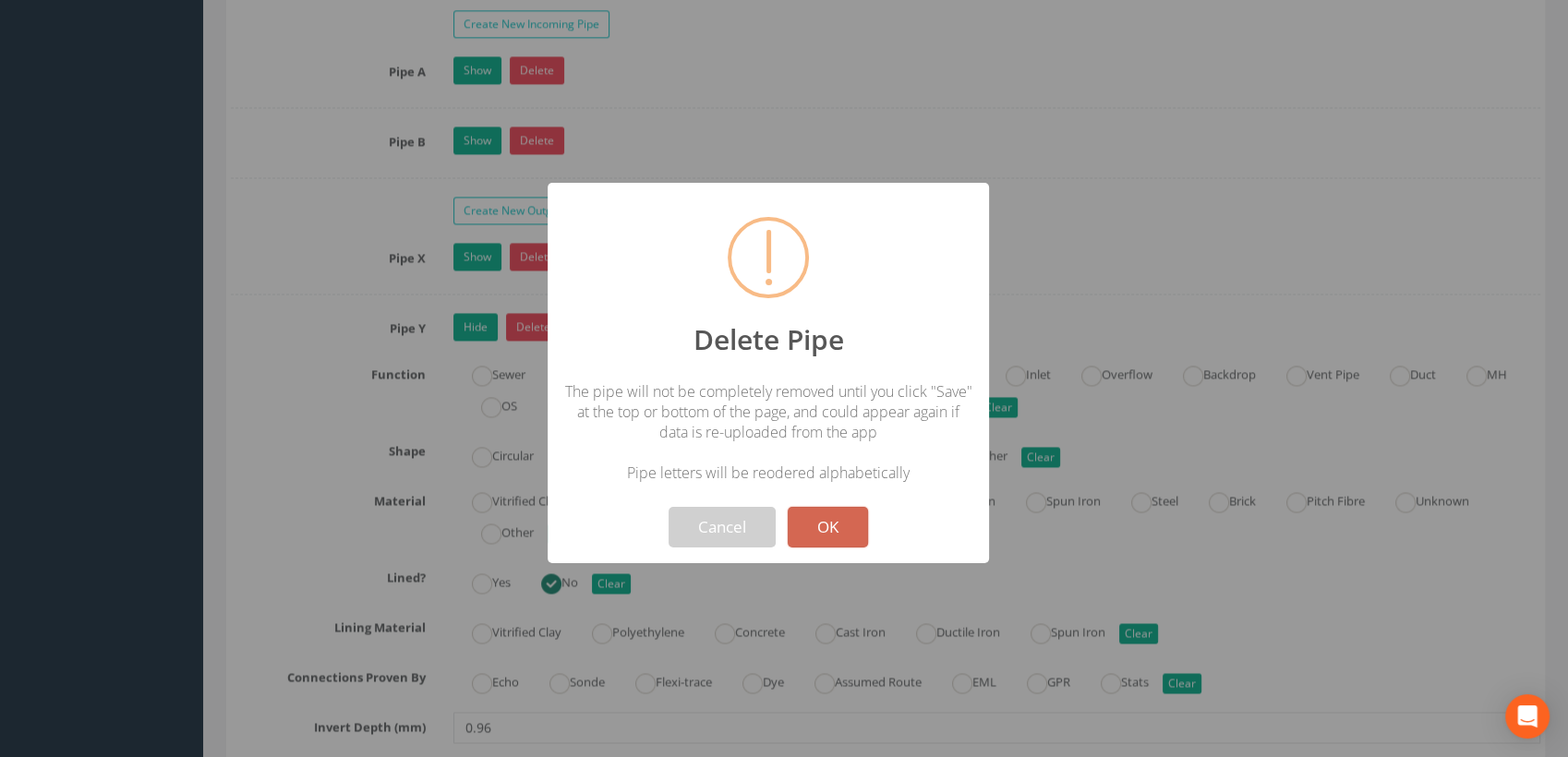
click at [820, 521] on button "OK" at bounding box center [828, 527] width 80 height 41
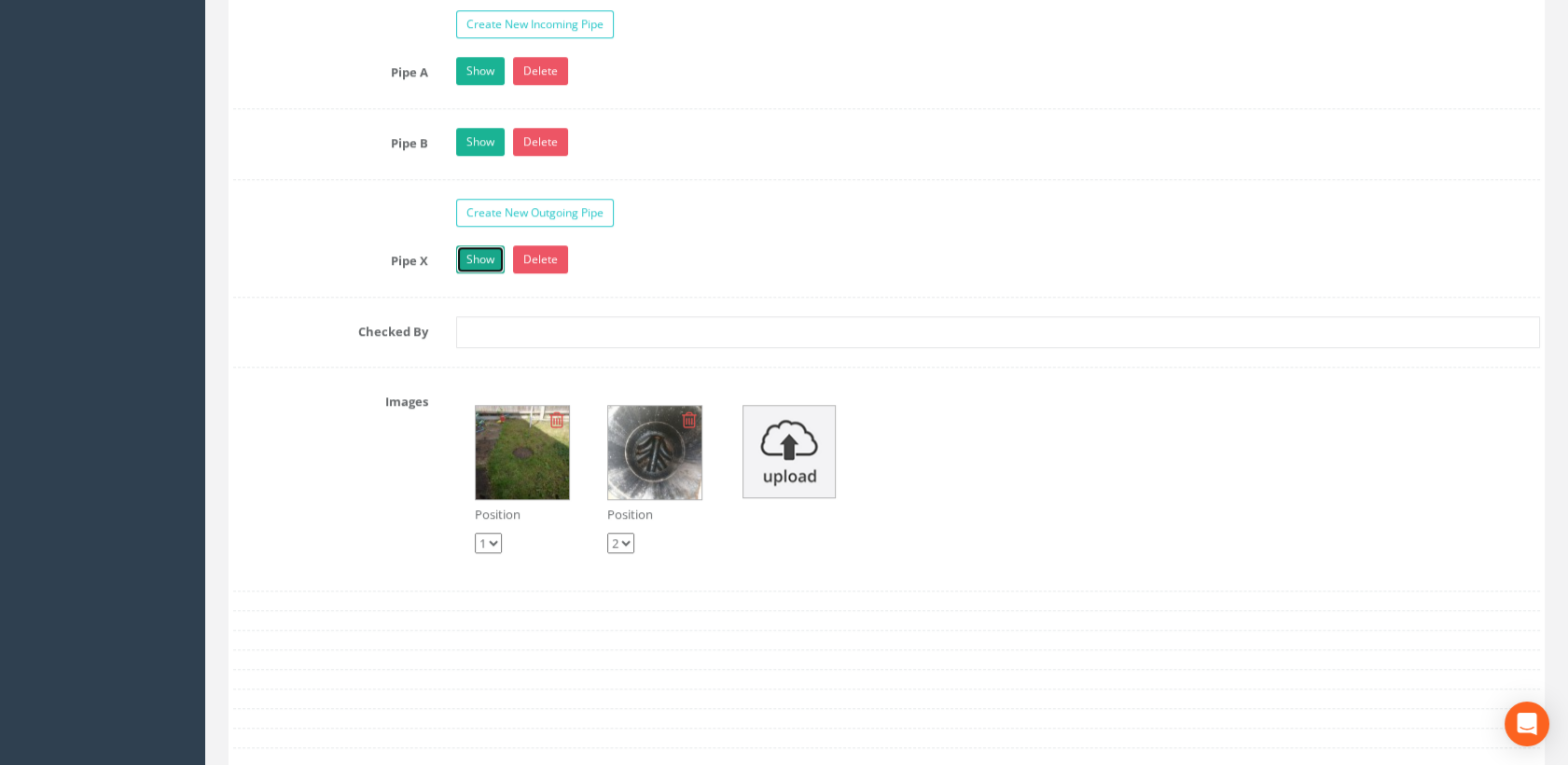
click at [478, 256] on link "Show" at bounding box center [480, 259] width 48 height 28
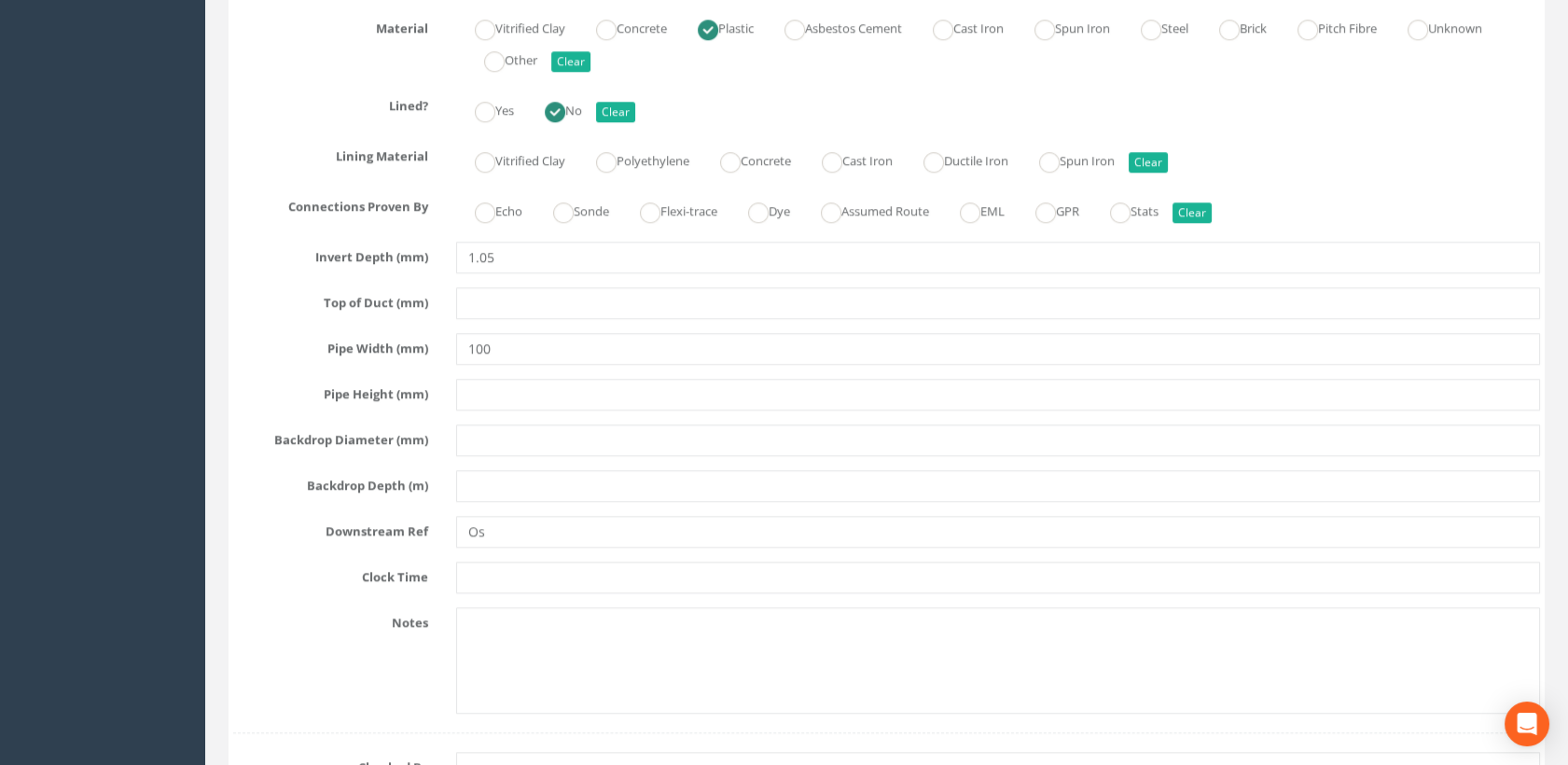
scroll to position [3213, 0]
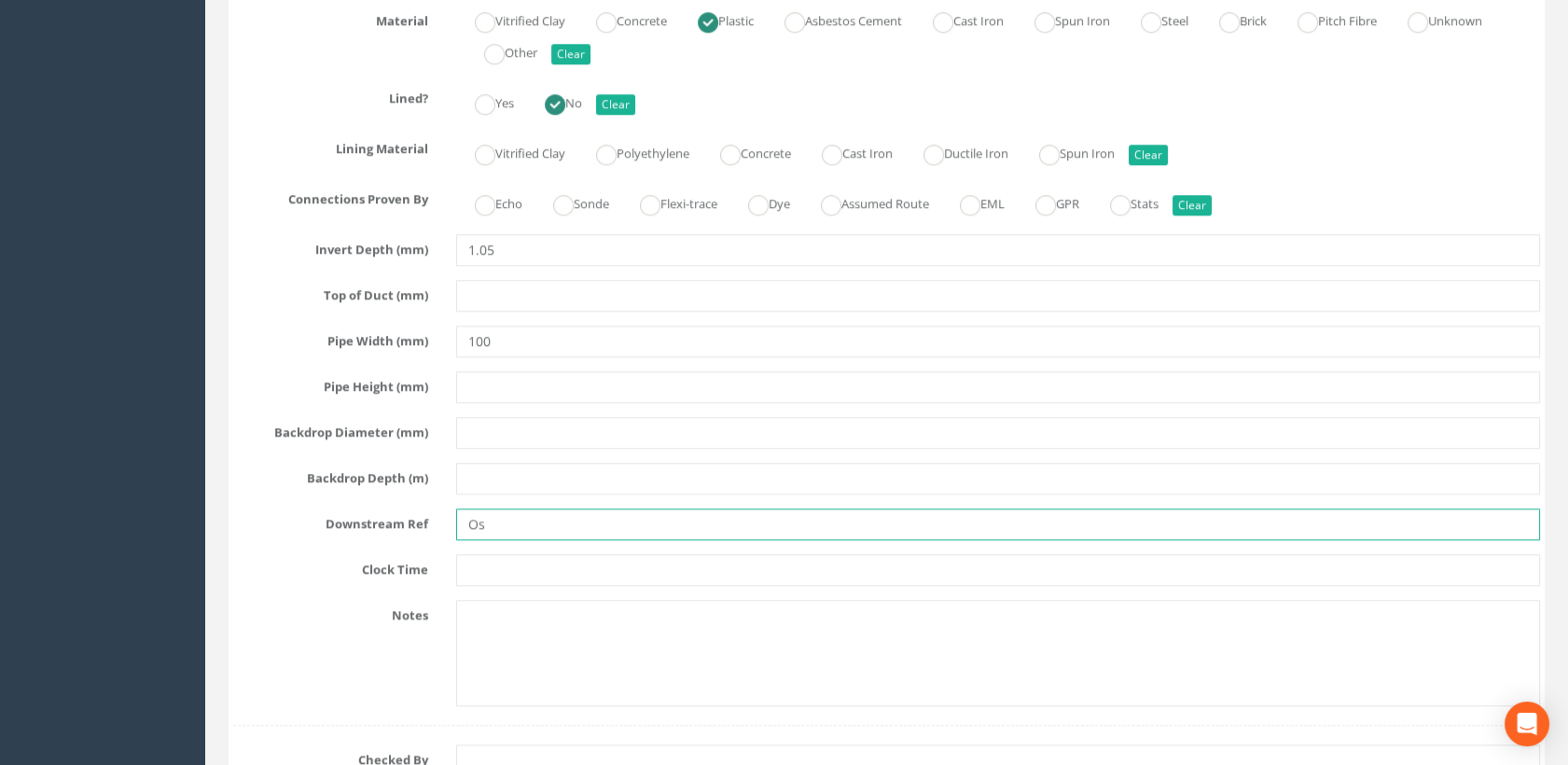
drag, startPoint x: 467, startPoint y: 512, endPoint x: 440, endPoint y: 509, distance: 27.2
click at [440, 509] on div "Downstream Ref Os" at bounding box center [886, 523] width 1334 height 32
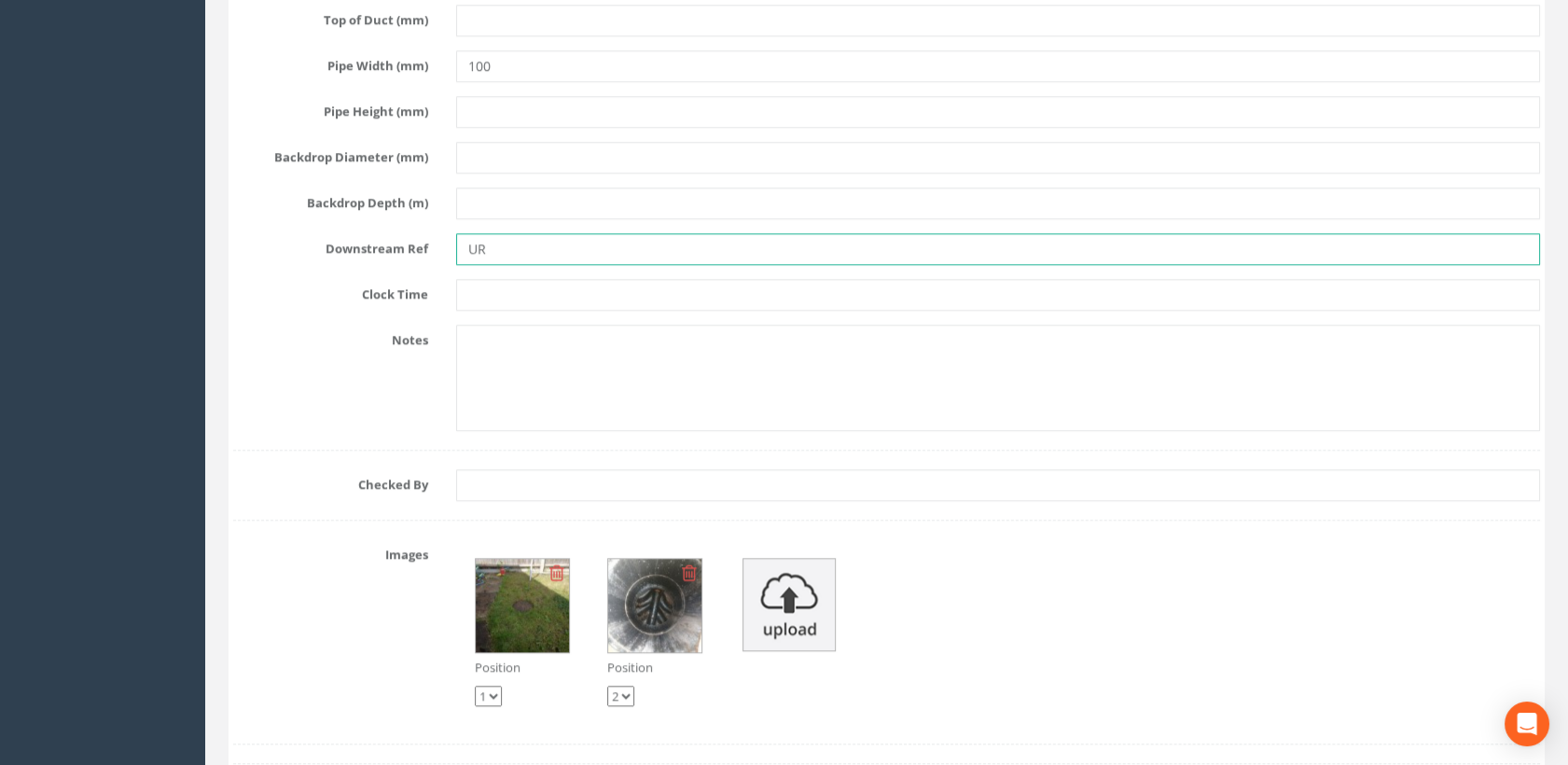
scroll to position [3524, 0]
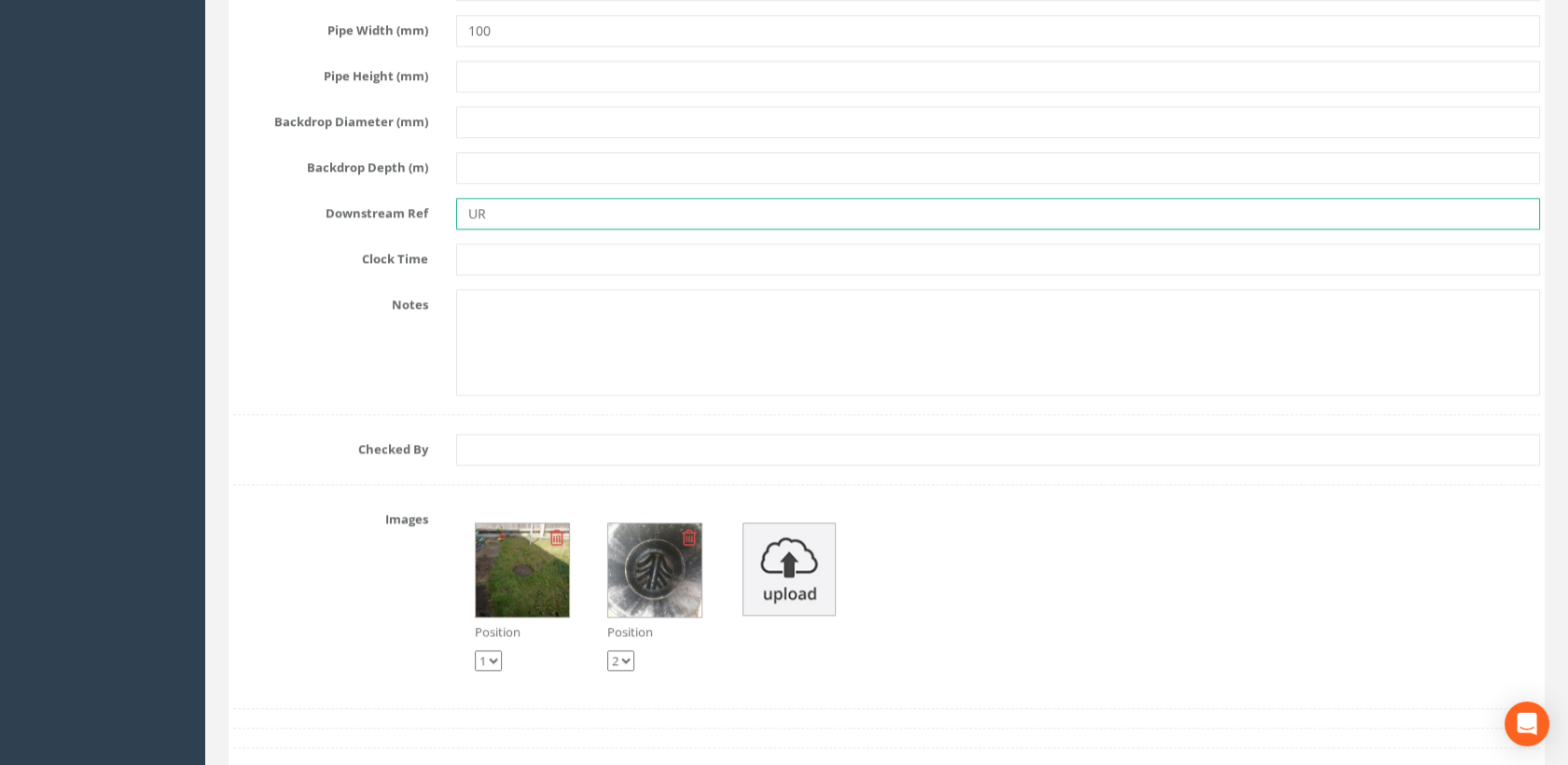
type input "UR"
click at [629, 652] on select "1 2" at bounding box center [620, 660] width 27 height 20
select select "string:1"
click at [607, 650] on select "1 2" at bounding box center [620, 660] width 27 height 20
select select "string:2"
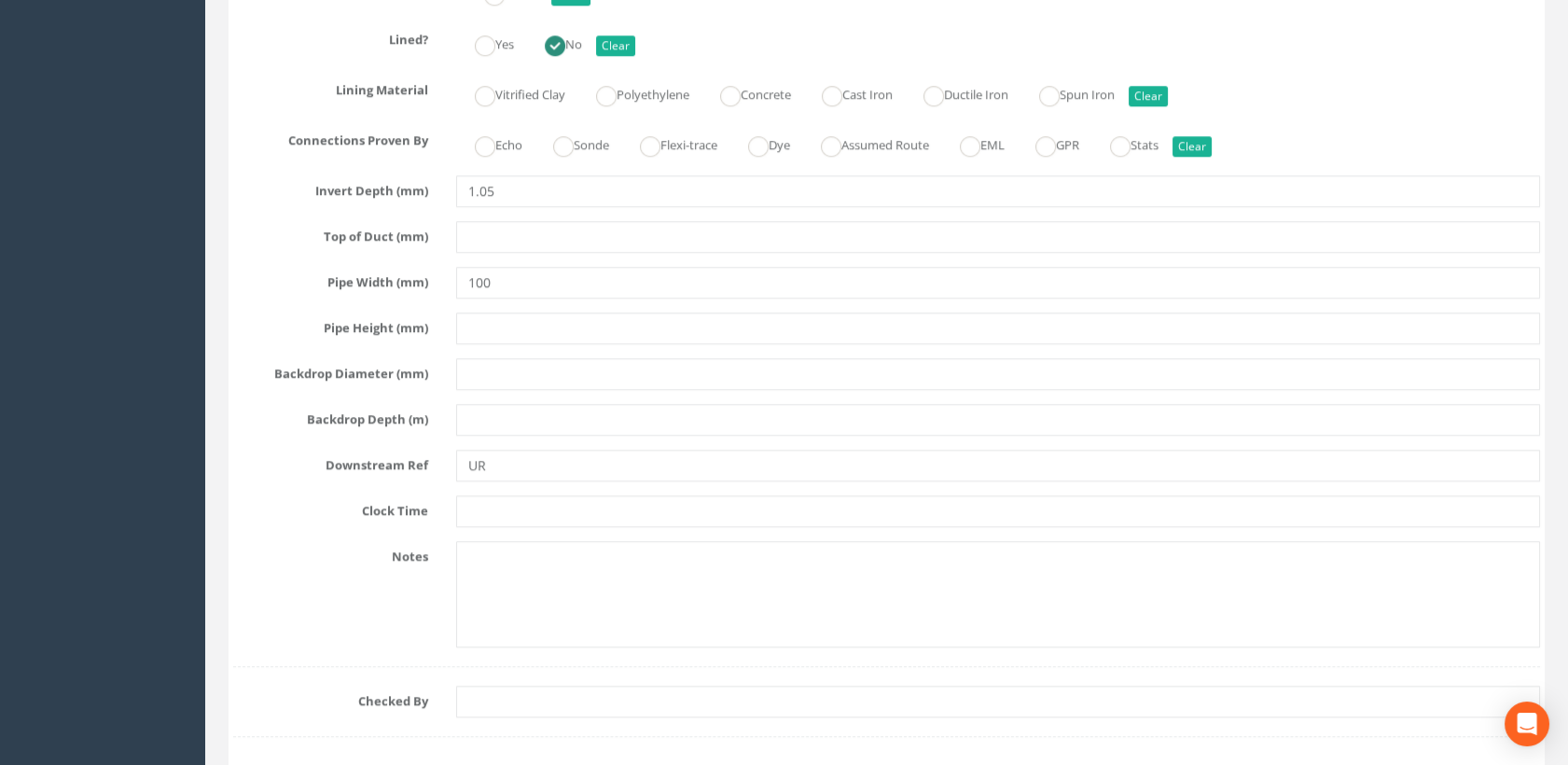
scroll to position [3213, 0]
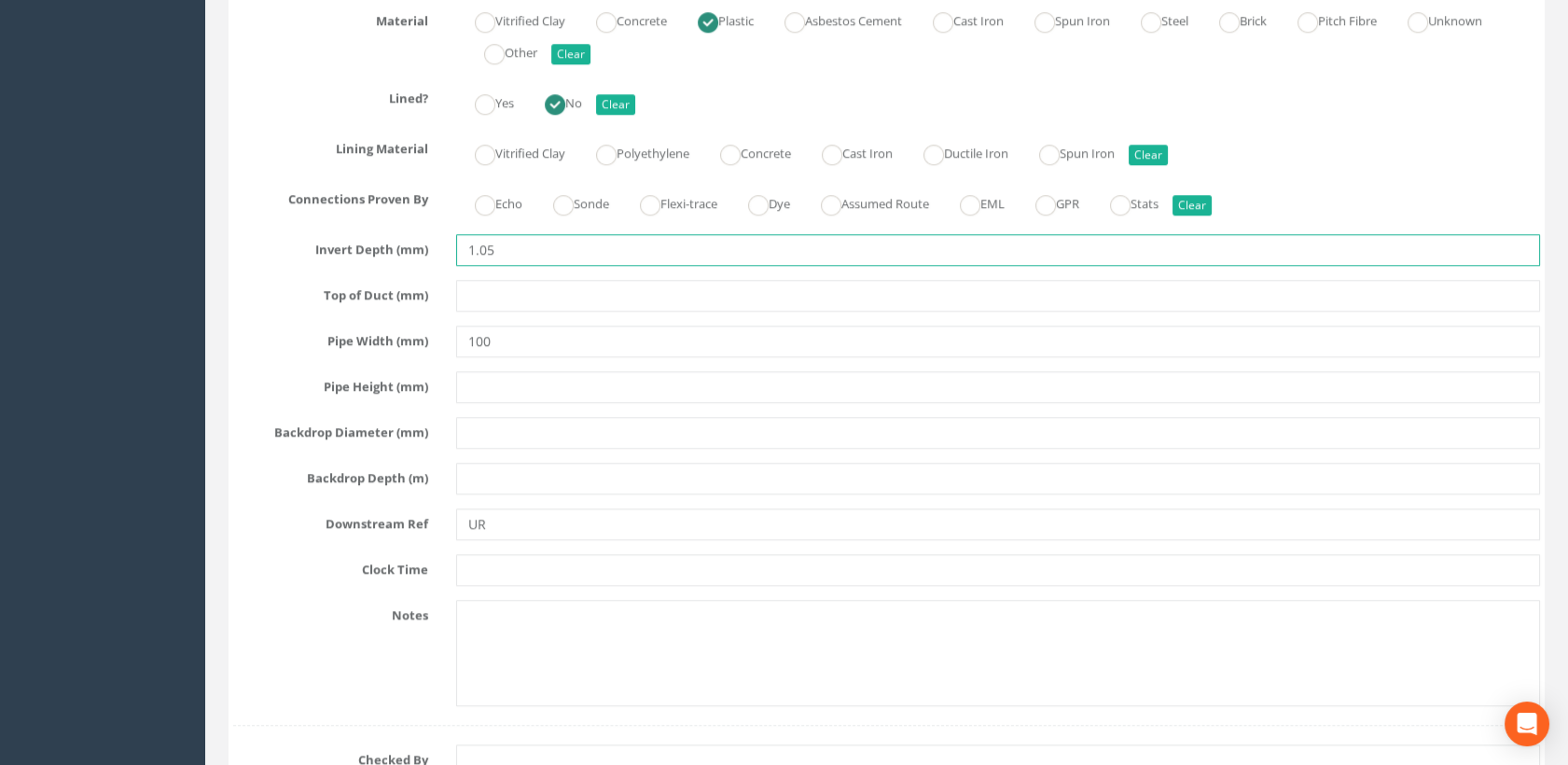
click at [530, 248] on input "1.05" at bounding box center [999, 249] width 1085 height 32
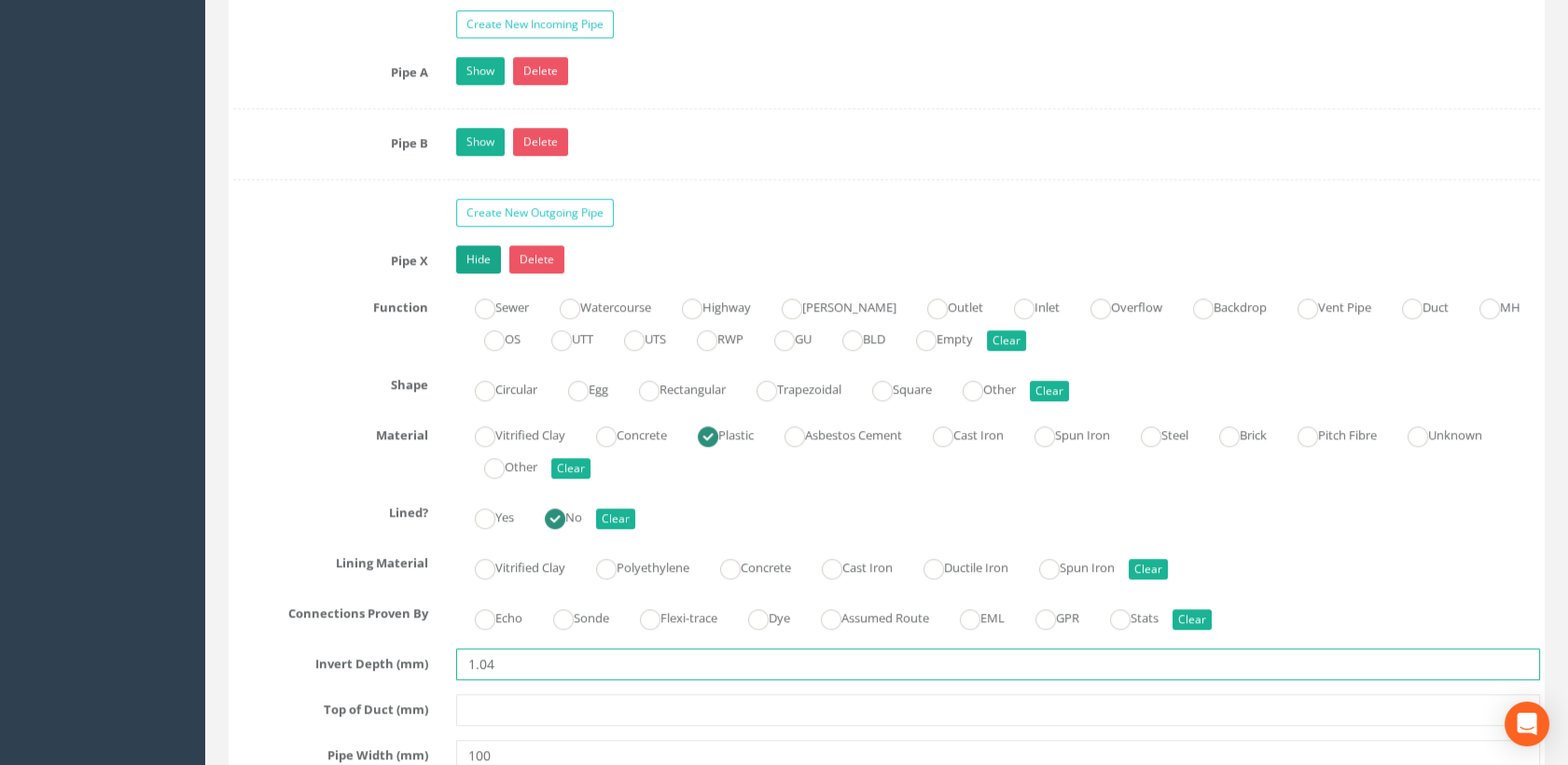
type input "1.04"
click at [473, 256] on link "Hide" at bounding box center [478, 259] width 45 height 28
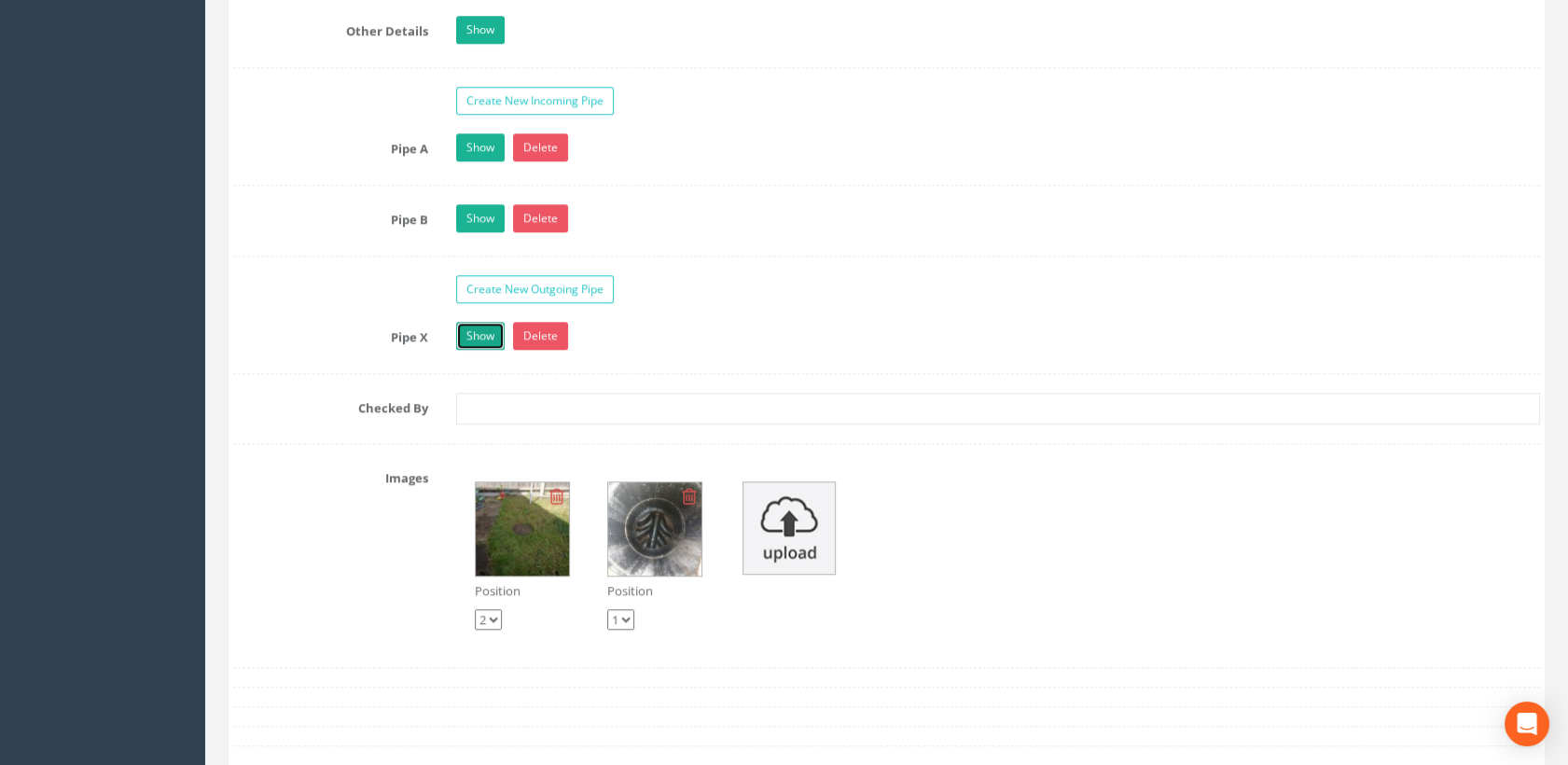
scroll to position [2590, 0]
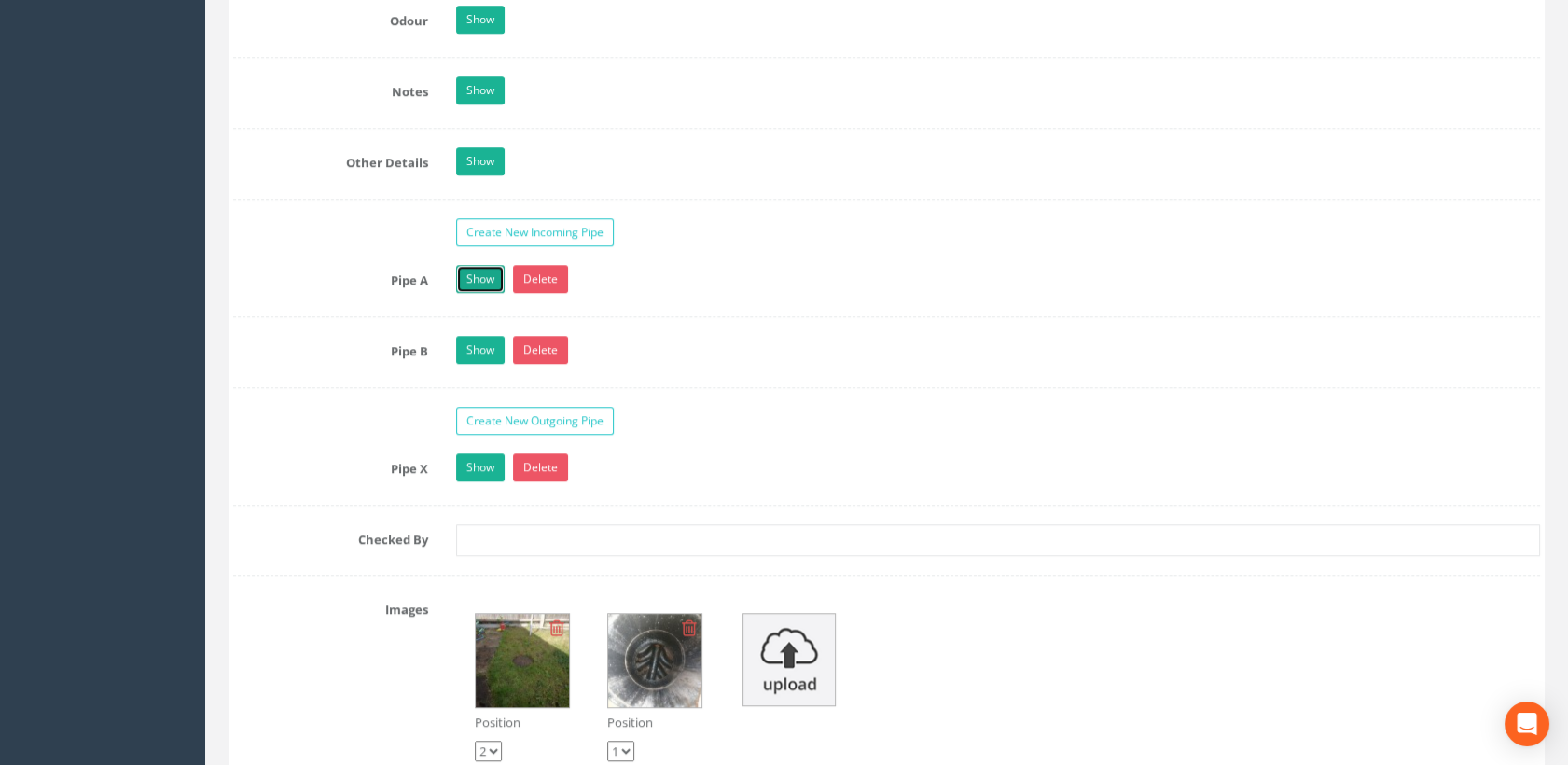
click at [484, 281] on link "Show" at bounding box center [480, 278] width 48 height 28
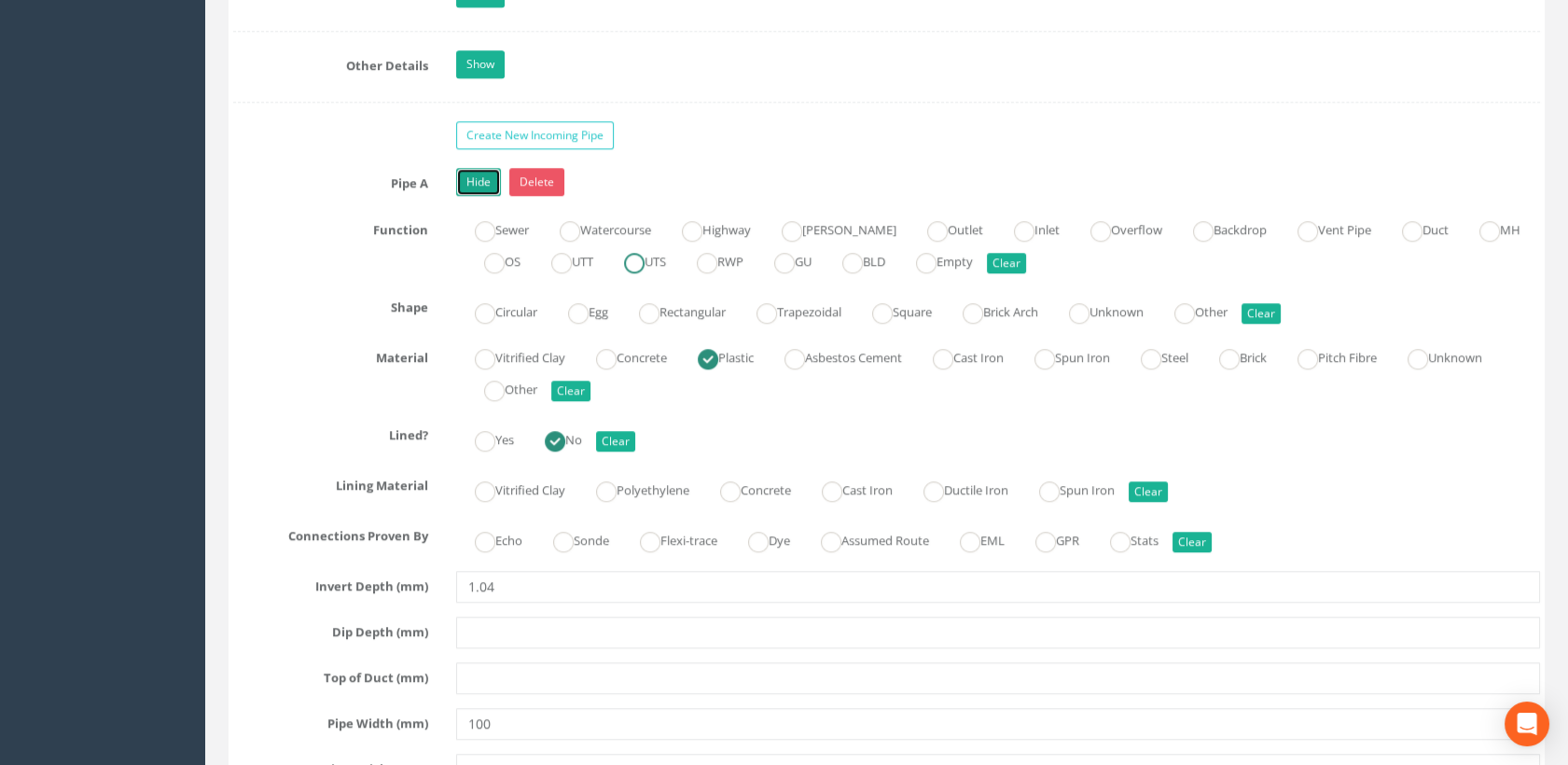
scroll to position [2902, 0]
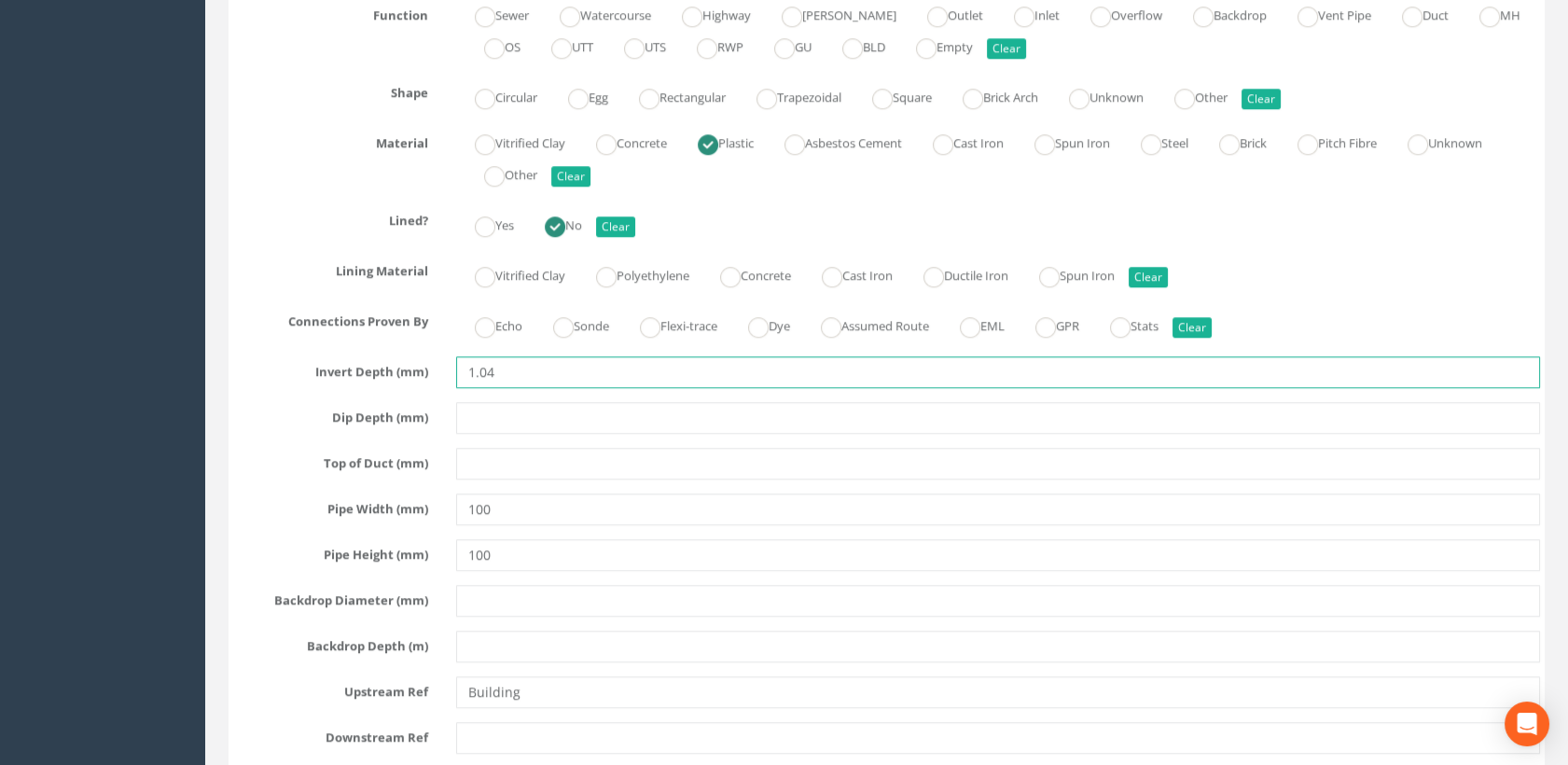
click at [525, 364] on input "1.04" at bounding box center [999, 371] width 1085 height 32
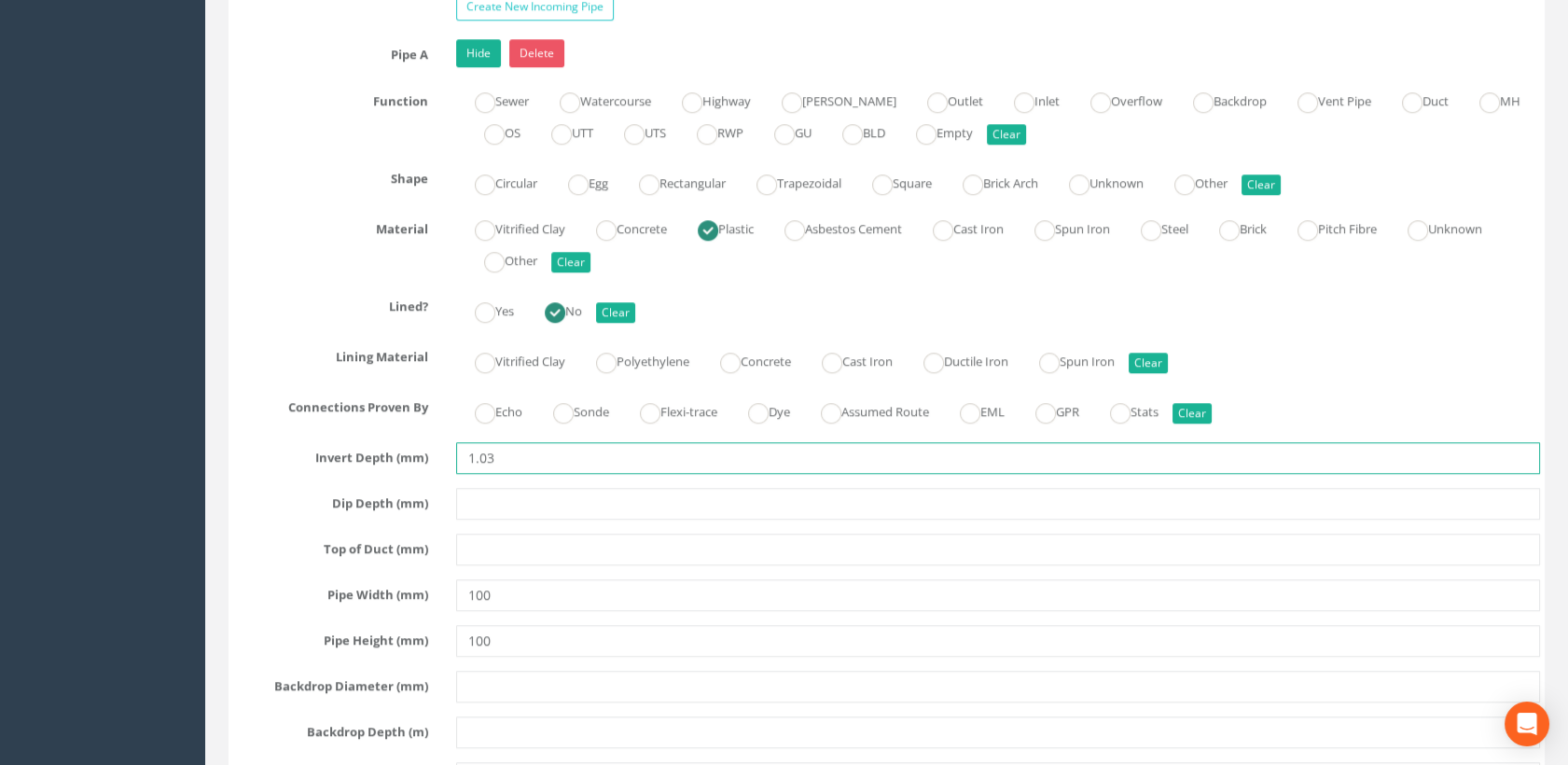
scroll to position [2799, 0]
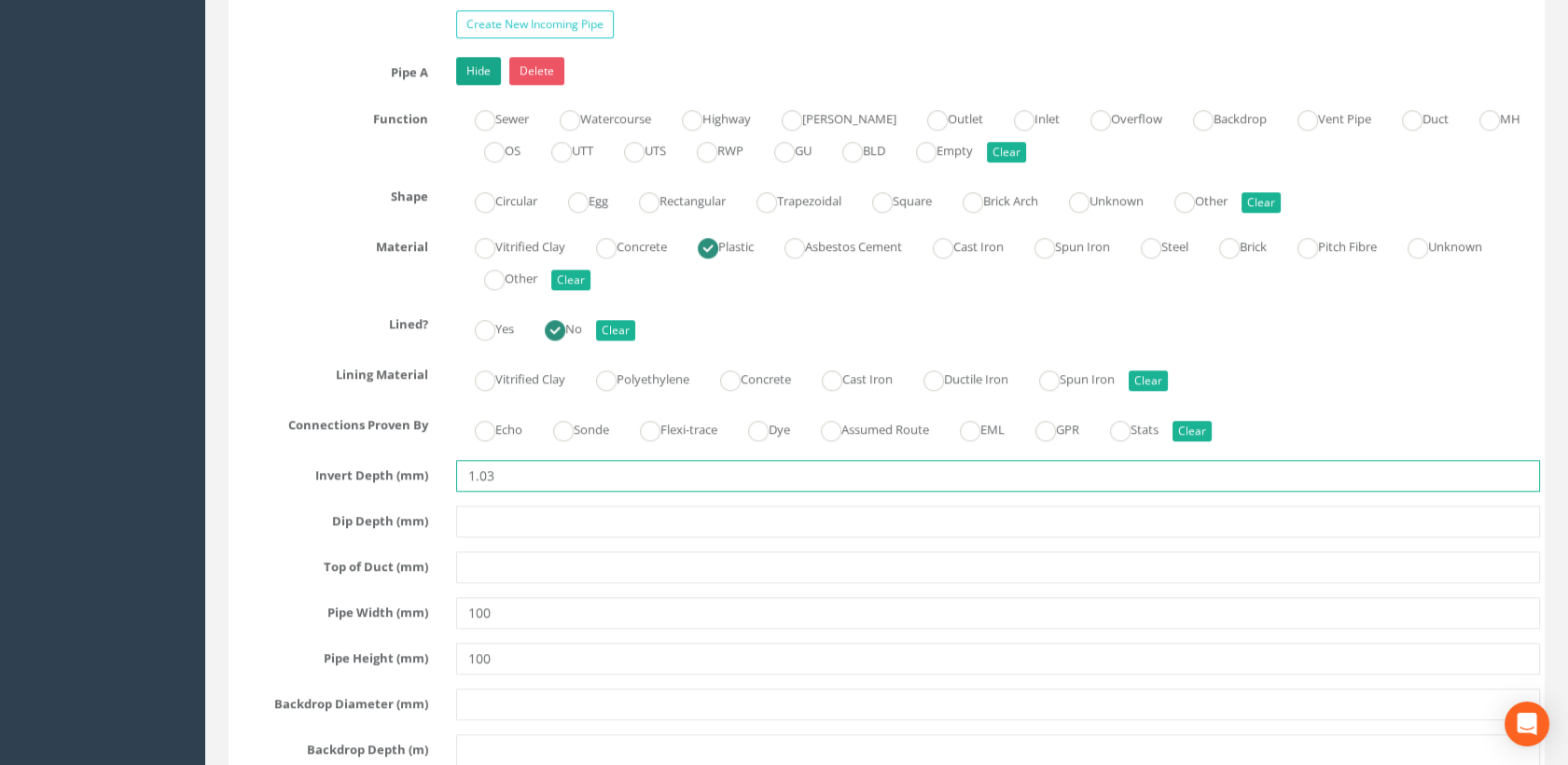
type input "1.03"
click at [493, 64] on link "Hide" at bounding box center [478, 70] width 45 height 28
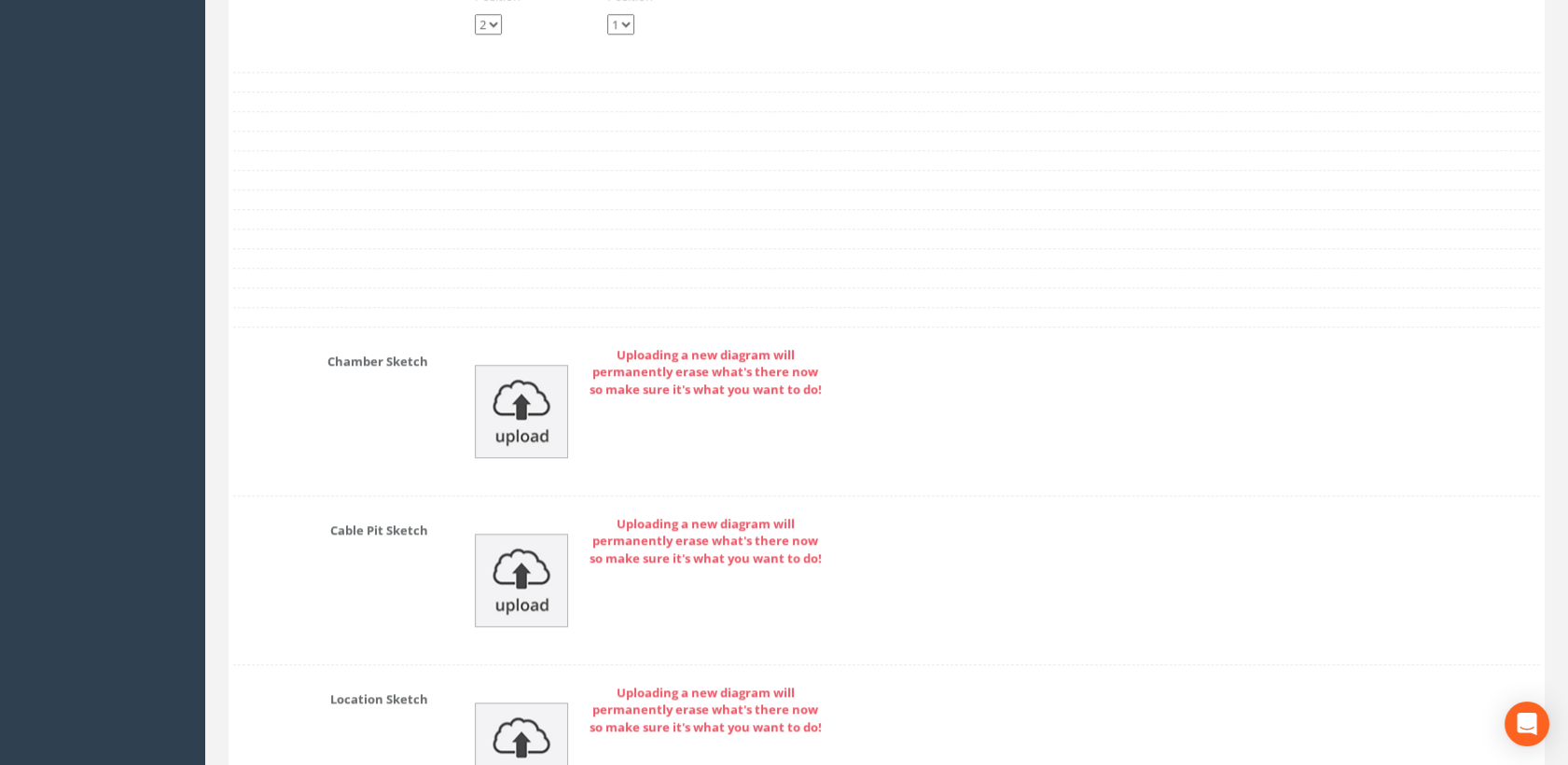
scroll to position [3317, 0]
click at [518, 414] on img at bounding box center [520, 412] width 93 height 93
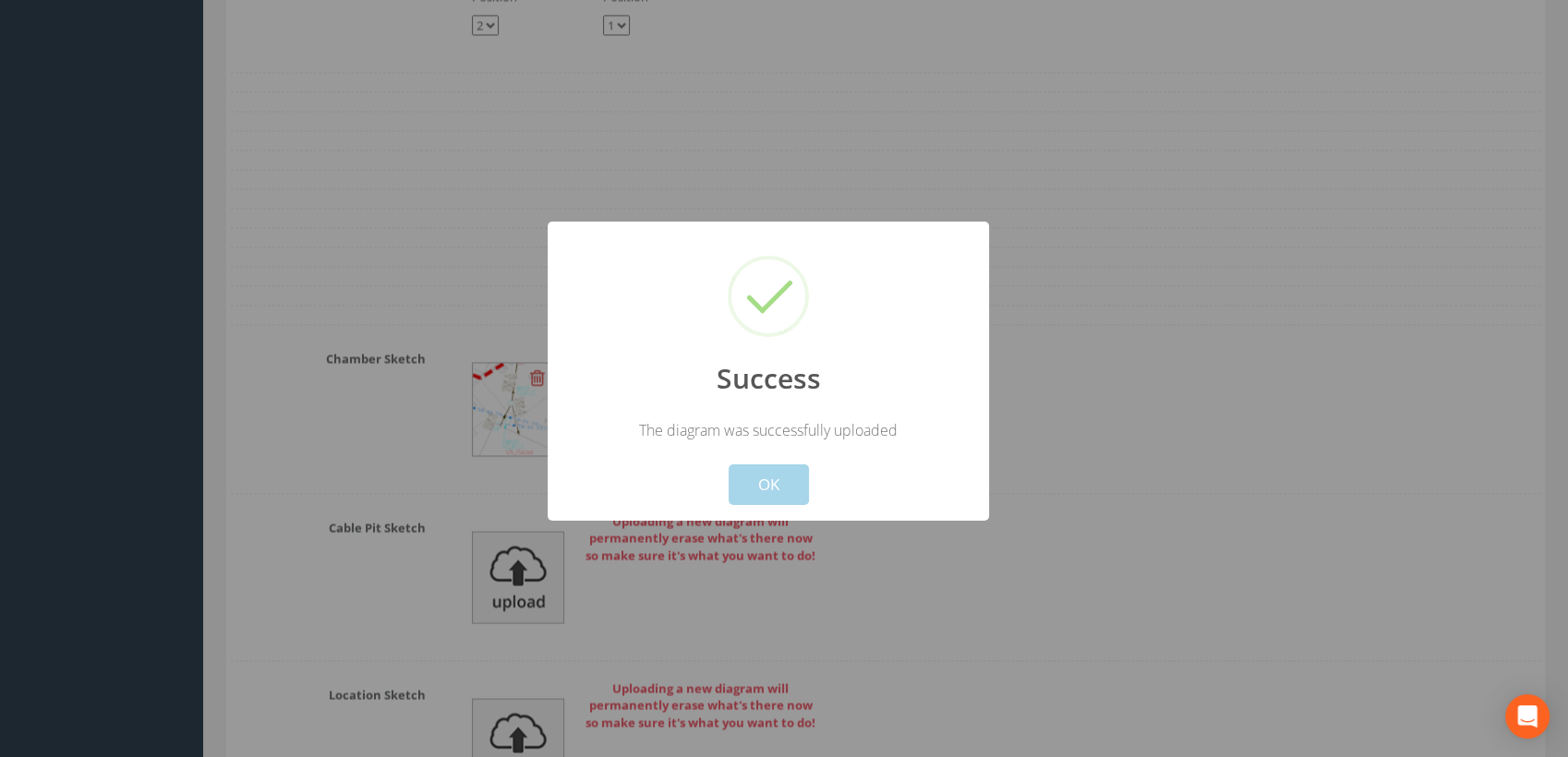
click at [774, 483] on button "OK" at bounding box center [769, 485] width 80 height 41
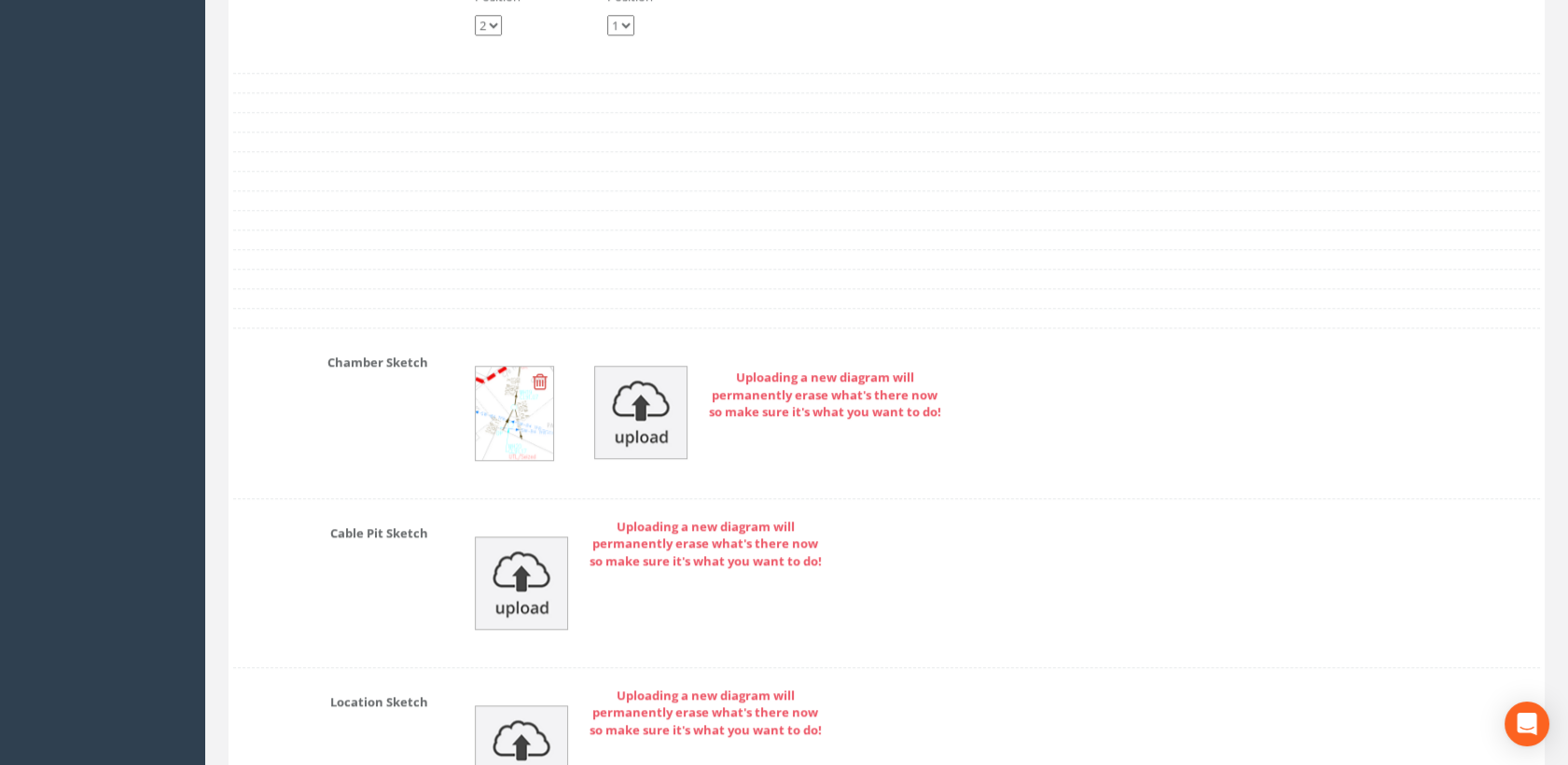
scroll to position [3867, 0]
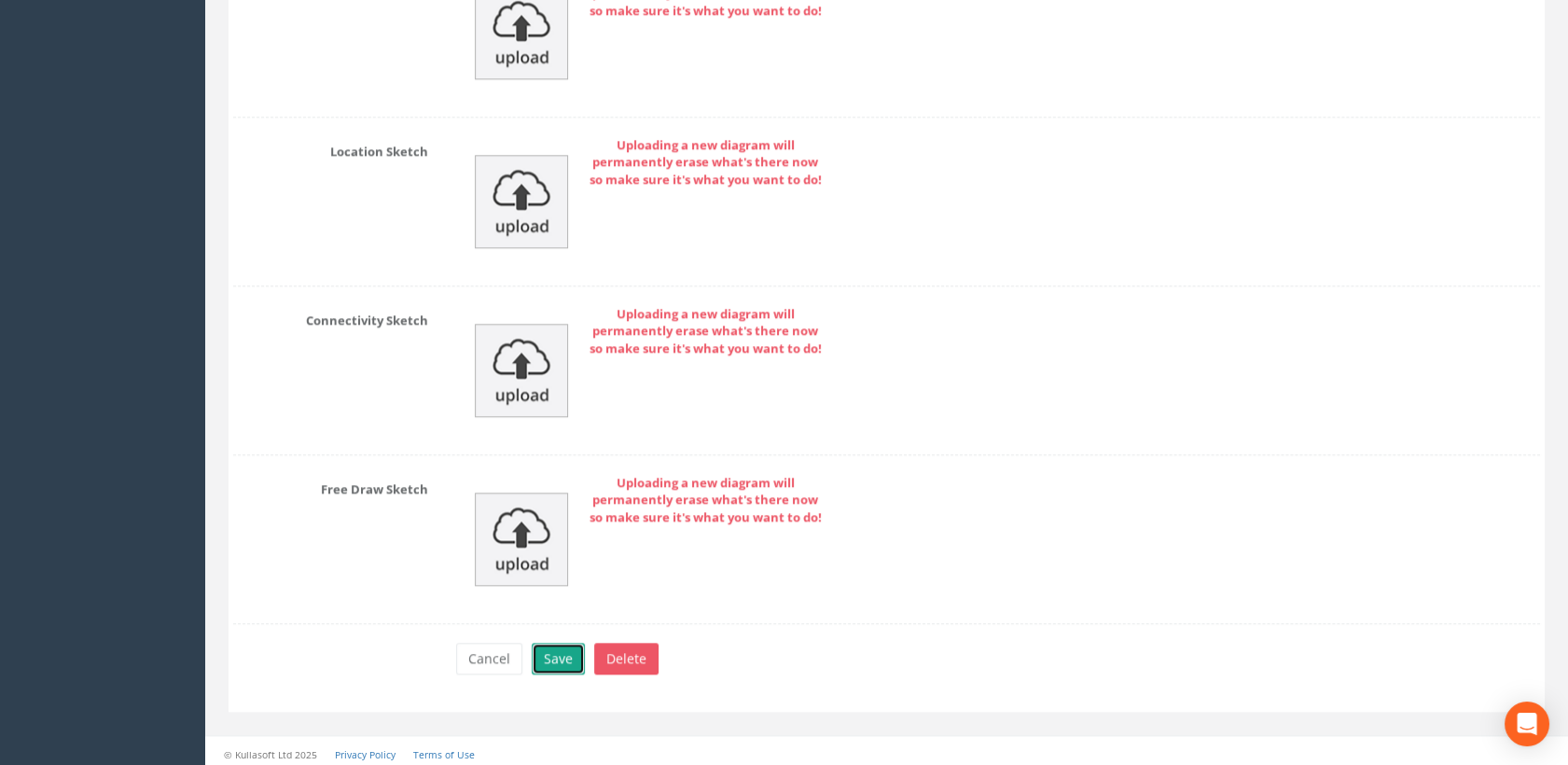
drag, startPoint x: 557, startPoint y: 650, endPoint x: 603, endPoint y: 588, distance: 77.2
click at [560, 649] on button "Save" at bounding box center [558, 658] width 53 height 32
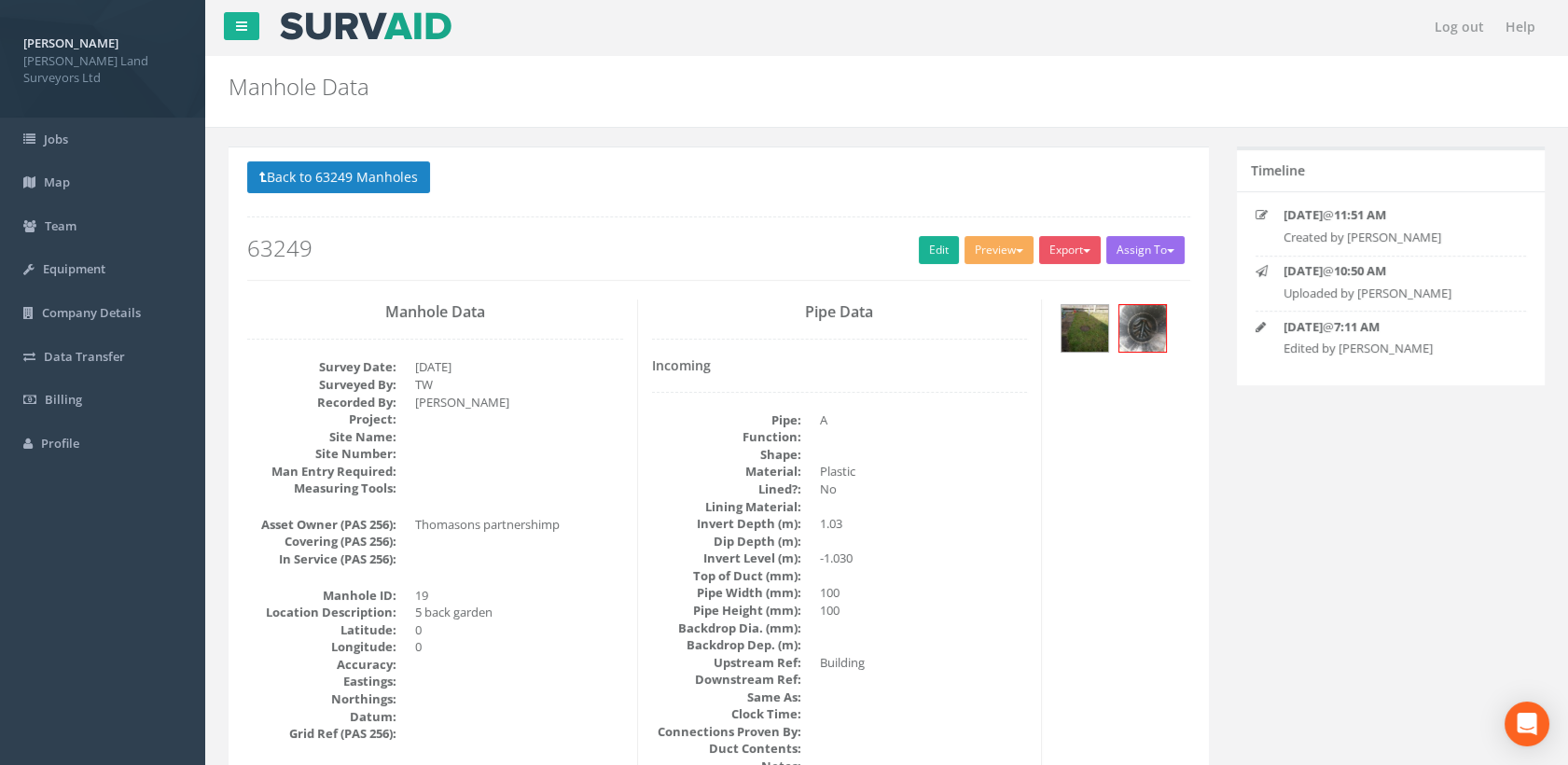
scroll to position [0, 0]
click at [931, 245] on link "Edit" at bounding box center [939, 250] width 40 height 28
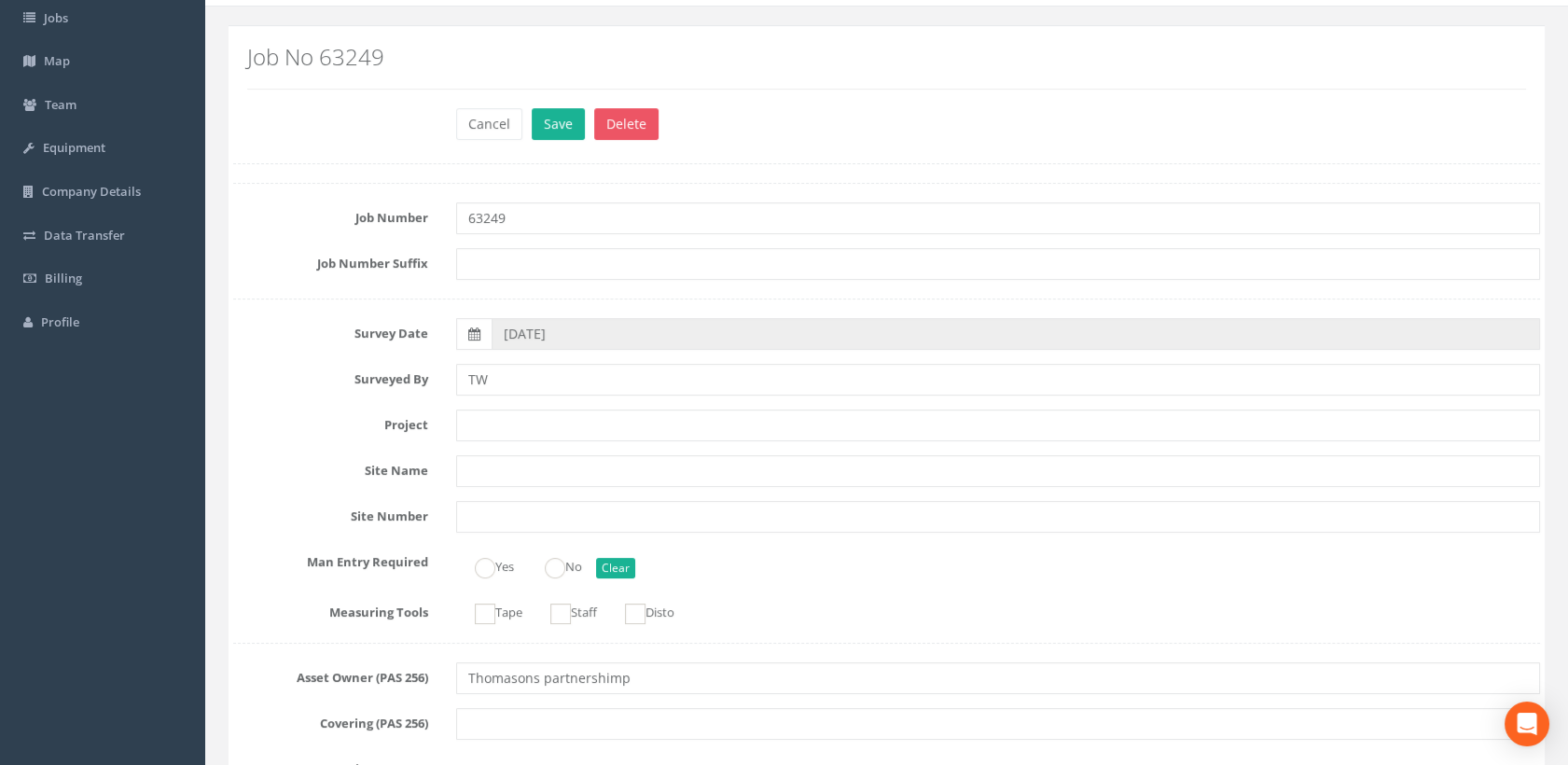
scroll to position [104, 0]
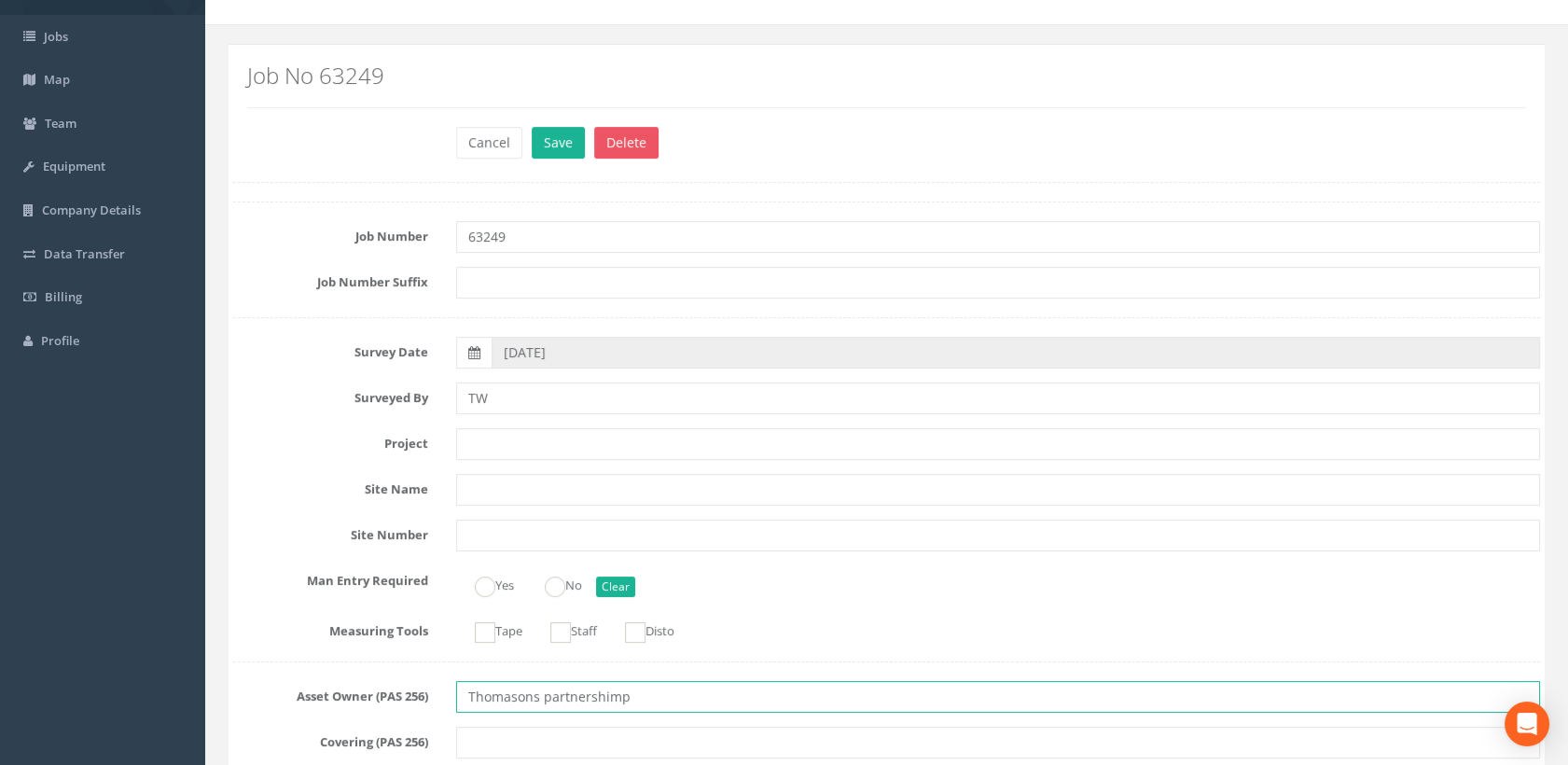
drag, startPoint x: 615, startPoint y: 698, endPoint x: 411, endPoint y: 699, distance: 204.0
click at [411, 699] on div "Asset Owner (PAS 256) Thomasons partnershimp" at bounding box center [886, 697] width 1334 height 32
paste input "Partnership Limited"
type input "Thomasons Partnership Limited"
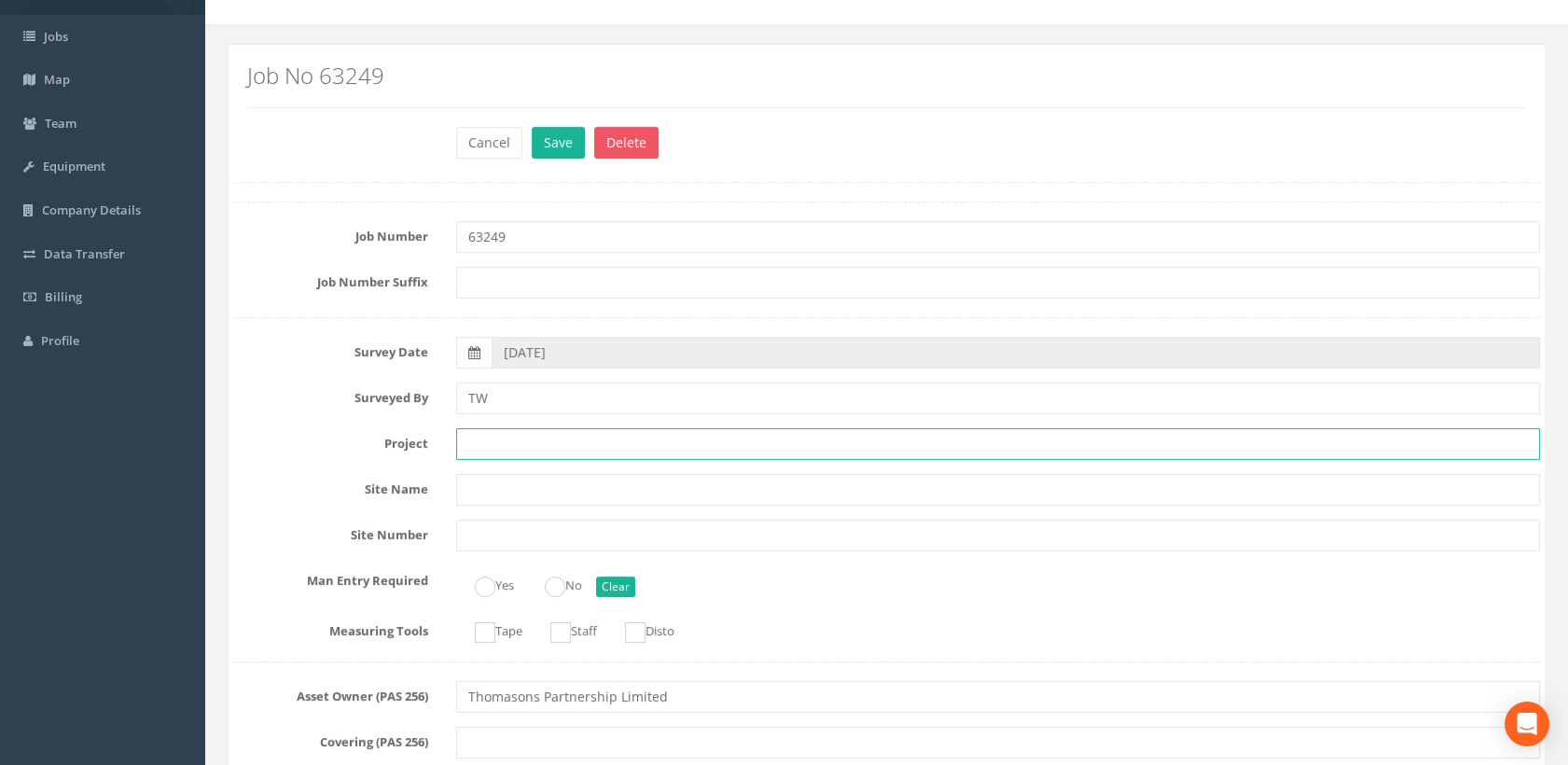
click at [494, 446] on input "text" at bounding box center [999, 444] width 1085 height 32
paste input "[STREET_ADDRESS][DATE]"
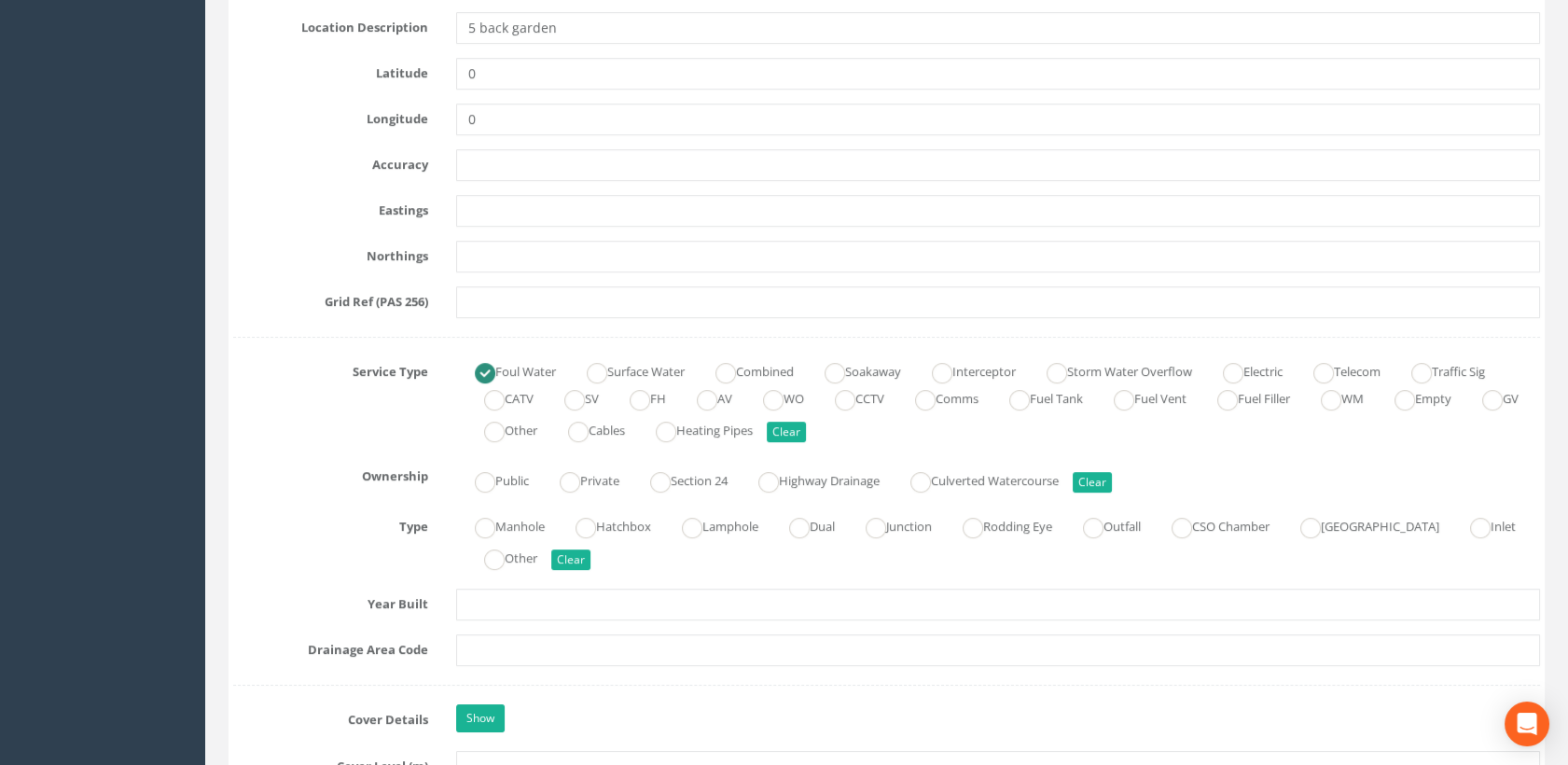
scroll to position [1140, 0]
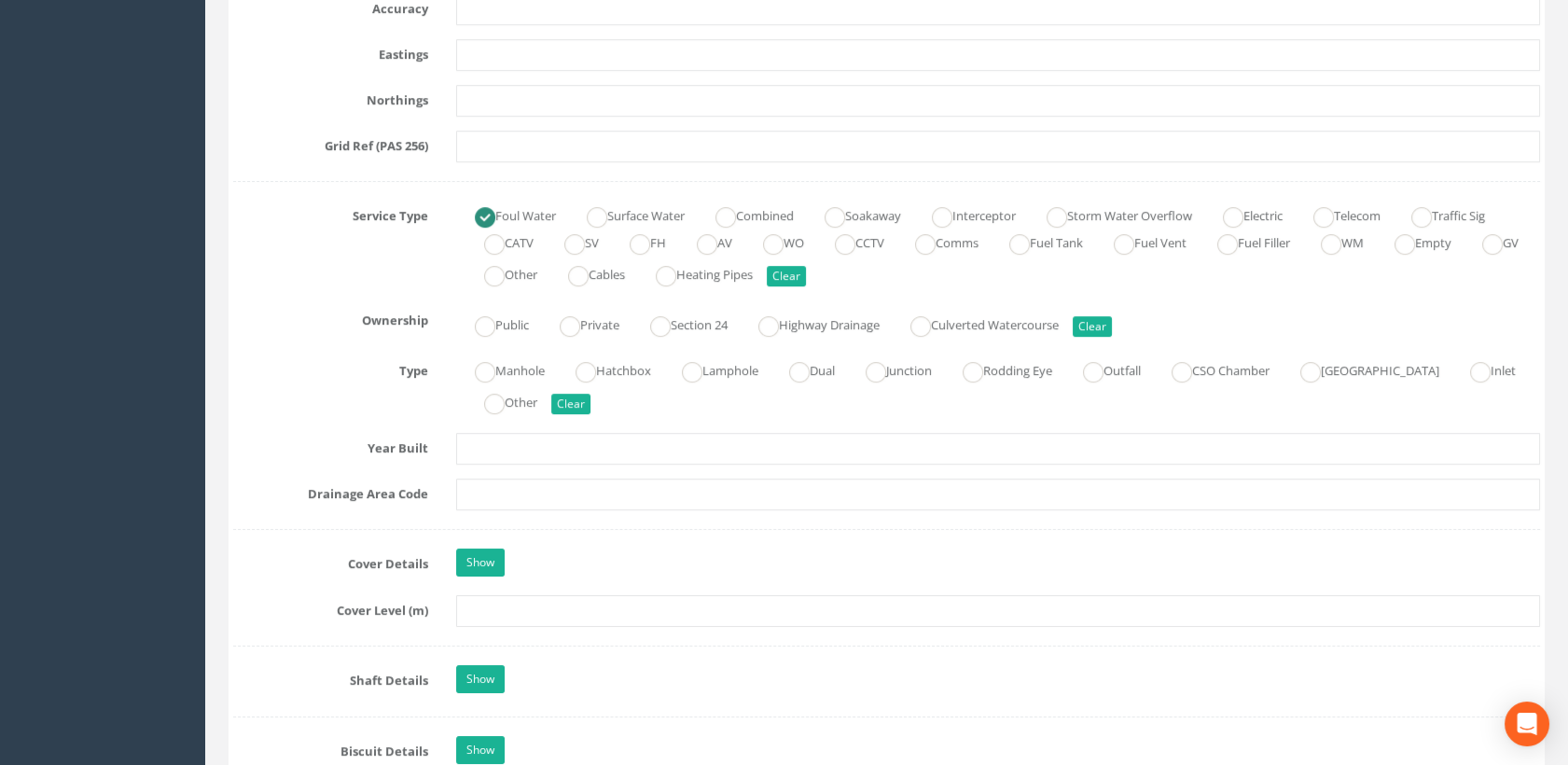
type input "[STREET_ADDRESS][DATE]"
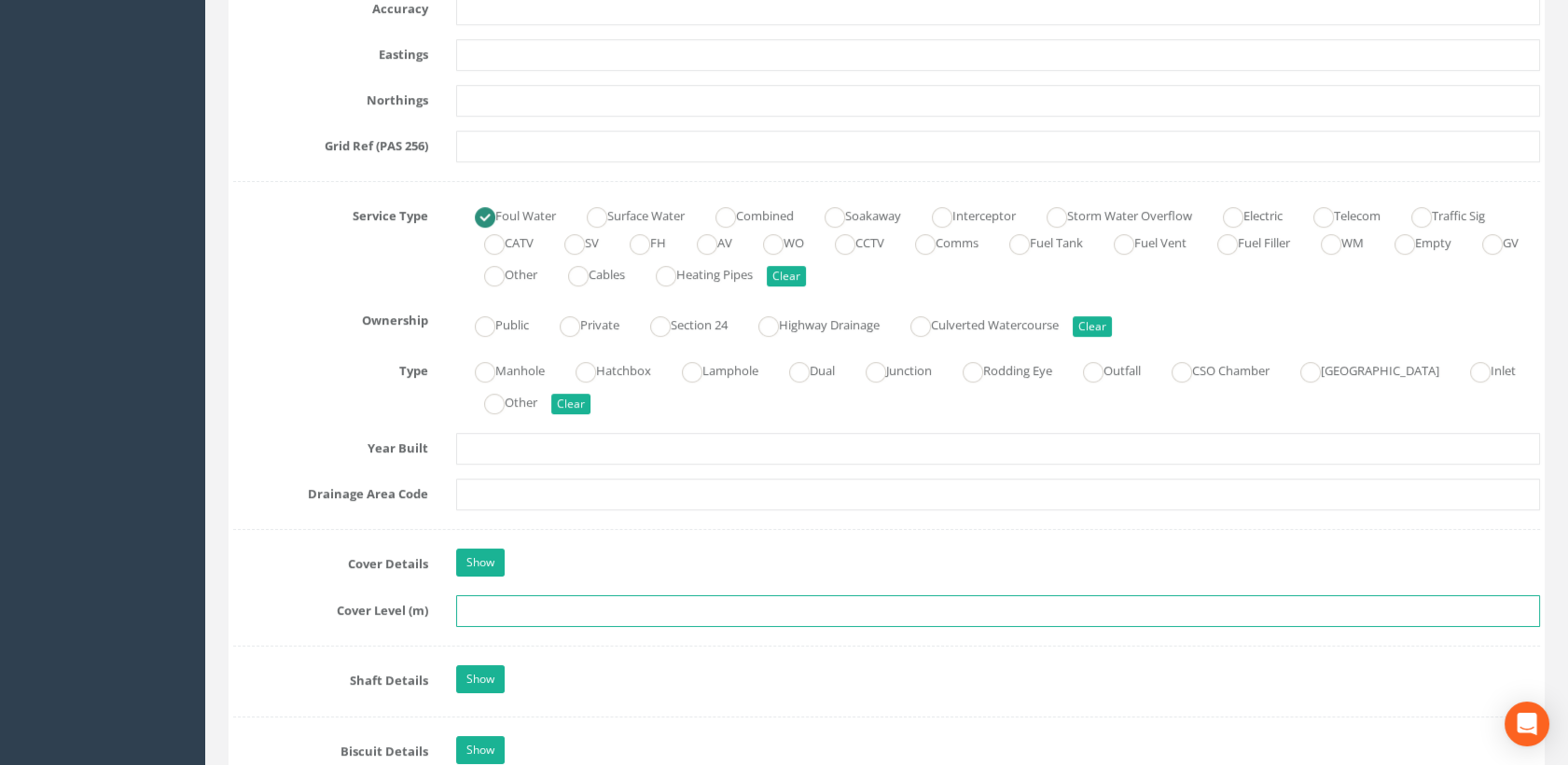
click at [507, 616] on input "text" at bounding box center [999, 611] width 1085 height 32
type input "91.07"
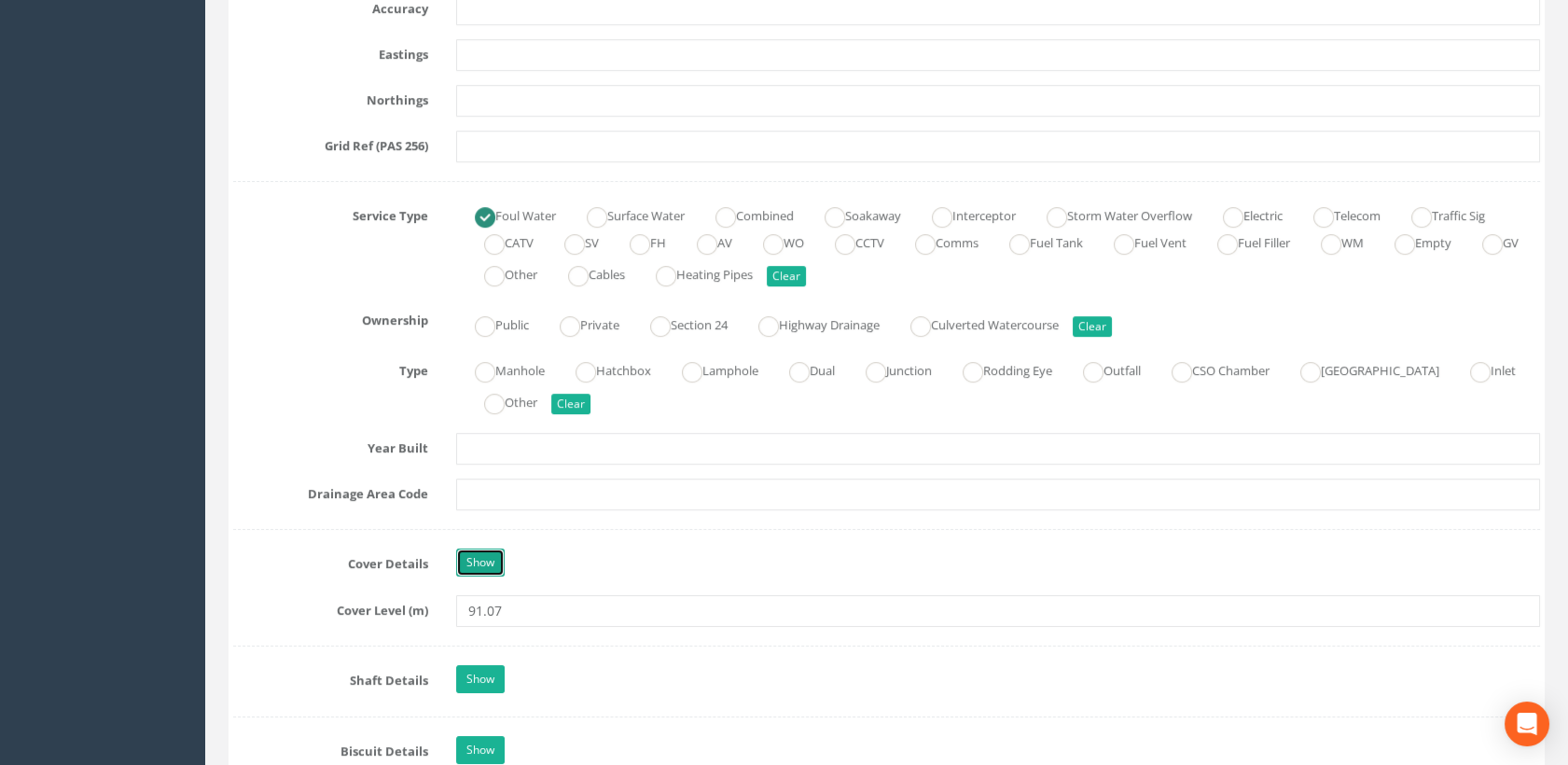
click at [474, 564] on link "Show" at bounding box center [480, 562] width 48 height 28
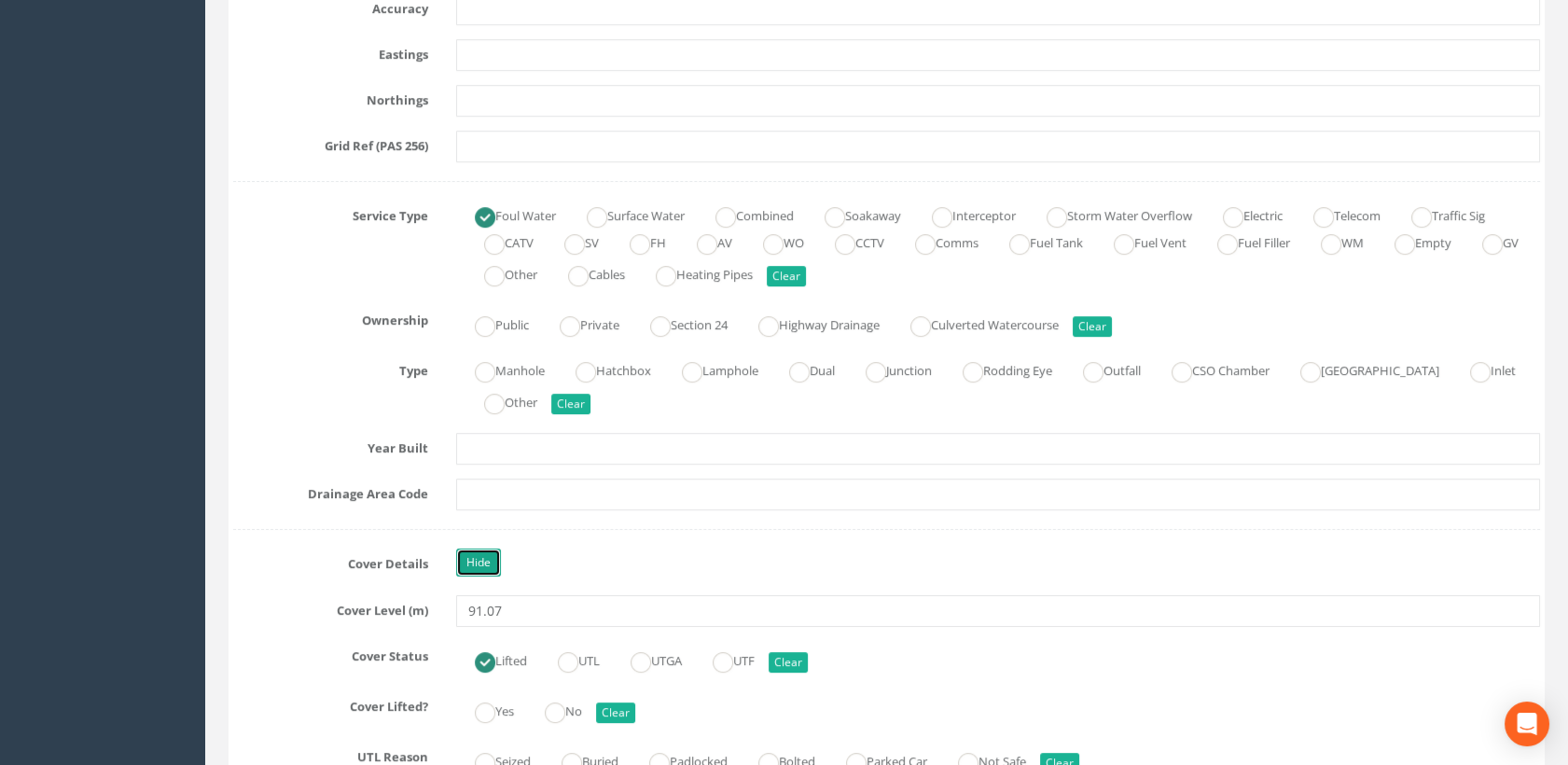
click at [485, 563] on link "Hide" at bounding box center [478, 562] width 45 height 28
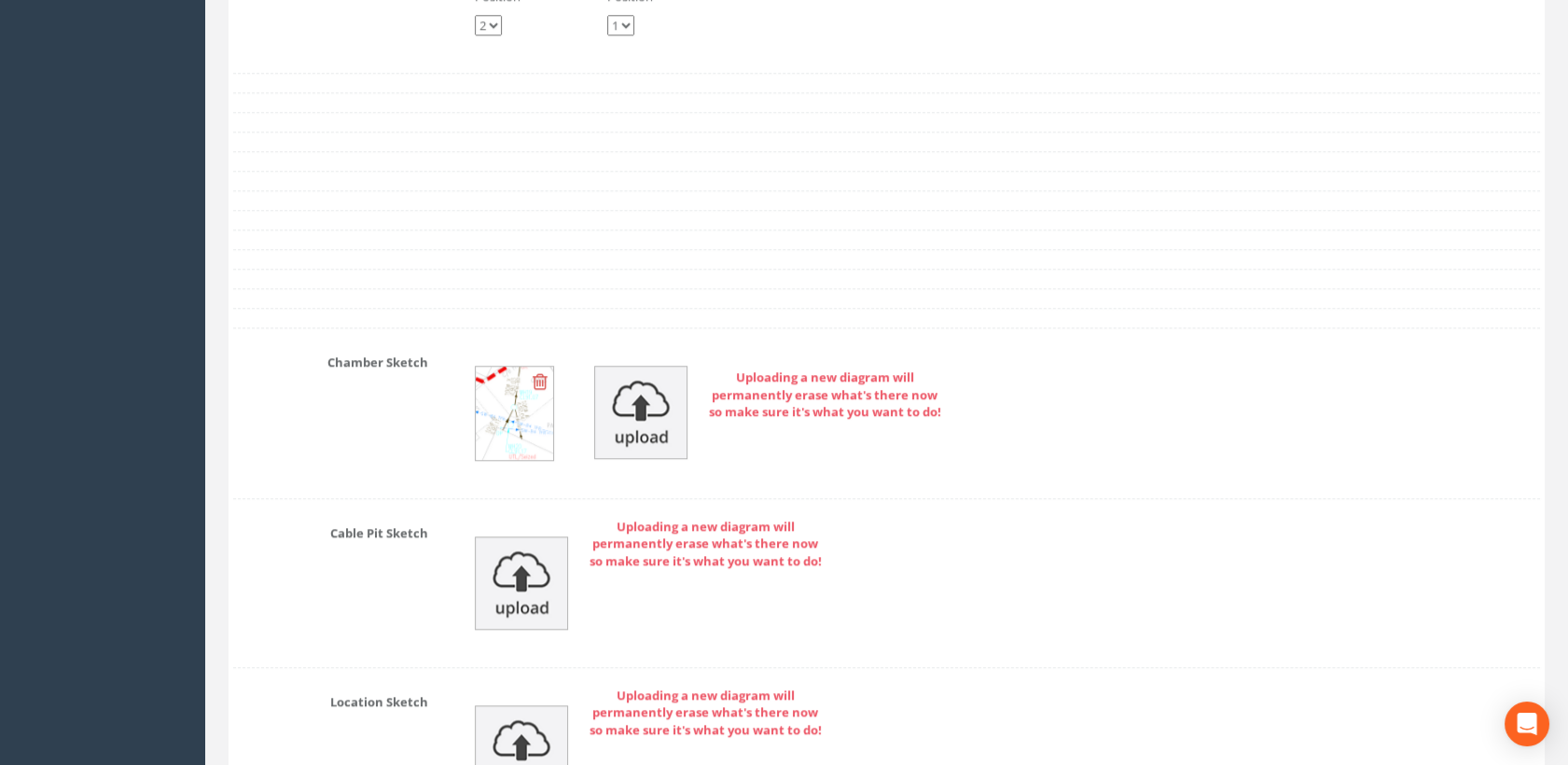
scroll to position [3867, 0]
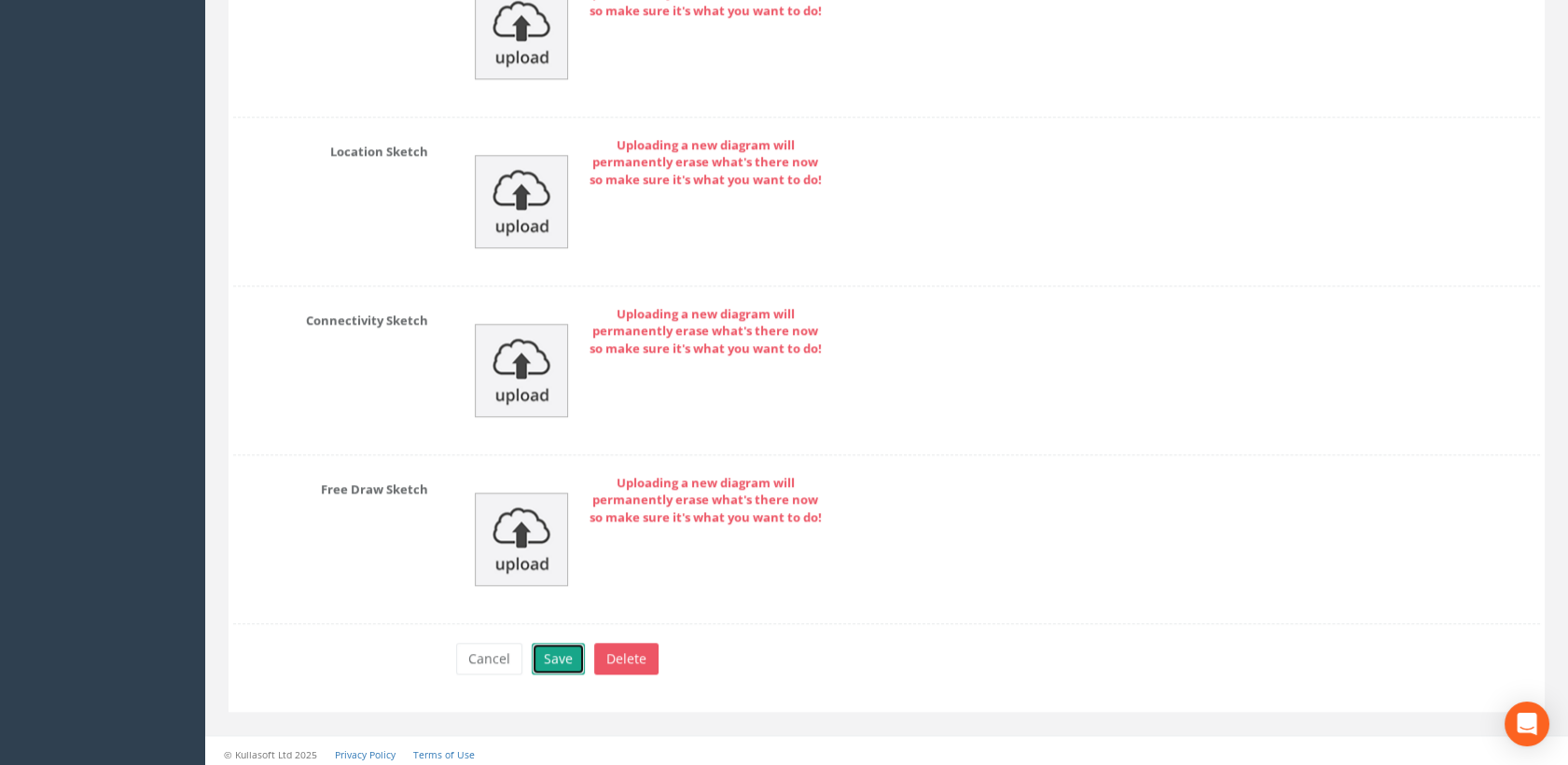
click at [553, 650] on button "Save" at bounding box center [558, 658] width 53 height 32
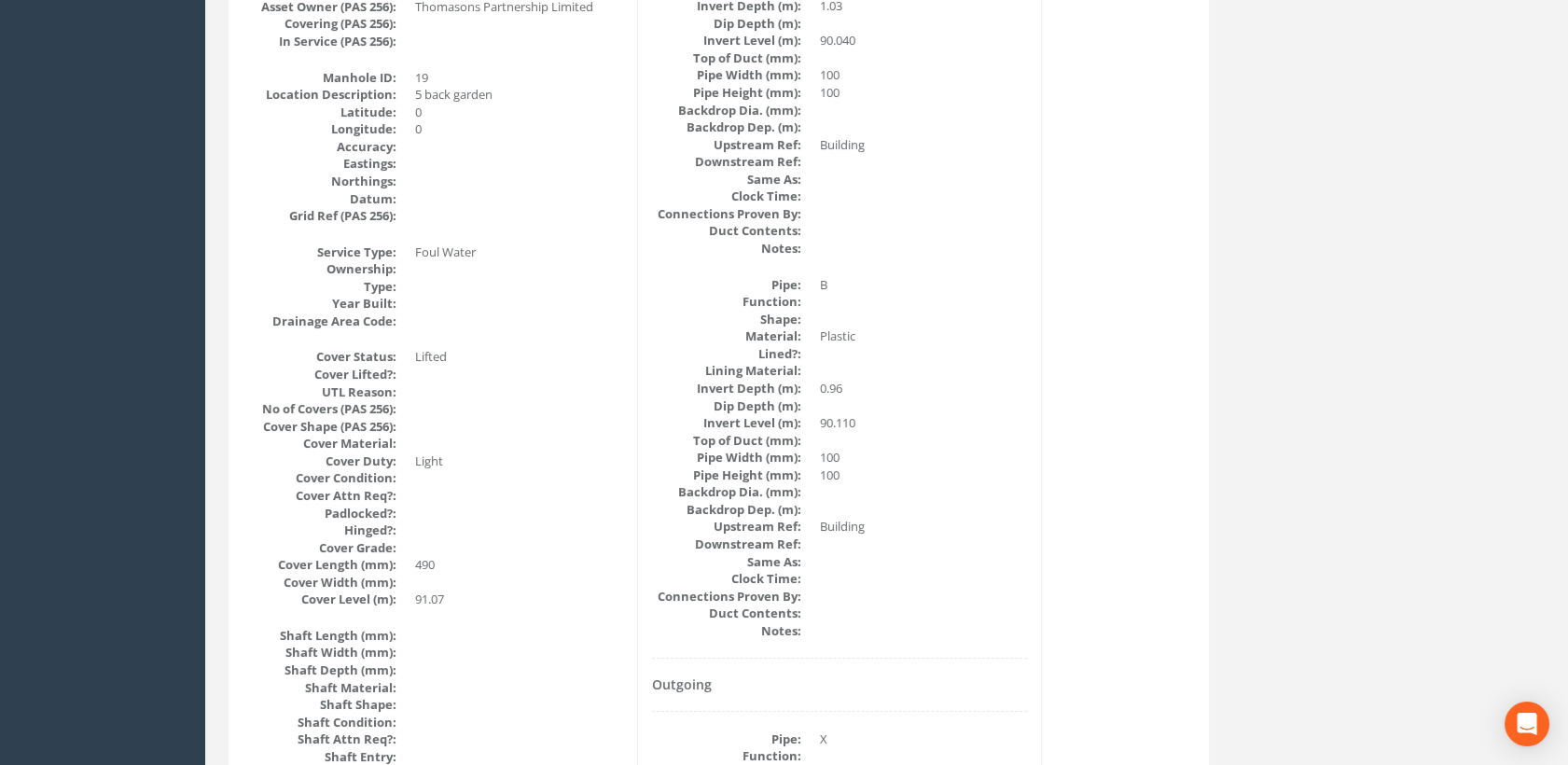
scroll to position [0, 0]
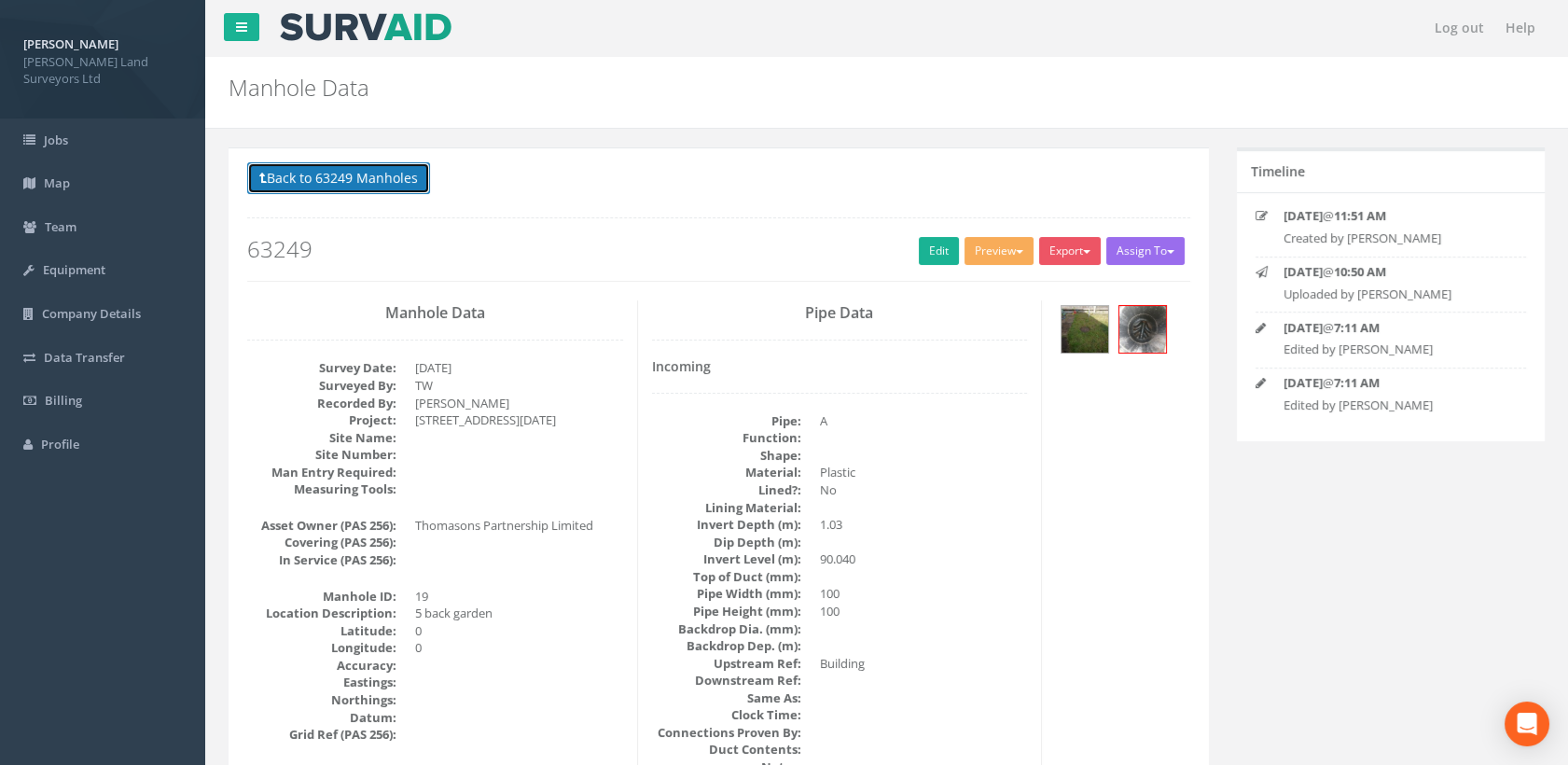
click at [343, 179] on button "Back to 63249 Manholes" at bounding box center [339, 178] width 183 height 32
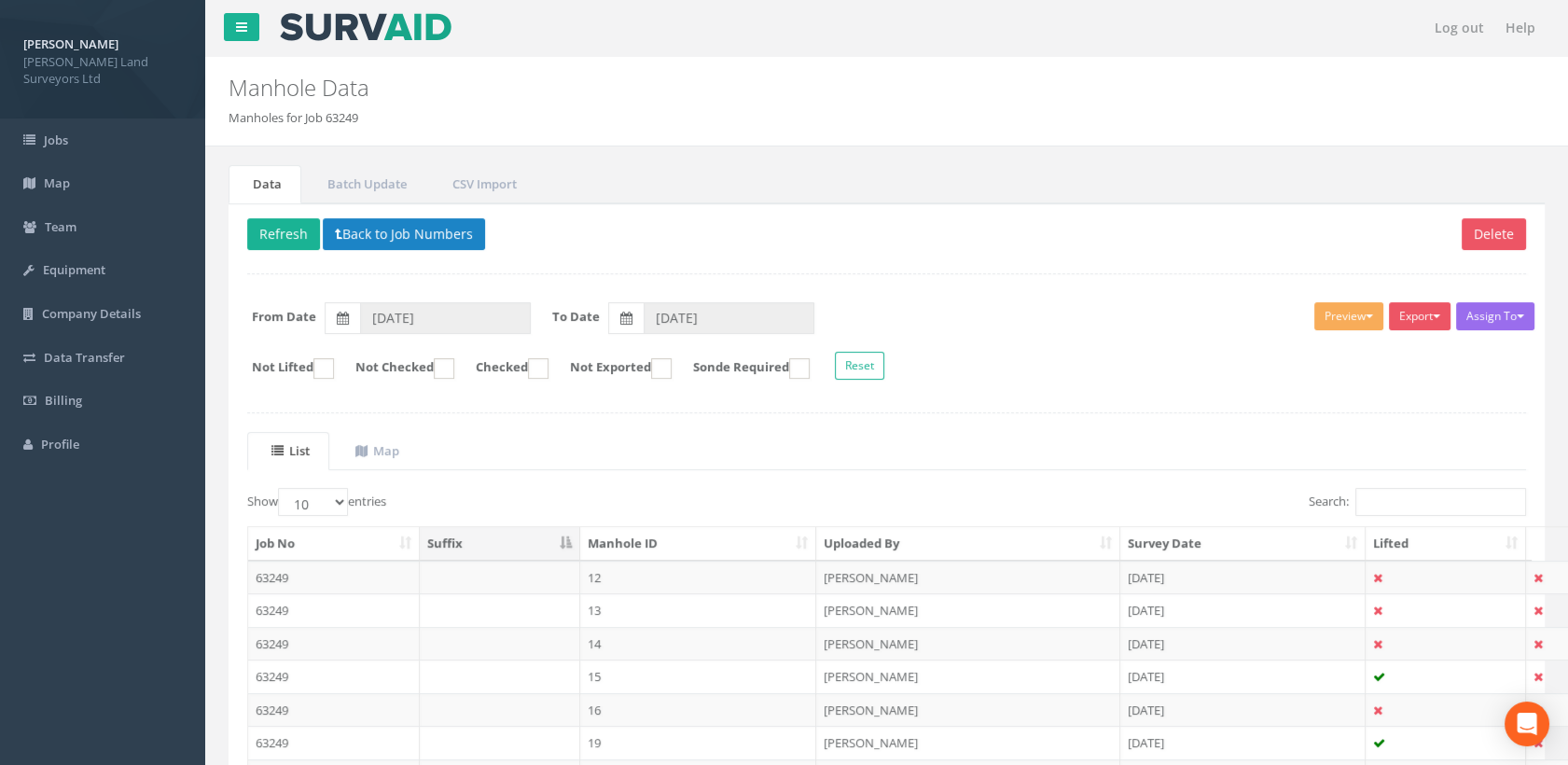
scroll to position [239, 0]
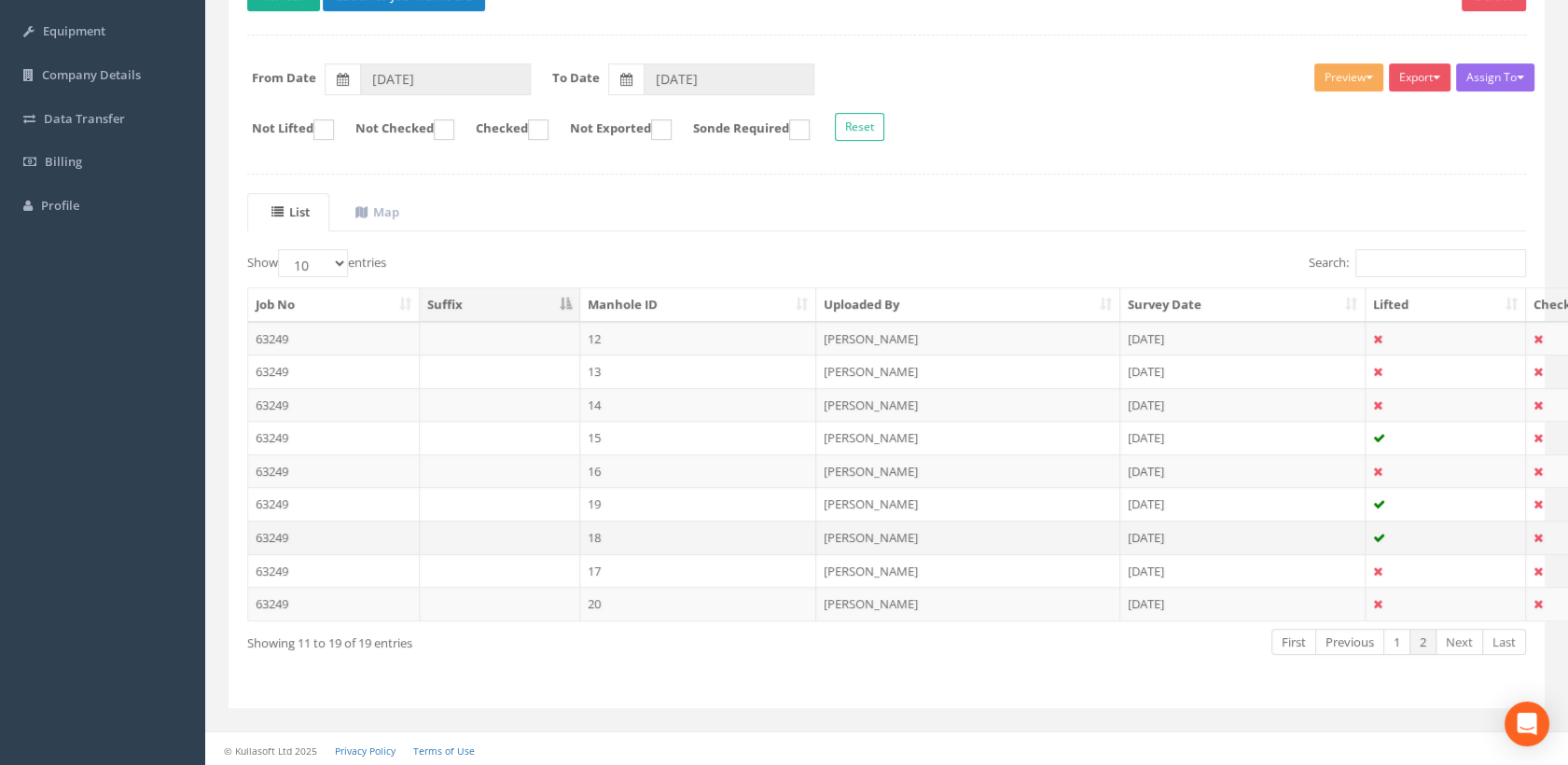
click at [625, 533] on td "18" at bounding box center [698, 537] width 237 height 34
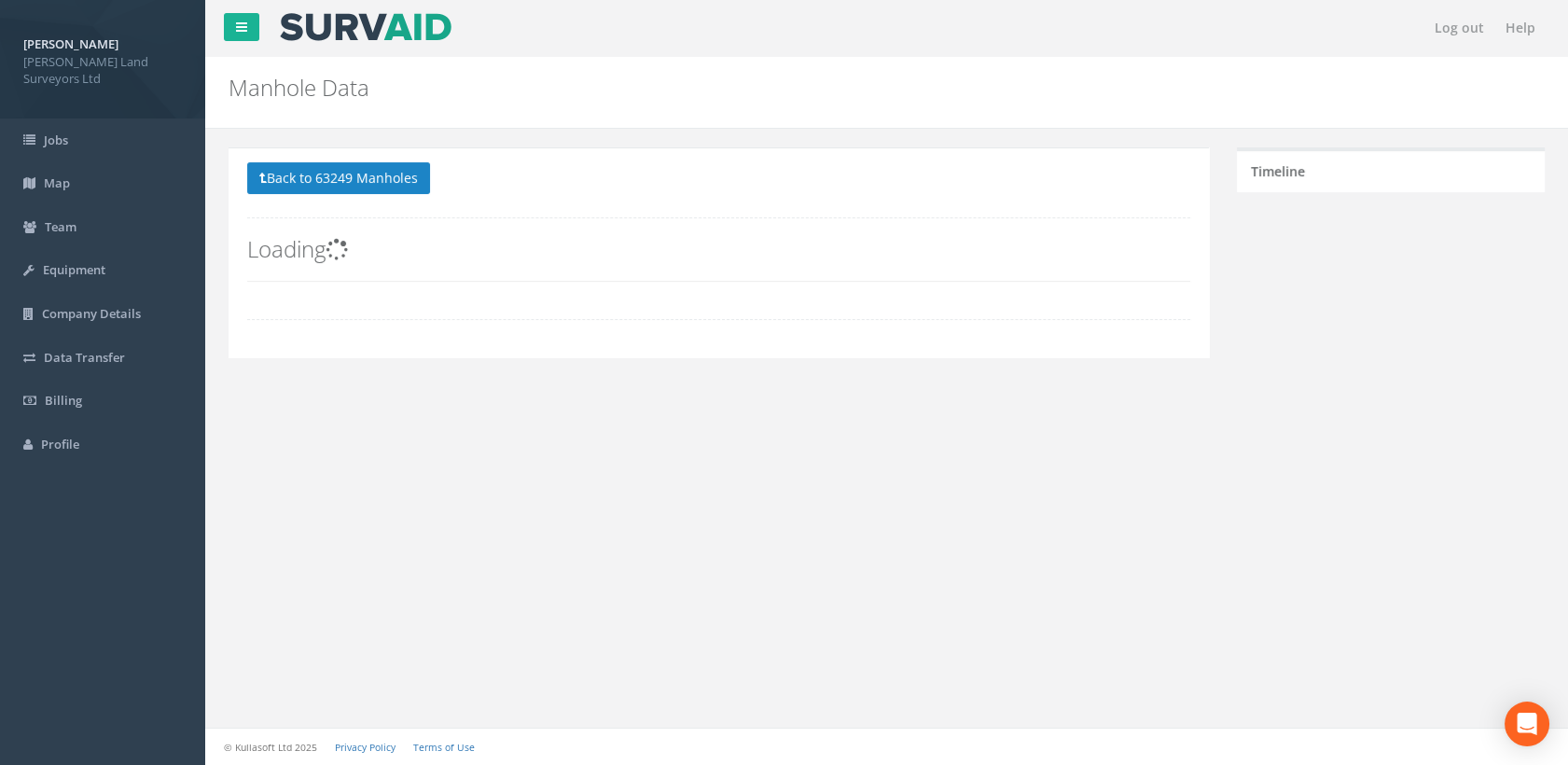
scroll to position [0, 0]
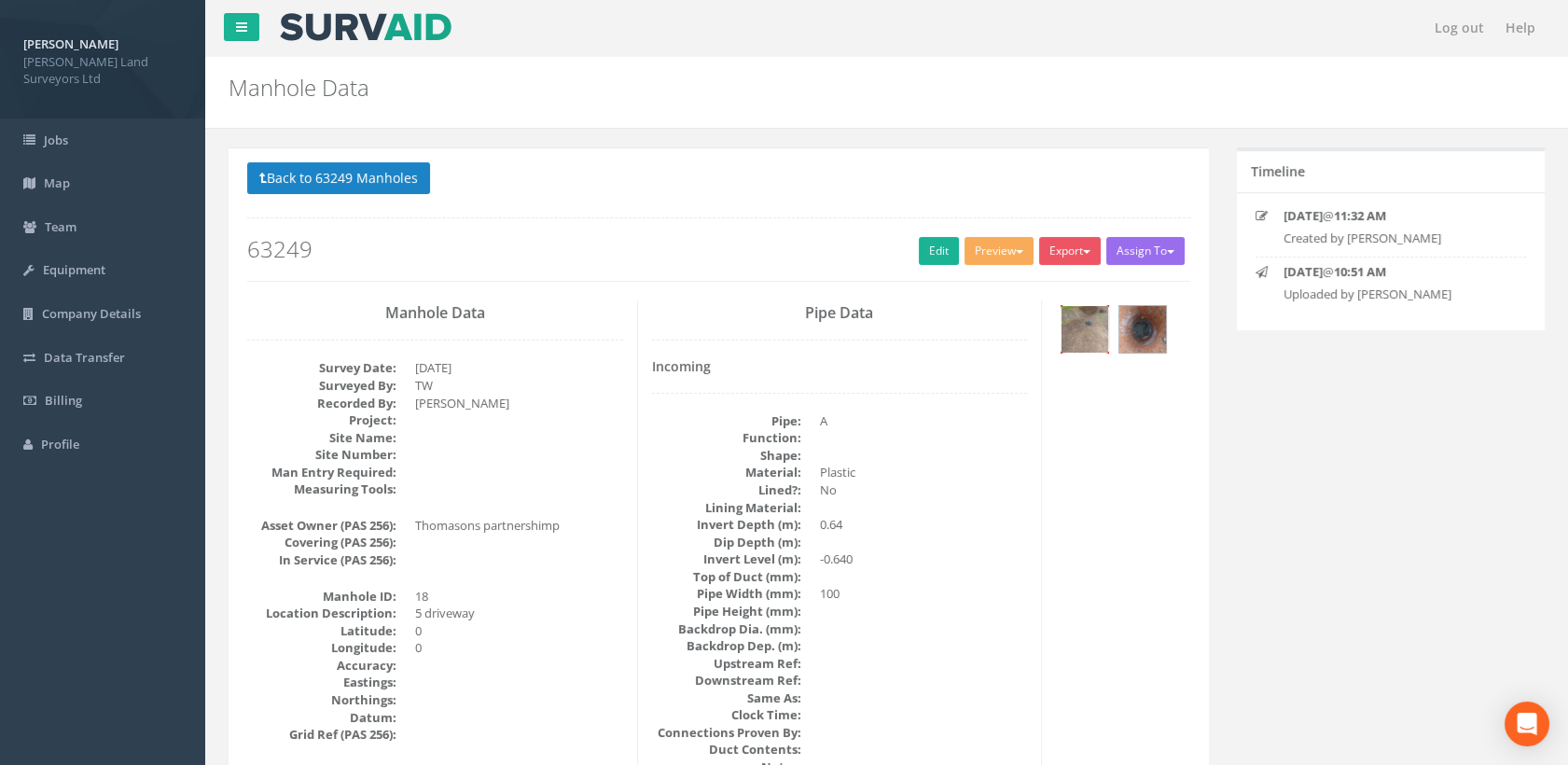
click at [1091, 321] on img at bounding box center [1084, 329] width 46 height 46
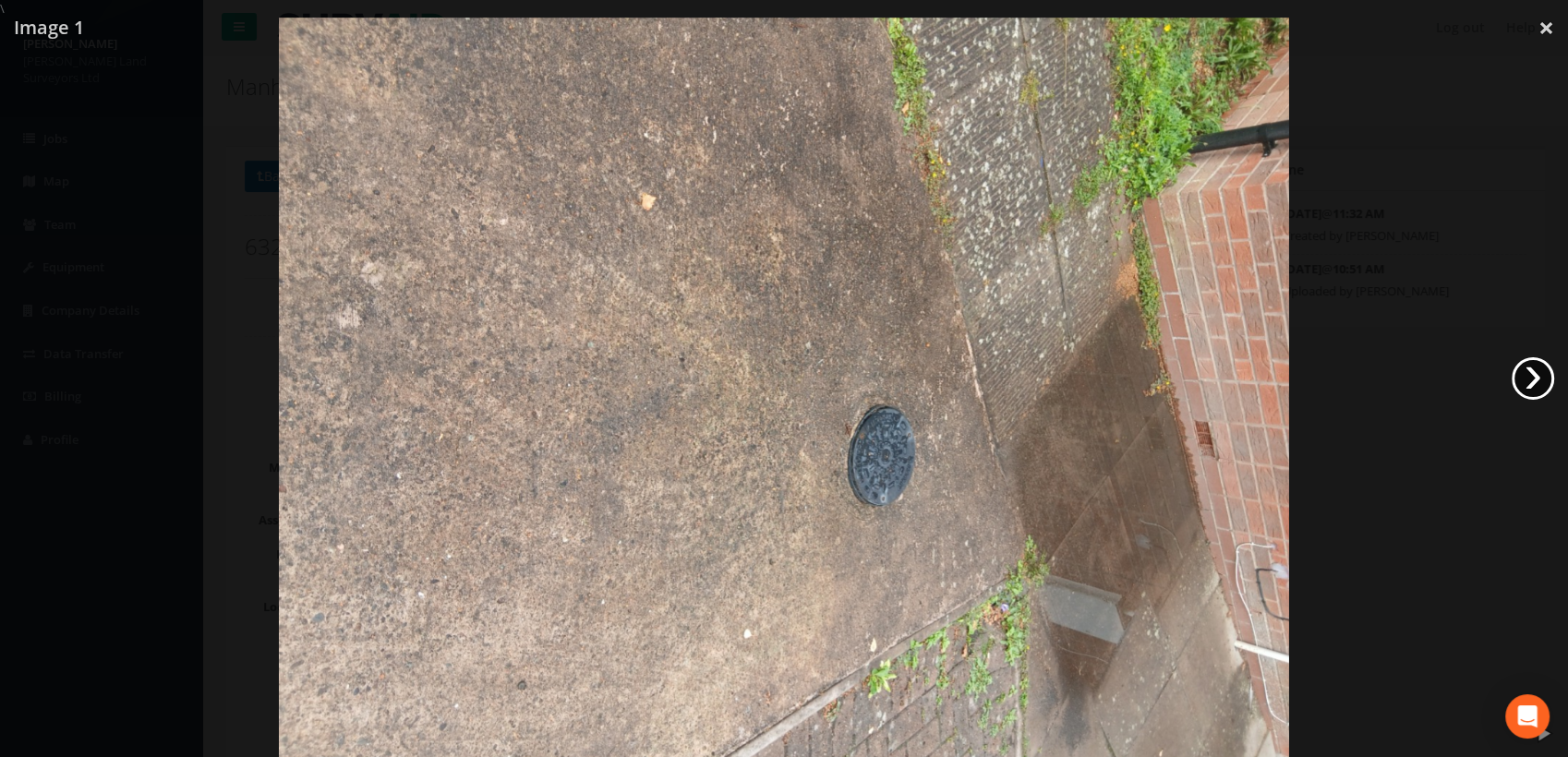
click at [1525, 372] on link "›" at bounding box center [1533, 378] width 43 height 43
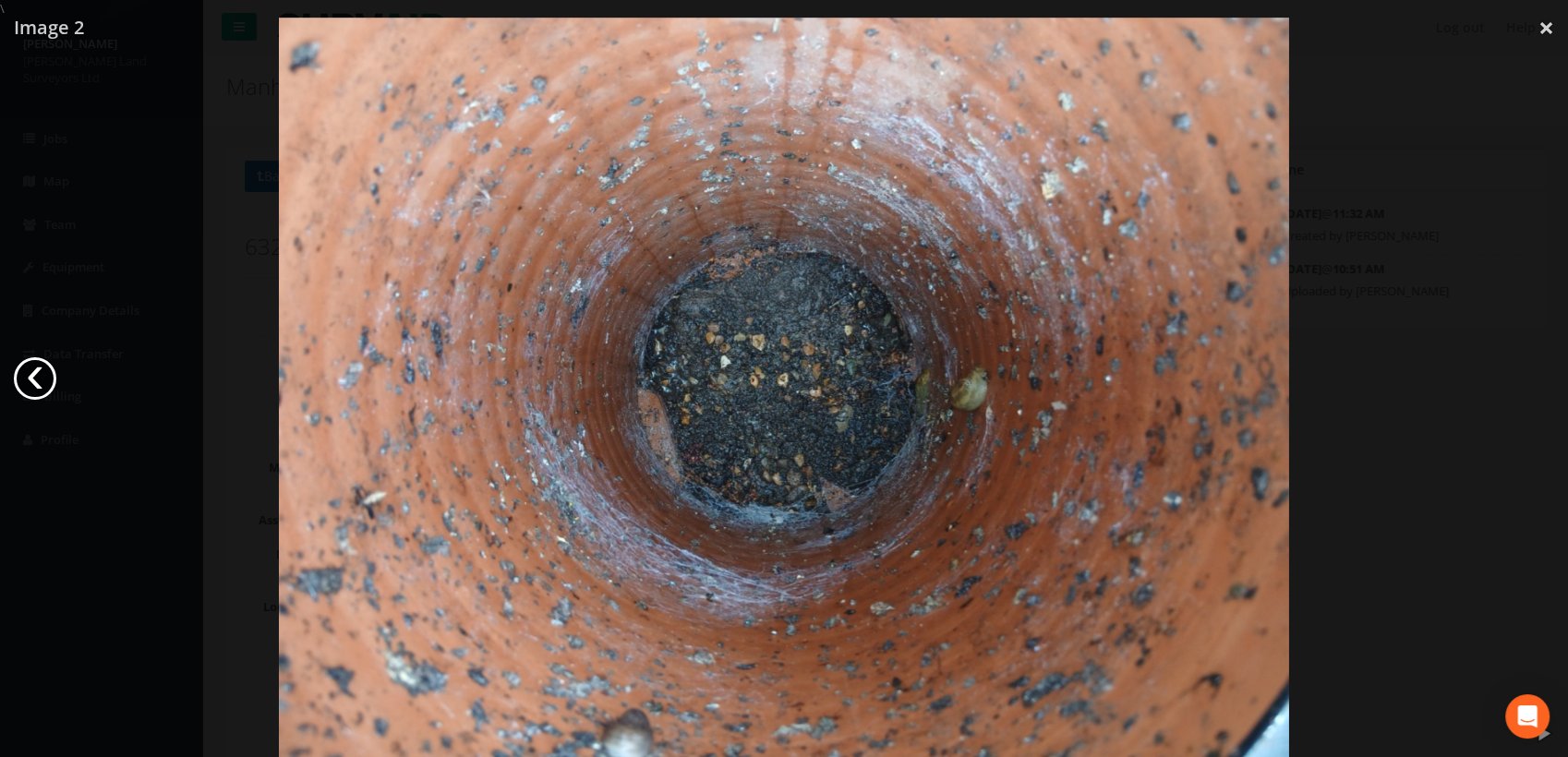
click at [41, 380] on link "‹" at bounding box center [35, 378] width 43 height 43
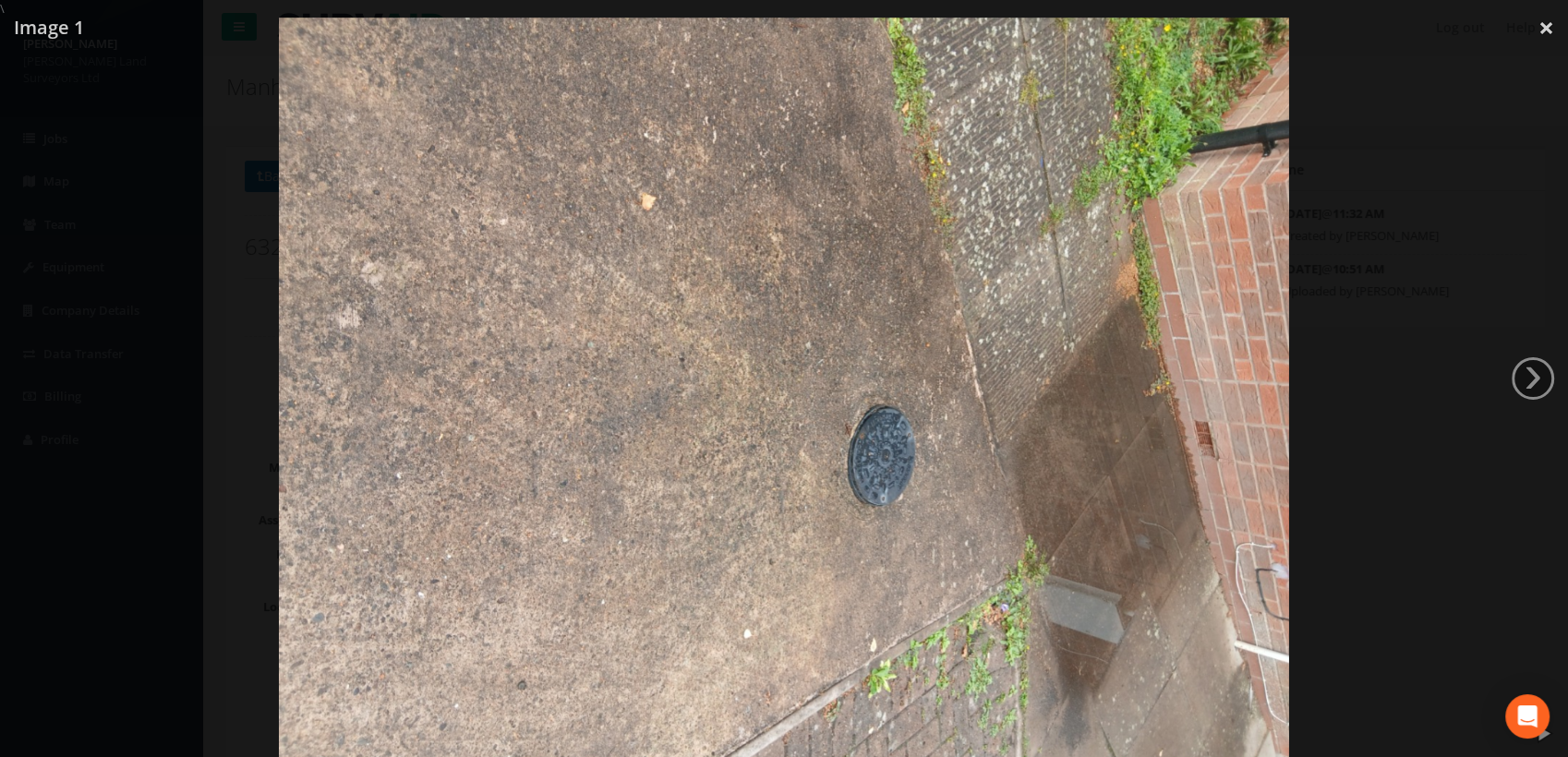
drag, startPoint x: 1535, startPoint y: 28, endPoint x: 1522, endPoint y: 48, distance: 23.9
click at [1537, 28] on link "×" at bounding box center [1547, 28] width 44 height 55
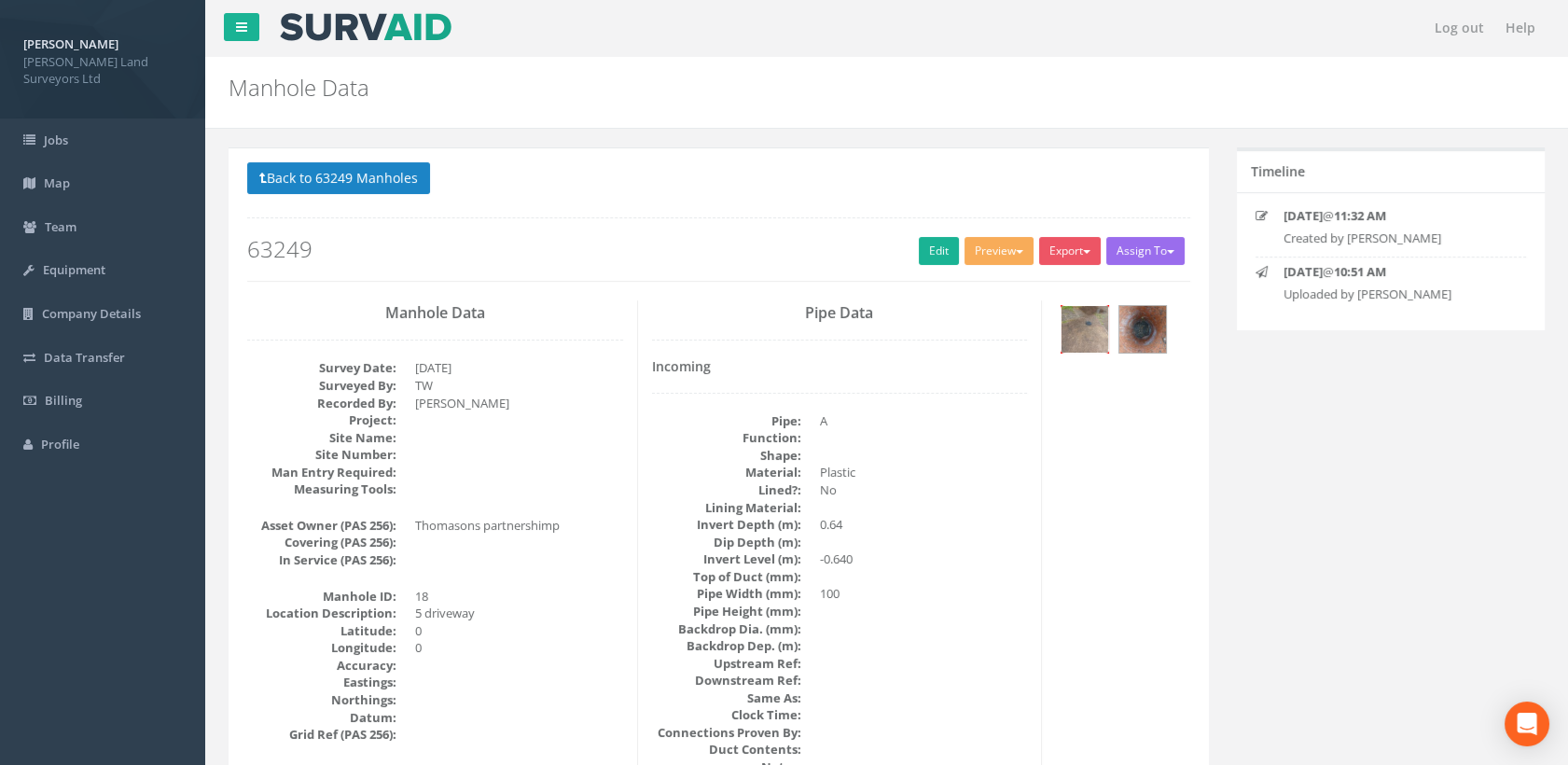
click at [1079, 332] on img at bounding box center [1084, 329] width 46 height 46
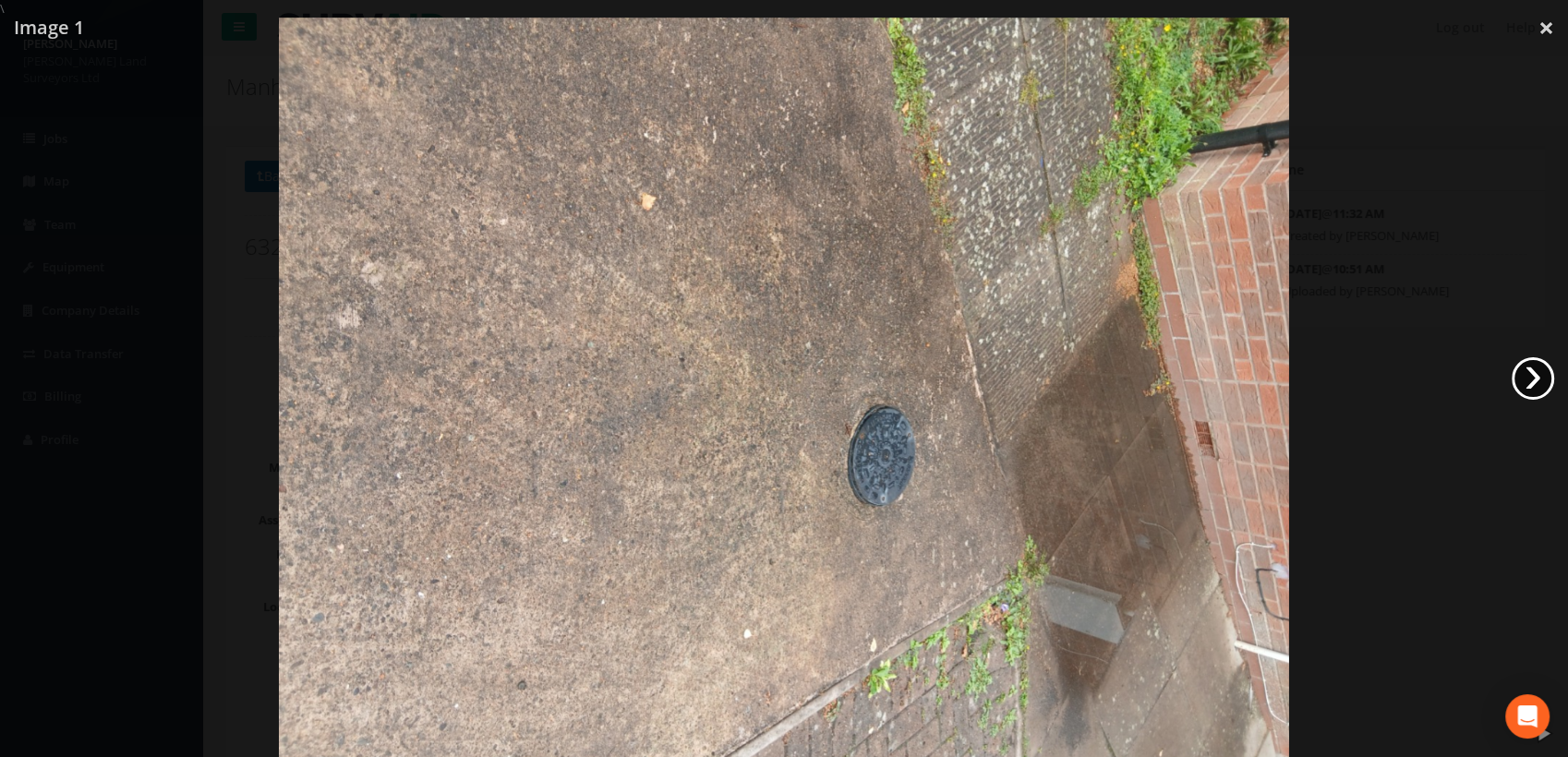
click at [1531, 379] on link "›" at bounding box center [1533, 378] width 43 height 43
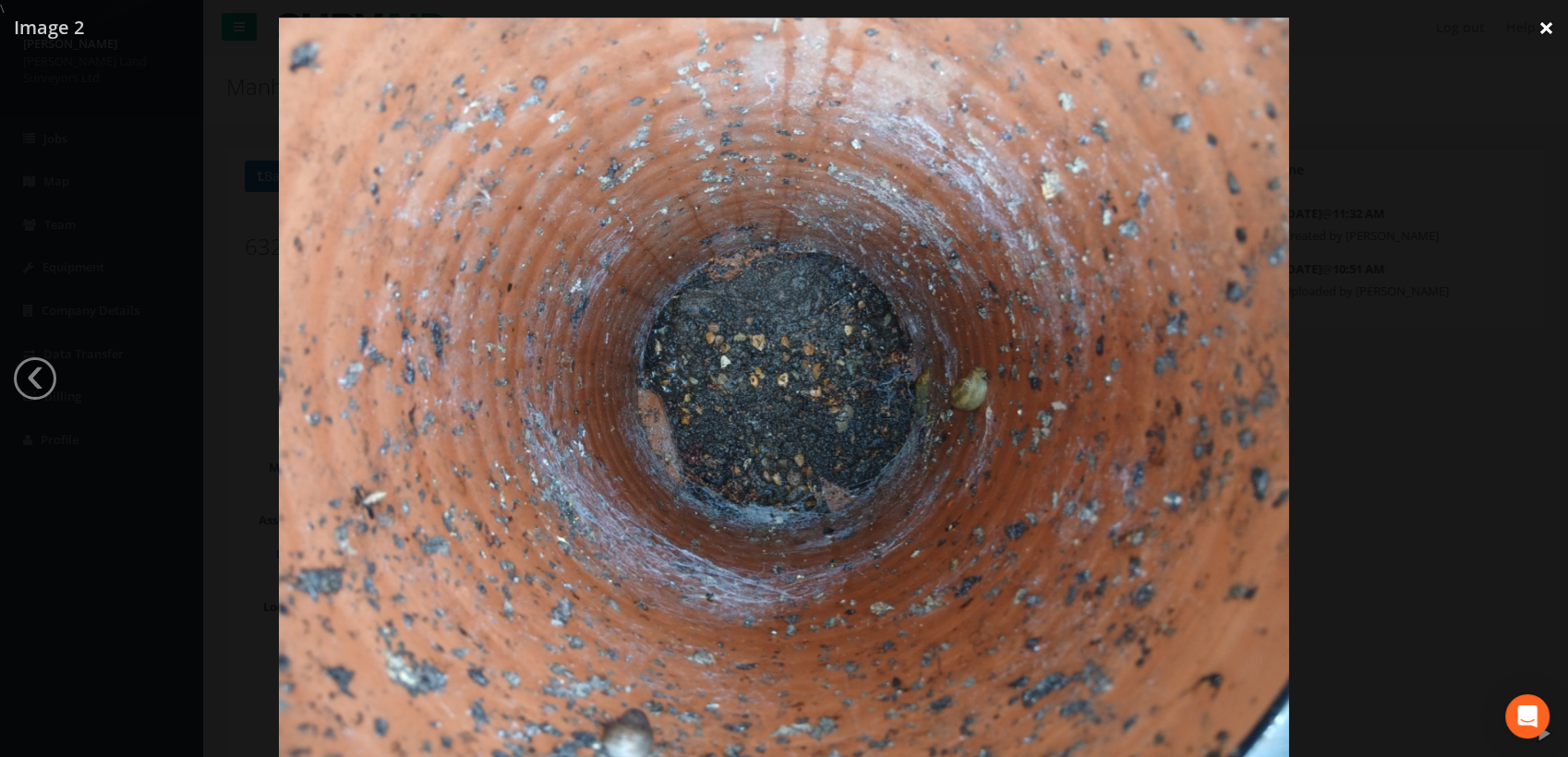
click at [1553, 26] on link "×" at bounding box center [1547, 28] width 44 height 55
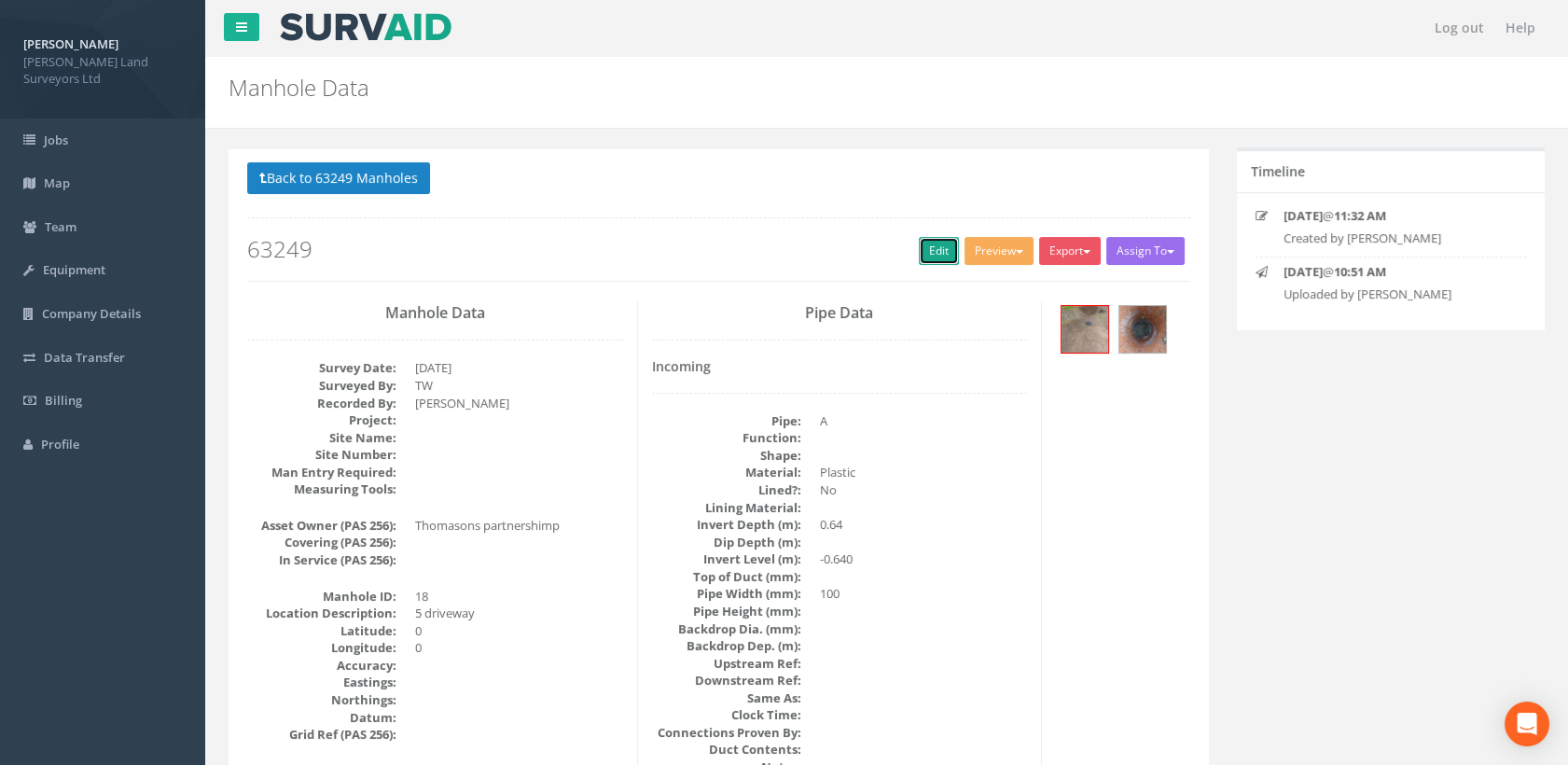
click at [930, 247] on link "Edit" at bounding box center [939, 250] width 40 height 28
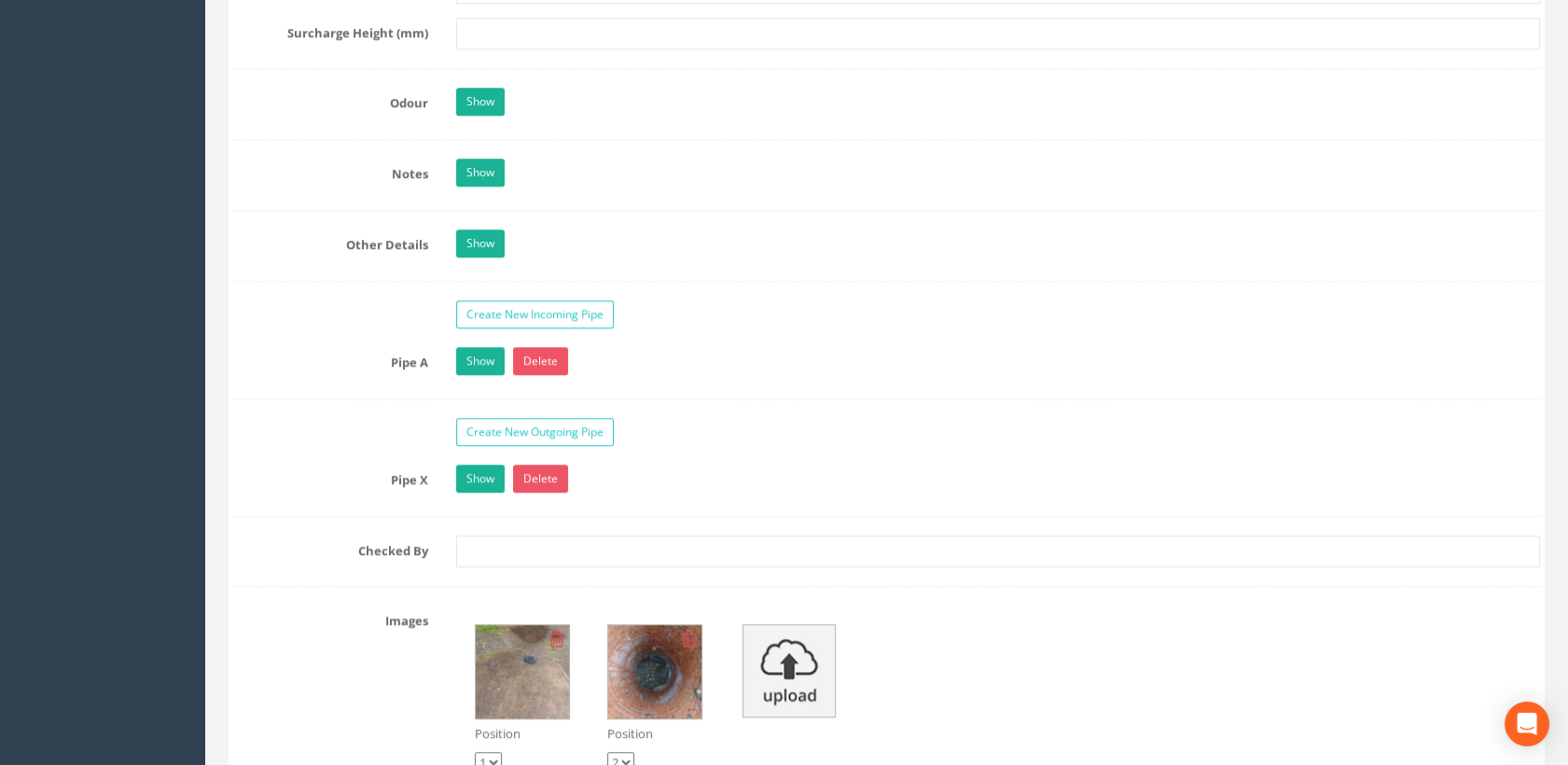
scroll to position [2590, 0]
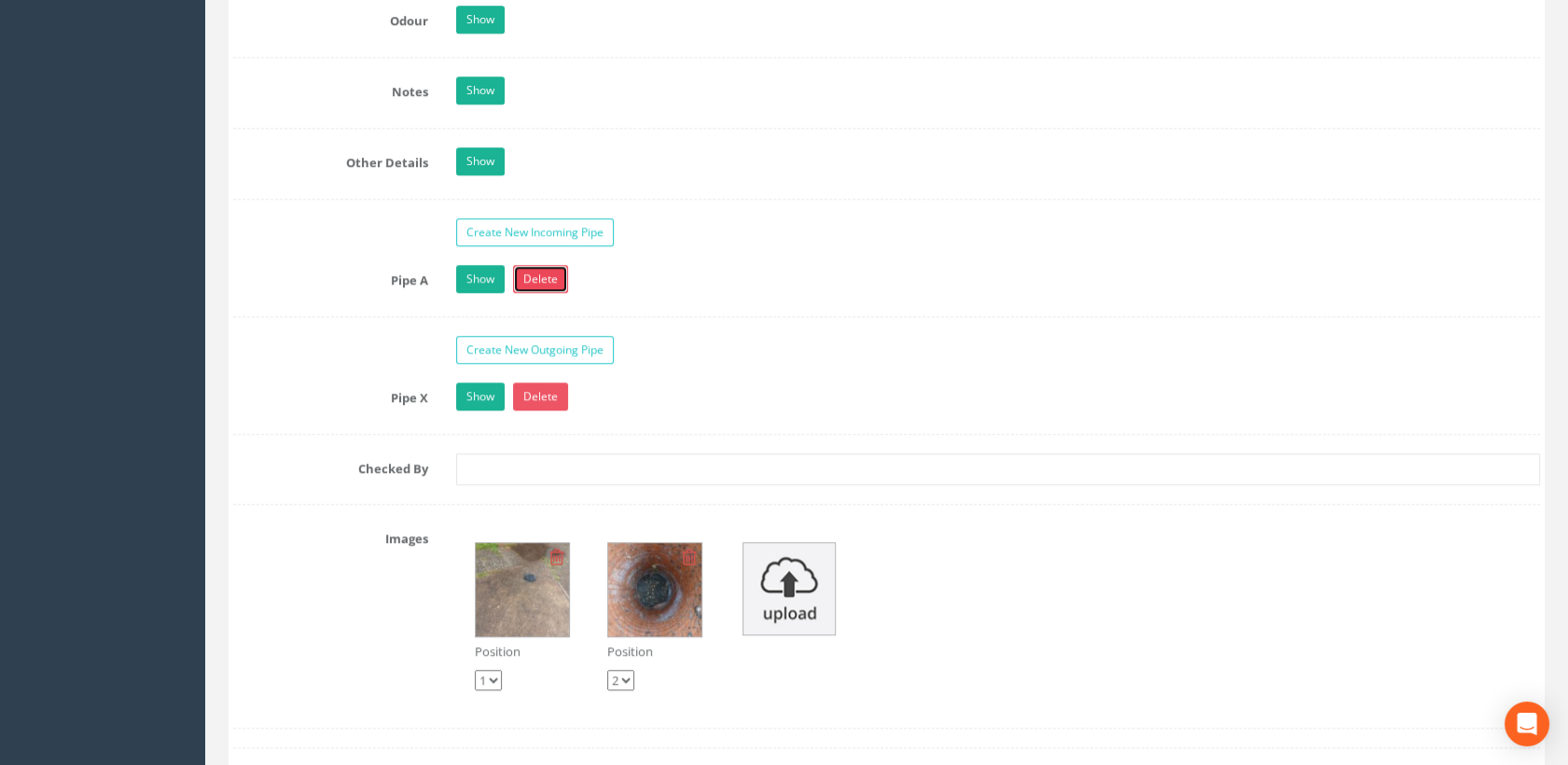
click at [534, 274] on link "Delete" at bounding box center [540, 278] width 55 height 28
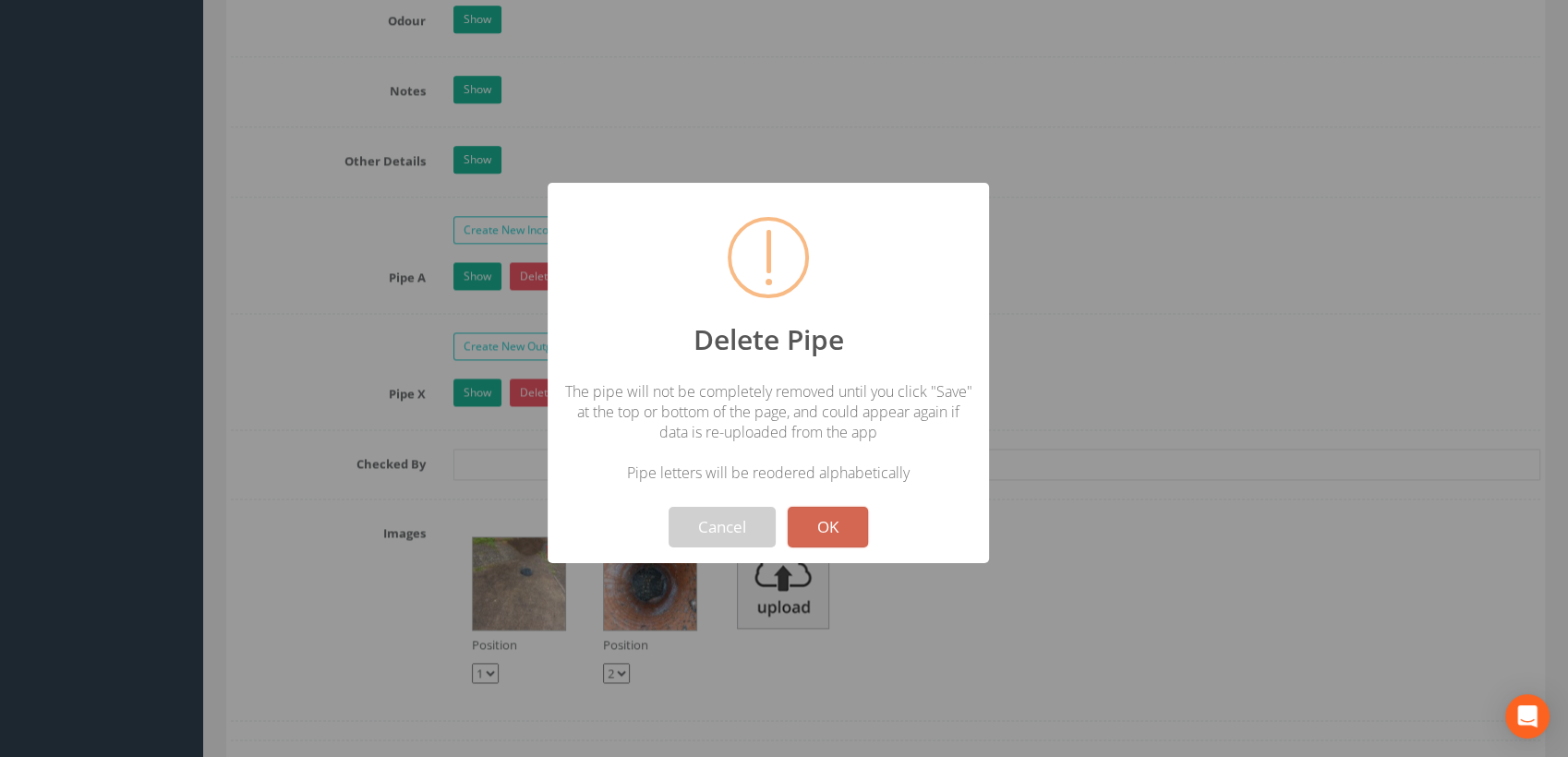
click at [834, 531] on button "OK" at bounding box center [828, 527] width 80 height 41
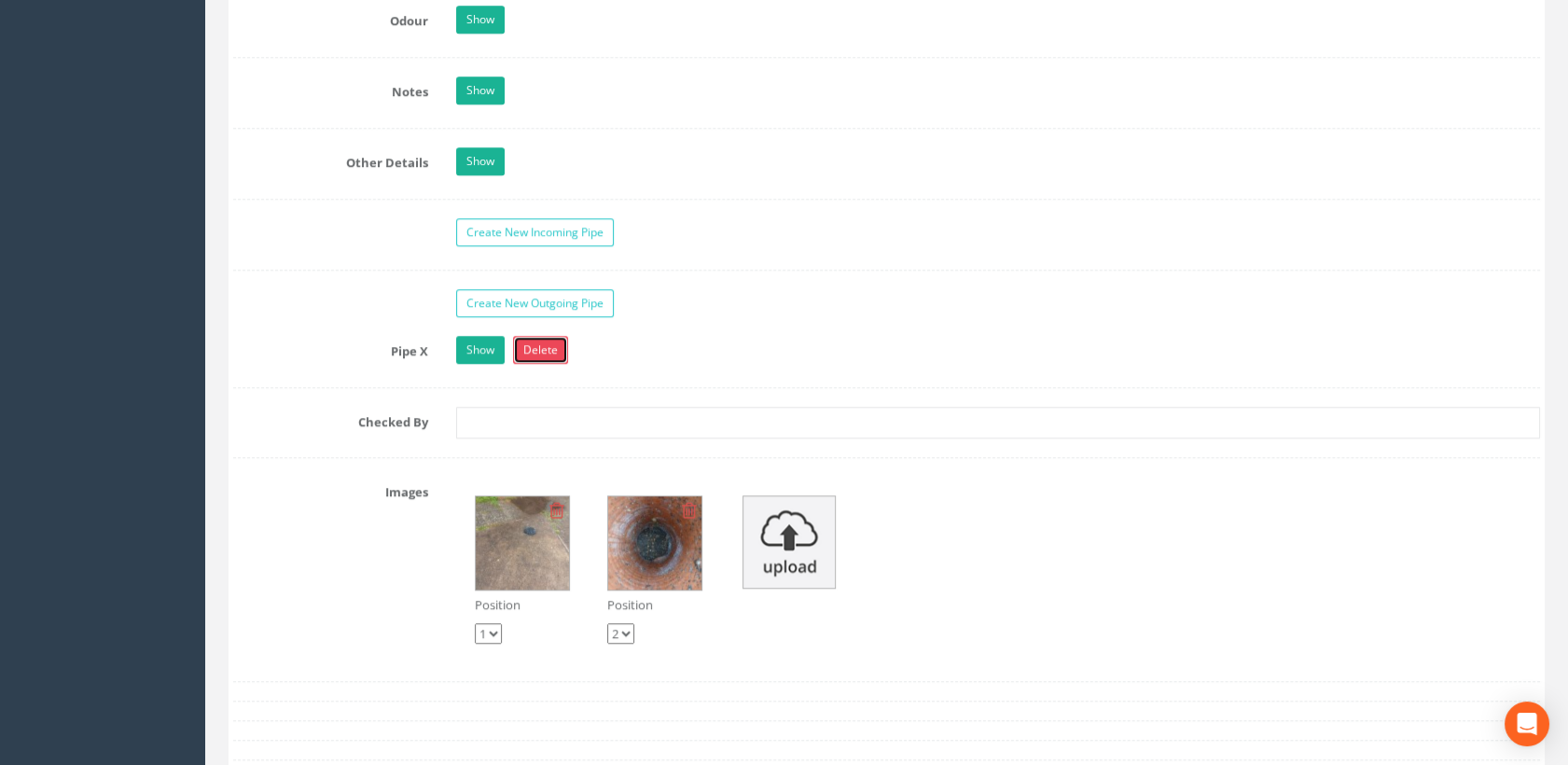
click at [544, 346] on link "Delete" at bounding box center [540, 349] width 55 height 28
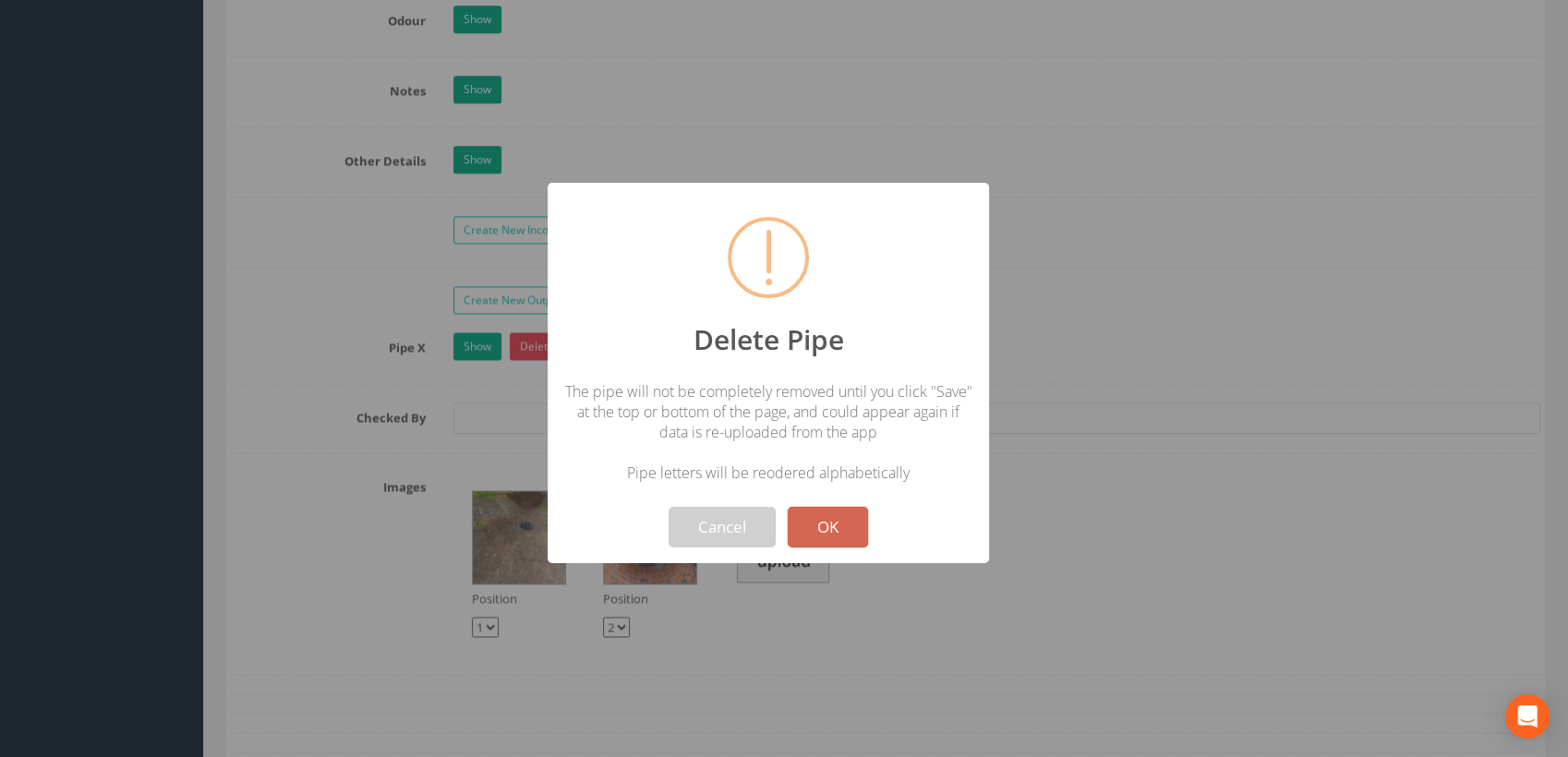
drag, startPoint x: 846, startPoint y: 521, endPoint x: 837, endPoint y: 509, distance: 15.0
click at [845, 521] on button "OK" at bounding box center [828, 527] width 80 height 41
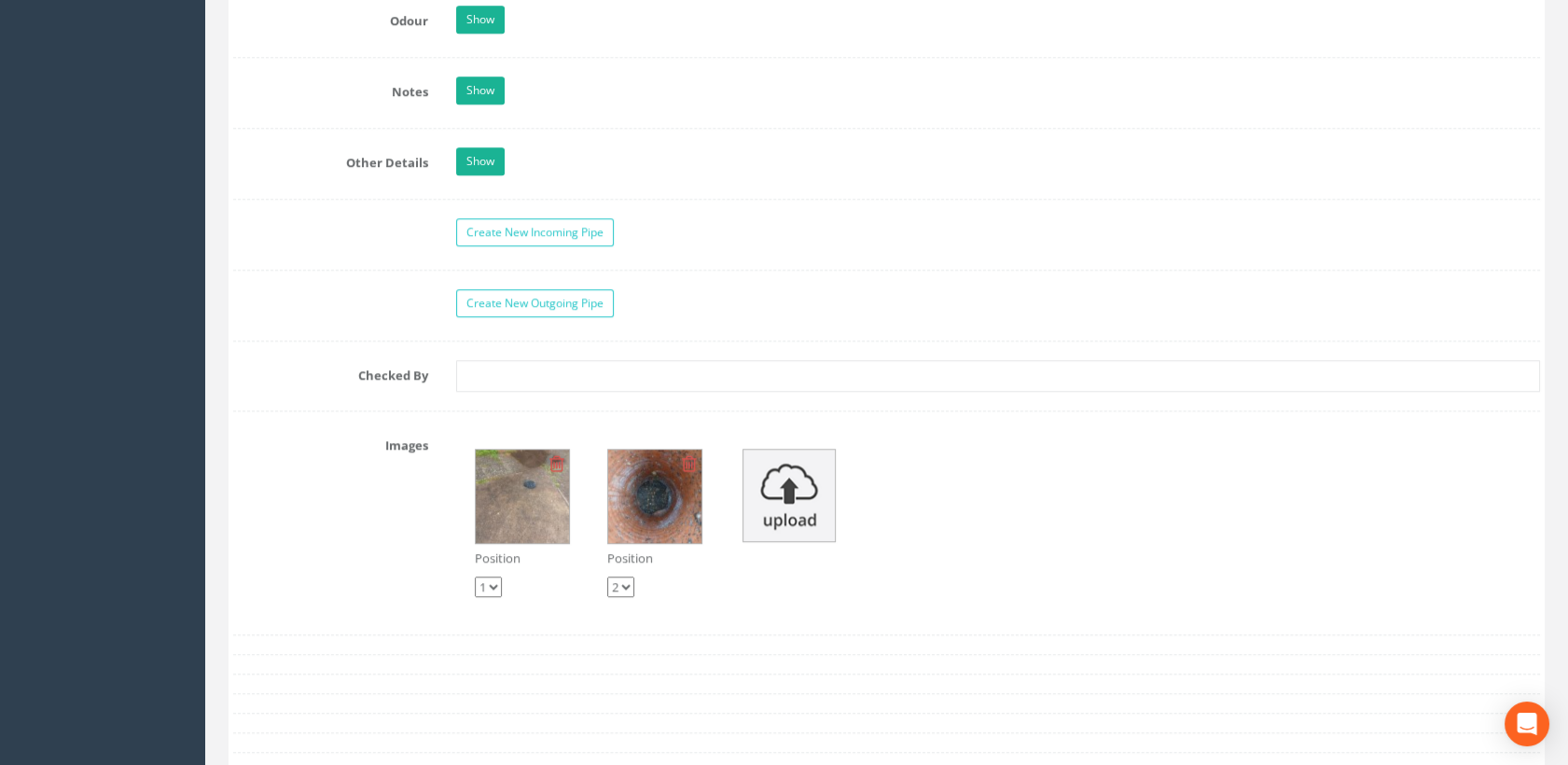
click at [627, 581] on select "1 2" at bounding box center [620, 586] width 27 height 20
select select "string:1"
click at [607, 576] on select "1 2" at bounding box center [620, 586] width 27 height 20
select select "string:2"
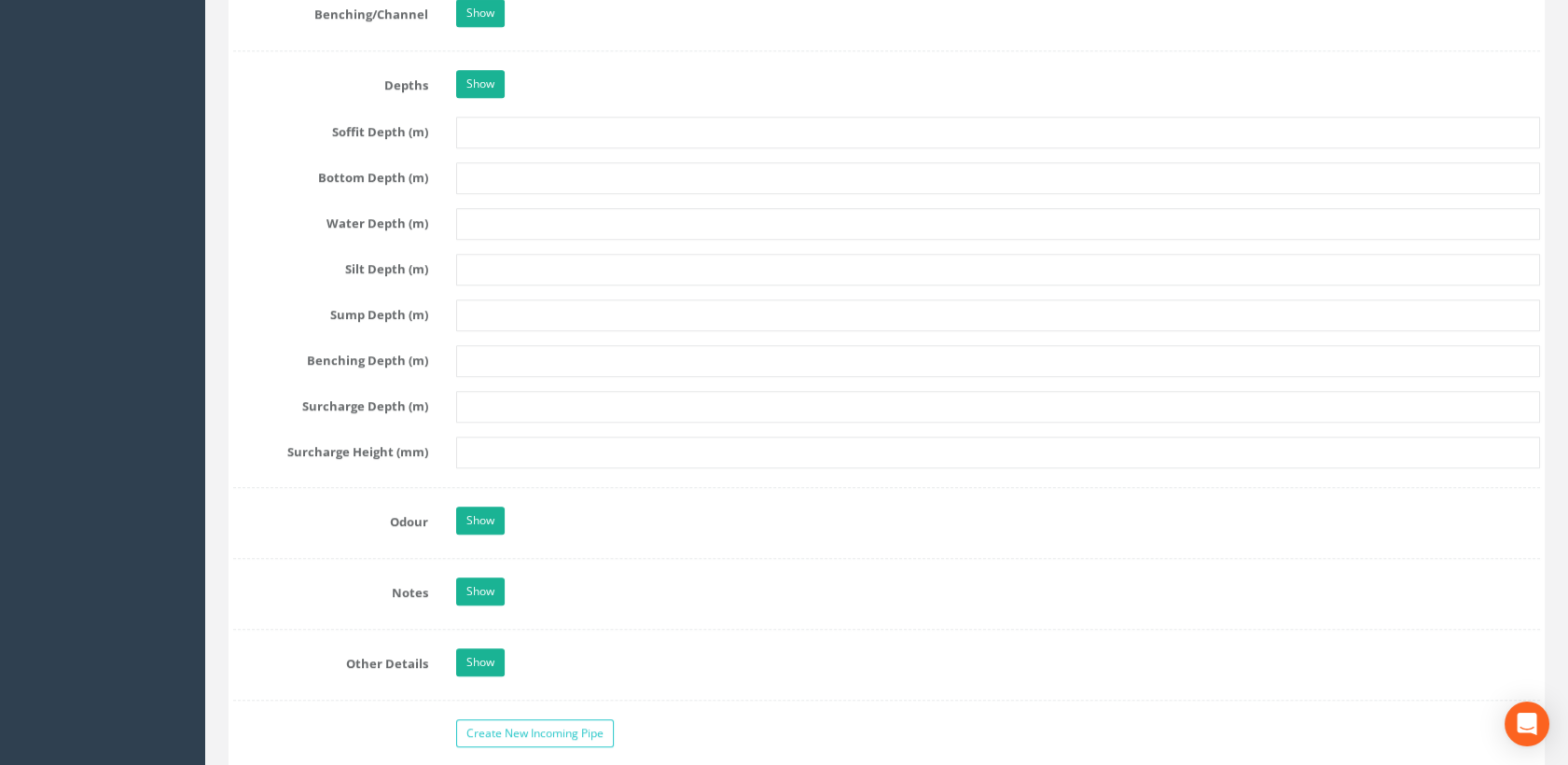
scroll to position [2177, 0]
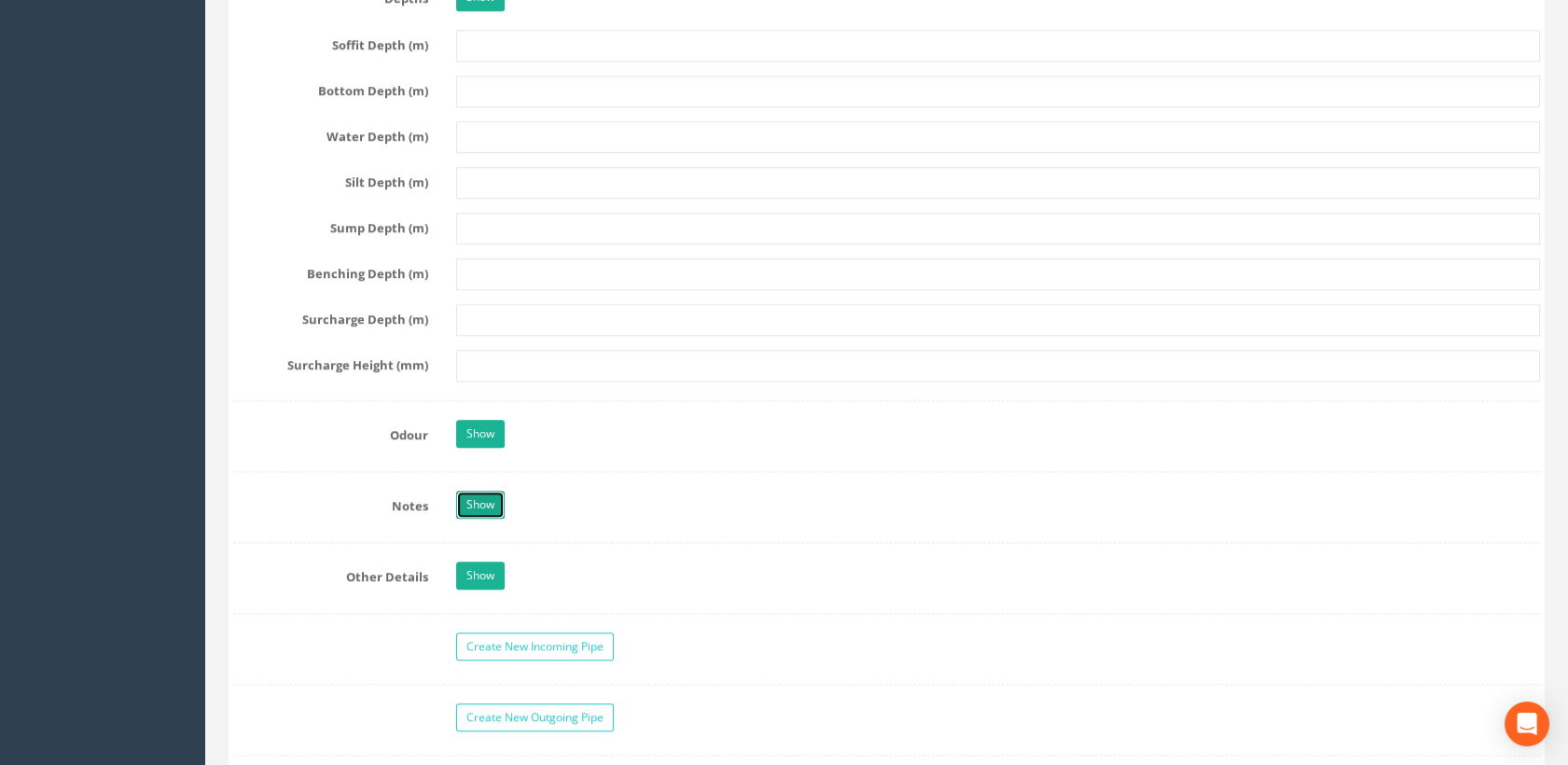
click at [487, 498] on link "Show" at bounding box center [480, 504] width 48 height 28
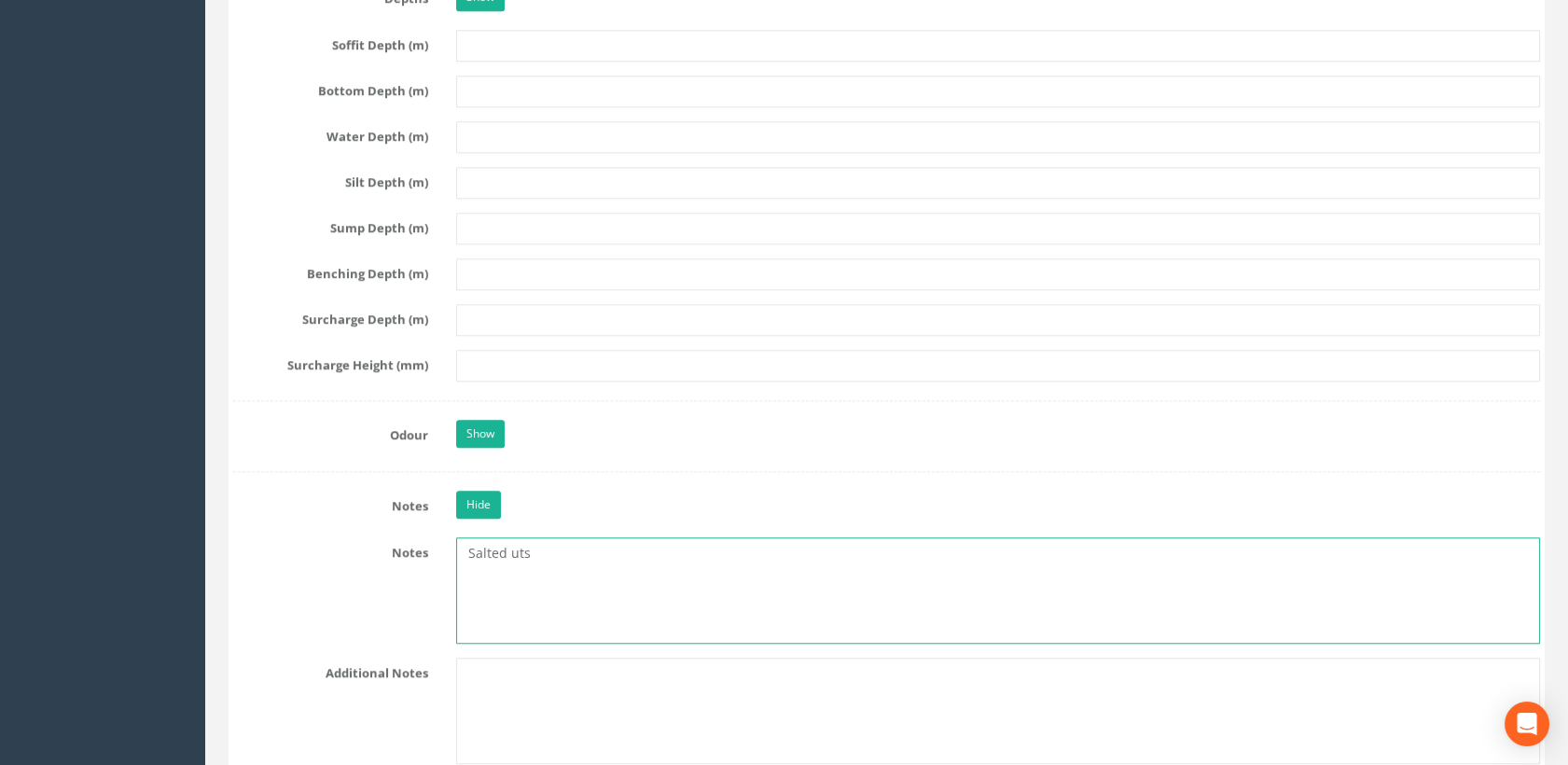
click at [530, 548] on textarea "Salted uts" at bounding box center [999, 590] width 1085 height 107
click at [470, 546] on textarea "Salted" at bounding box center [999, 590] width 1085 height 107
type textarea "UTS/Silted(NVP)"
drag, startPoint x: 576, startPoint y: 556, endPoint x: 461, endPoint y: 549, distance: 115.2
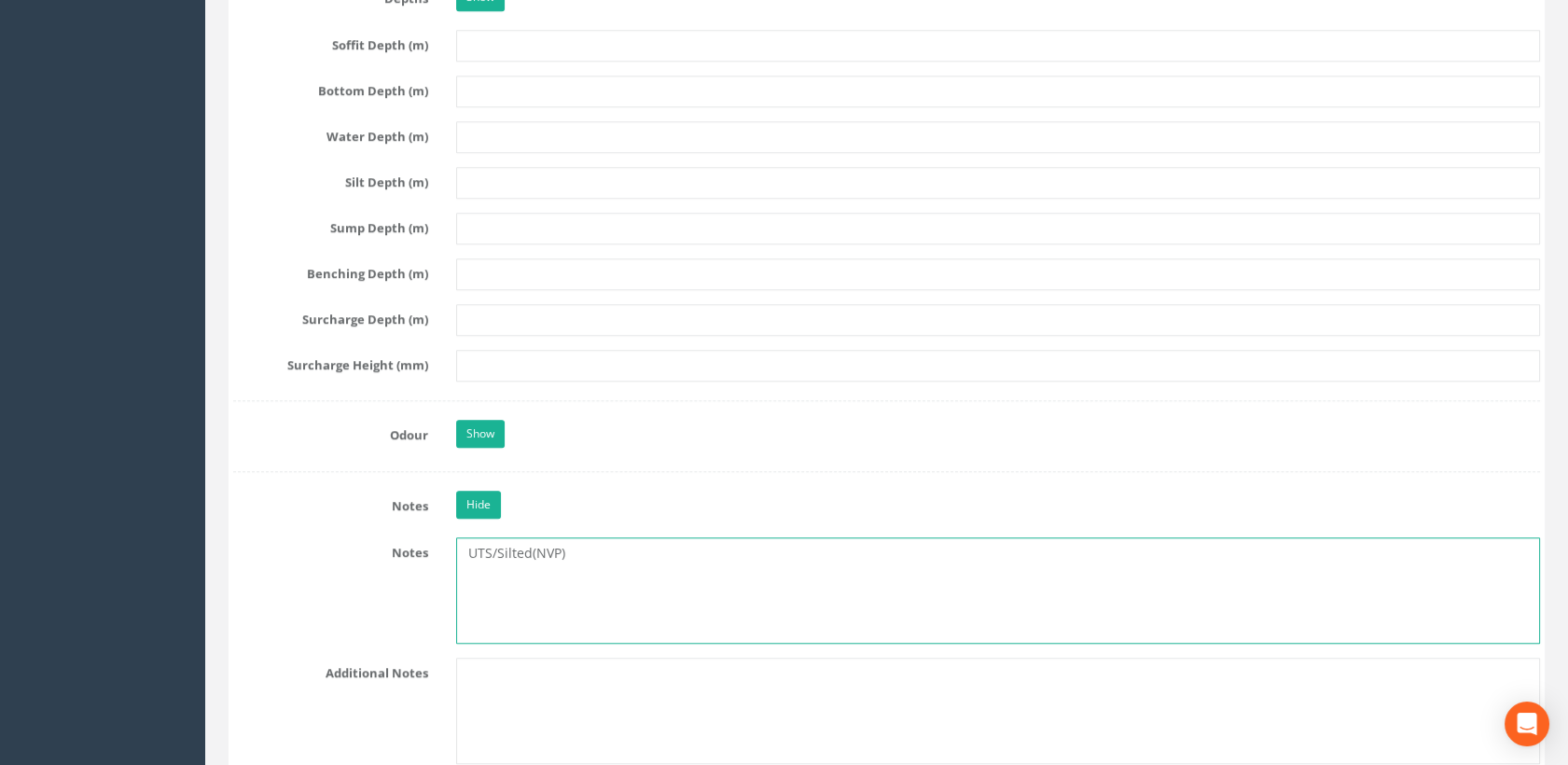
click at [461, 549] on textarea "UTS/Silted(NVP)" at bounding box center [999, 590] width 1085 height 107
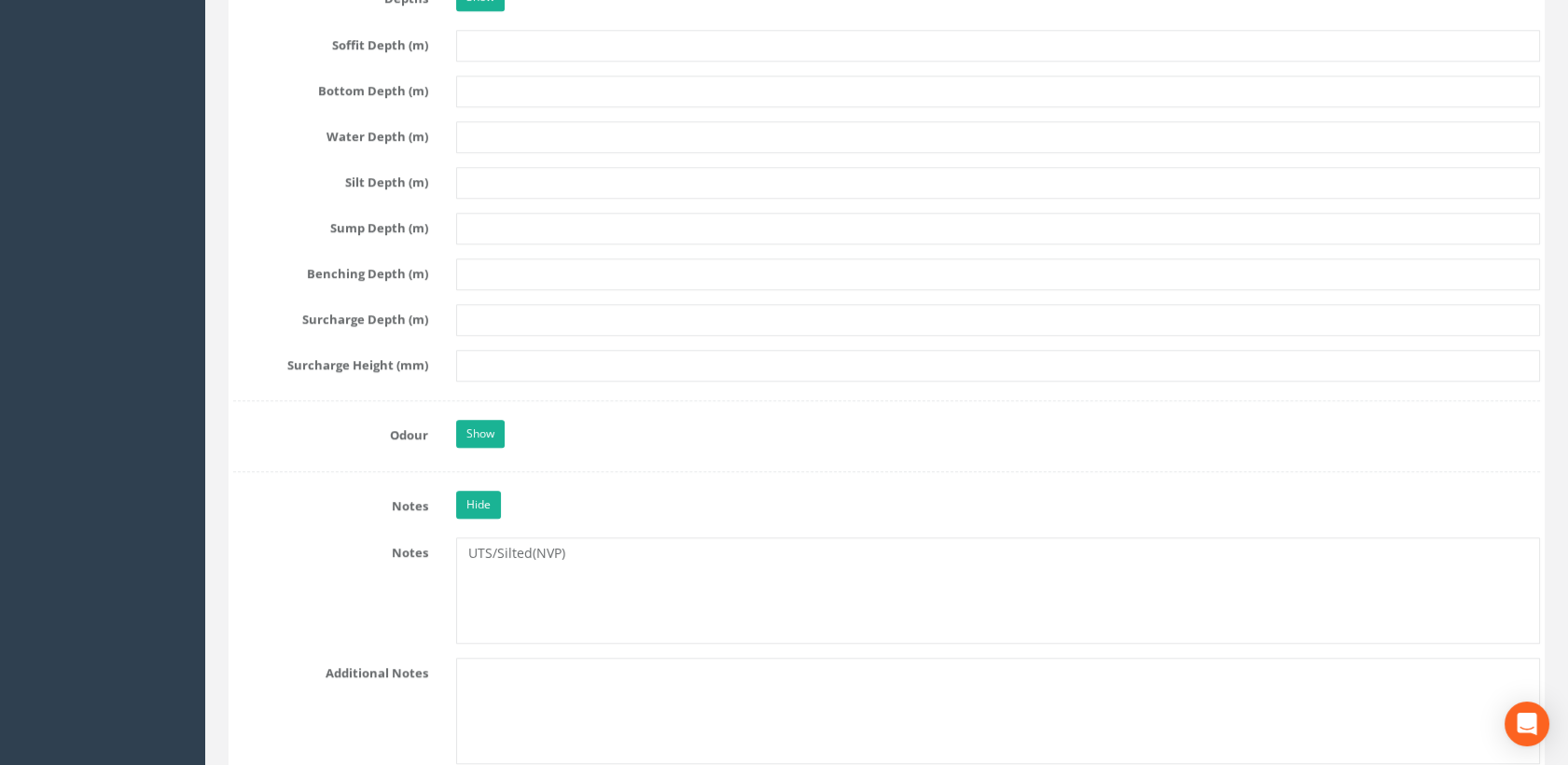
click at [751, 497] on div "Hide" at bounding box center [999, 507] width 1113 height 33
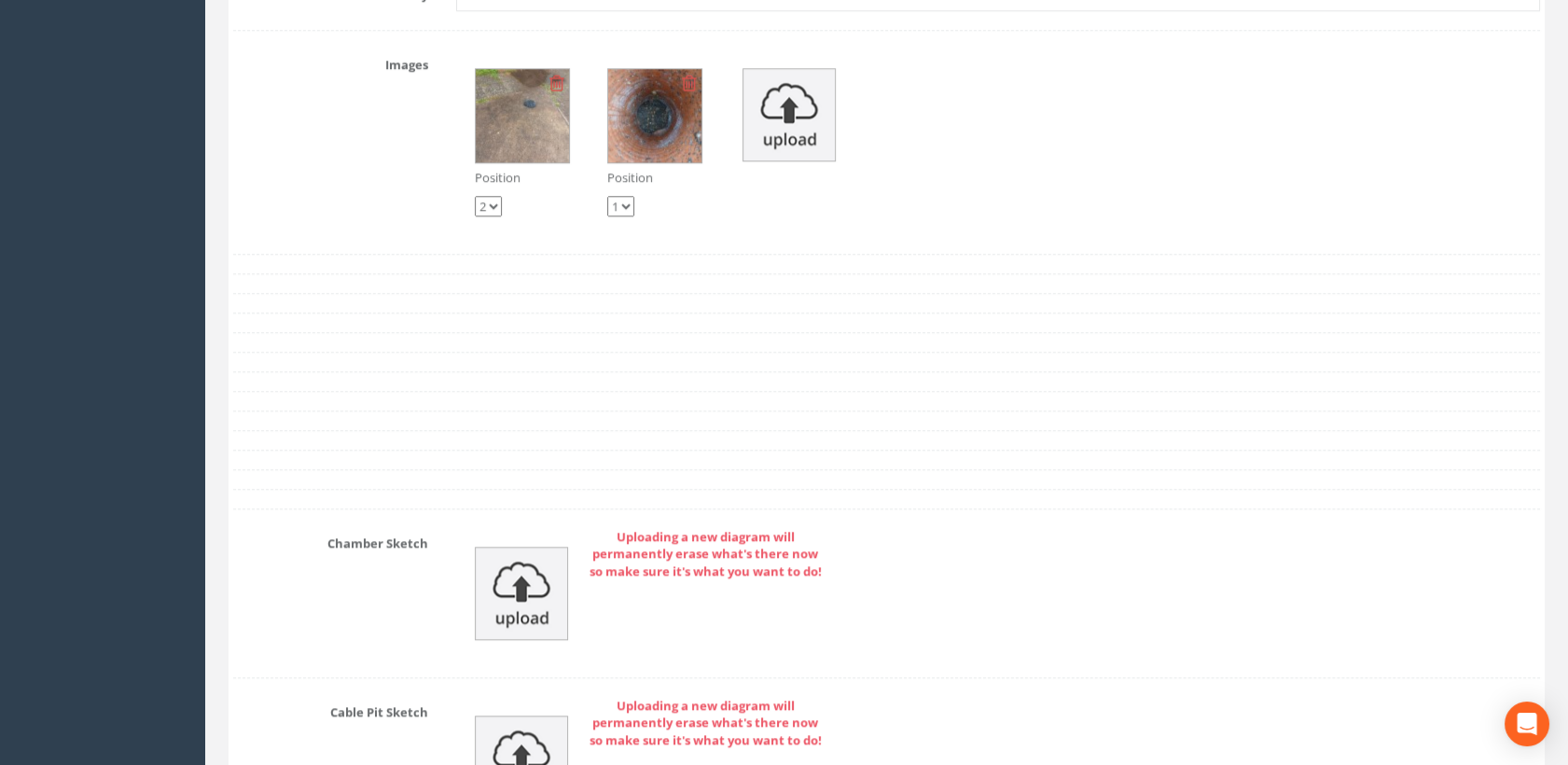
scroll to position [3420, 0]
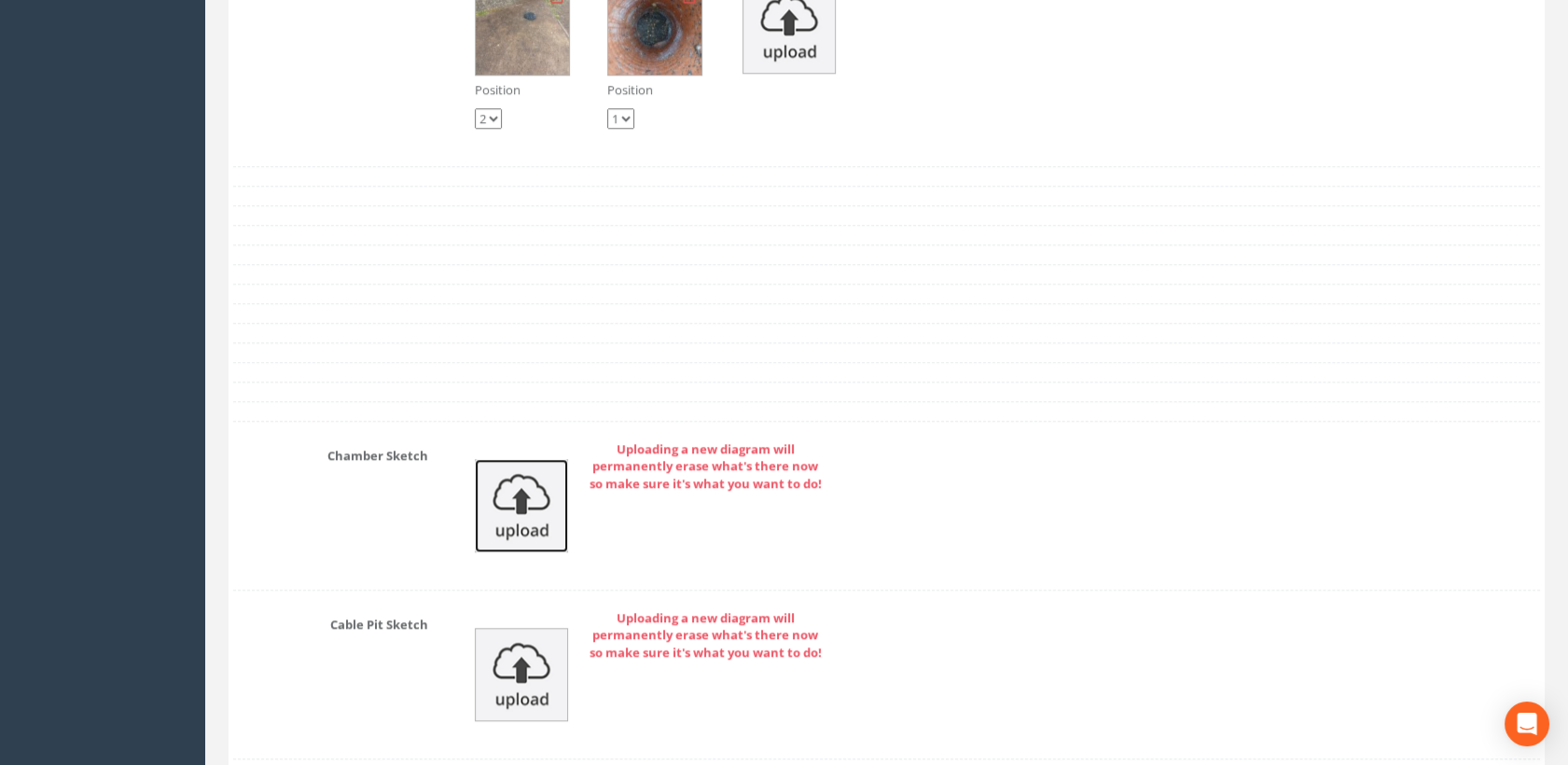
click at [540, 511] on img at bounding box center [520, 505] width 93 height 93
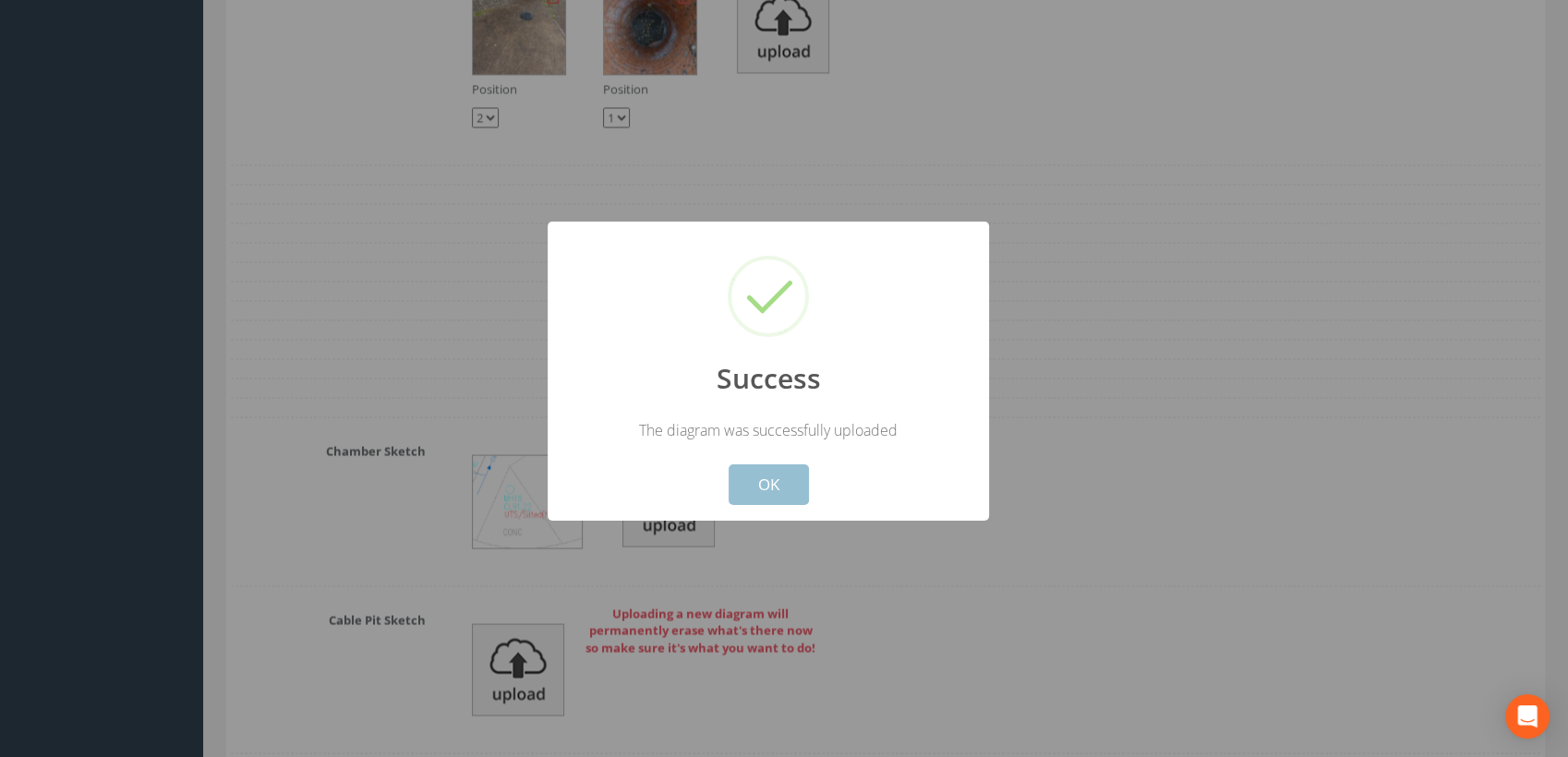
drag, startPoint x: 790, startPoint y: 468, endPoint x: 794, endPoint y: 456, distance: 12.6
click at [791, 468] on button "OK" at bounding box center [769, 485] width 80 height 41
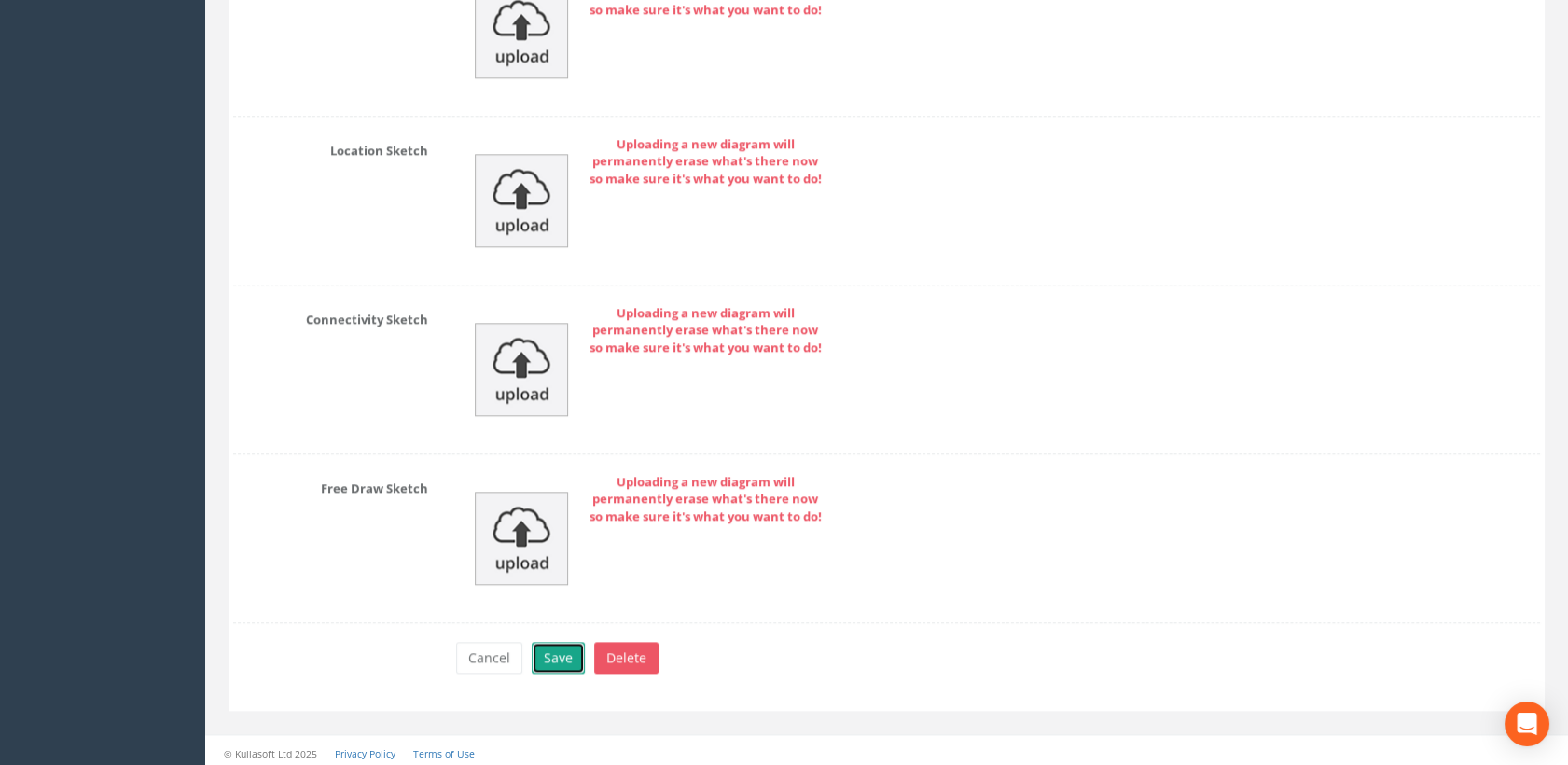
click at [570, 646] on button "Save" at bounding box center [558, 657] width 53 height 32
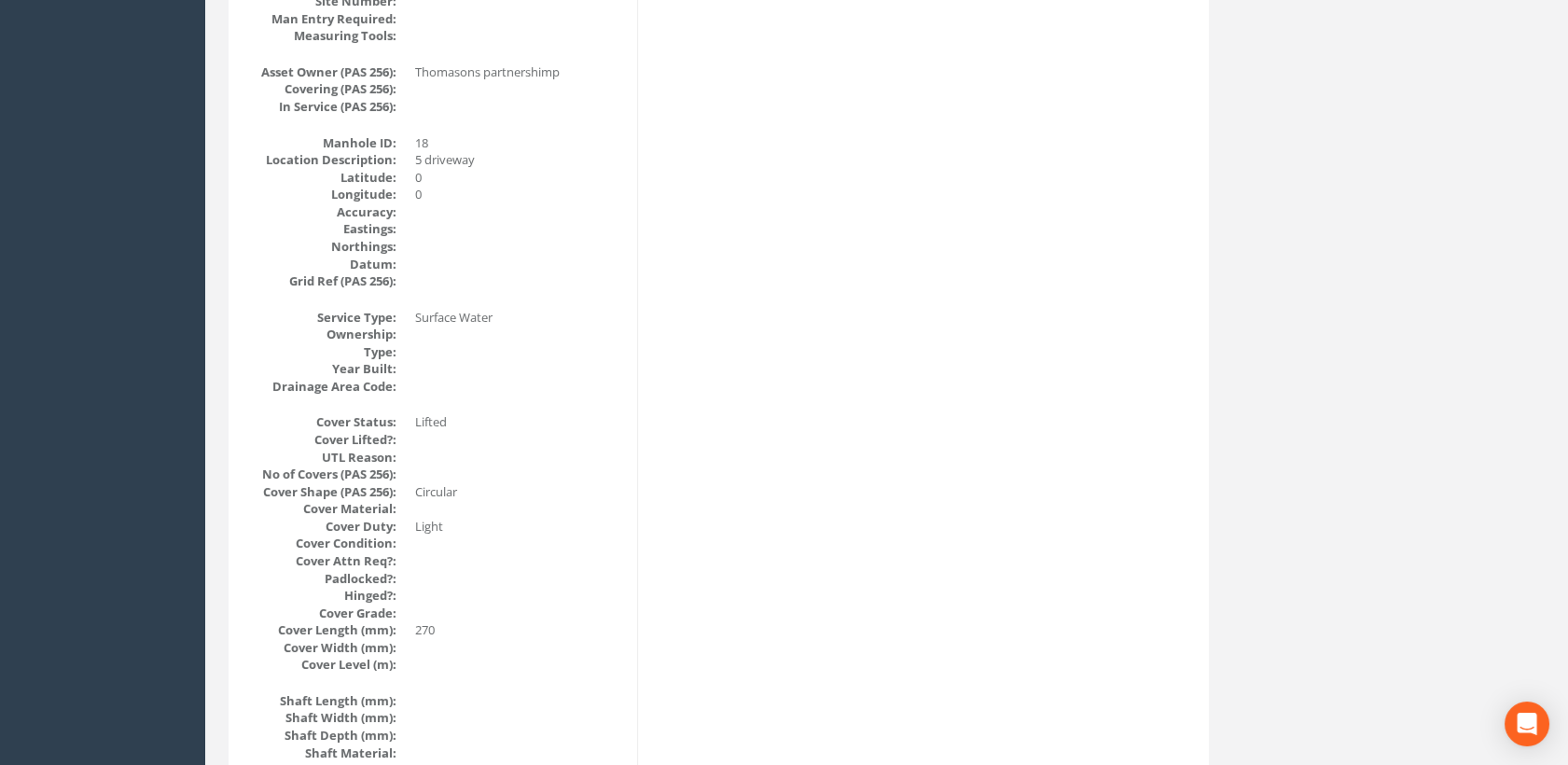
scroll to position [0, 0]
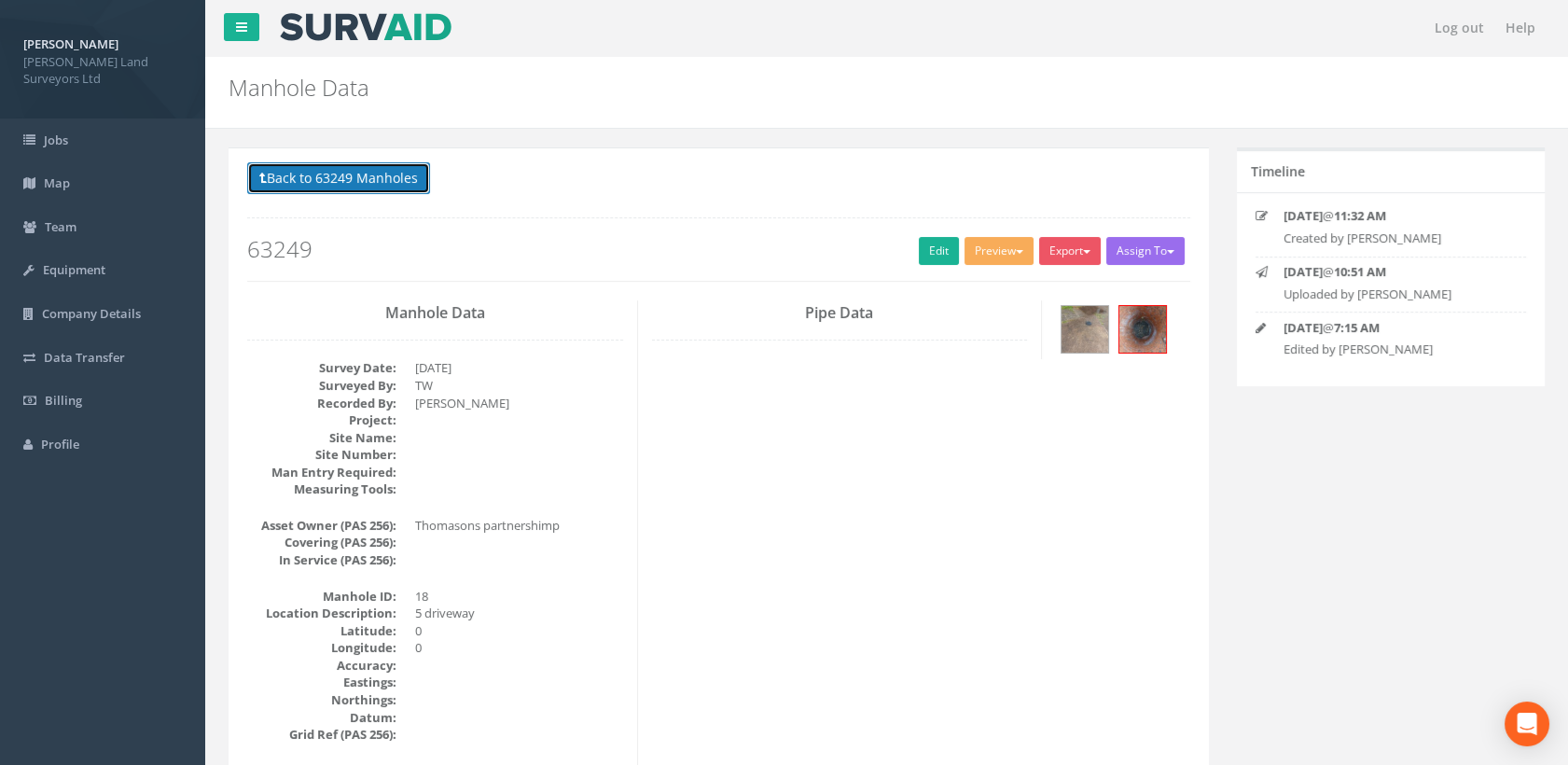
click at [330, 179] on button "Back to 63249 Manholes" at bounding box center [339, 178] width 183 height 32
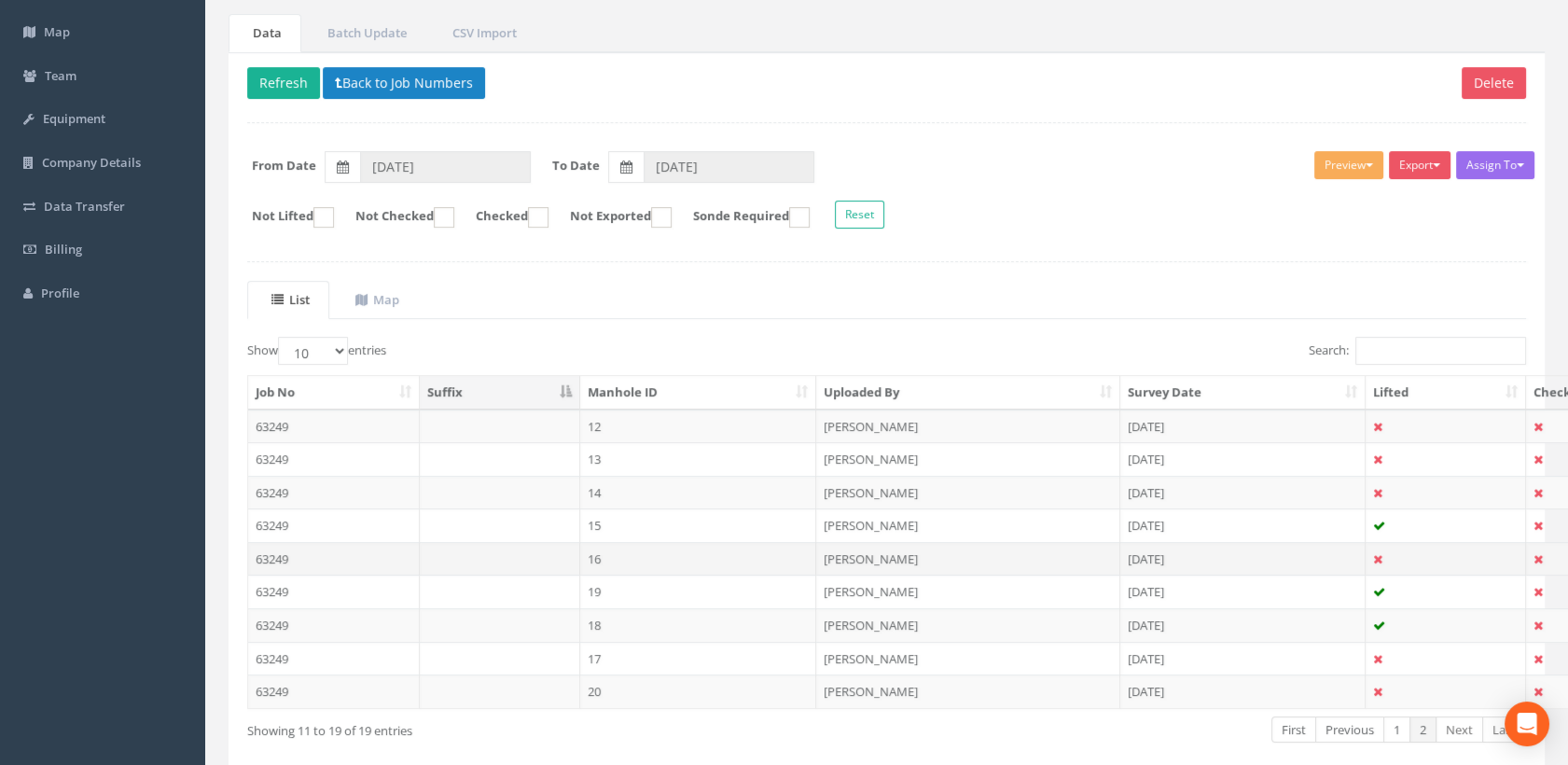
scroll to position [239, 0]
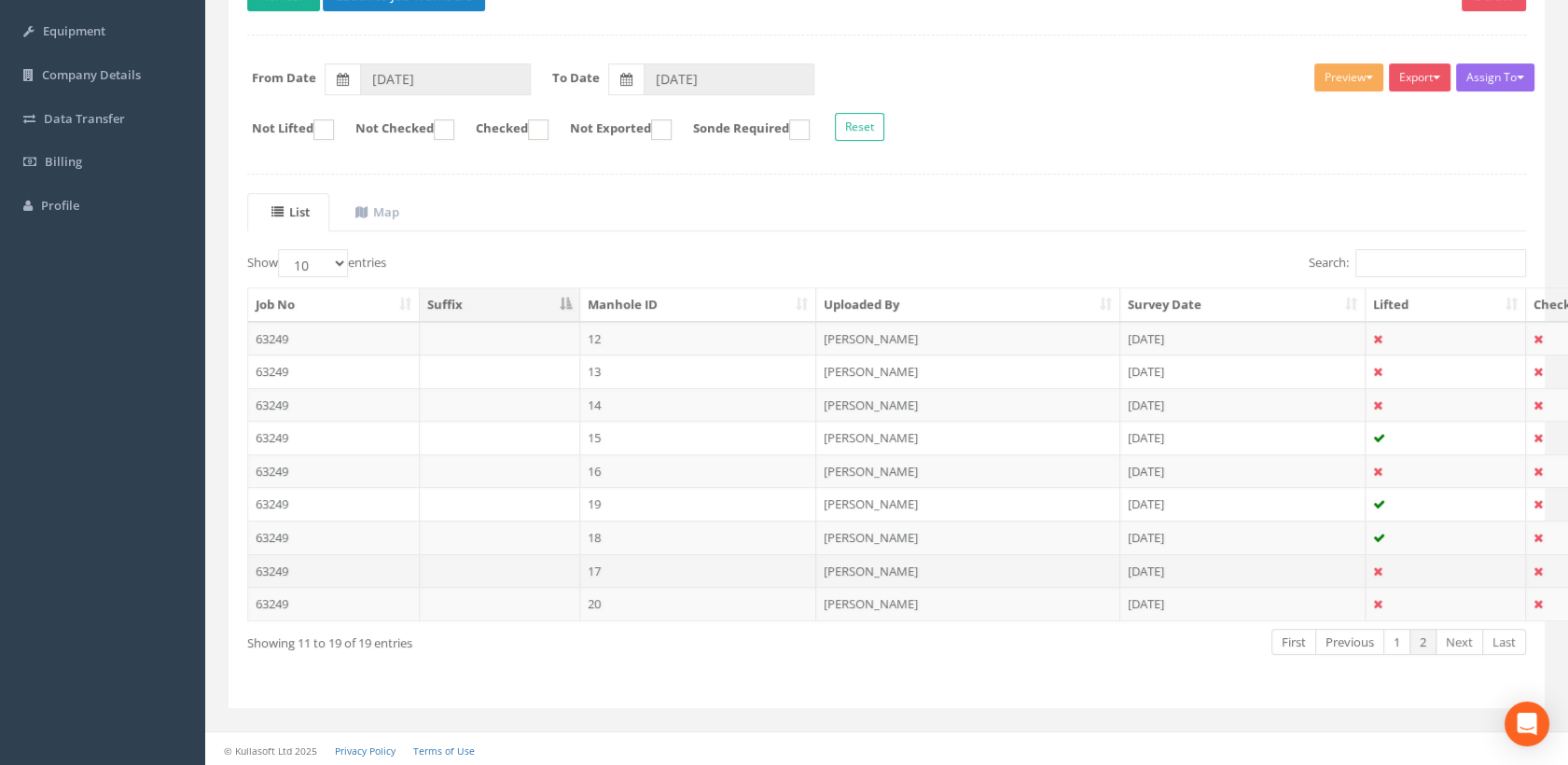
click at [634, 562] on td "17" at bounding box center [698, 571] width 237 height 34
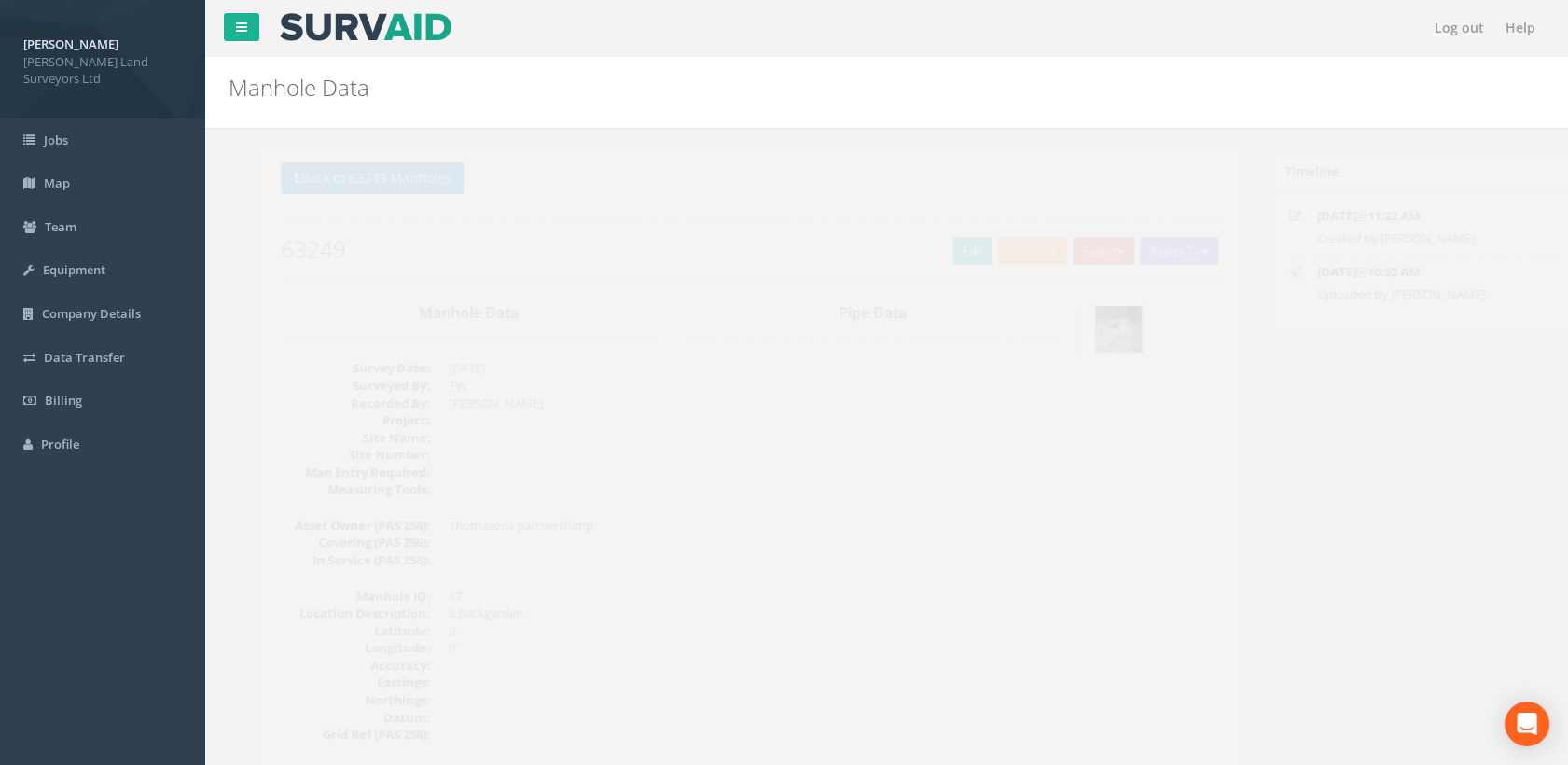
click at [1093, 325] on img at bounding box center [1084, 329] width 46 height 46
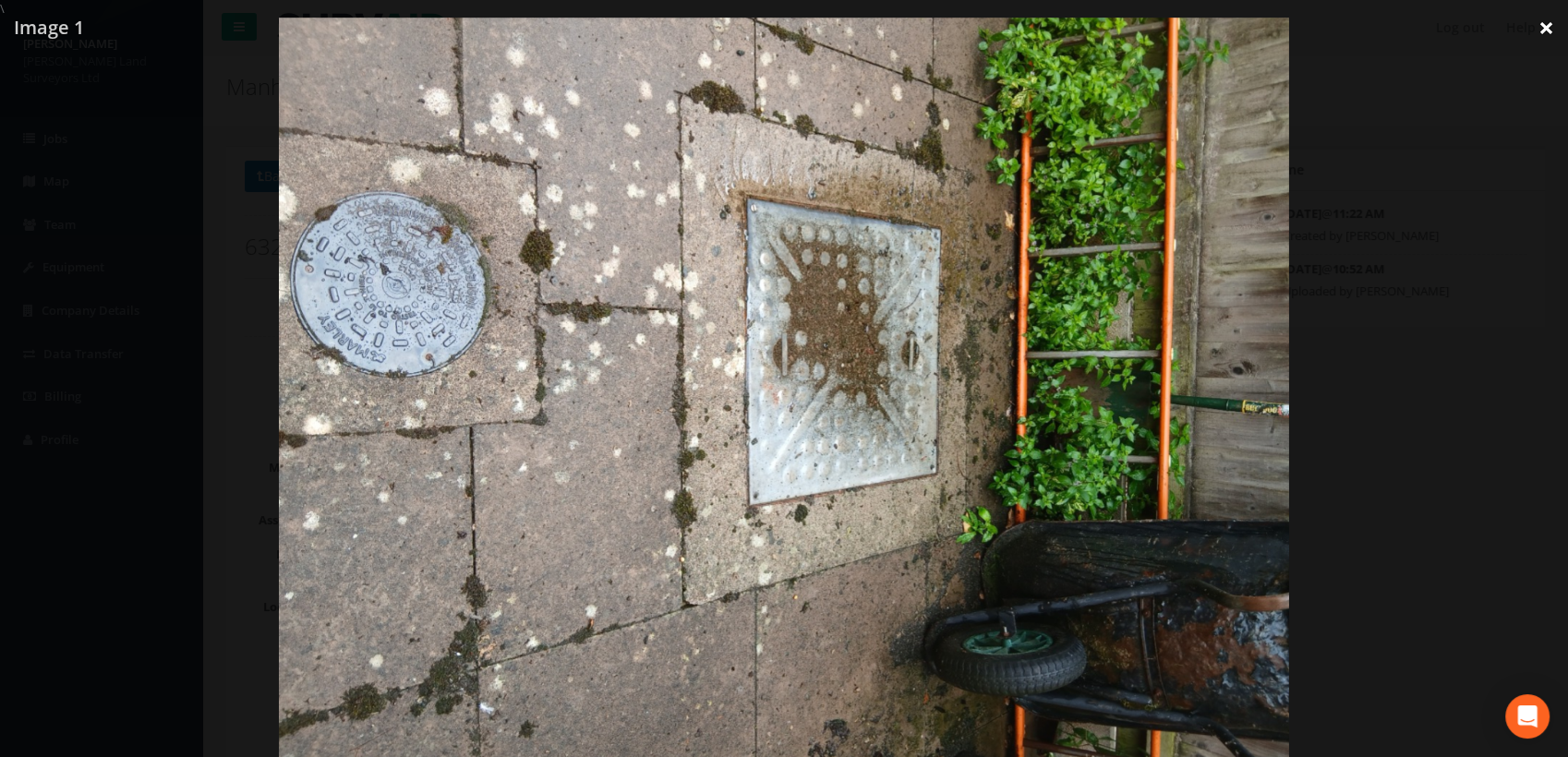
click at [1537, 31] on link "×" at bounding box center [1547, 28] width 44 height 55
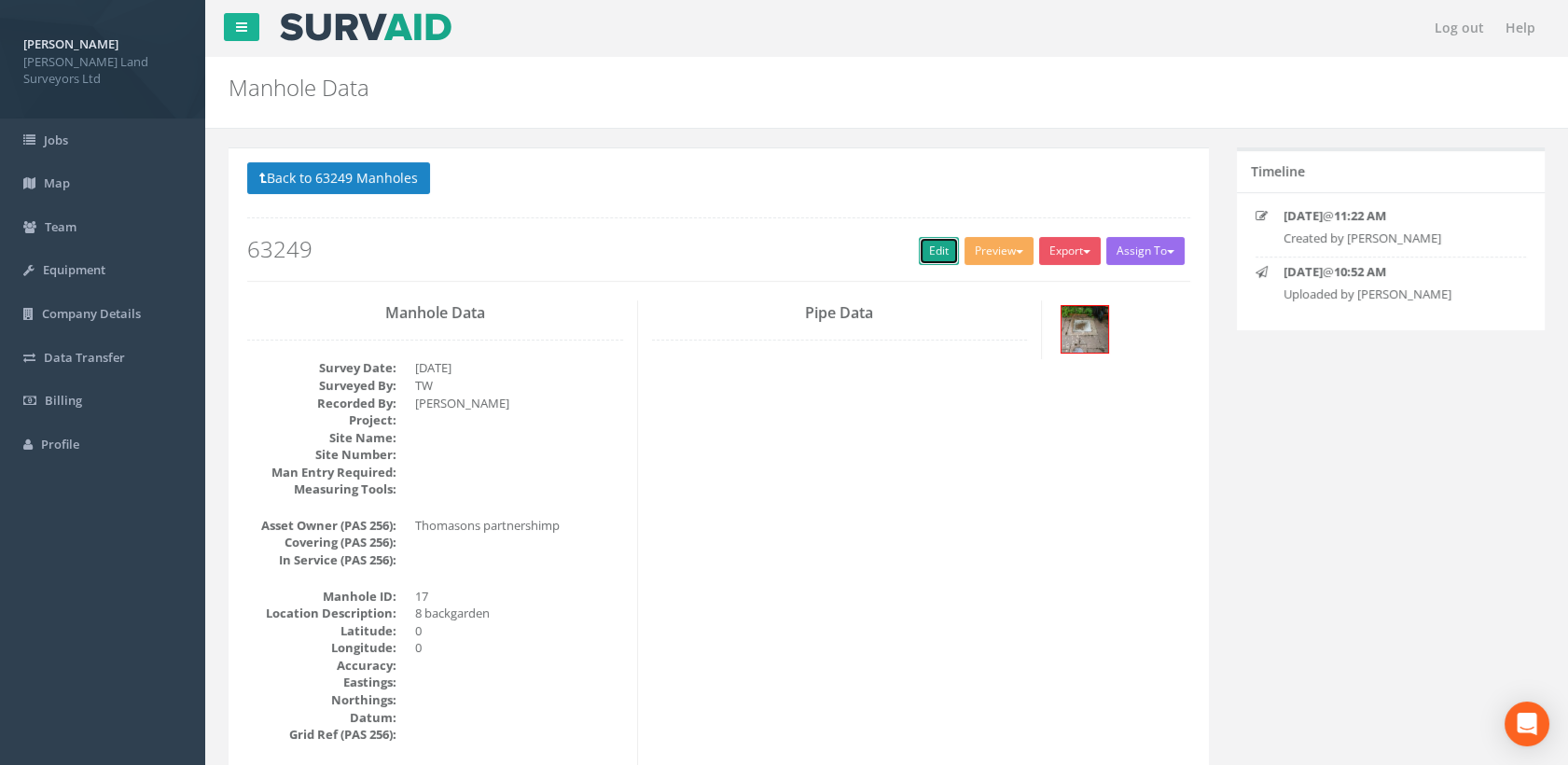
click at [932, 257] on link "Edit" at bounding box center [939, 250] width 40 height 28
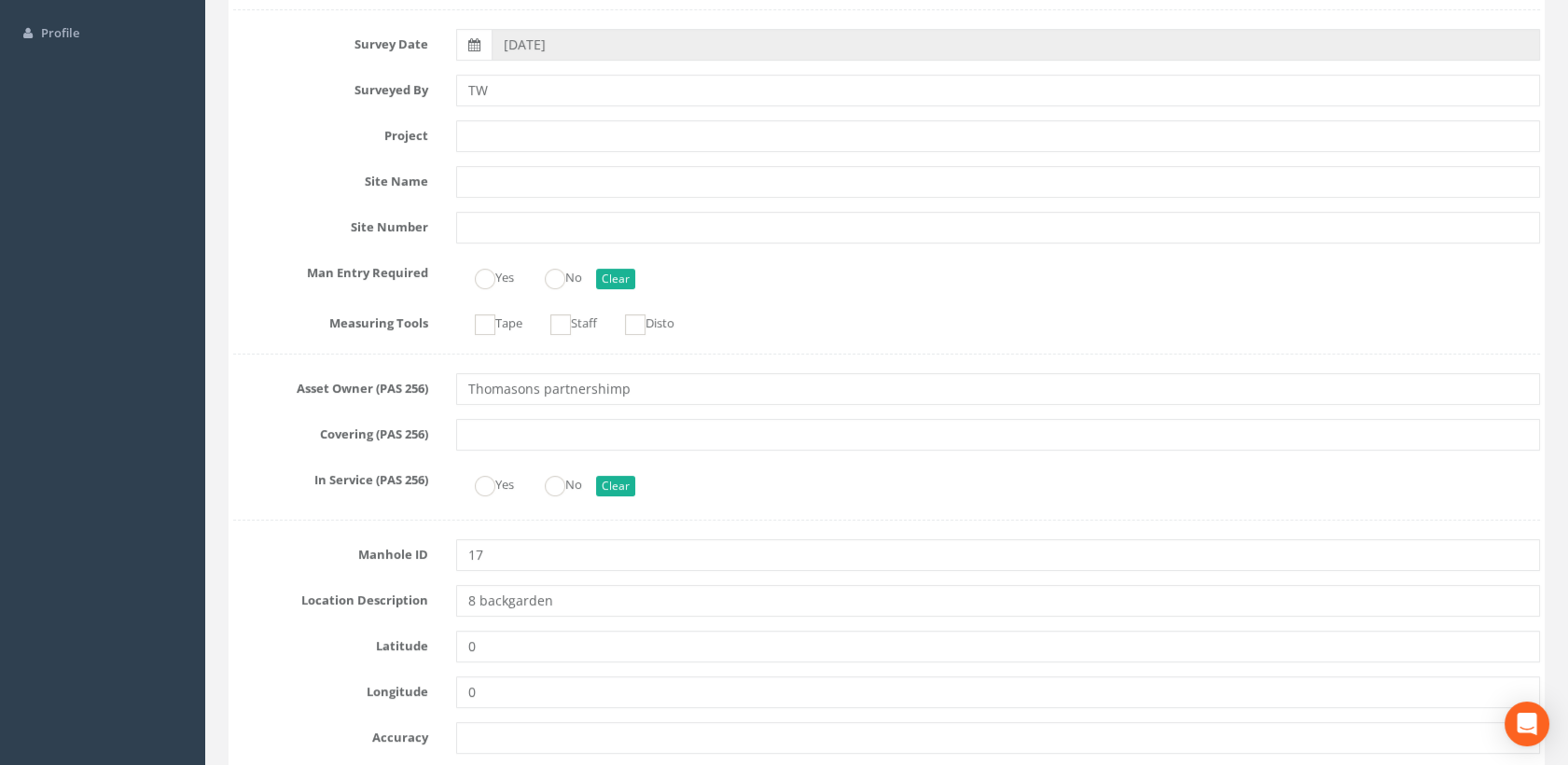
scroll to position [414, 0]
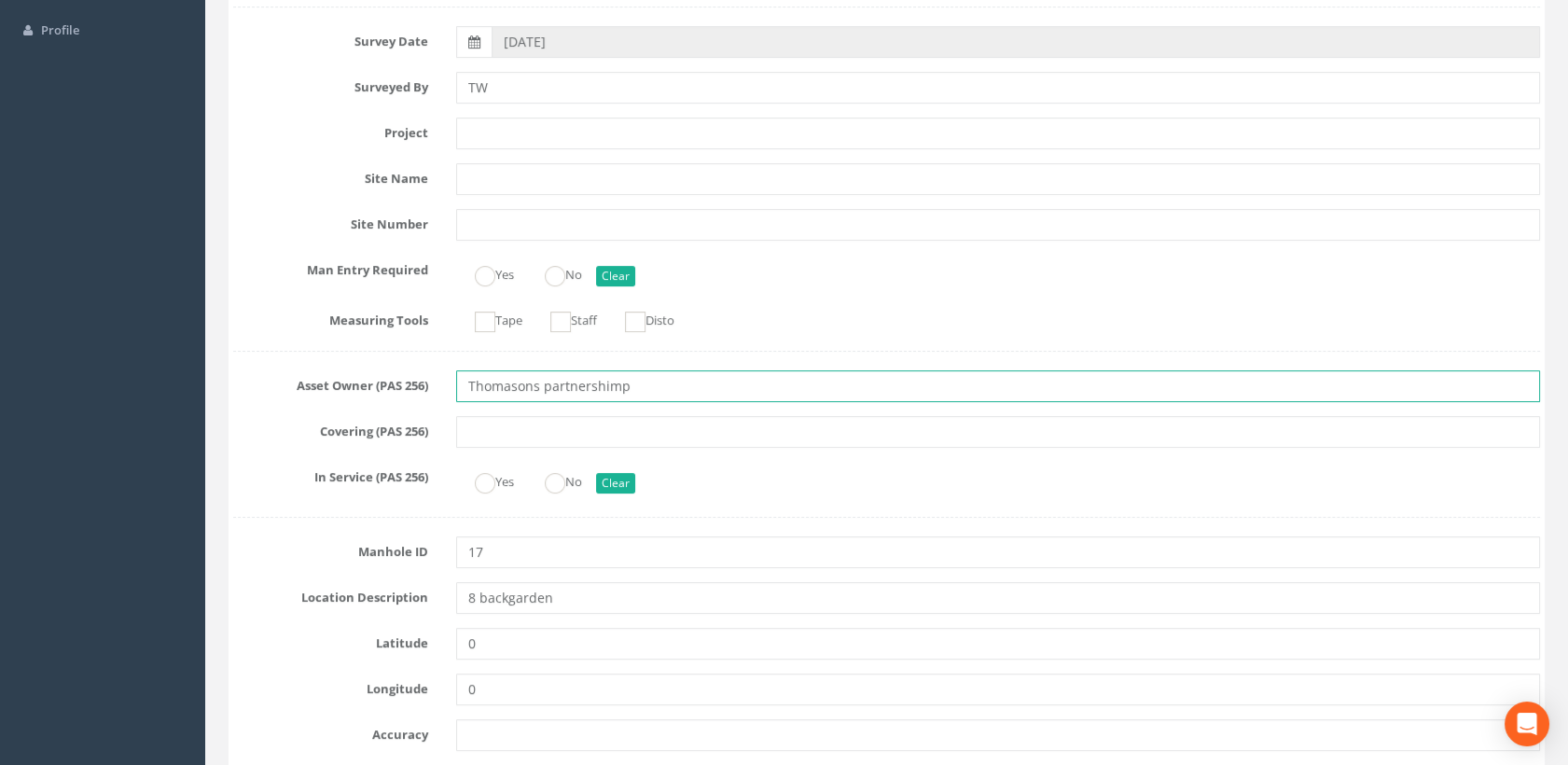
drag, startPoint x: 460, startPoint y: 375, endPoint x: 437, endPoint y: 375, distance: 23.0
click at [437, 375] on div "Asset Owner (PAS 256) Thomasons partnershimp" at bounding box center [886, 386] width 1334 height 32
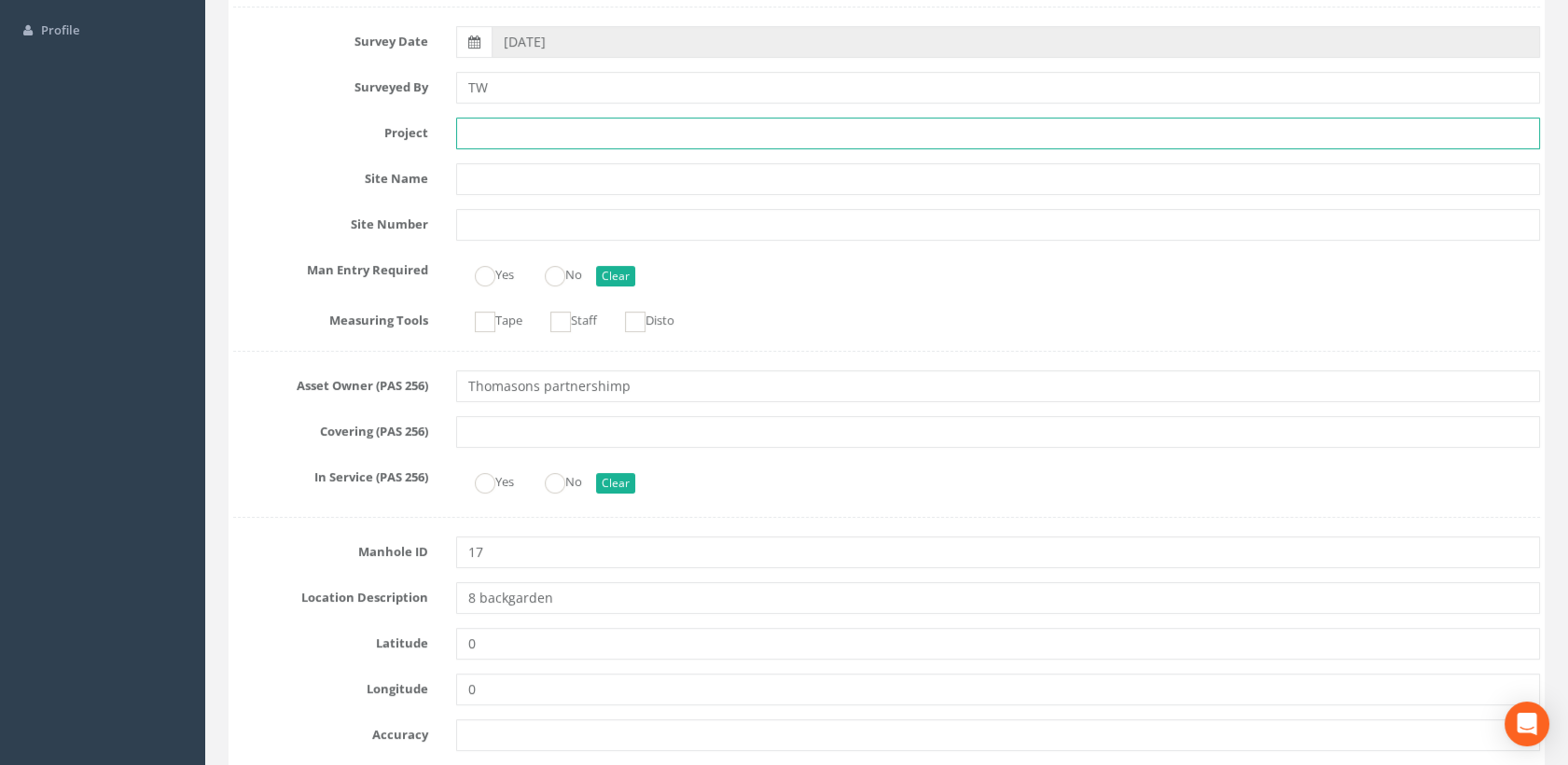
click at [521, 133] on input "text" at bounding box center [999, 133] width 1085 height 32
paste input "[STREET_ADDRESS][DATE]"
type input "[STREET_ADDRESS][DATE]"
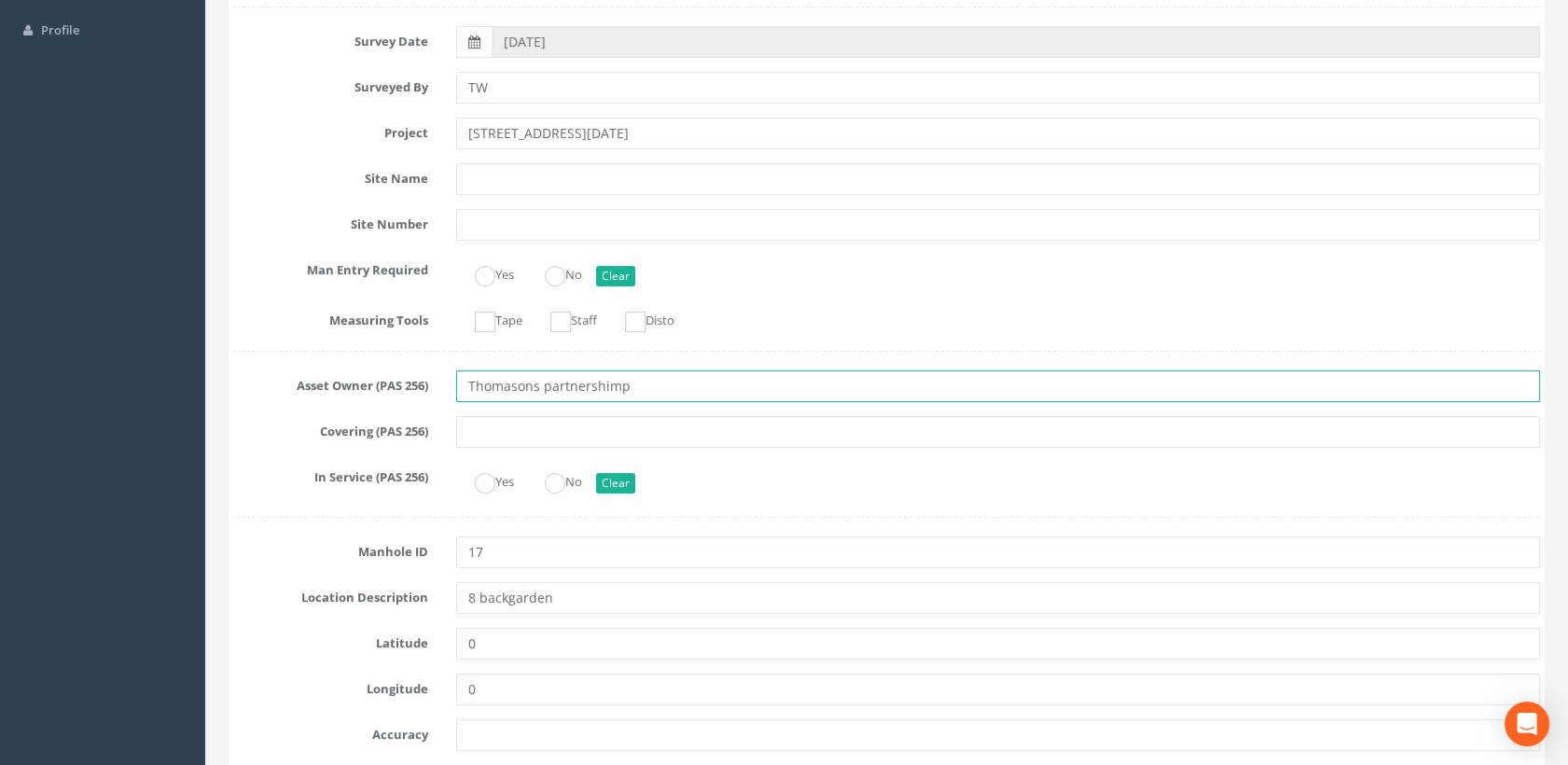
drag, startPoint x: 544, startPoint y: 381, endPoint x: 420, endPoint y: 377, distance: 124.1
click at [420, 377] on div "Asset Owner (PAS 256) Thomasons partnershimp" at bounding box center [886, 386] width 1334 height 32
paste input "Partnership Limited"
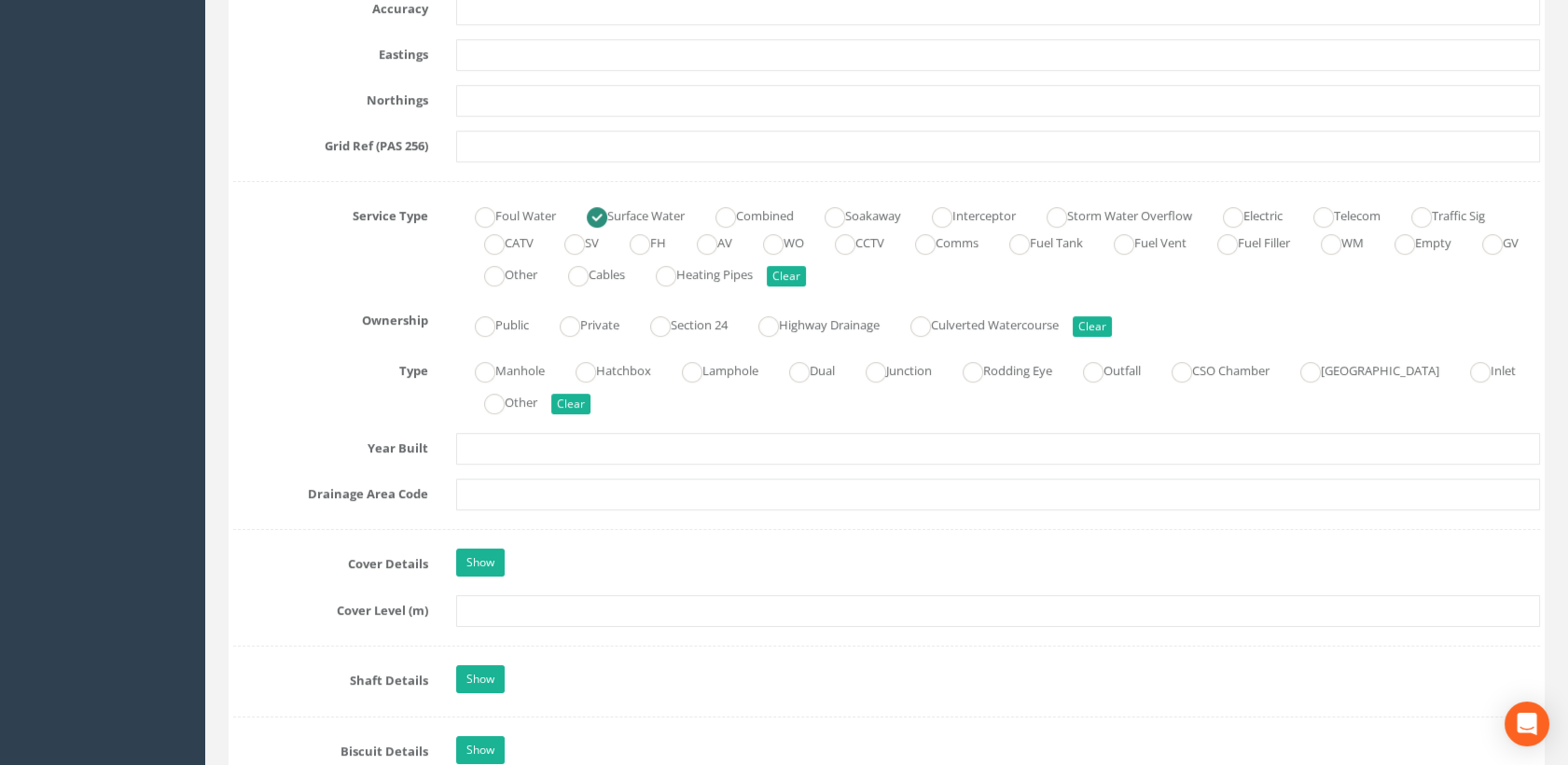
scroll to position [1451, 0]
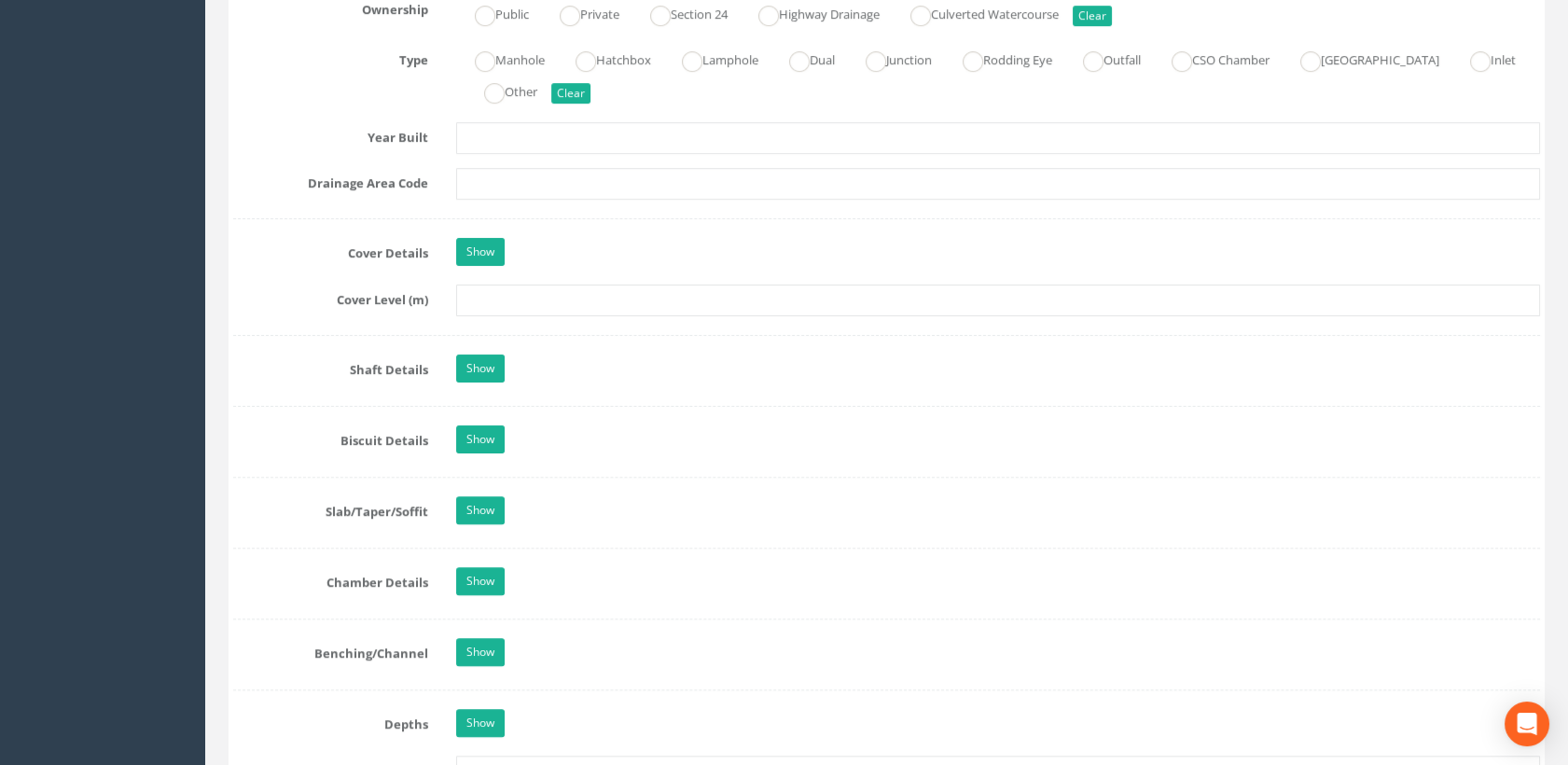
type input "Thomasons Partnership Limited"
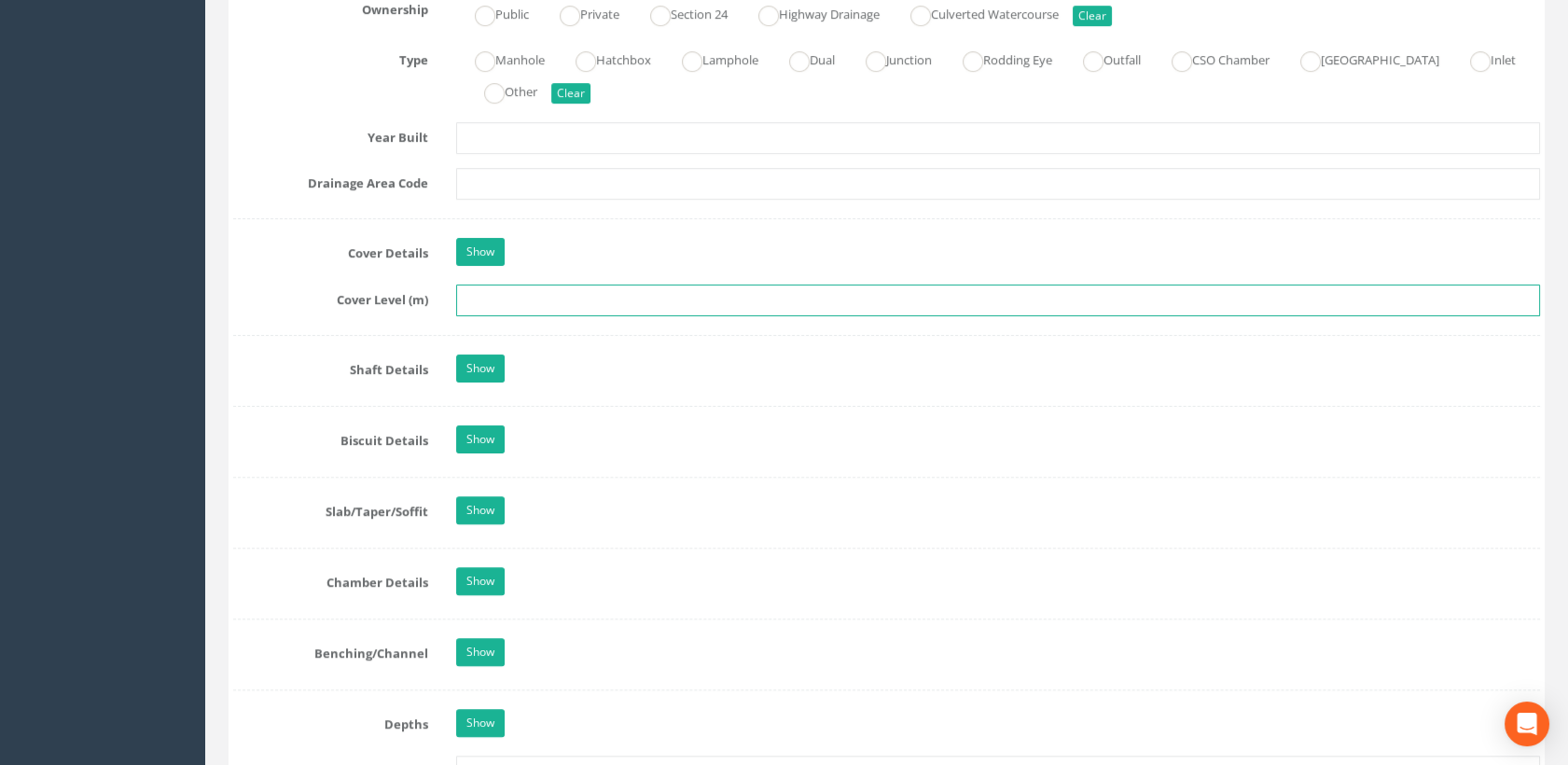
click at [504, 310] on input "text" at bounding box center [999, 300] width 1085 height 32
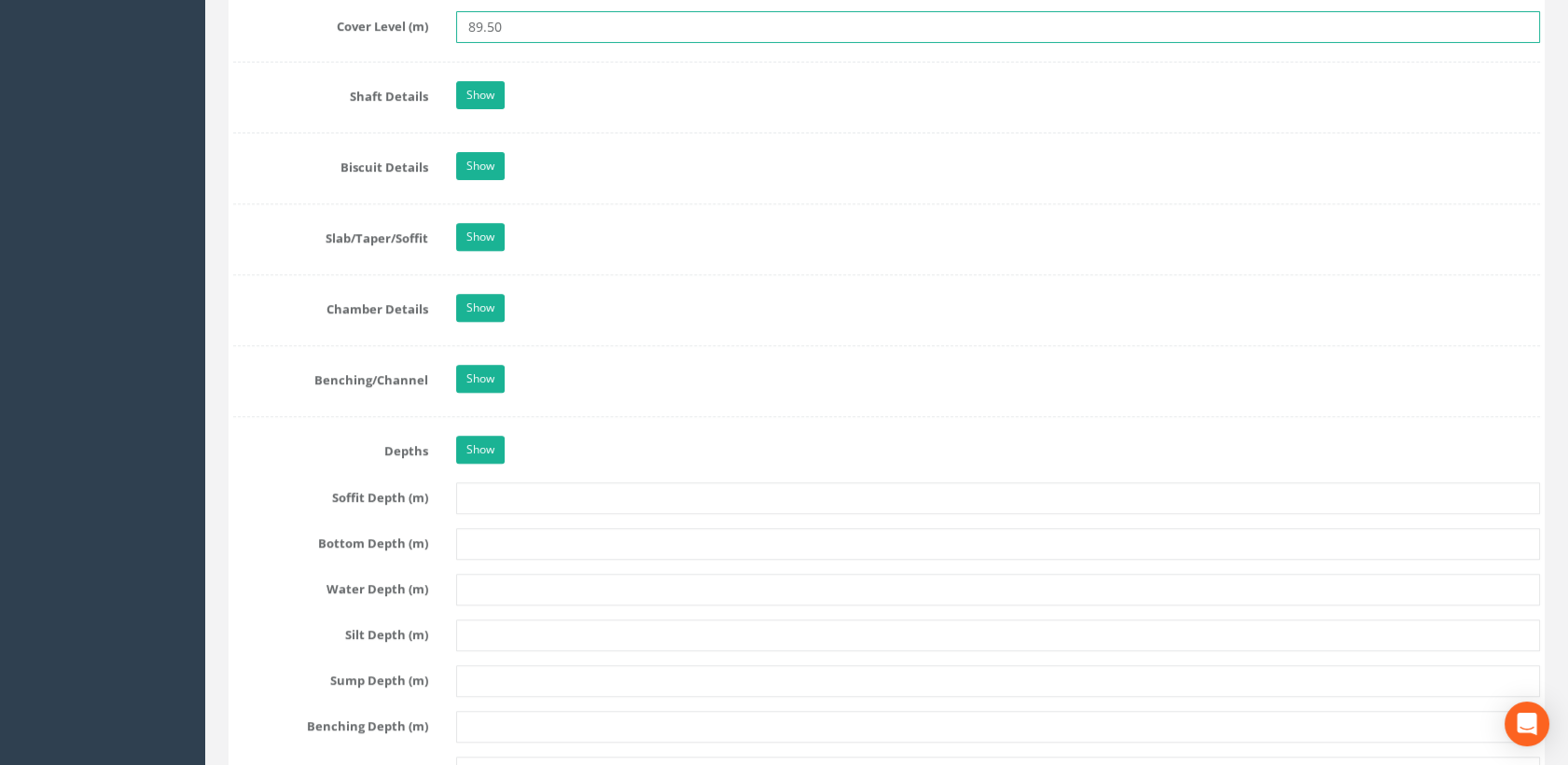
scroll to position [2073, 0]
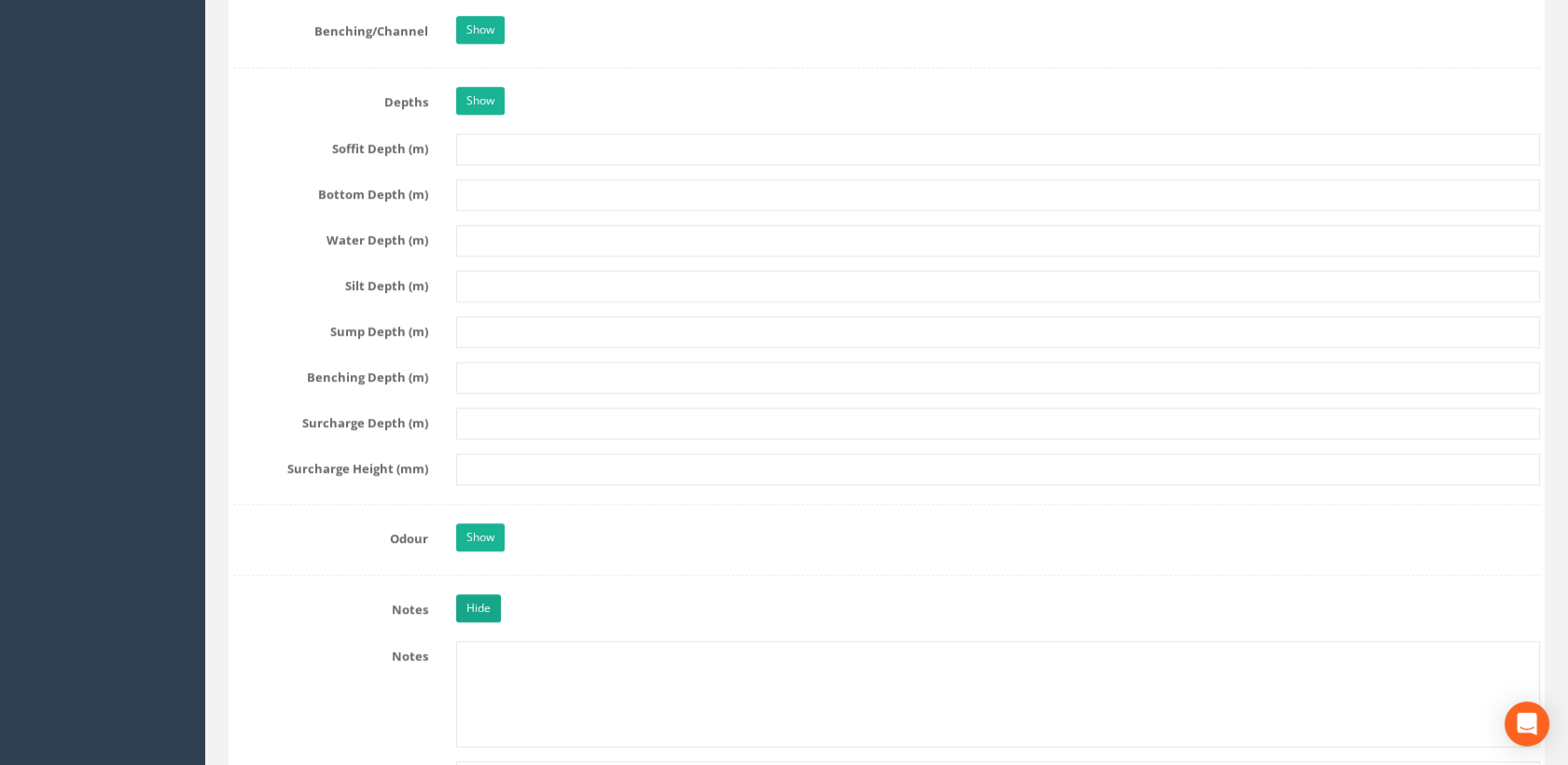
type input "89.50"
click at [482, 607] on link "Hide" at bounding box center [478, 608] width 45 height 28
click at [484, 600] on link "Show" at bounding box center [480, 608] width 48 height 28
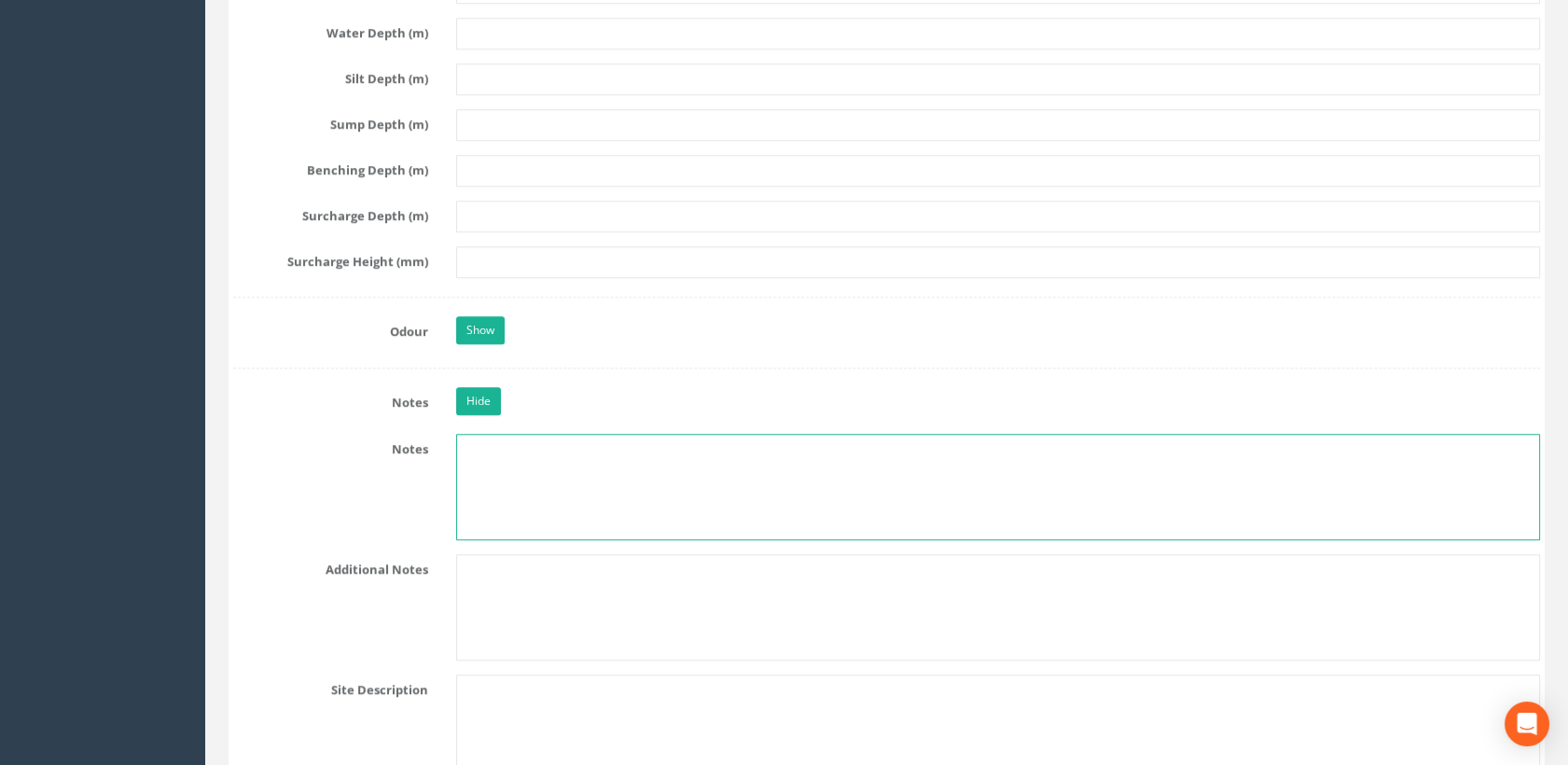
click at [504, 452] on textarea at bounding box center [999, 487] width 1085 height 107
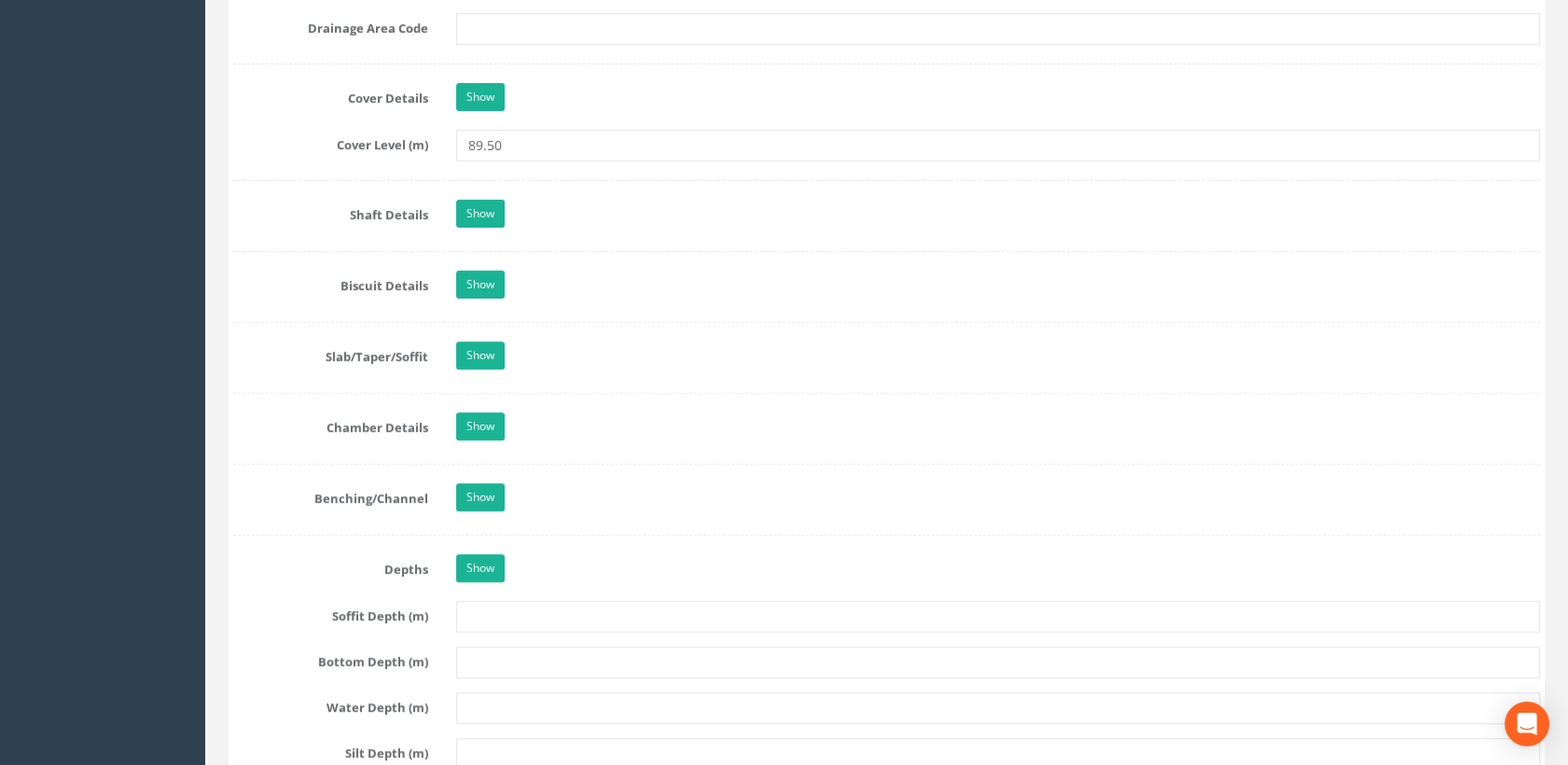
scroll to position [1451, 0]
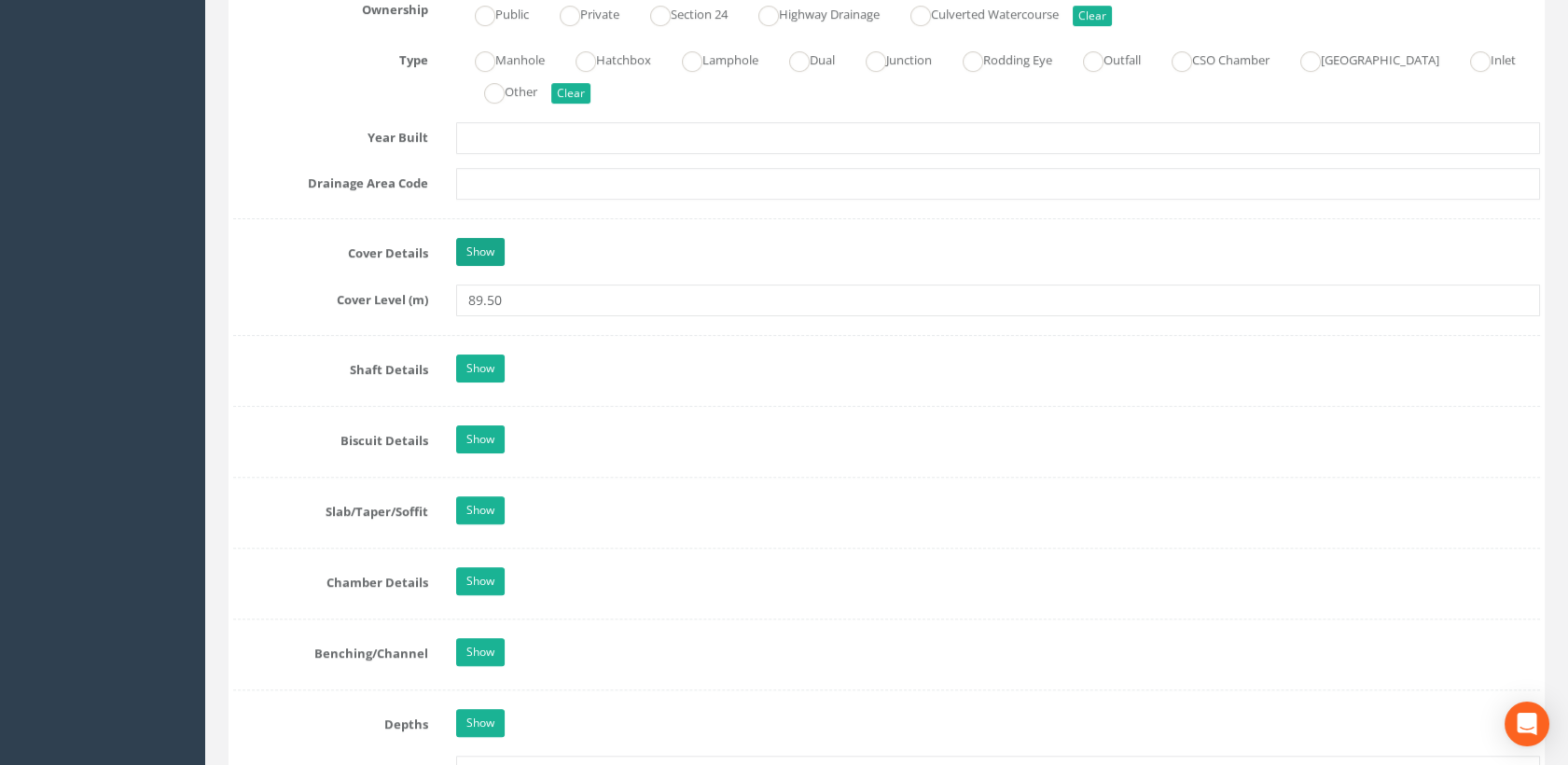
type textarea "UTL/Seized"
click at [483, 253] on link "Show" at bounding box center [480, 251] width 48 height 28
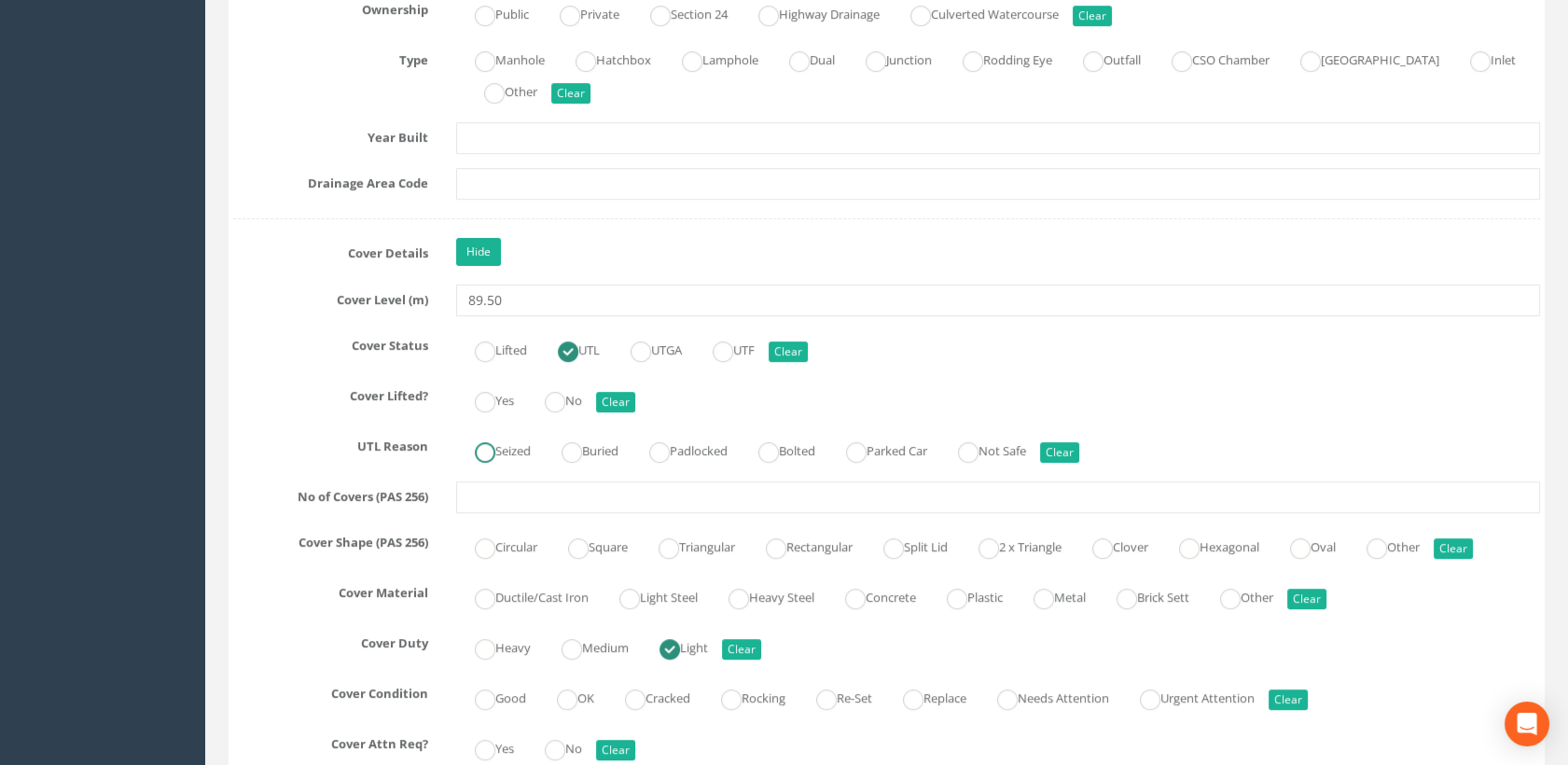
click at [512, 448] on label "Seized" at bounding box center [493, 449] width 75 height 27
radio input "true"
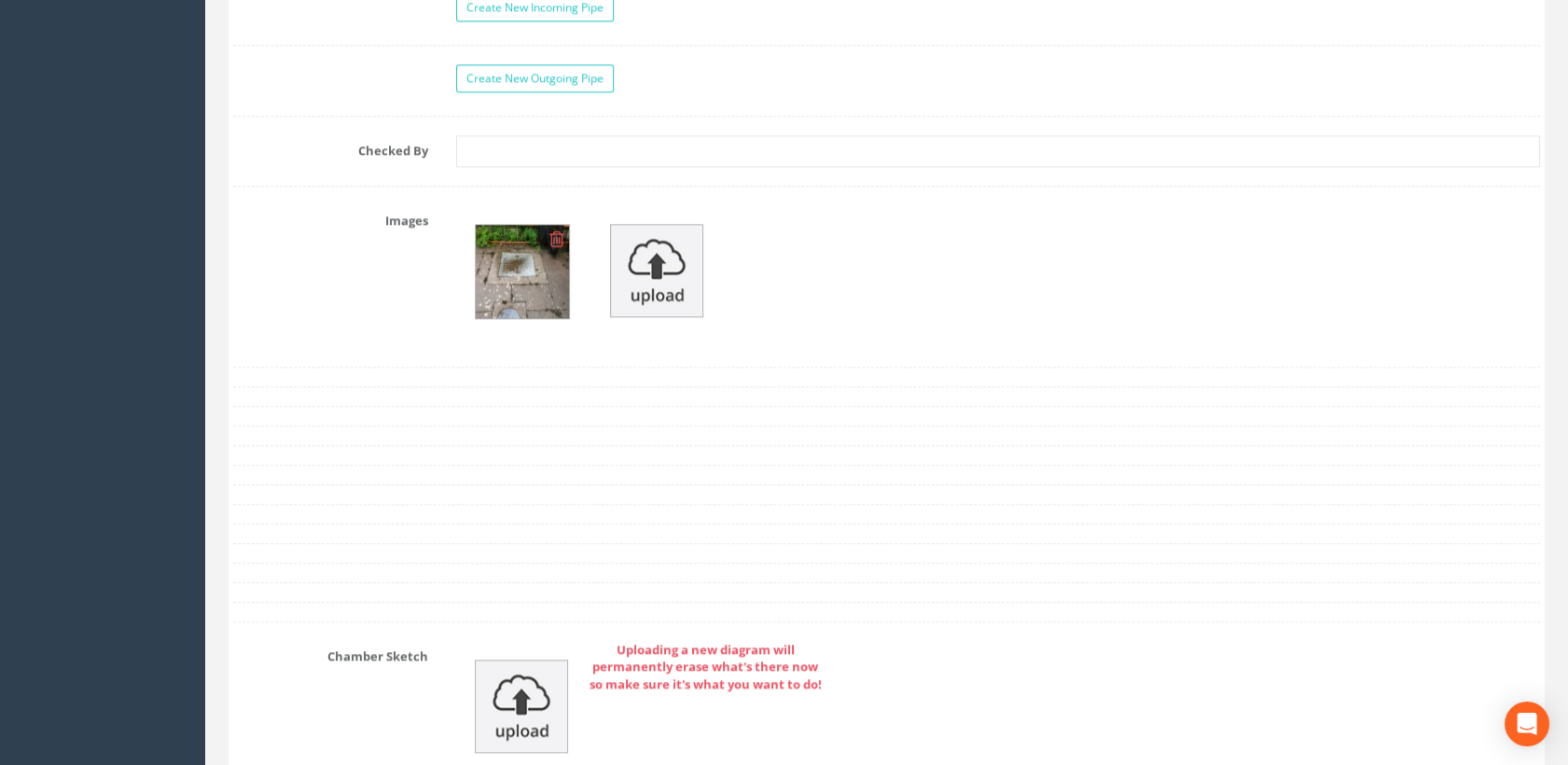
scroll to position [4042, 0]
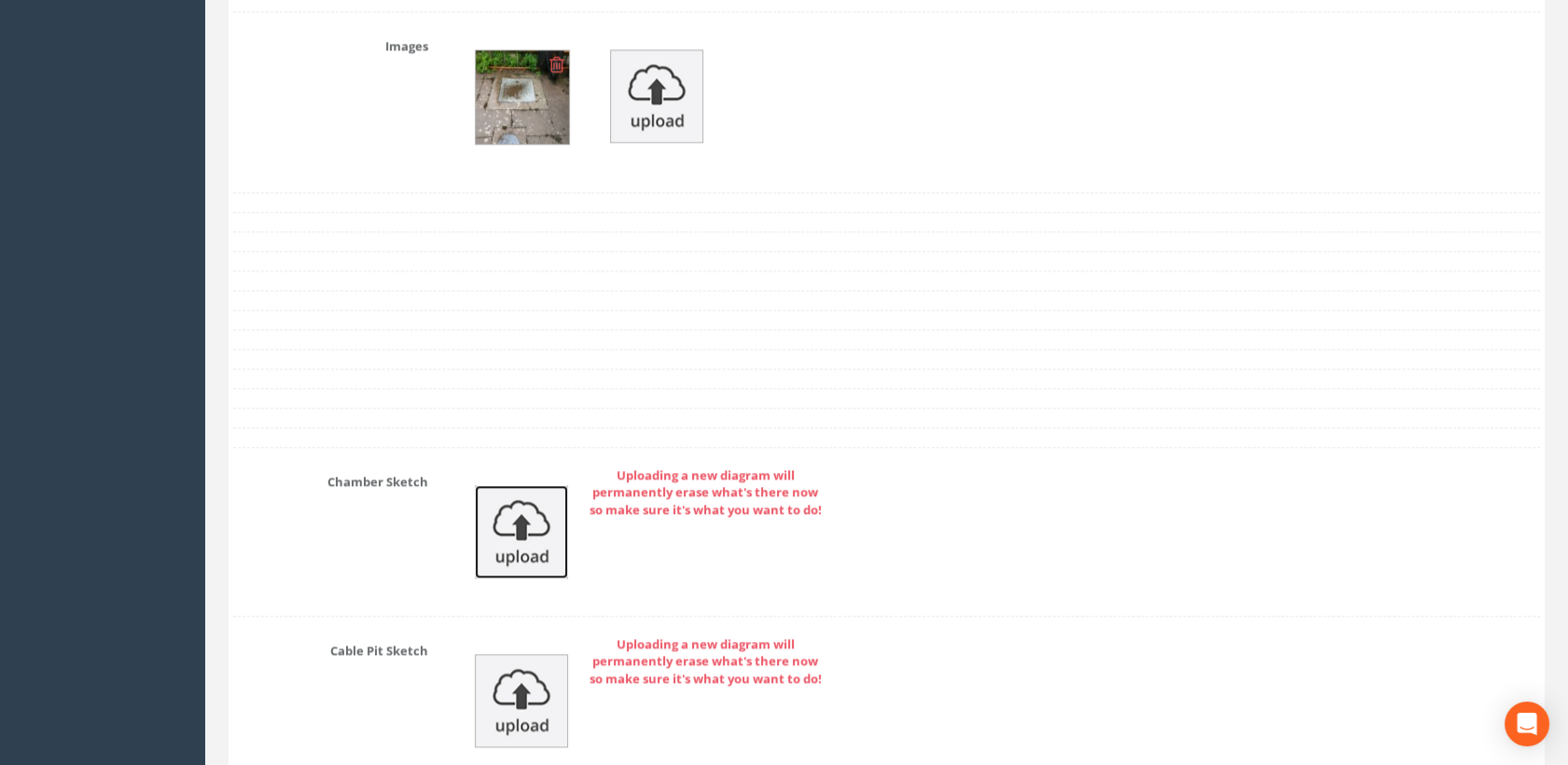
click at [530, 530] on img at bounding box center [520, 531] width 93 height 93
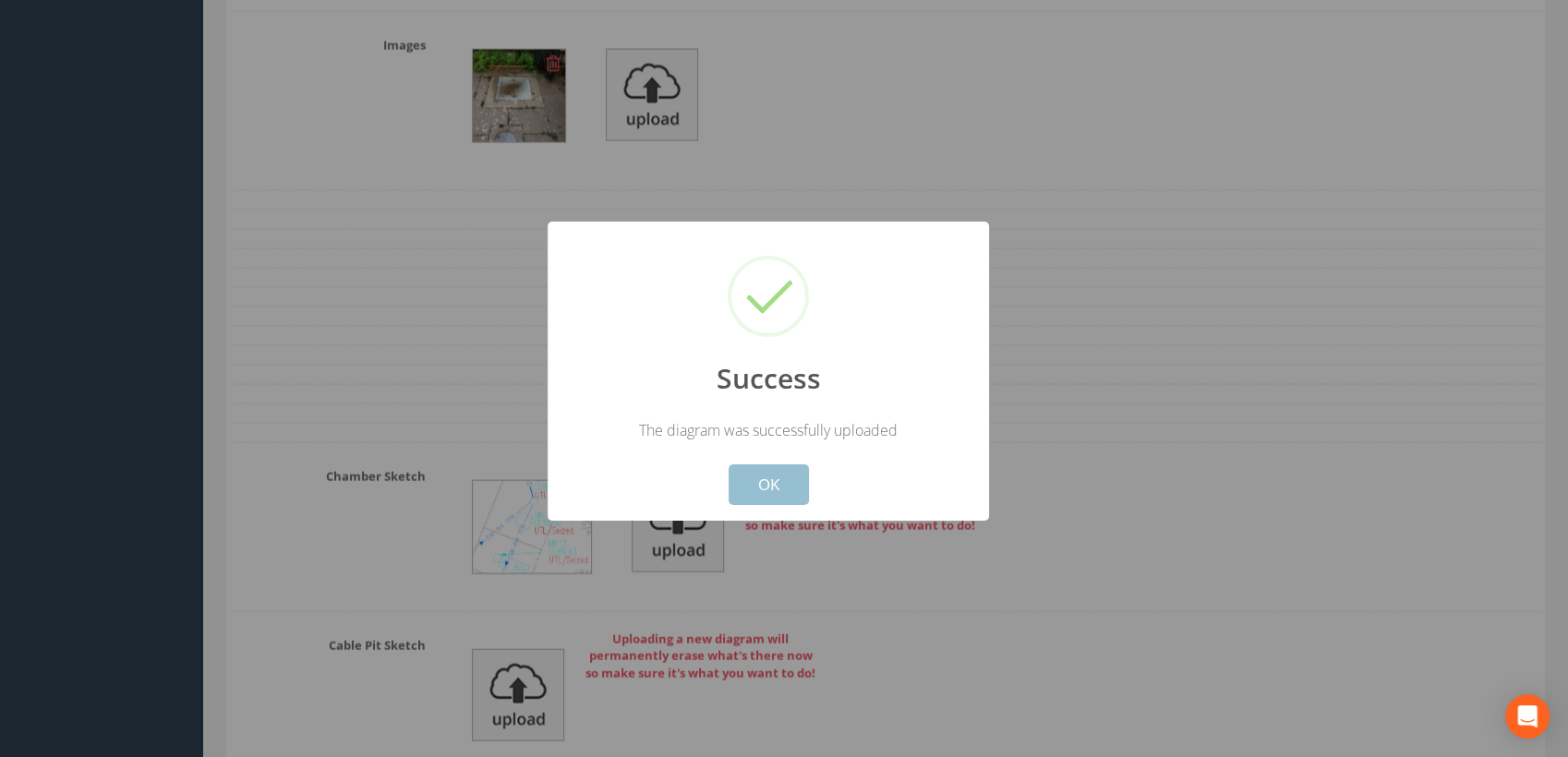
drag, startPoint x: 770, startPoint y: 491, endPoint x: 783, endPoint y: 477, distance: 19.1
click at [773, 491] on button "OK" at bounding box center [769, 485] width 80 height 41
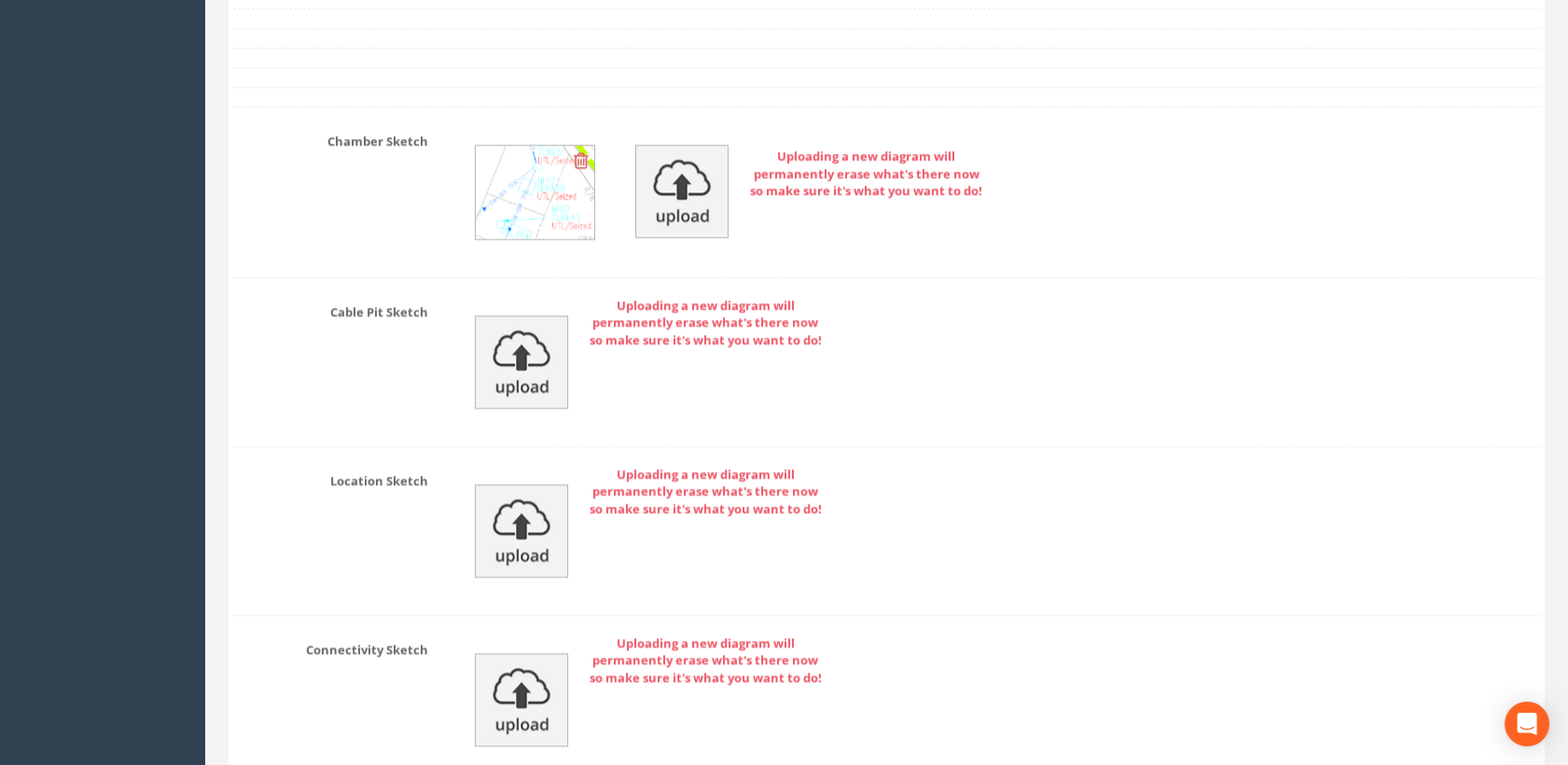
scroll to position [4710, 0]
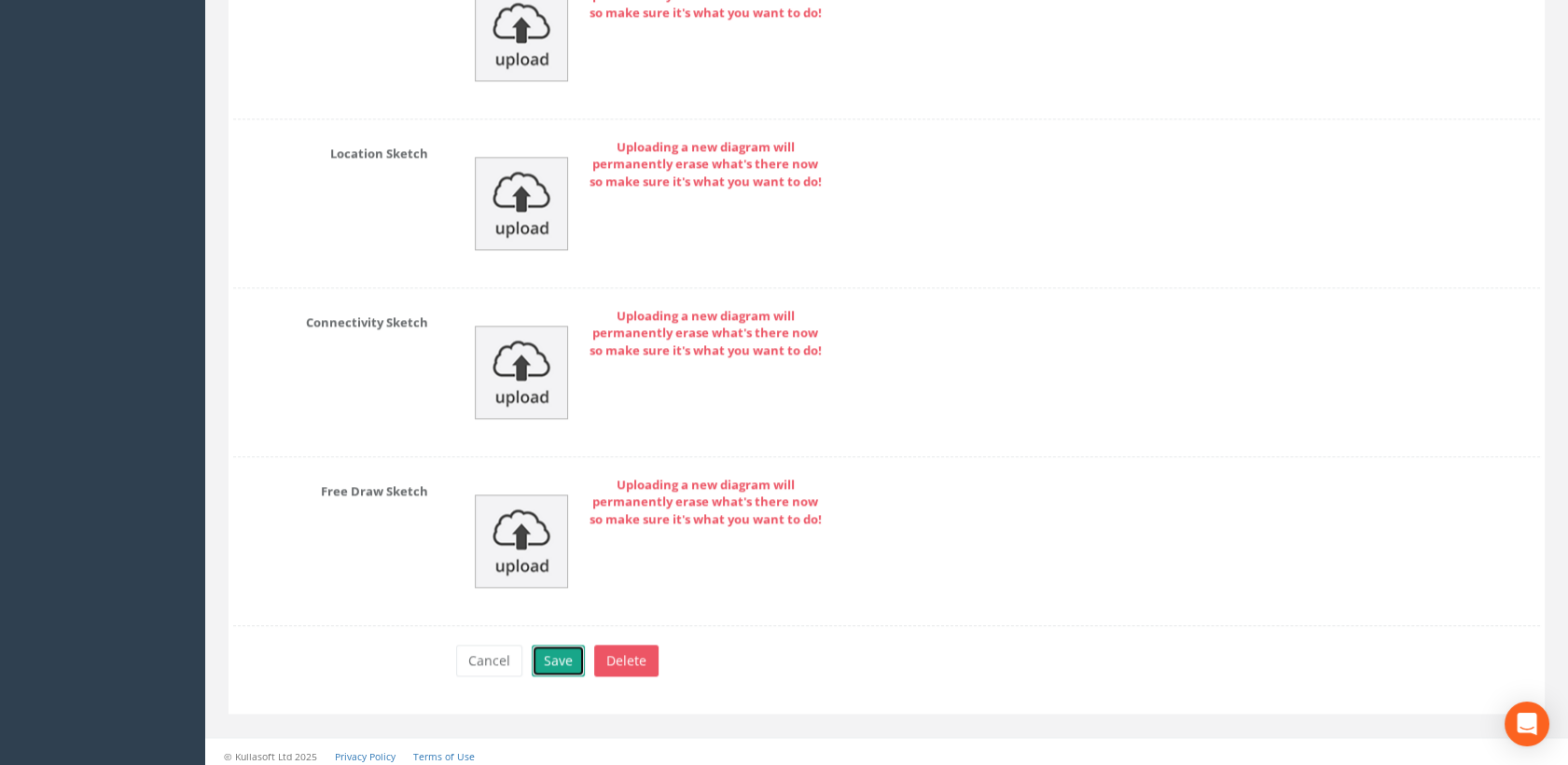
click at [554, 647] on button "Save" at bounding box center [558, 660] width 53 height 32
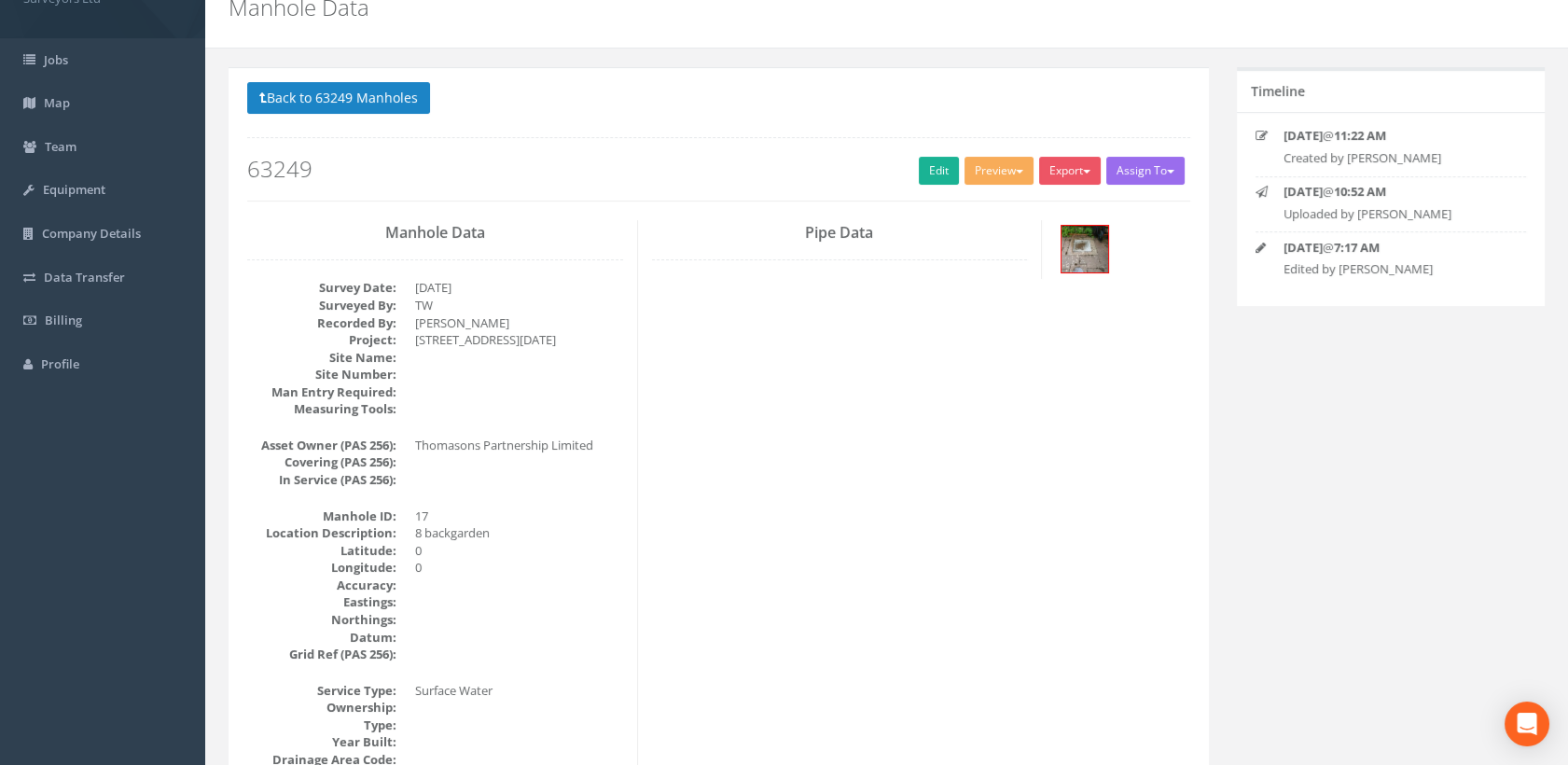
scroll to position [0, 0]
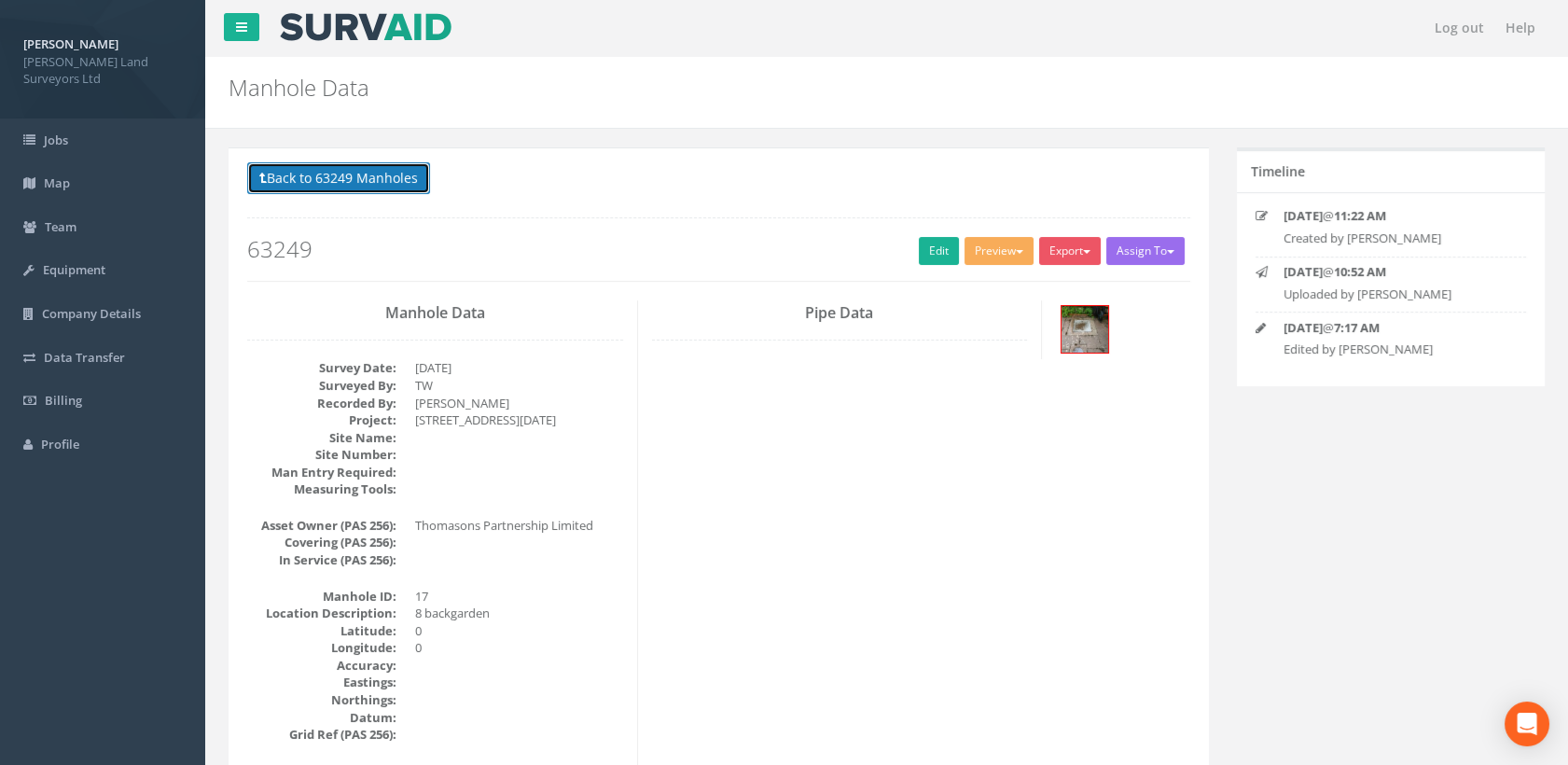
click at [364, 186] on button "Back to 63249 Manholes" at bounding box center [339, 178] width 183 height 32
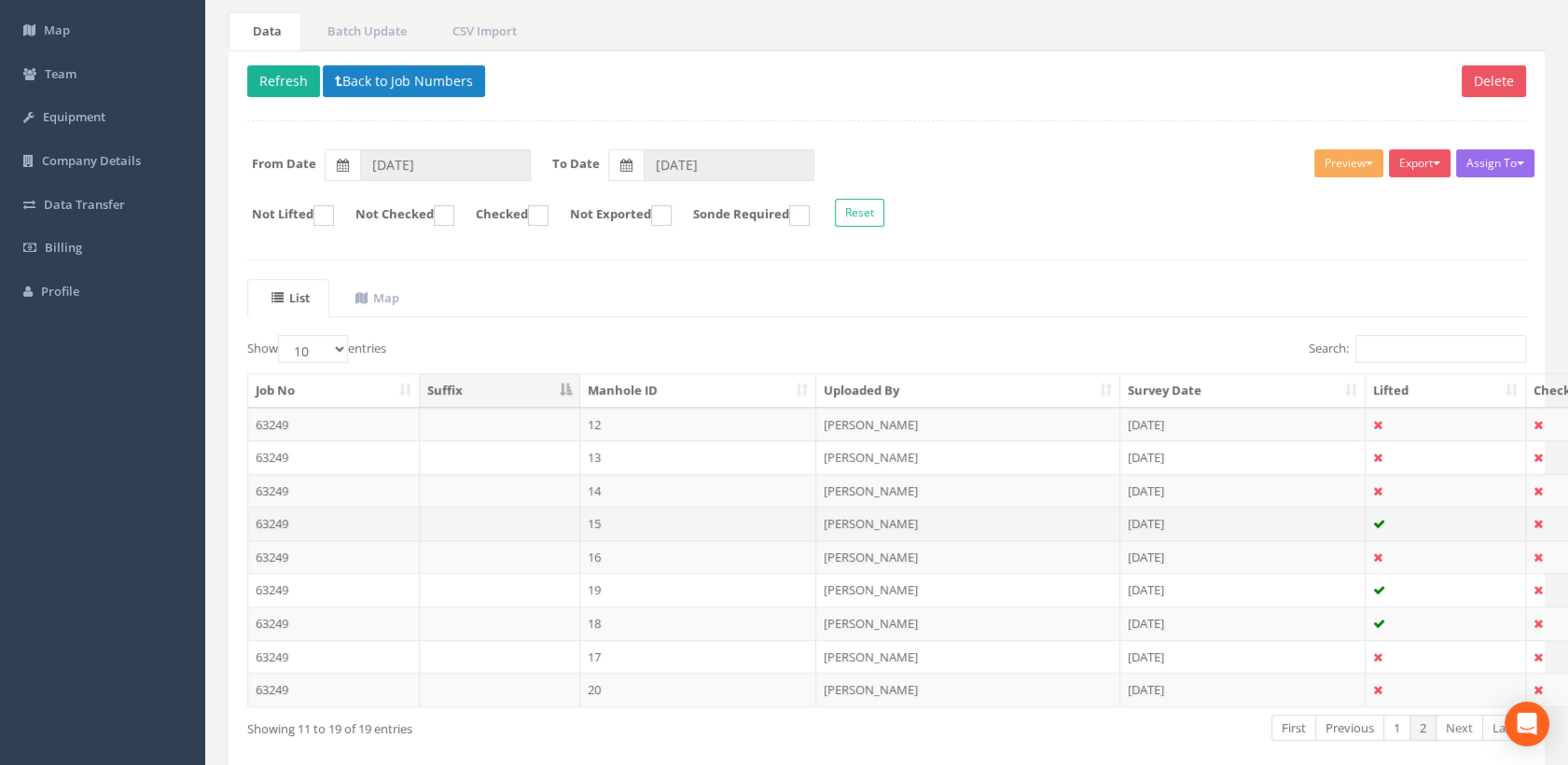
scroll to position [239, 0]
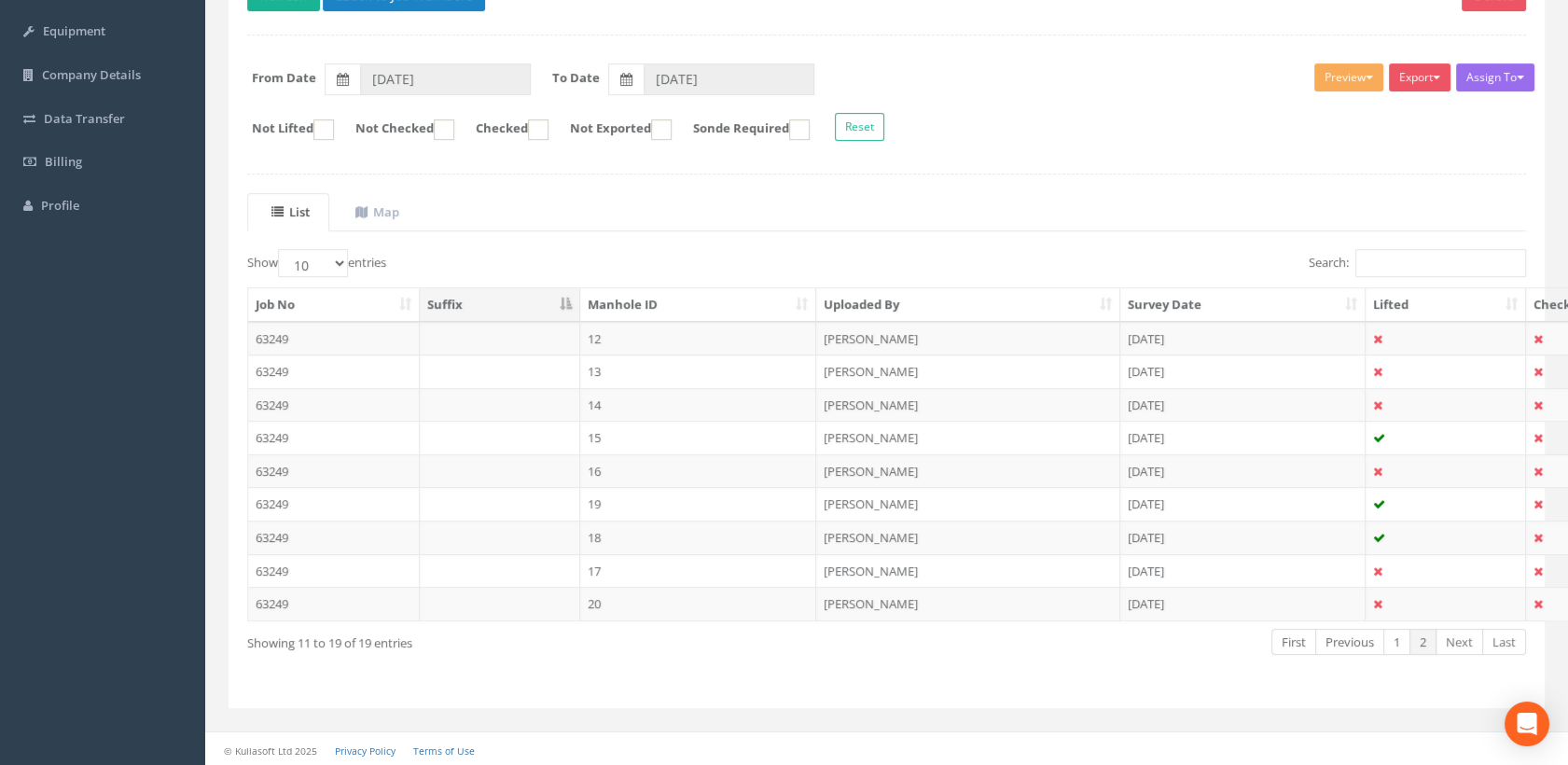
click at [612, 602] on td "20" at bounding box center [698, 603] width 237 height 34
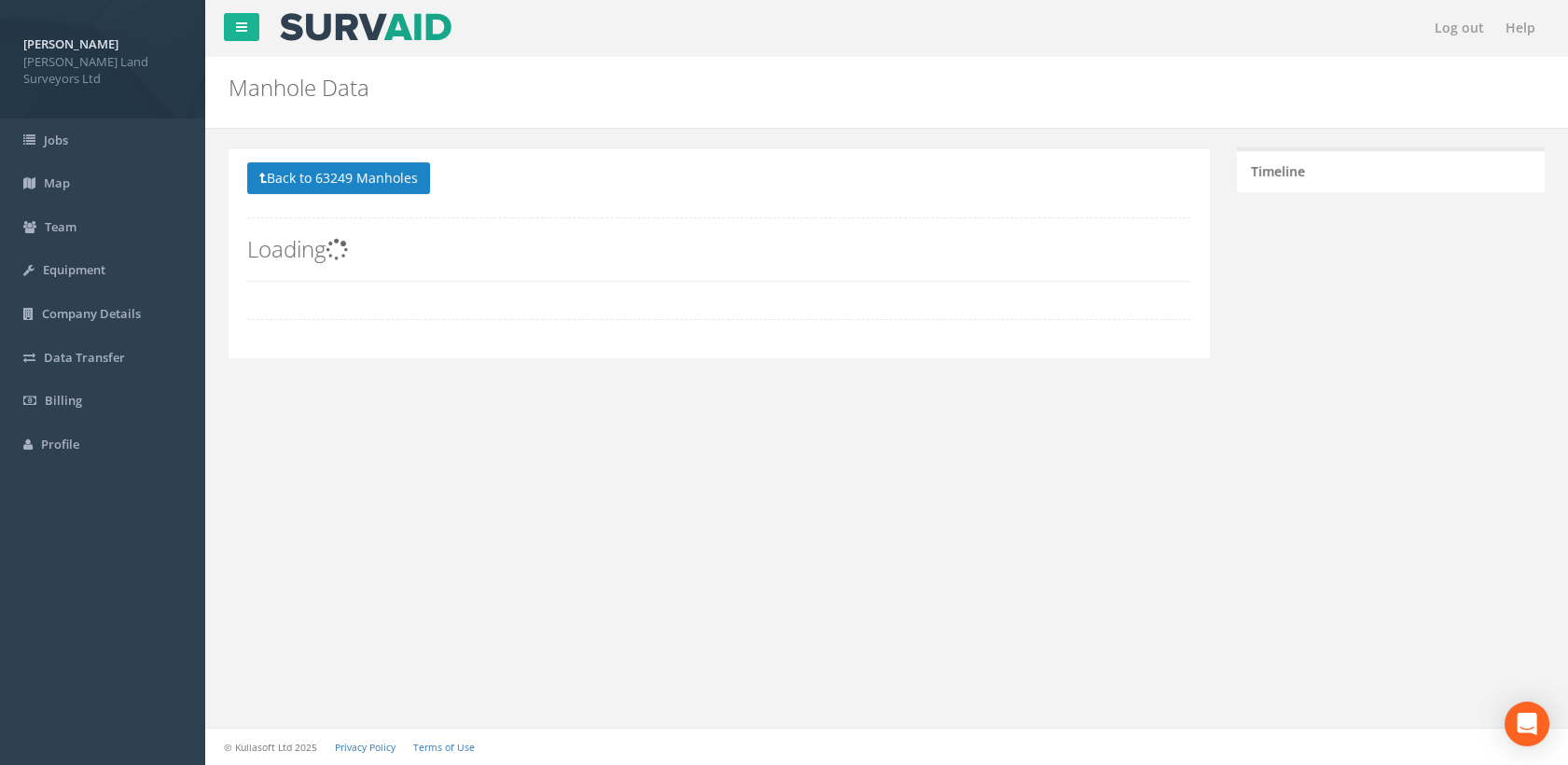
scroll to position [0, 0]
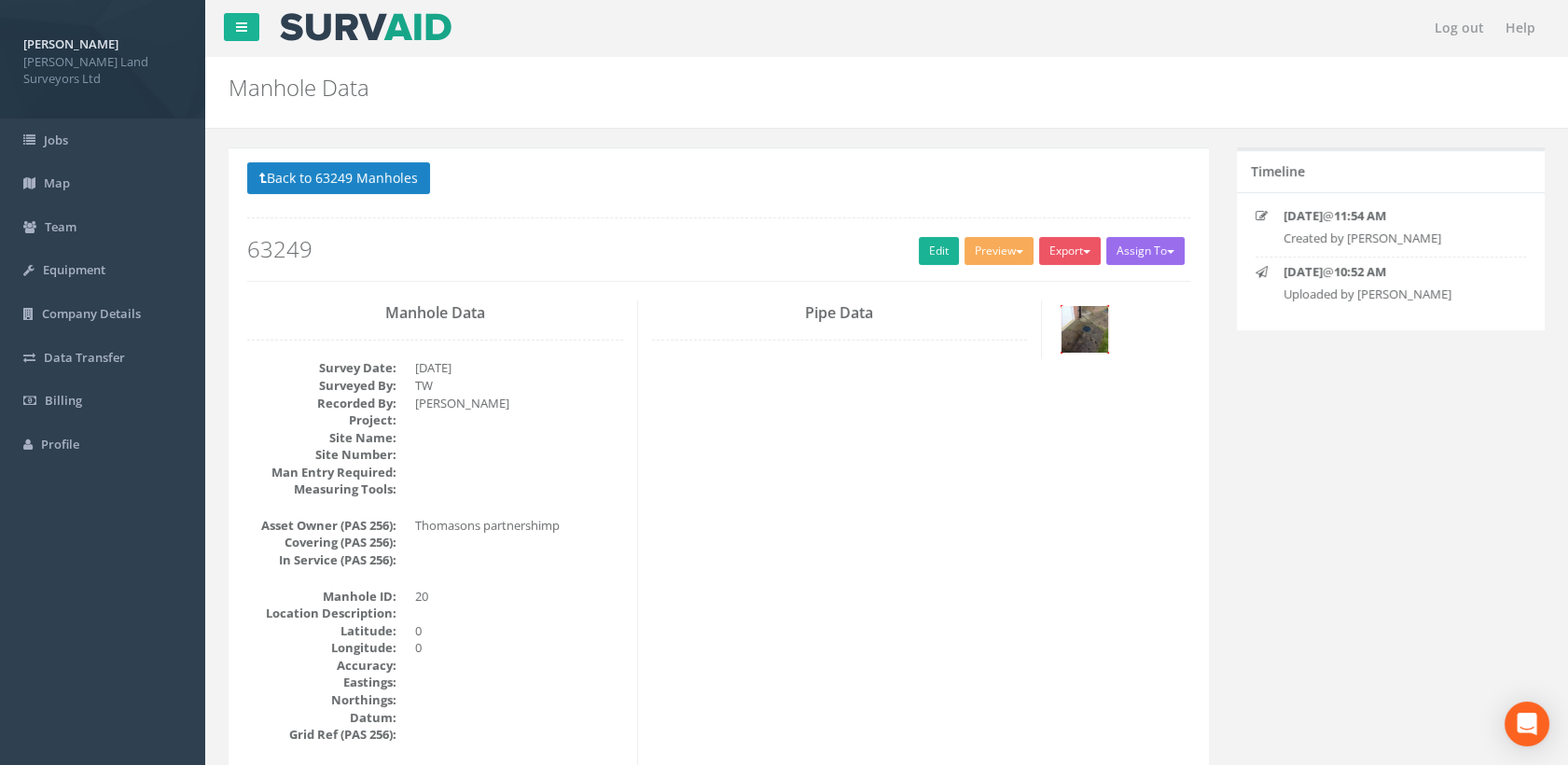
click at [1086, 332] on img at bounding box center [1084, 329] width 46 height 46
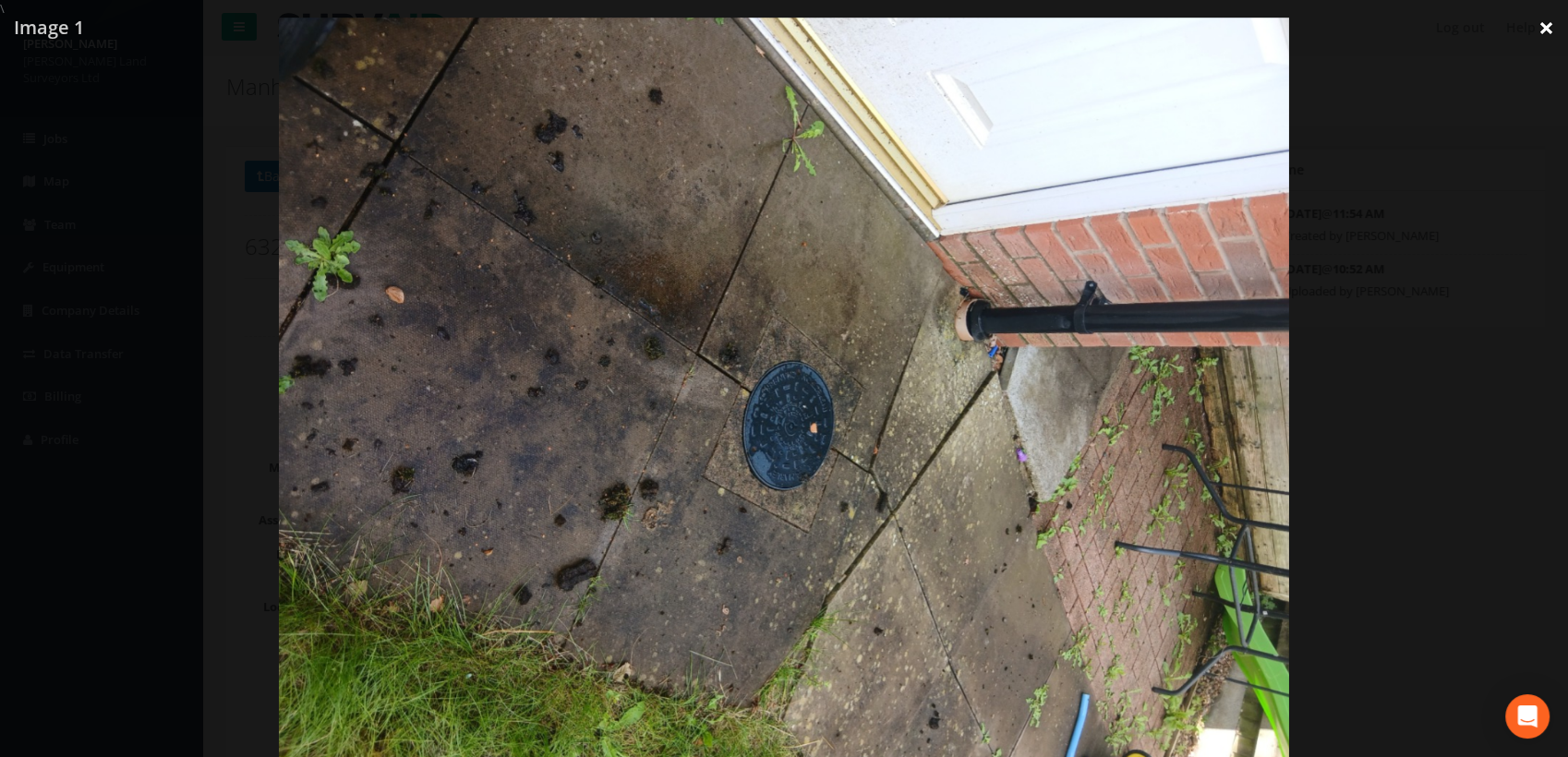
click at [1551, 25] on link "×" at bounding box center [1547, 28] width 44 height 55
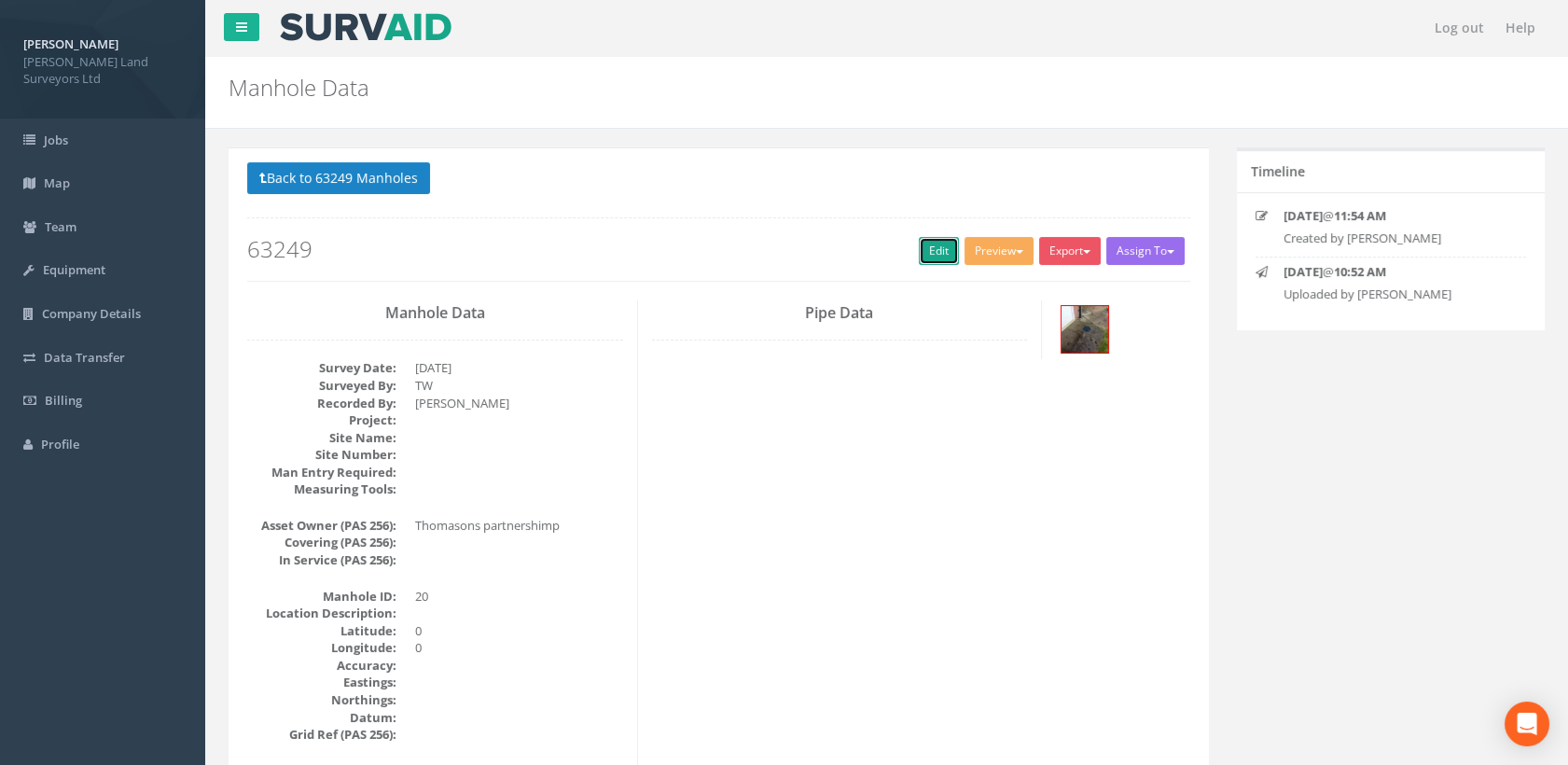
click at [932, 247] on link "Edit" at bounding box center [939, 250] width 40 height 28
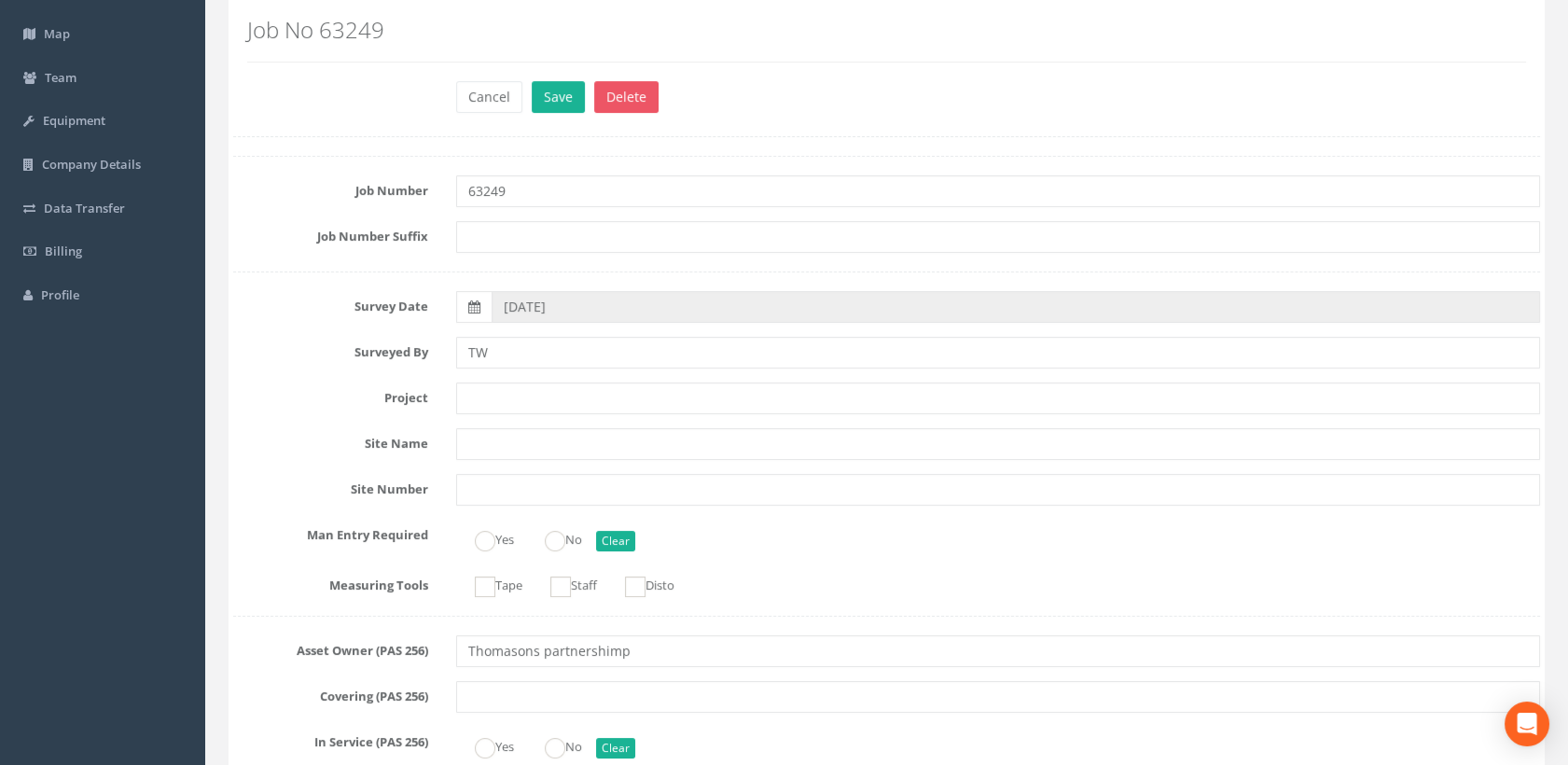
scroll to position [311, 0]
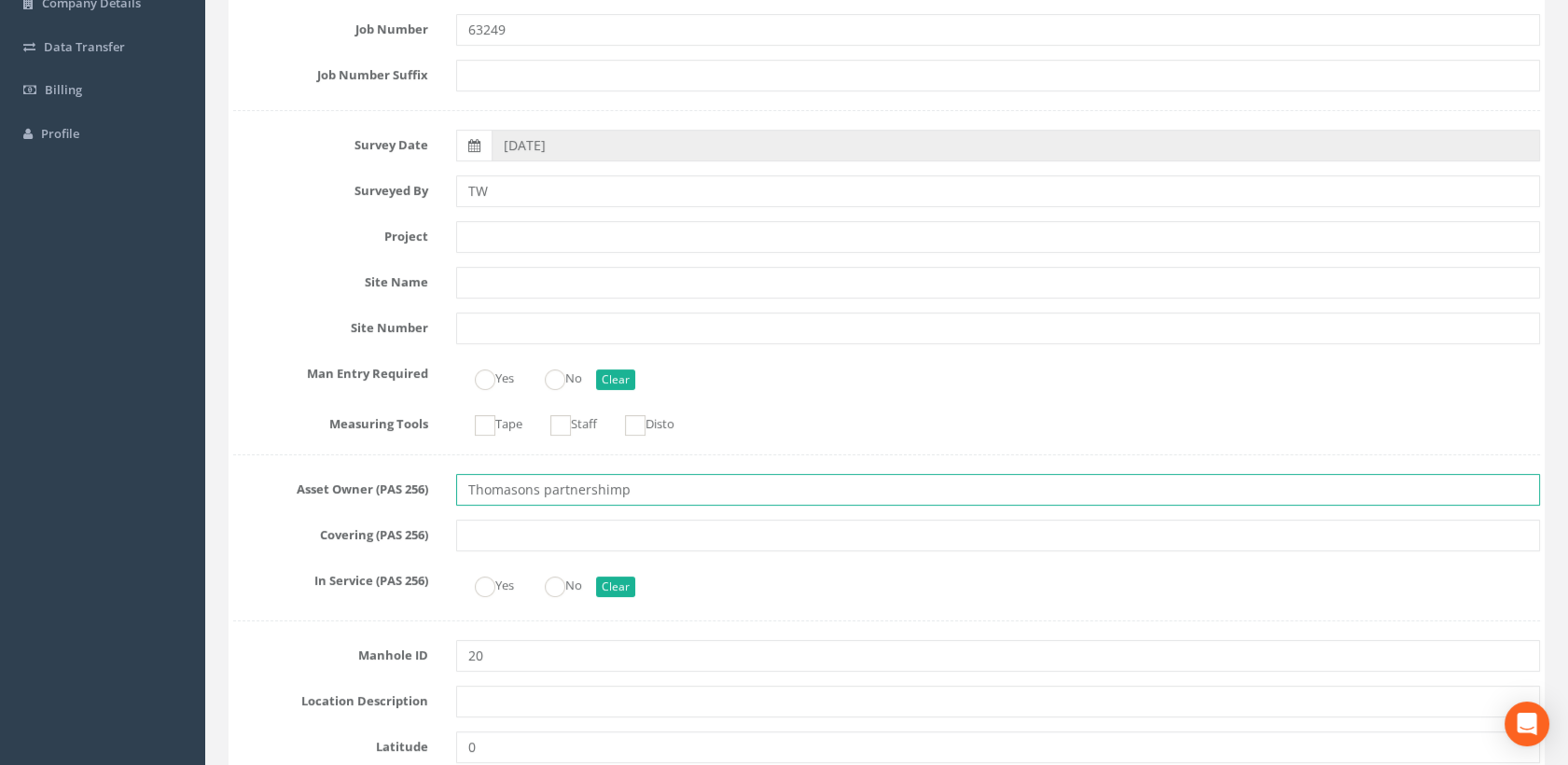
drag, startPoint x: 632, startPoint y: 493, endPoint x: 430, endPoint y: 469, distance: 203.4
paste input "Partnership Limited"
type input "Thomasons Partnership Limited"
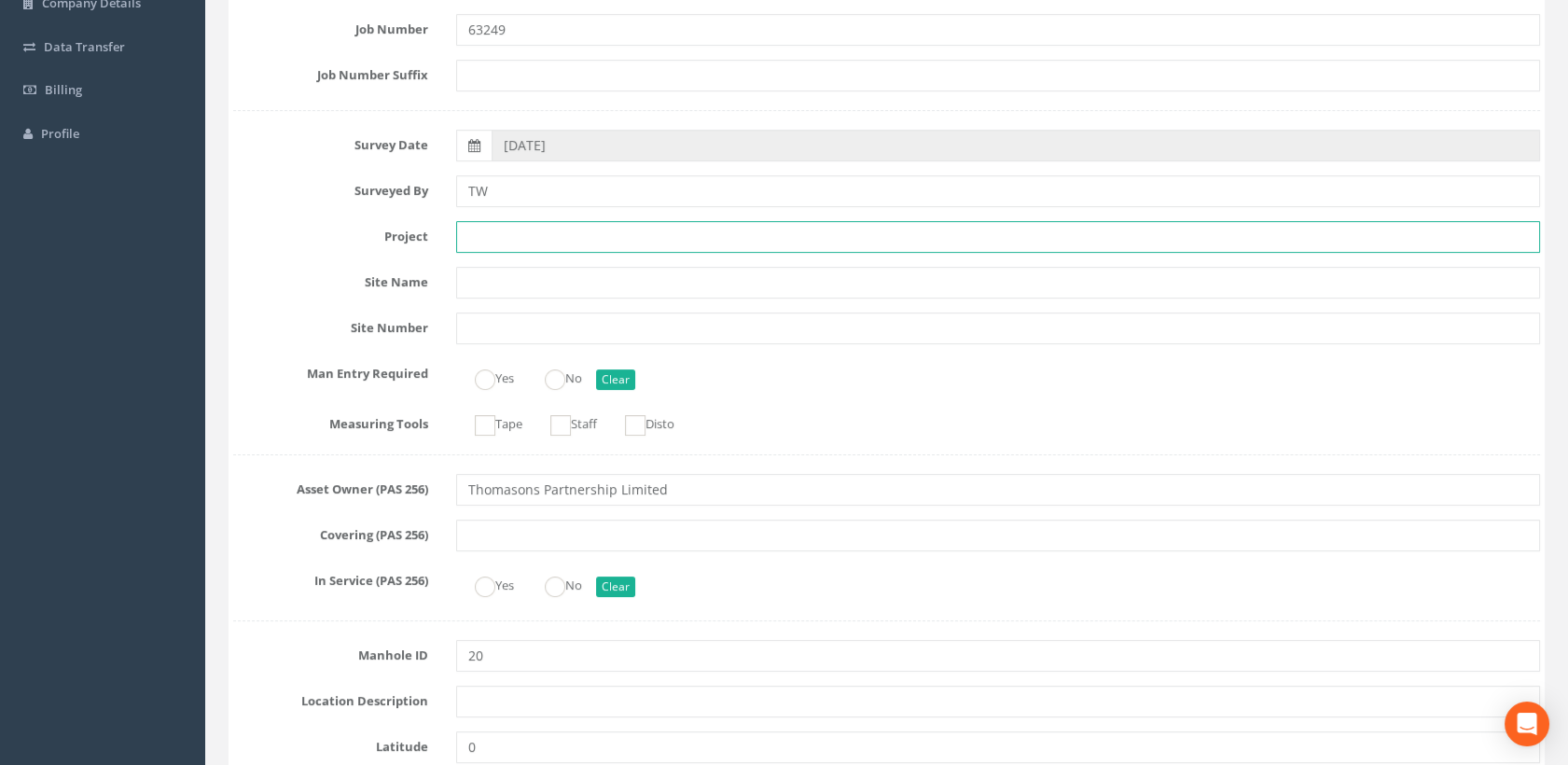
click at [490, 239] on input "text" at bounding box center [999, 237] width 1085 height 32
paste input "[STREET_ADDRESS][DATE]"
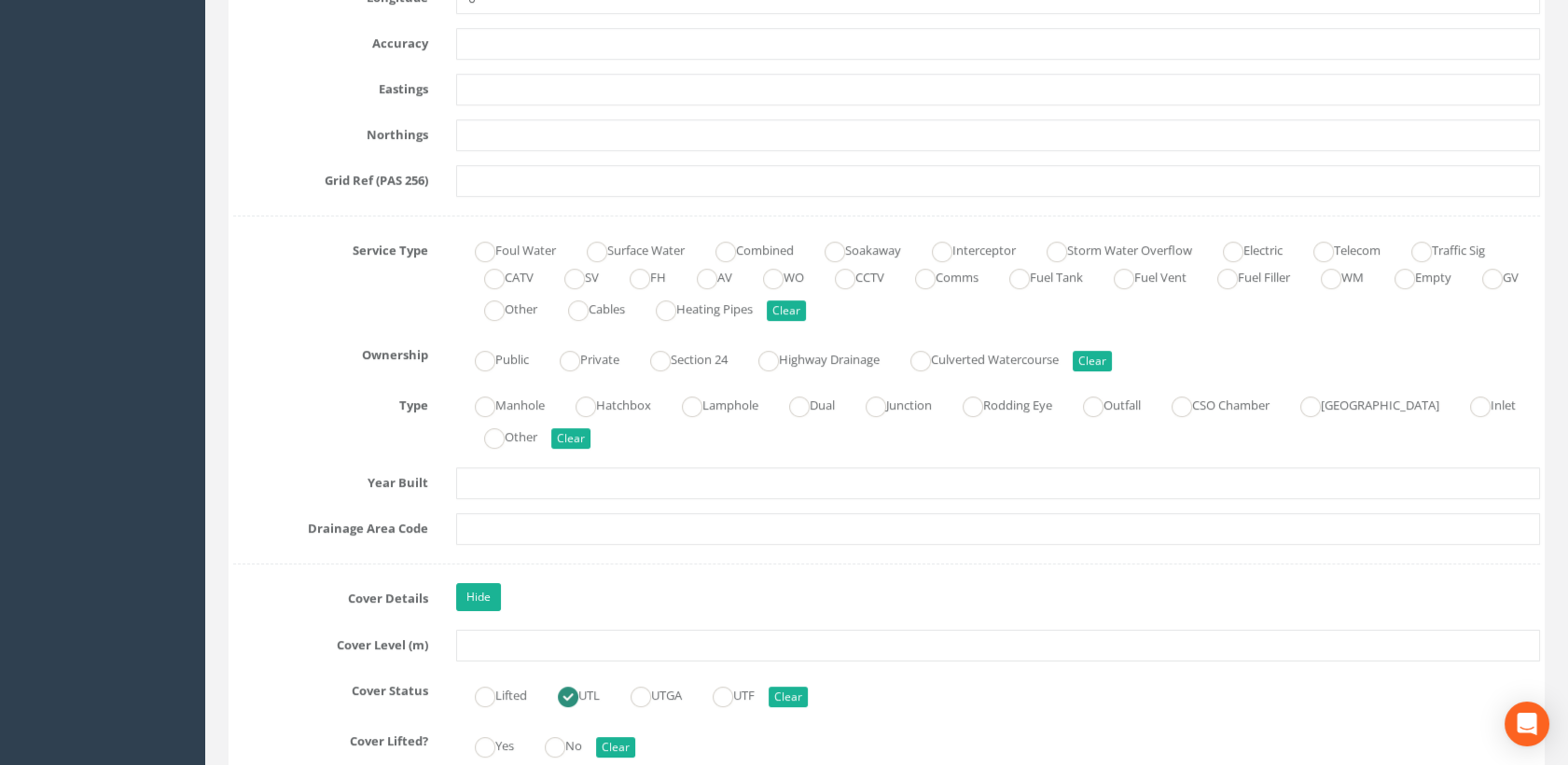
scroll to position [1243, 0]
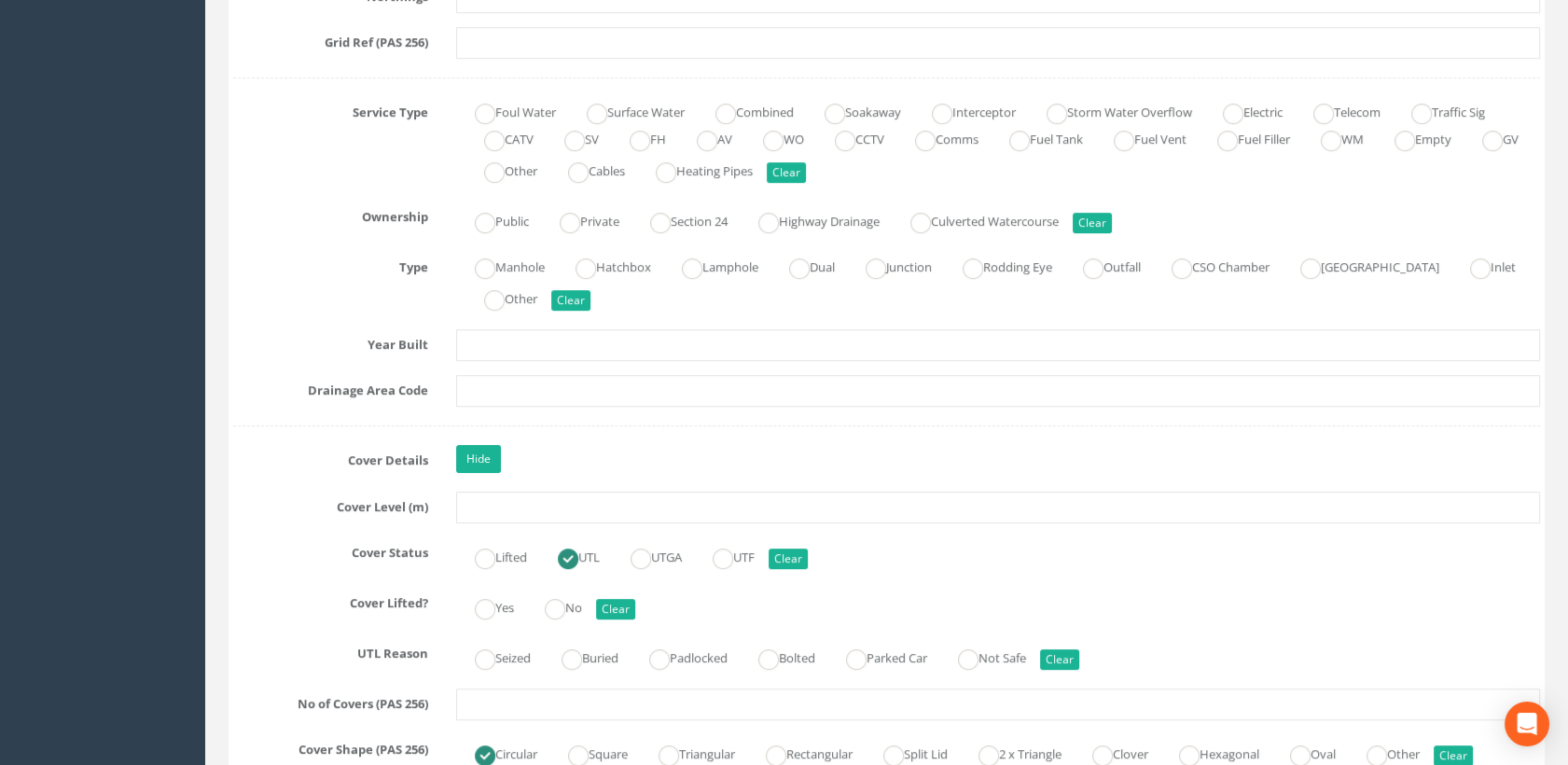
type input "[STREET_ADDRESS][DATE]"
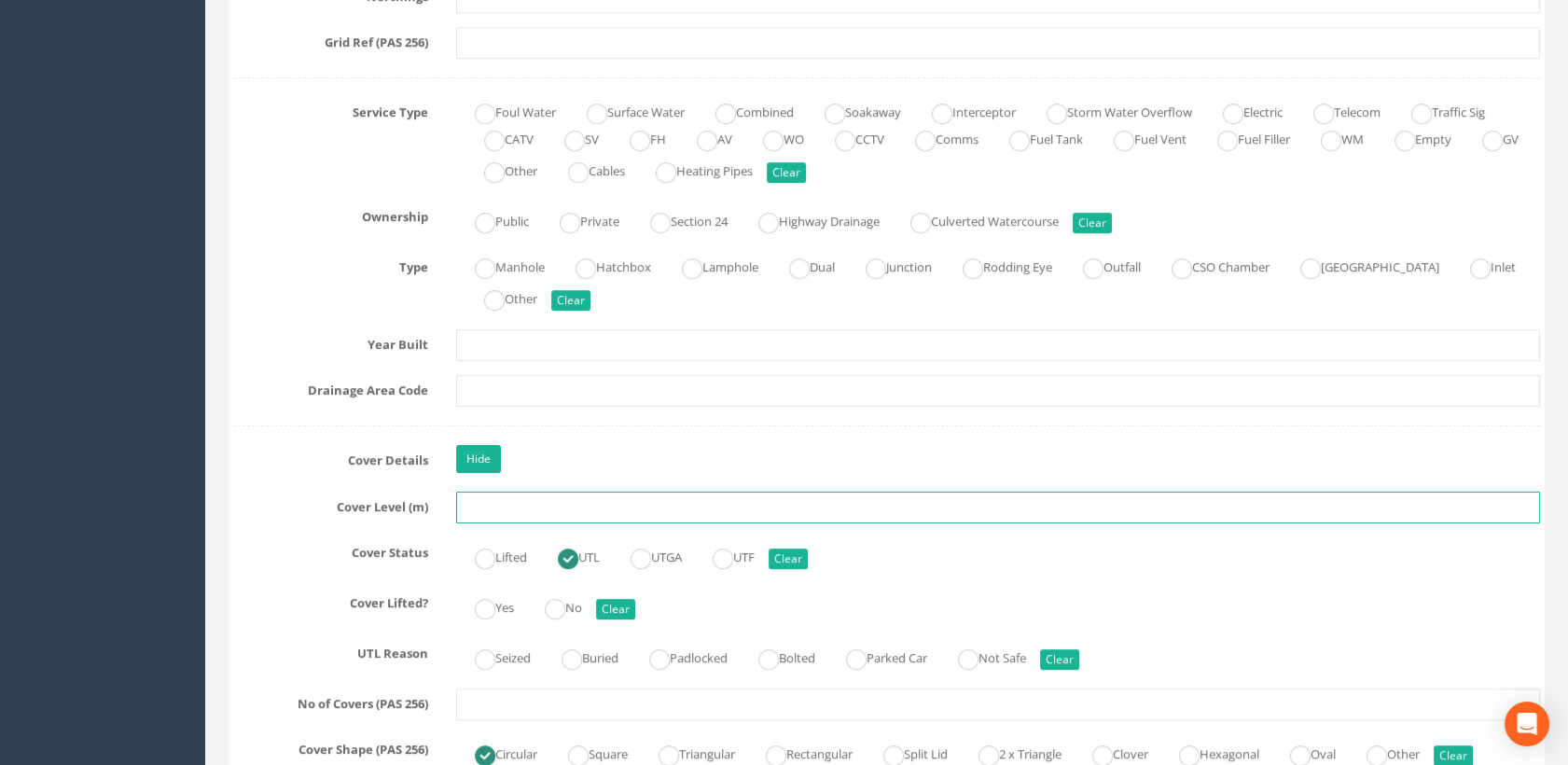
click at [494, 509] on input "text" at bounding box center [999, 507] width 1085 height 32
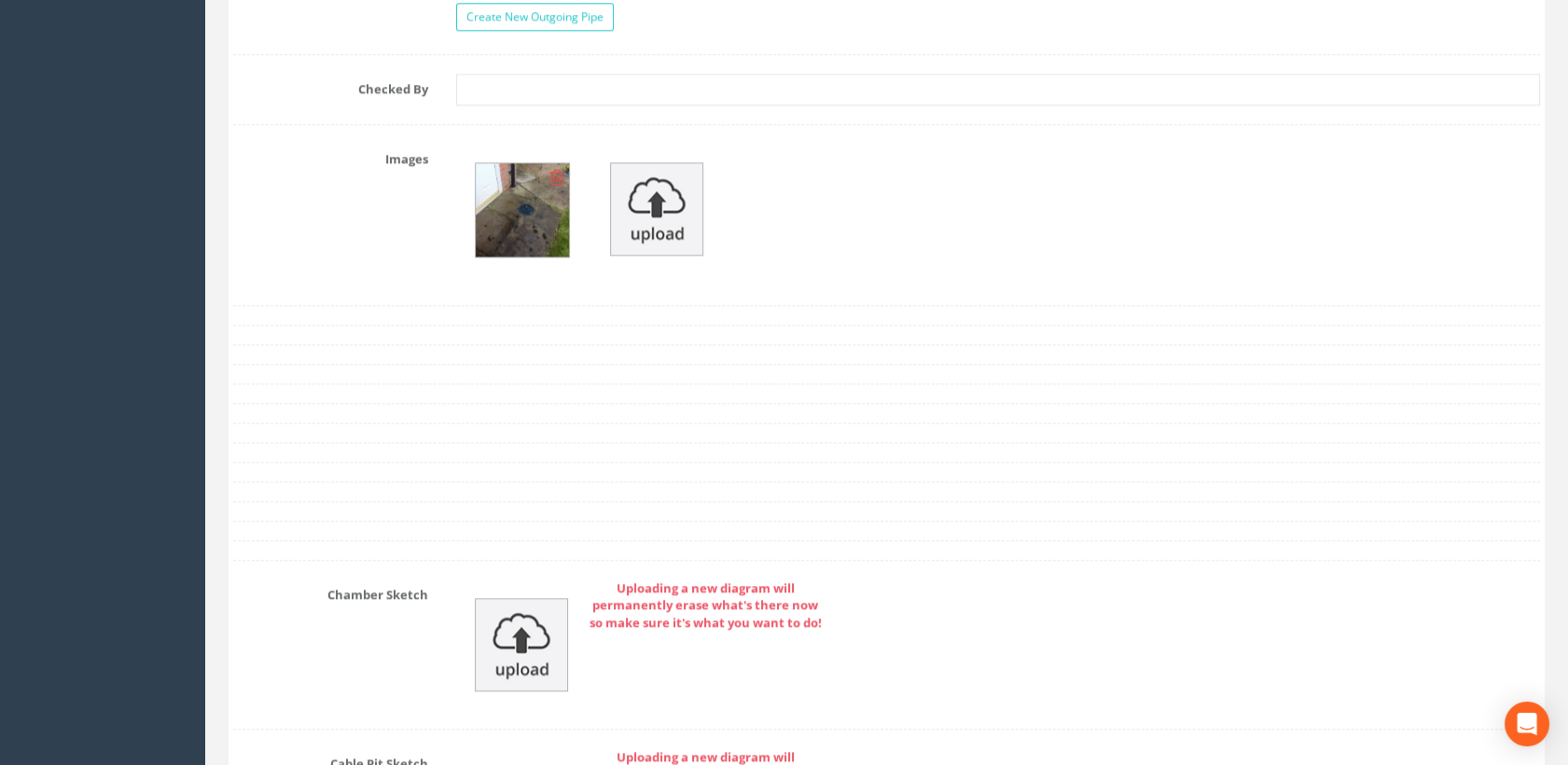
scroll to position [4042, 0]
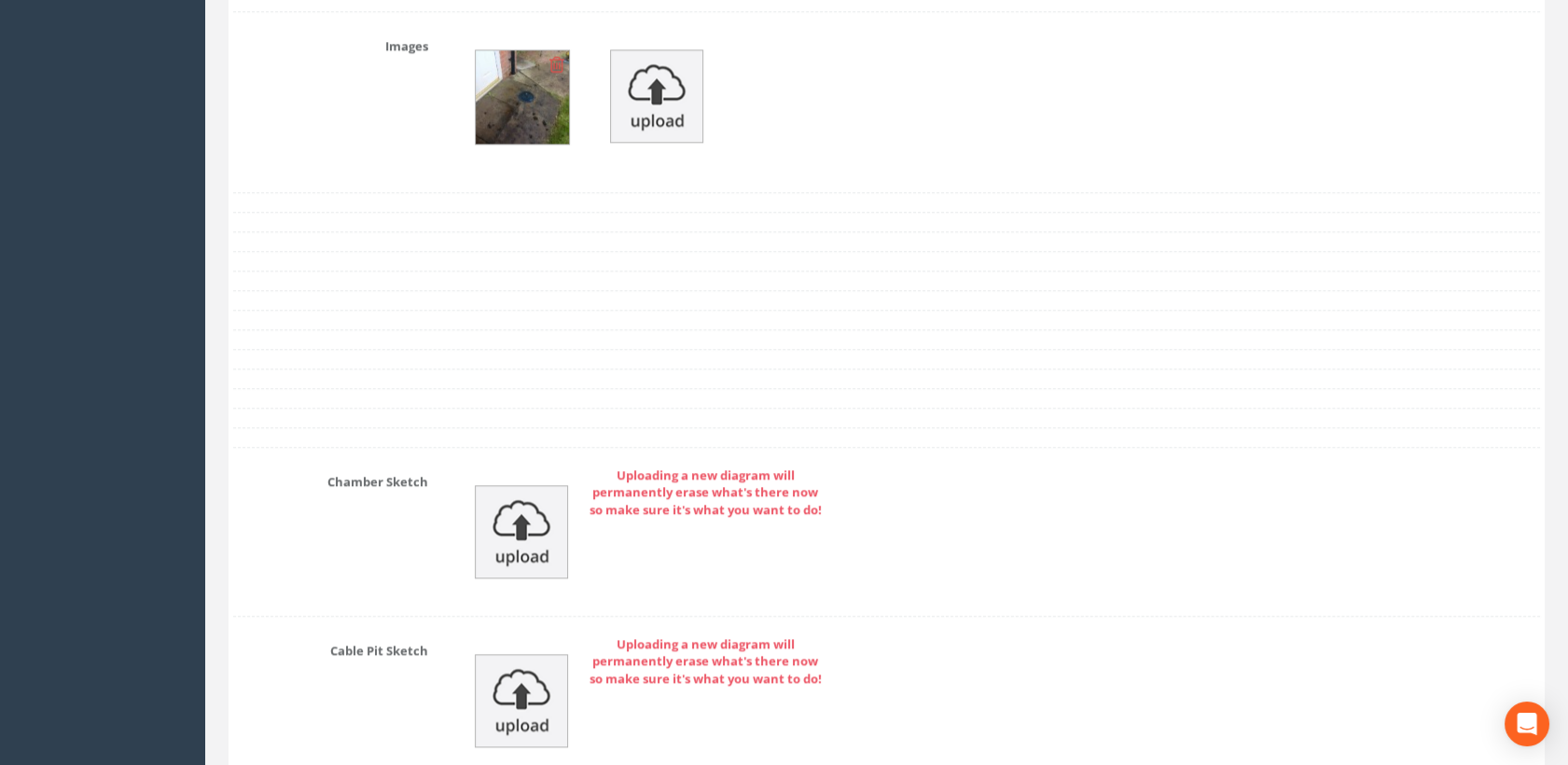
type input "91.17"
click at [529, 500] on img at bounding box center [520, 531] width 93 height 93
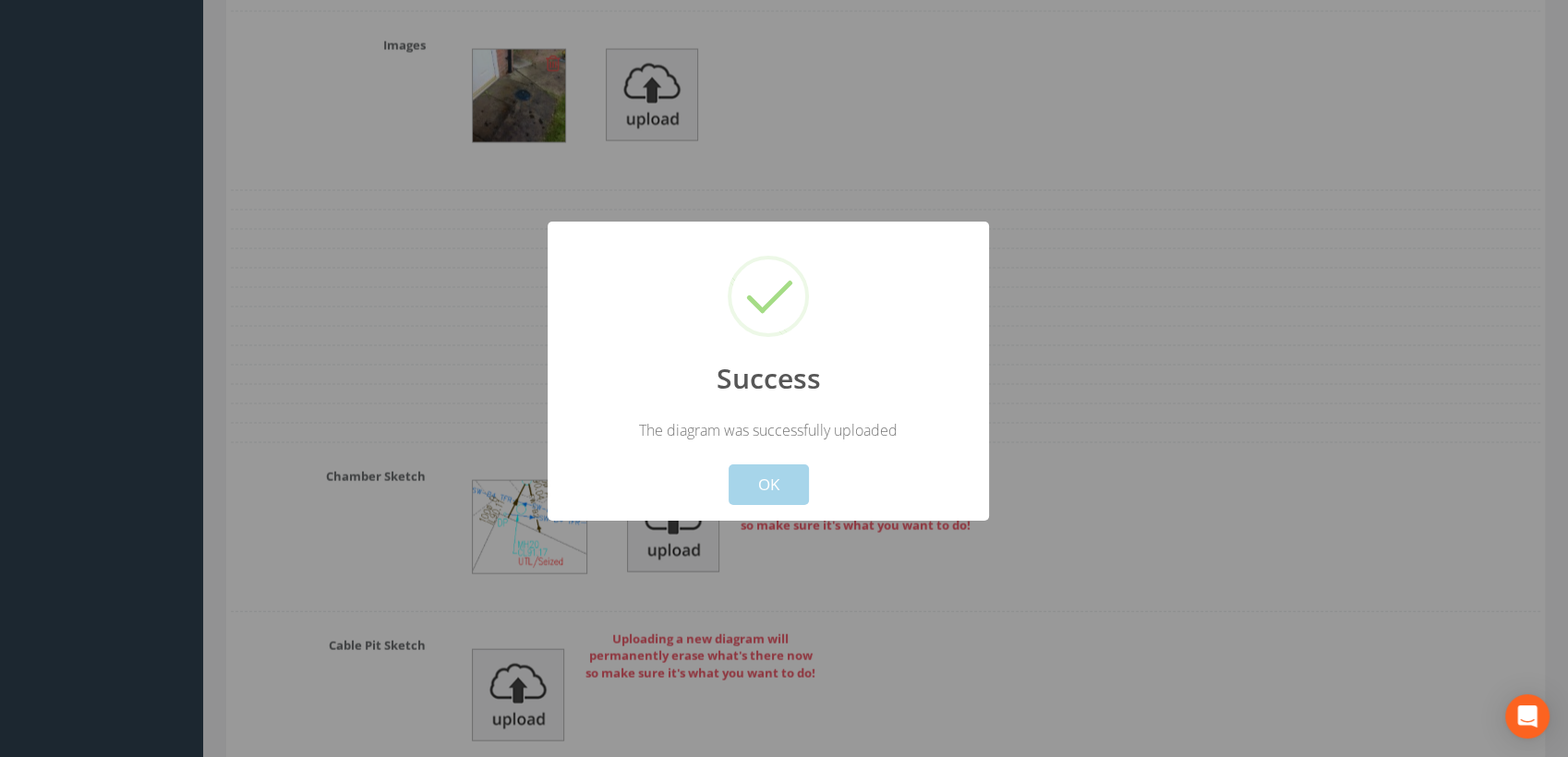
drag, startPoint x: 782, startPoint y: 477, endPoint x: 899, endPoint y: 434, distance: 124.7
click at [786, 477] on button "OK" at bounding box center [769, 485] width 80 height 41
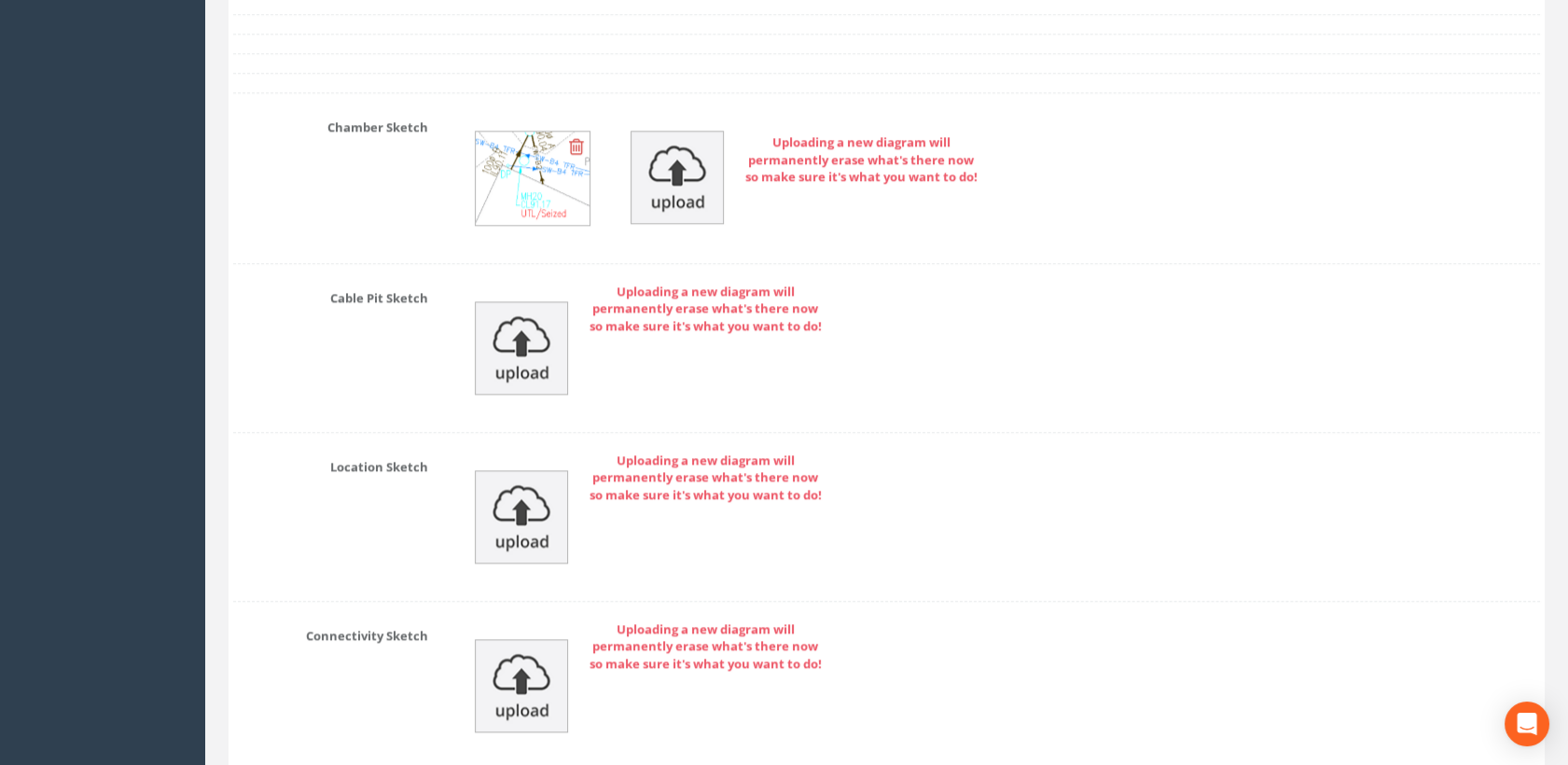
scroll to position [4710, 0]
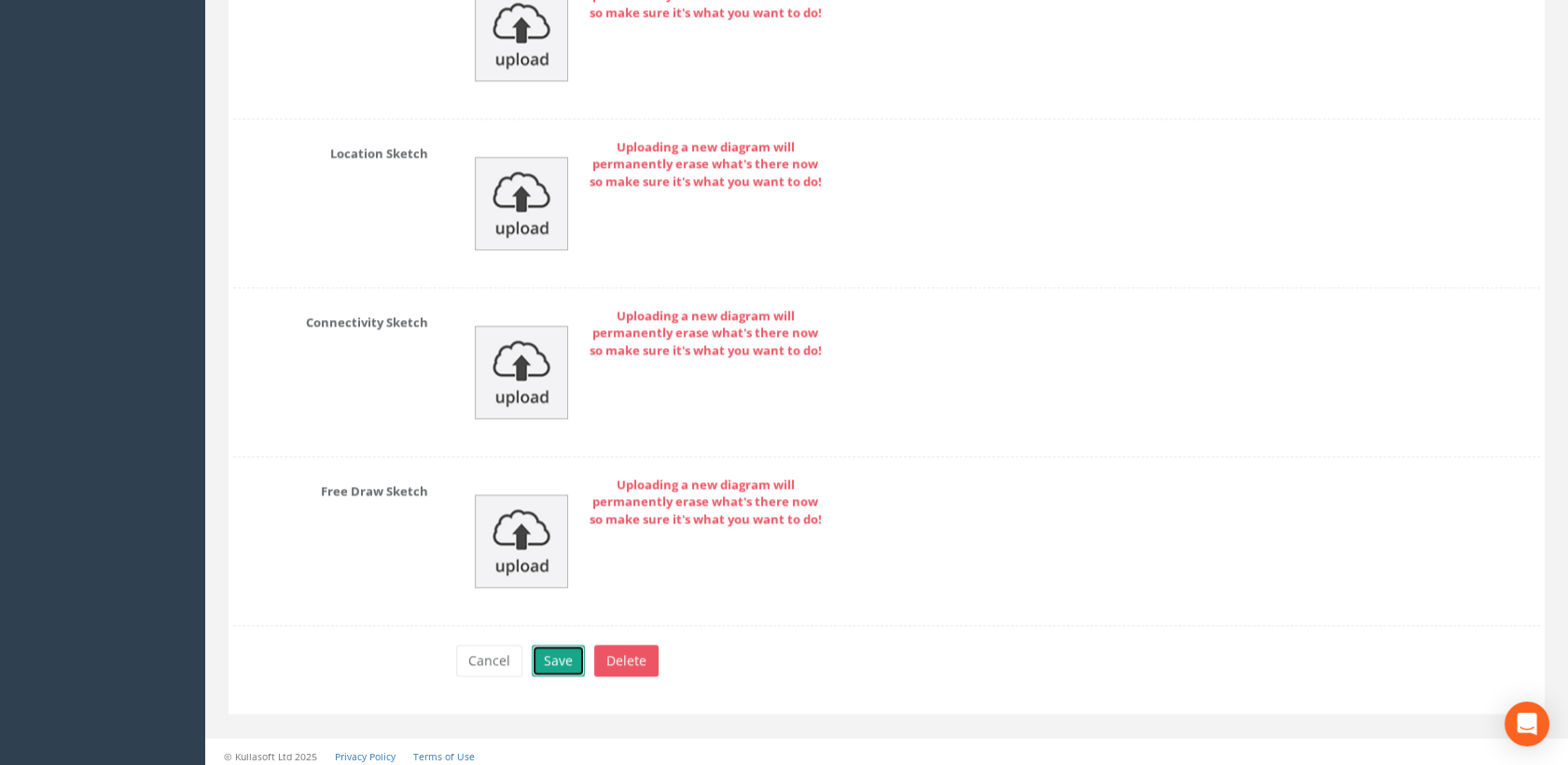
click at [563, 654] on button "Save" at bounding box center [558, 660] width 53 height 32
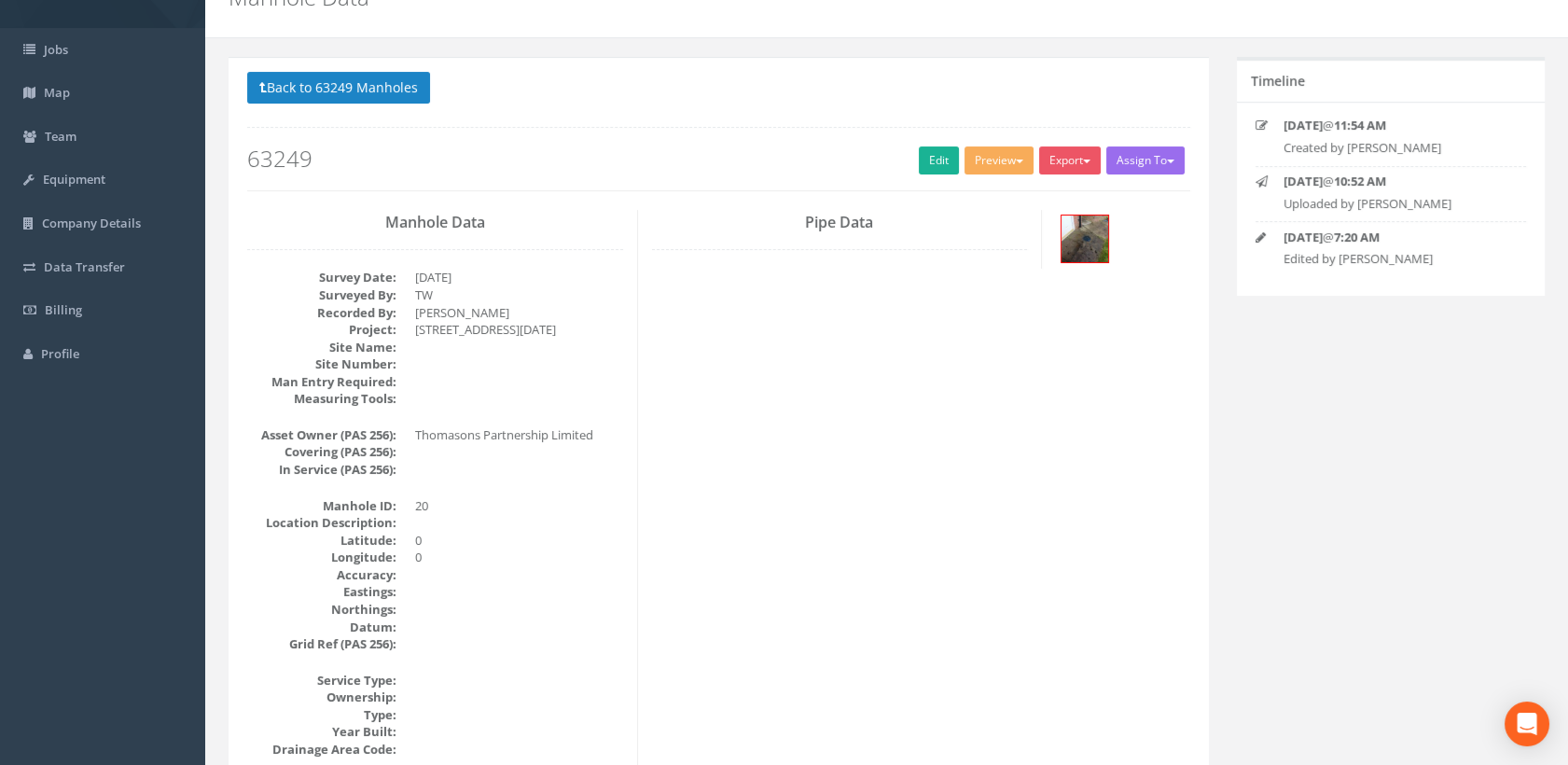
scroll to position [0, 0]
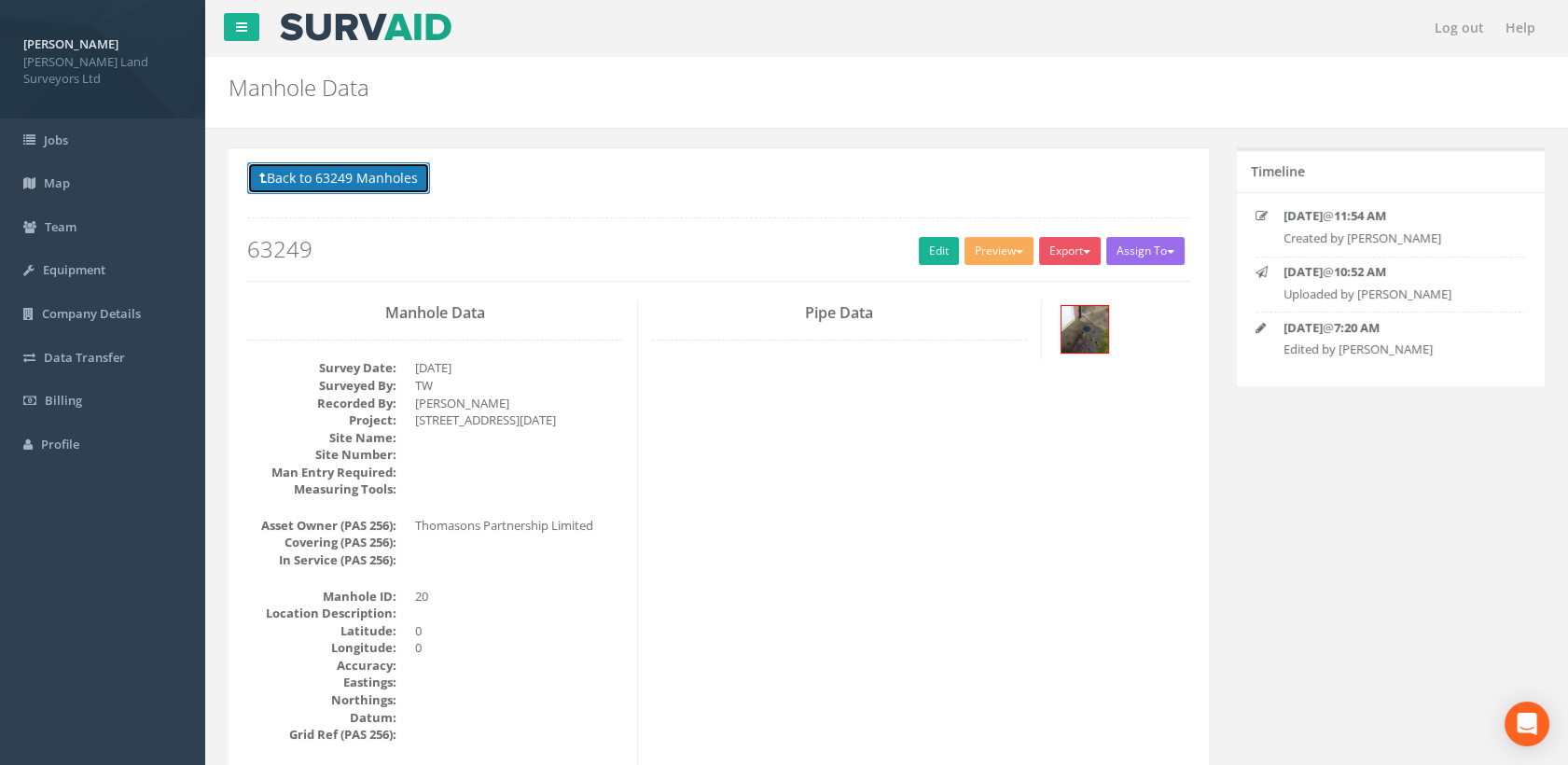
click at [331, 182] on button "Back to 63249 Manholes" at bounding box center [339, 178] width 183 height 32
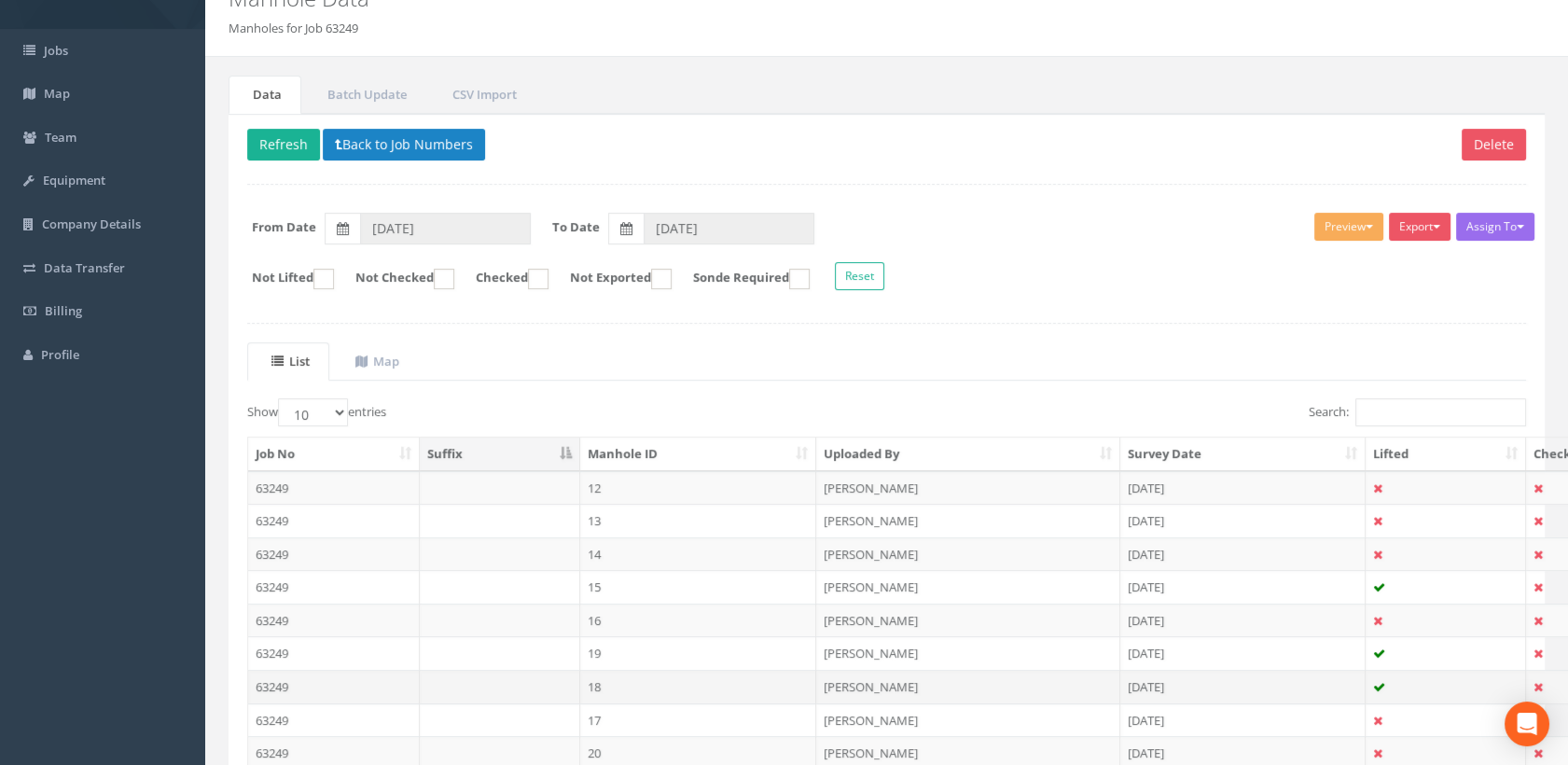
scroll to position [239, 0]
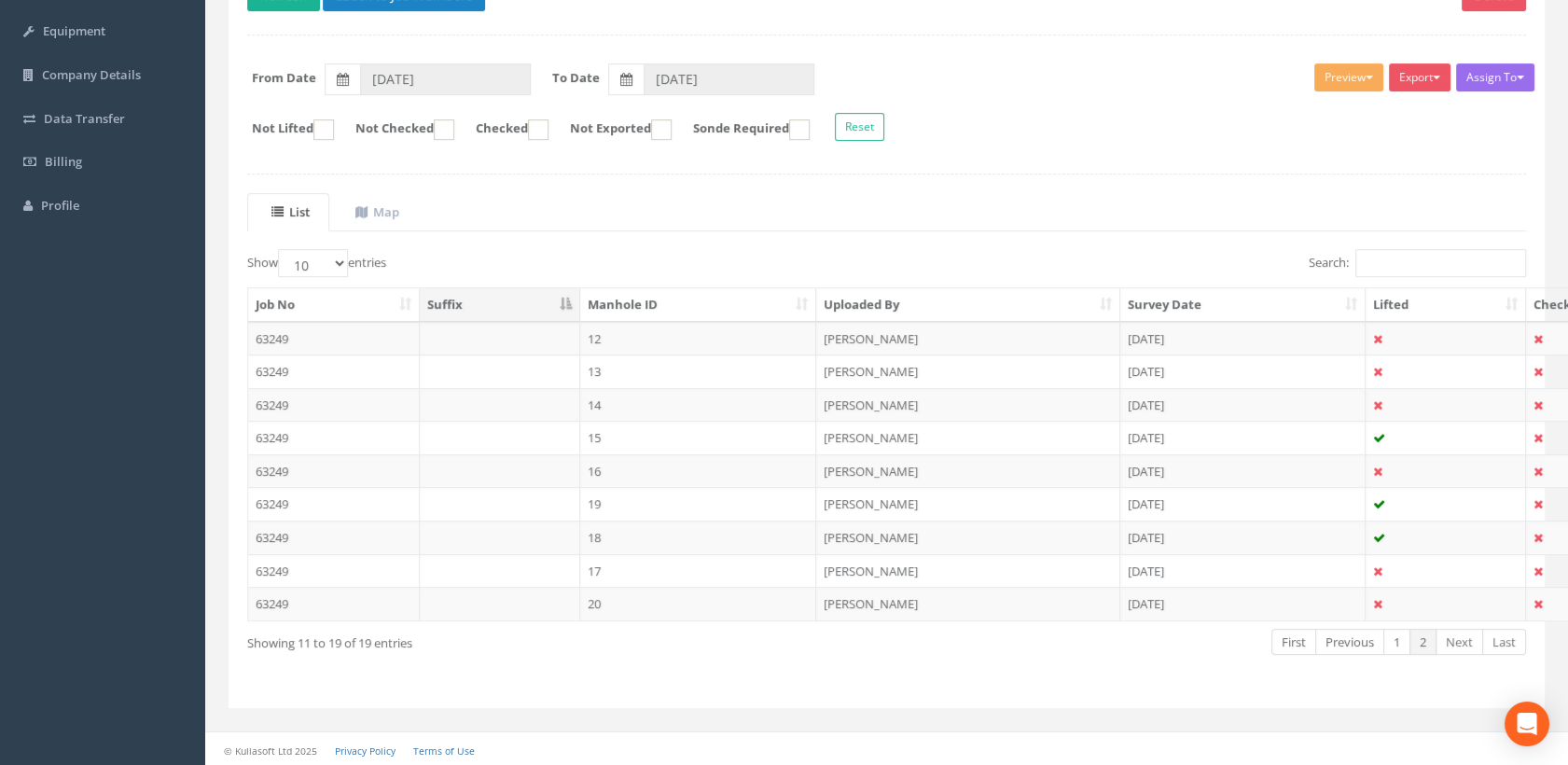
drag, startPoint x: 631, startPoint y: 472, endPoint x: 725, endPoint y: 488, distance: 95.4
click at [631, 473] on td "16" at bounding box center [698, 471] width 237 height 34
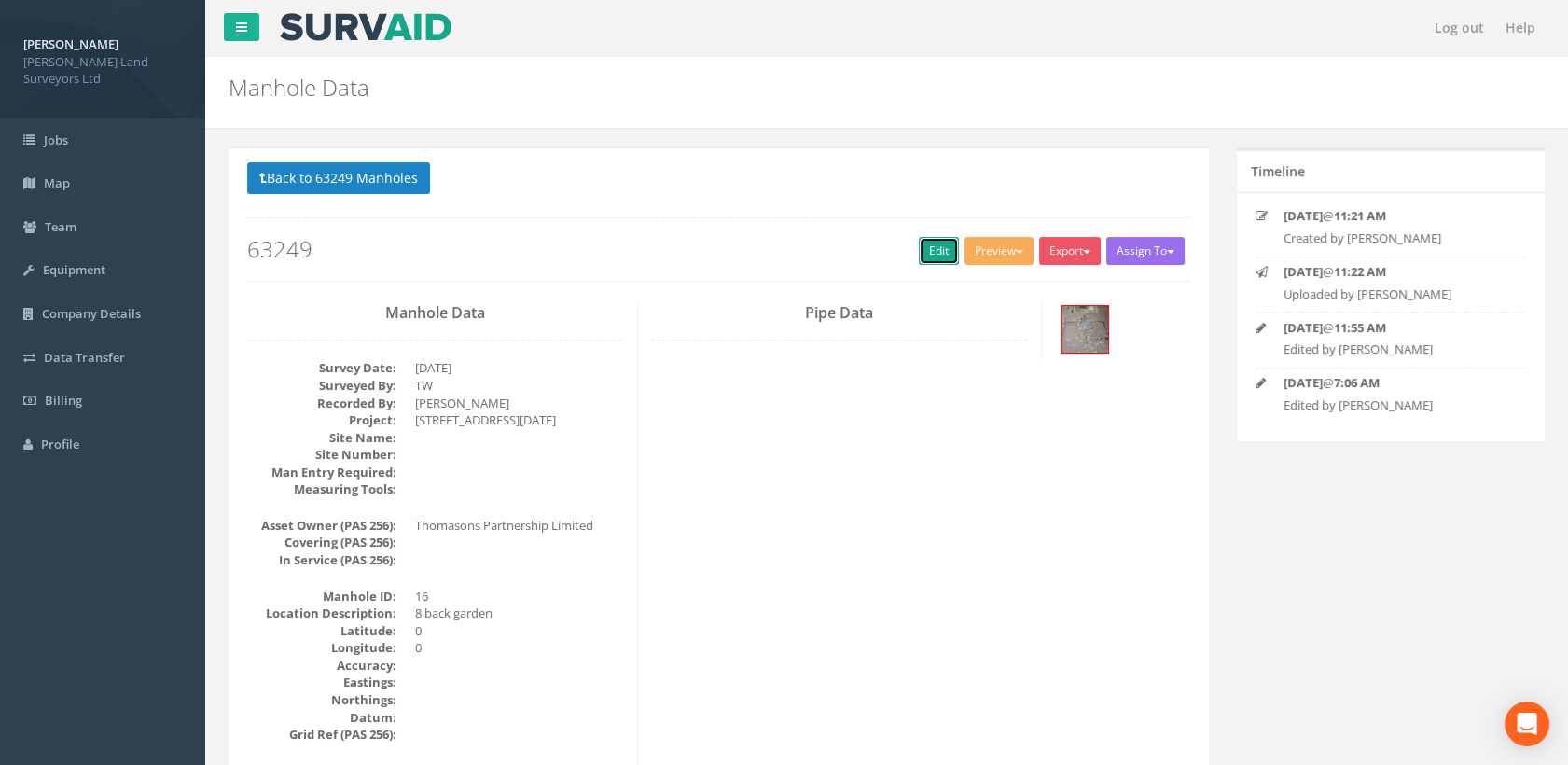
click at [932, 255] on link "Edit" at bounding box center [939, 250] width 40 height 28
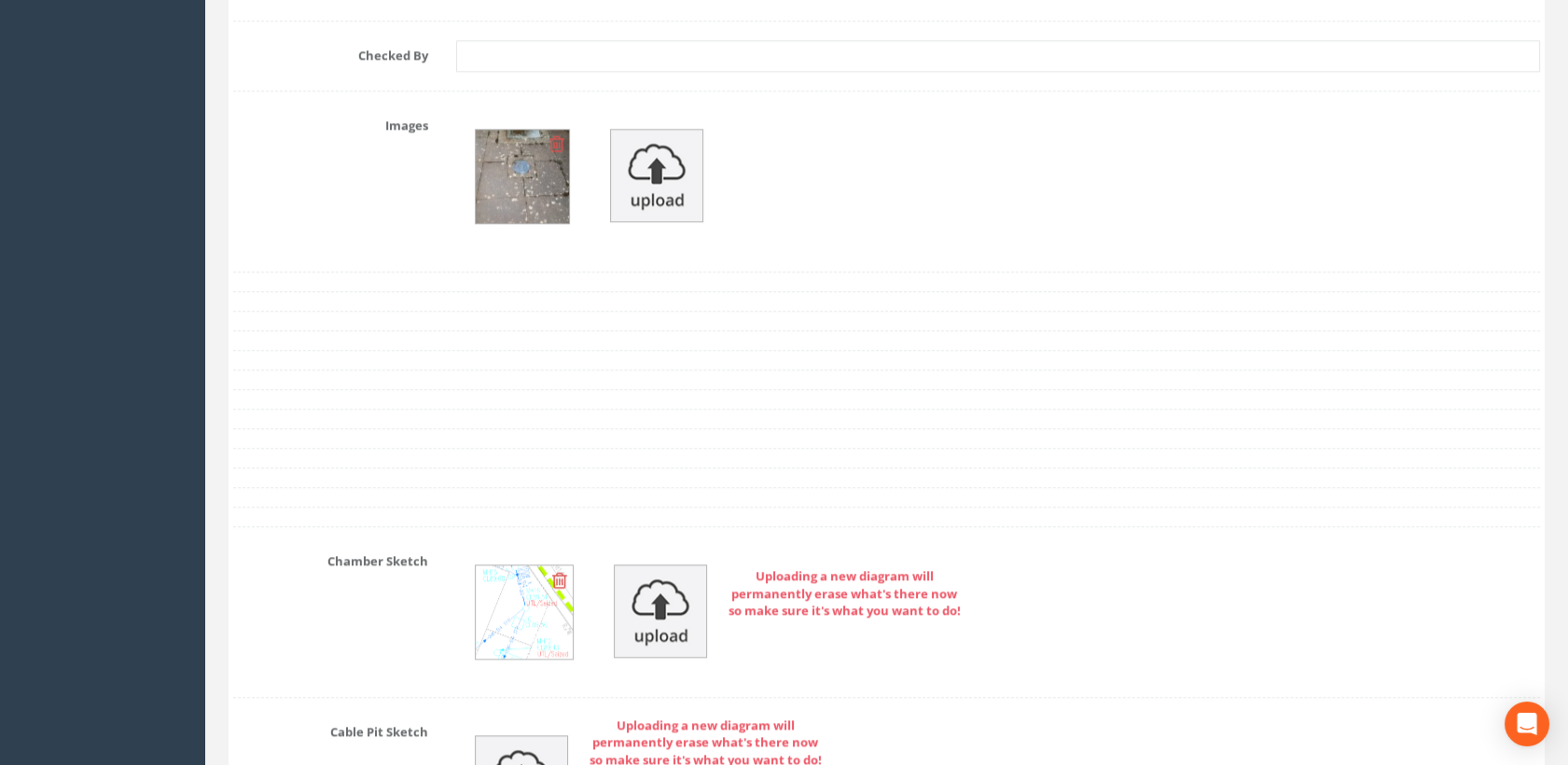
scroll to position [4146, 0]
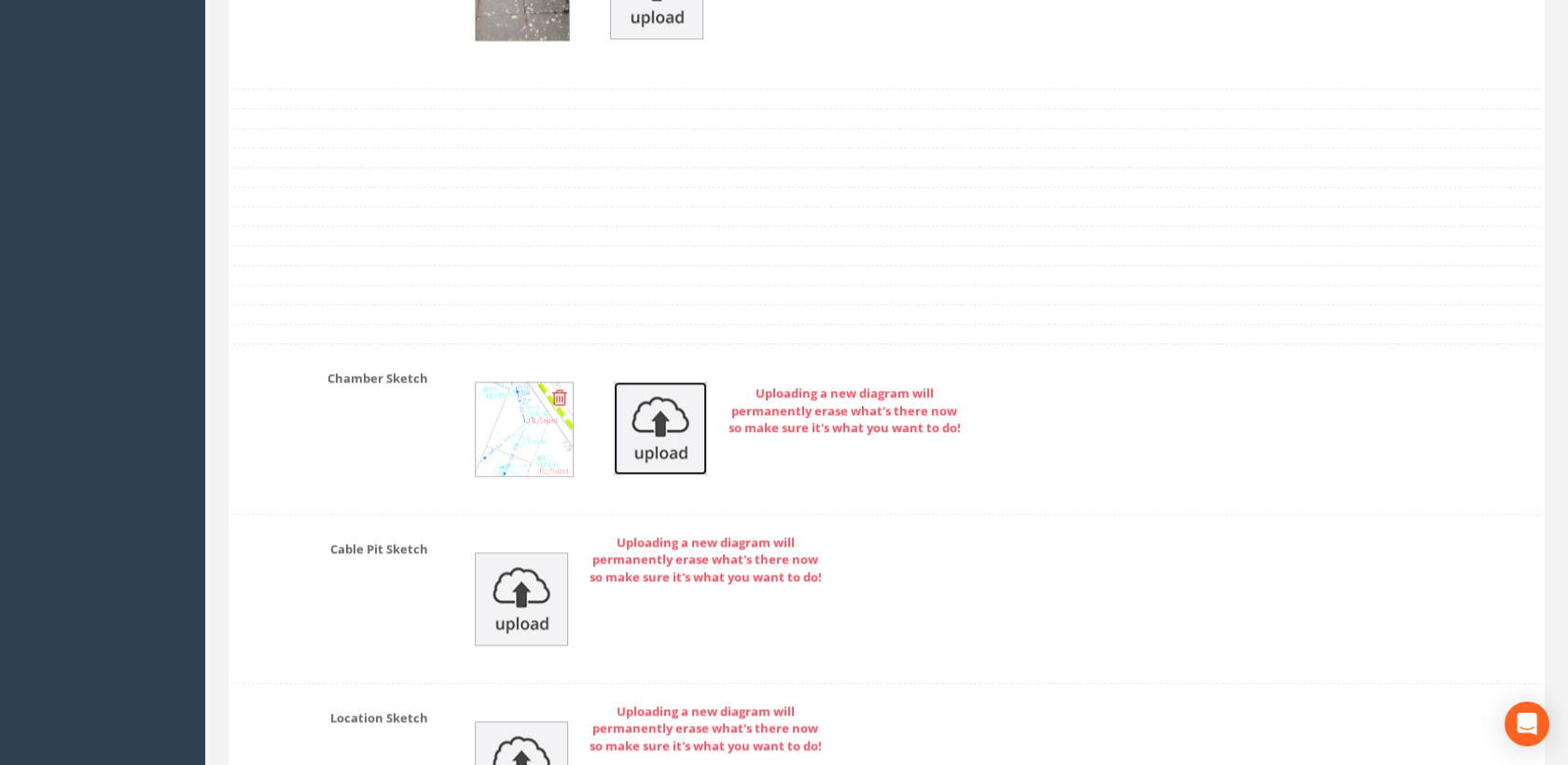
click at [677, 404] on img at bounding box center [660, 428] width 93 height 93
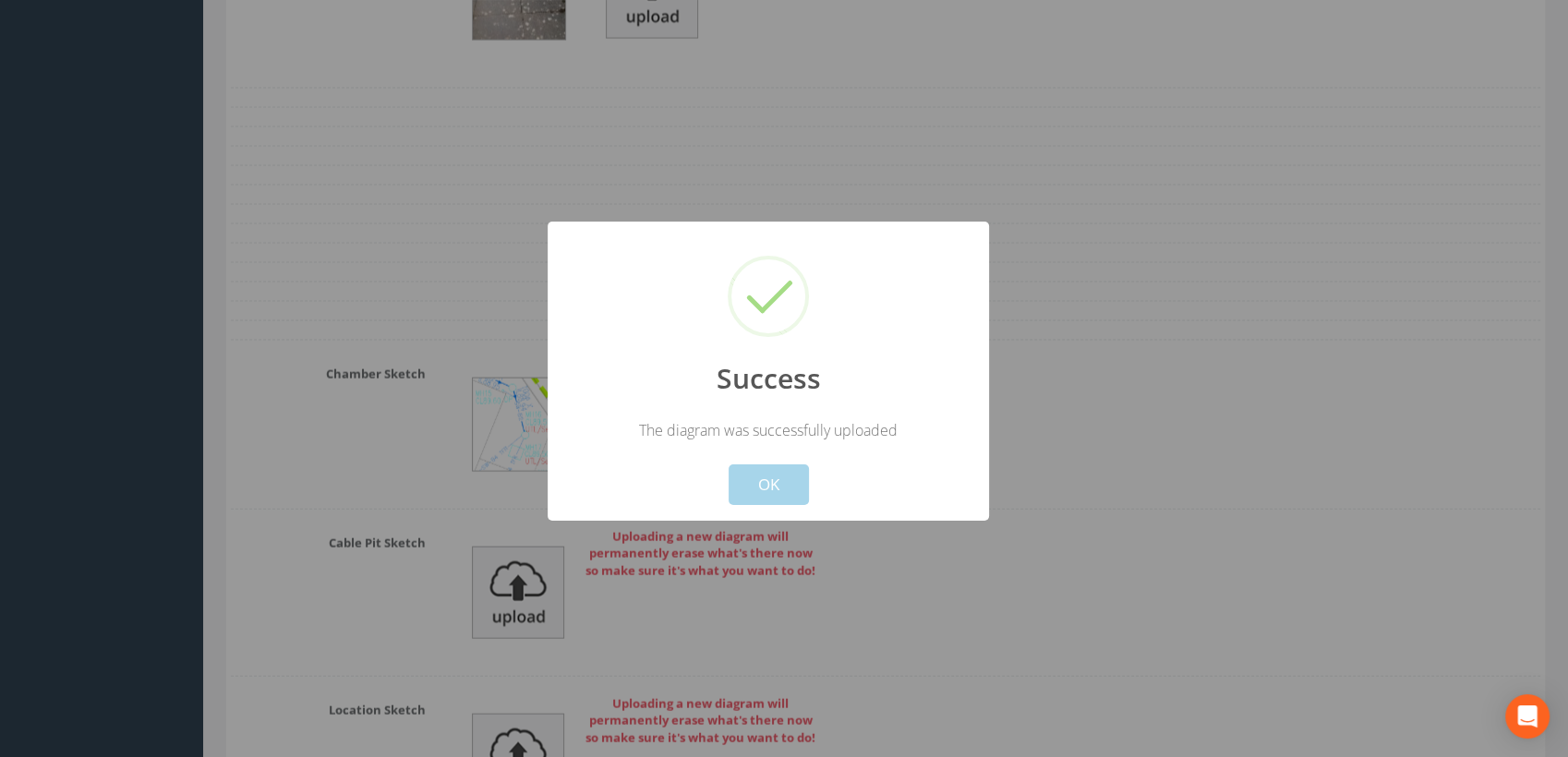
drag, startPoint x: 775, startPoint y: 472, endPoint x: 817, endPoint y: 457, distance: 44.6
click at [787, 472] on button "OK" at bounding box center [769, 485] width 80 height 41
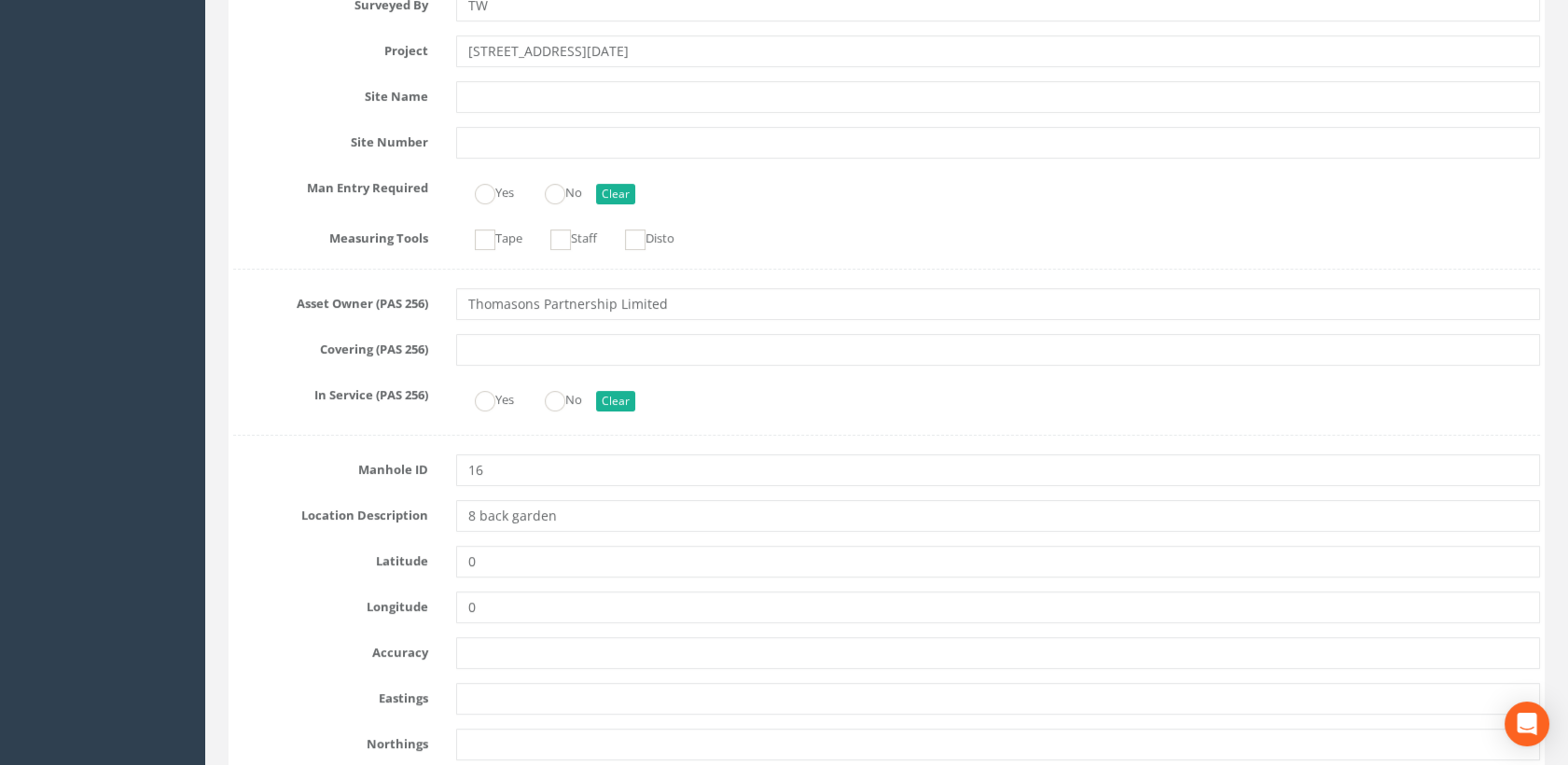
scroll to position [0, 0]
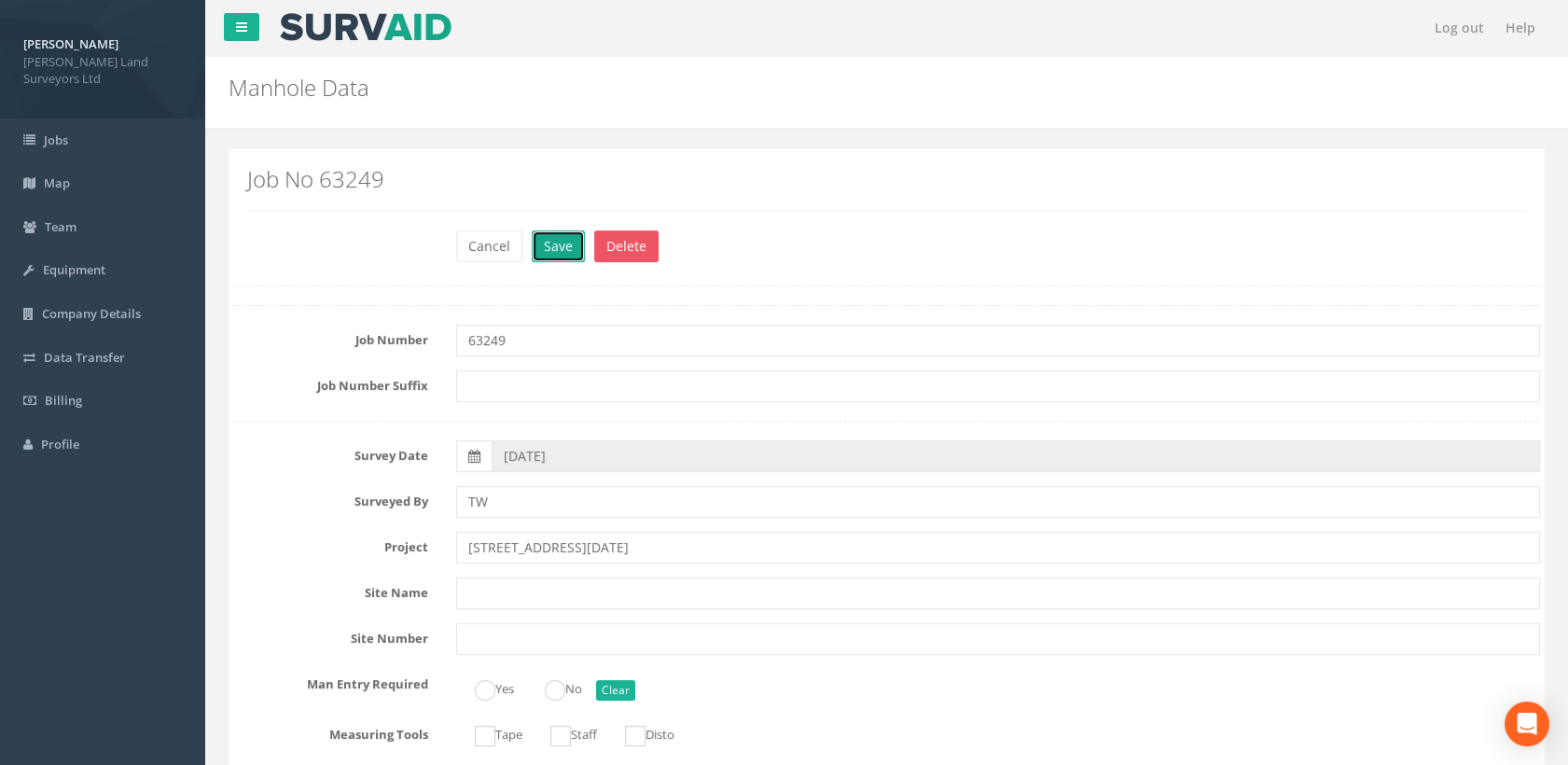
click at [568, 240] on button "Save" at bounding box center [558, 245] width 53 height 32
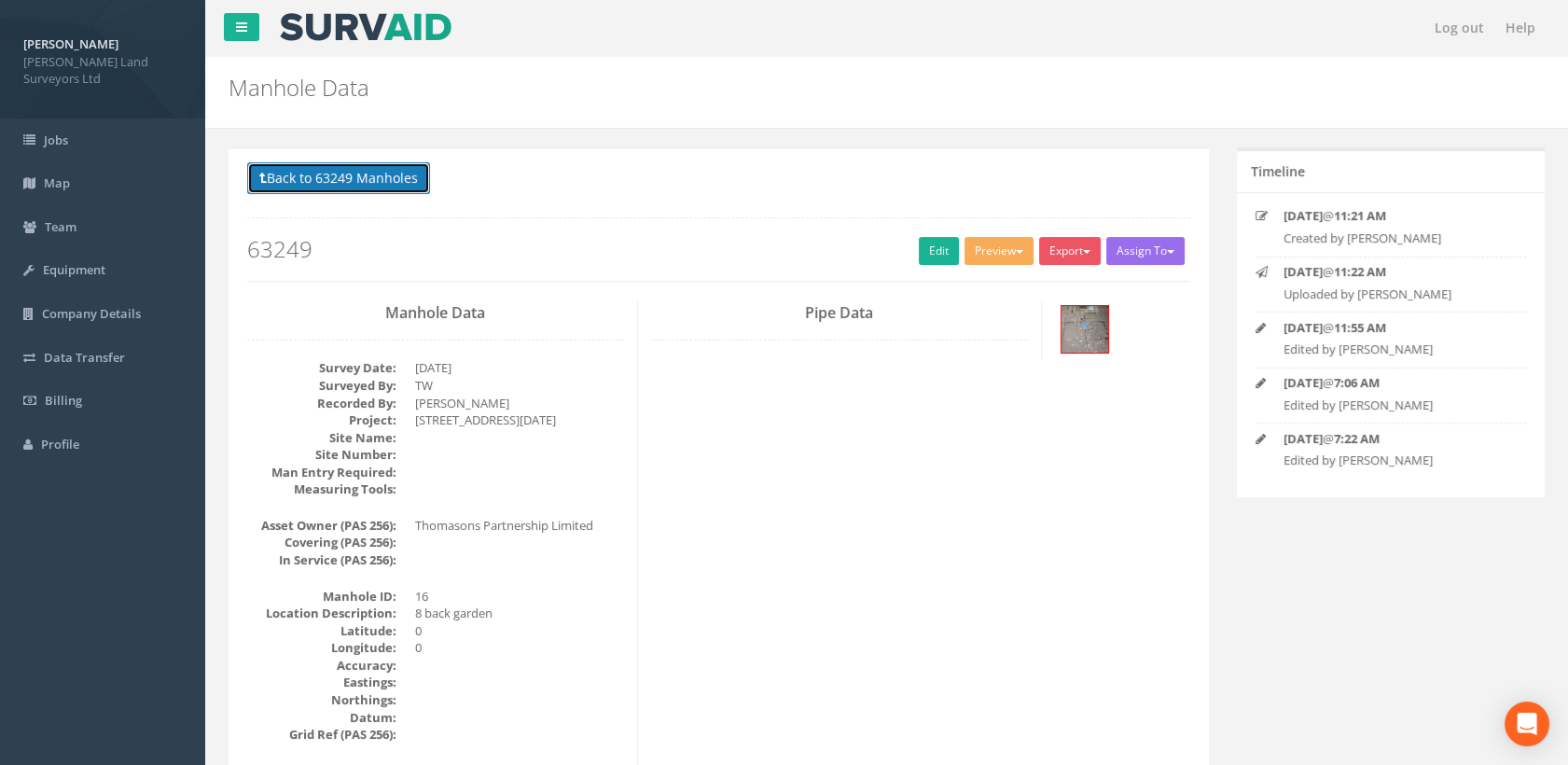
click at [403, 169] on button "Back to 63249 Manholes" at bounding box center [339, 178] width 183 height 32
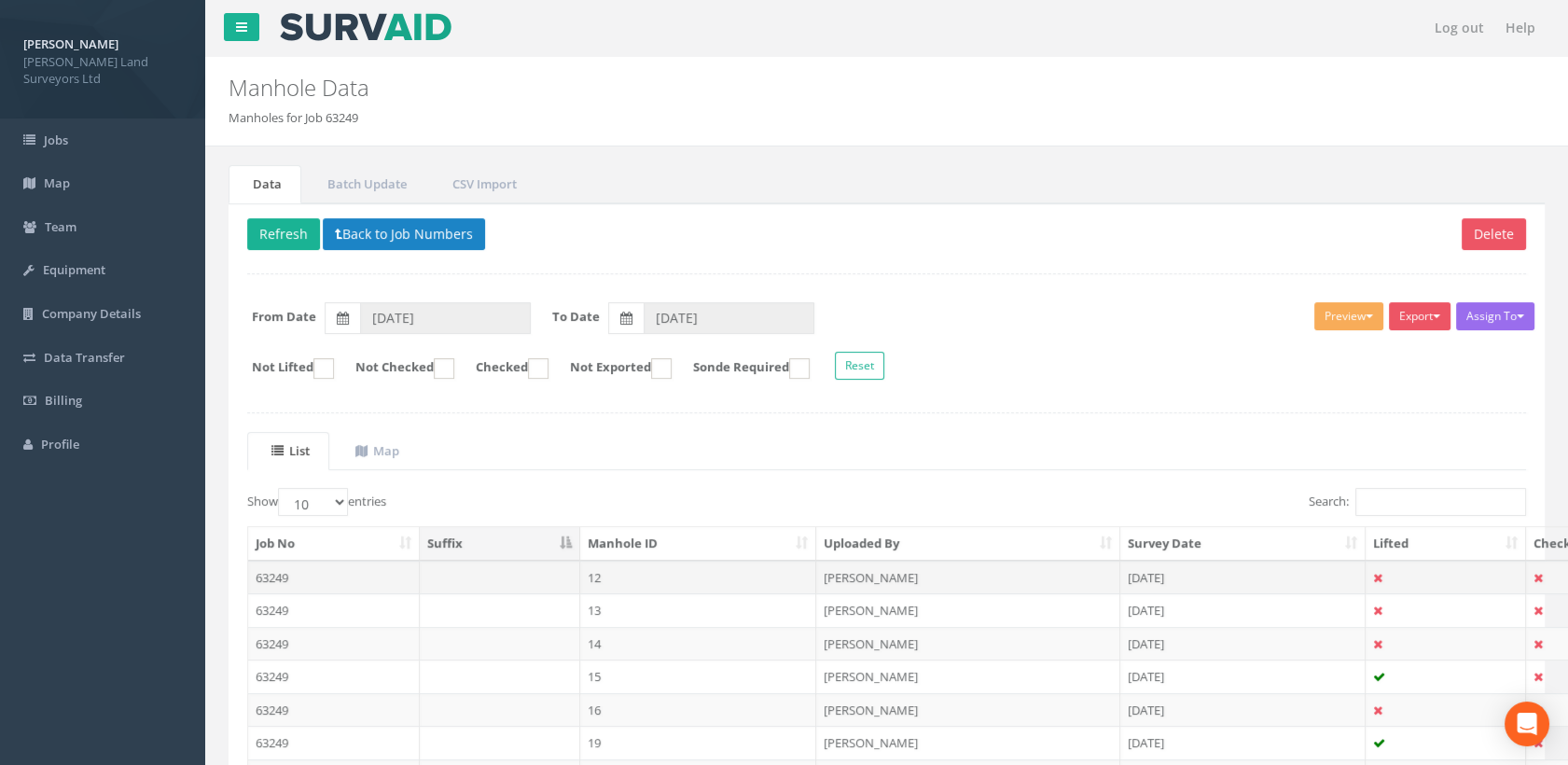
click at [658, 567] on td "12" at bounding box center [698, 577] width 237 height 34
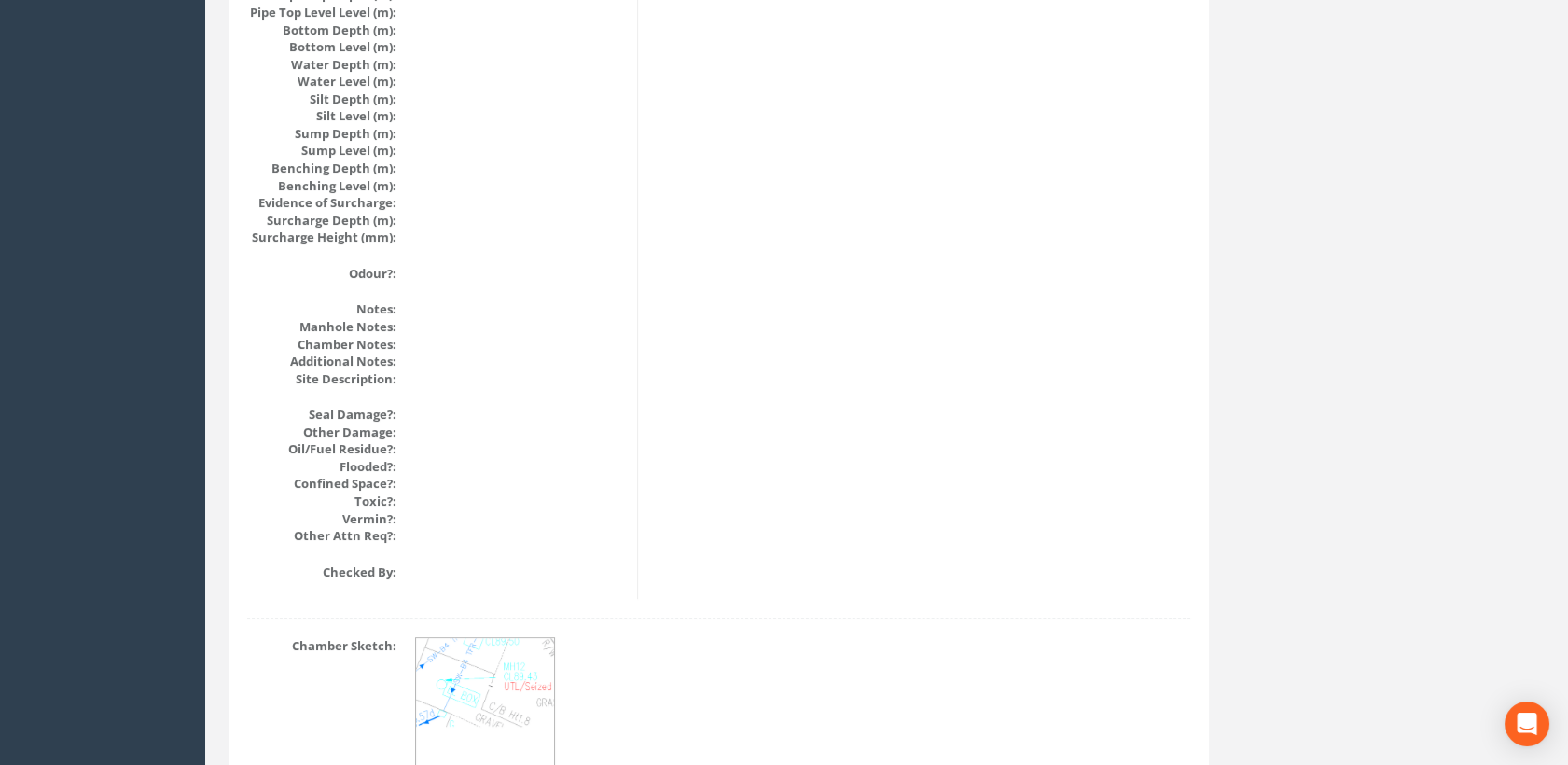
scroll to position [2073, 0]
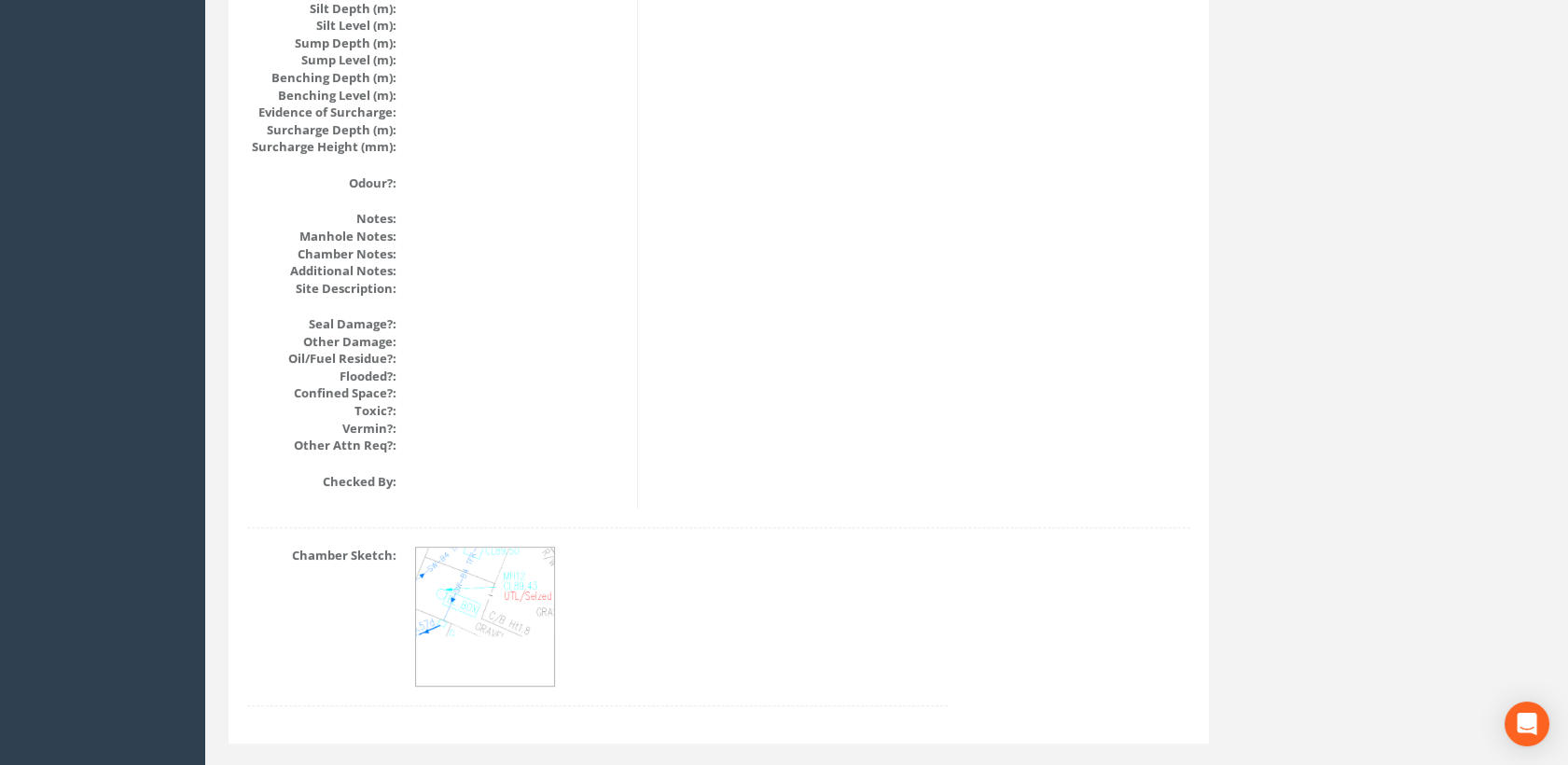
click at [526, 610] on img at bounding box center [485, 592] width 139 height 89
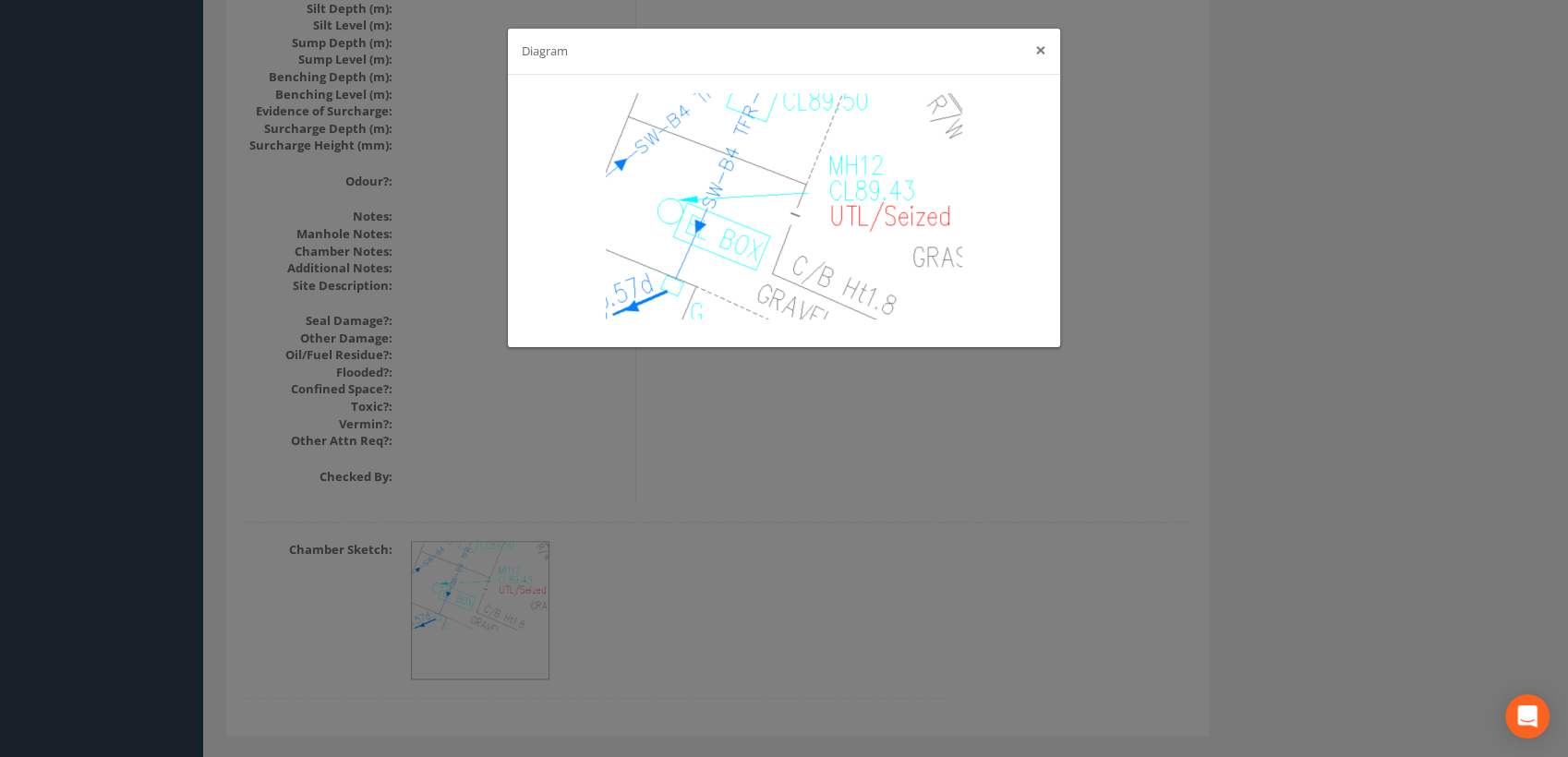
click at [1036, 54] on button "×" at bounding box center [1041, 50] width 11 height 19
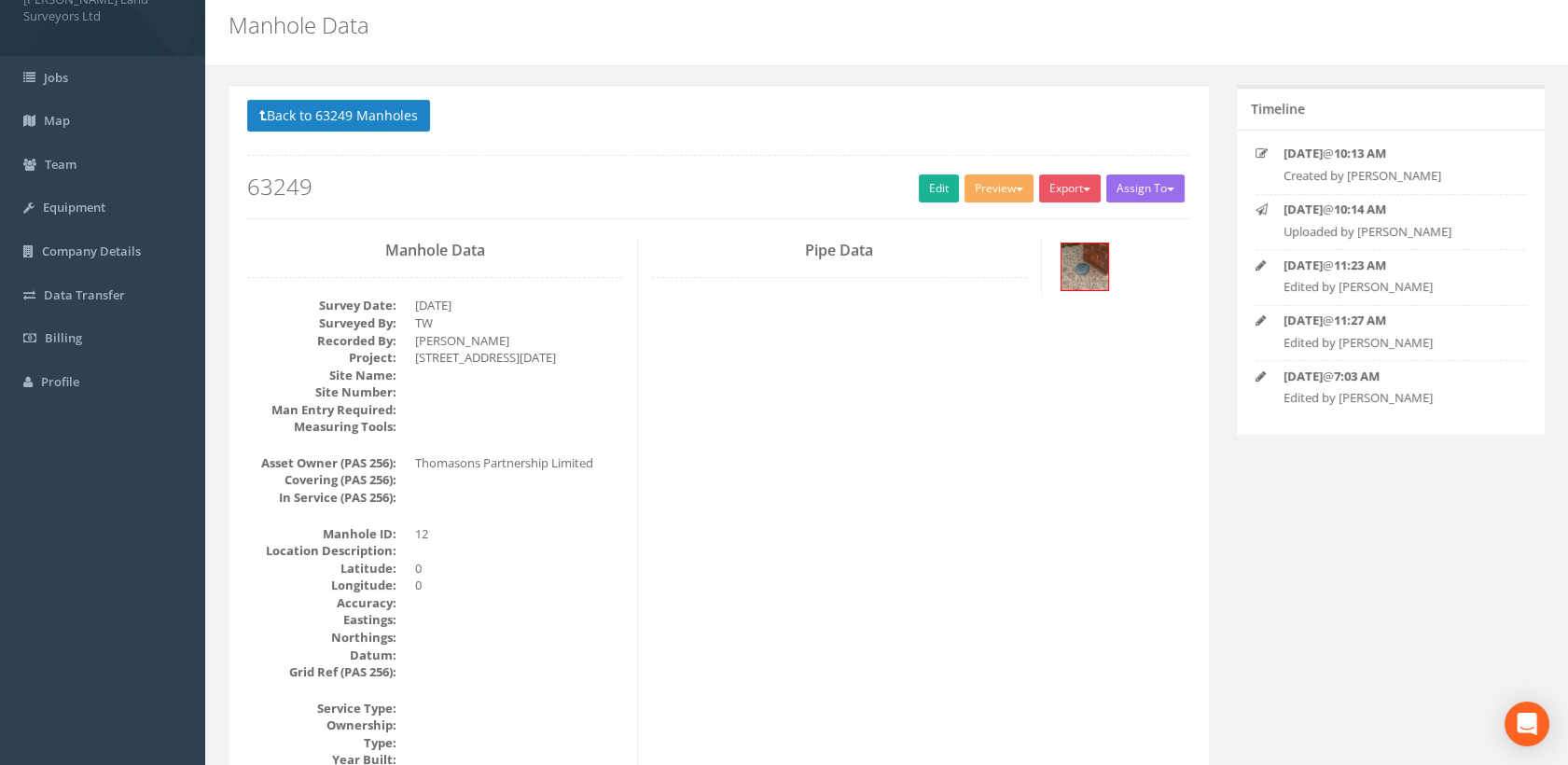
scroll to position [0, 0]
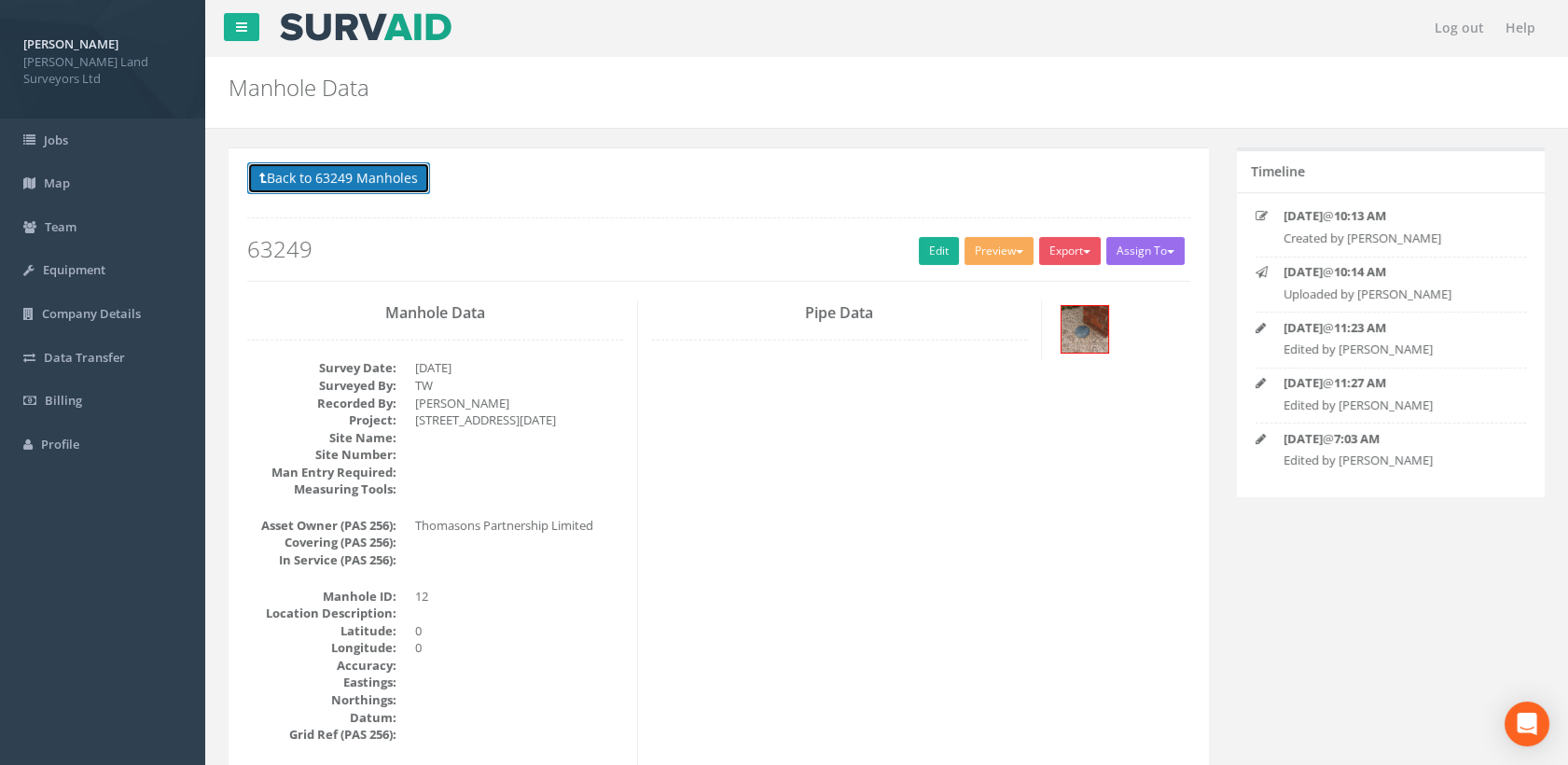
click at [383, 193] on button "Back to 63249 Manholes" at bounding box center [339, 178] width 183 height 32
